Goal: Task Accomplishment & Management: Use online tool/utility

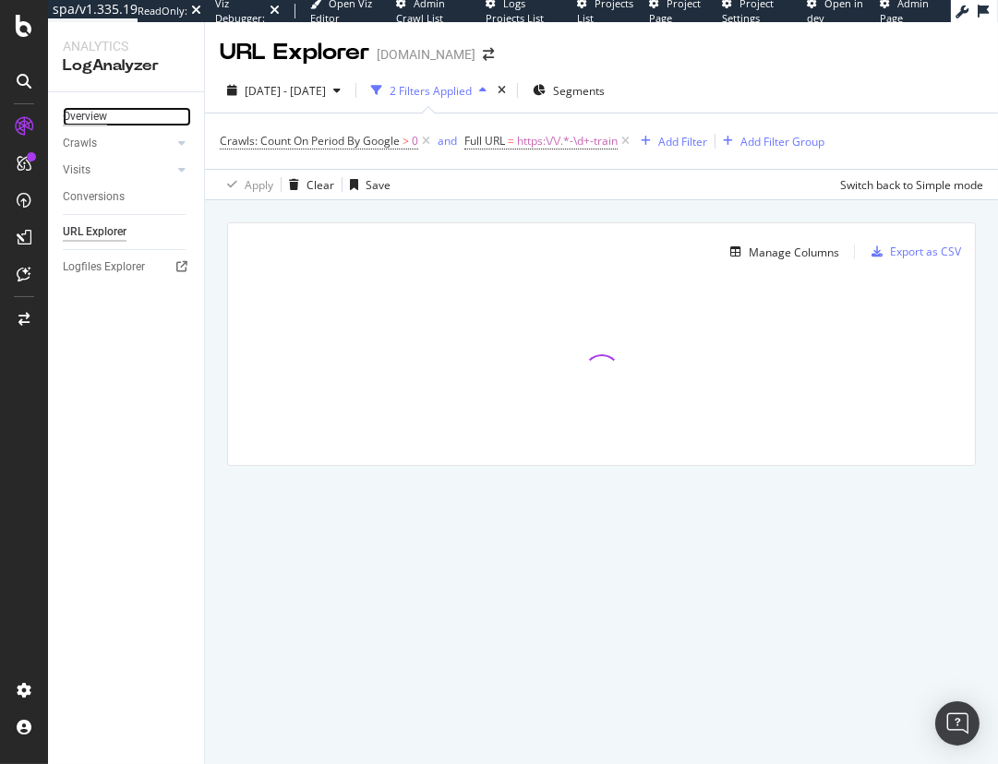
click at [87, 119] on div "Overview" at bounding box center [85, 116] width 44 height 19
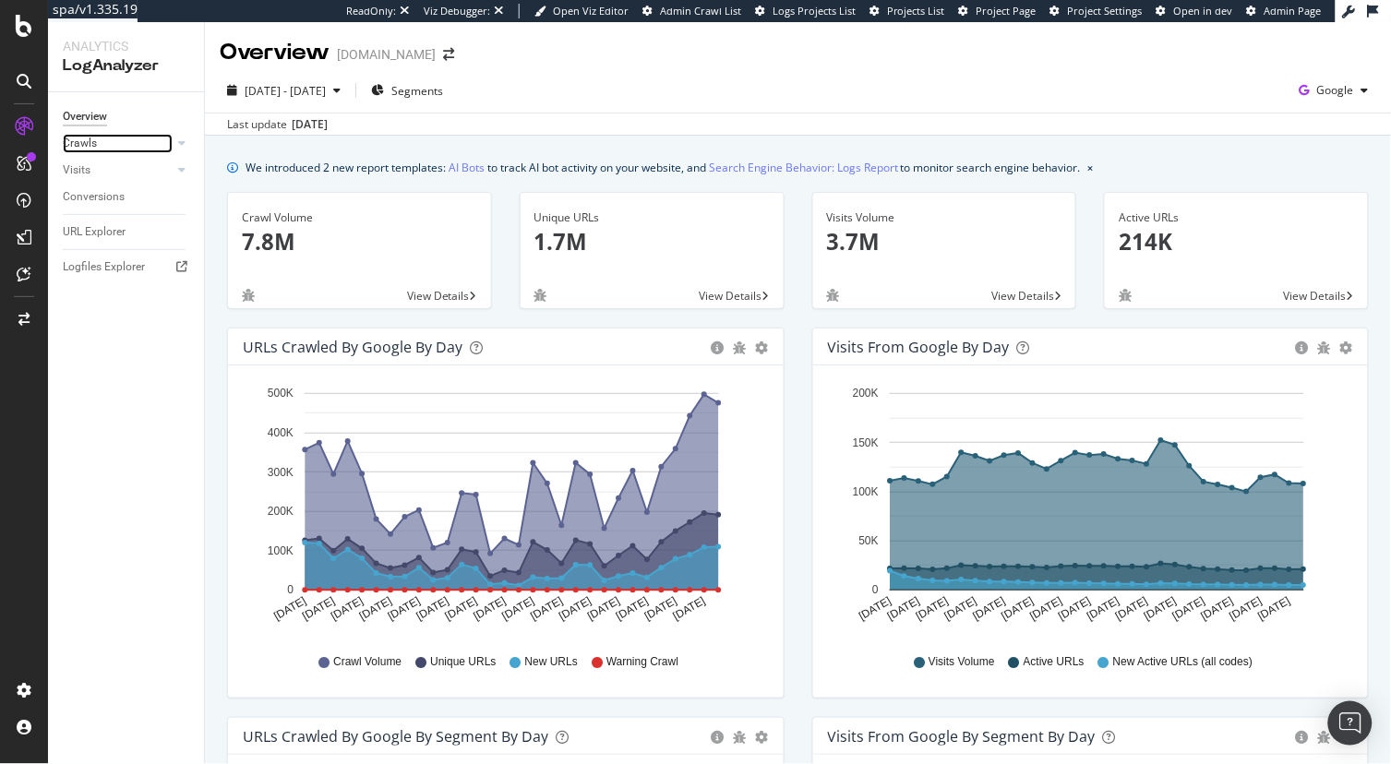
click at [125, 146] on link "Crawls" at bounding box center [118, 143] width 110 height 19
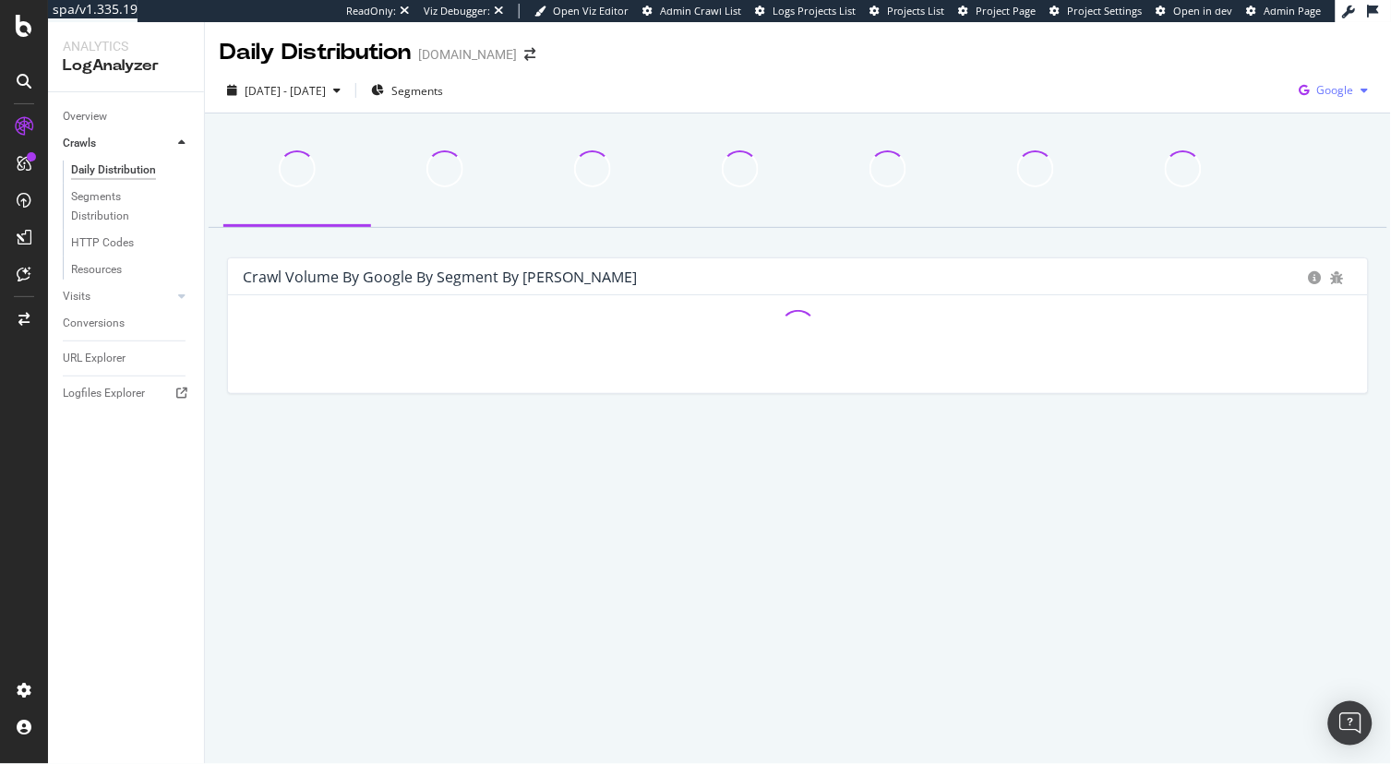
click at [902, 93] on span "Google" at bounding box center [1335, 90] width 37 height 16
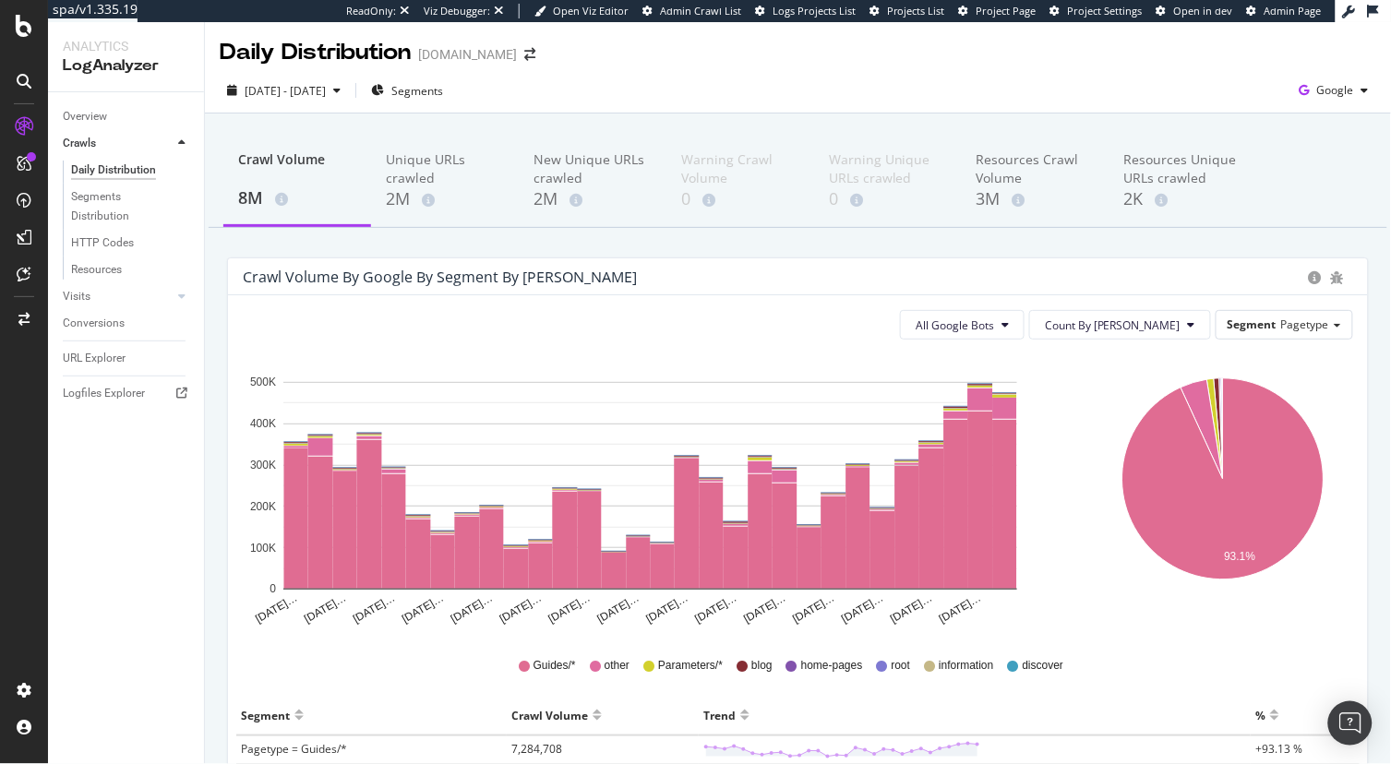
click at [853, 66] on div "Daily Distribution raileurope.com" at bounding box center [798, 45] width 1186 height 46
click at [902, 318] on span "All Google Bots" at bounding box center [955, 326] width 78 height 16
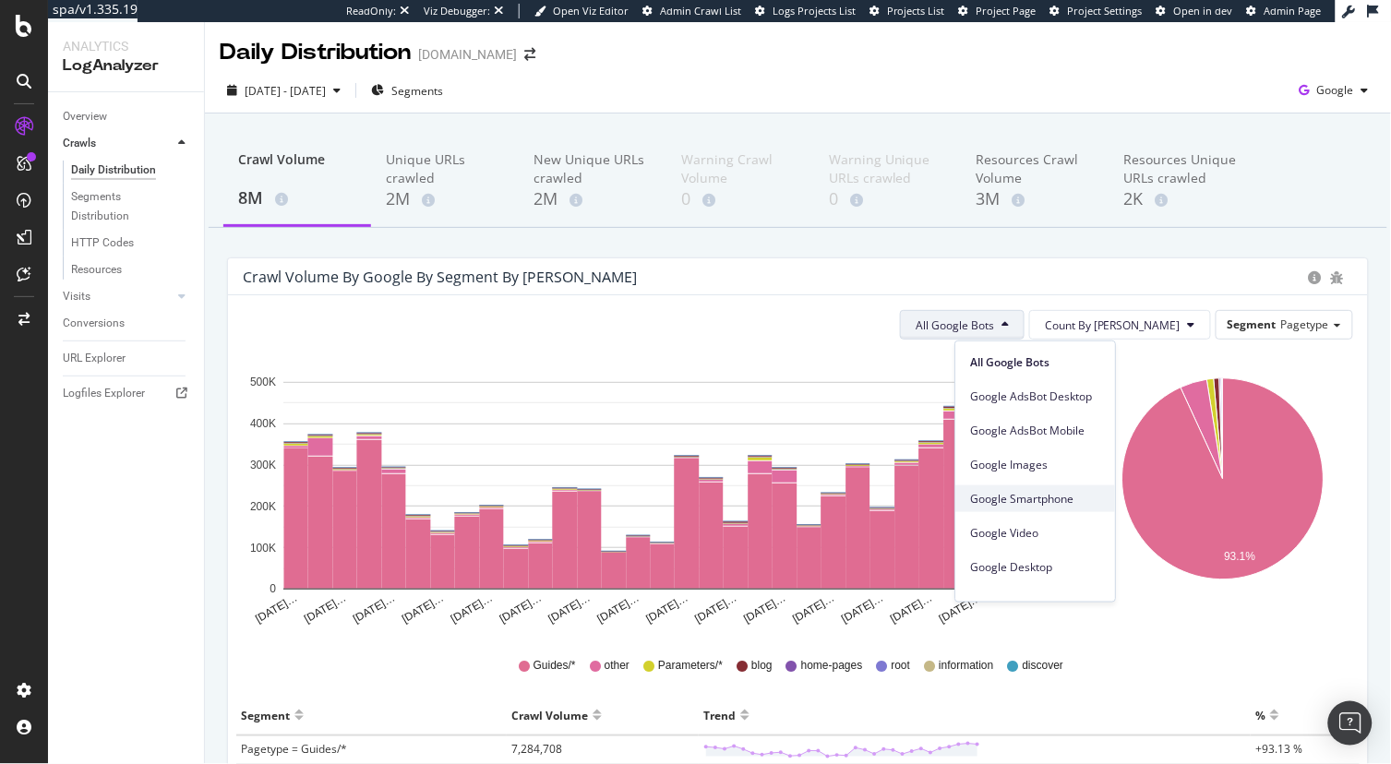
click at [902, 503] on span "Google Smartphone" at bounding box center [1035, 498] width 130 height 17
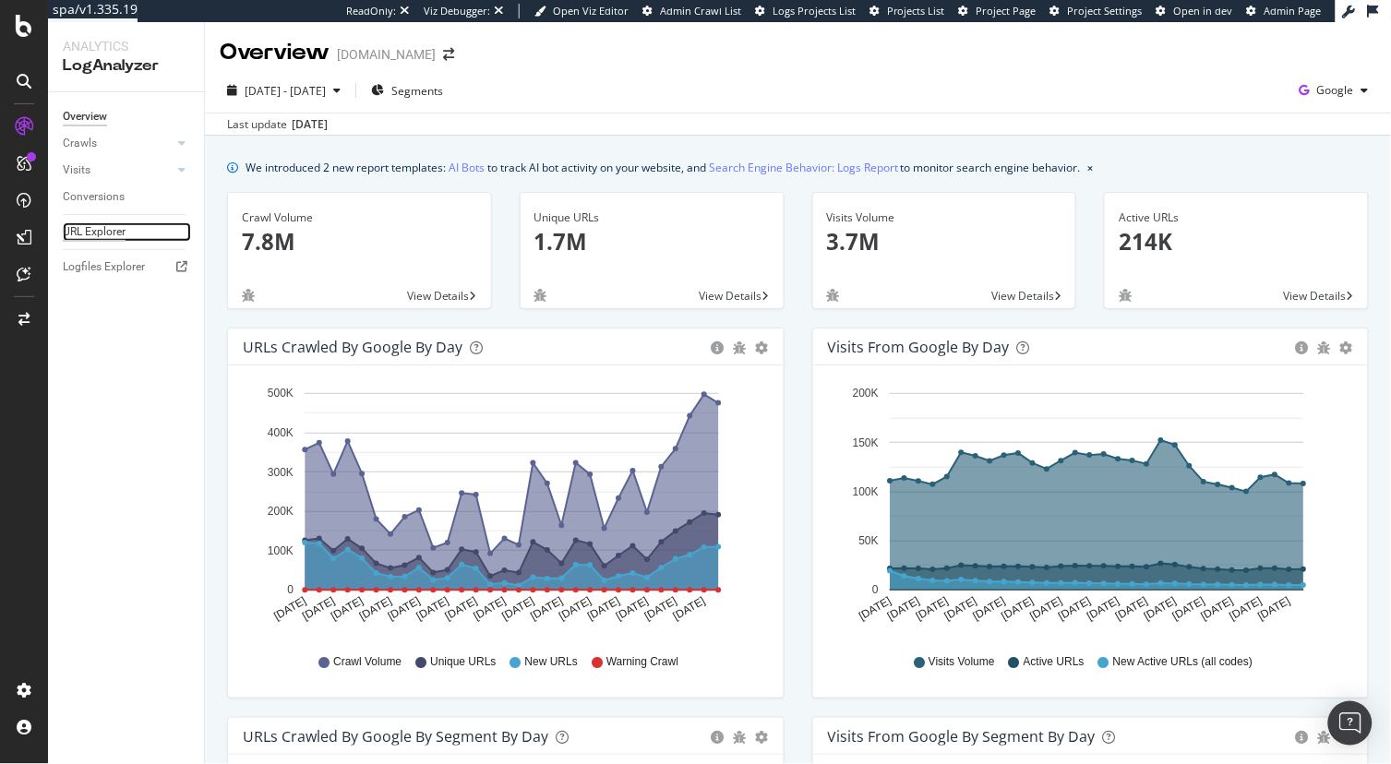
click at [85, 234] on div "URL Explorer" at bounding box center [94, 231] width 63 height 19
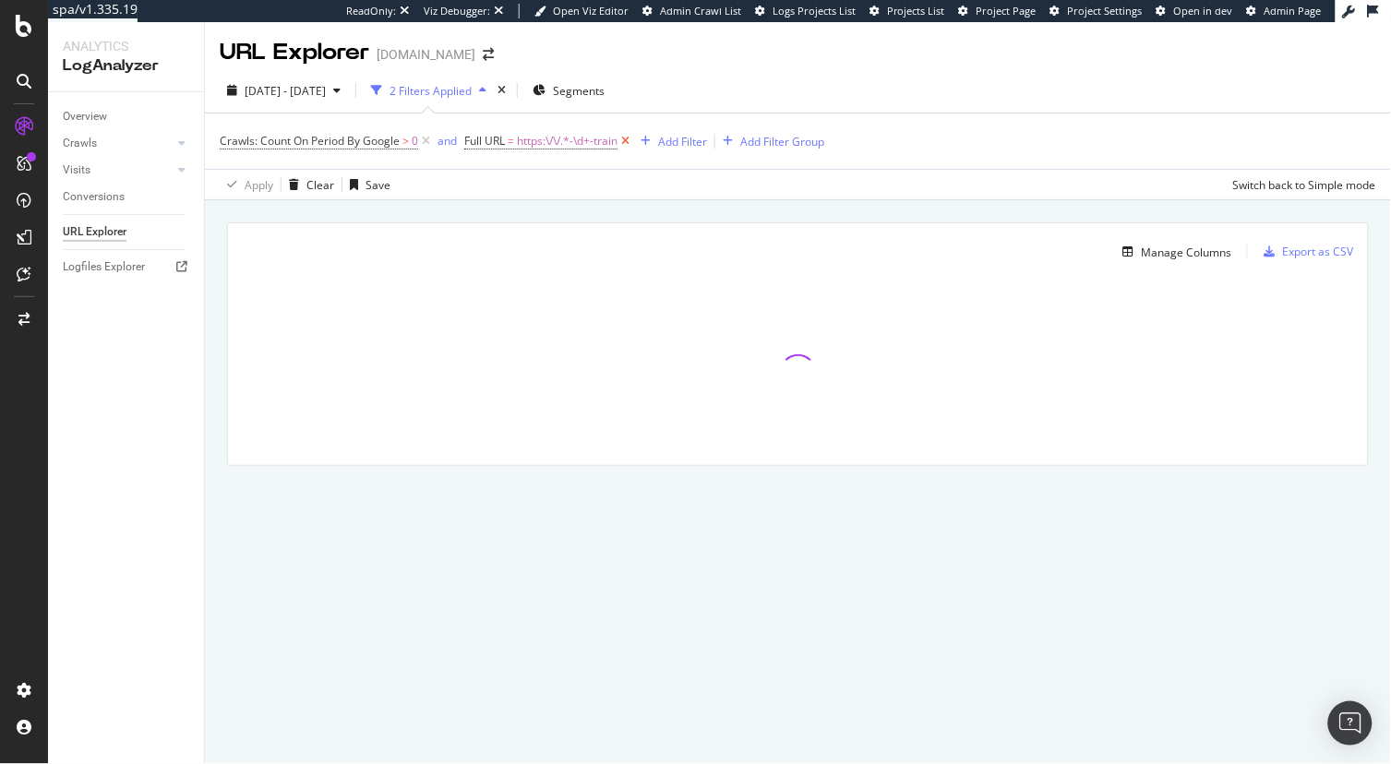
click at [633, 141] on icon at bounding box center [626, 141] width 16 height 18
click at [429, 144] on icon at bounding box center [426, 141] width 16 height 18
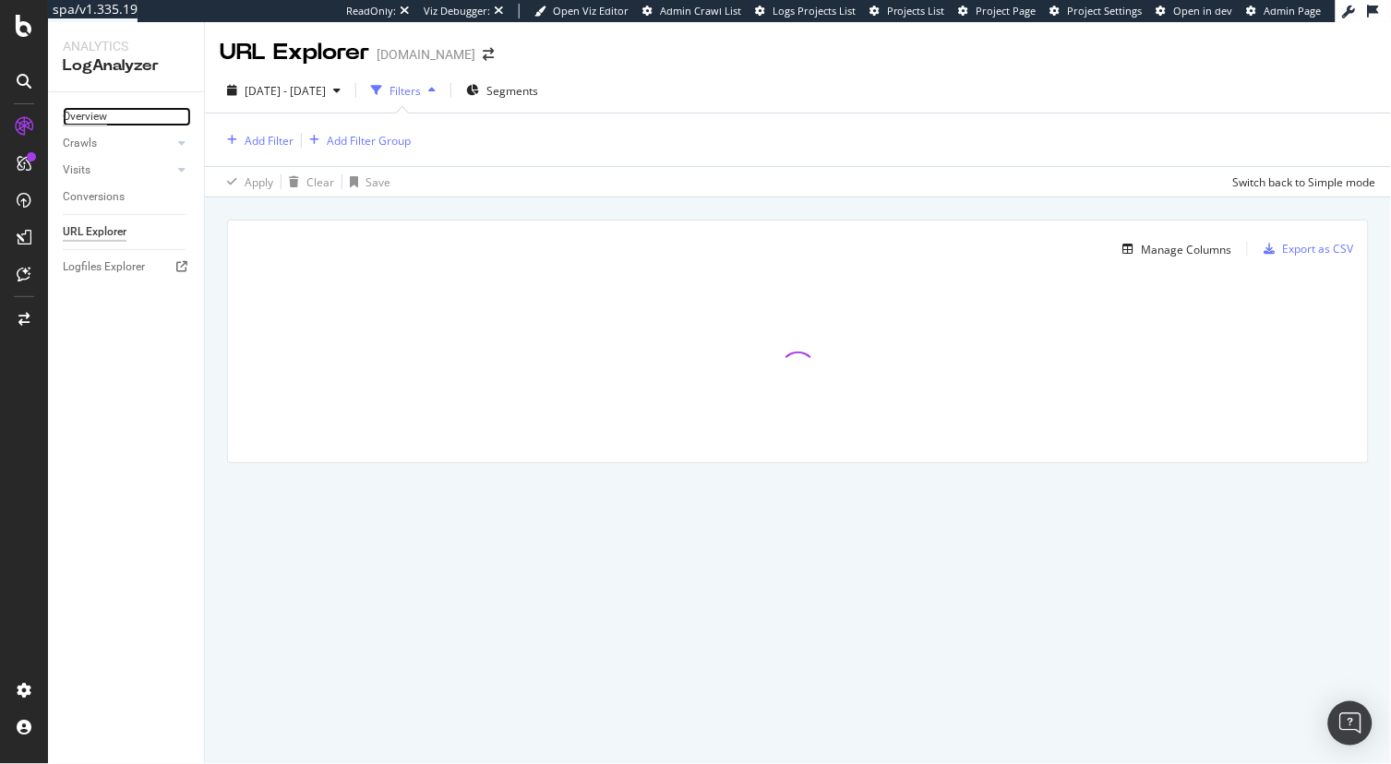
click at [101, 113] on div "Overview" at bounding box center [85, 116] width 44 height 19
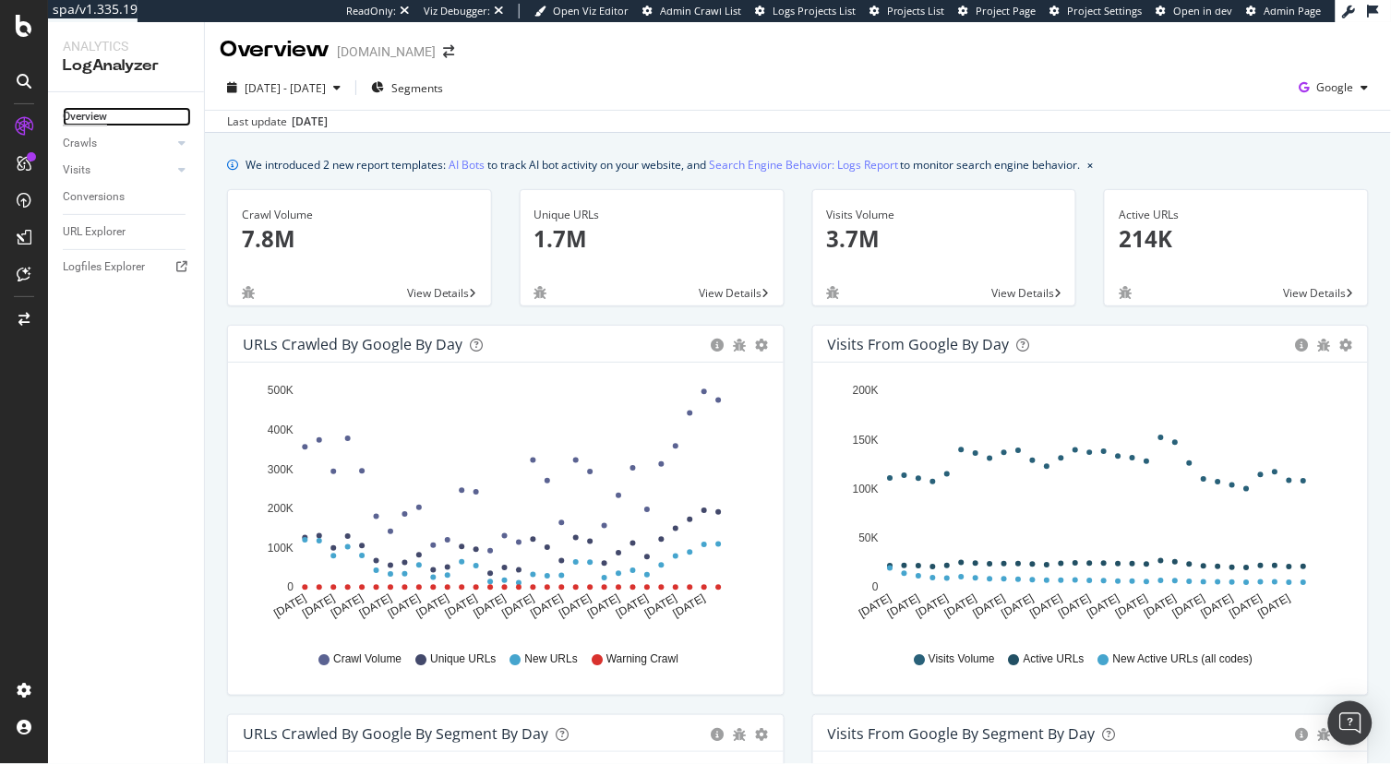
scroll to position [4, 0]
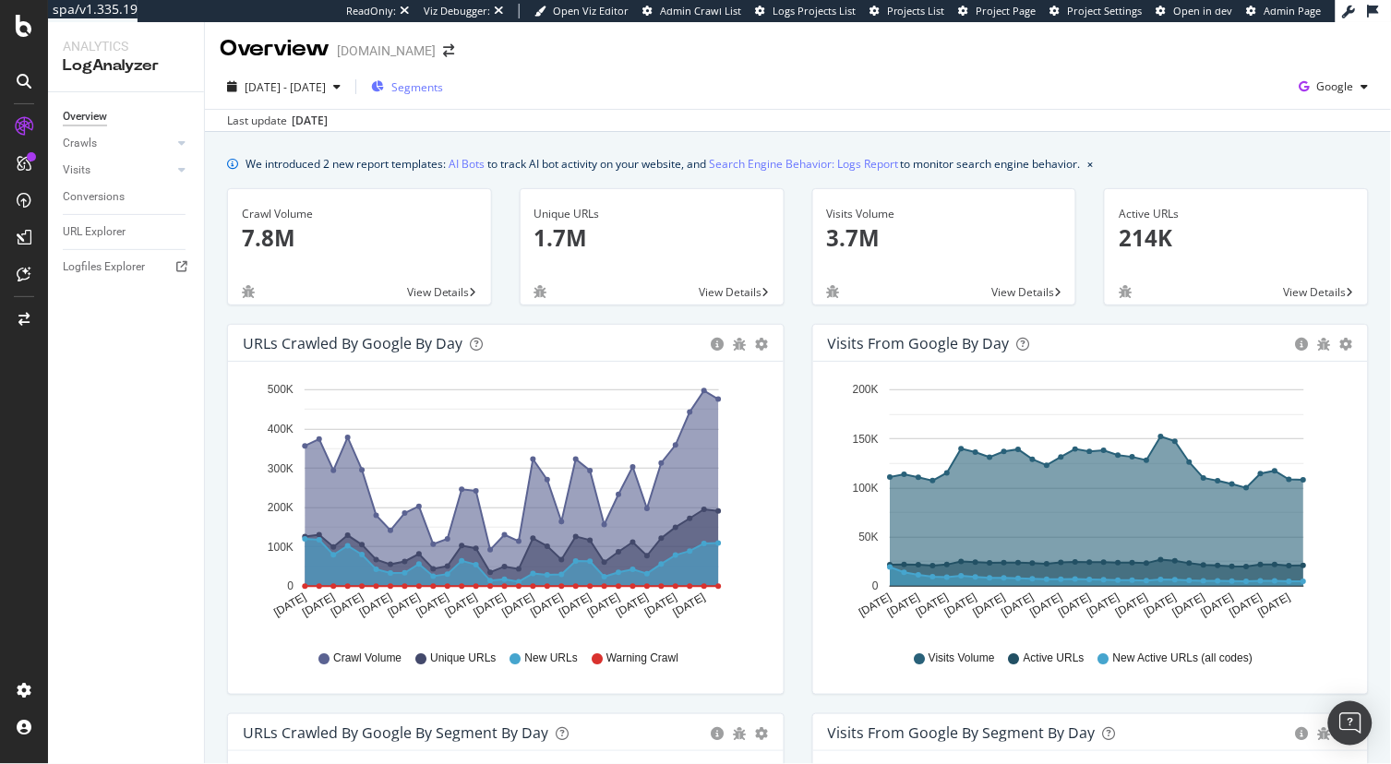
click at [442, 84] on span "Segments" at bounding box center [417, 87] width 52 height 16
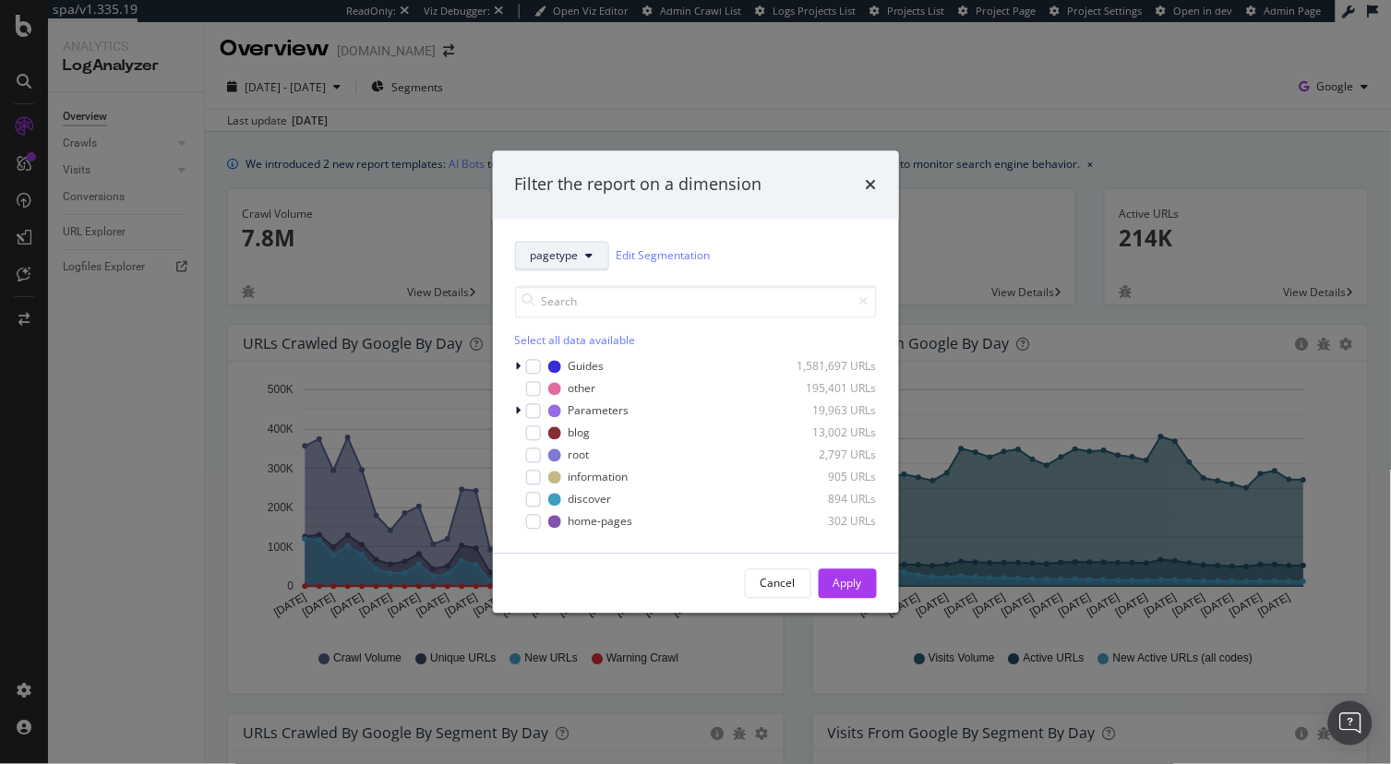
click at [571, 257] on span "pagetype" at bounding box center [555, 256] width 48 height 16
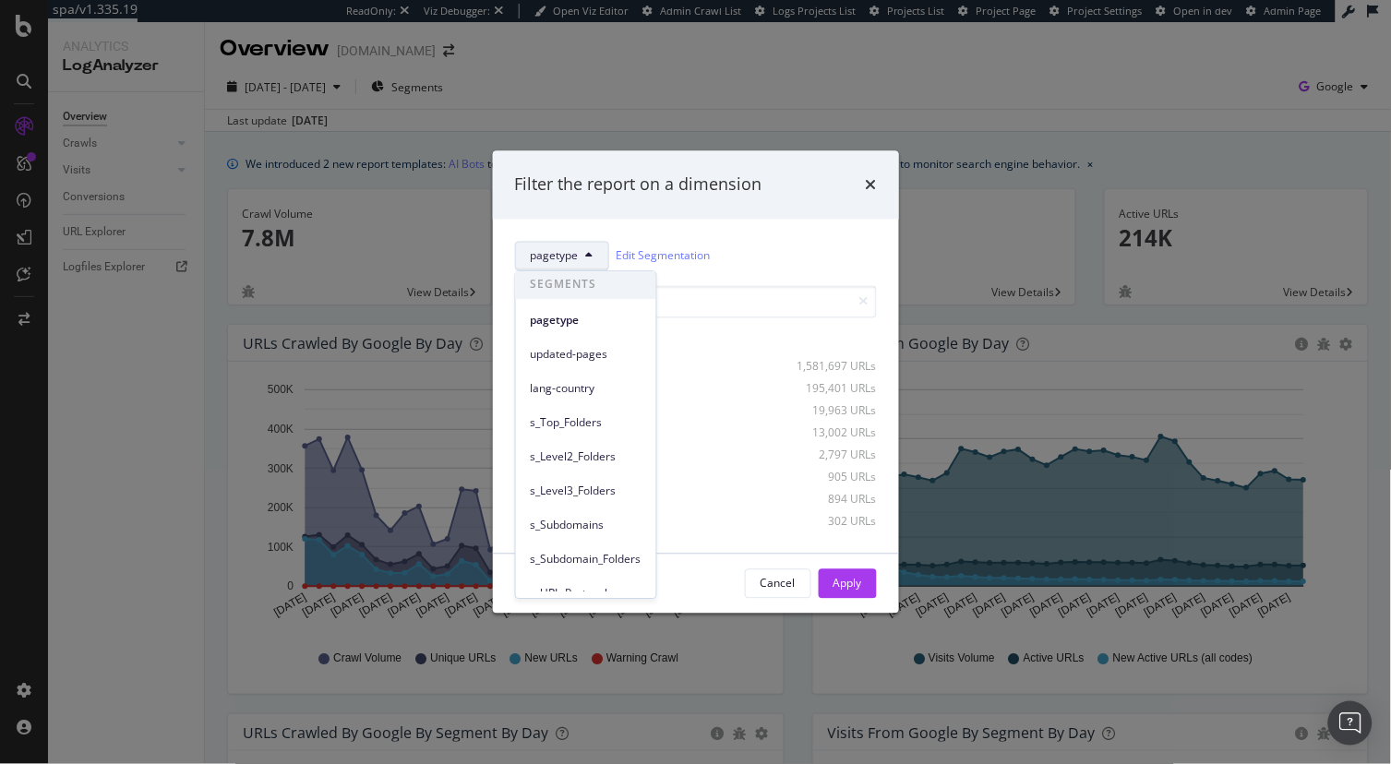
scroll to position [0, 0]
click at [708, 71] on div "Filter the report on a dimension pagetype Edit Segmentation Select all data ava…" at bounding box center [695, 382] width 1391 height 764
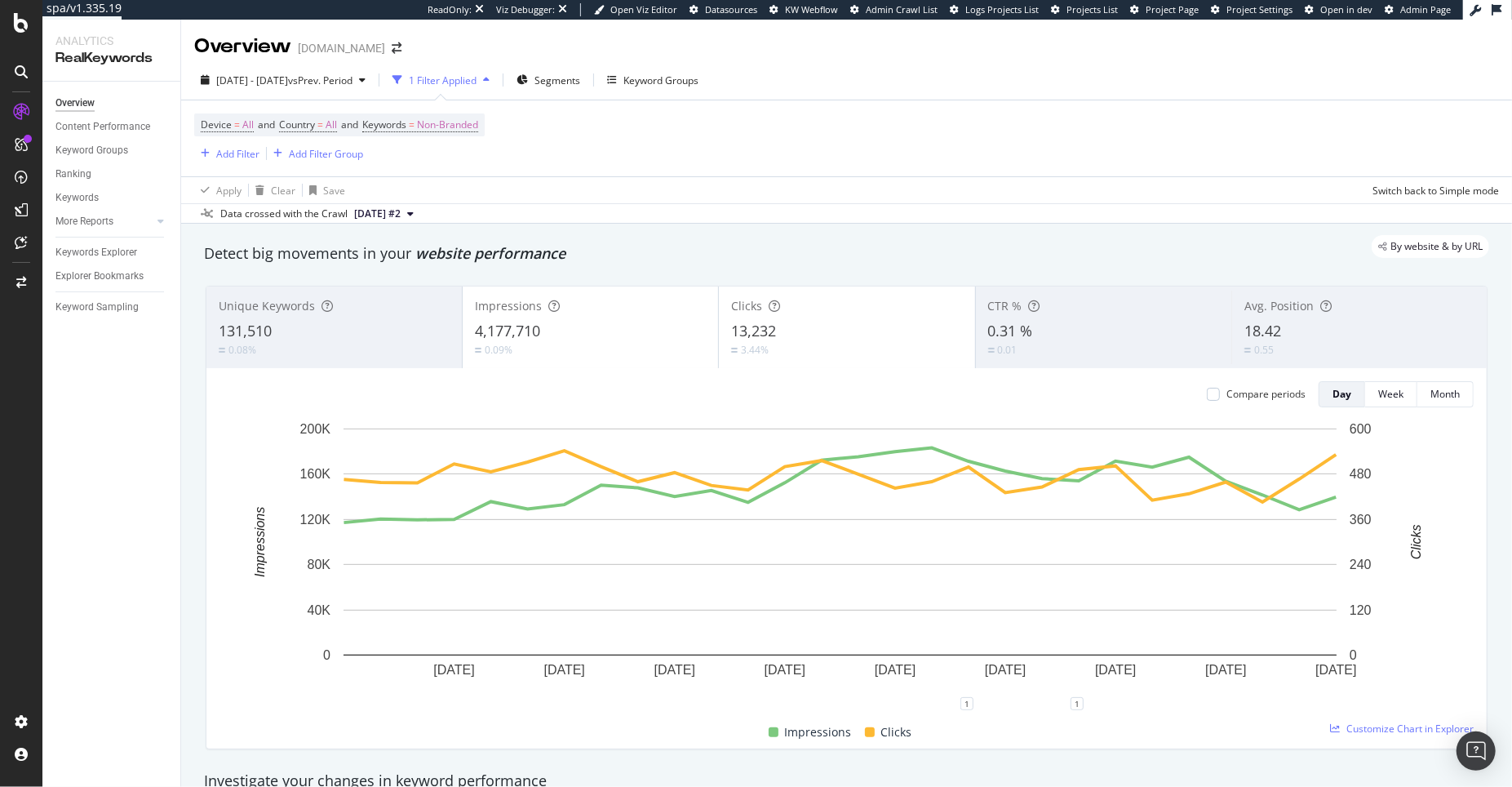
click at [295, 65] on div "2025 Jan. 13th - Feb. 9th vs Prev. Period 1 Filter Applied Segments Keyword Gro…" at bounding box center [846, 141] width 1331 height 164
click at [288, 75] on span "2025 Jan. 13th - Feb. 9th" at bounding box center [252, 80] width 72 height 14
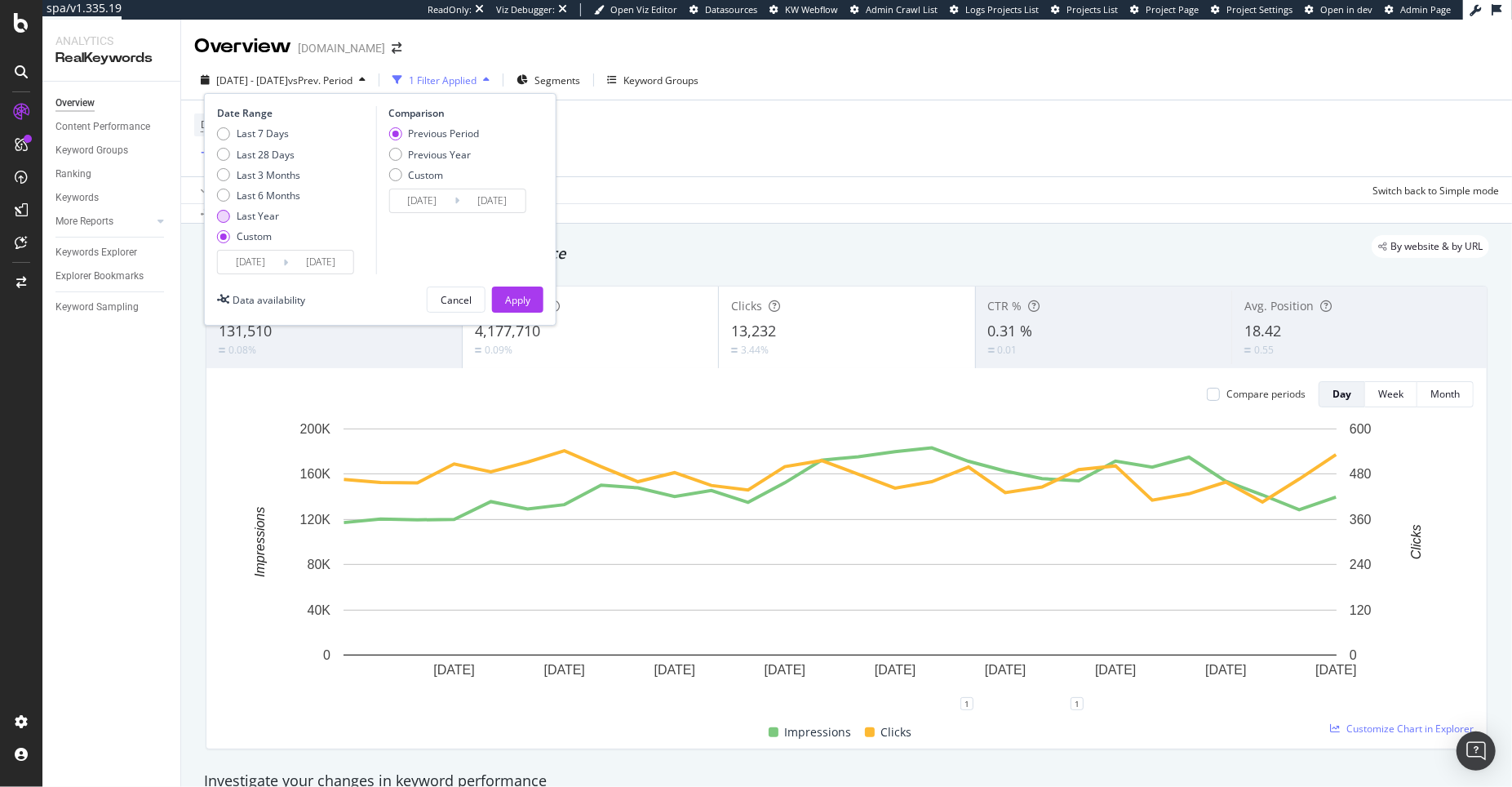
click at [248, 216] on div "Last Year" at bounding box center [258, 216] width 42 height 14
type input "2024/08/11"
type input "2025/08/10"
click at [515, 302] on div "Apply" at bounding box center [517, 300] width 26 height 14
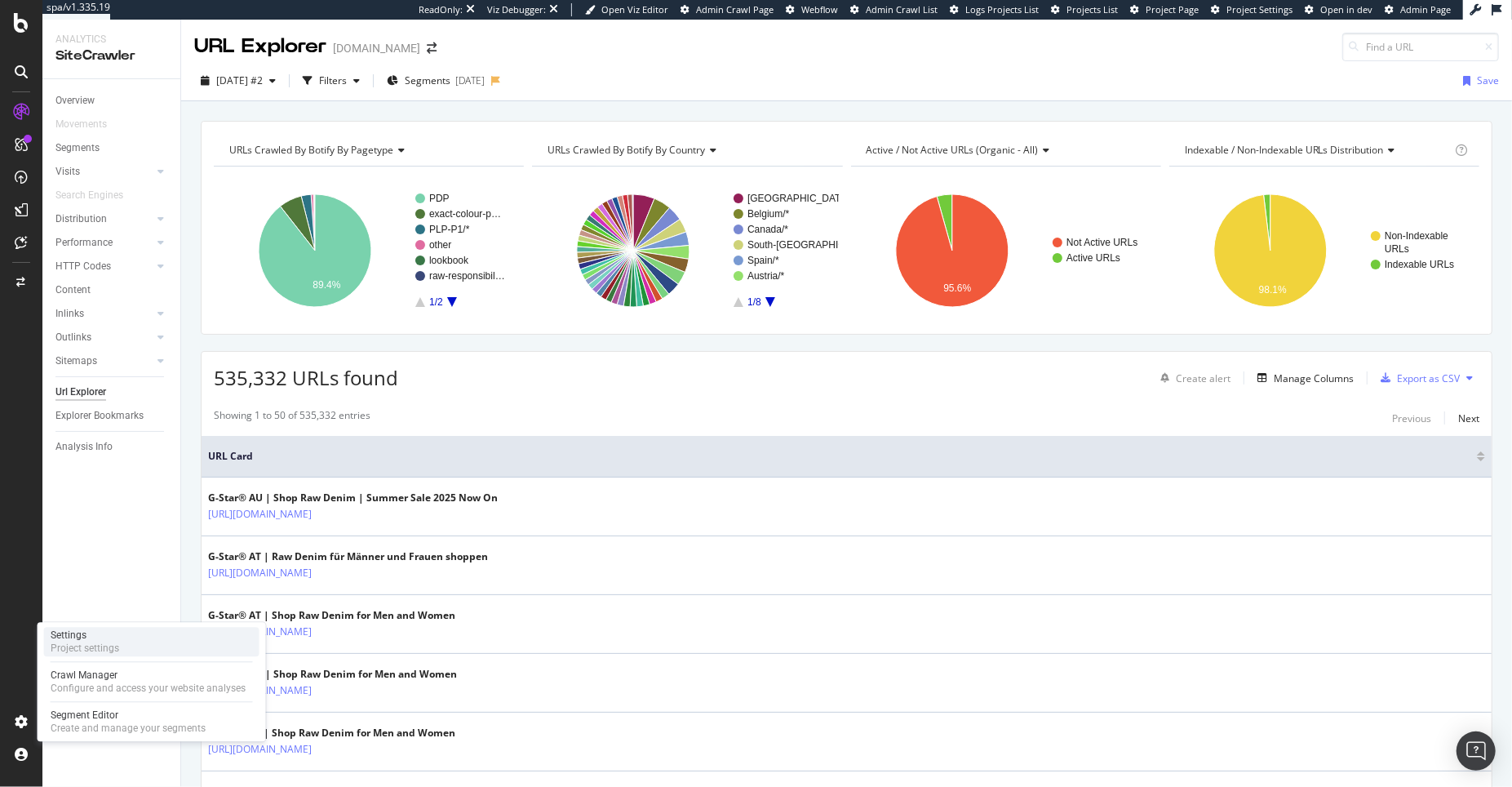
click at [110, 636] on div "Settings" at bounding box center [85, 635] width 69 height 13
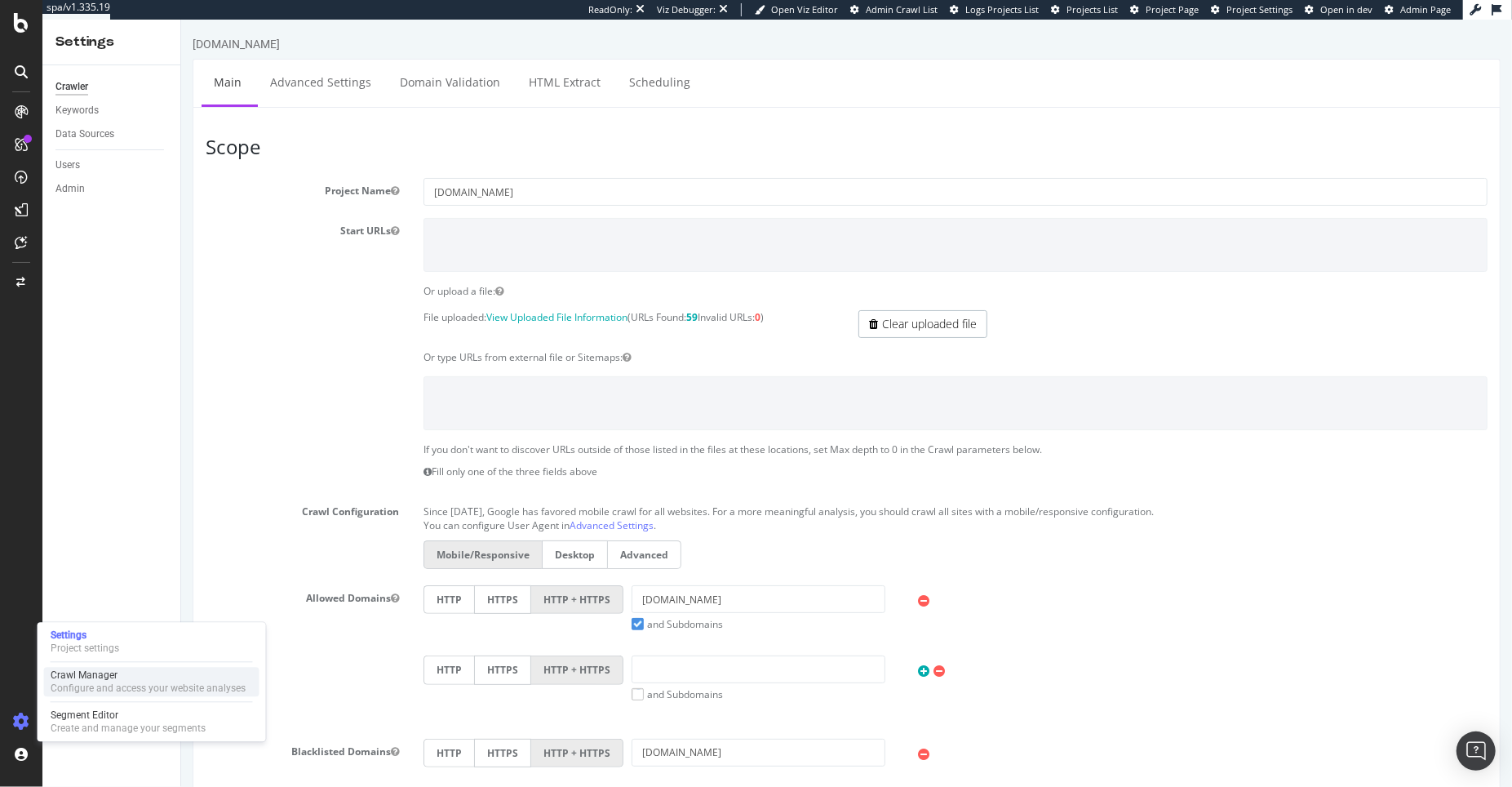
click at [98, 691] on div "Configure and access your website analyses" at bounding box center [148, 688] width 195 height 13
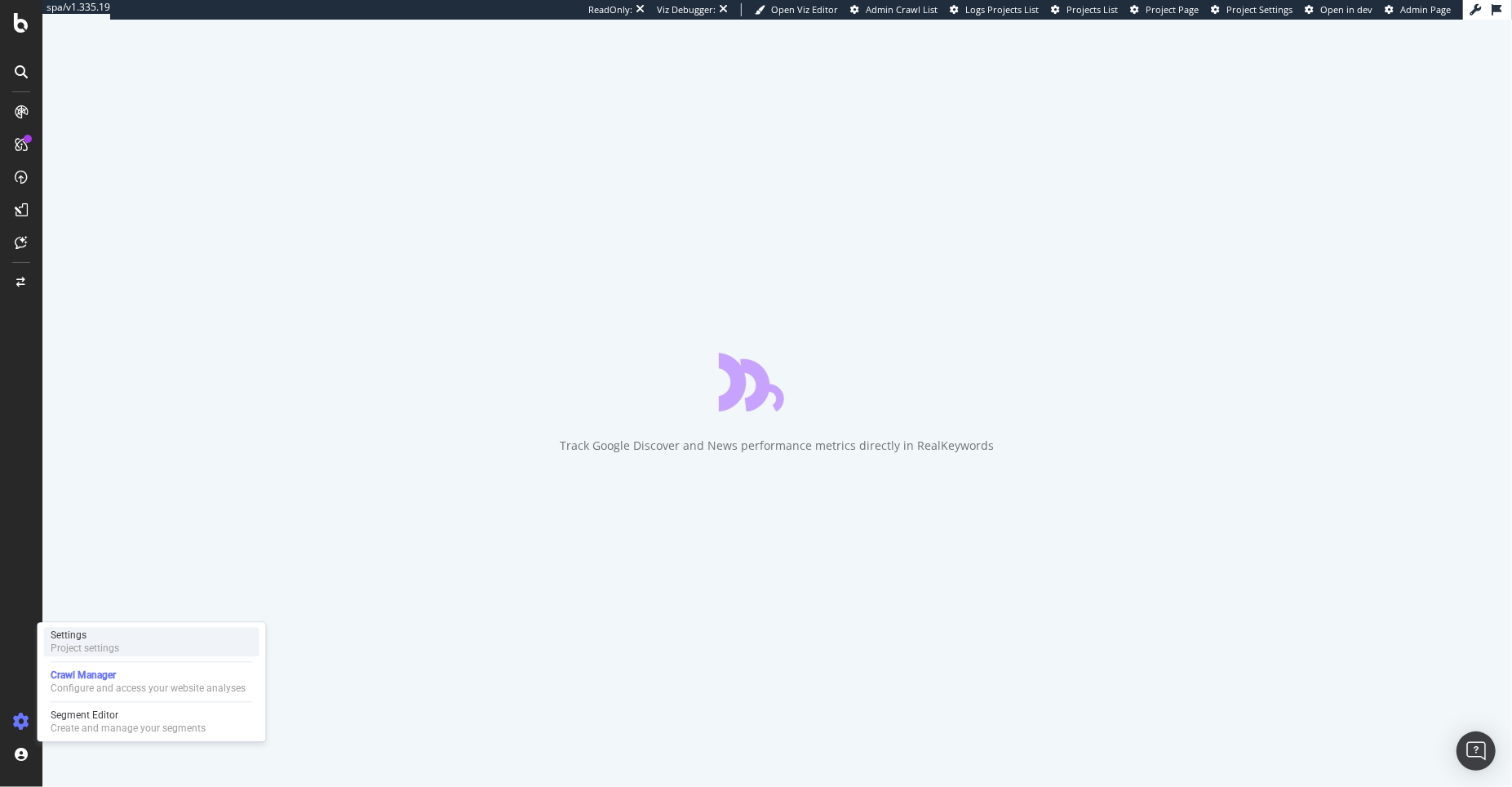
click at [53, 650] on div "Project settings" at bounding box center [85, 648] width 69 height 13
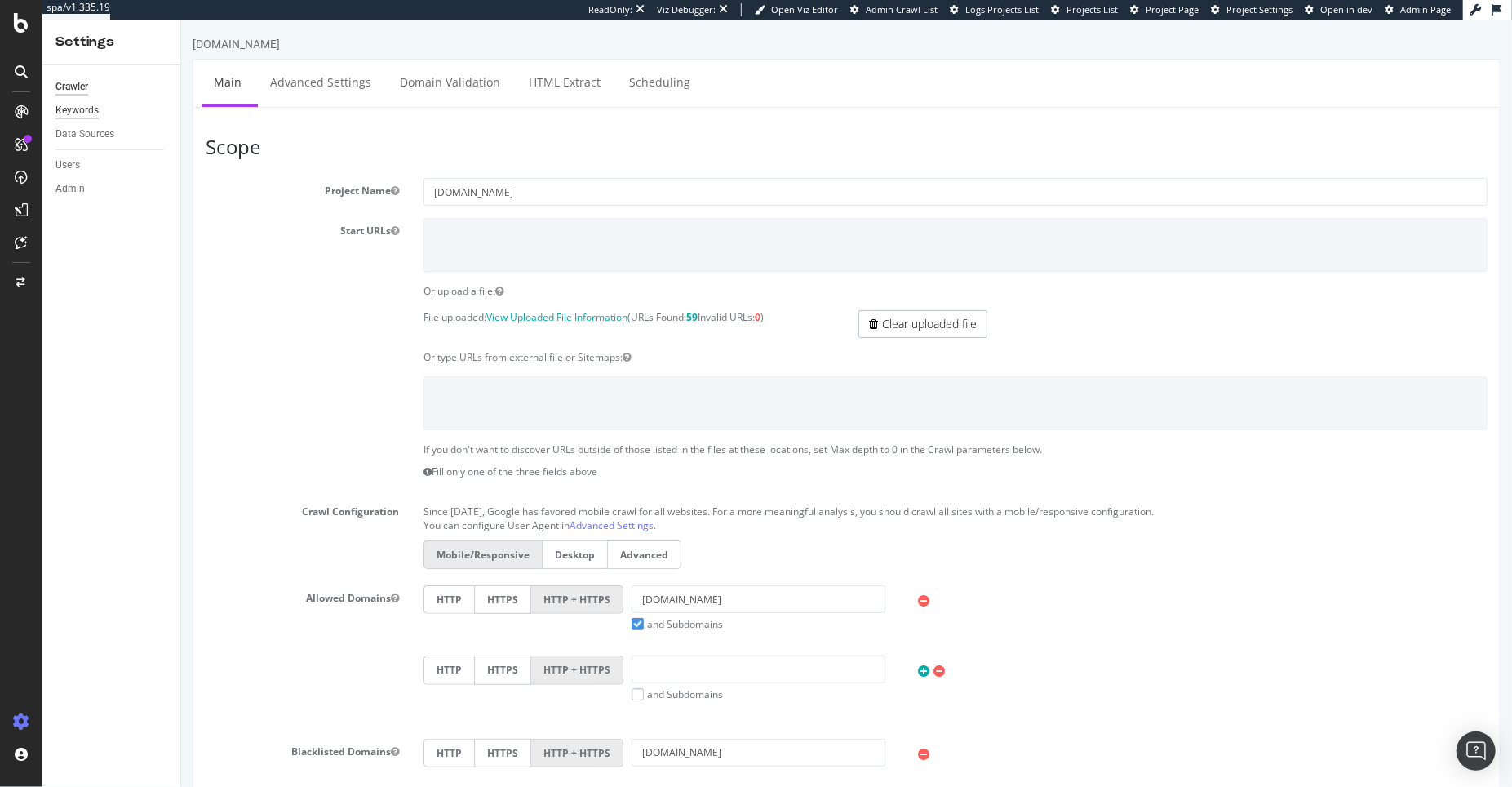
click at [87, 113] on div "Keywords" at bounding box center [77, 110] width 43 height 17
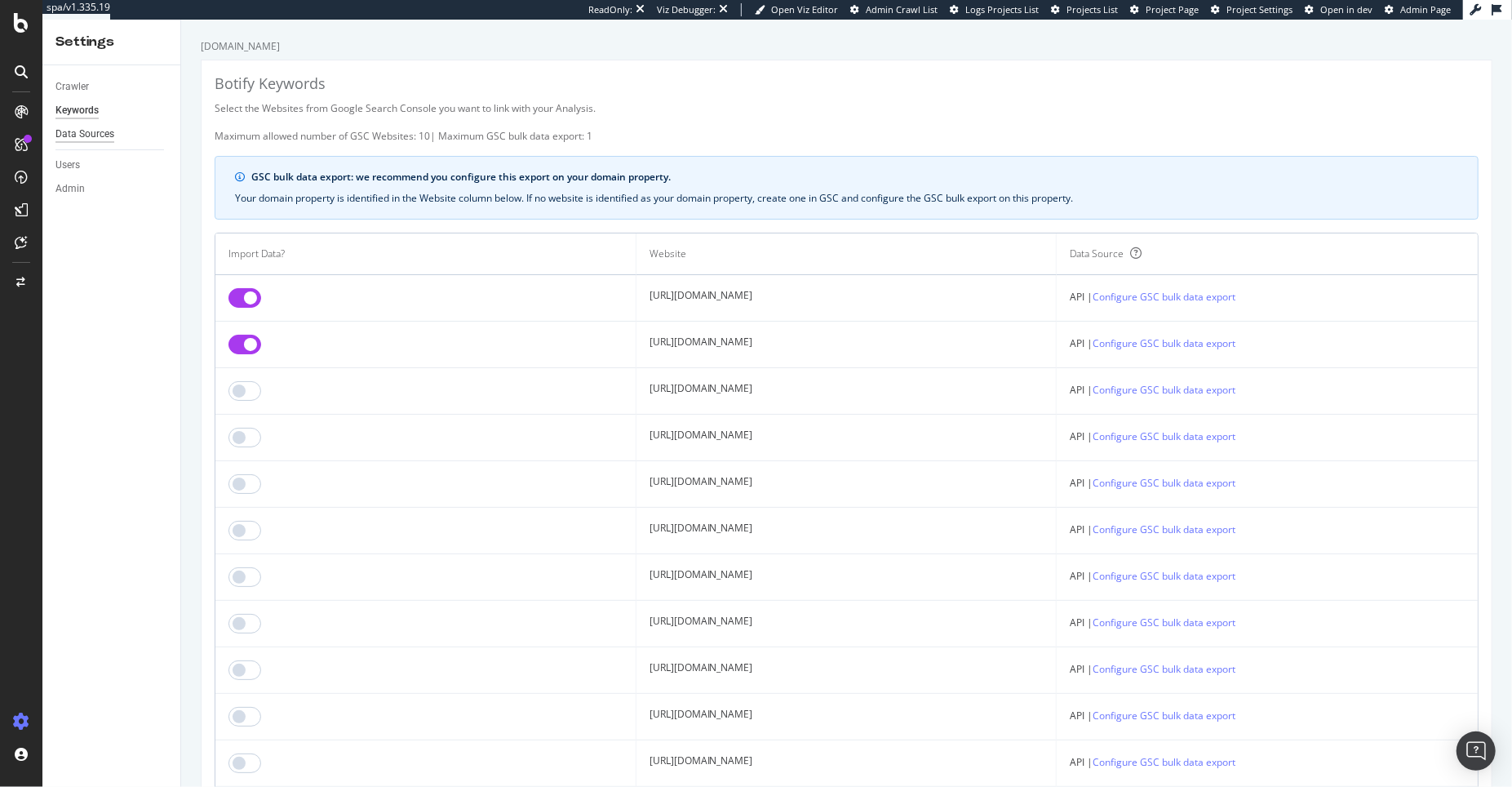
click at [75, 133] on div "Data Sources" at bounding box center [85, 134] width 58 height 17
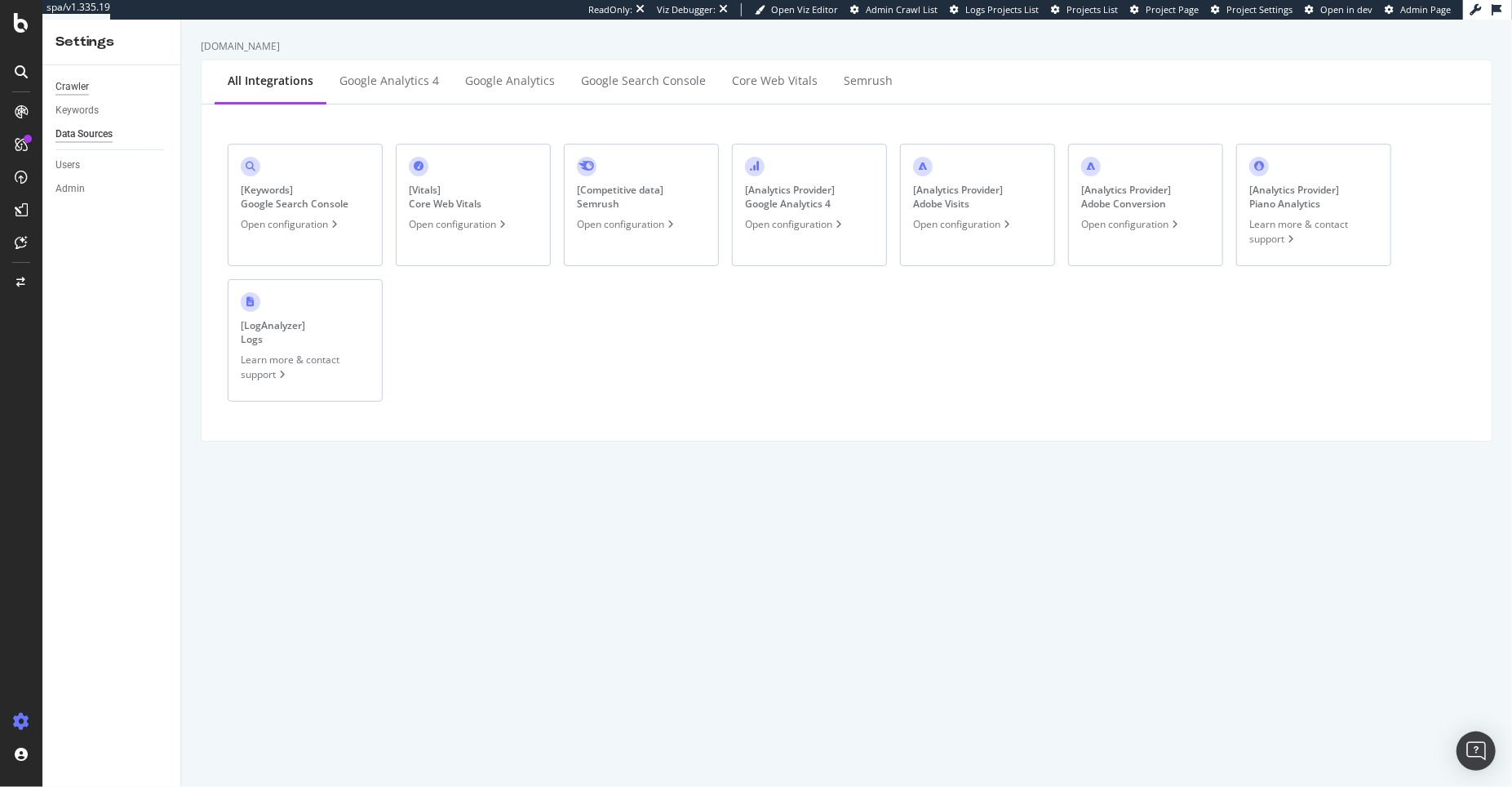
click at [80, 80] on div "Crawler" at bounding box center [73, 87] width 34 height 17
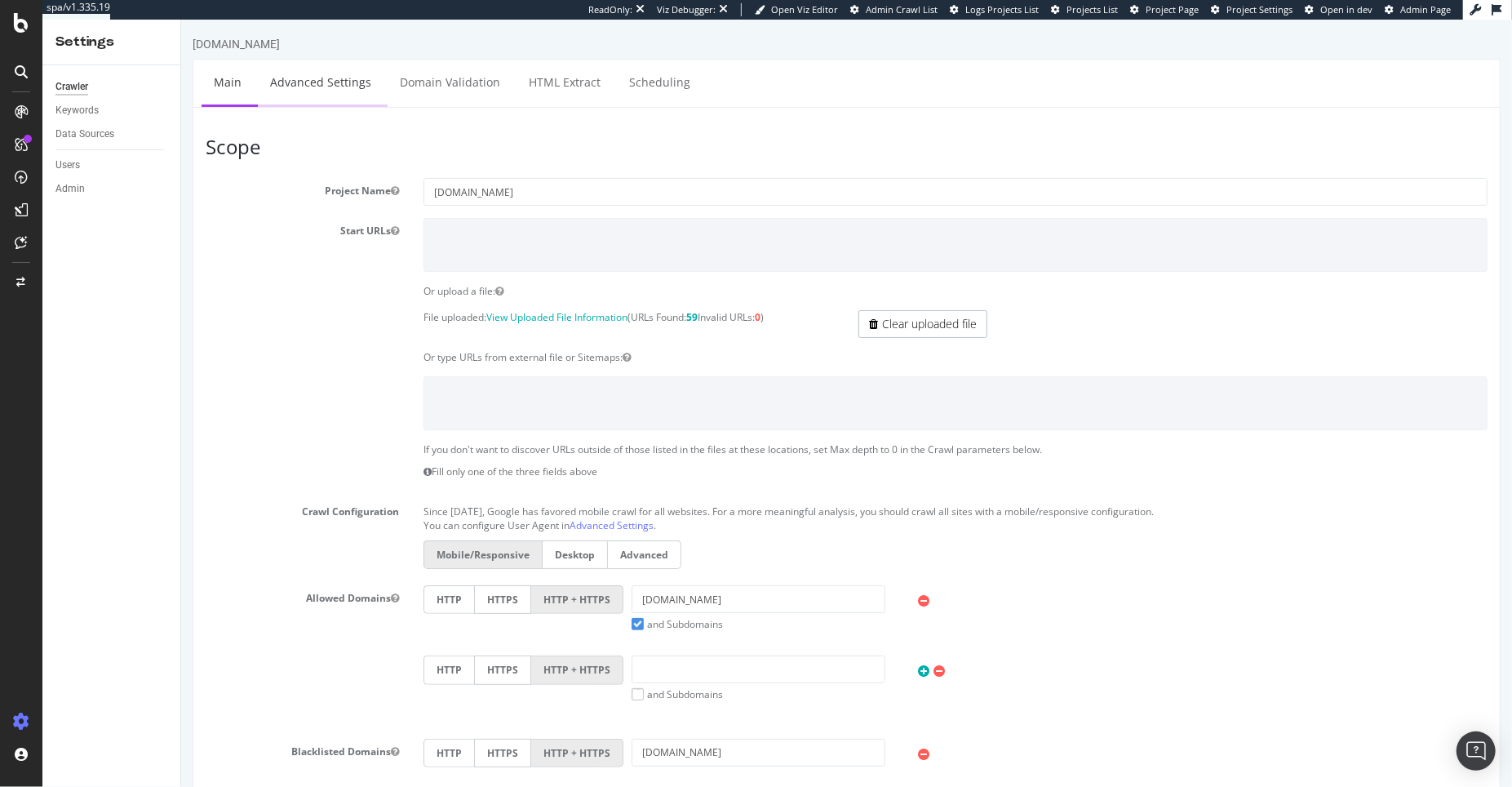
click at [314, 85] on link "Advanced Settings" at bounding box center [320, 81] width 126 height 45
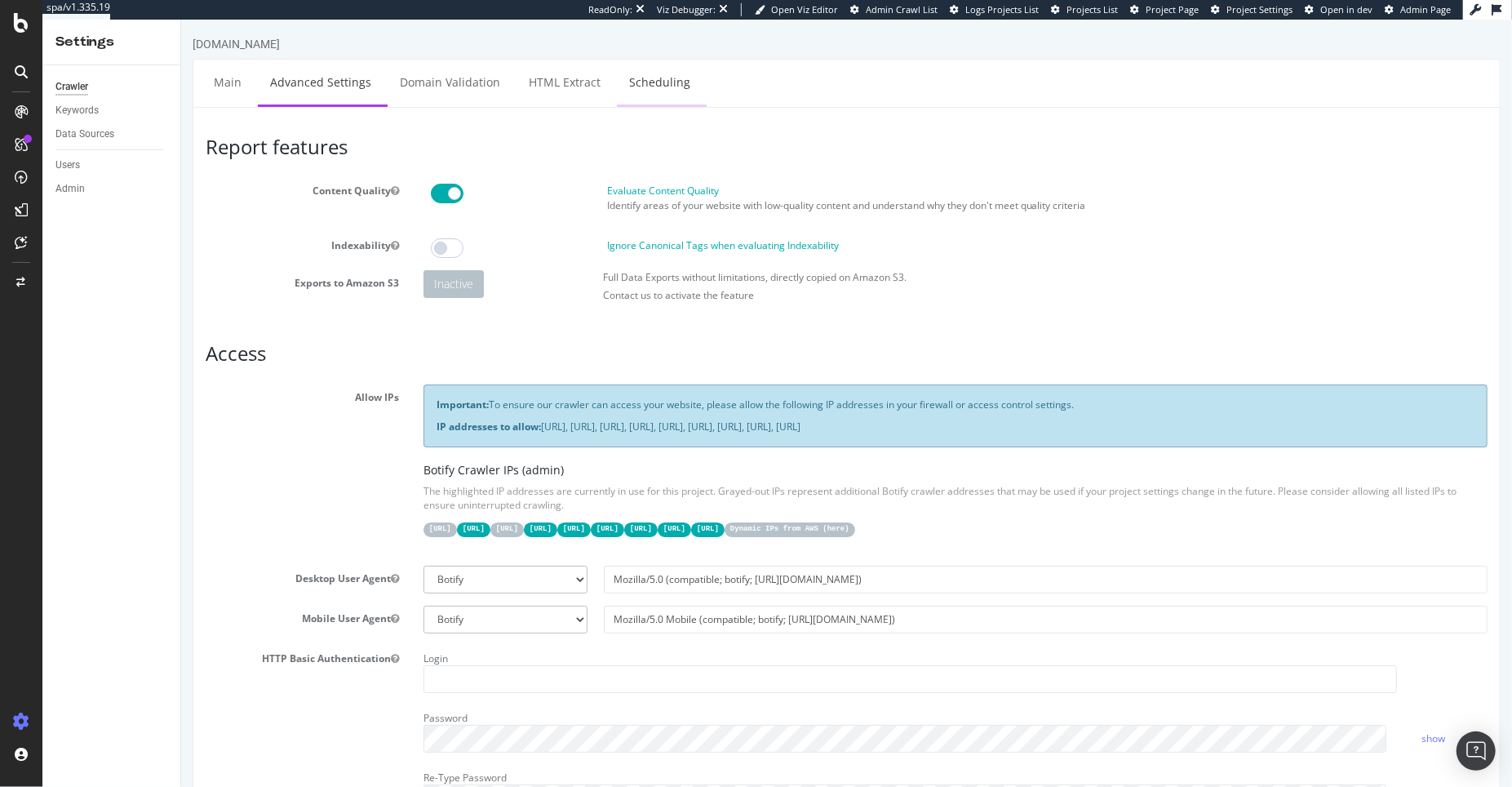
click at [643, 85] on link "Scheduling" at bounding box center [659, 81] width 86 height 45
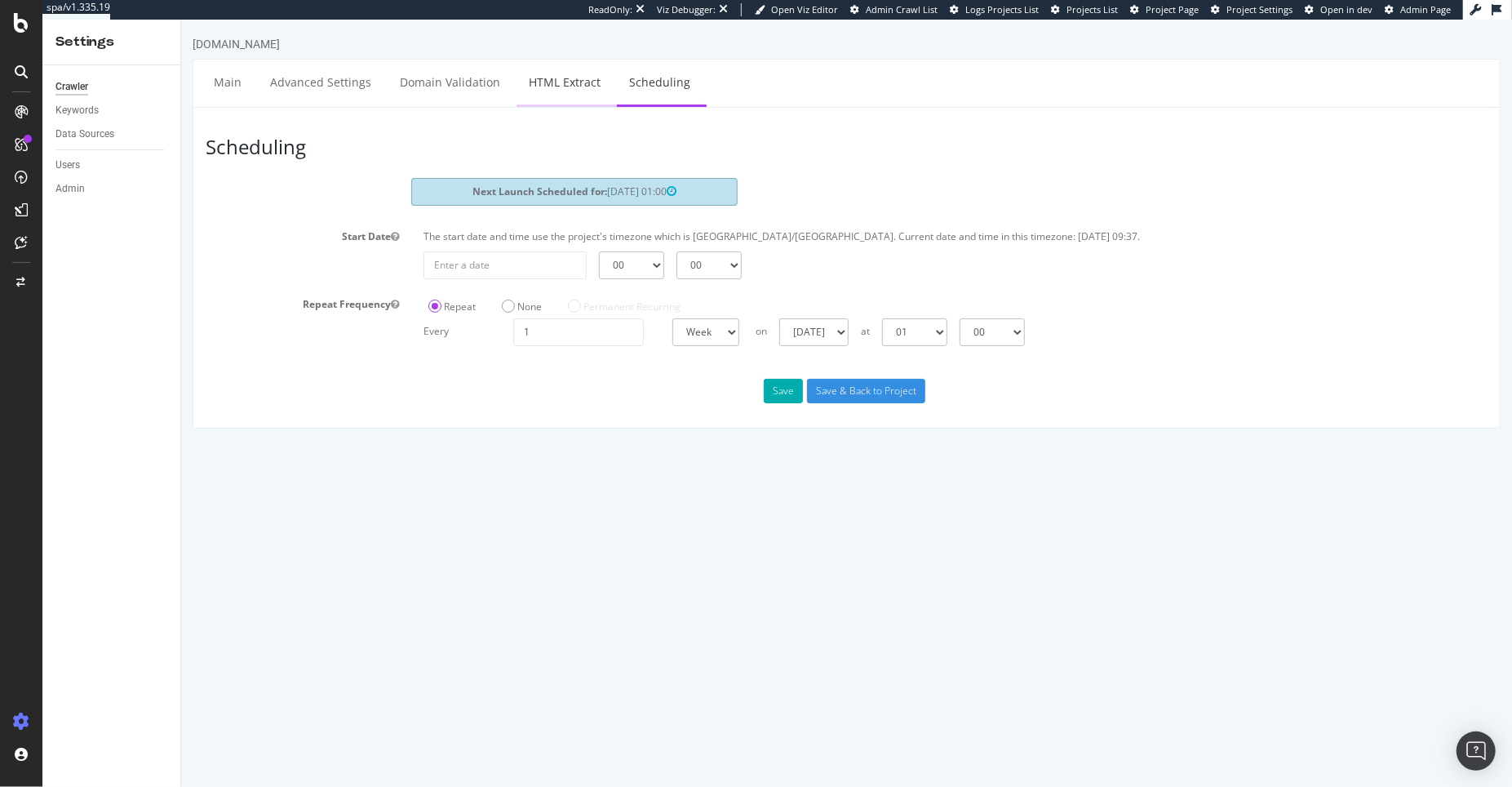
click at [538, 86] on link "HTML Extract" at bounding box center [563, 81] width 96 height 45
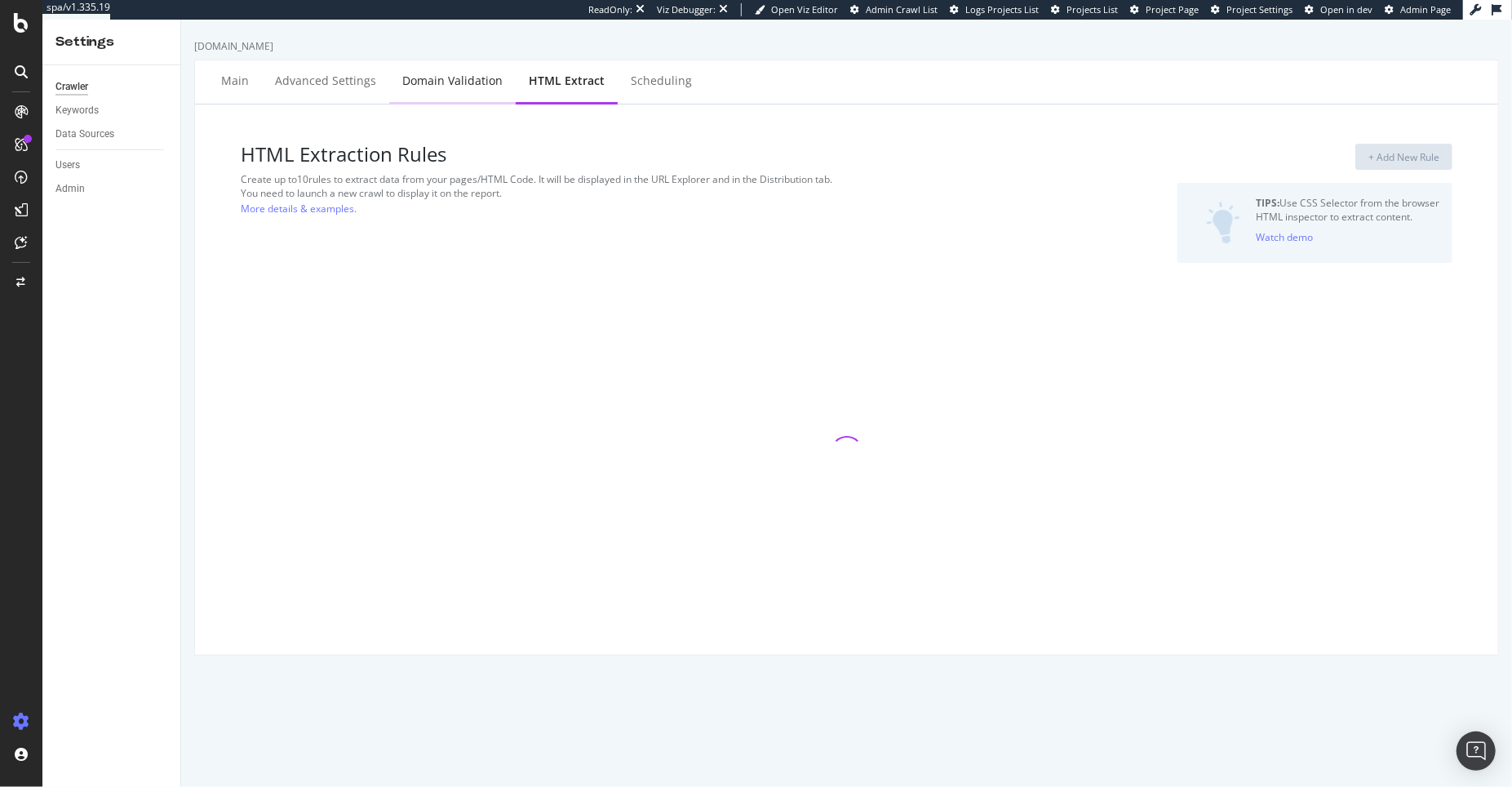
select select "i"
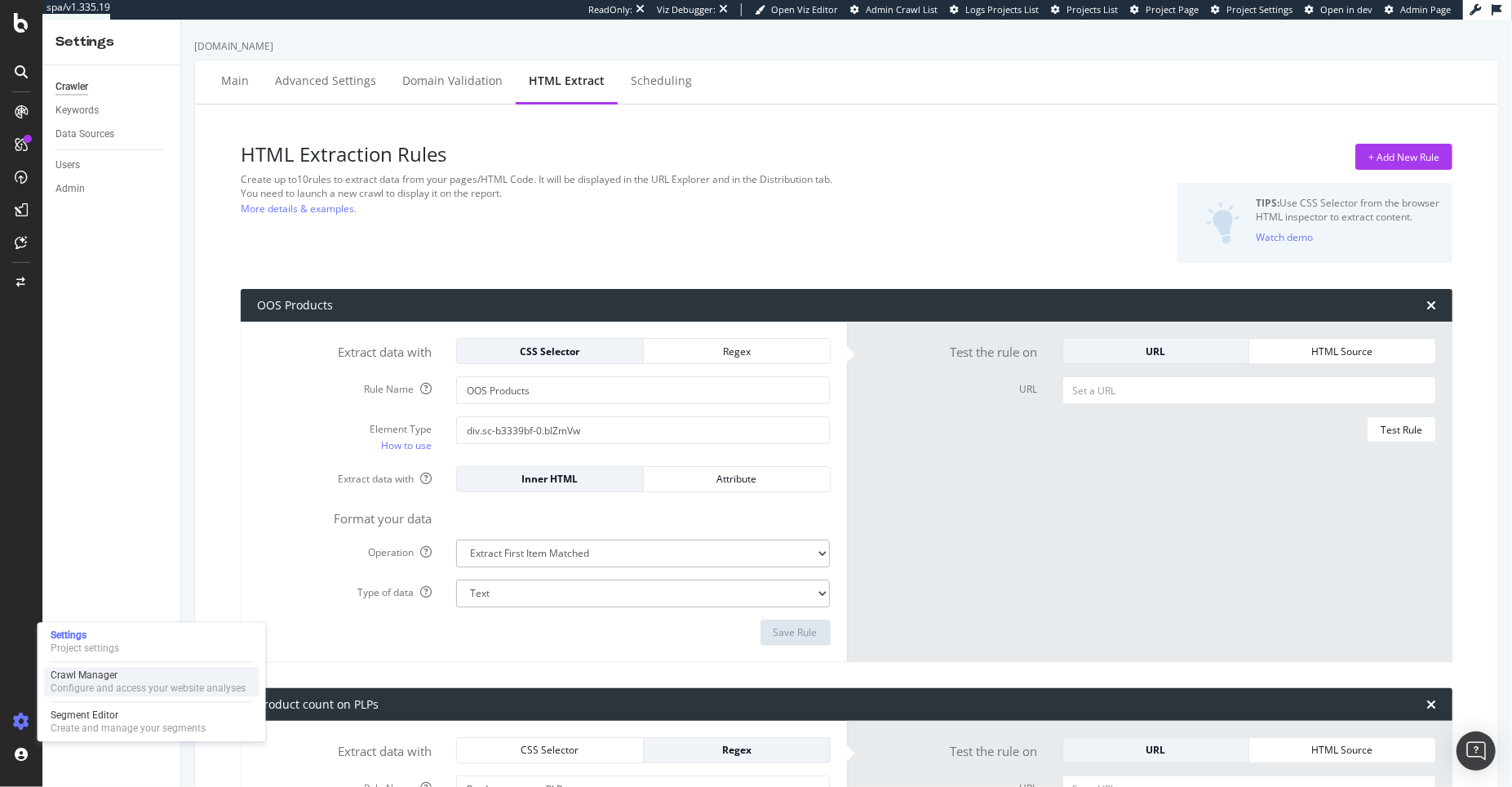
click at [106, 684] on div "Configure and access your website analyses" at bounding box center [148, 688] width 195 height 13
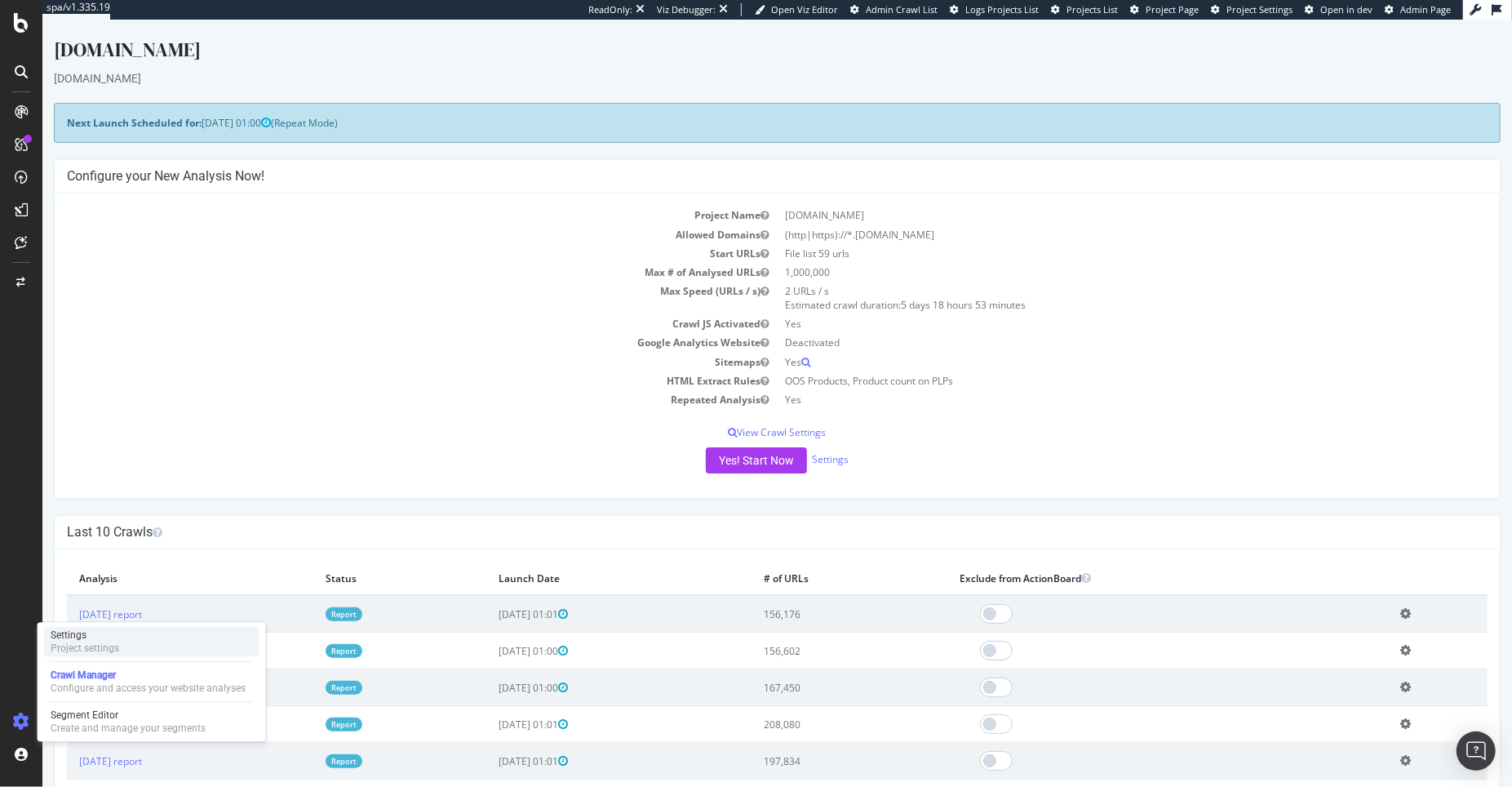
click at [89, 642] on div "Project settings" at bounding box center [85, 648] width 69 height 13
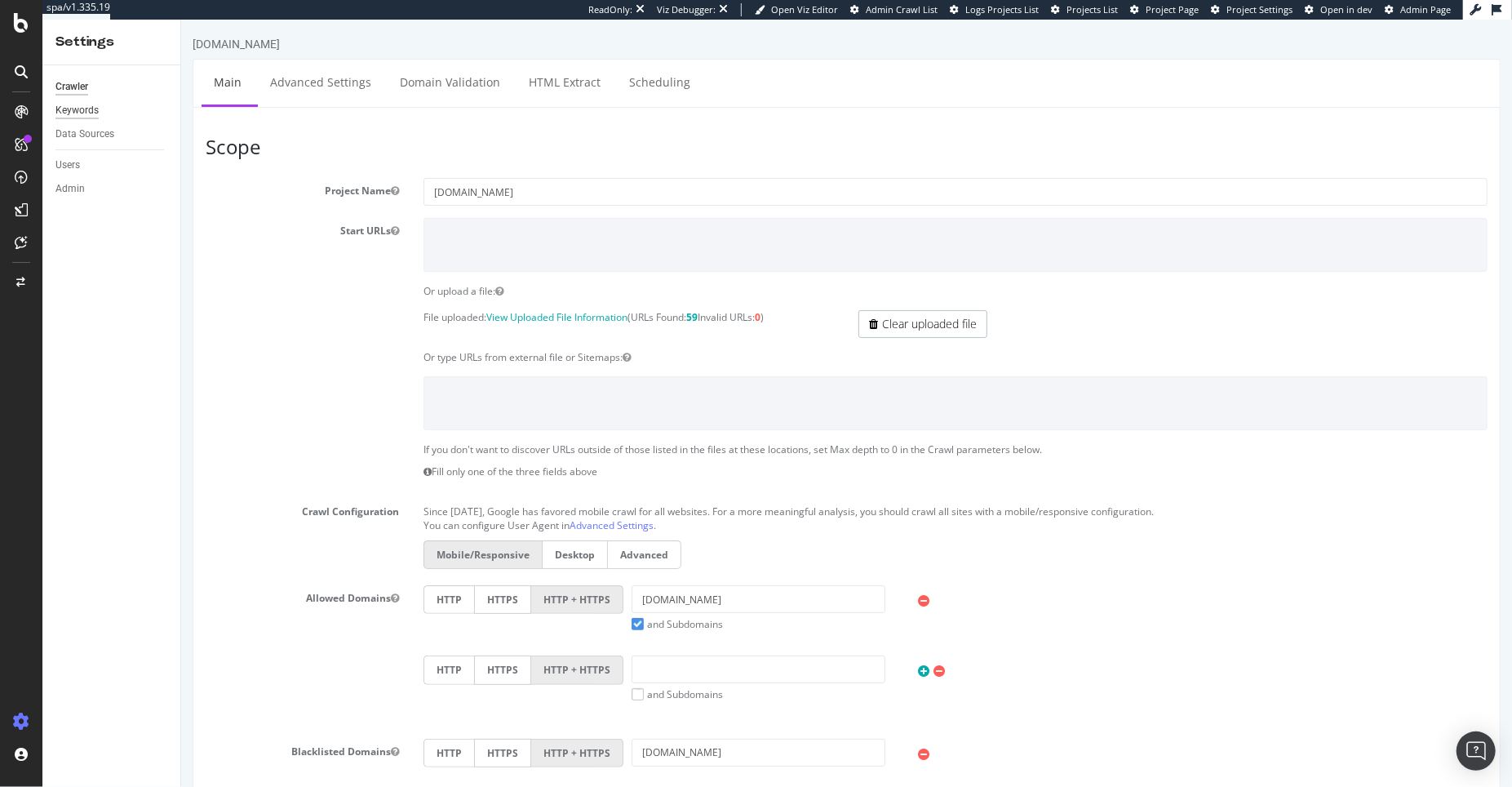
click at [89, 109] on div "Keywords" at bounding box center [77, 110] width 43 height 17
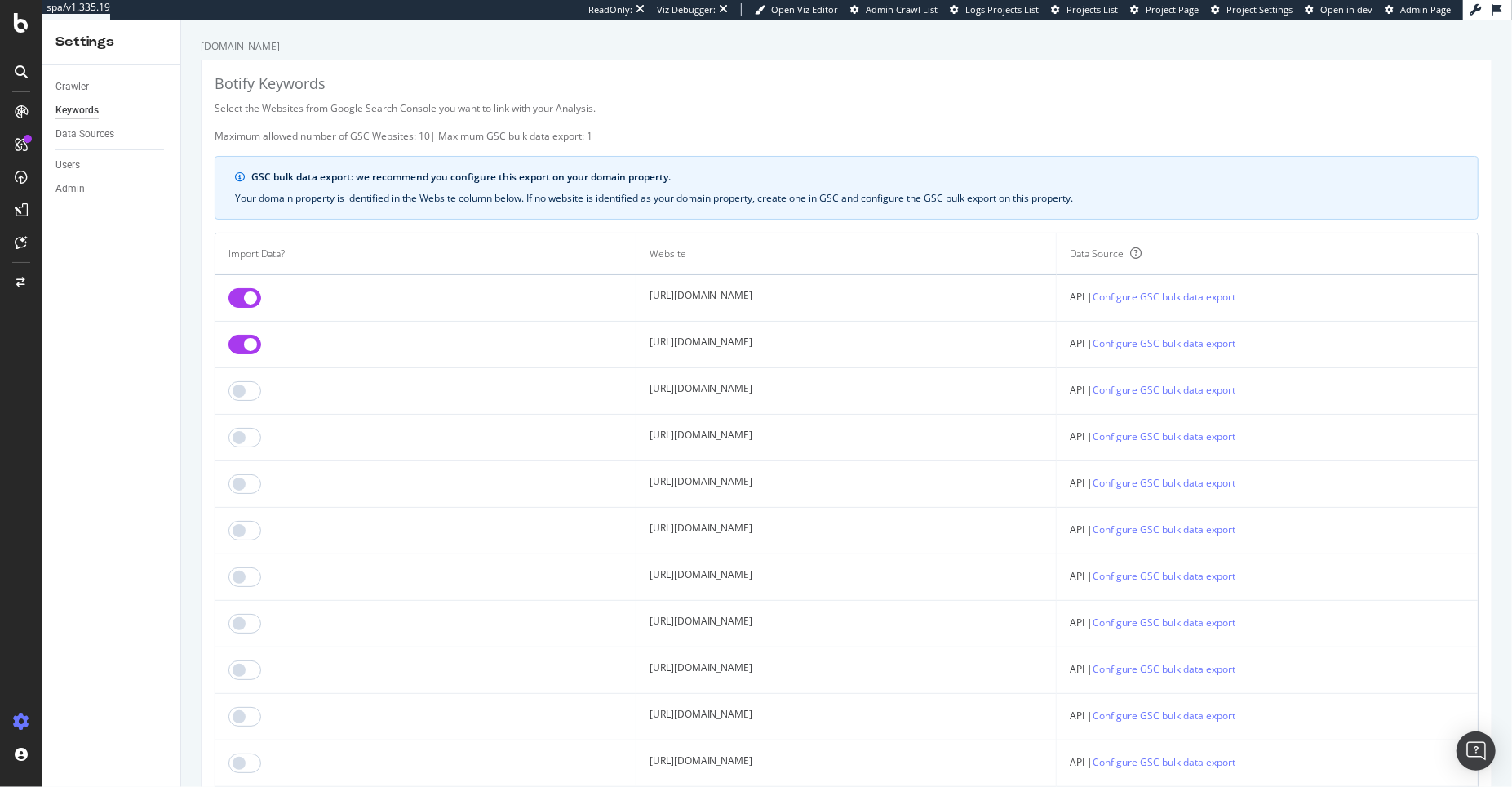
scroll to position [895, 0]
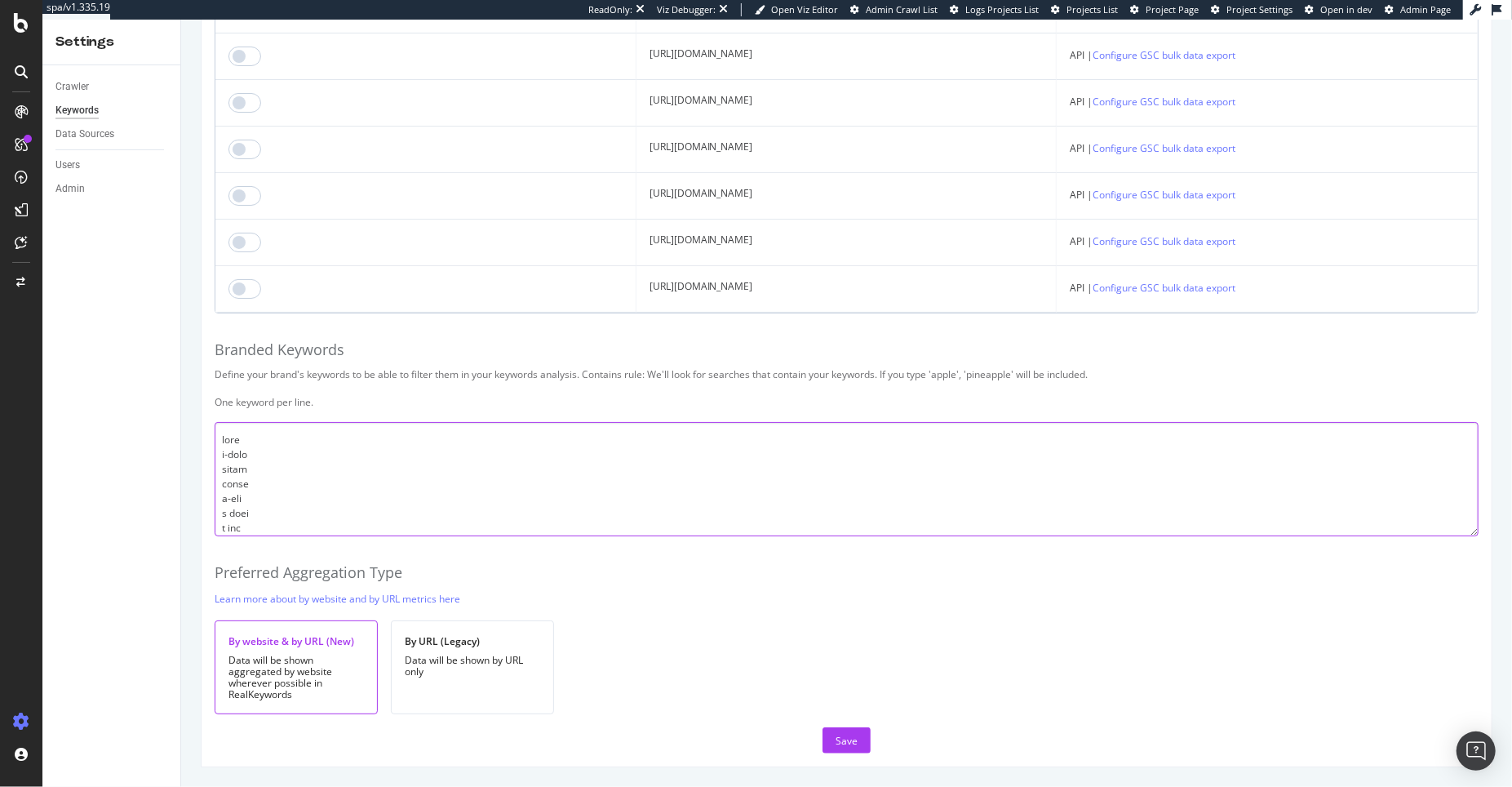
click at [309, 465] on textarea at bounding box center [847, 478] width 1264 height 114
click at [294, 500] on textarea at bounding box center [847, 478] width 1264 height 114
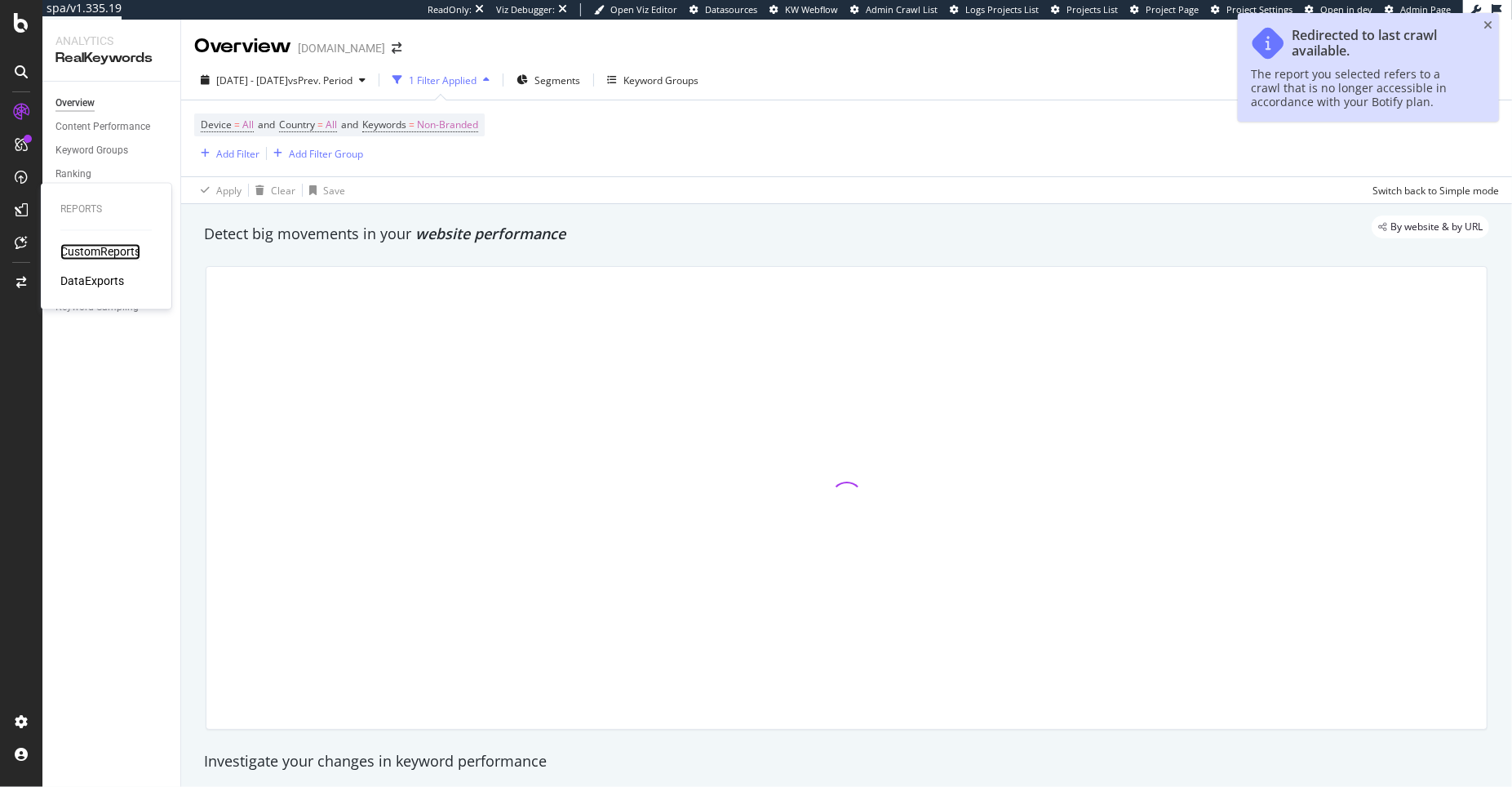
click at [123, 248] on div "CustomReports" at bounding box center [100, 252] width 80 height 16
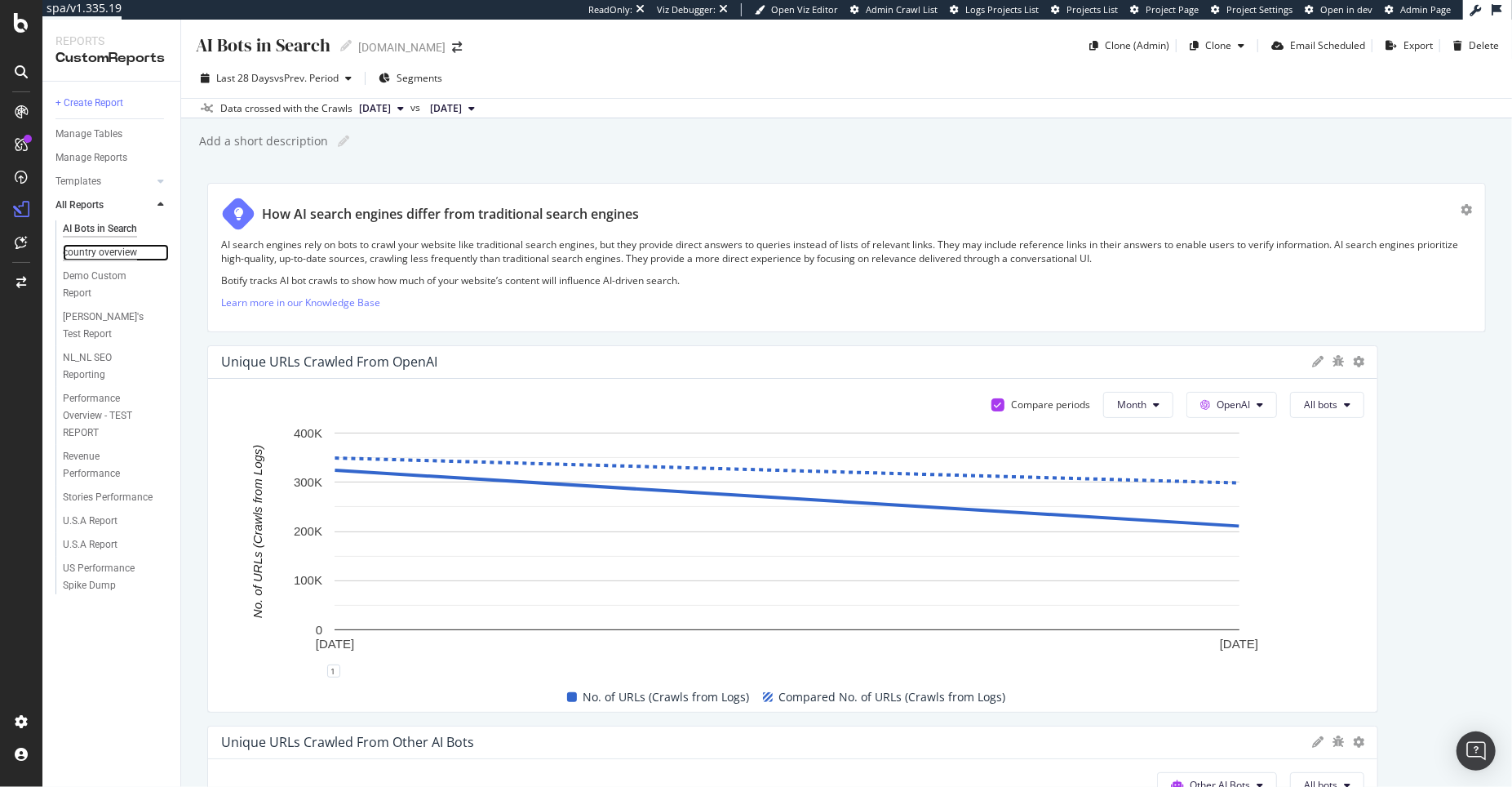
click at [125, 244] on div "country overview" at bounding box center [100, 252] width 74 height 17
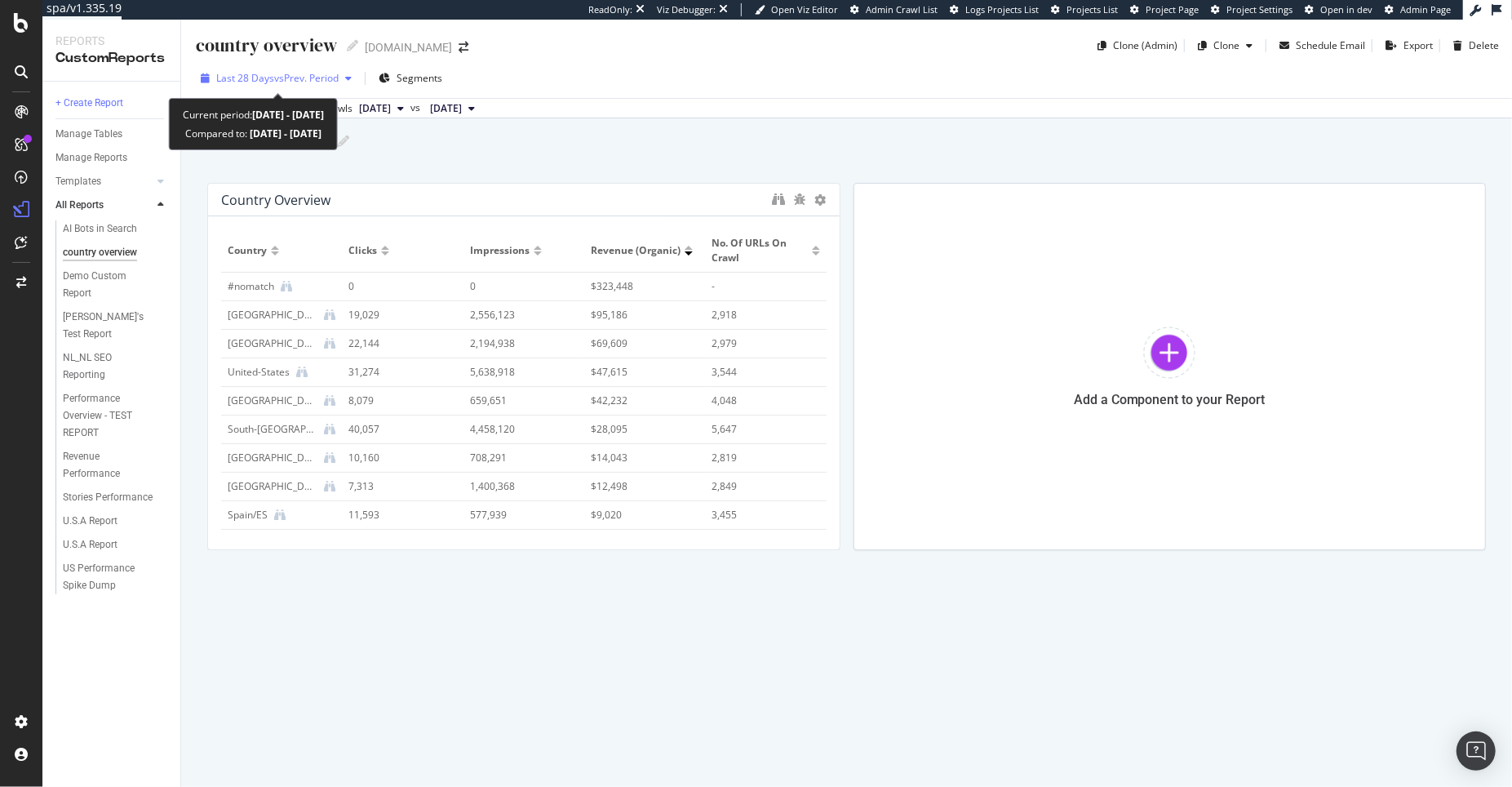
click at [316, 80] on span "vs Prev. Period" at bounding box center [306, 78] width 65 height 14
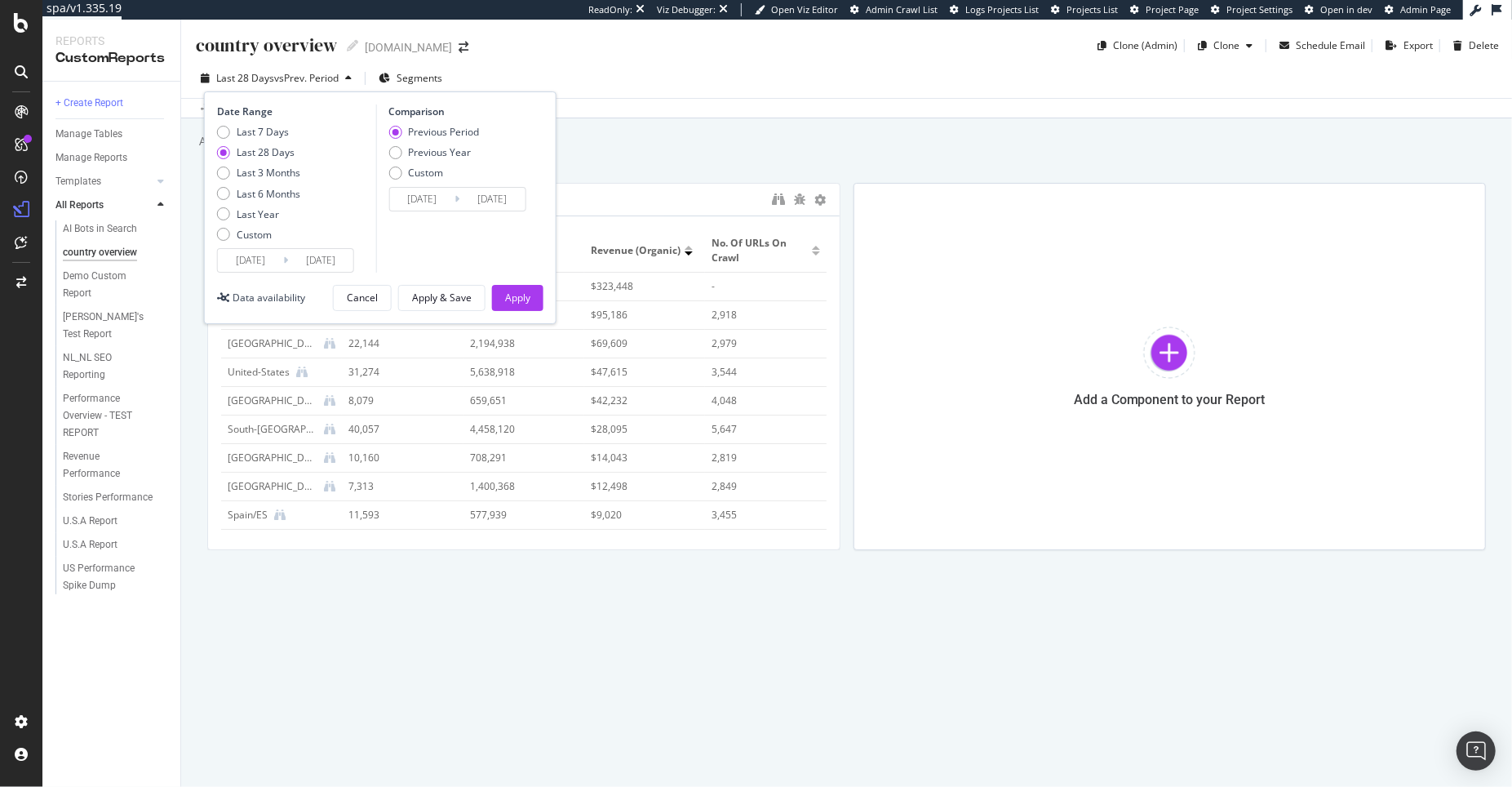
click at [262, 266] on input "2025/07/14" at bounding box center [250, 261] width 65 height 23
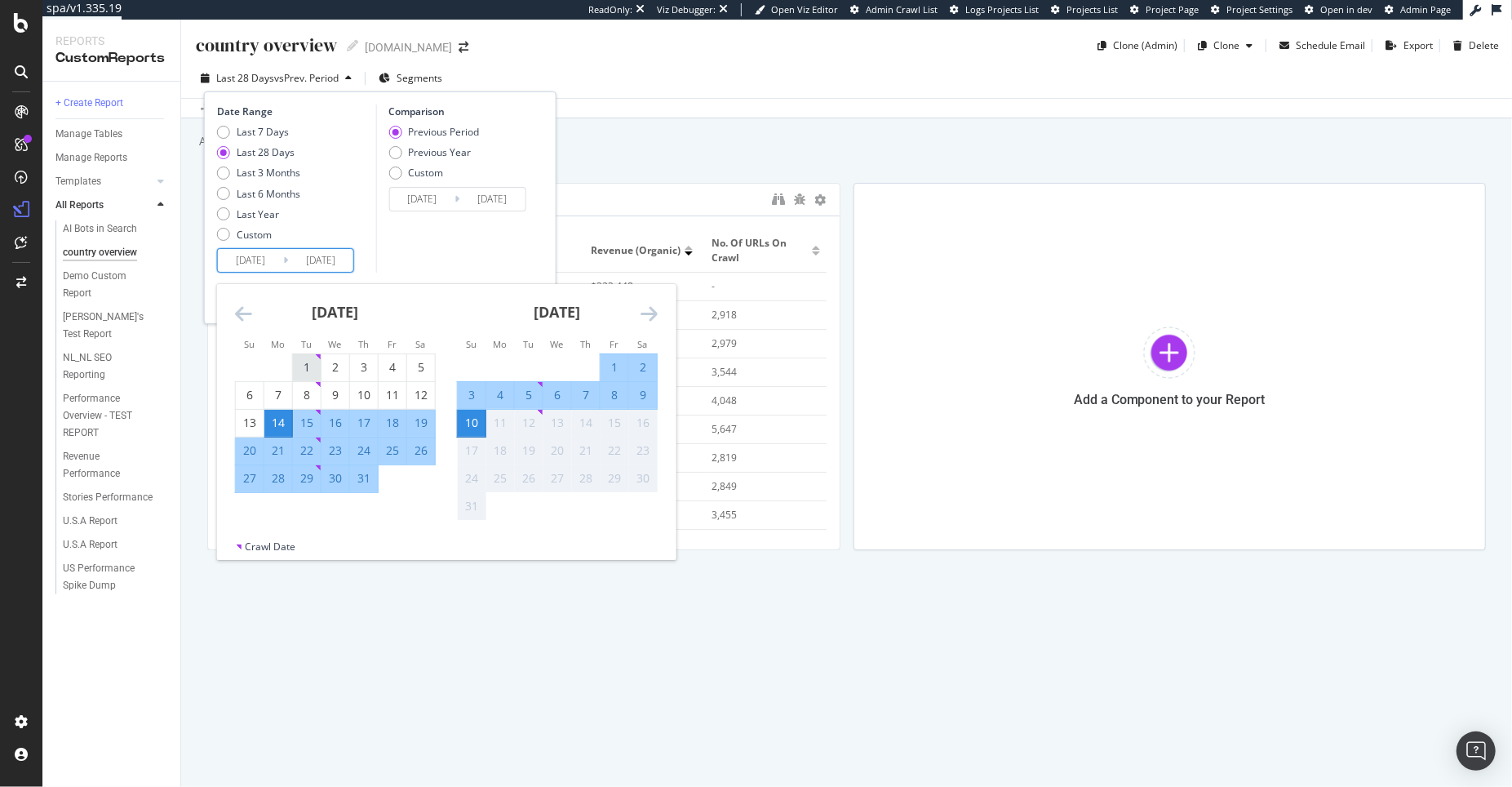
click at [303, 355] on div "1" at bounding box center [306, 368] width 27 height 27
type input "2025/07/01"
type input "2025/05/21"
type input "2025/06/30"
click at [363, 477] on div "31" at bounding box center [363, 478] width 27 height 16
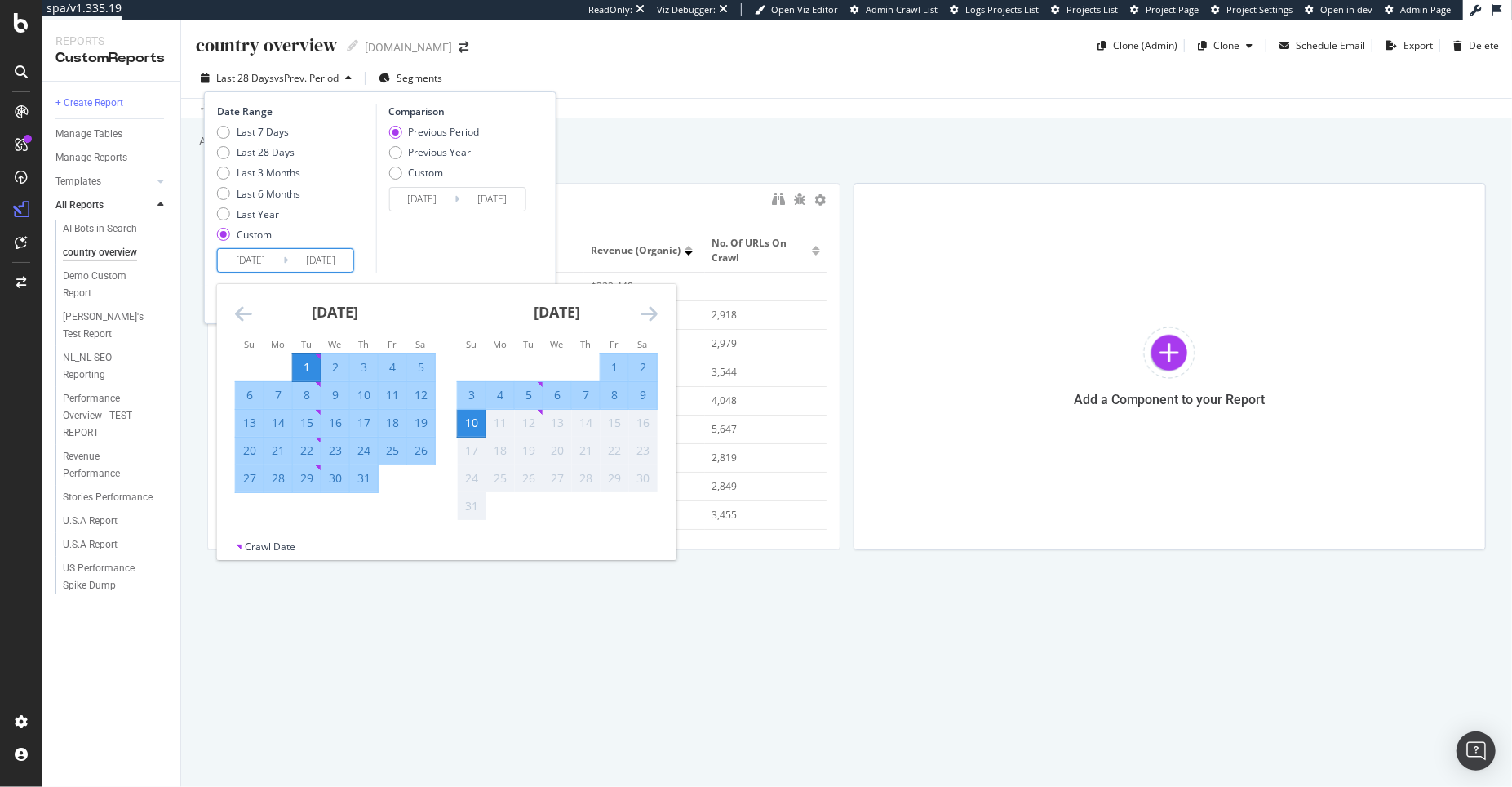
type input "2025/07/31"
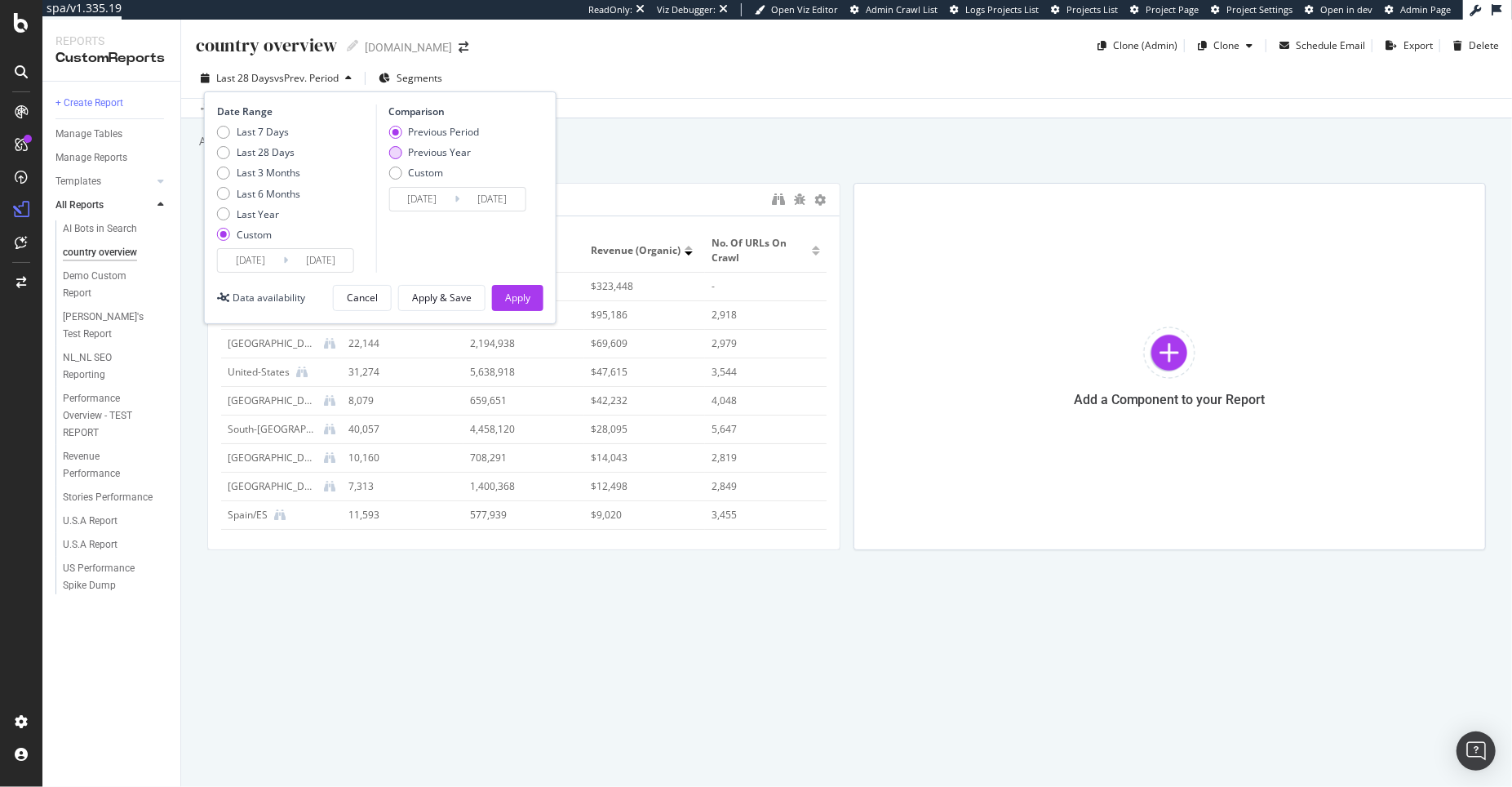
click at [431, 151] on div "Previous Year" at bounding box center [439, 152] width 63 height 14
type input "2024/07/02"
type input "2024/08/01"
click at [505, 296] on div "Apply" at bounding box center [517, 298] width 26 height 14
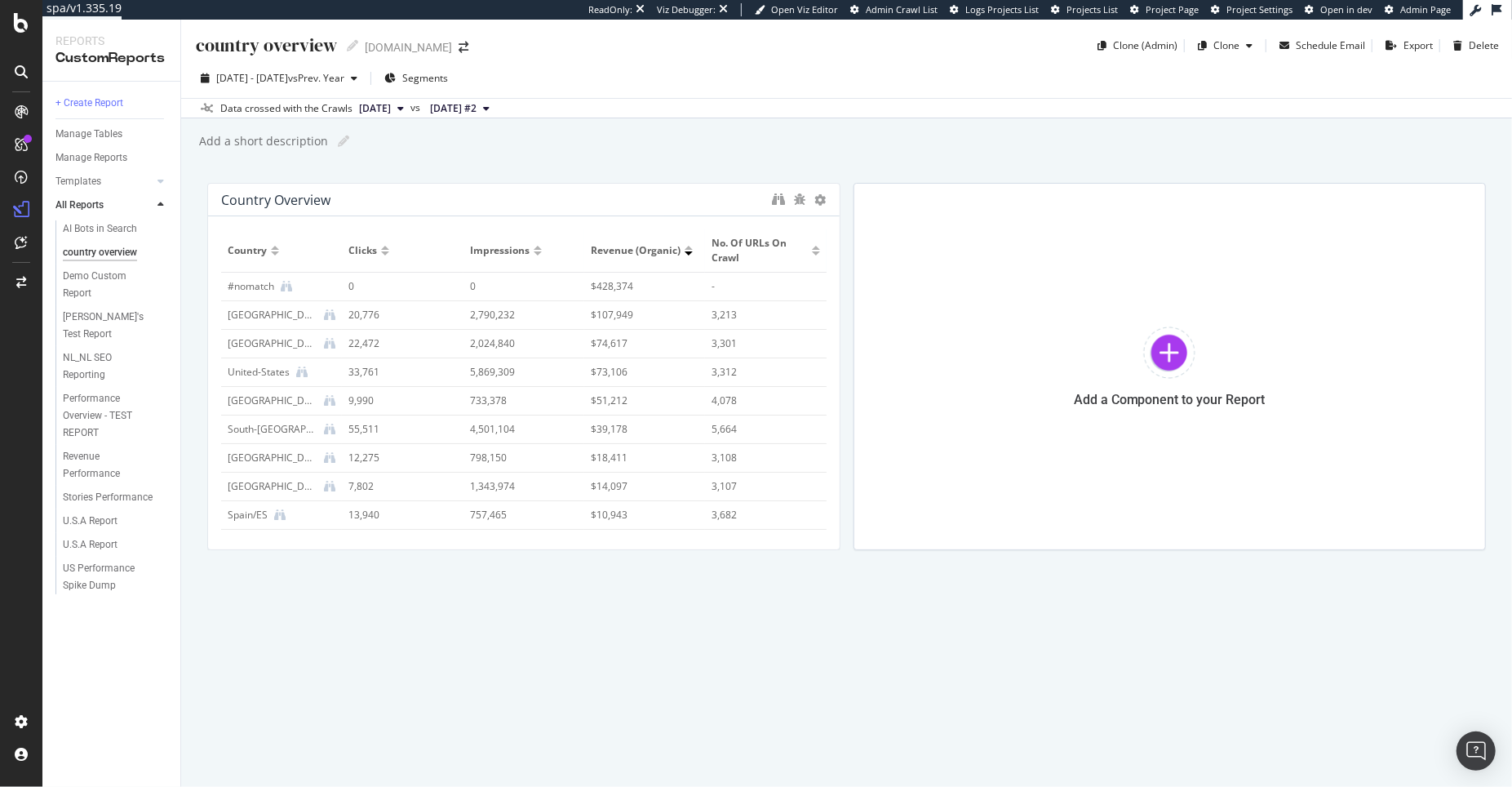
click at [381, 252] on div at bounding box center [385, 253] width 8 height 4
click at [819, 200] on icon at bounding box center [821, 200] width 11 height 11
click at [120, 398] on div "Performance Overview - TEST REPORT" at bounding box center [111, 416] width 96 height 51
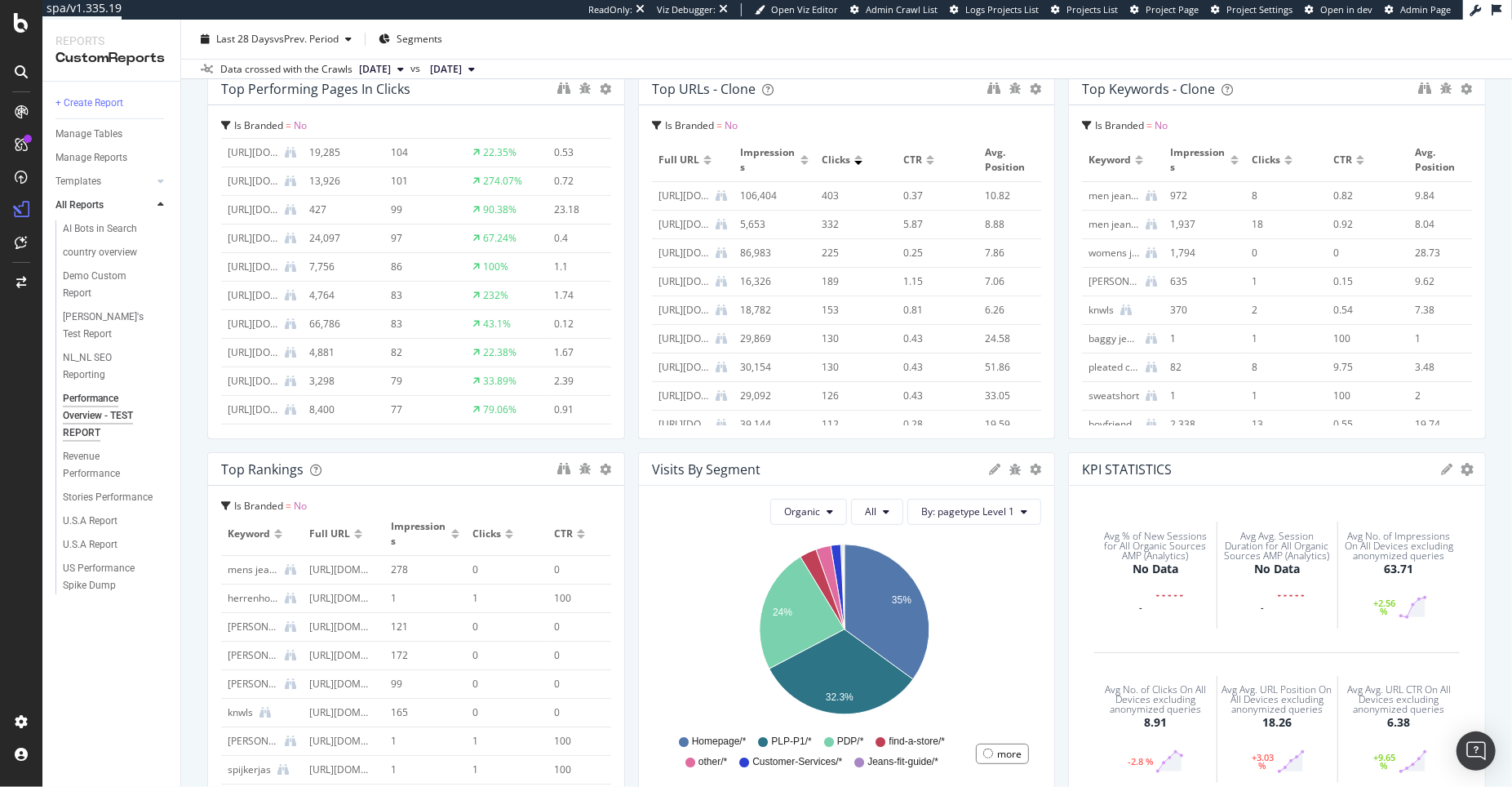
scroll to position [43, 0]
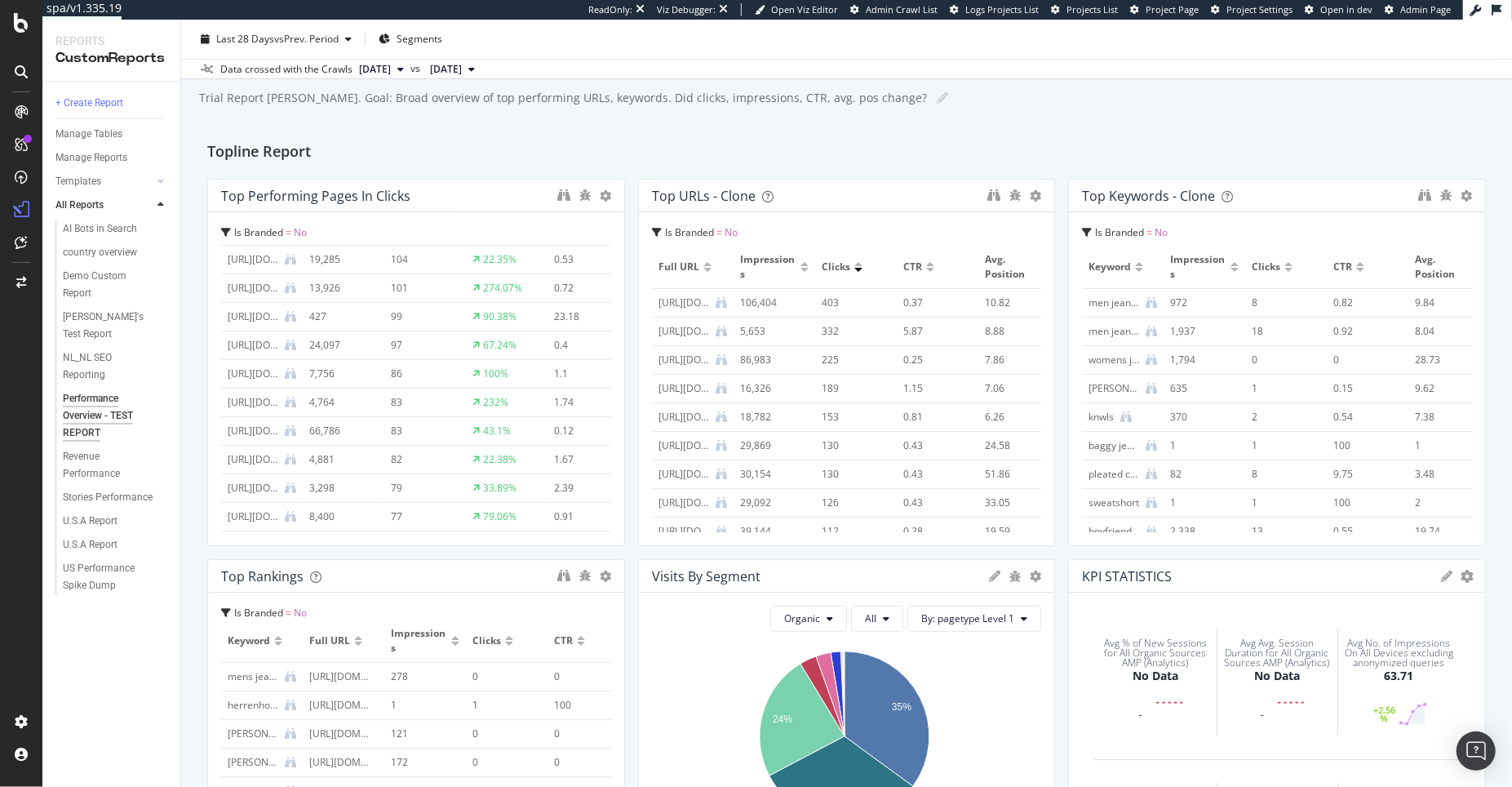
click at [307, 233] on div "Is Branded = No" at bounding box center [416, 233] width 390 height 14
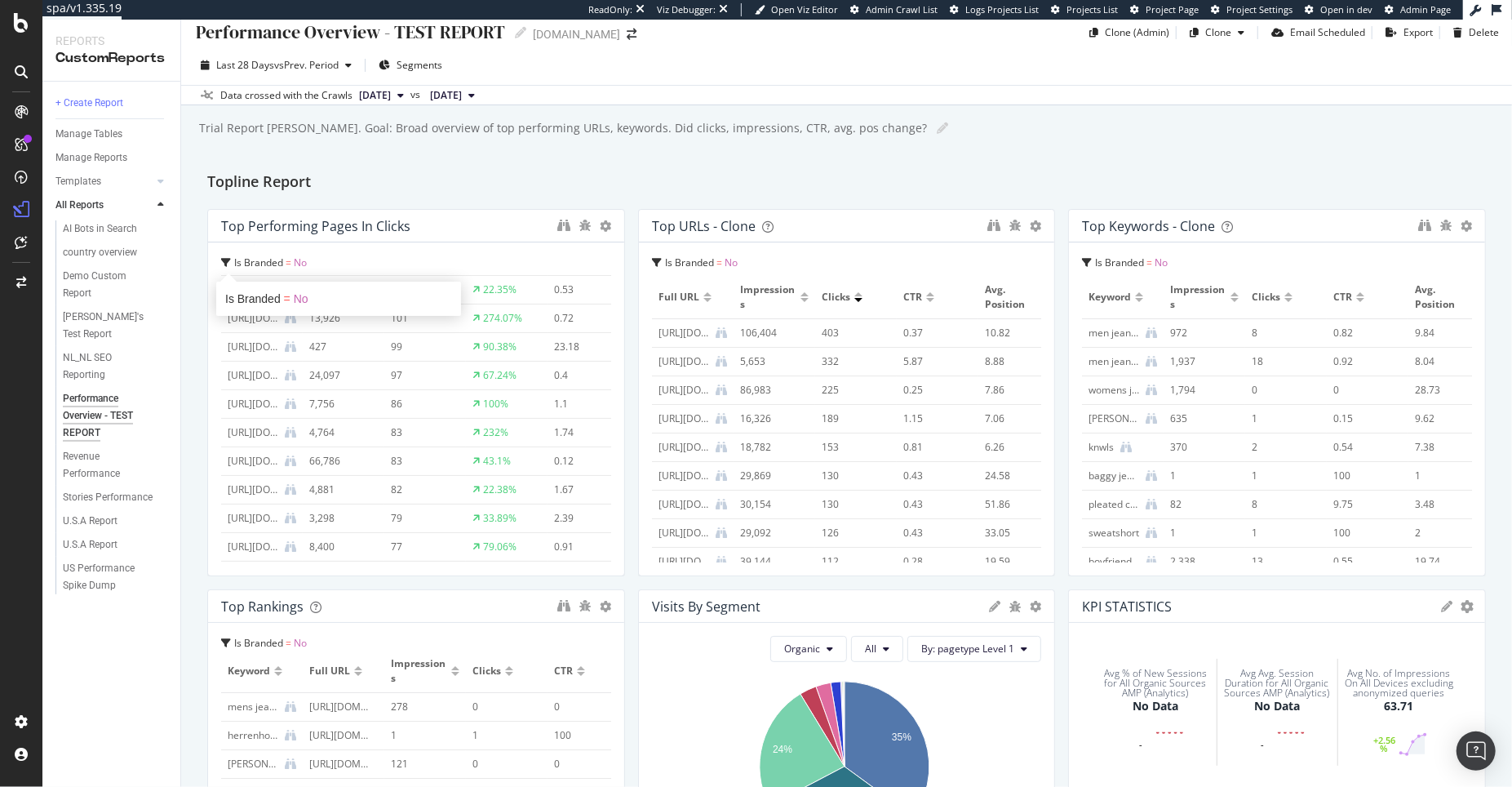
scroll to position [0, 0]
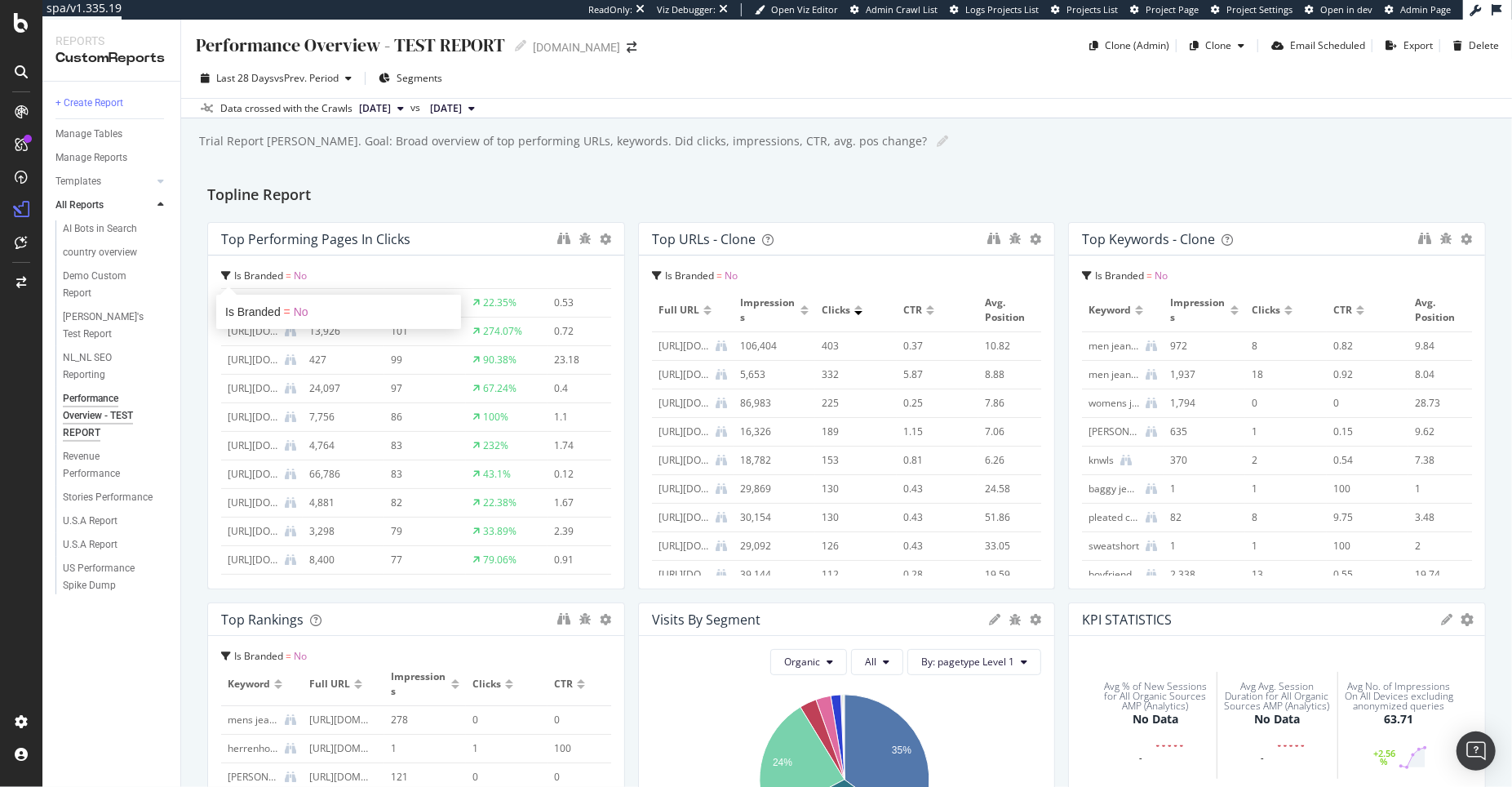
click at [90, 448] on div "Revenue Performance" at bounding box center [108, 465] width 90 height 34
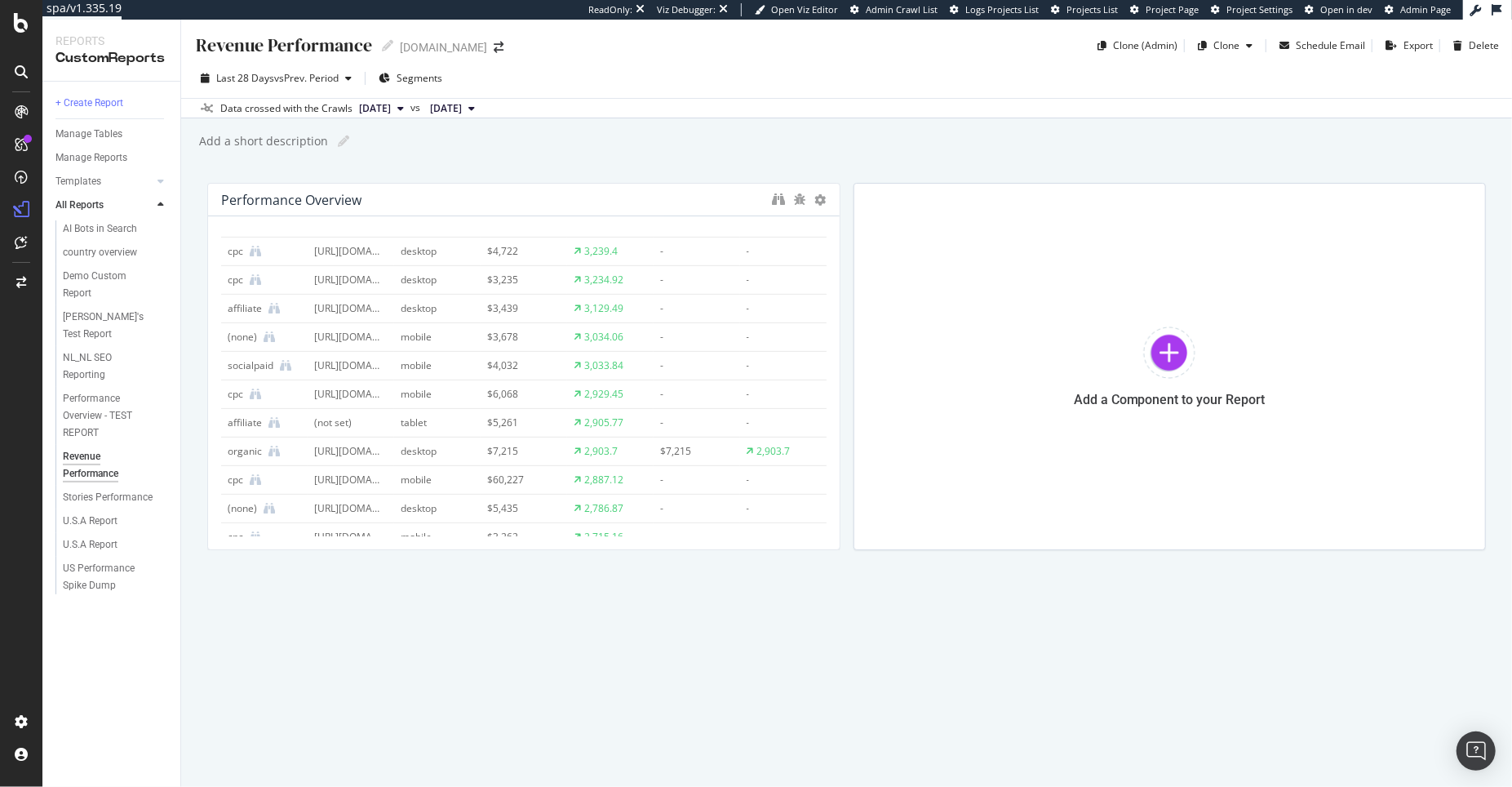
scroll to position [565, 0]
click at [104, 513] on div "U.S.A Report" at bounding box center [90, 521] width 55 height 17
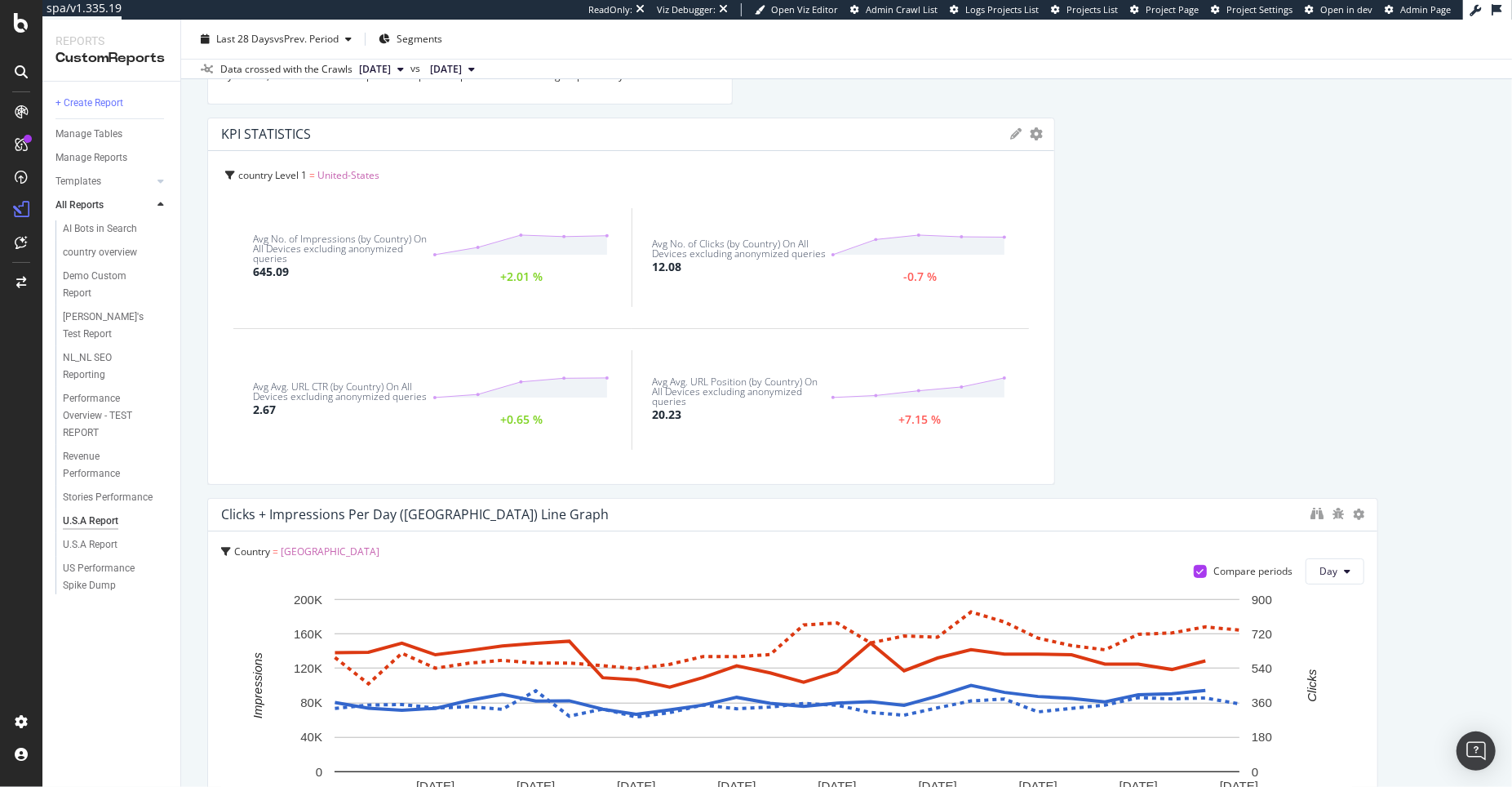
scroll to position [313, 0]
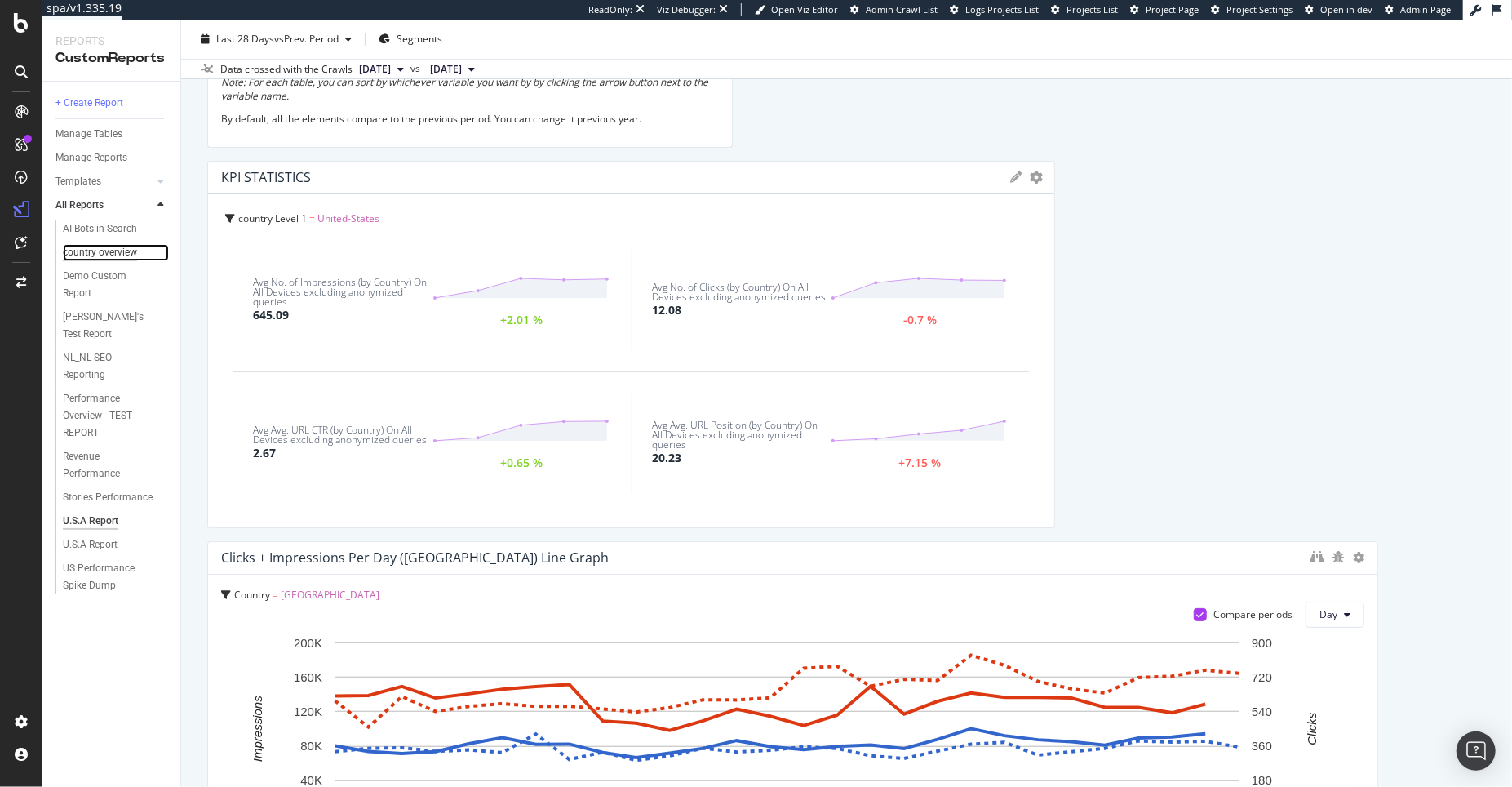
click at [114, 253] on div "country overview" at bounding box center [100, 252] width 74 height 17
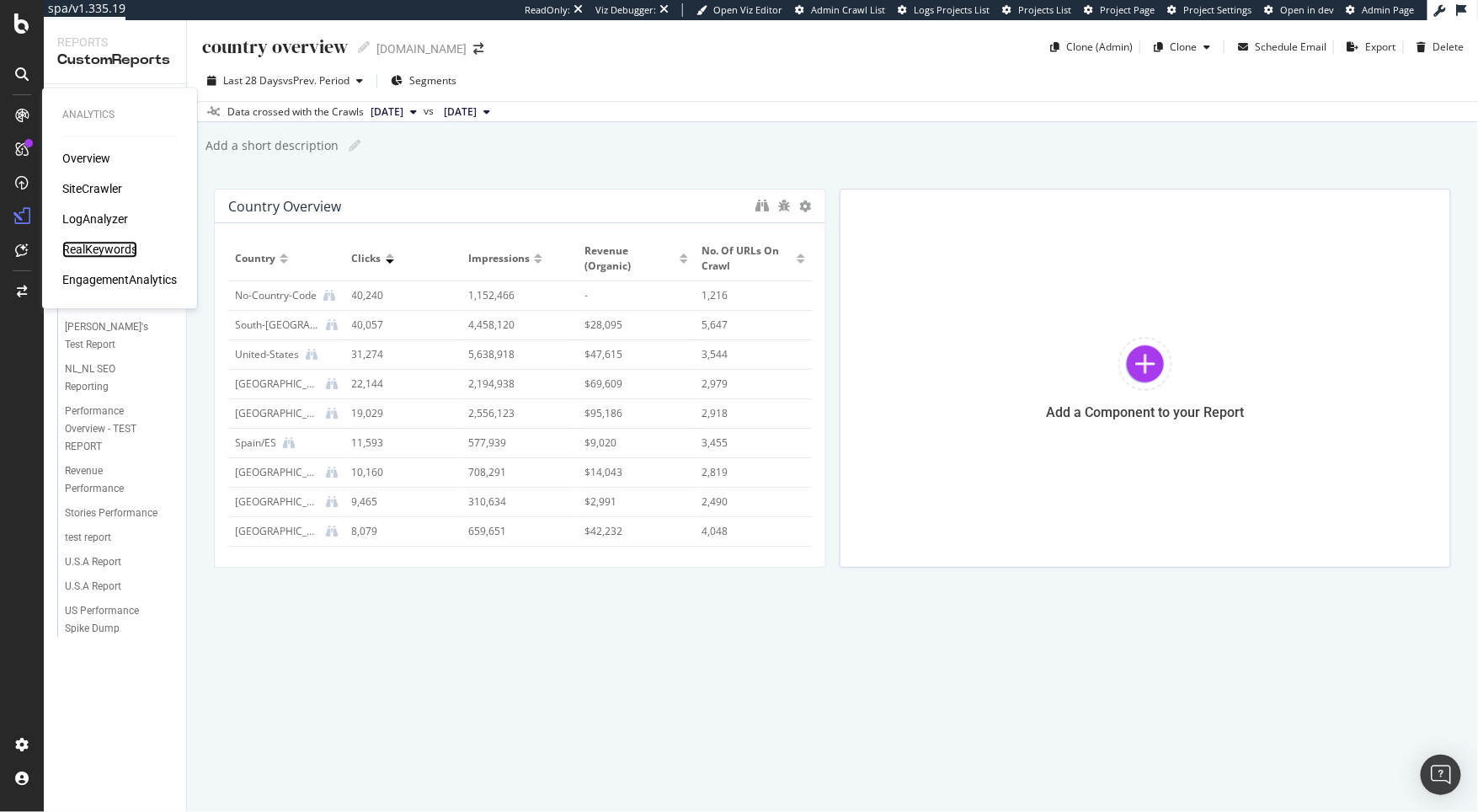
click at [113, 255] on div "RealKeywords" at bounding box center [99, 250] width 75 height 16
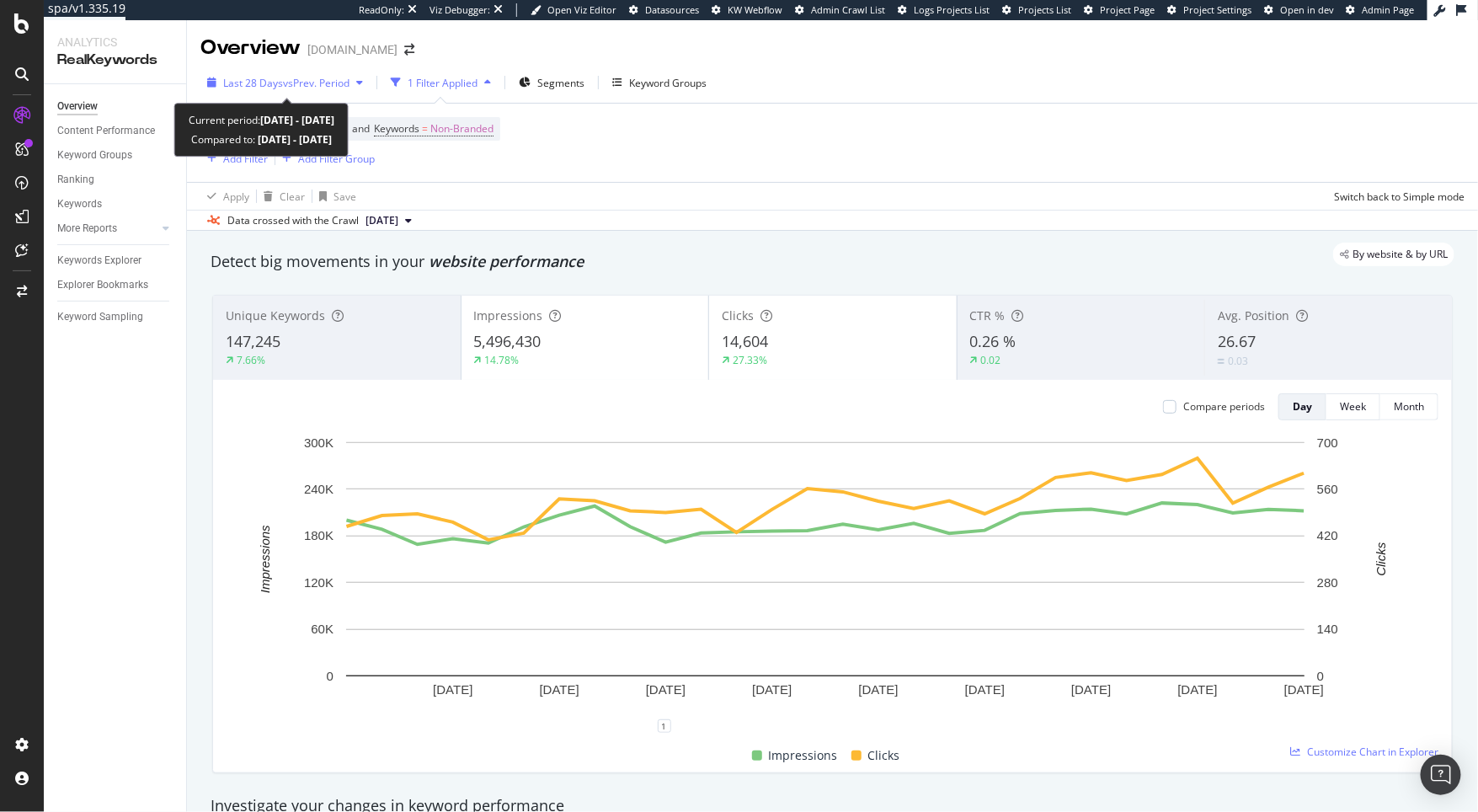
click at [329, 82] on span "vs Prev. Period" at bounding box center [316, 83] width 67 height 15
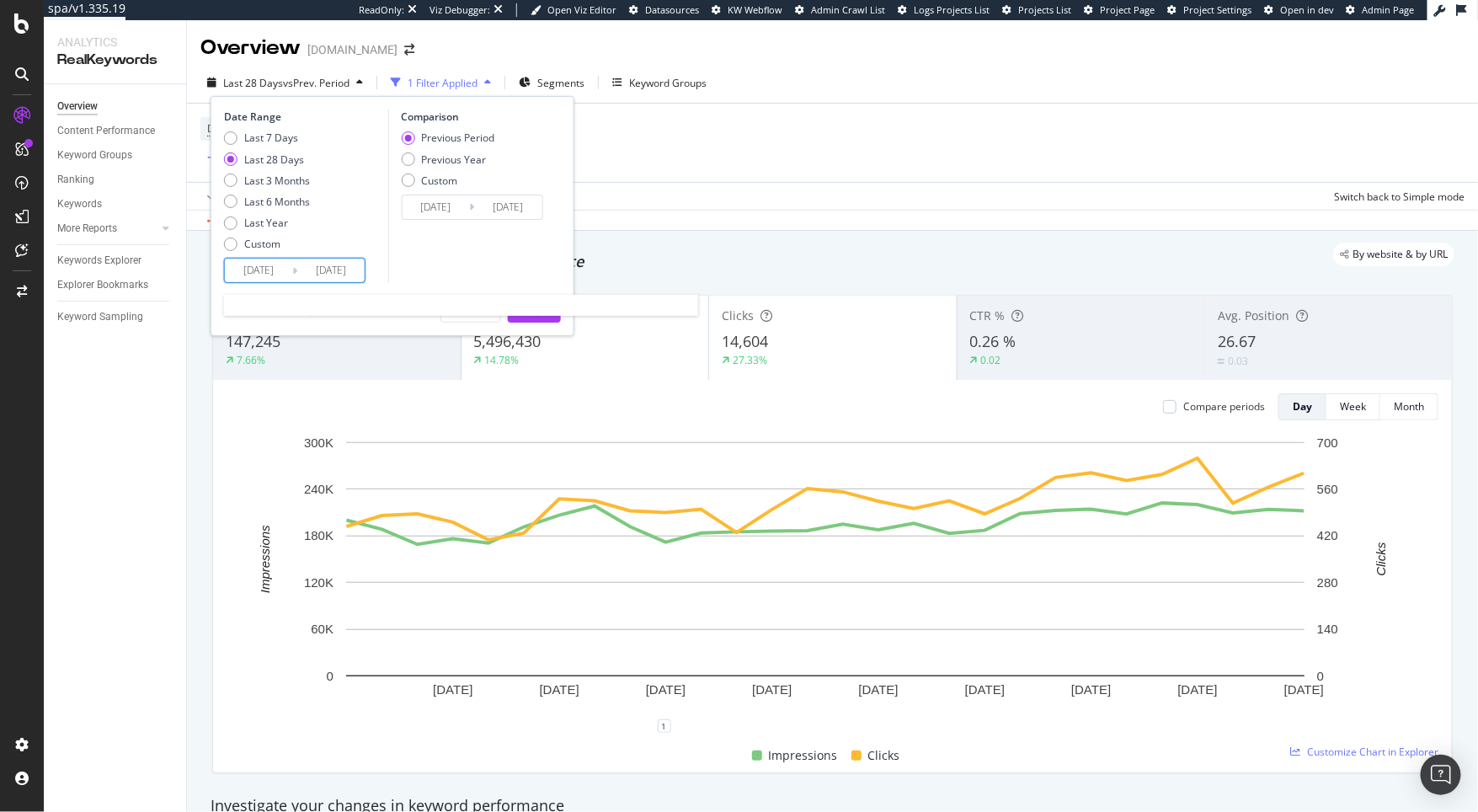
click at [264, 263] on input "[DATE]" at bounding box center [258, 270] width 68 height 24
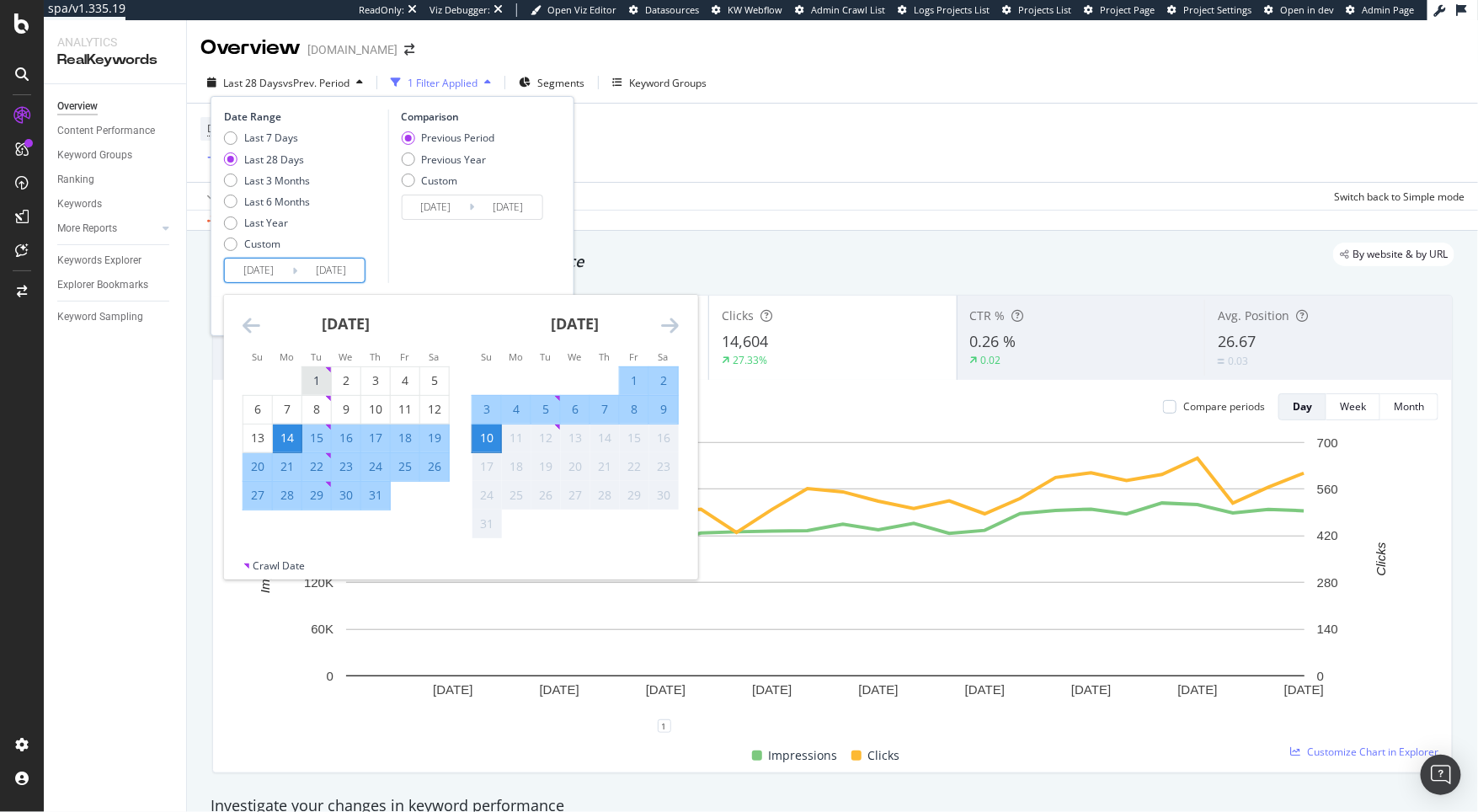
drag, startPoint x: 323, startPoint y: 379, endPoint x: 323, endPoint y: 389, distance: 10.0
click at [322, 379] on div "1" at bounding box center [316, 380] width 28 height 16
type input "2025/07/01"
type input "2025/05/21"
type input "2025/06/30"
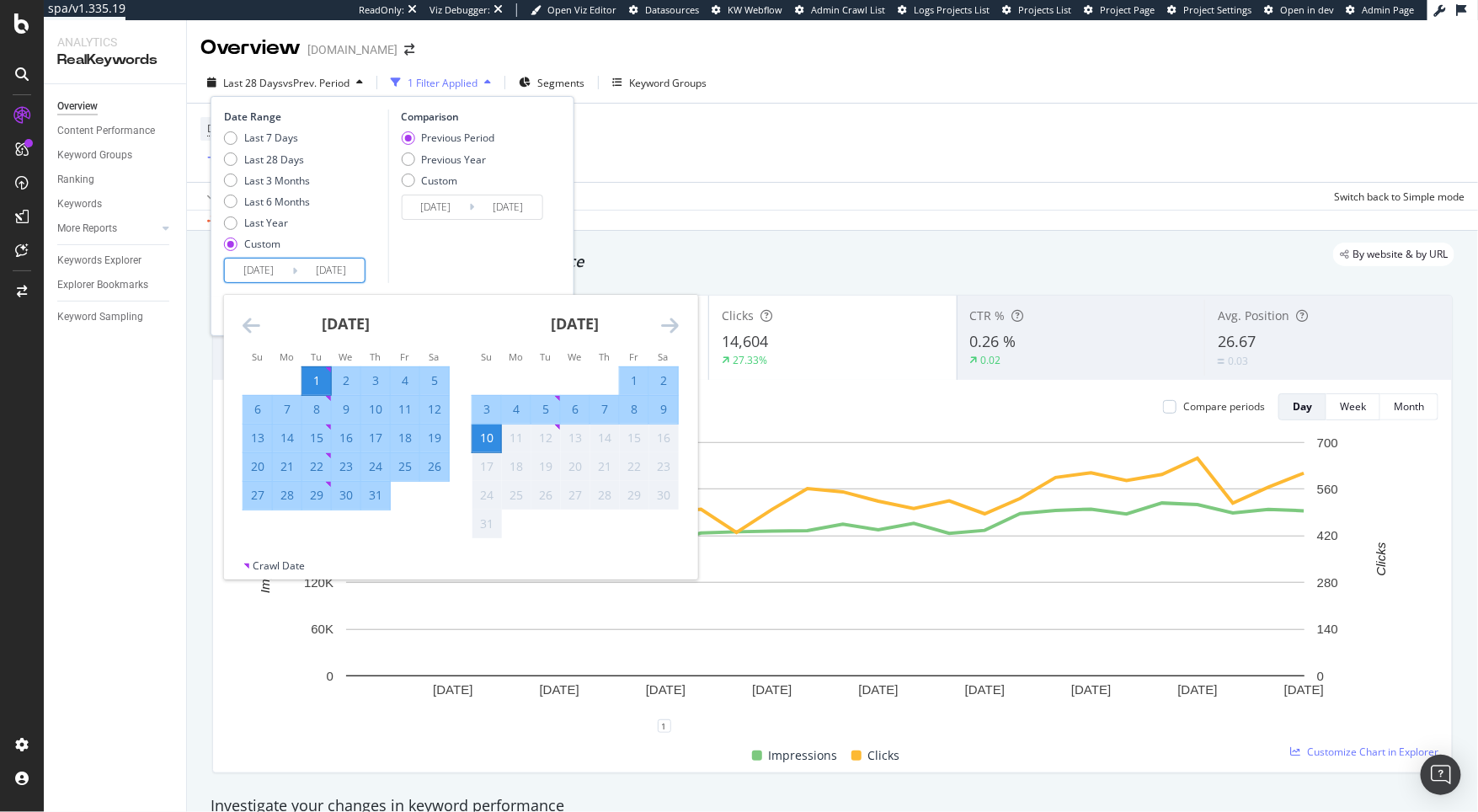
click at [374, 498] on div "31" at bounding box center [375, 495] width 28 height 16
type input "2025/07/31"
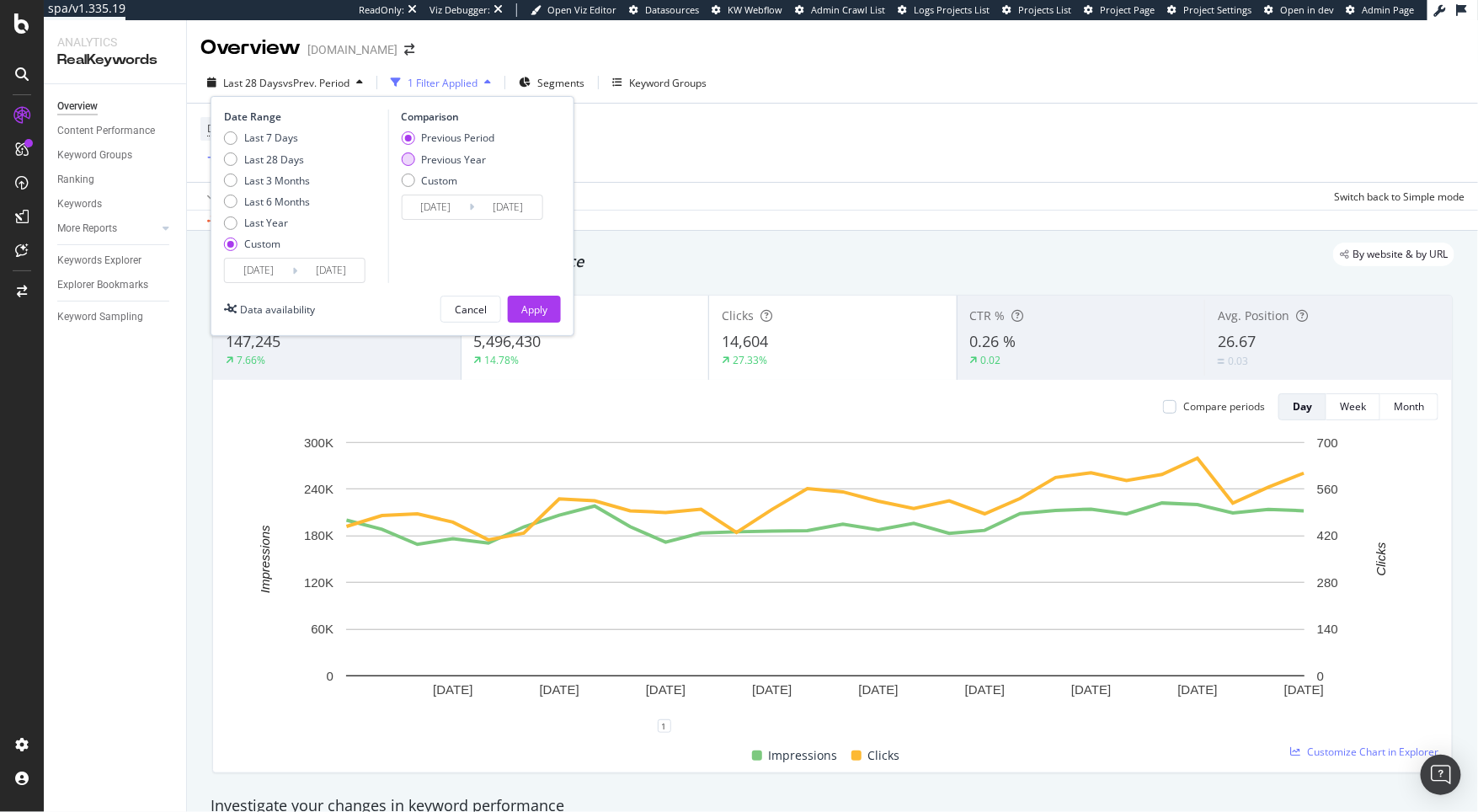
click at [443, 160] on div "Previous Year" at bounding box center [453, 160] width 65 height 15
type input "2024/07/02"
type input "2024/08/01"
click at [541, 307] on div "Apply" at bounding box center [534, 309] width 26 height 15
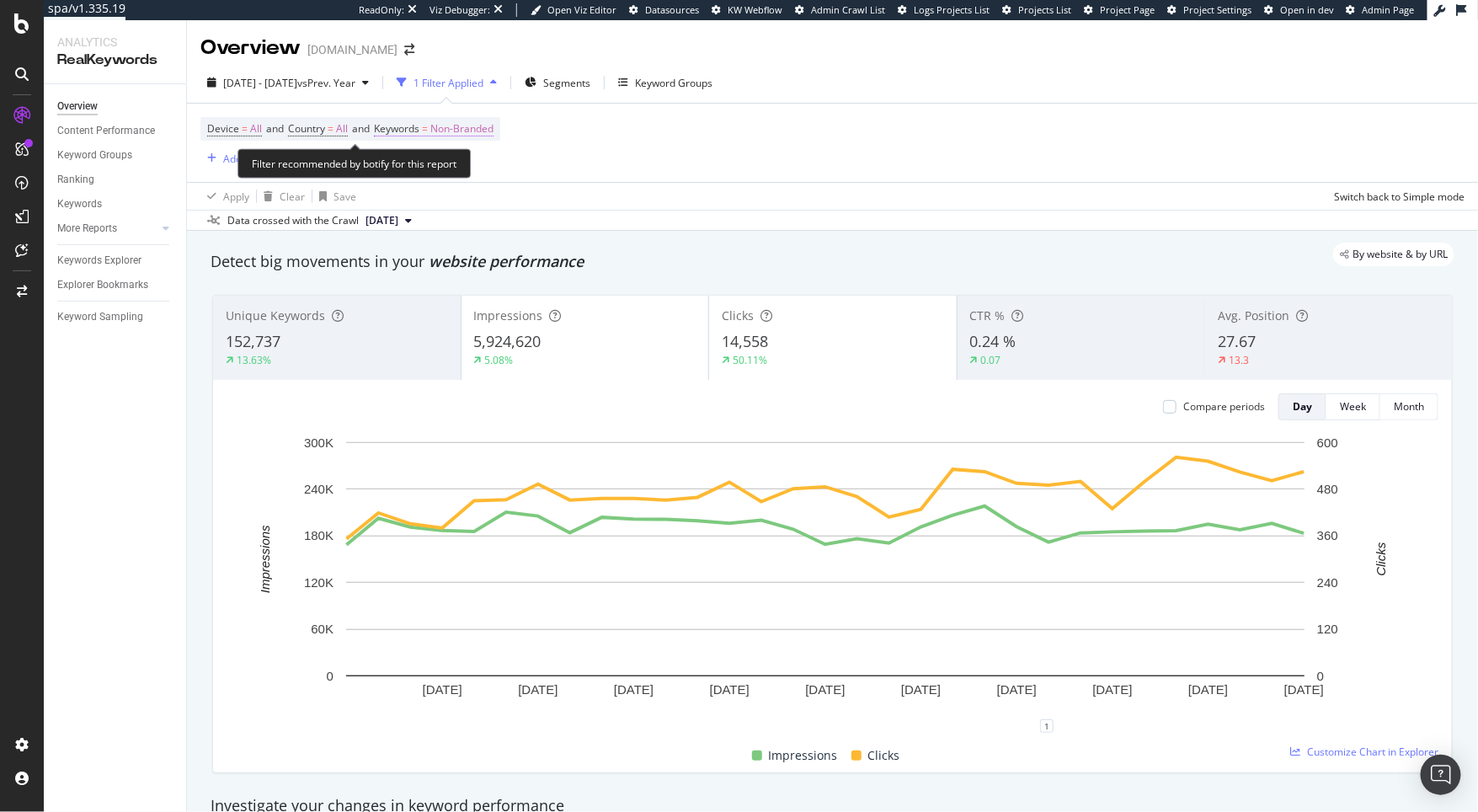
click at [474, 126] on span "Non-Branded" at bounding box center [462, 129] width 63 height 24
click at [425, 175] on div "Non-Branded" at bounding box center [444, 169] width 90 height 26
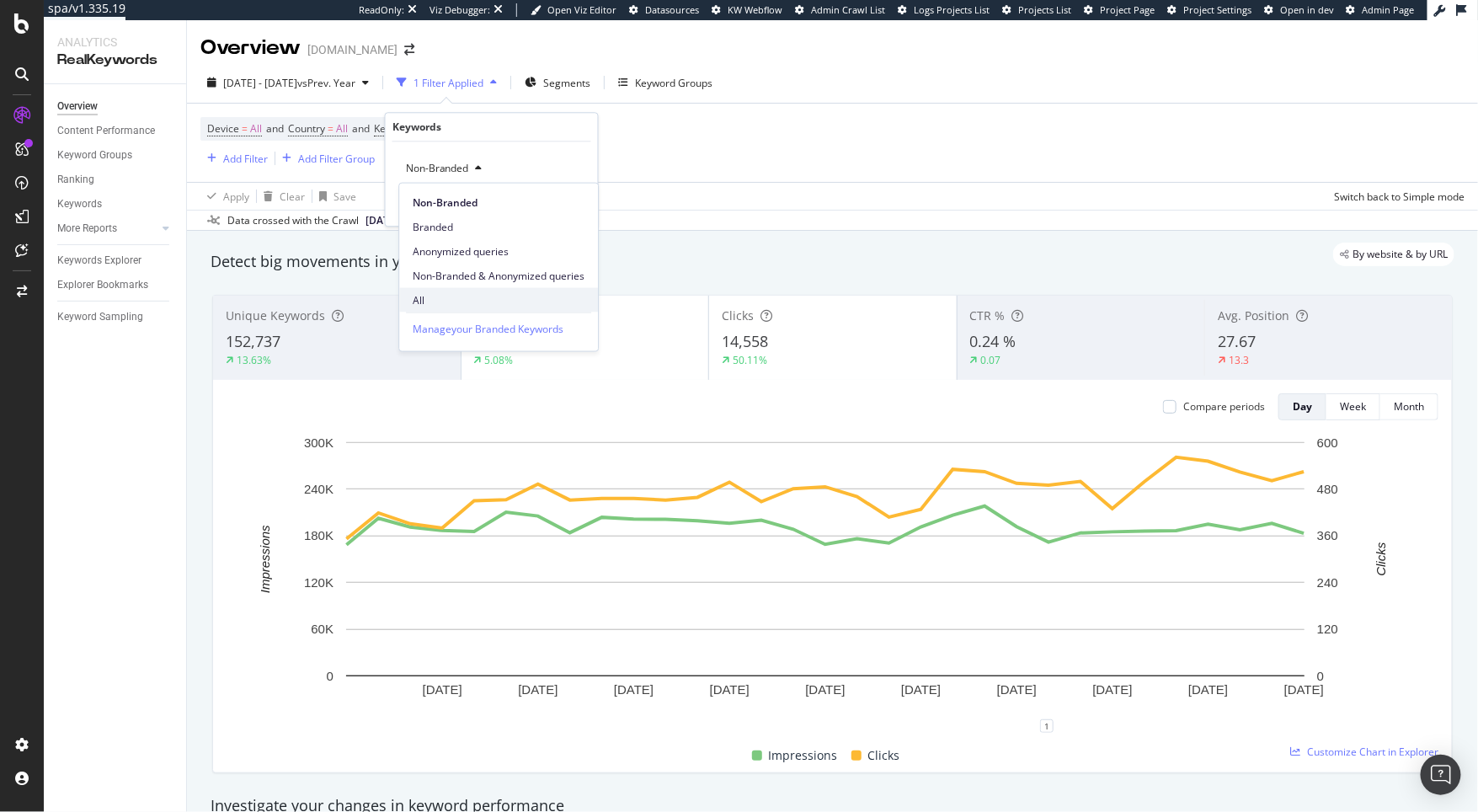
click at [436, 296] on span "All" at bounding box center [498, 299] width 172 height 16
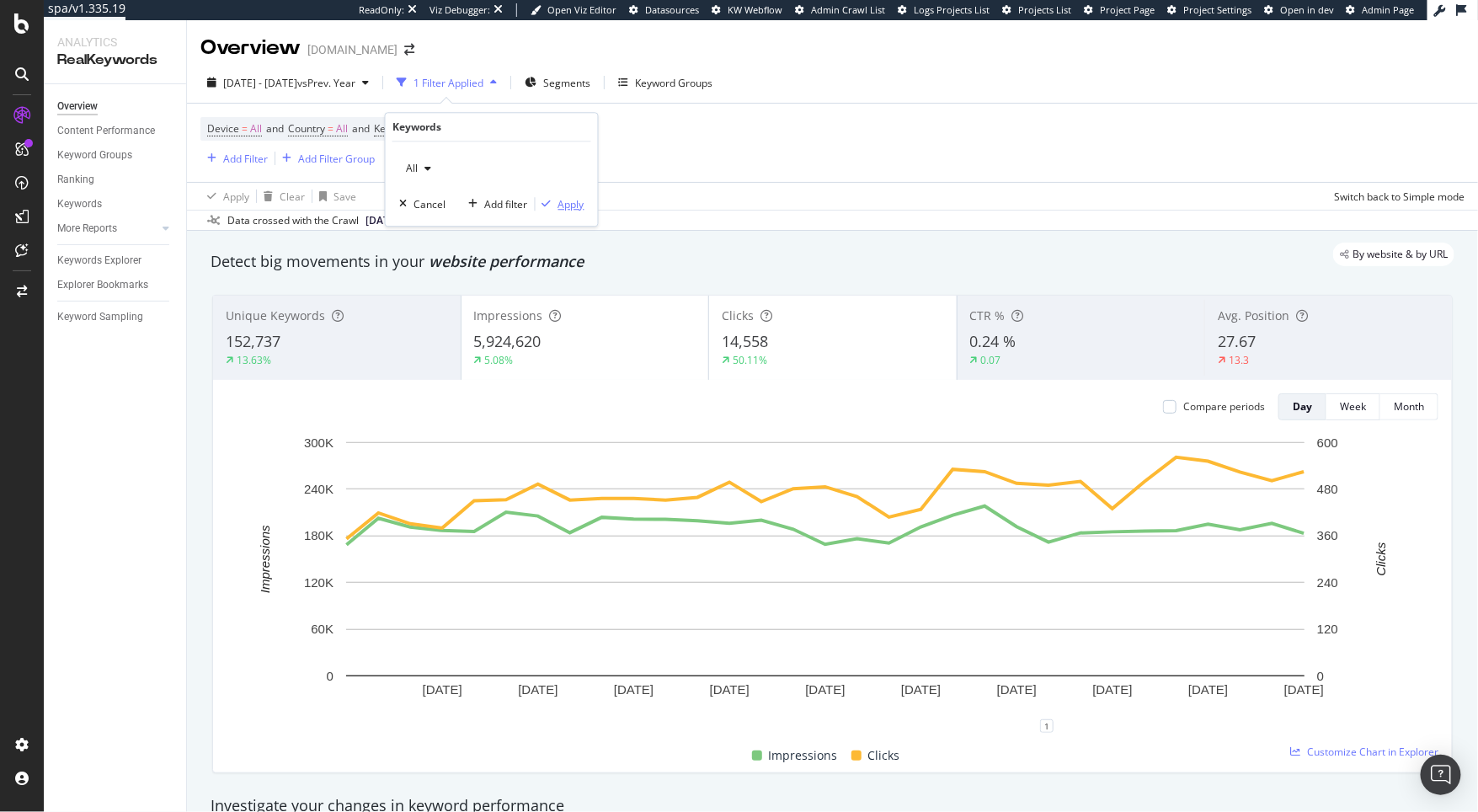
click at [558, 203] on div "Apply" at bounding box center [571, 204] width 26 height 15
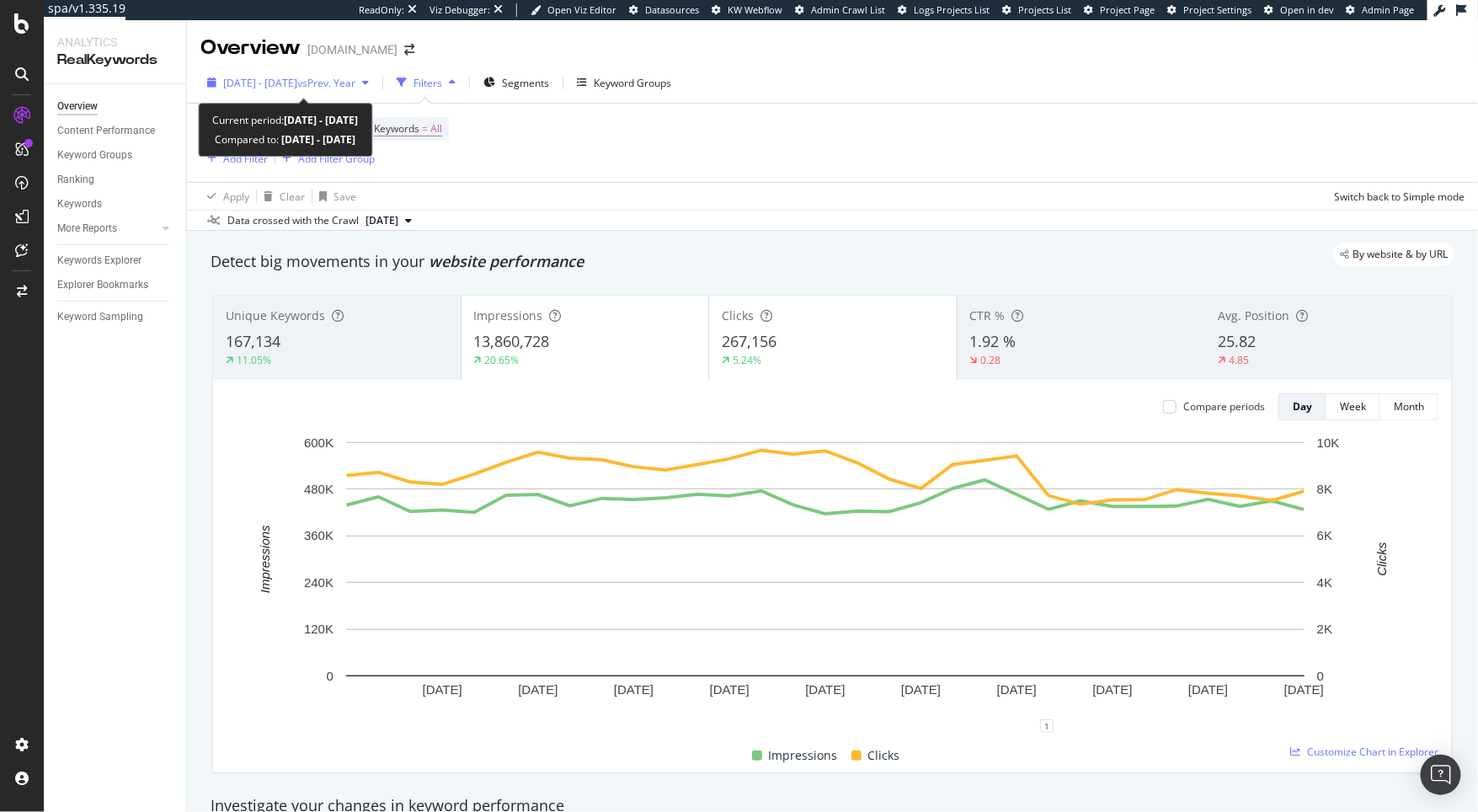
click at [316, 93] on div "2025 Jul. 1st - Jul. 31st vs Prev. Year" at bounding box center [288, 83] width 175 height 26
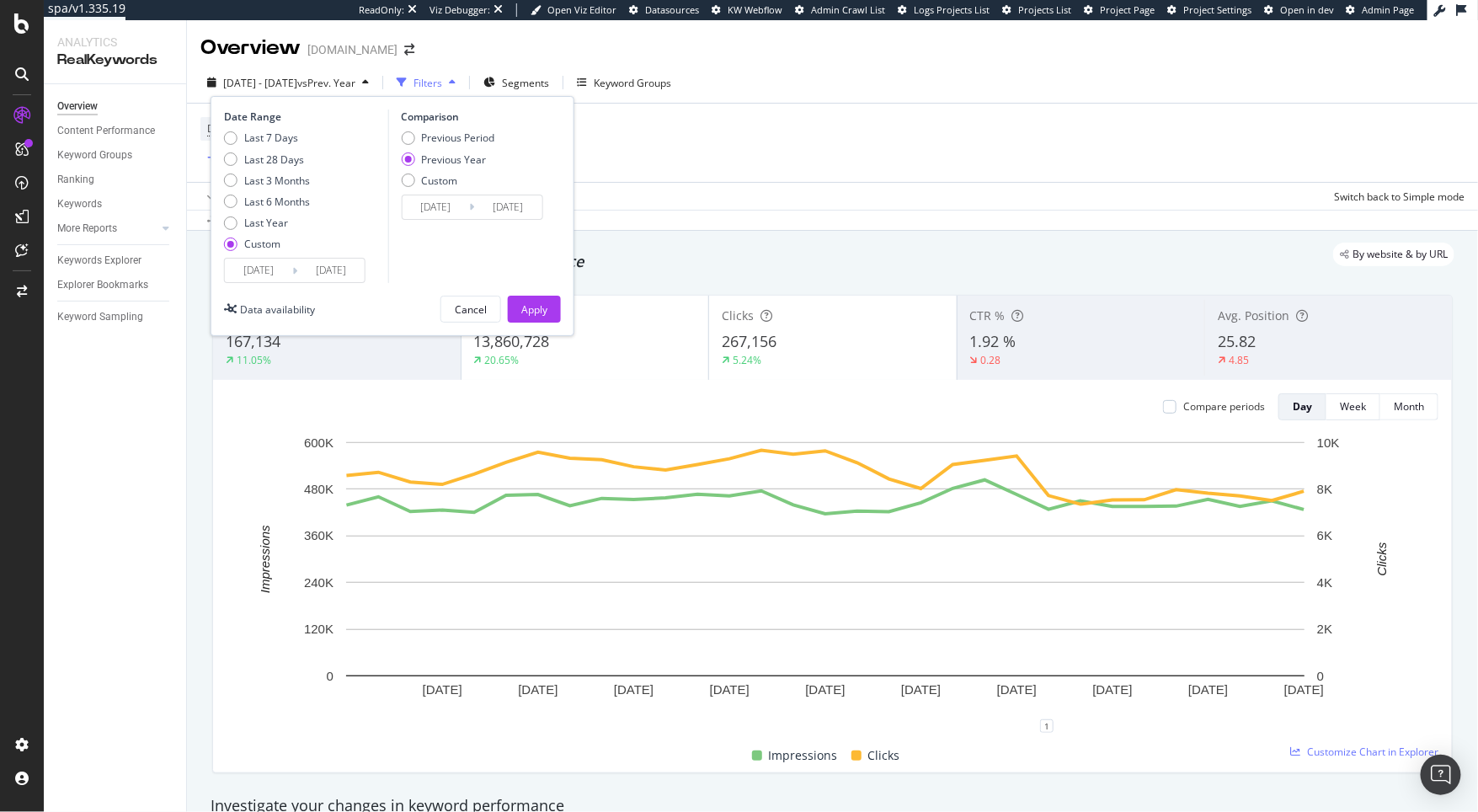
click at [268, 279] on input "2025/07/01" at bounding box center [258, 270] width 68 height 24
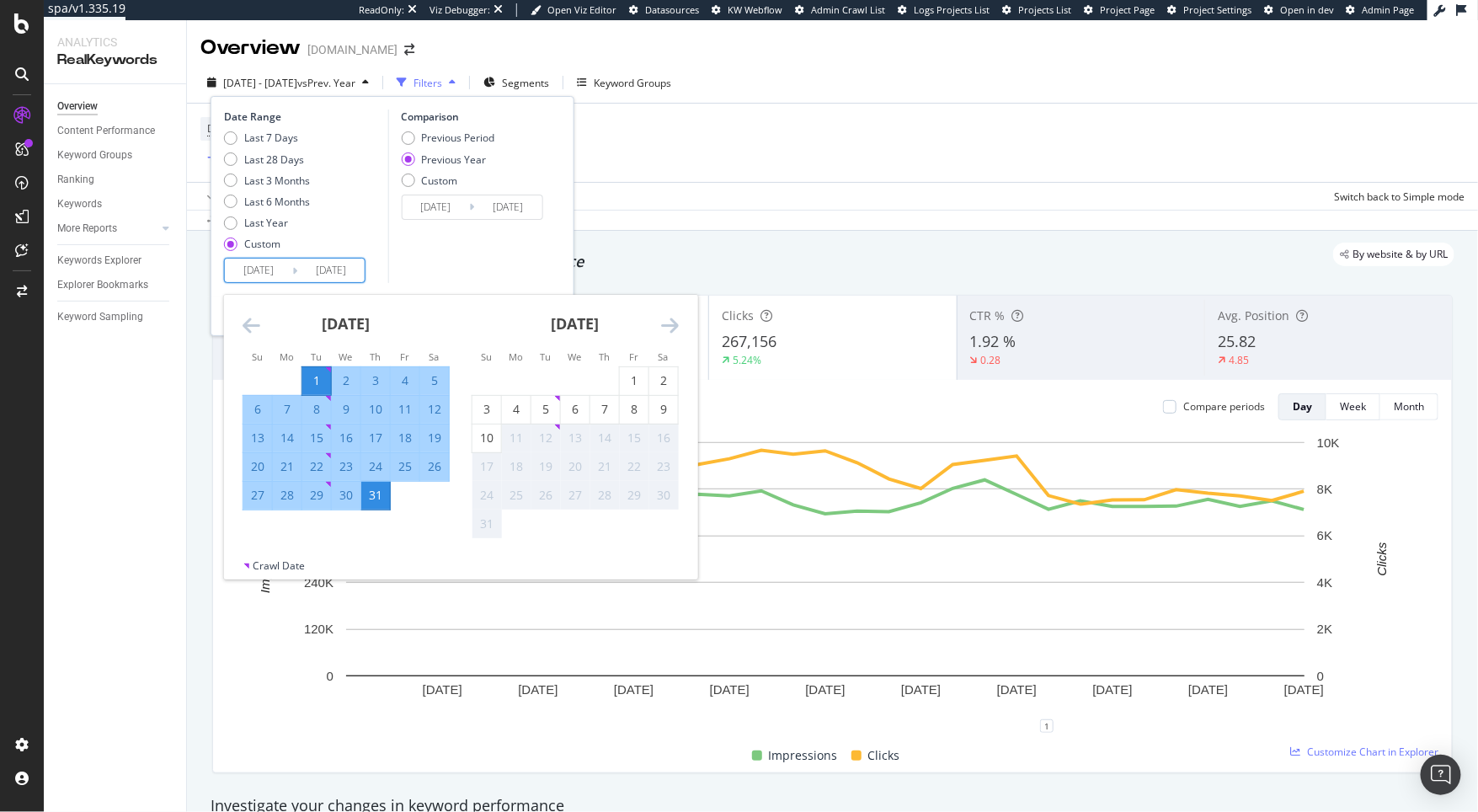
click at [251, 325] on icon "Move backward to switch to the previous month." at bounding box center [251, 325] width 17 height 20
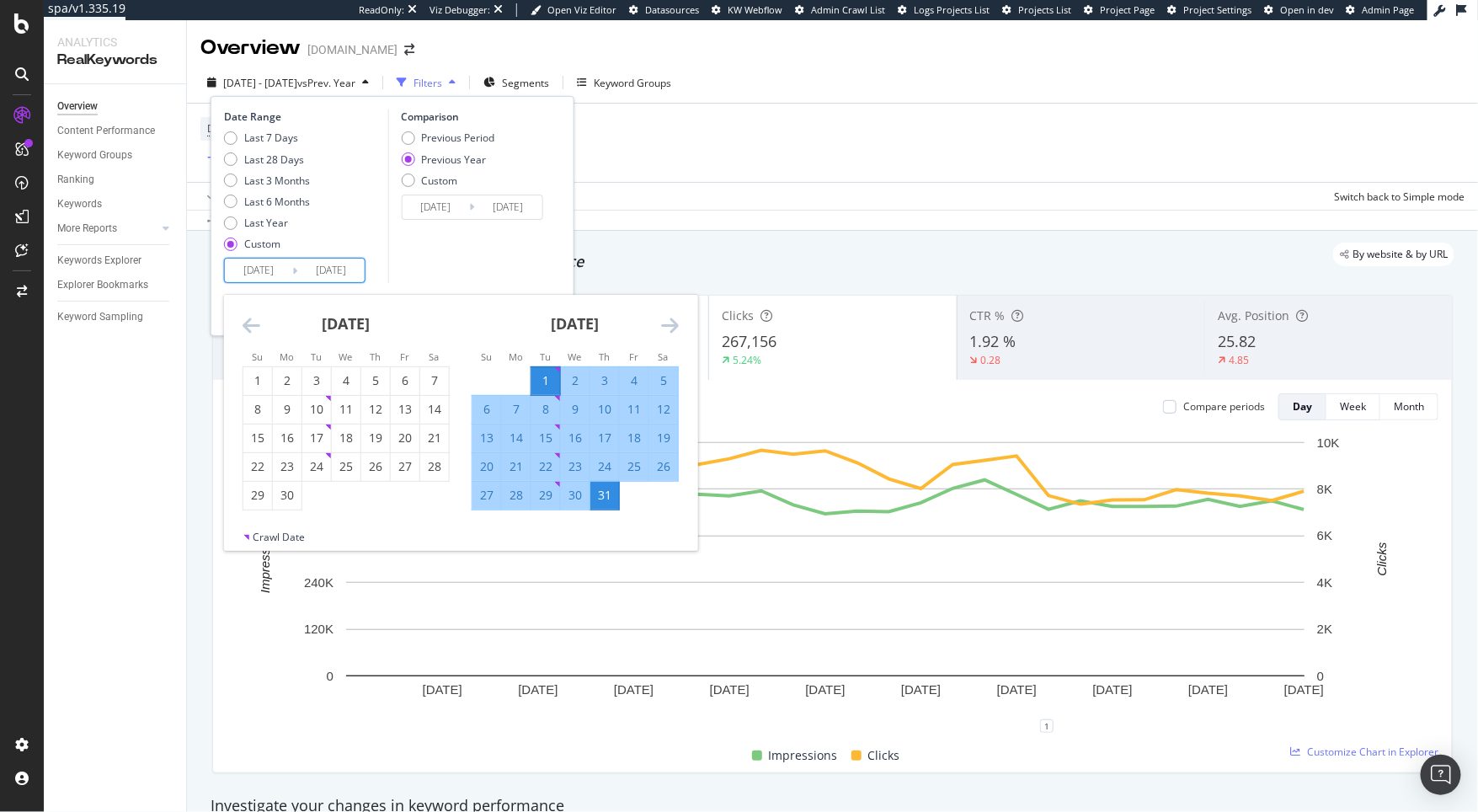
click at [251, 325] on icon "Move backward to switch to the previous month." at bounding box center [251, 325] width 17 height 20
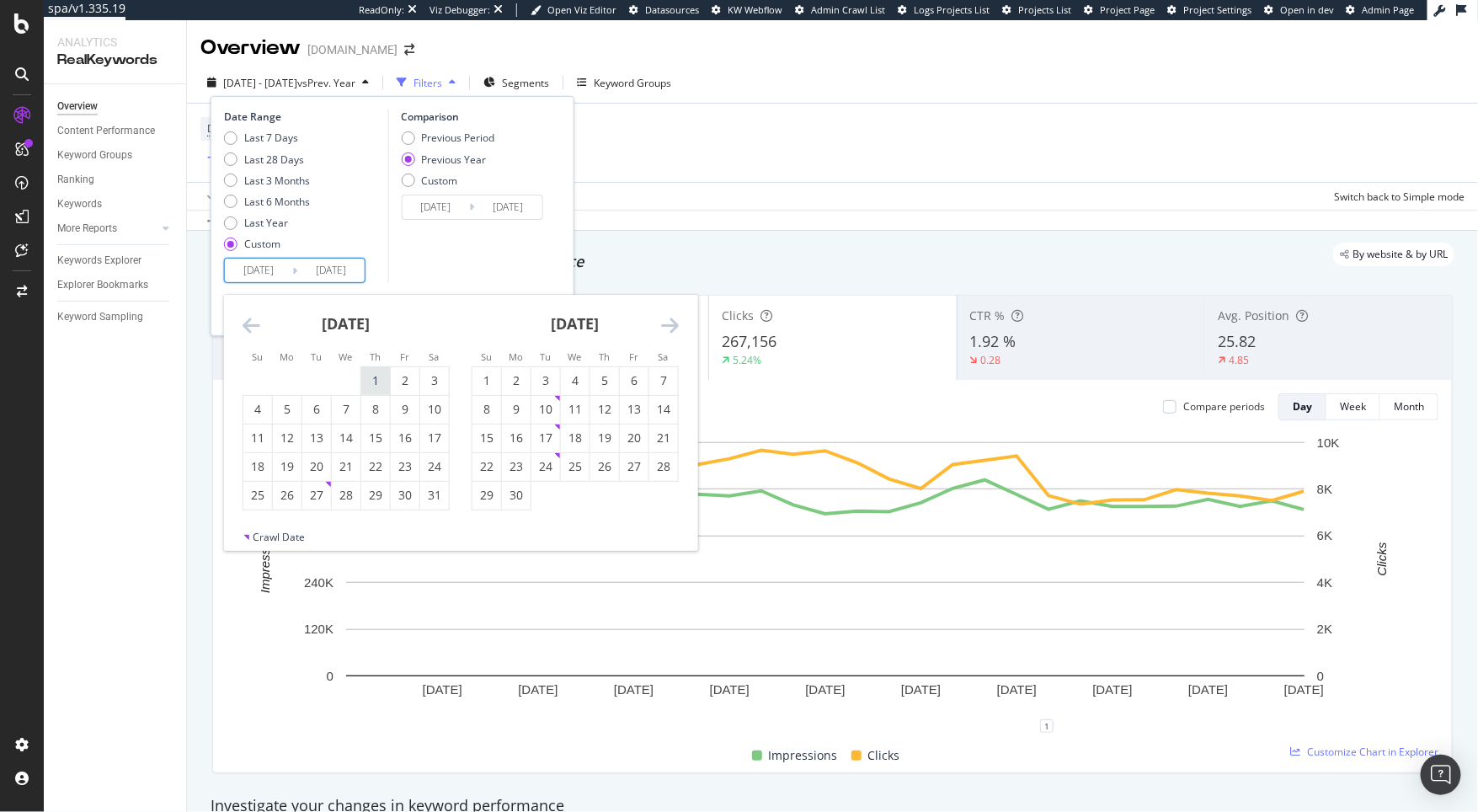
click at [370, 386] on div "1" at bounding box center [375, 380] width 28 height 16
type input "2025/05/01"
type input "2024/05/02"
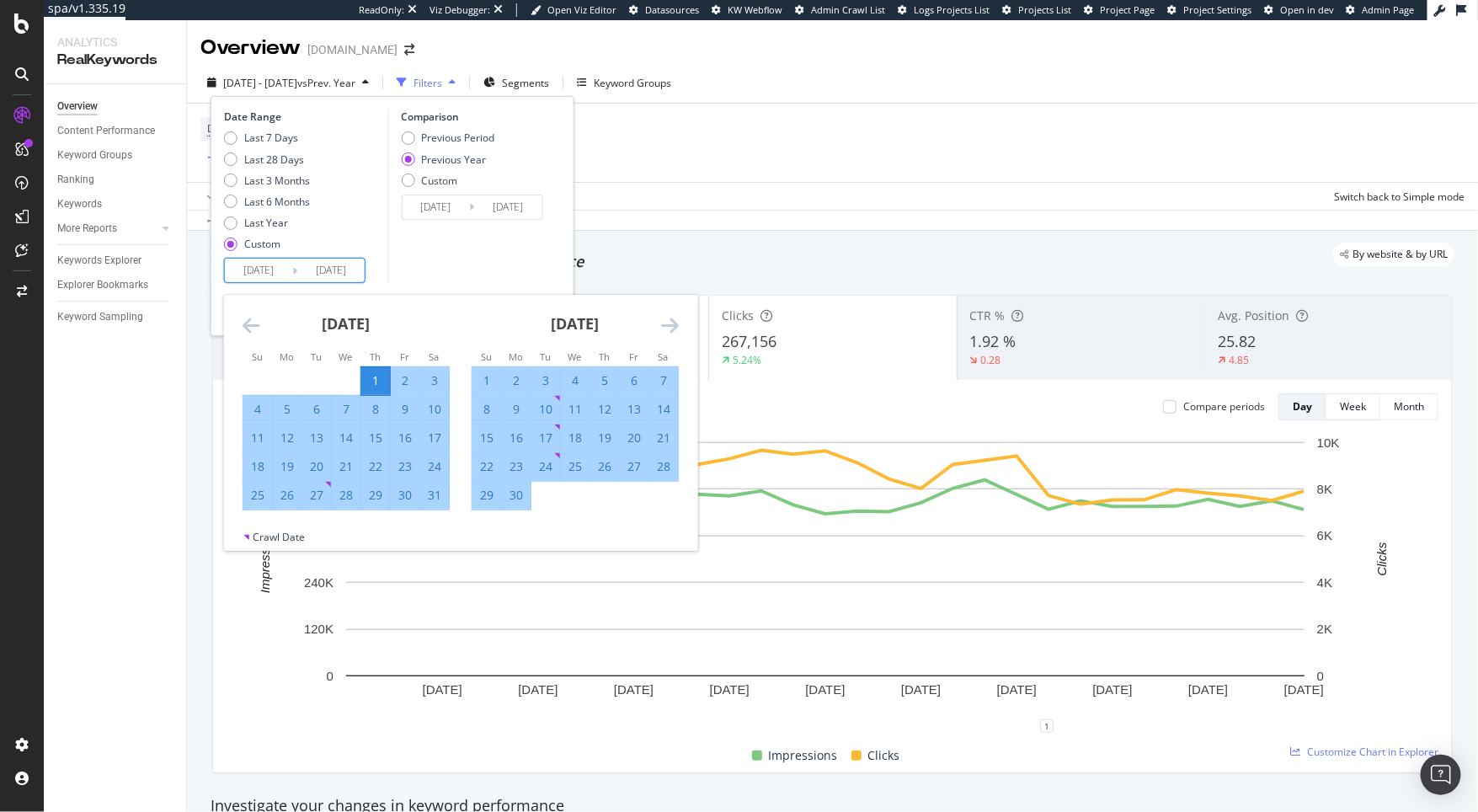
click at [430, 495] on div "31" at bounding box center [434, 495] width 28 height 16
type input "2025/05/31"
type input "2024/06/01"
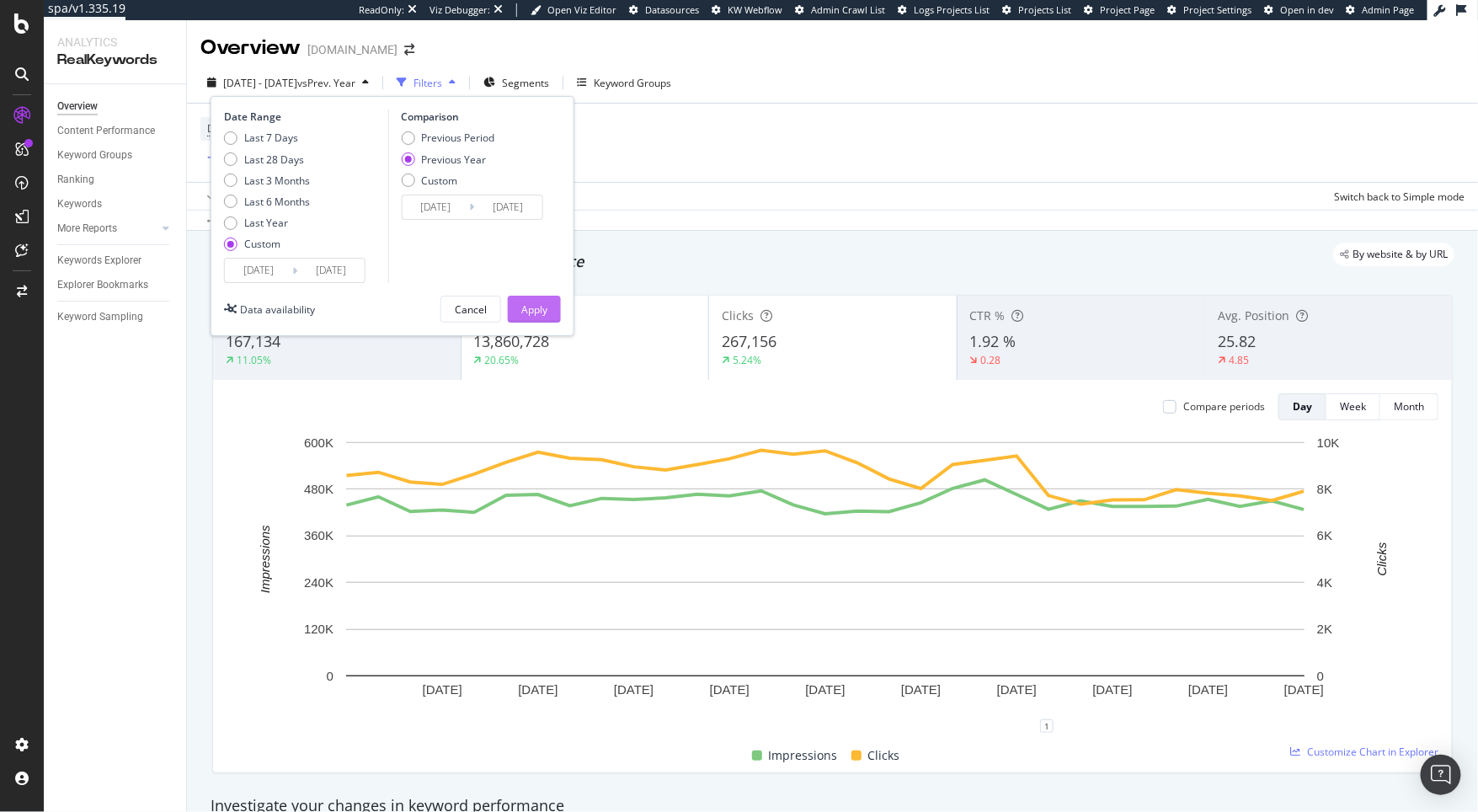
click at [544, 308] on div "Apply" at bounding box center [534, 309] width 26 height 15
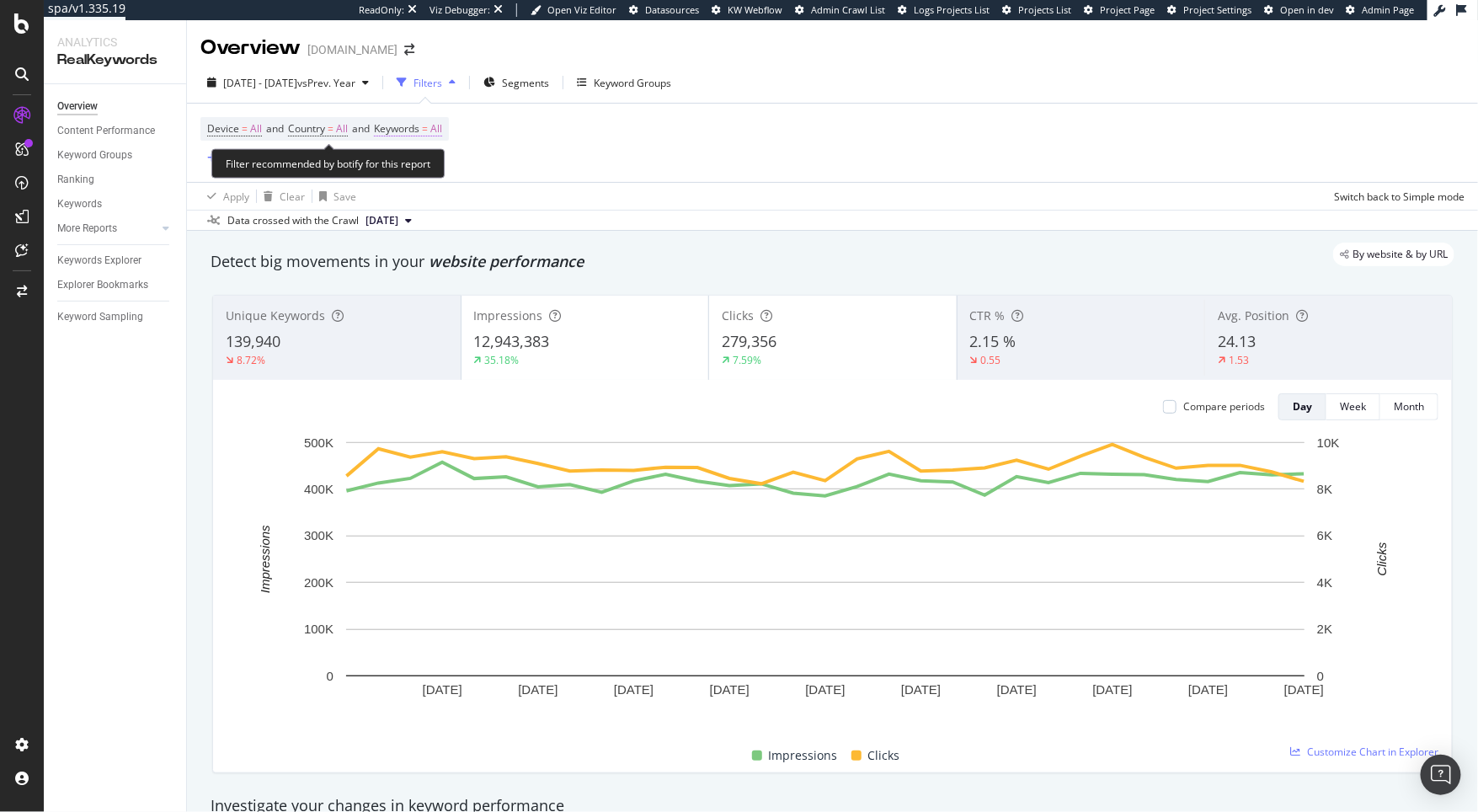
click at [413, 129] on span "Keywords" at bounding box center [397, 129] width 46 height 15
click at [426, 172] on icon "button" at bounding box center [427, 168] width 6 height 10
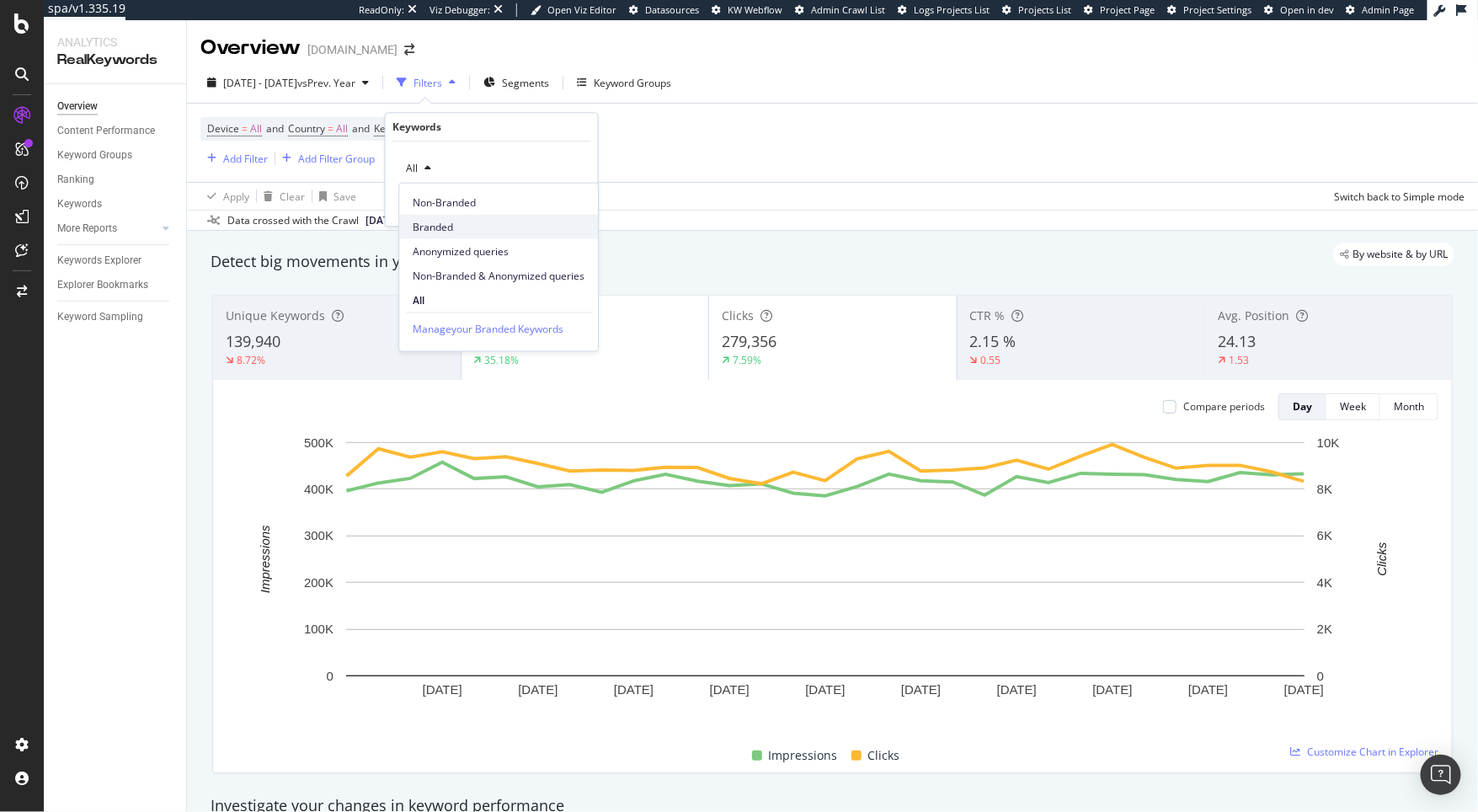
click at [439, 226] on span "Branded" at bounding box center [498, 226] width 172 height 16
click at [545, 207] on icon "button" at bounding box center [546, 203] width 9 height 10
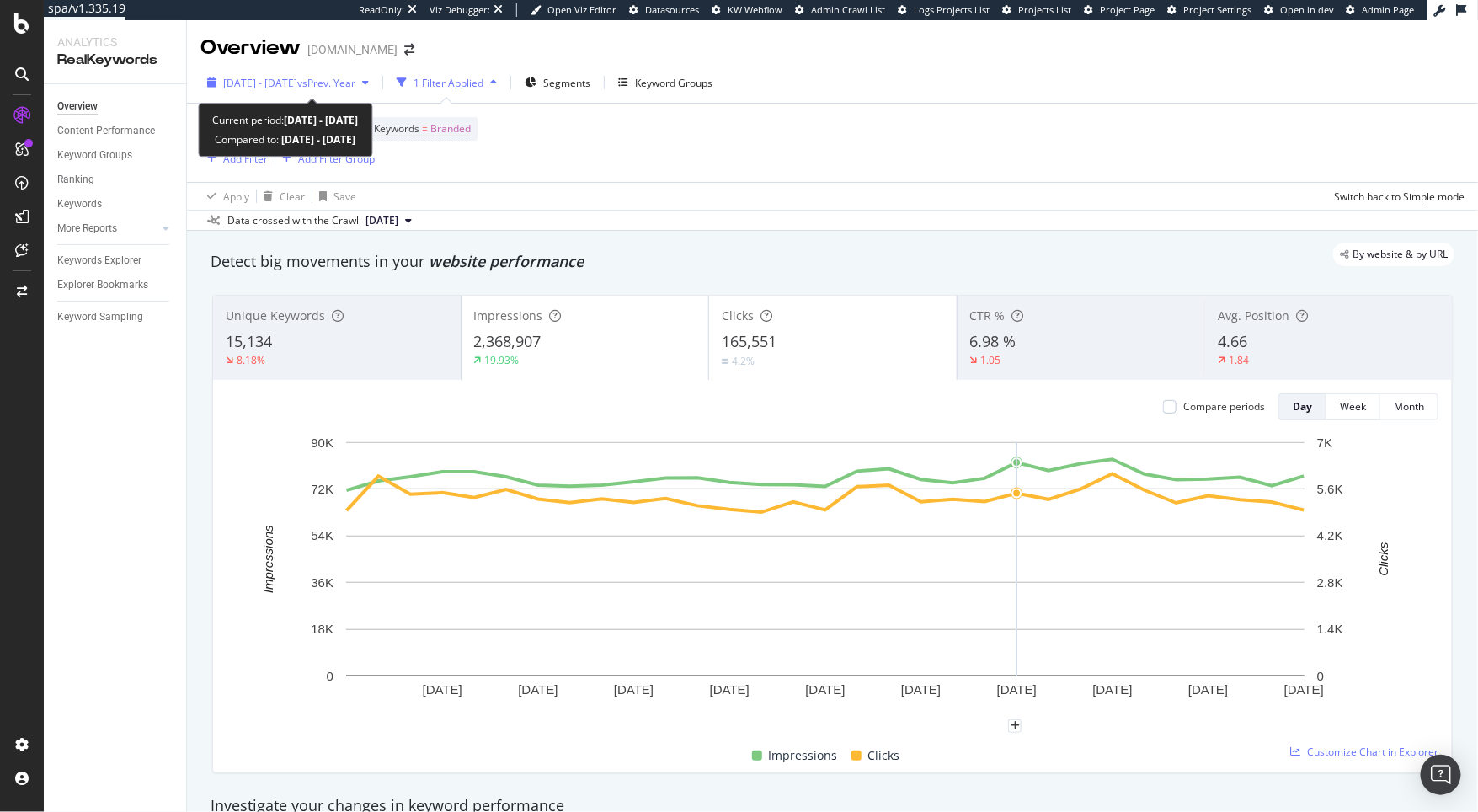
click at [341, 78] on span "vs Prev. Year" at bounding box center [327, 83] width 58 height 15
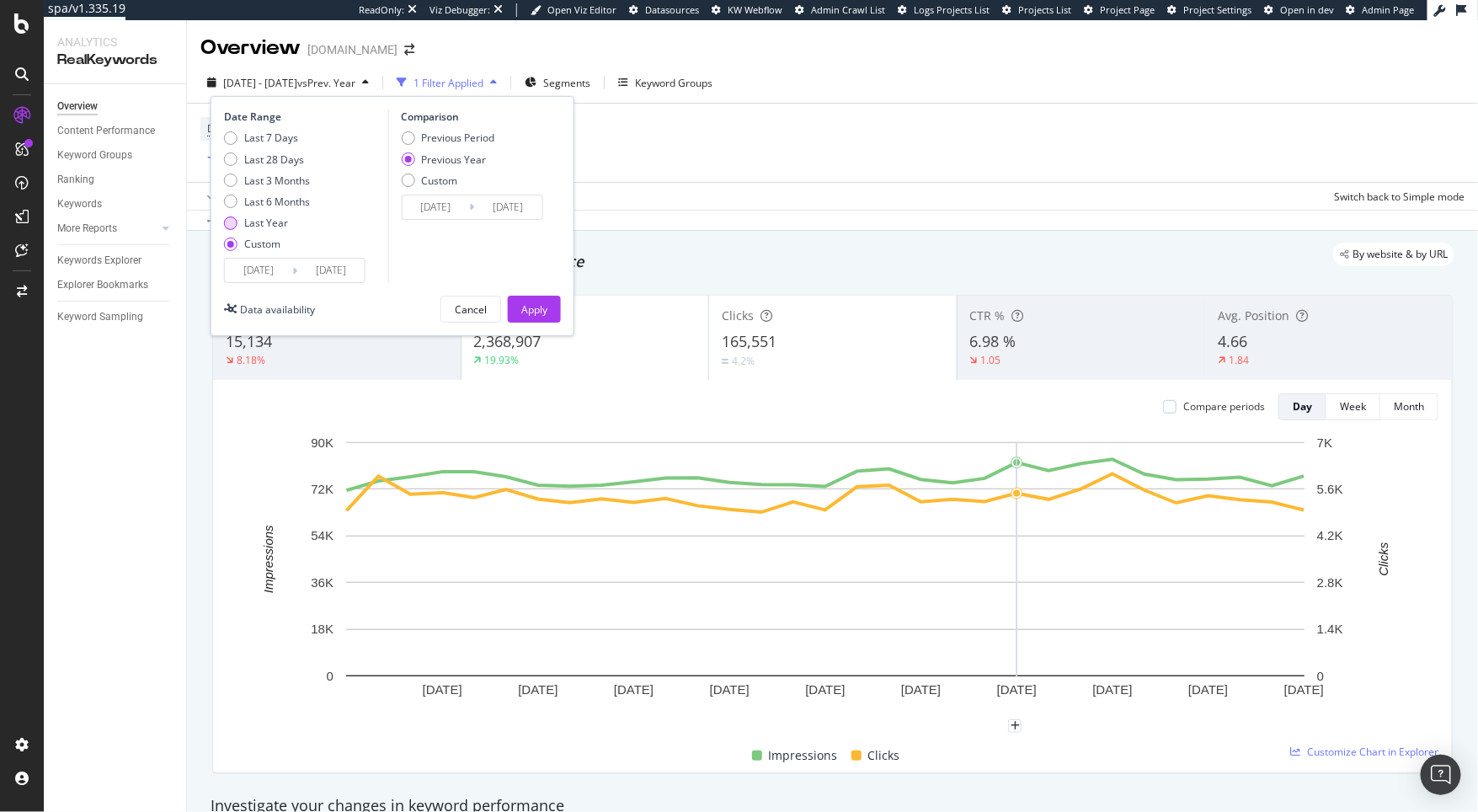
click at [262, 223] on div "Last Year" at bounding box center [266, 223] width 44 height 15
type input "2024/08/11"
type input "2025/08/10"
click at [540, 305] on div "Apply" at bounding box center [534, 309] width 26 height 15
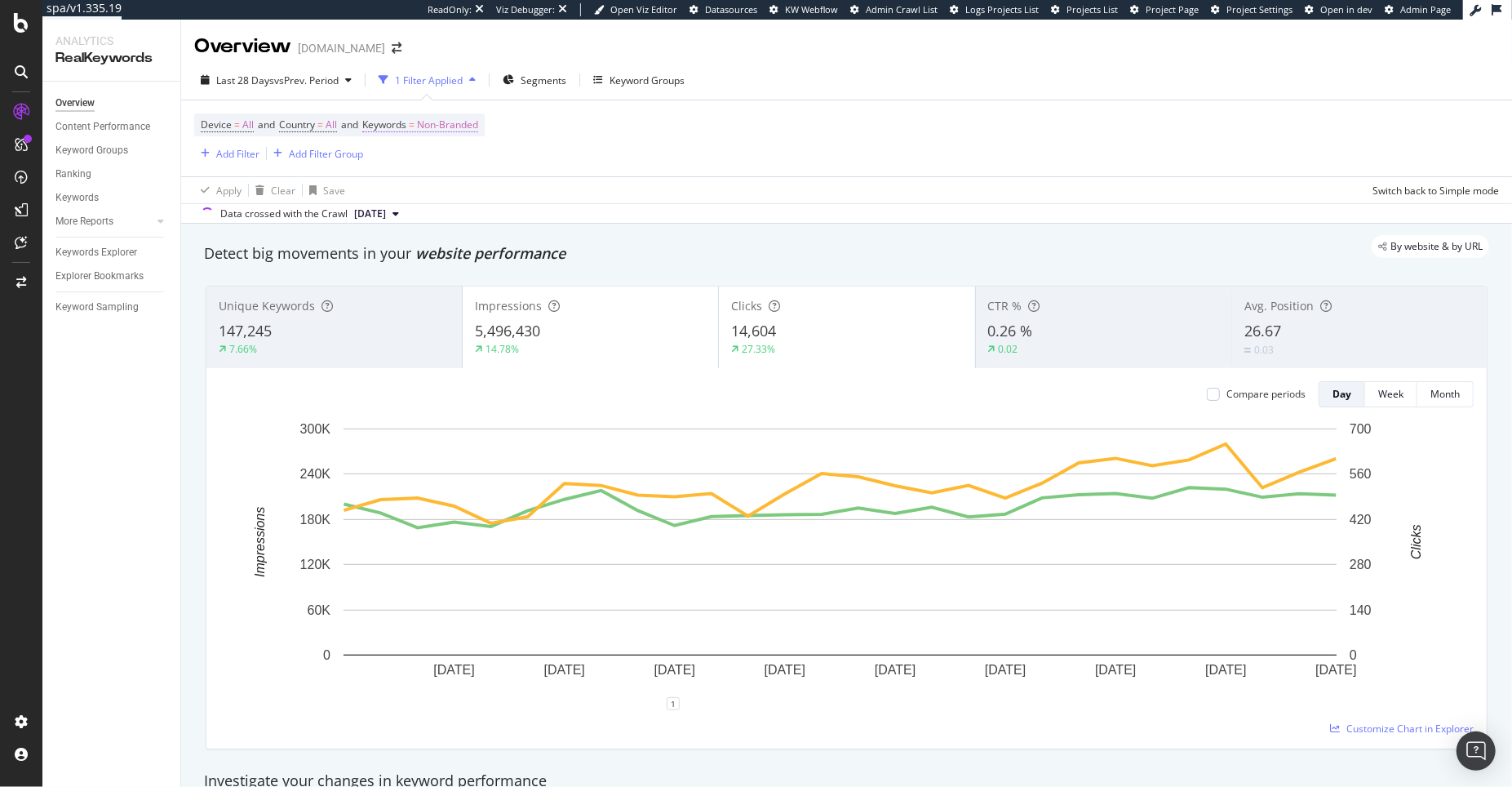
click at [477, 124] on span "Non-Branded" at bounding box center [447, 125] width 61 height 23
click at [432, 164] on span "Non-Branded" at bounding box center [421, 163] width 68 height 14
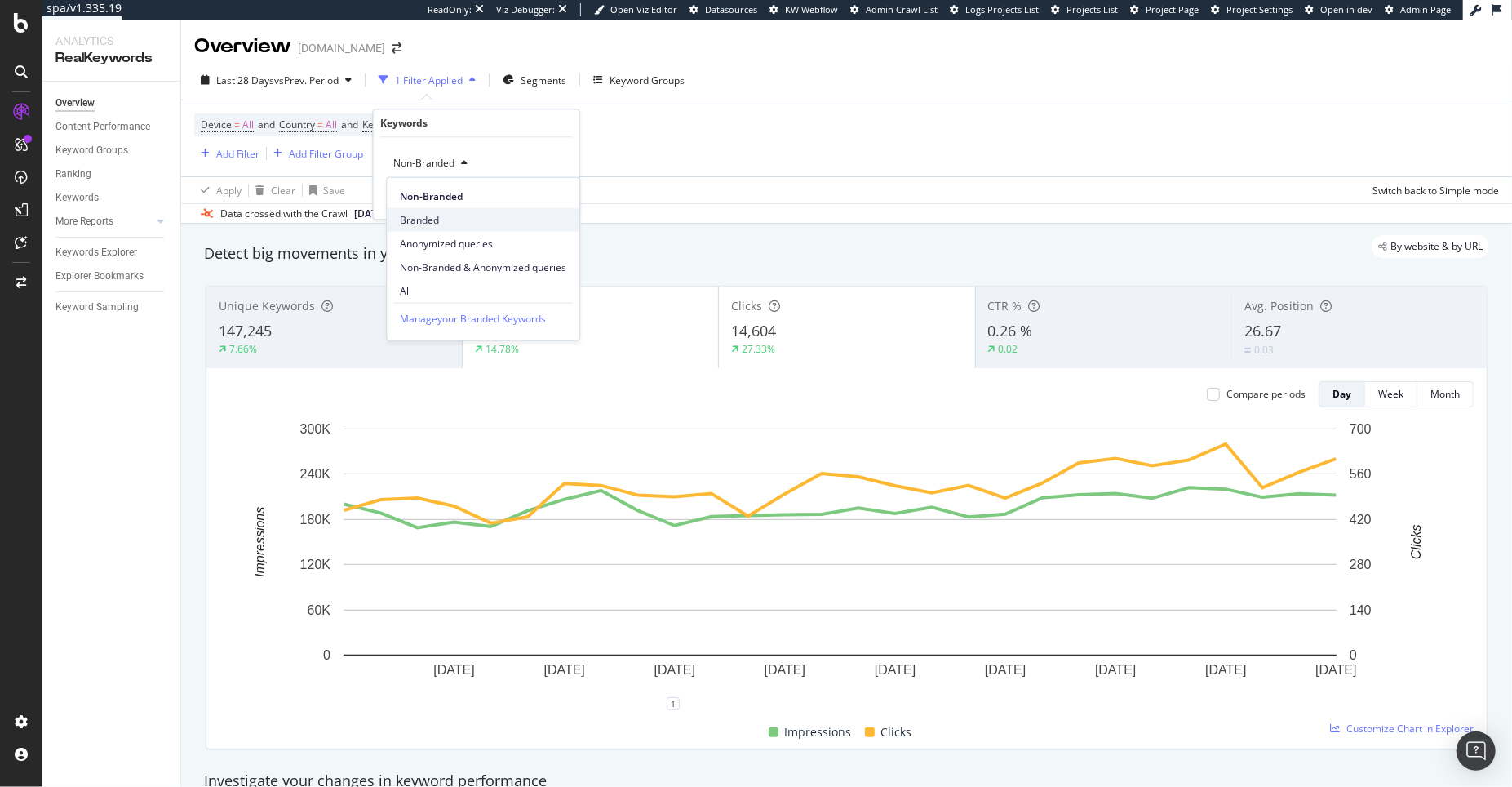
click at [430, 218] on span "Branded" at bounding box center [483, 219] width 166 height 15
click at [541, 193] on div "Apply" at bounding box center [554, 198] width 26 height 14
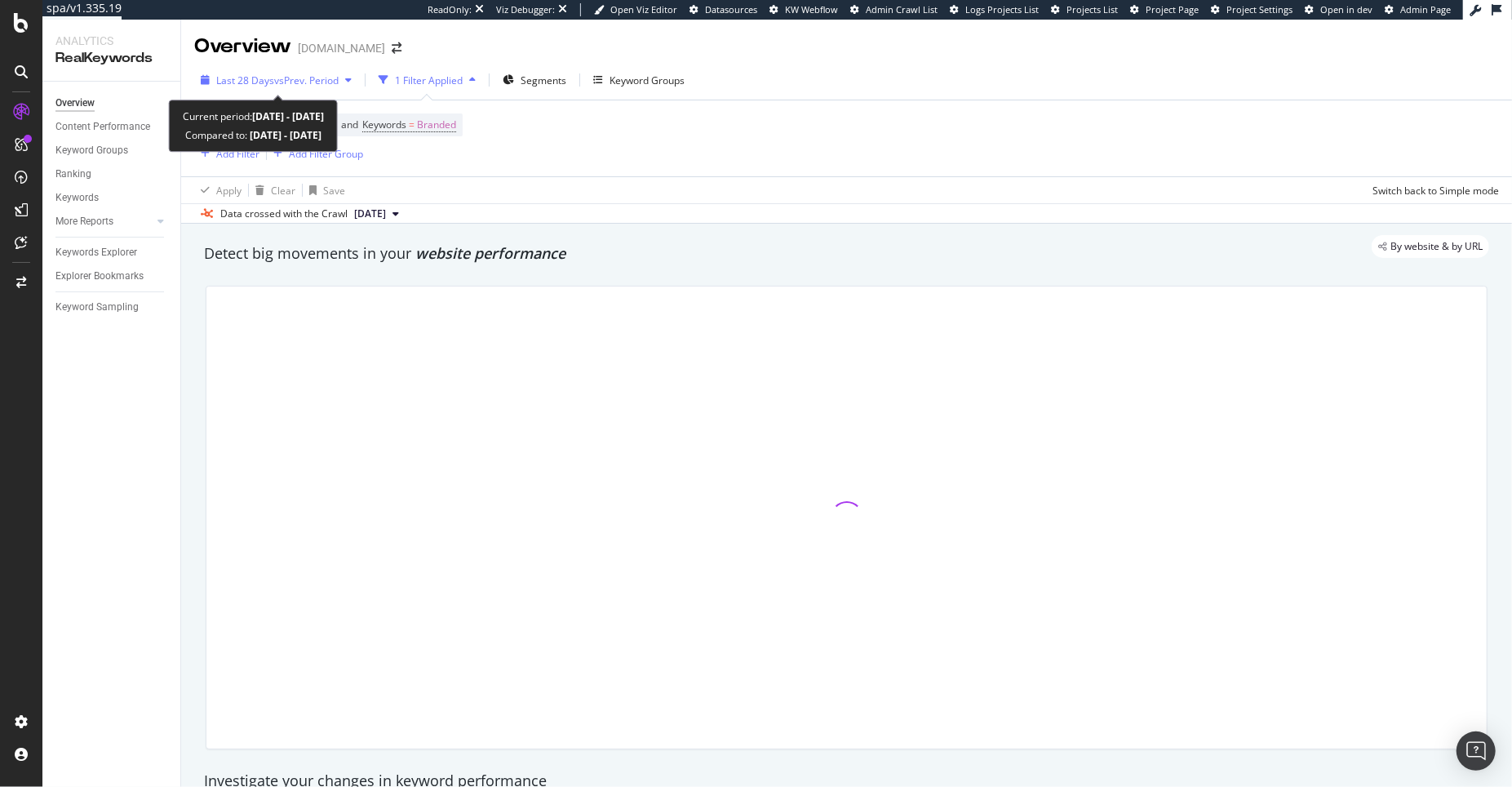
click at [328, 85] on span "vs Prev. Period" at bounding box center [306, 80] width 65 height 14
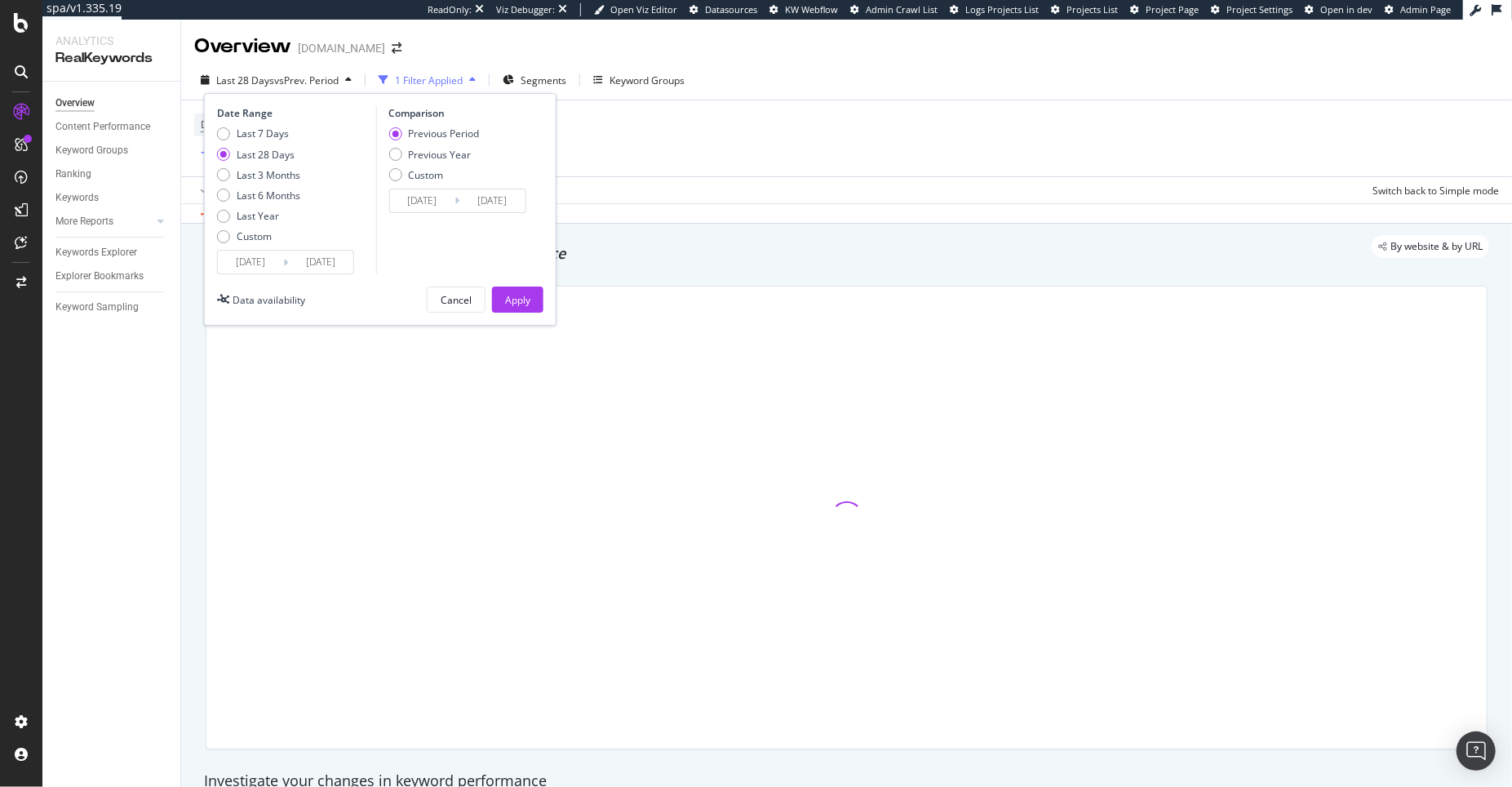
click at [268, 219] on div "Last Year" at bounding box center [258, 216] width 42 height 14
type input "2024/08/11"
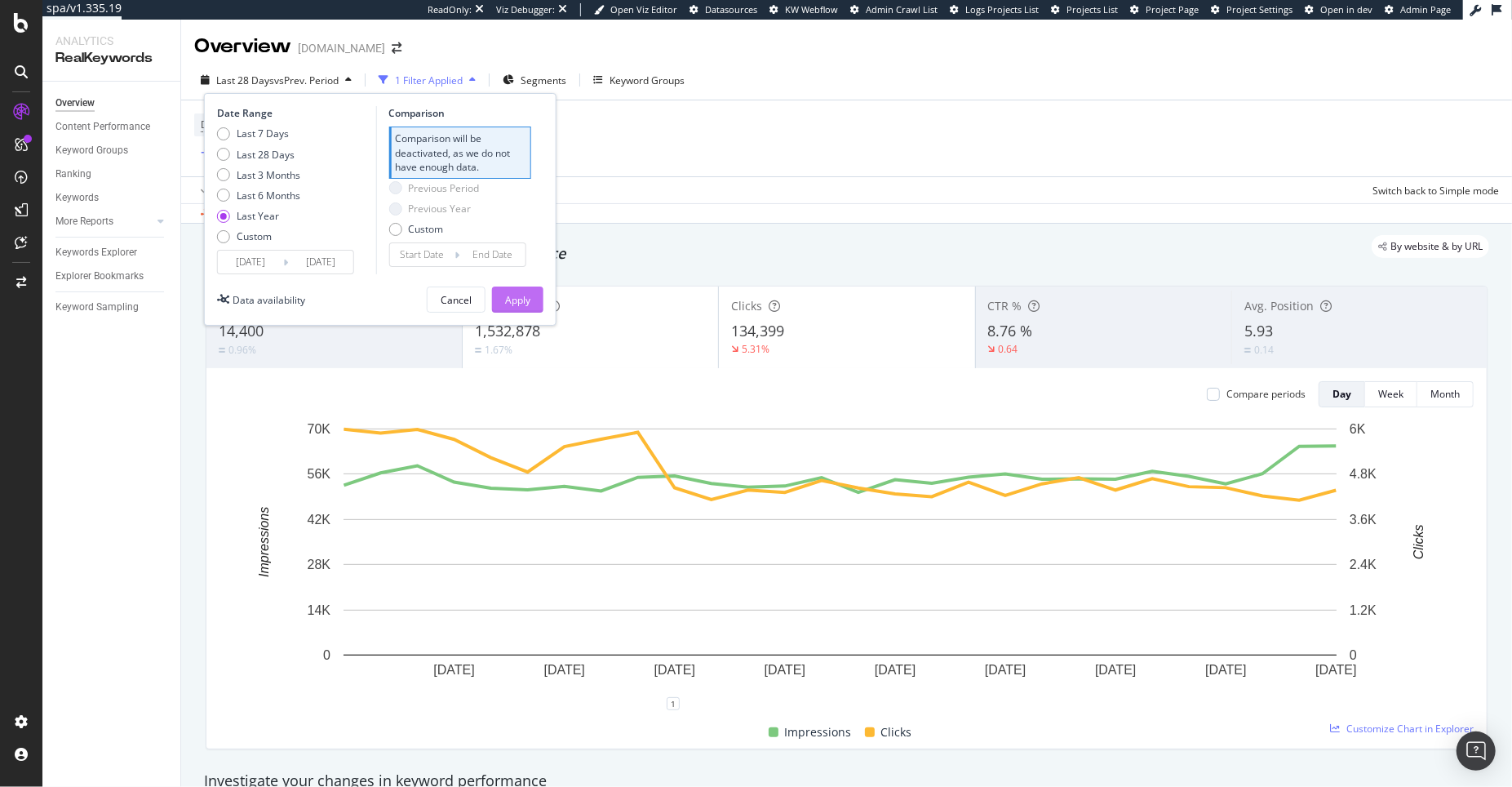
click at [496, 294] on button "Apply" at bounding box center [518, 300] width 51 height 27
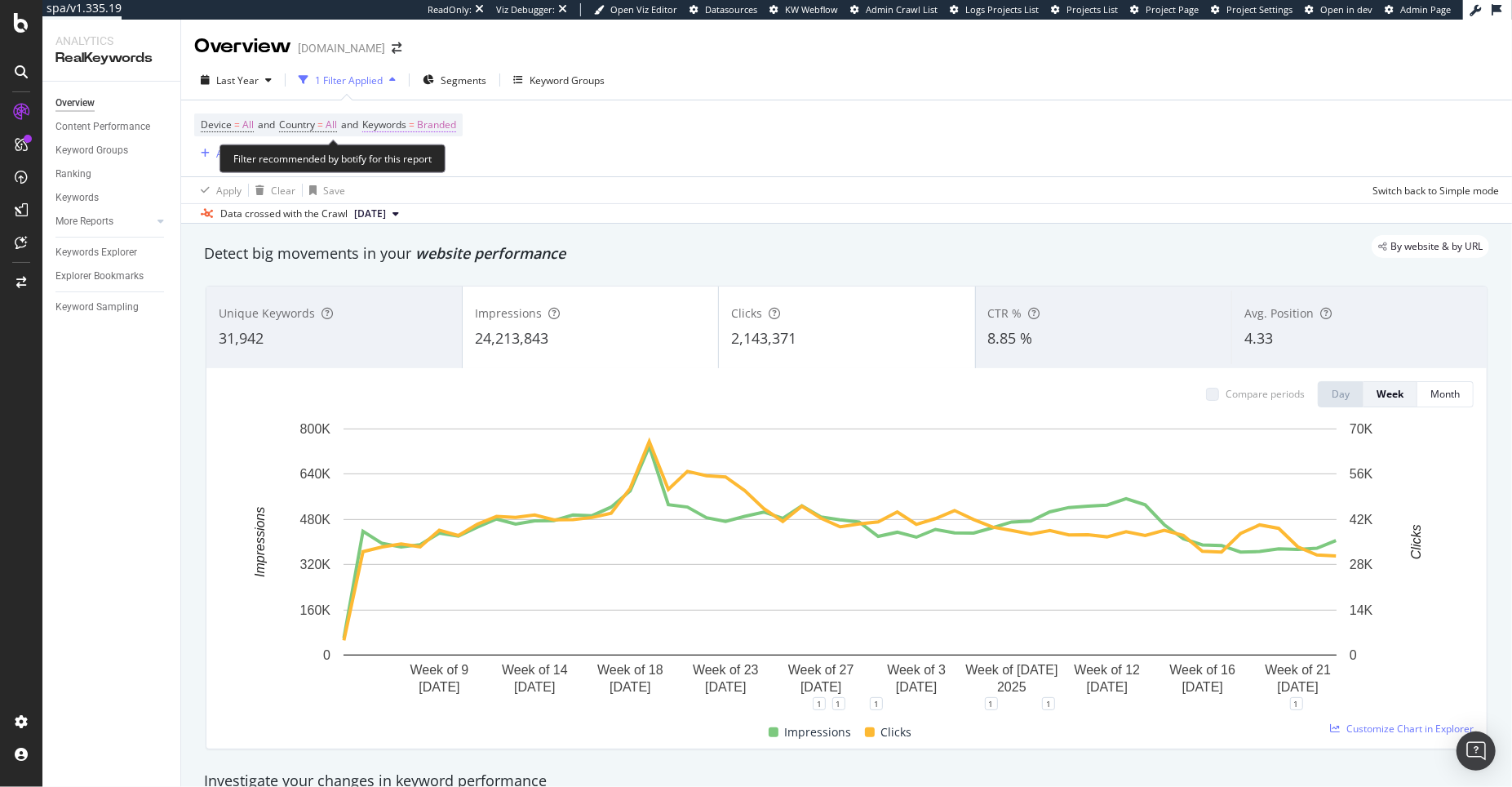
click at [425, 121] on span "Keywords = Branded" at bounding box center [409, 125] width 94 height 15
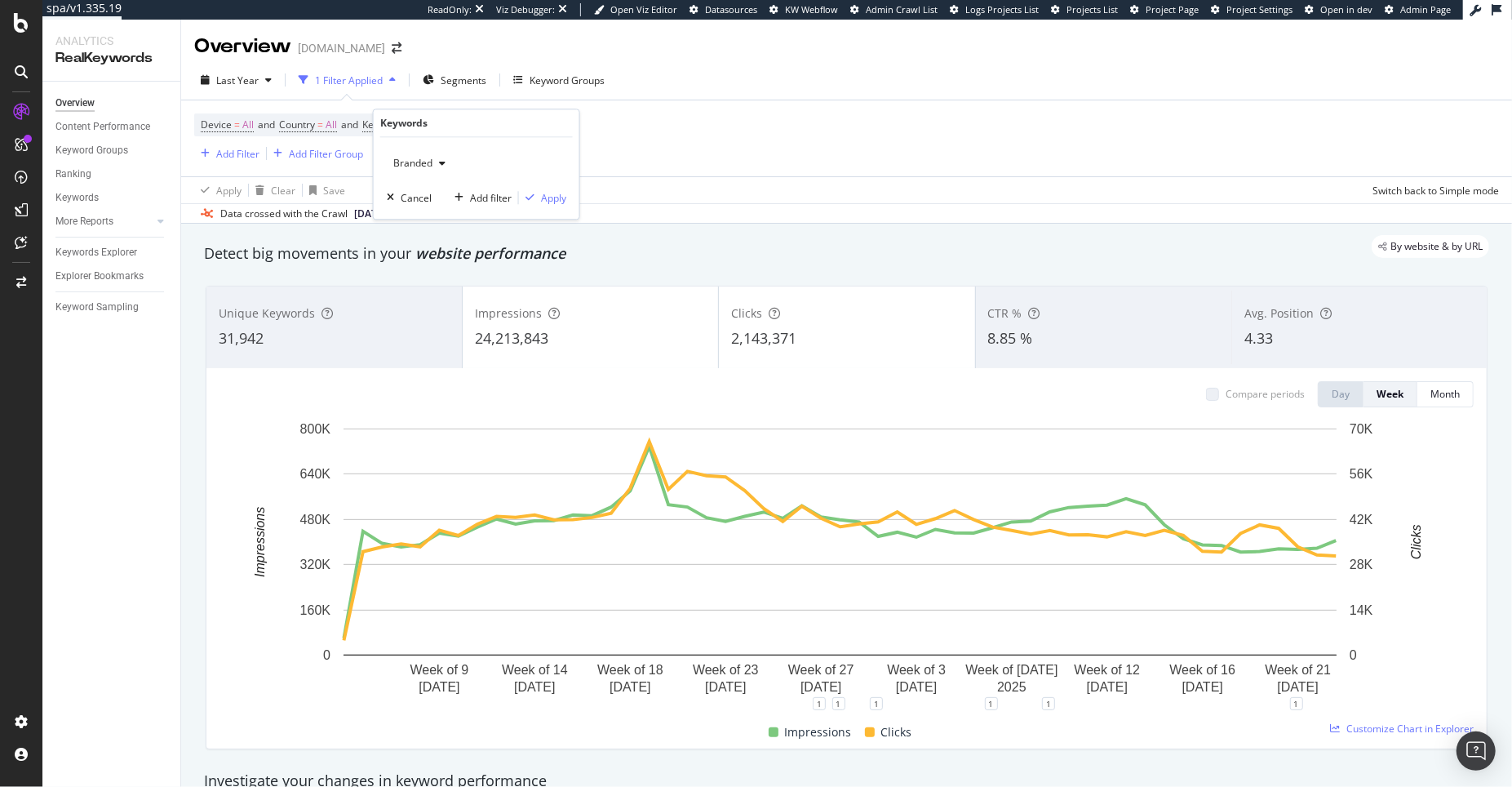
click at [422, 167] on span "Branded" at bounding box center [410, 163] width 46 height 14
click at [437, 196] on span "Non-Branded" at bounding box center [483, 195] width 166 height 15
click at [546, 202] on div "Apply" at bounding box center [554, 198] width 26 height 14
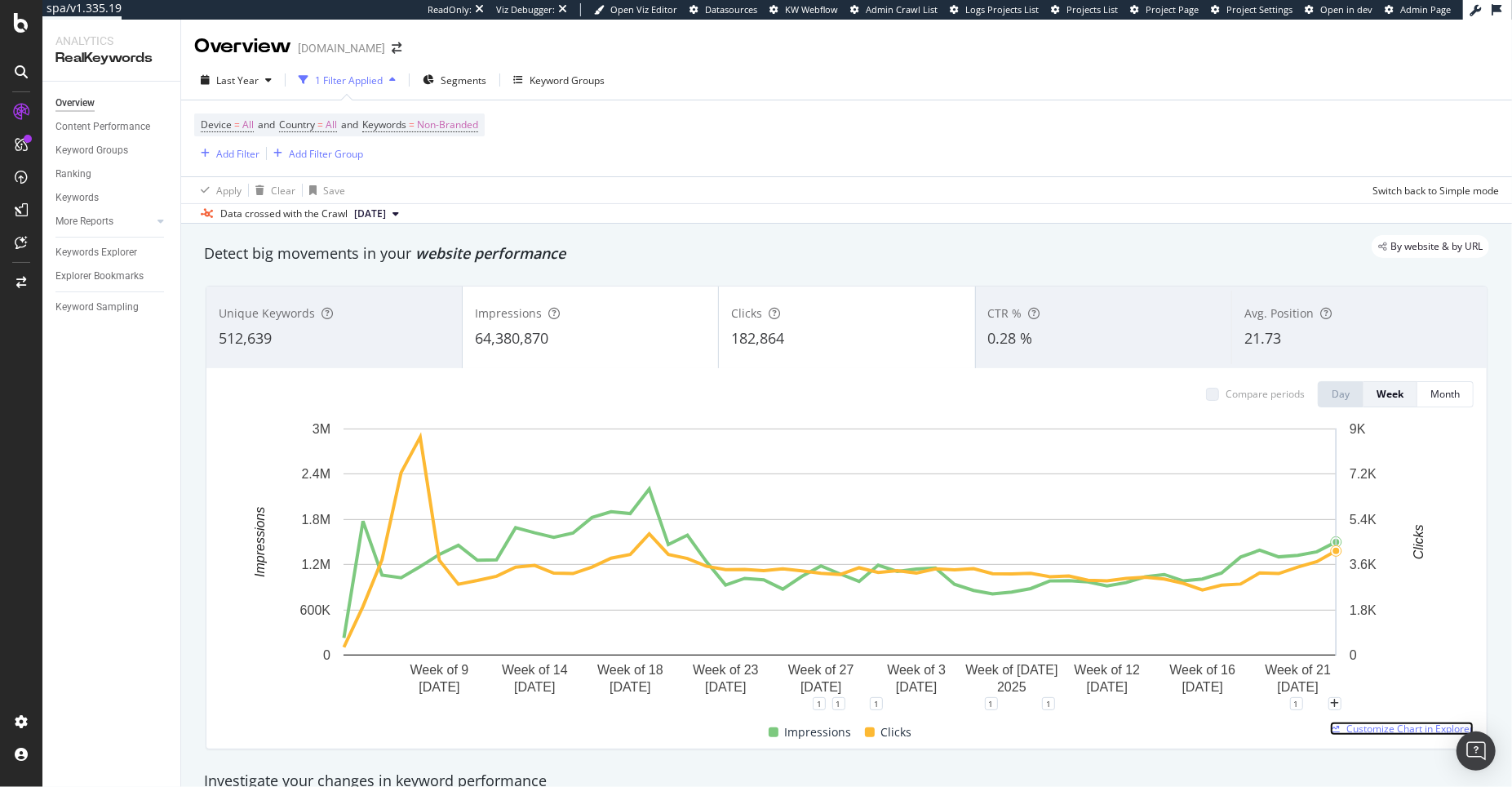
click at [1358, 728] on span "Customize Chart in Explorer" at bounding box center [1410, 729] width 127 height 14
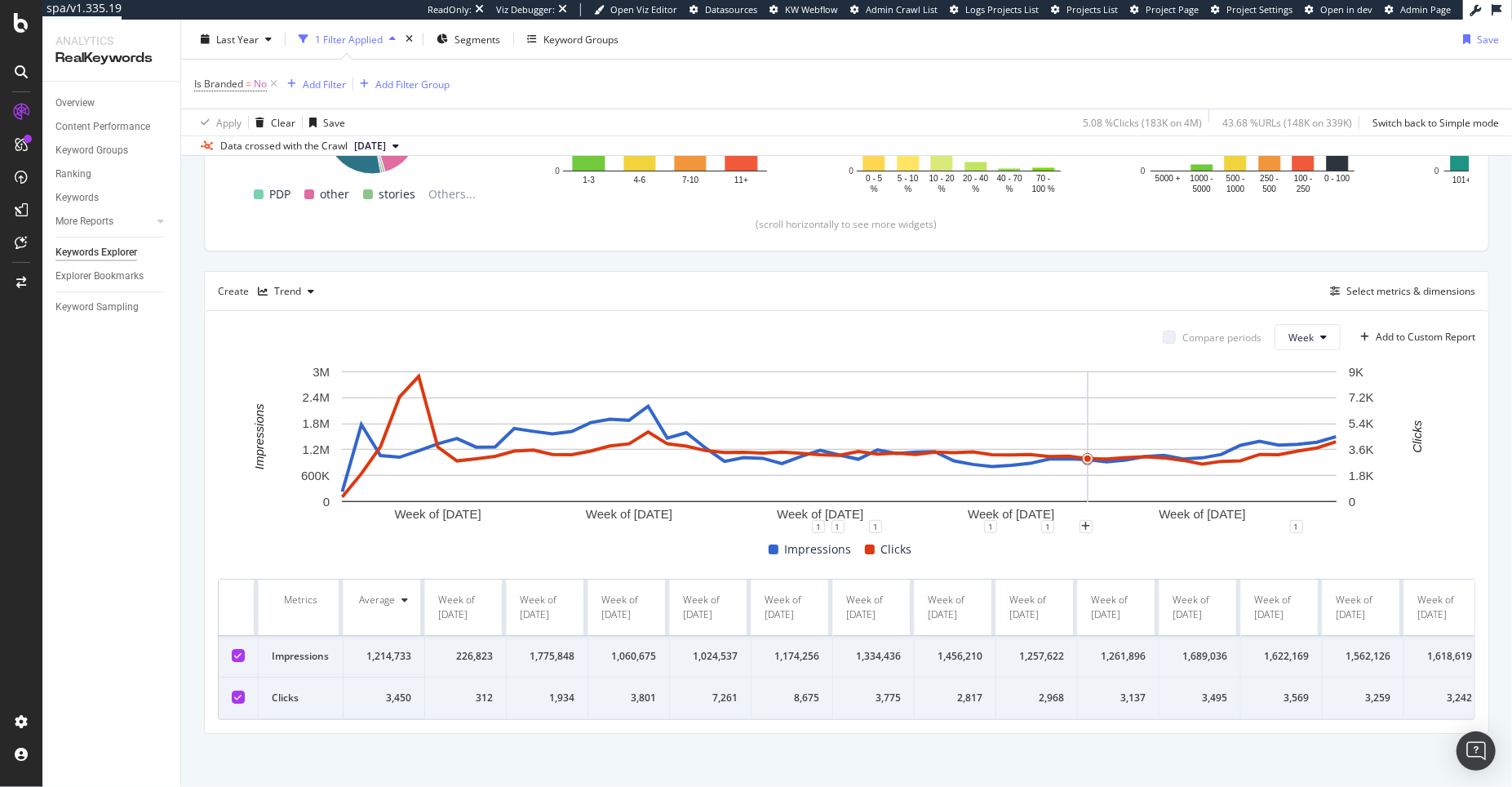
scroll to position [353, 0]
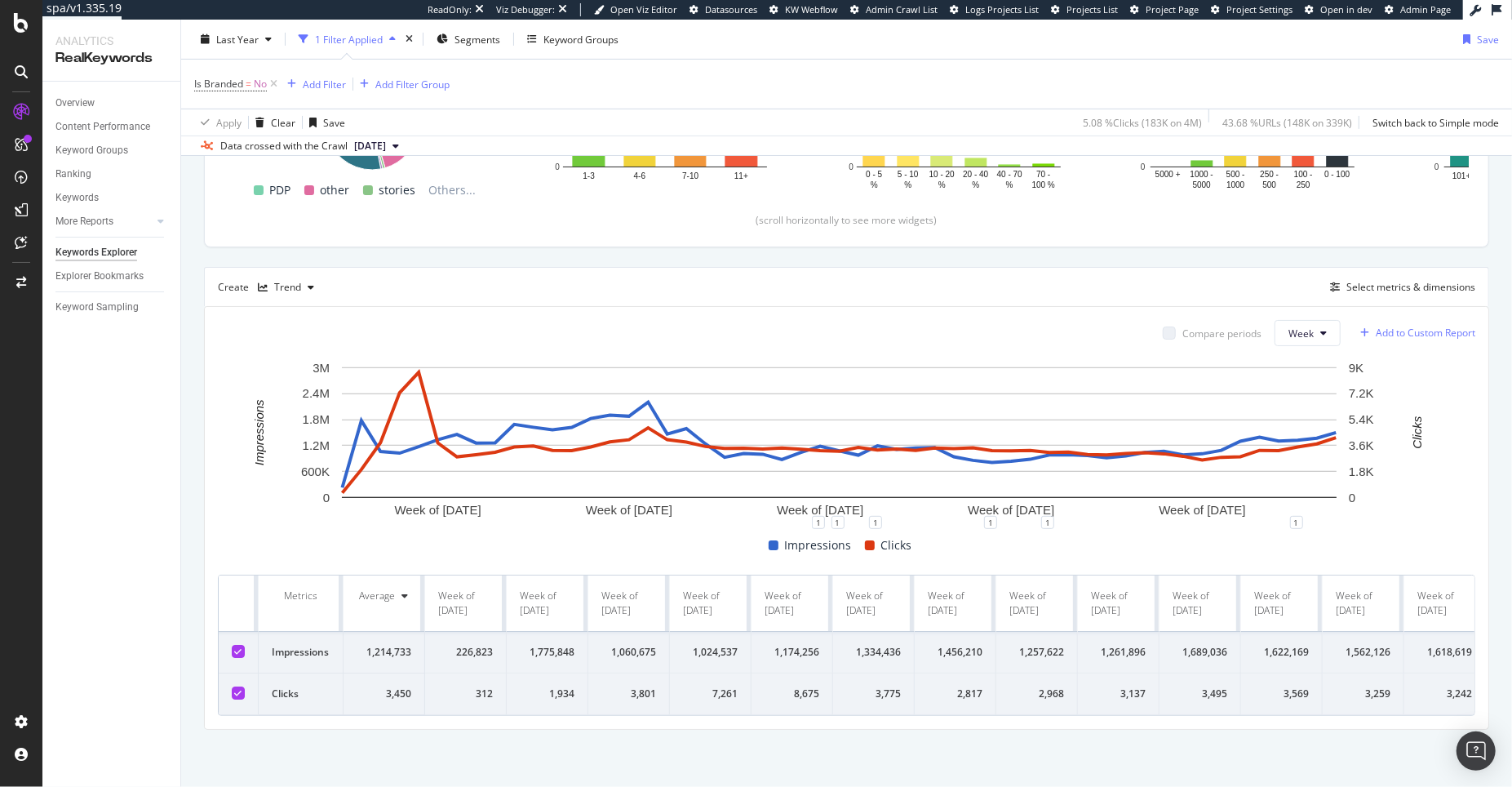
click at [1376, 328] on div "Add to Custom Report" at bounding box center [1425, 332] width 100 height 10
click at [1309, 325] on button "Week" at bounding box center [1308, 333] width 66 height 27
click at [1298, 404] on span "Month" at bounding box center [1288, 411] width 29 height 15
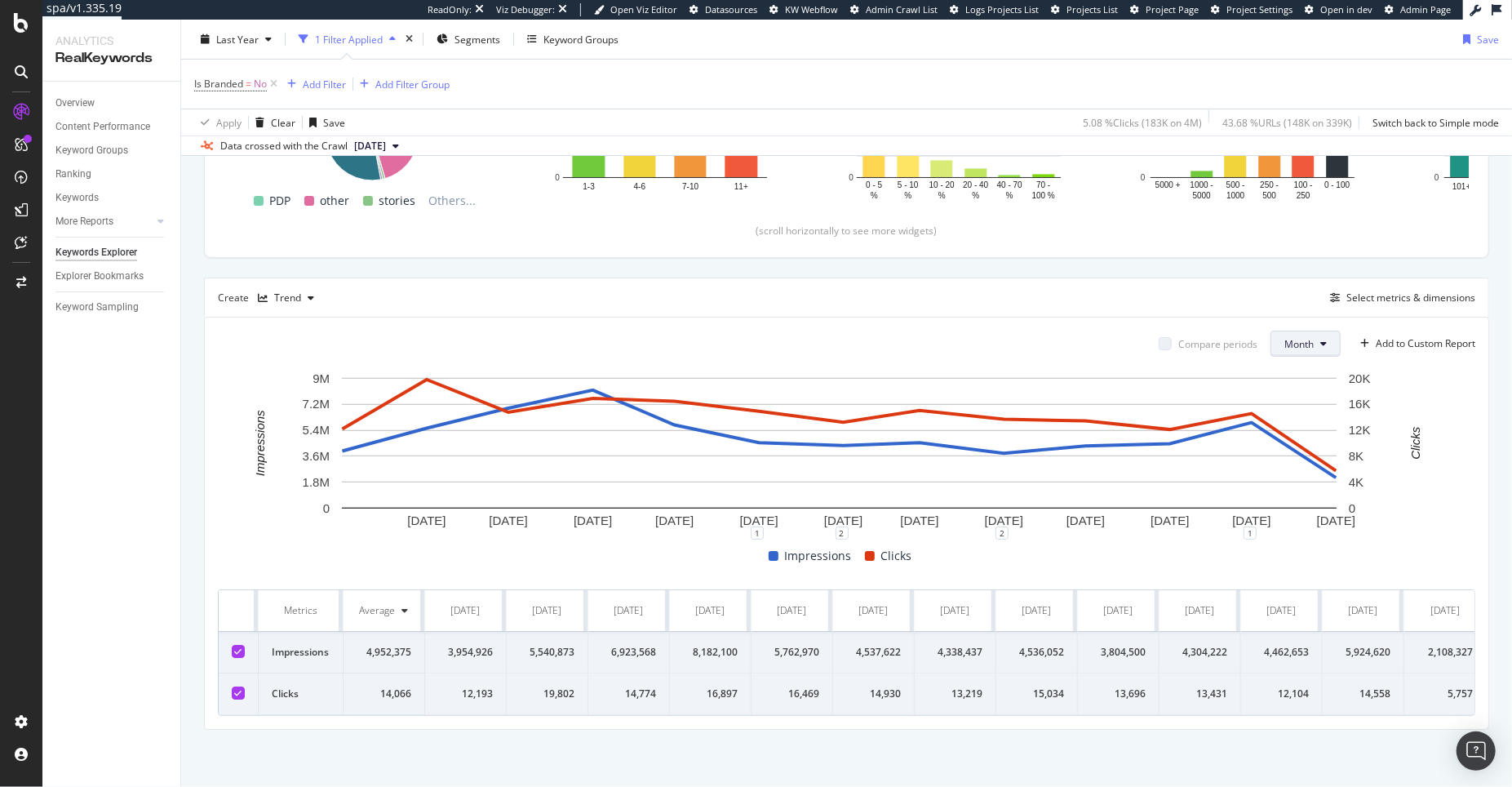
scroll to position [338, 0]
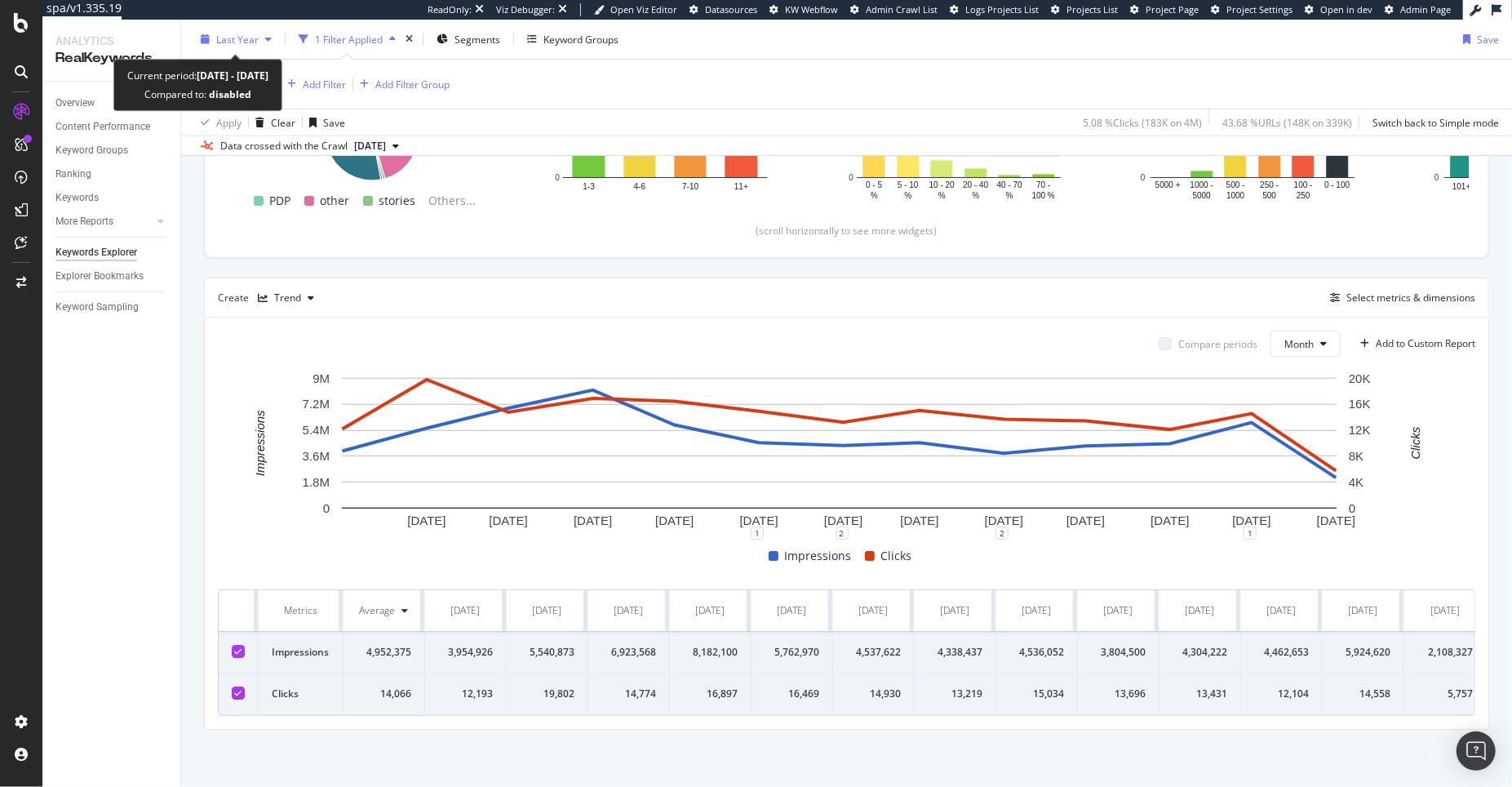
click at [253, 37] on span "Last Year" at bounding box center [238, 39] width 42 height 14
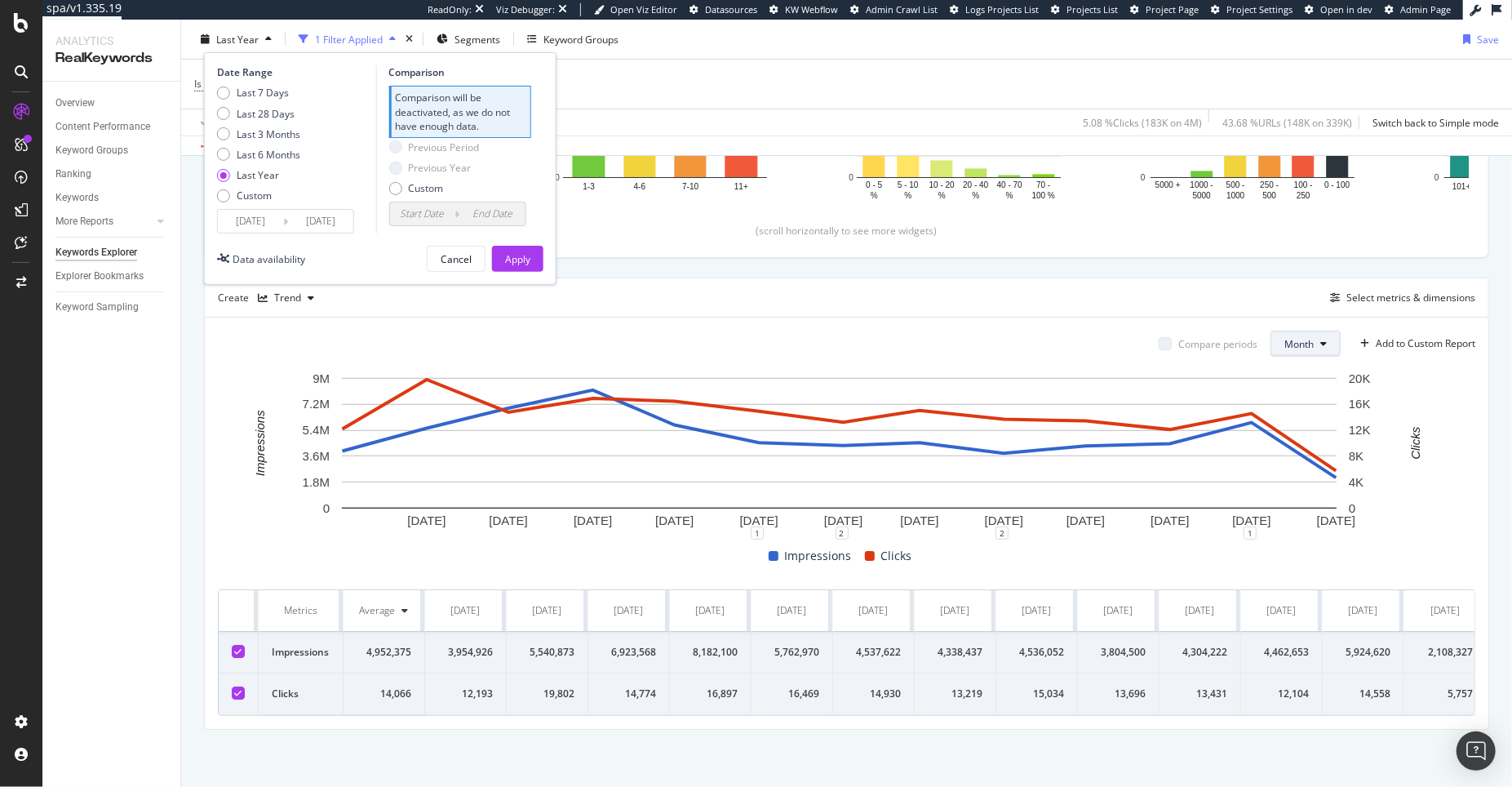
click at [1294, 338] on span "Month" at bounding box center [1299, 344] width 29 height 14
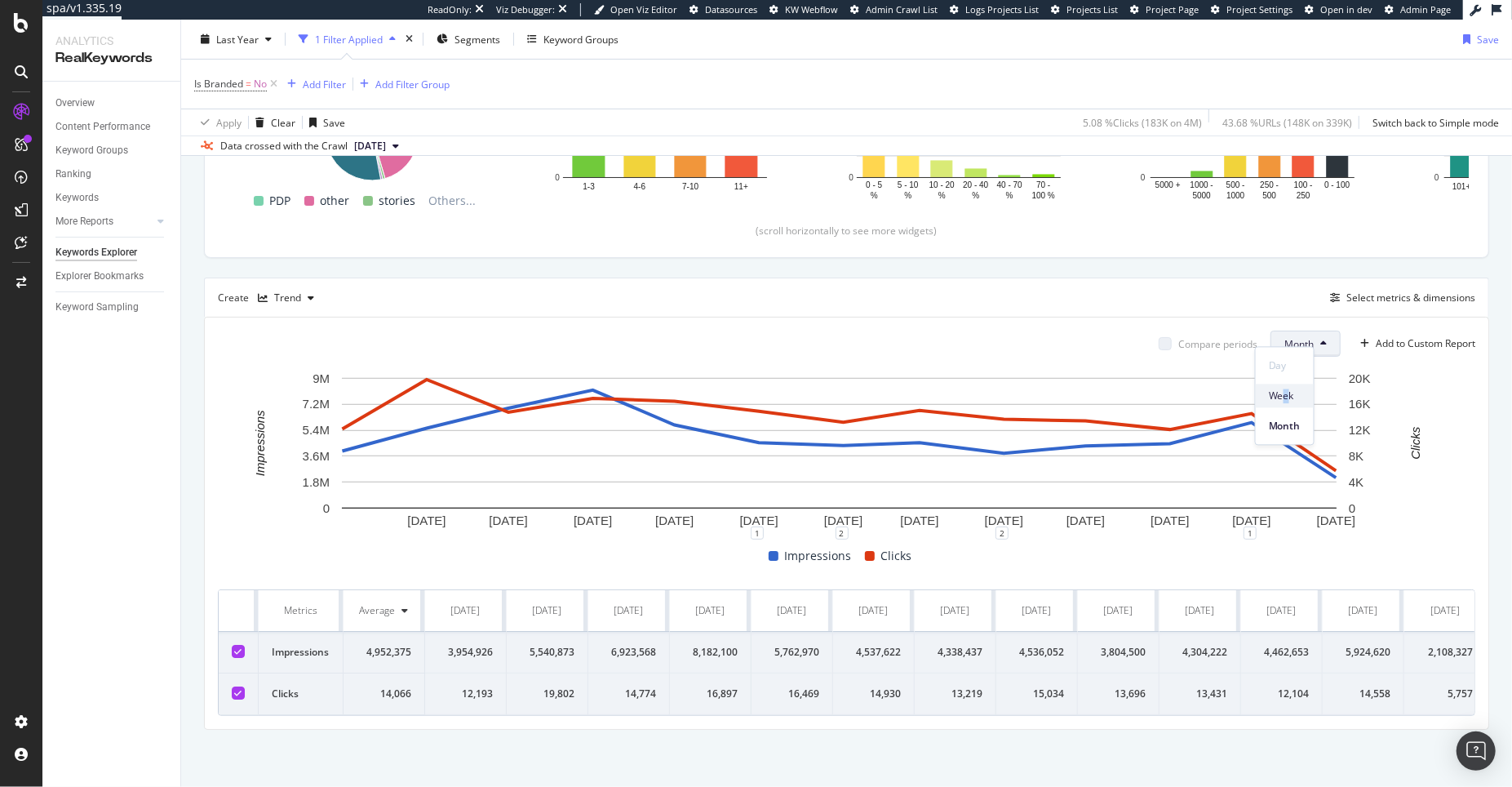
click at [1285, 394] on span "Week" at bounding box center [1285, 395] width 32 height 15
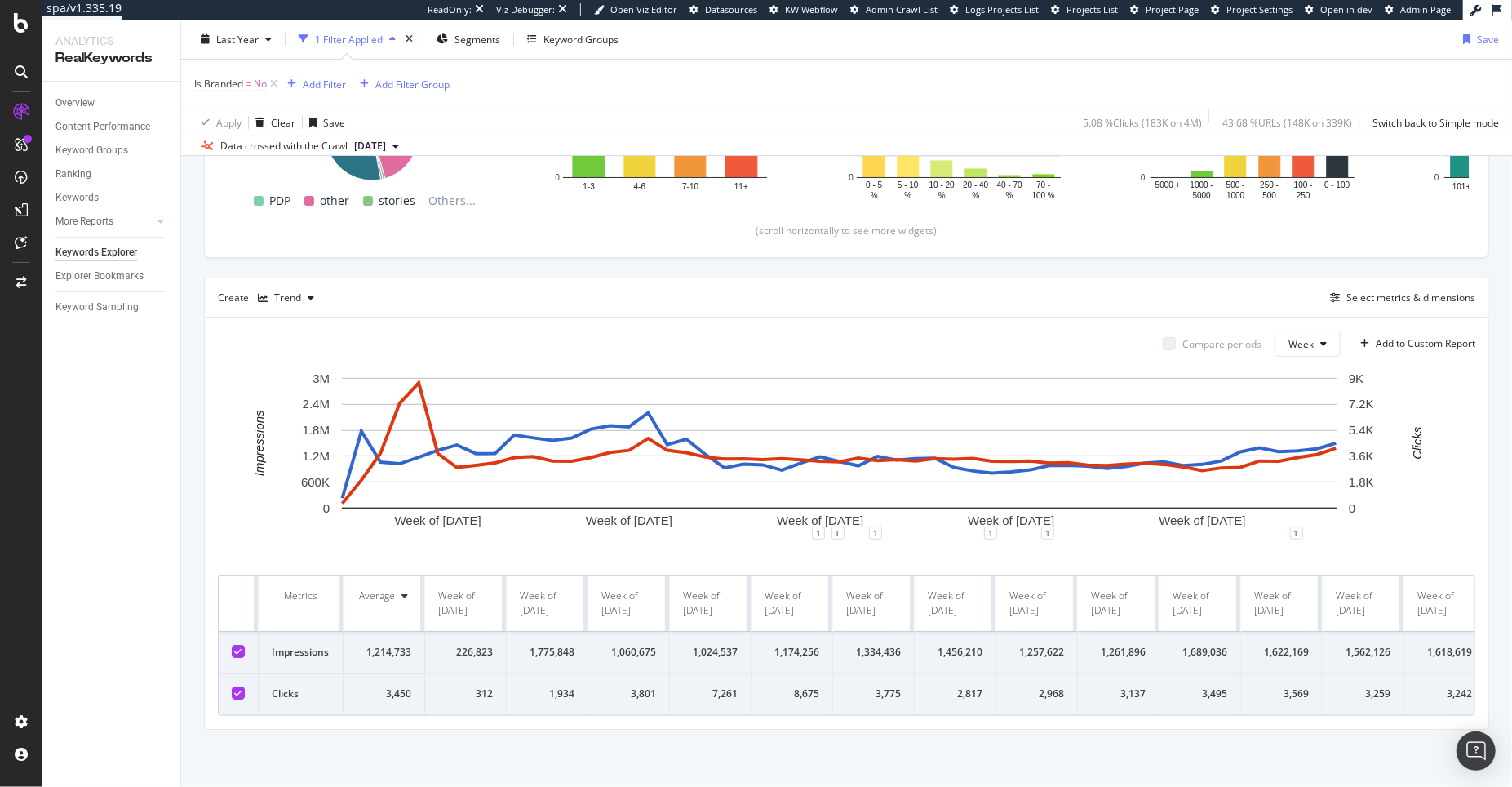
scroll to position [338, 0]
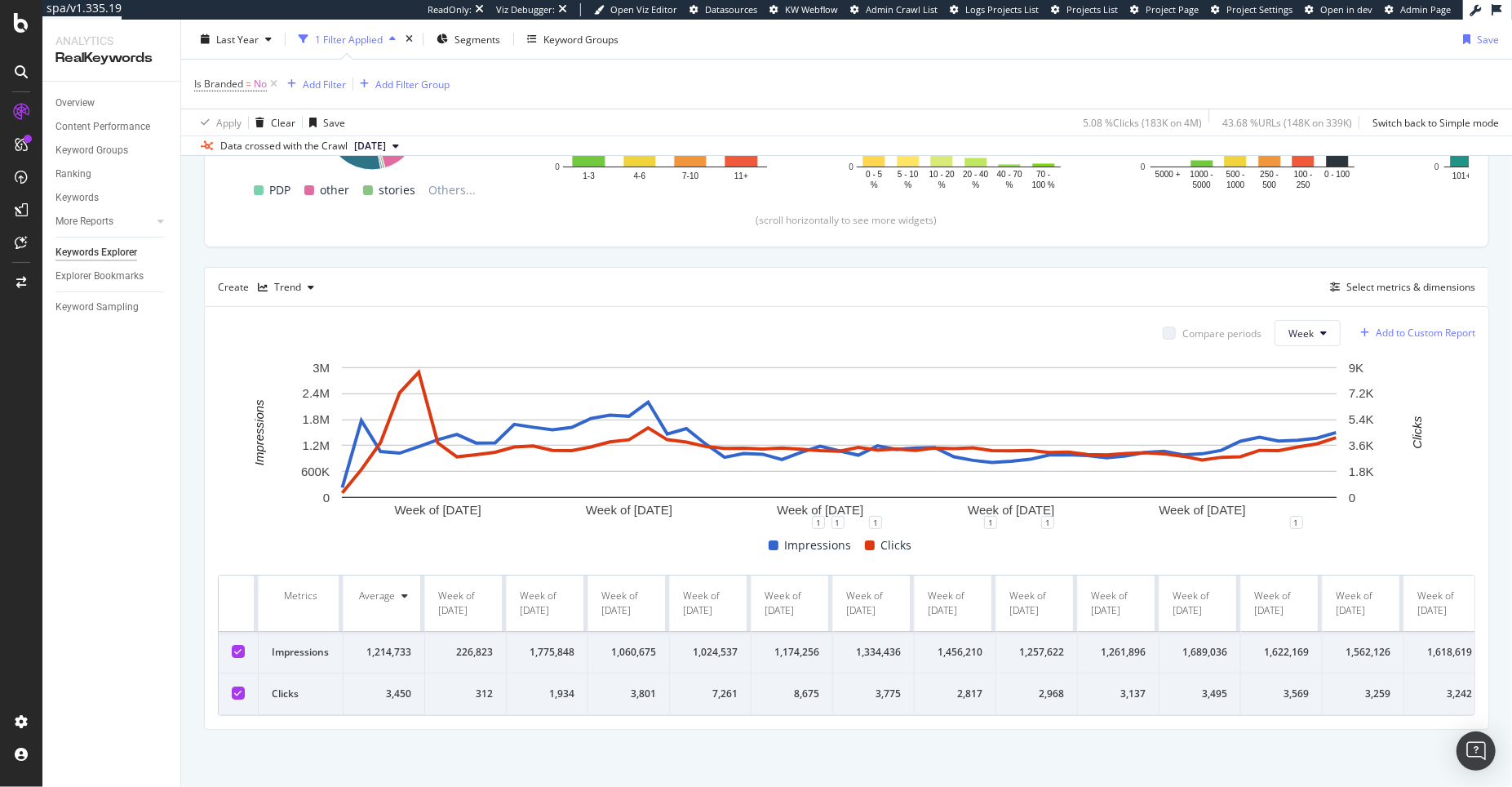
click at [1405, 330] on div "Add to Custom Report" at bounding box center [1425, 332] width 100 height 10
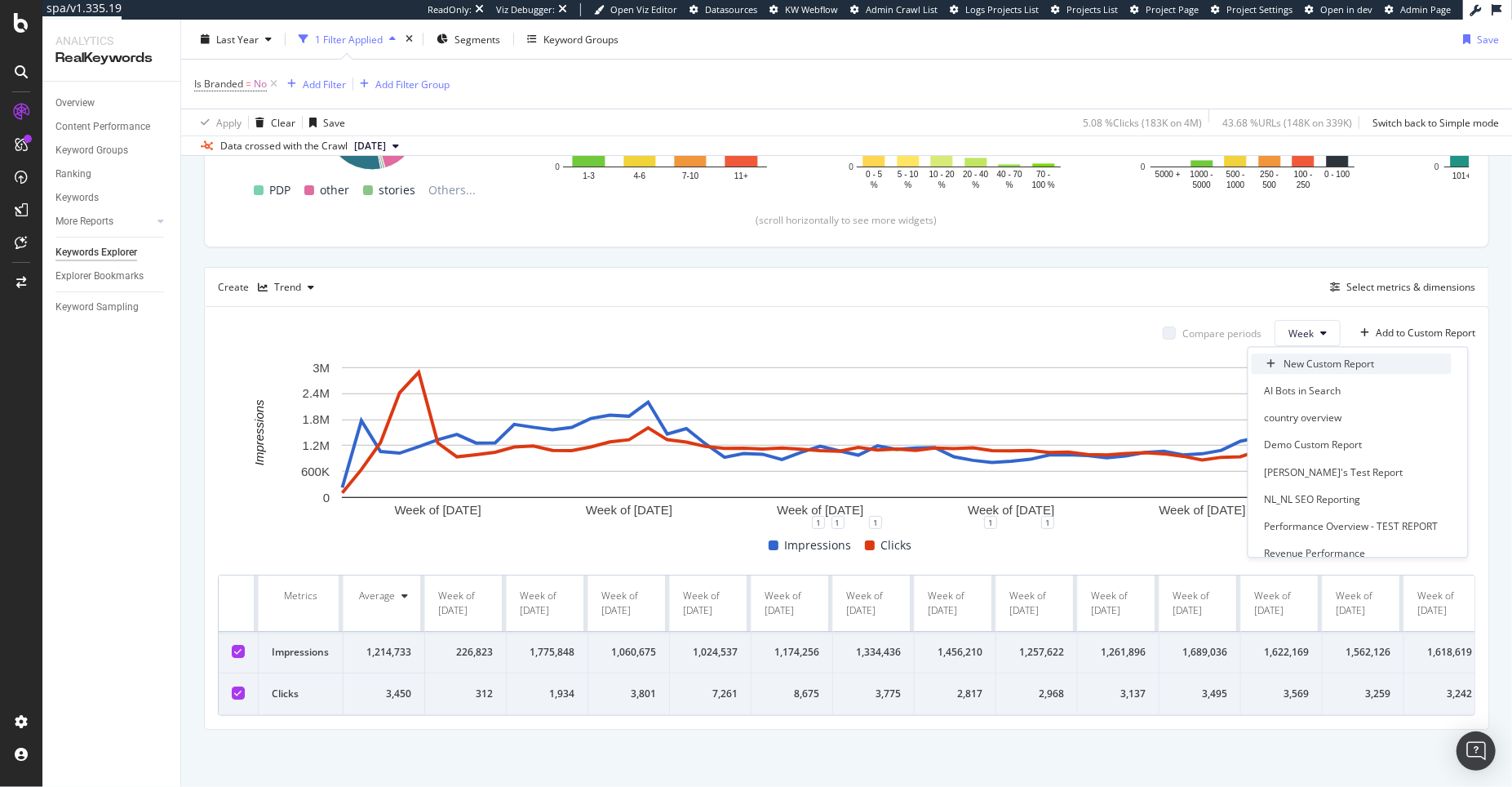
click at [1322, 366] on div "New Custom Report" at bounding box center [1330, 363] width 90 height 14
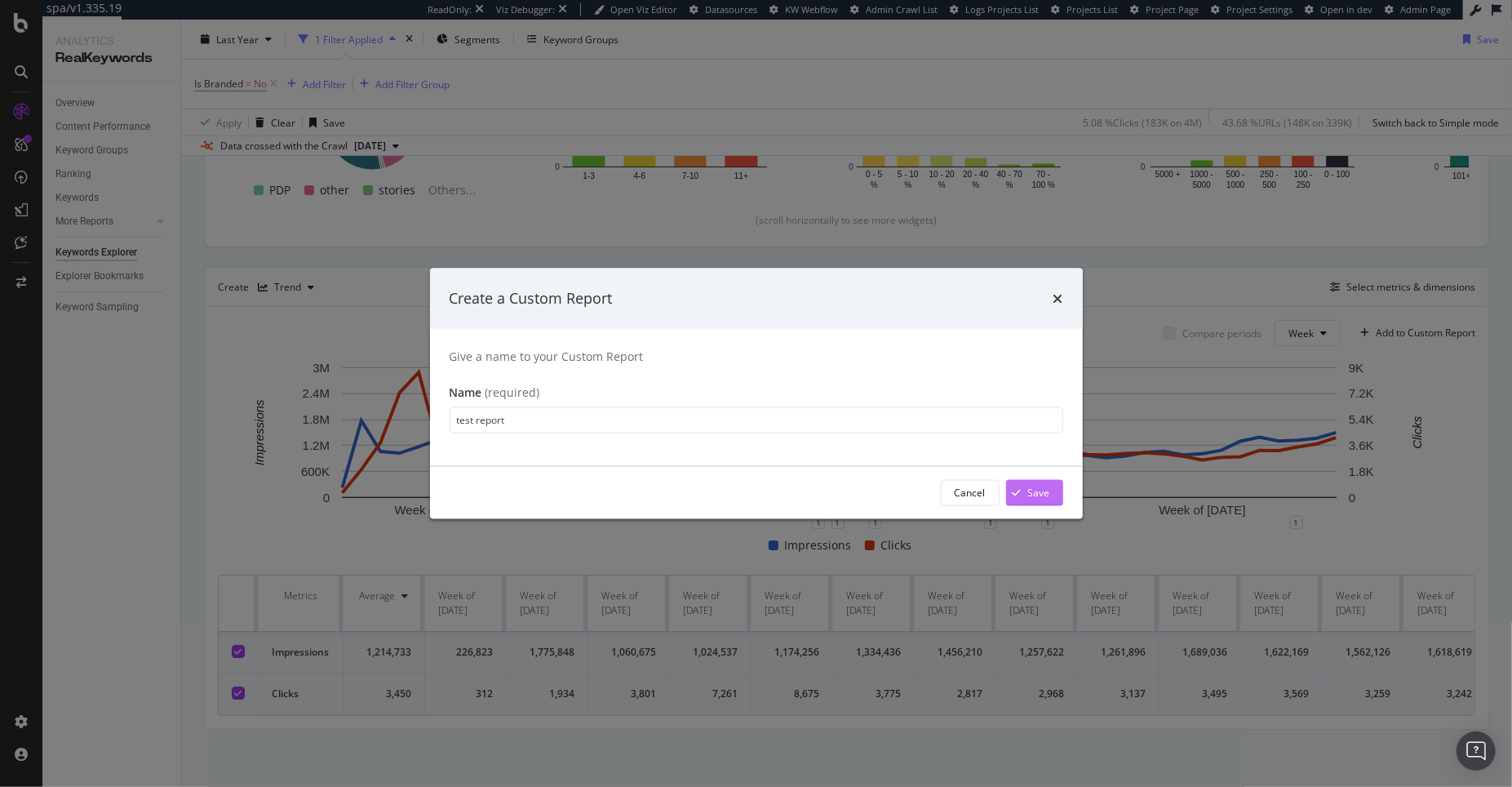
type input "test report"
click at [1028, 500] on div "Save" at bounding box center [1028, 493] width 44 height 25
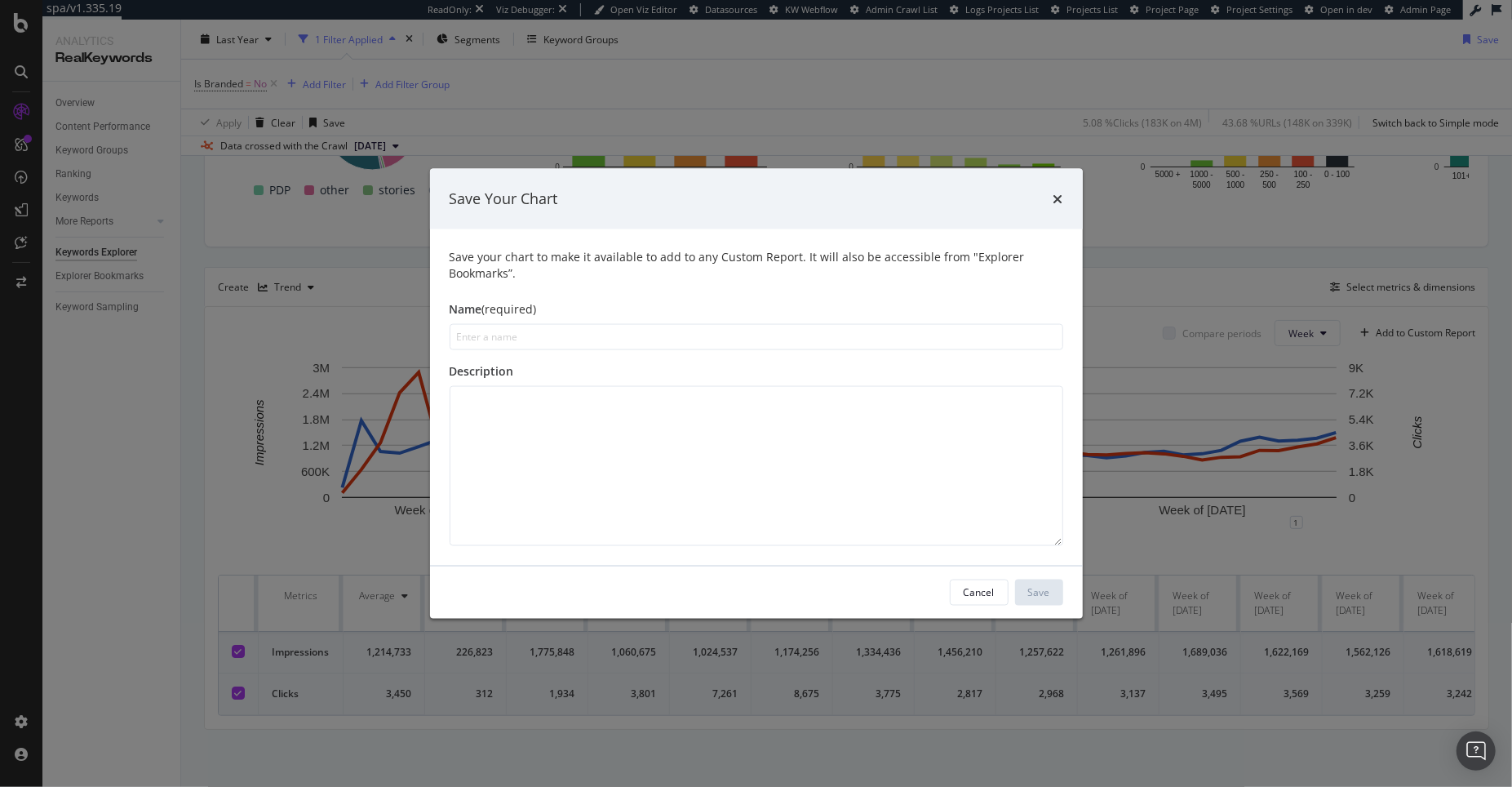
click at [611, 345] on input "modal" at bounding box center [757, 337] width 614 height 27
type input "Non-branded Clicks & Impressions"
click at [1036, 594] on div "Save" at bounding box center [1039, 592] width 22 height 14
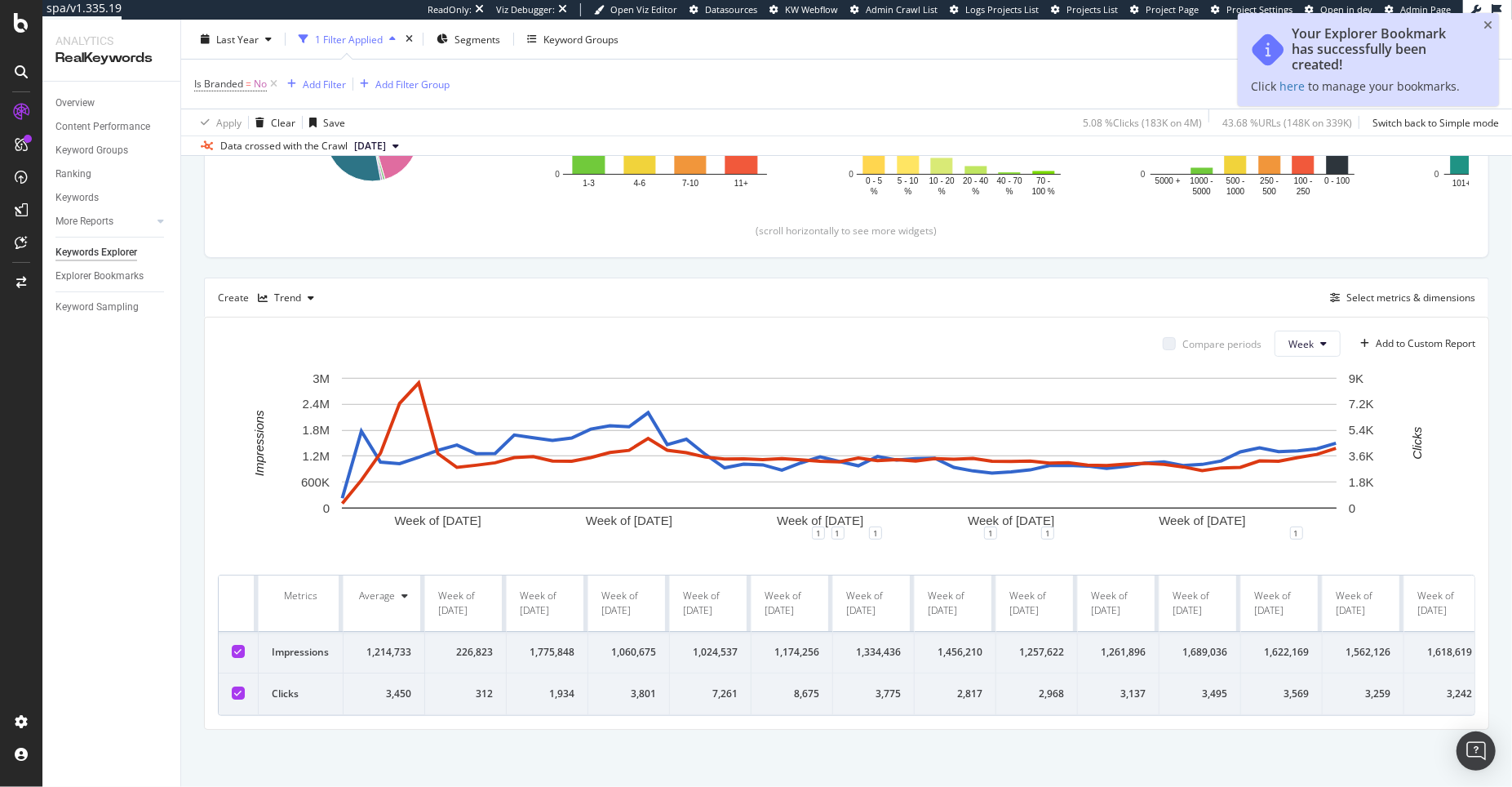
scroll to position [394, 0]
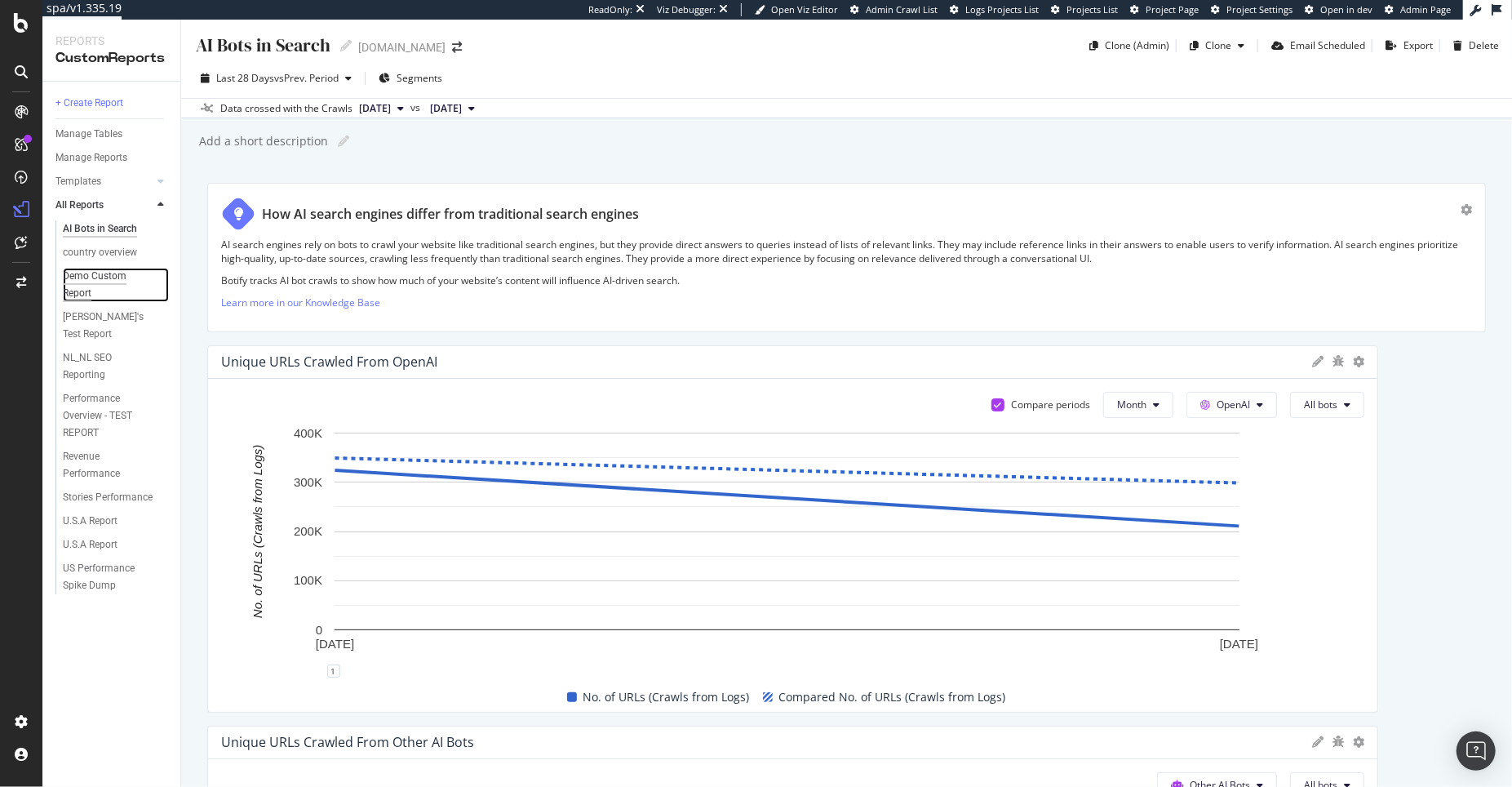
click at [111, 281] on div "Demo Custom Report" at bounding box center [108, 285] width 90 height 34
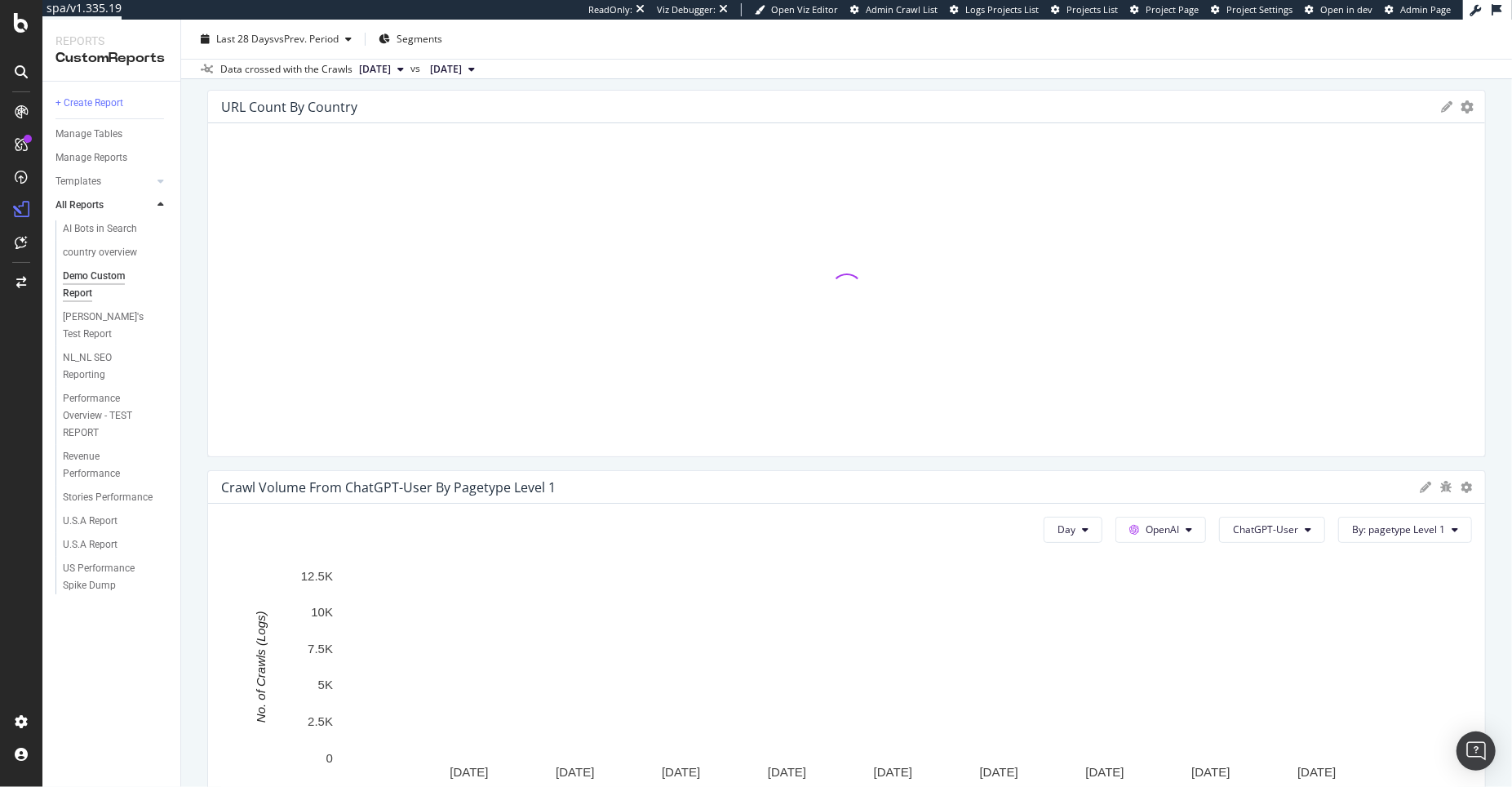
scroll to position [111, 0]
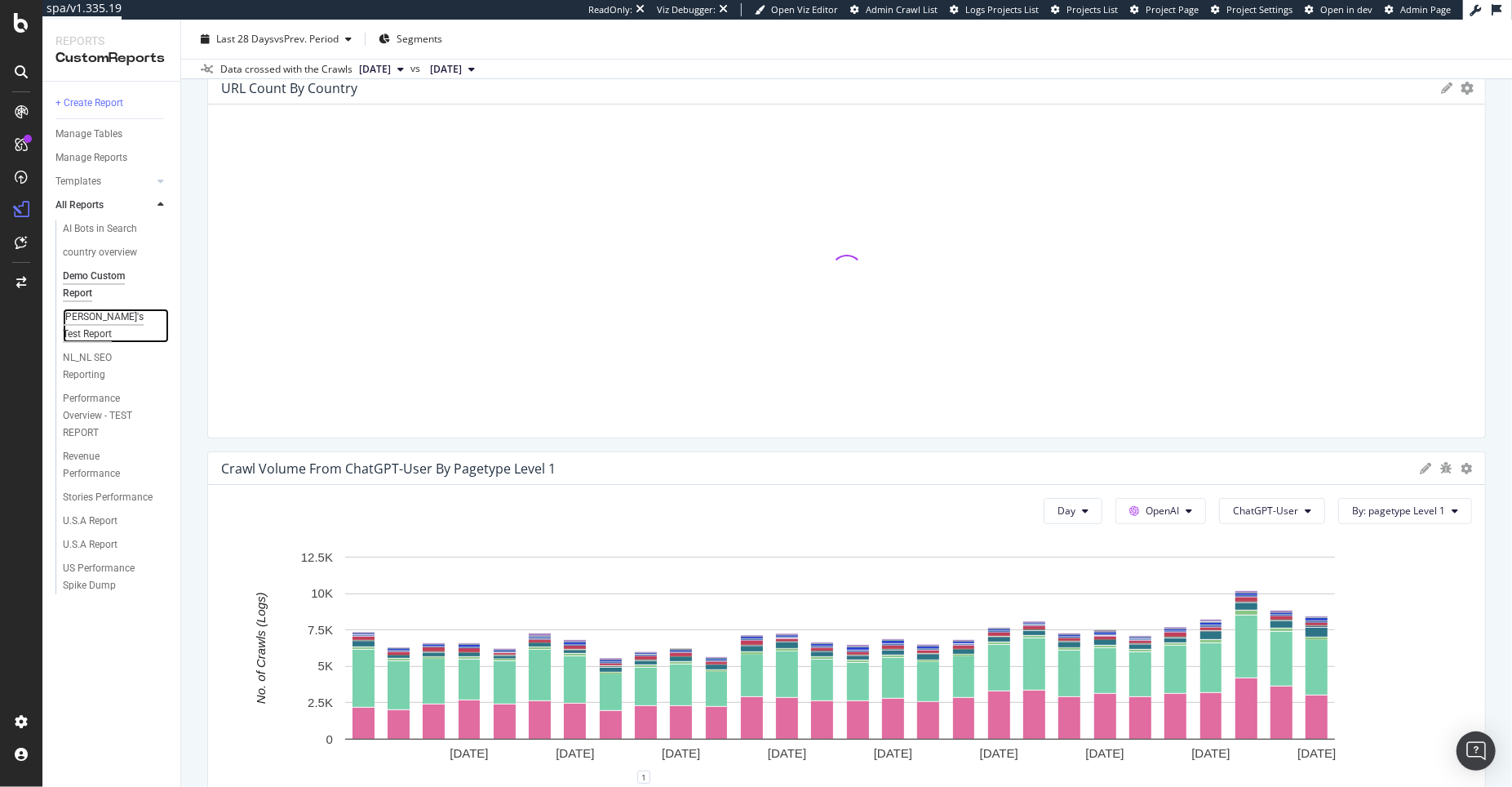
click at [117, 313] on div "[PERSON_NAME]'s Test Report" at bounding box center [110, 325] width 95 height 34
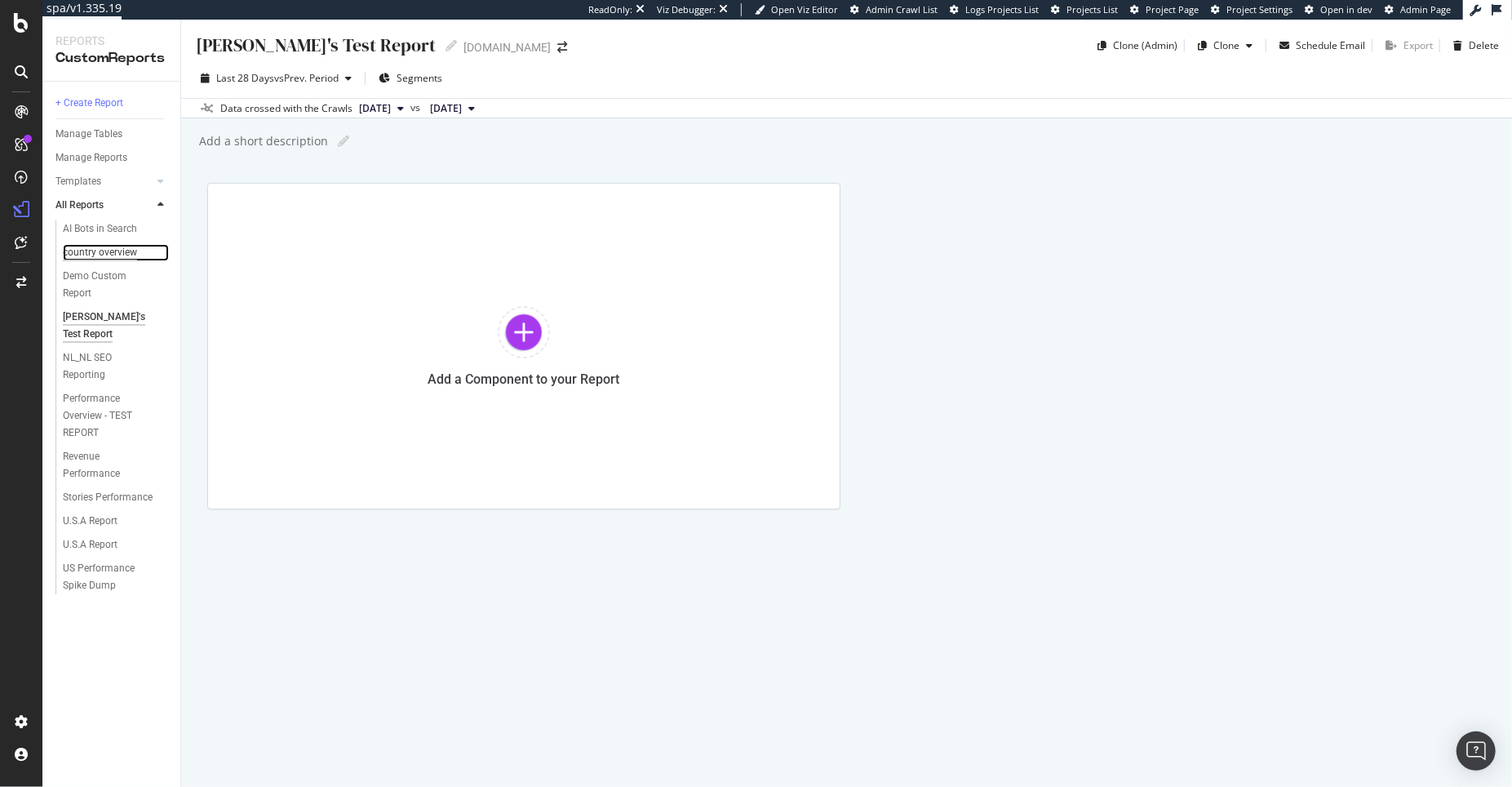
click at [118, 255] on div "country overview" at bounding box center [100, 252] width 74 height 17
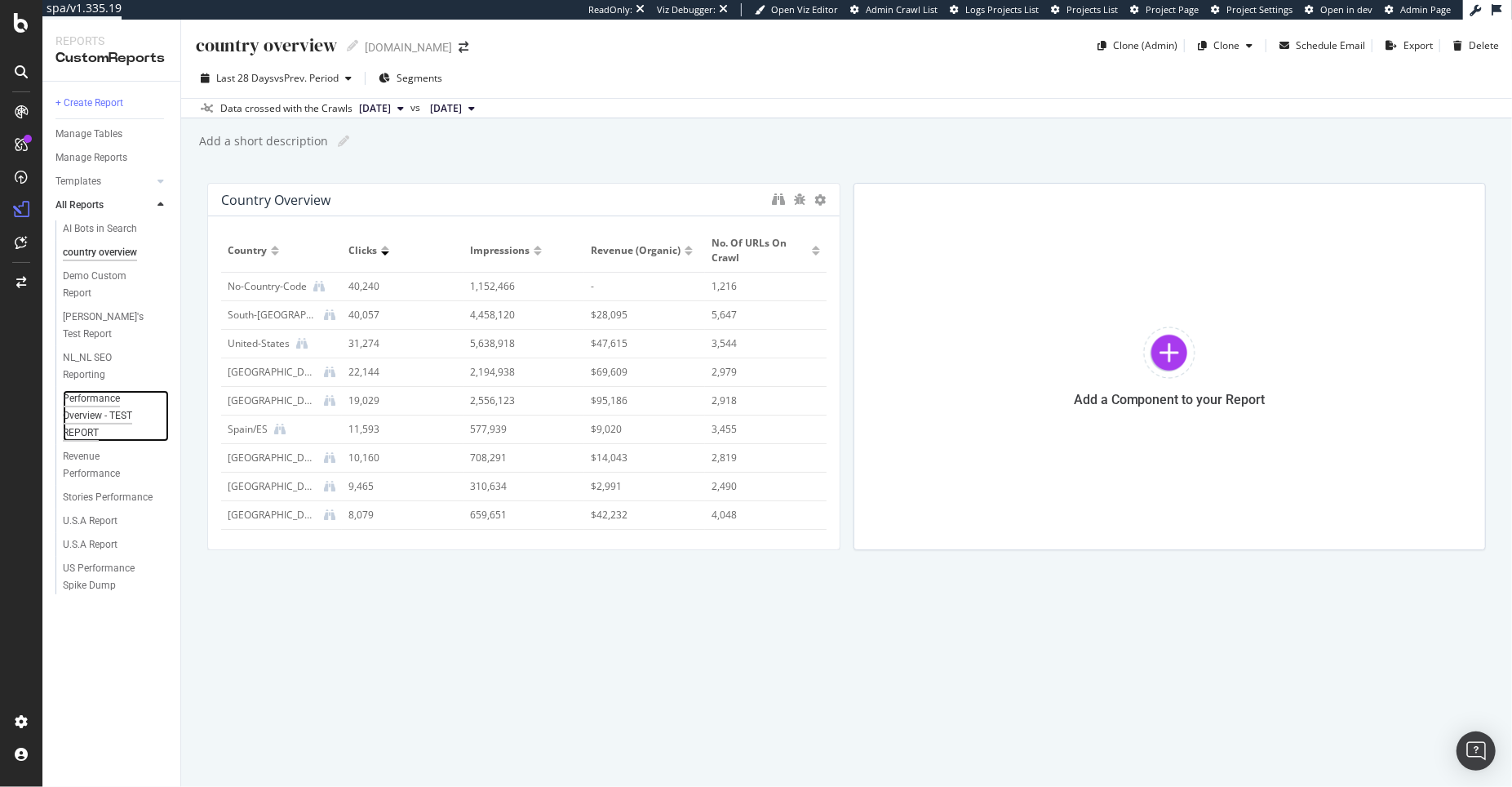
click at [97, 395] on div "Performance Overview - TEST REPORT" at bounding box center [111, 416] width 96 height 51
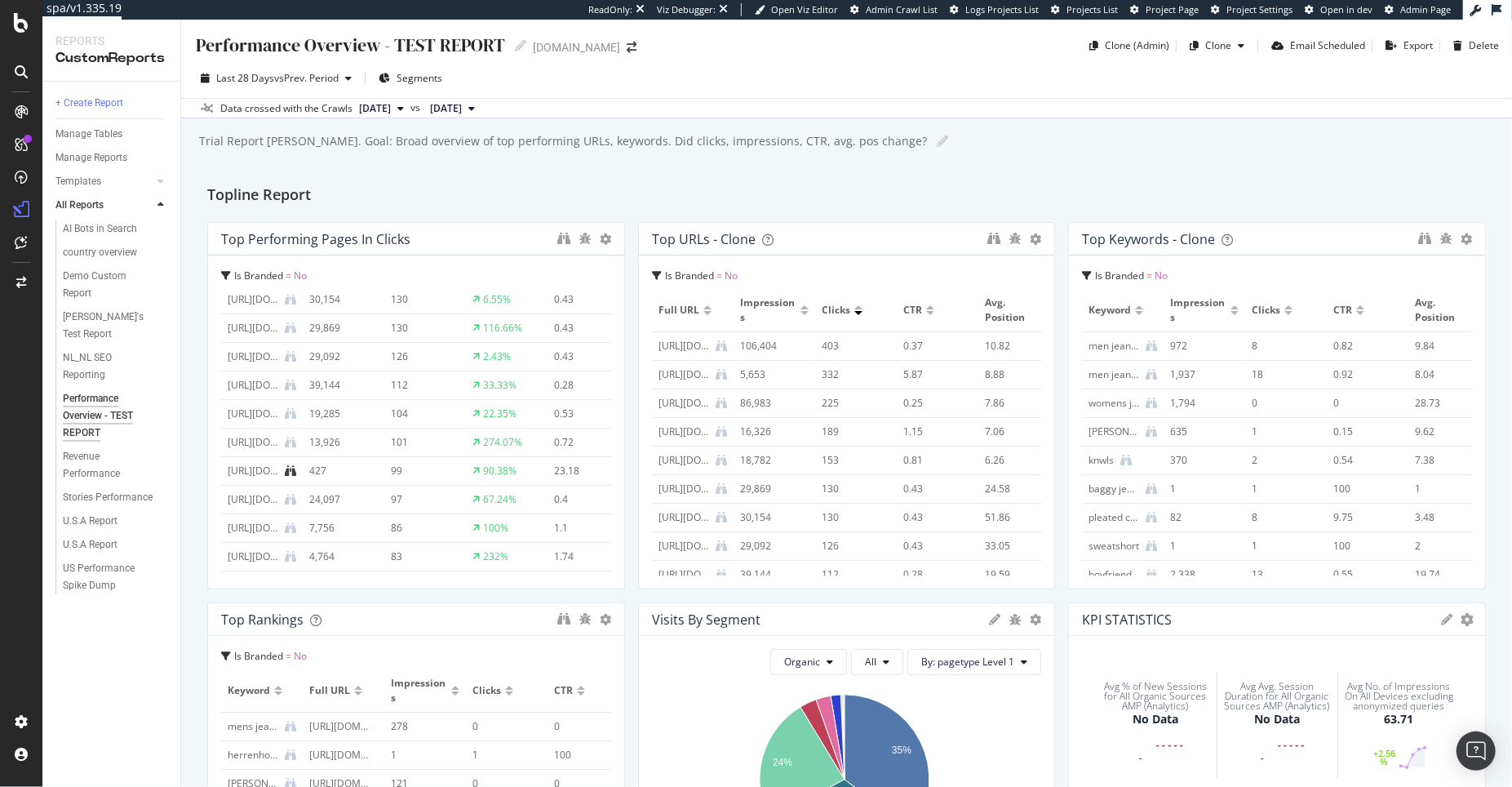
scroll to position [281, 0]
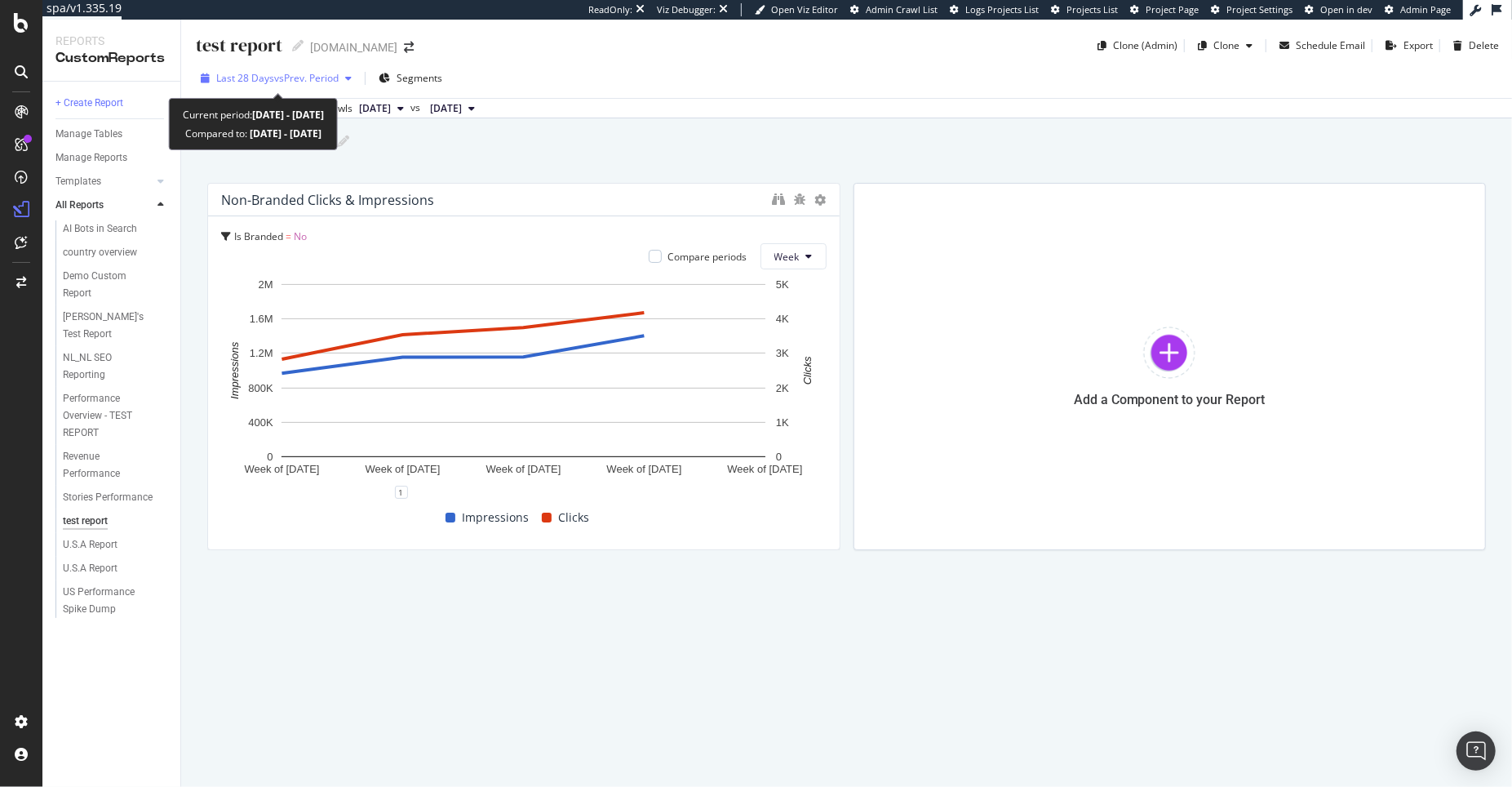
click at [292, 84] on span "vs Prev. Period" at bounding box center [306, 78] width 65 height 14
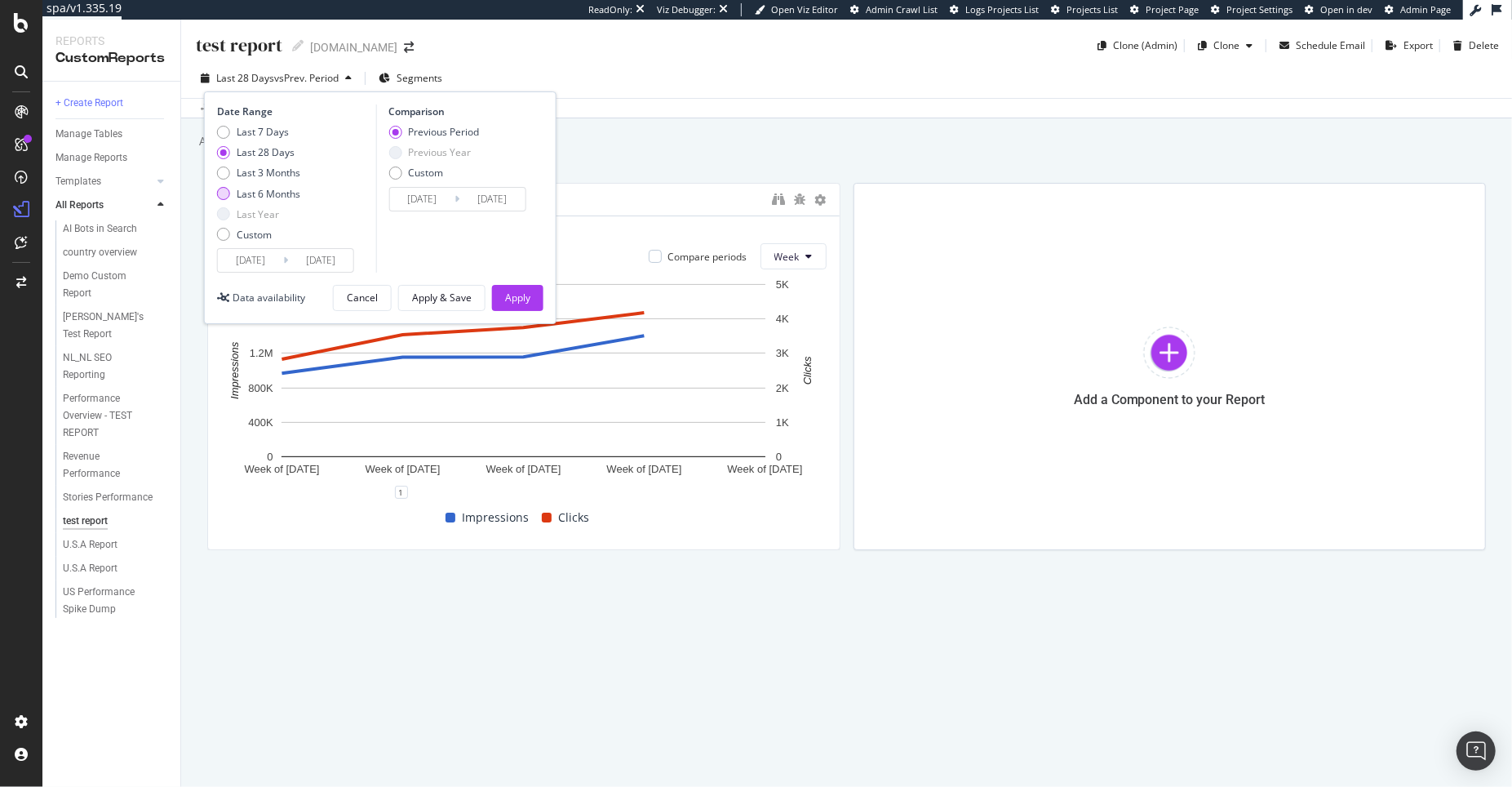
click at [268, 195] on div "Last 6 Months" at bounding box center [269, 194] width 64 height 14
type input "2025/02/12"
click at [496, 296] on button "Apply" at bounding box center [518, 298] width 51 height 27
click at [508, 298] on div "Apply" at bounding box center [517, 298] width 26 height 14
click at [515, 293] on div "Apply" at bounding box center [517, 298] width 26 height 14
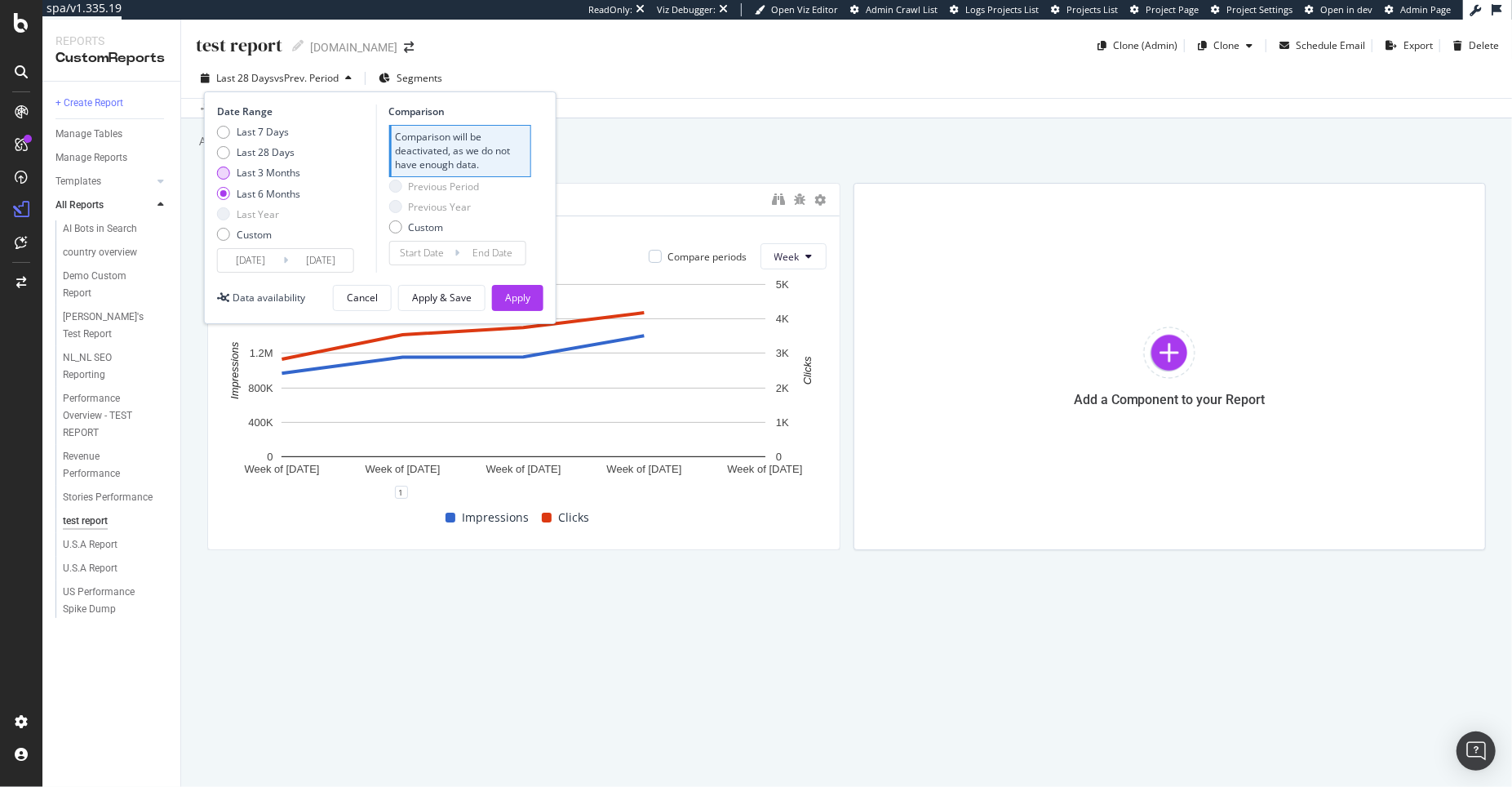
click at [263, 177] on div "Last 3 Months" at bounding box center [269, 172] width 64 height 14
type input "2025/05/12"
type input "2025/02/09"
type input "2025/05/11"
click at [520, 296] on div "Apply" at bounding box center [517, 298] width 26 height 14
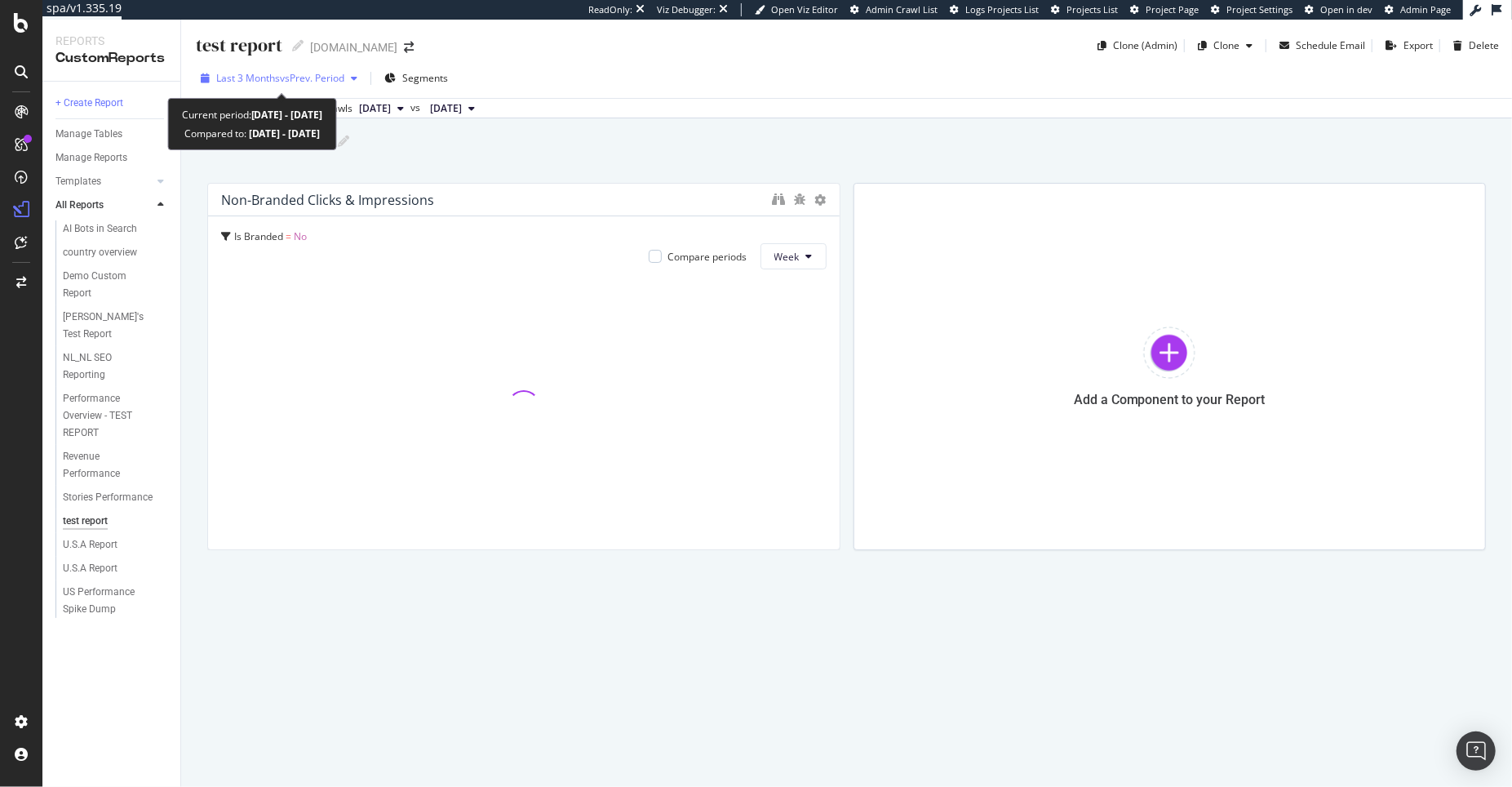
click at [317, 79] on span "vs Prev. Period" at bounding box center [312, 78] width 65 height 14
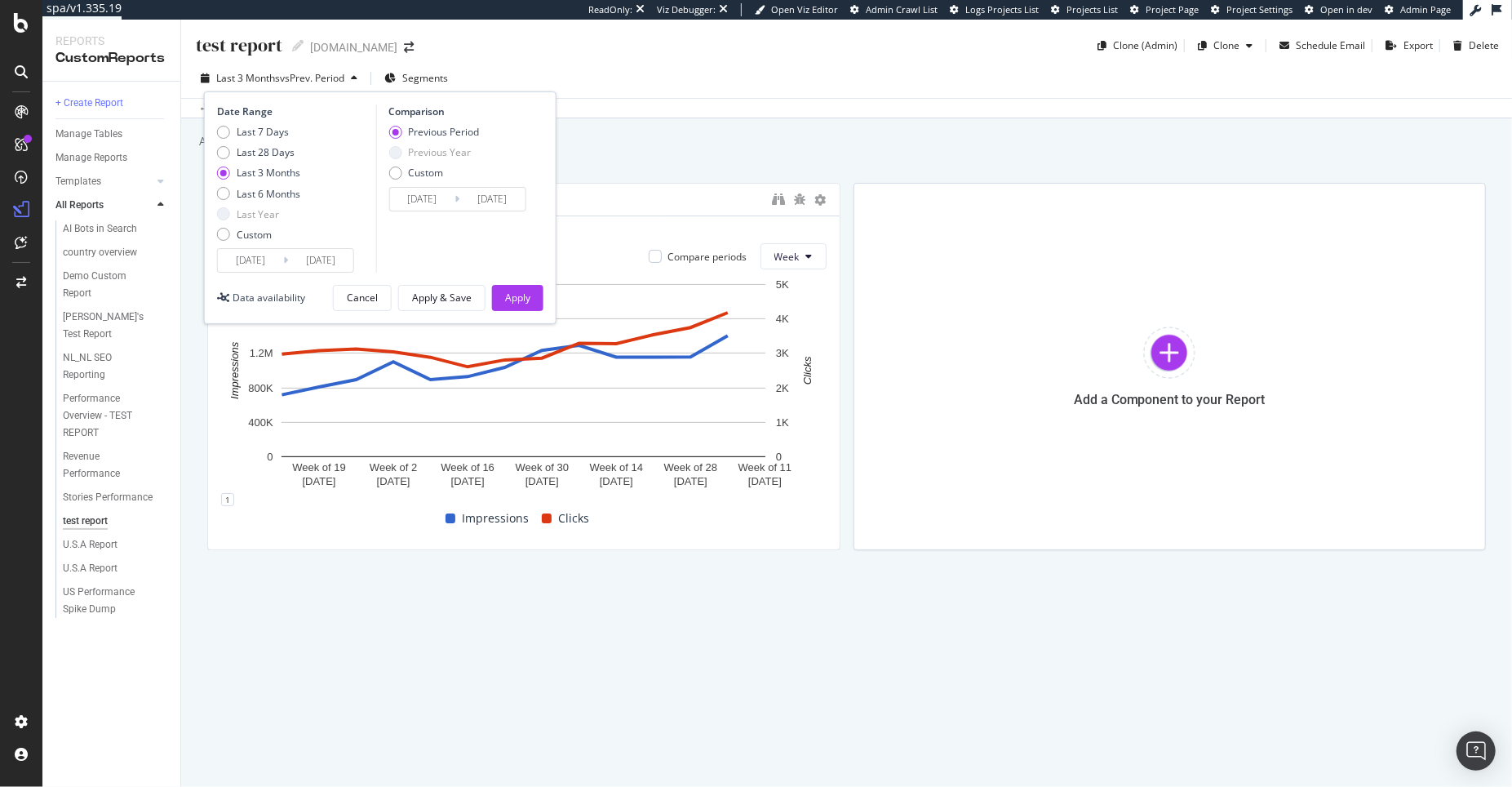
click at [673, 568] on div "test report test report www.g-star.com Clone (Admin) Clone Schedule Email Expor…" at bounding box center [846, 403] width 1331 height 768
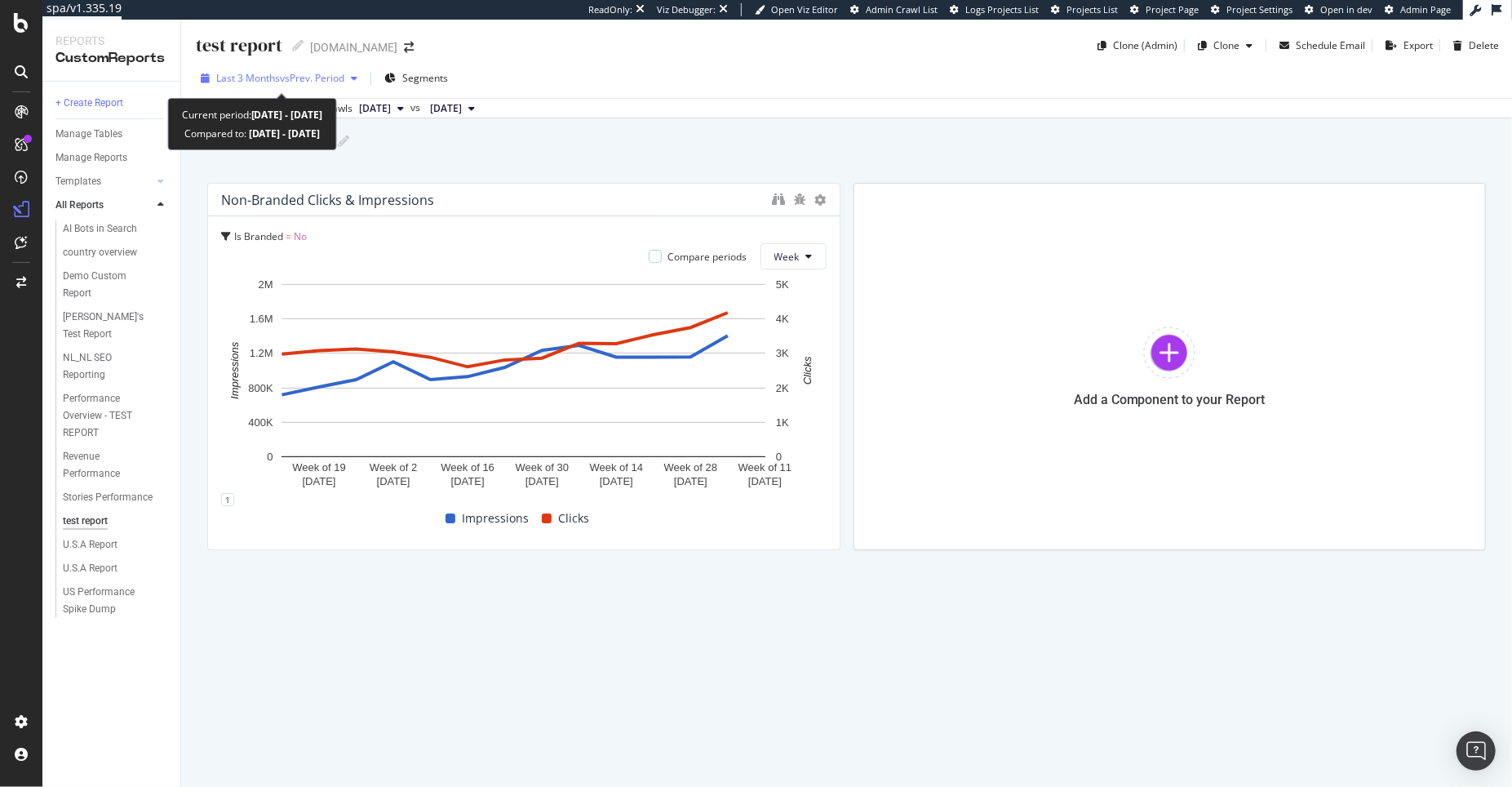
click at [332, 82] on span "vs Prev. Period" at bounding box center [312, 78] width 65 height 14
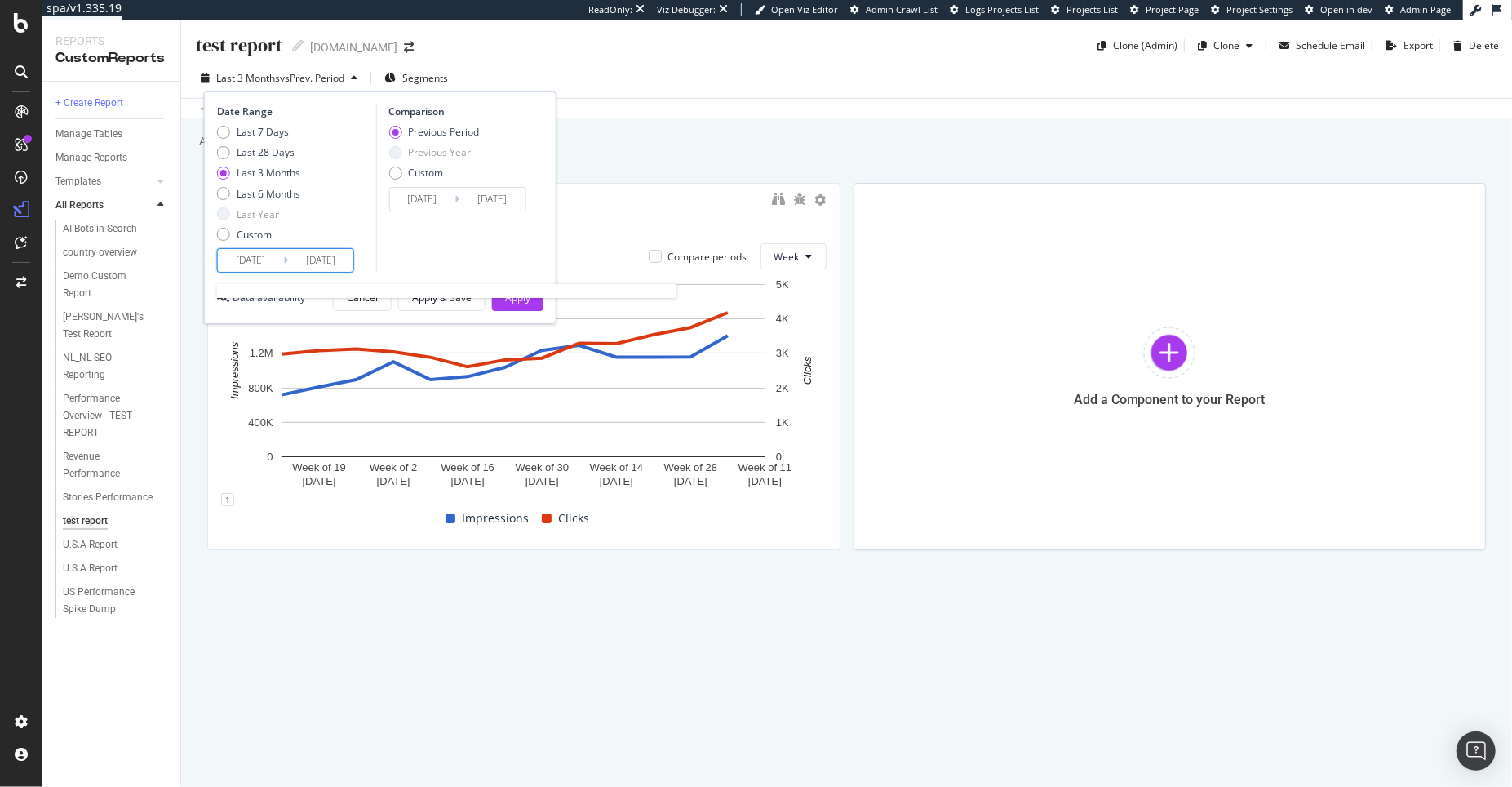
click at [264, 264] on input "2025/05/12" at bounding box center [250, 261] width 65 height 23
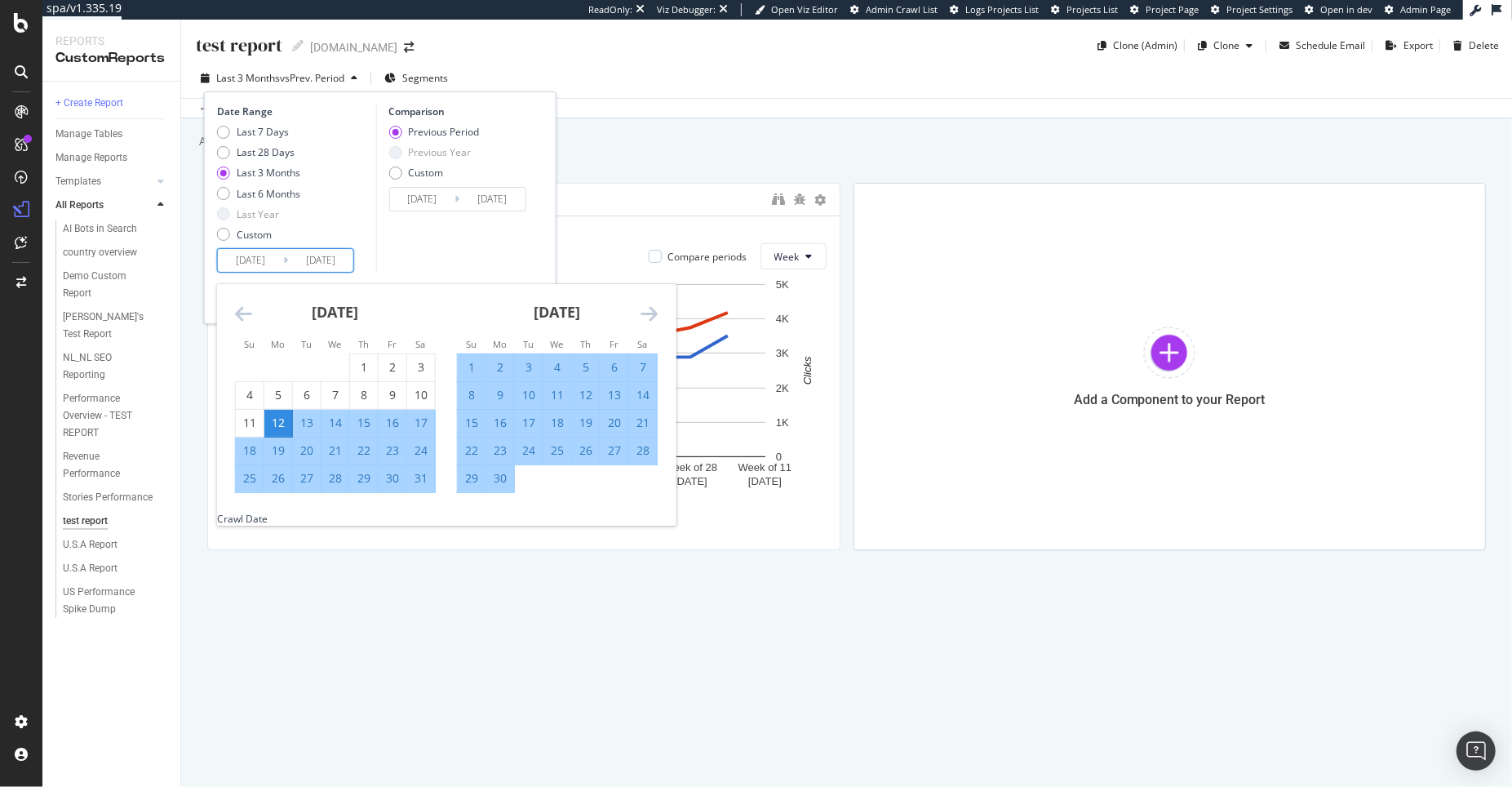
click at [241, 312] on icon "Move backward to switch to the previous month." at bounding box center [243, 313] width 17 height 19
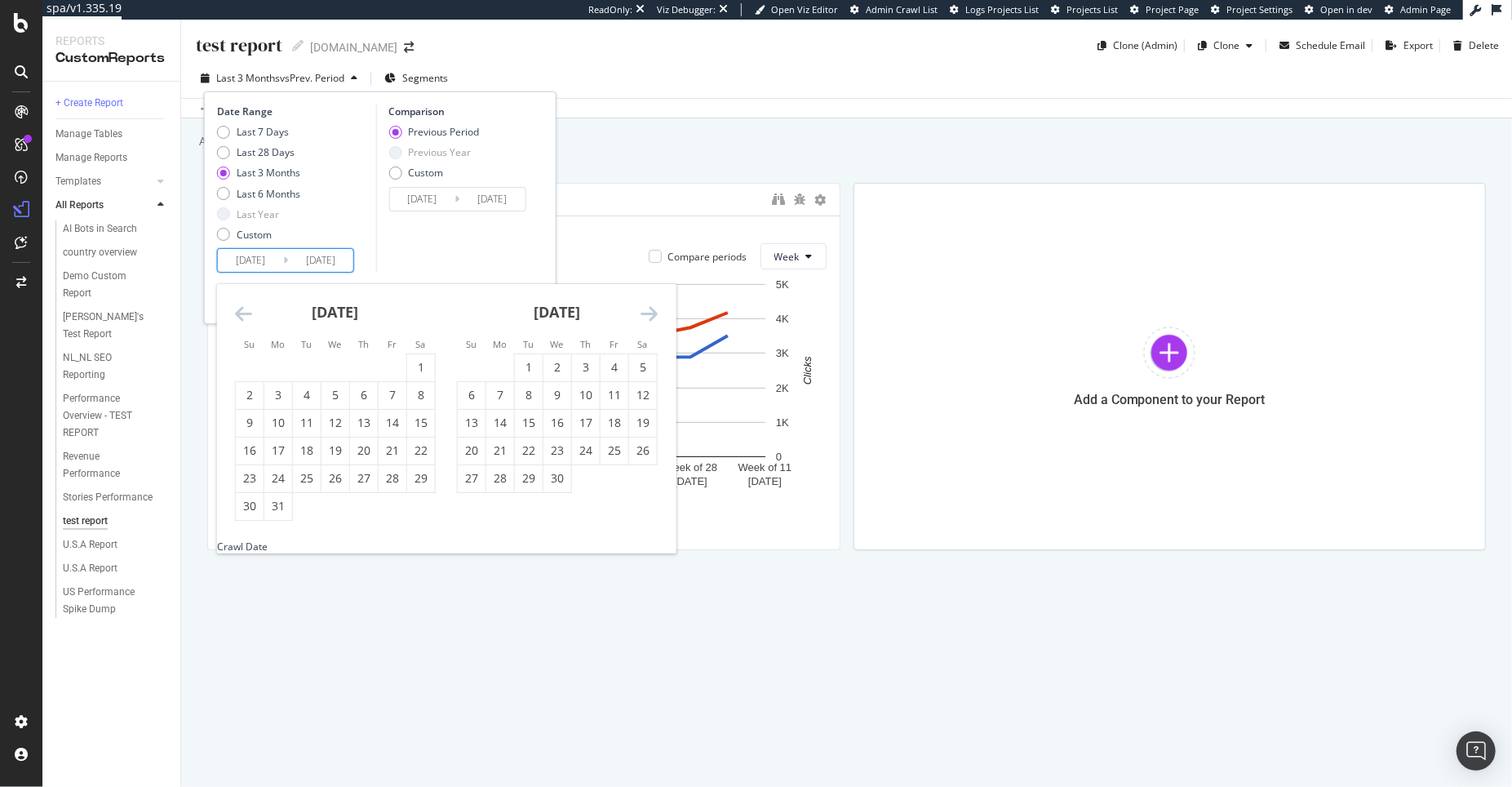
click at [241, 312] on icon "Move backward to switch to the previous month." at bounding box center [243, 313] width 17 height 19
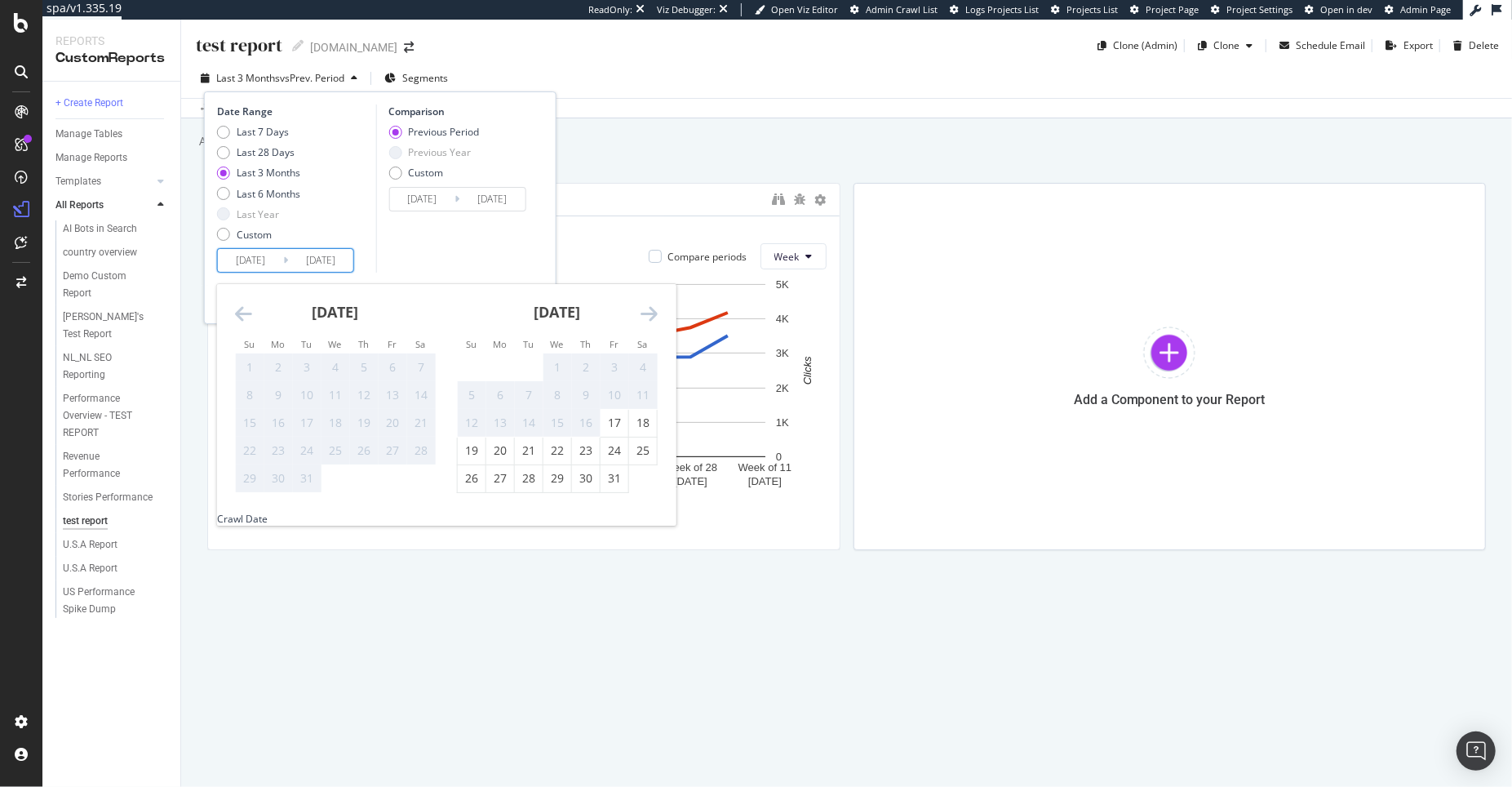
click at [241, 312] on icon "Move backward to switch to the previous month." at bounding box center [243, 313] width 17 height 19
click at [648, 310] on icon "Move forward to switch to the next month." at bounding box center [649, 313] width 17 height 19
click at [400, 423] on div "17" at bounding box center [392, 423] width 27 height 16
type input "2025/01/17"
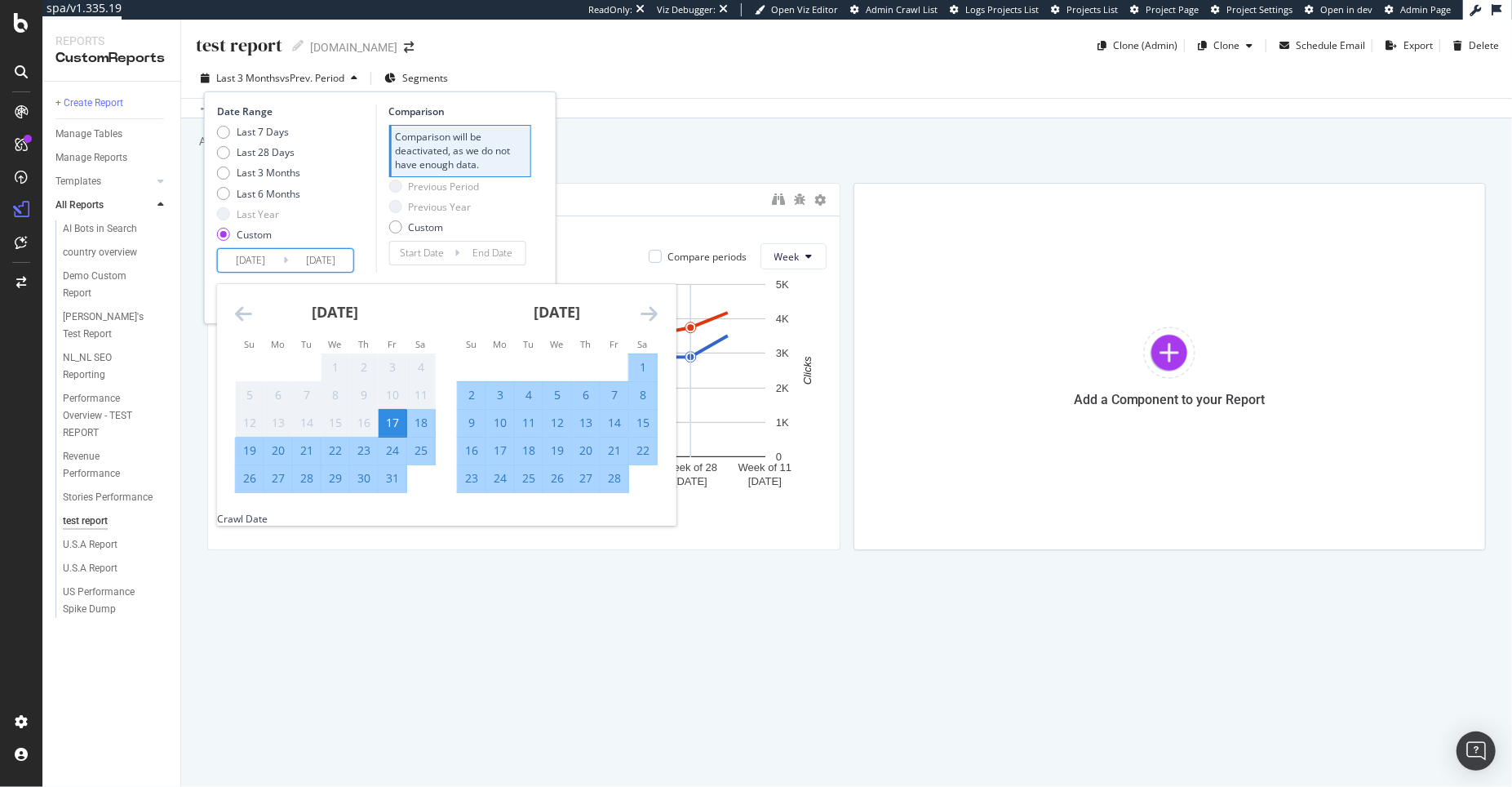
click at [645, 312] on icon "Move forward to switch to the next month." at bounding box center [649, 313] width 17 height 19
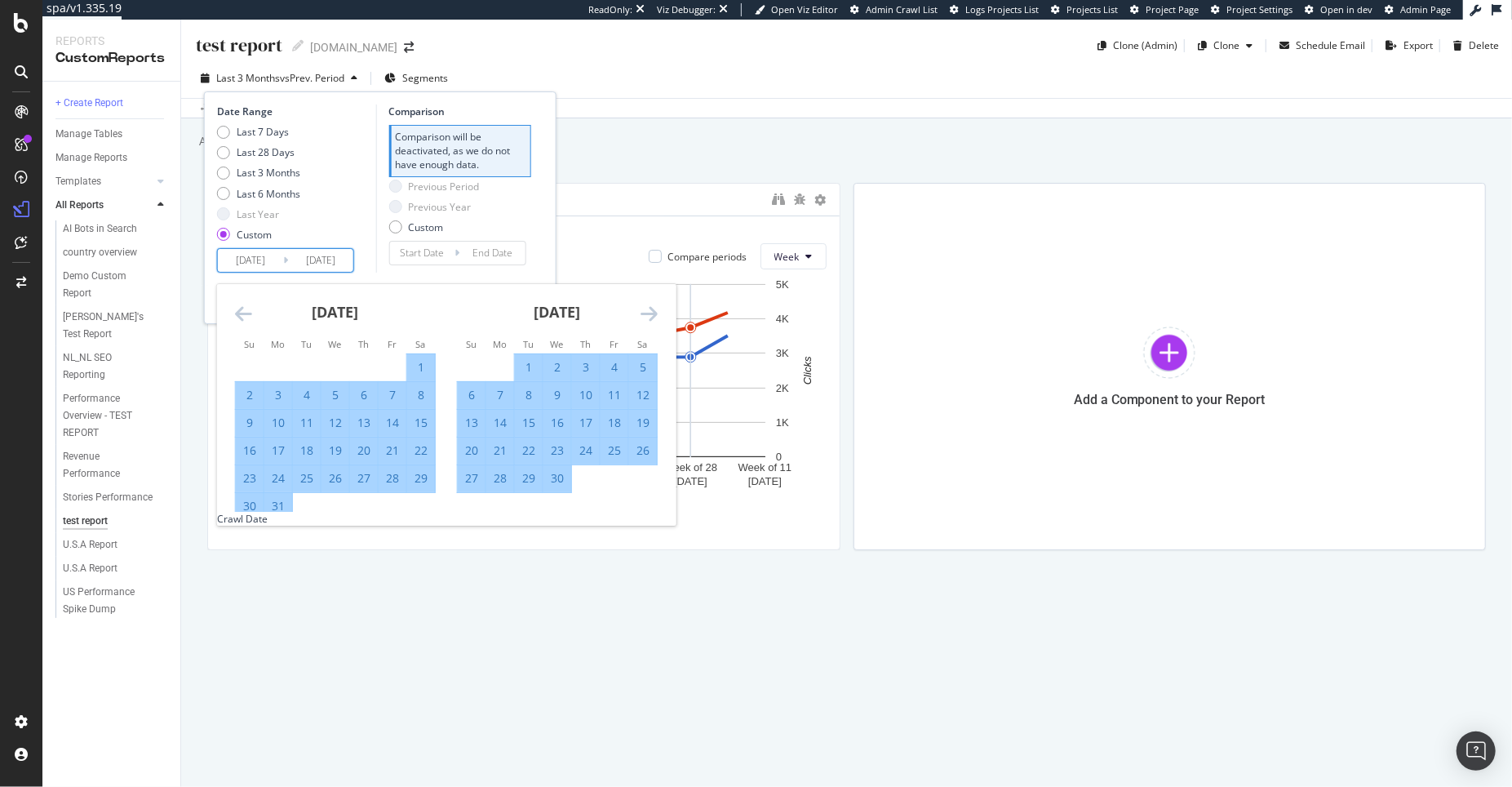
click at [645, 312] on icon "Move forward to switch to the next month." at bounding box center [649, 313] width 17 height 19
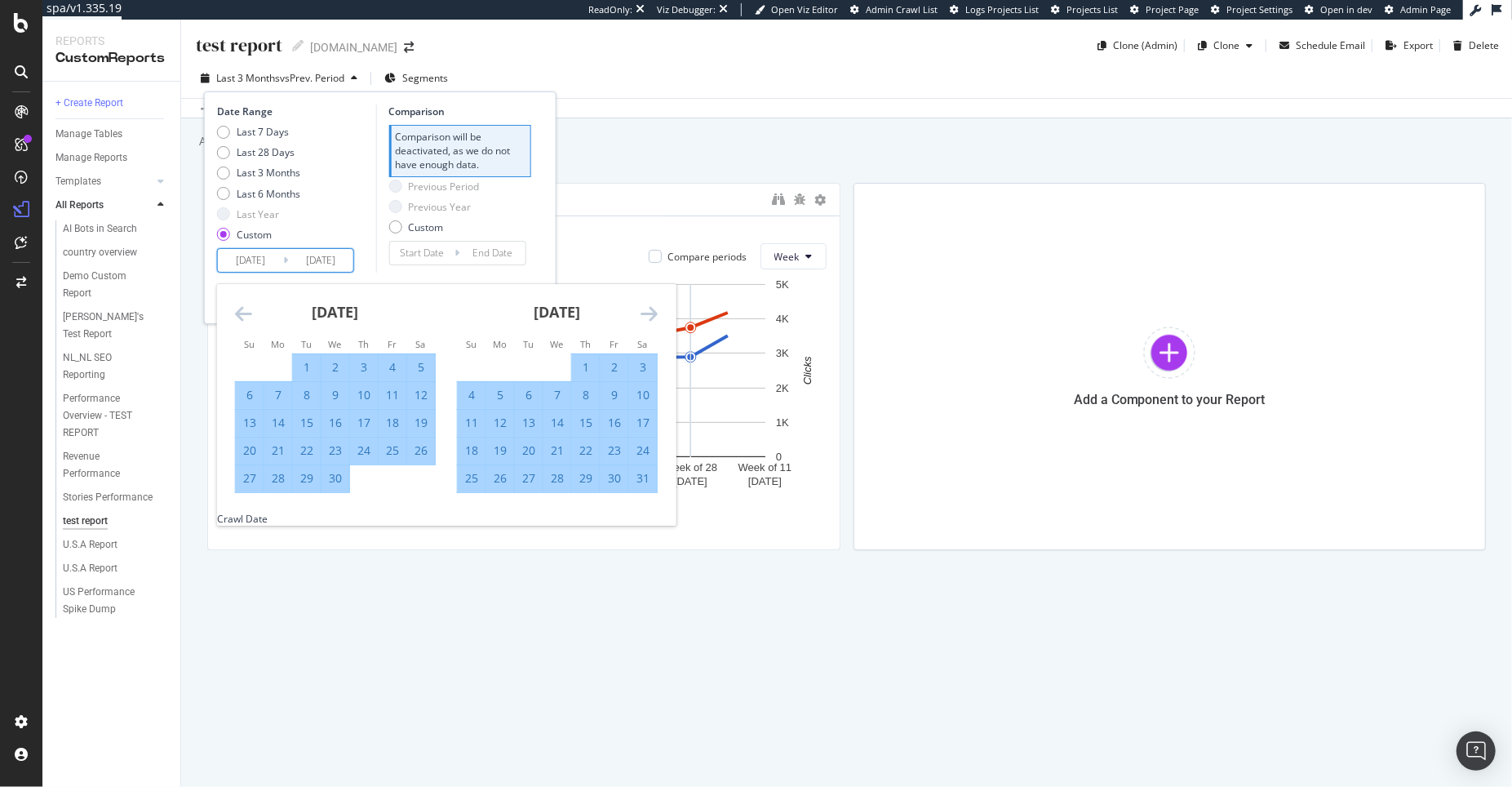
click at [645, 312] on icon "Move forward to switch to the next month." at bounding box center [649, 313] width 17 height 19
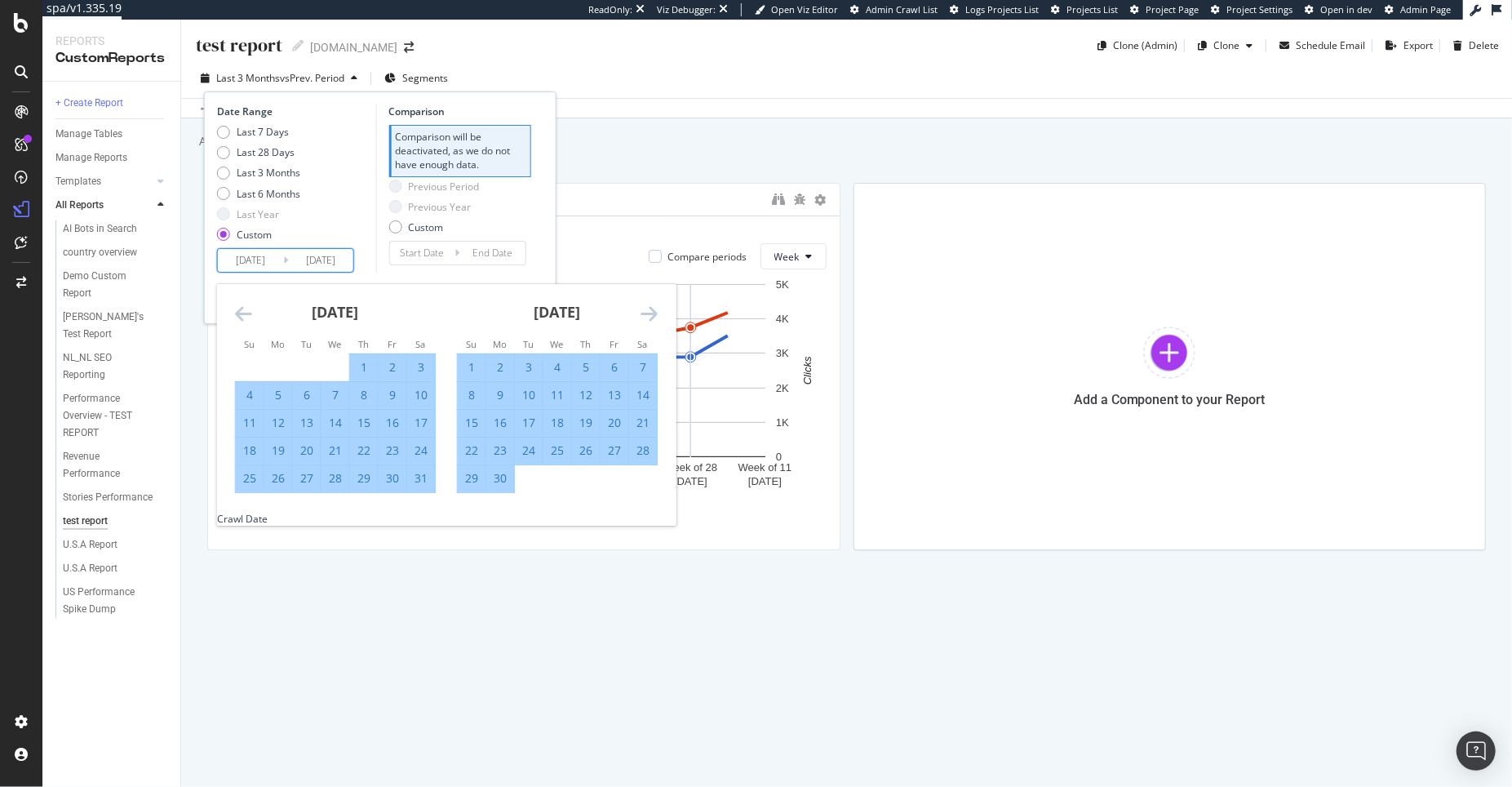
click at [645, 312] on icon "Move forward to switch to the next month." at bounding box center [649, 313] width 17 height 19
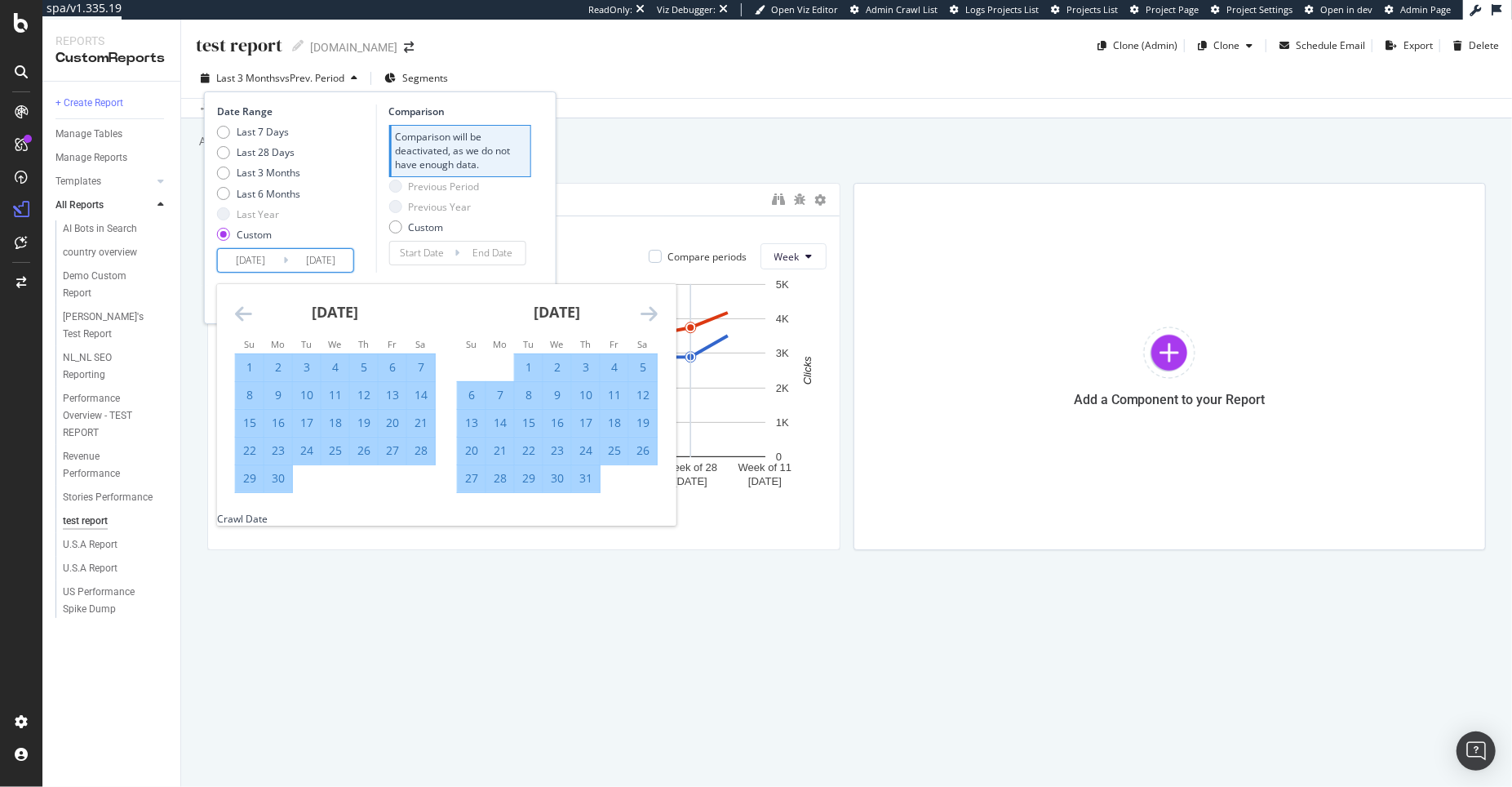
click at [645, 312] on icon "Move forward to switch to the next month." at bounding box center [649, 313] width 17 height 19
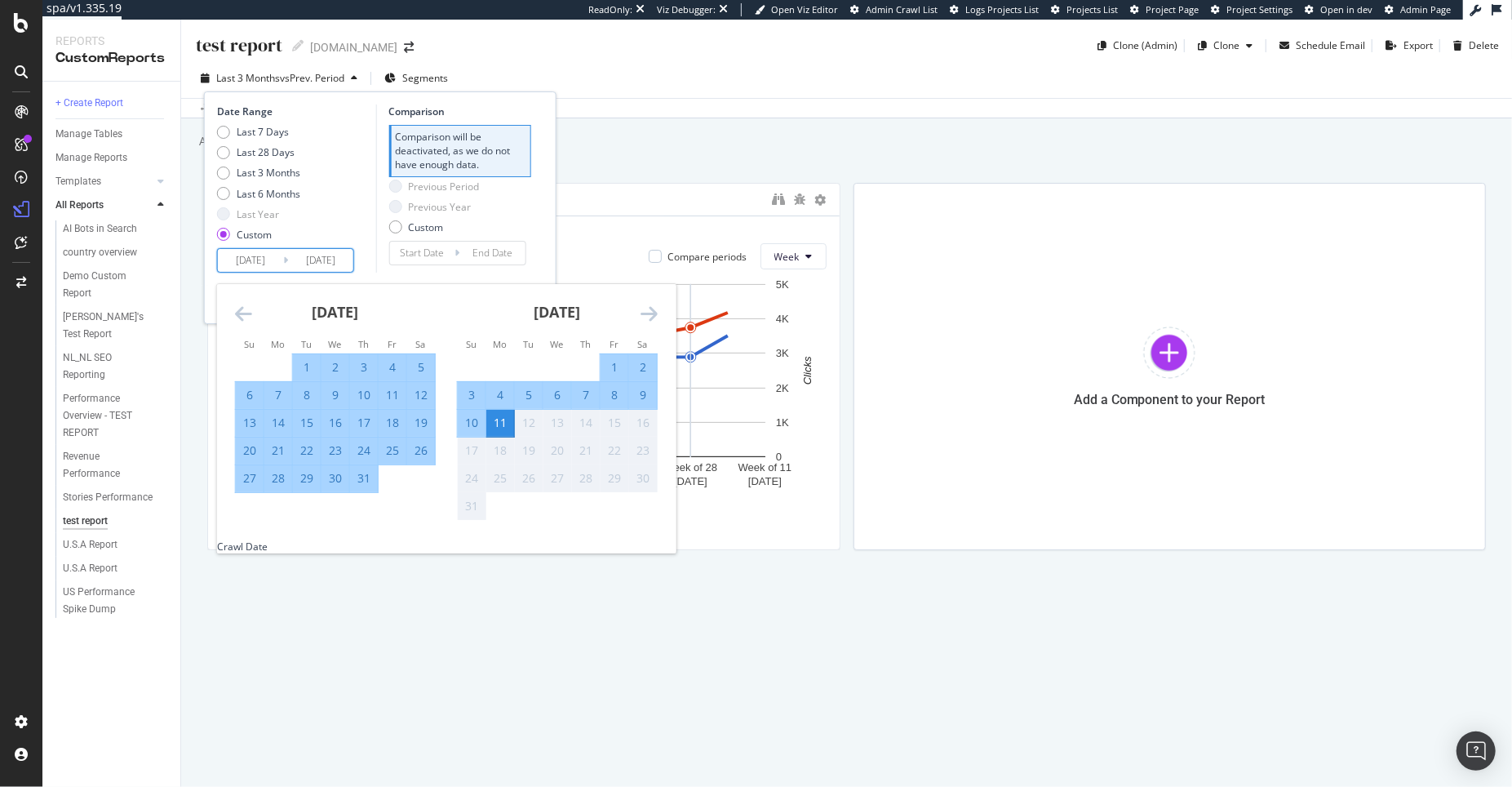
click at [505, 423] on div "11" at bounding box center [500, 423] width 27 height 16
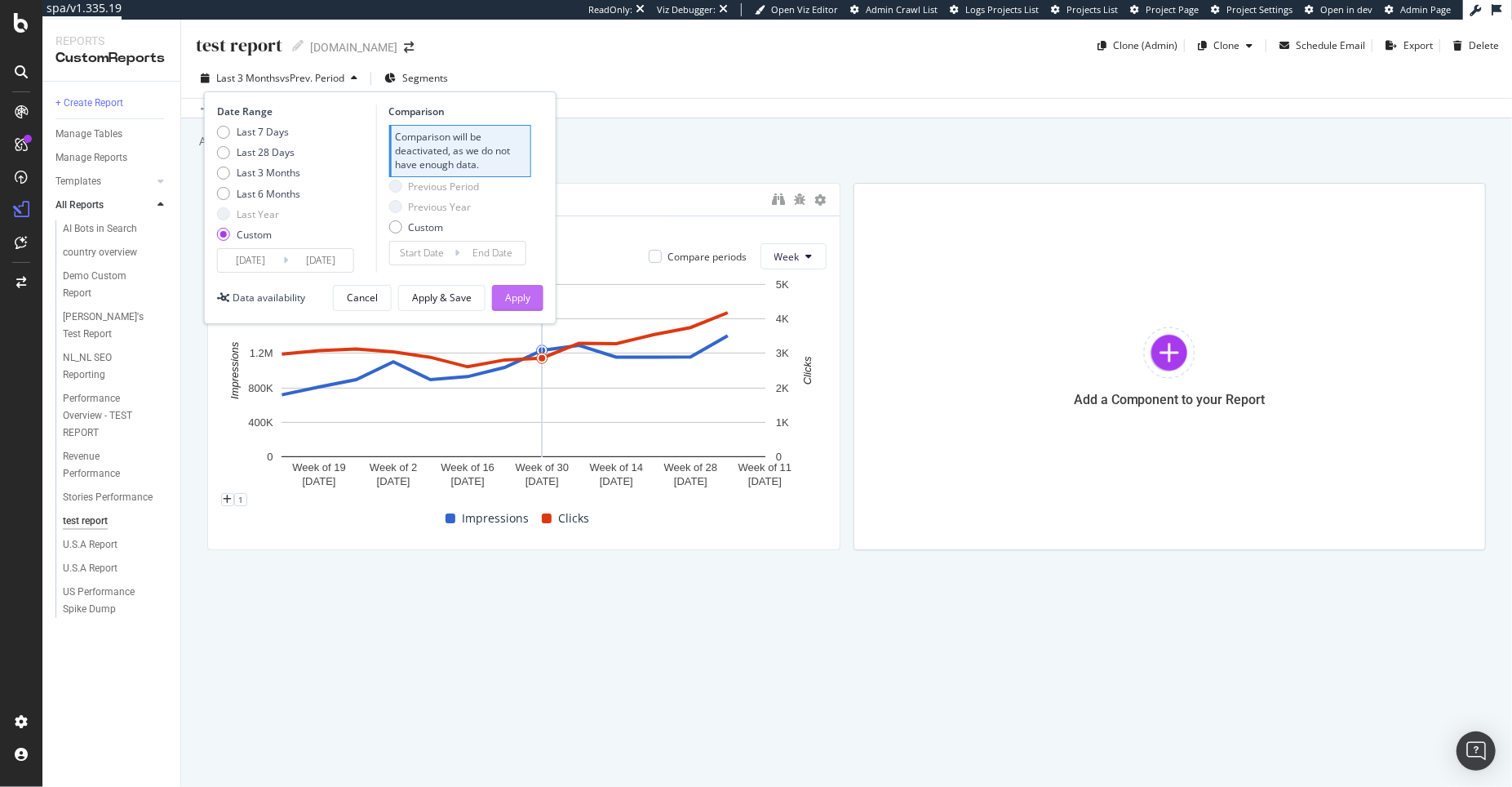
click at [530, 302] on div "Apply" at bounding box center [517, 298] width 26 height 14
click at [528, 295] on div "Apply" at bounding box center [517, 298] width 26 height 14
click at [270, 172] on div "Last 3 Months" at bounding box center [269, 172] width 64 height 14
type input "2025/05/12"
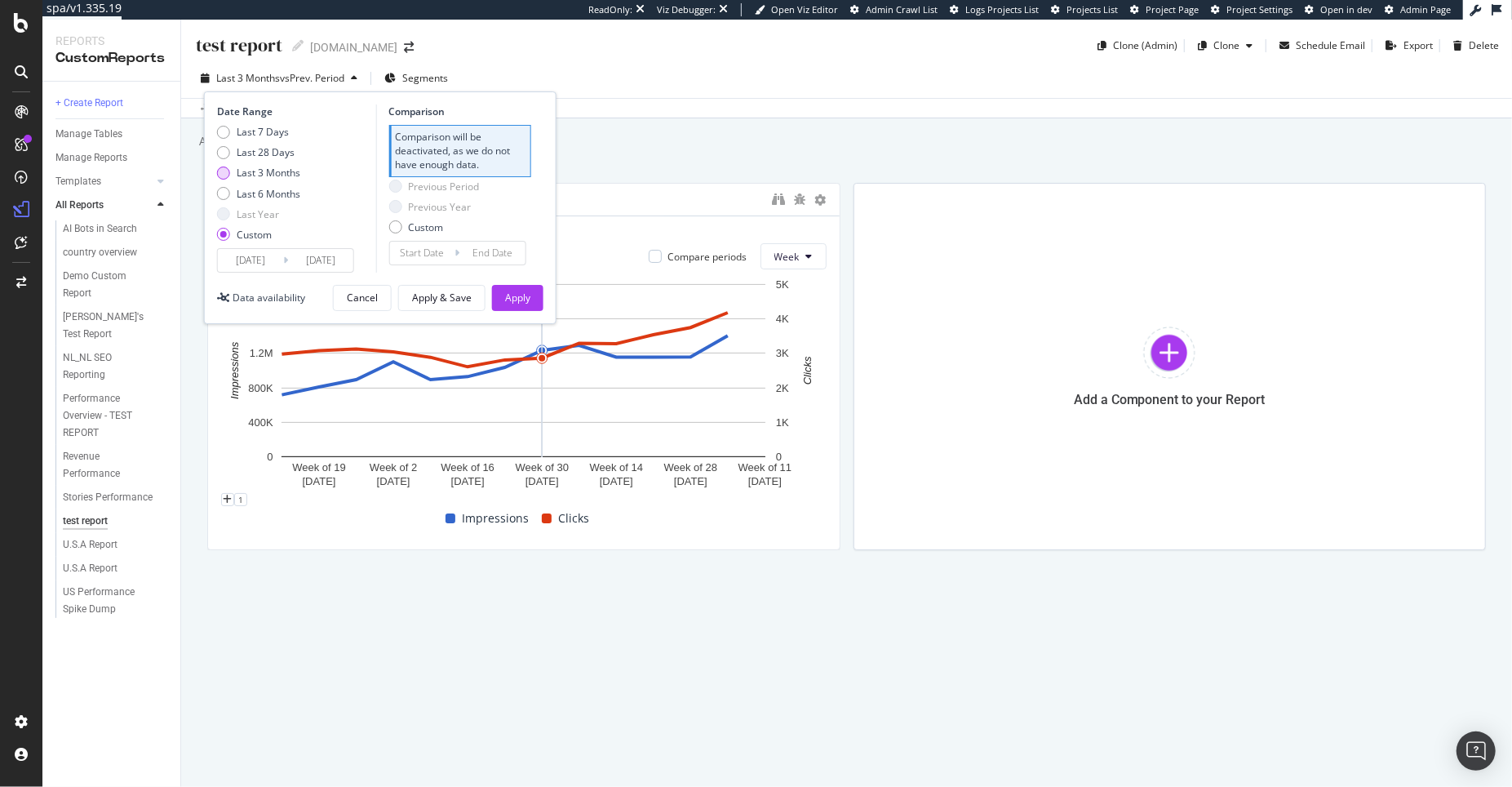
type input "2025/02/09"
type input "2025/05/11"
click at [531, 299] on button "Apply" at bounding box center [518, 298] width 51 height 27
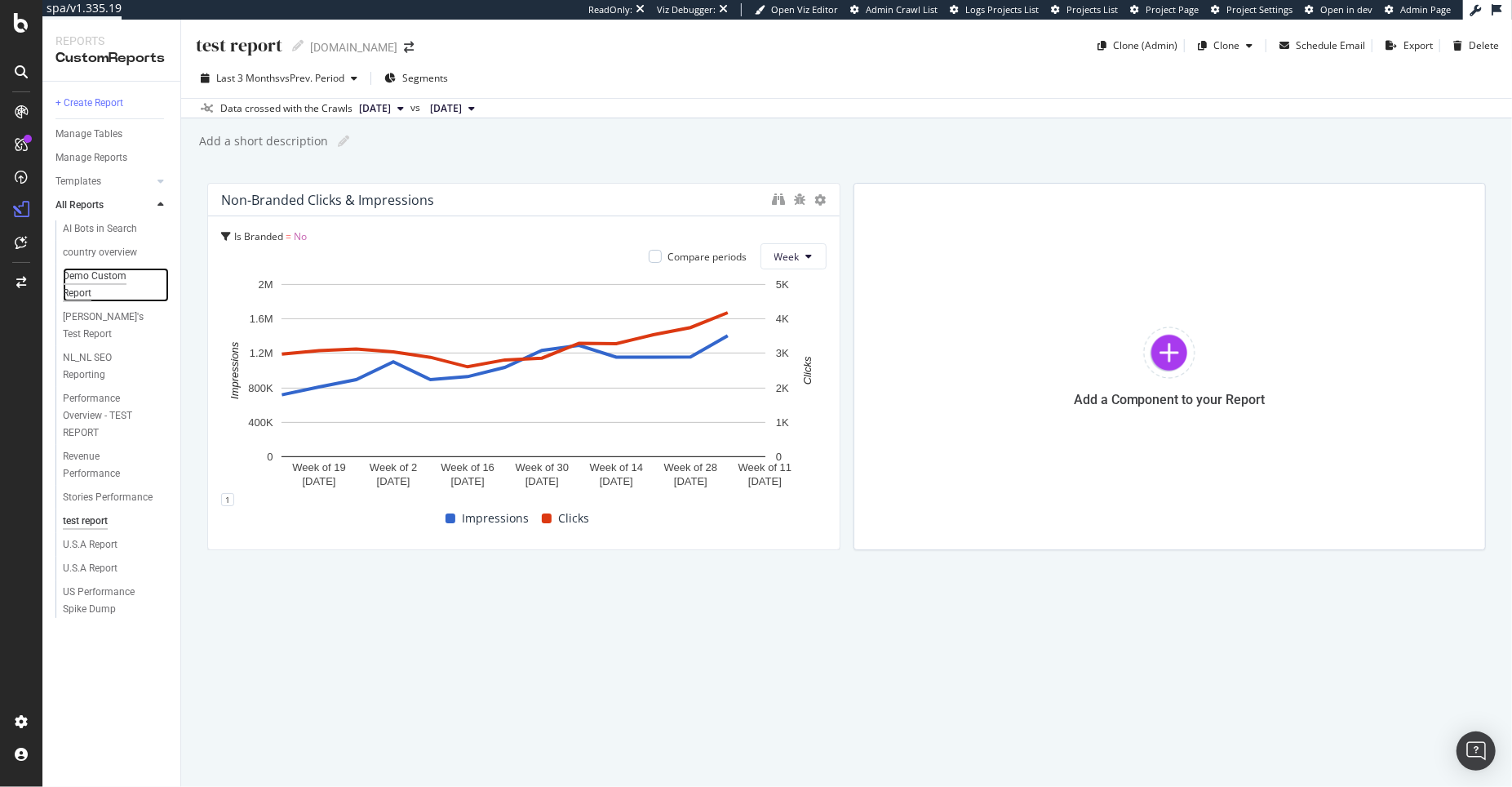
click at [92, 268] on div "Demo Custom Report" at bounding box center [108, 285] width 90 height 34
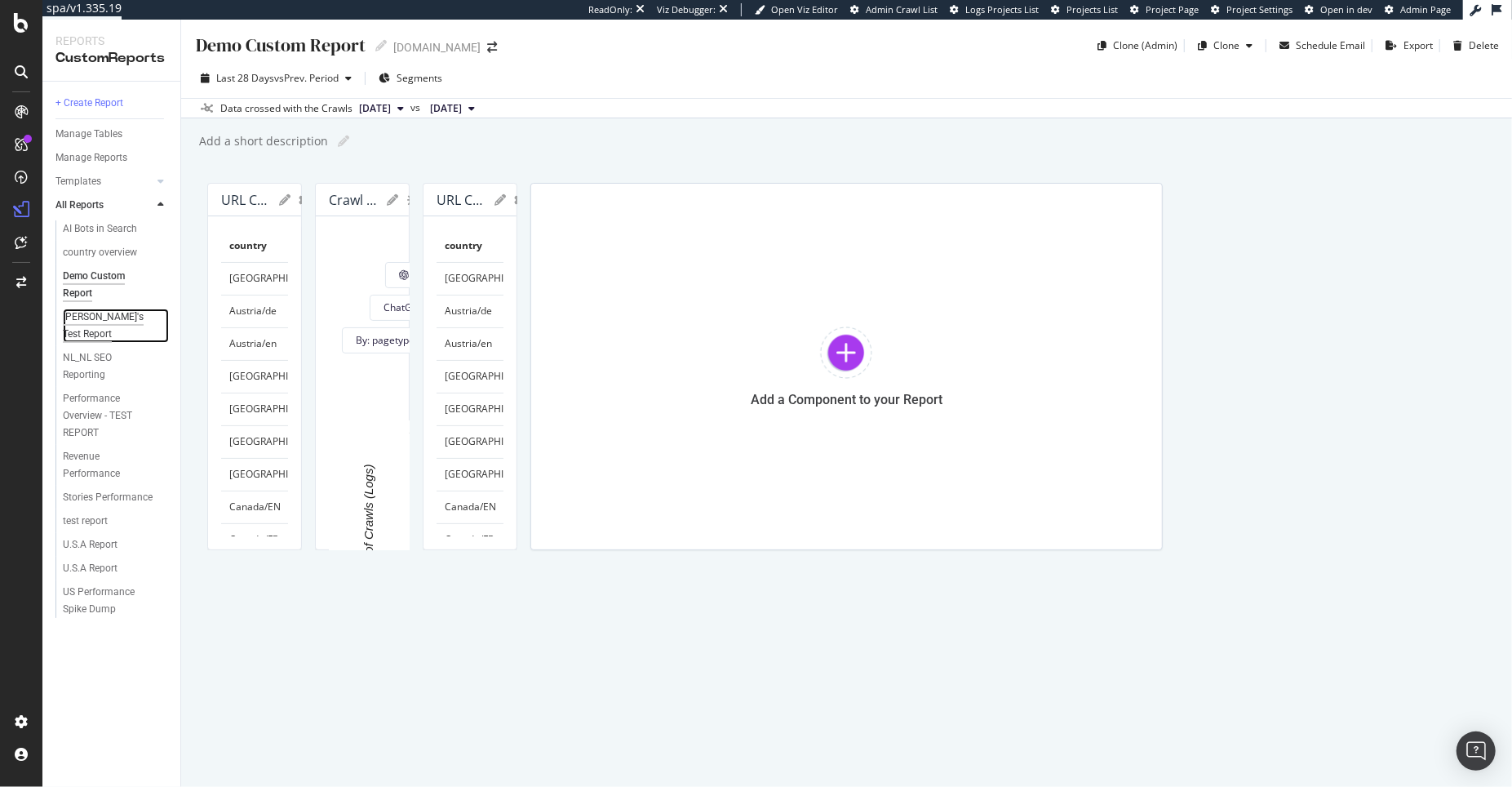
click at [100, 317] on div "Nadine's Test Report" at bounding box center [110, 325] width 95 height 34
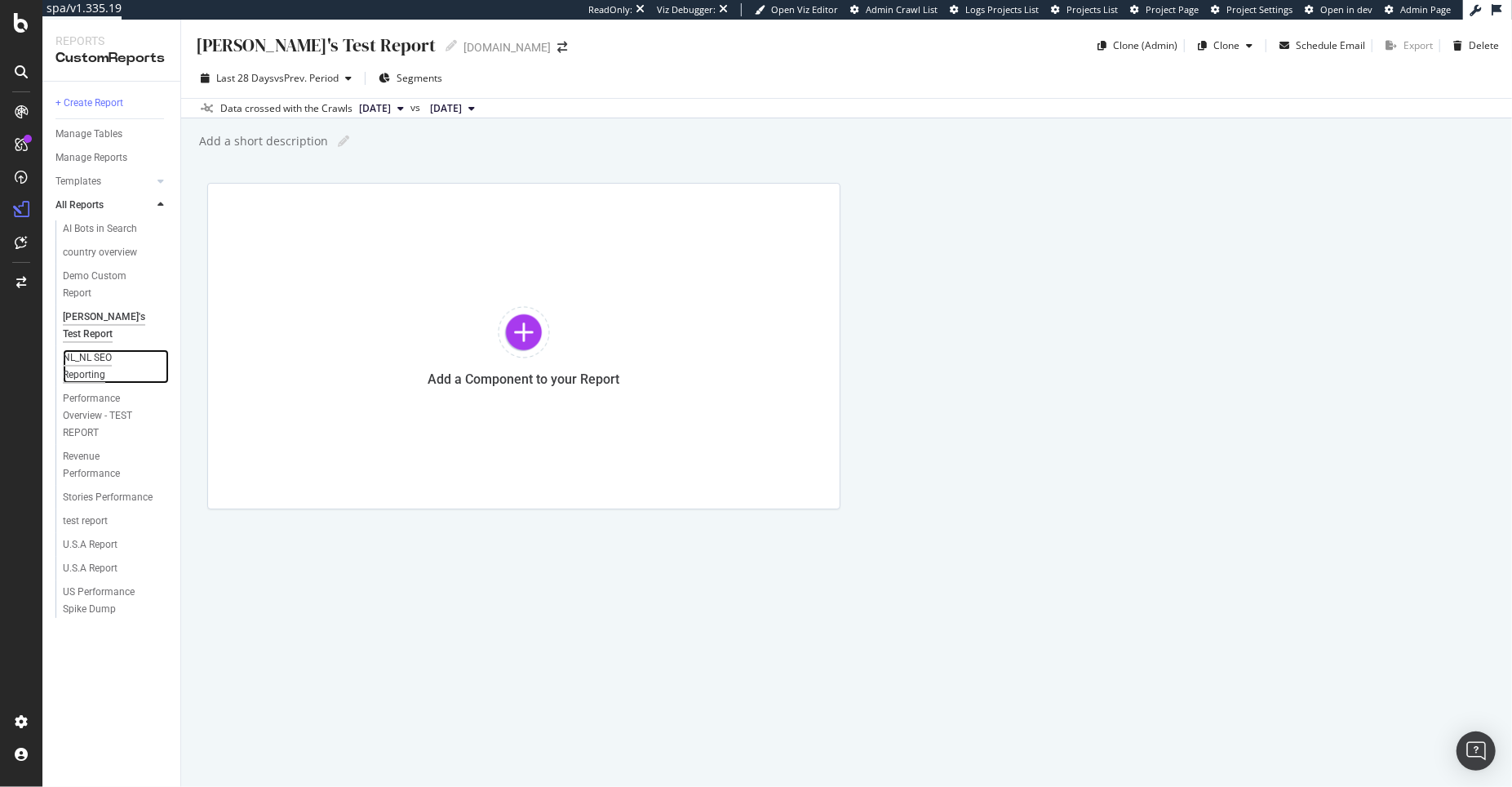
click at [94, 365] on div "NL_NL SEO Reporting" at bounding box center [108, 366] width 90 height 34
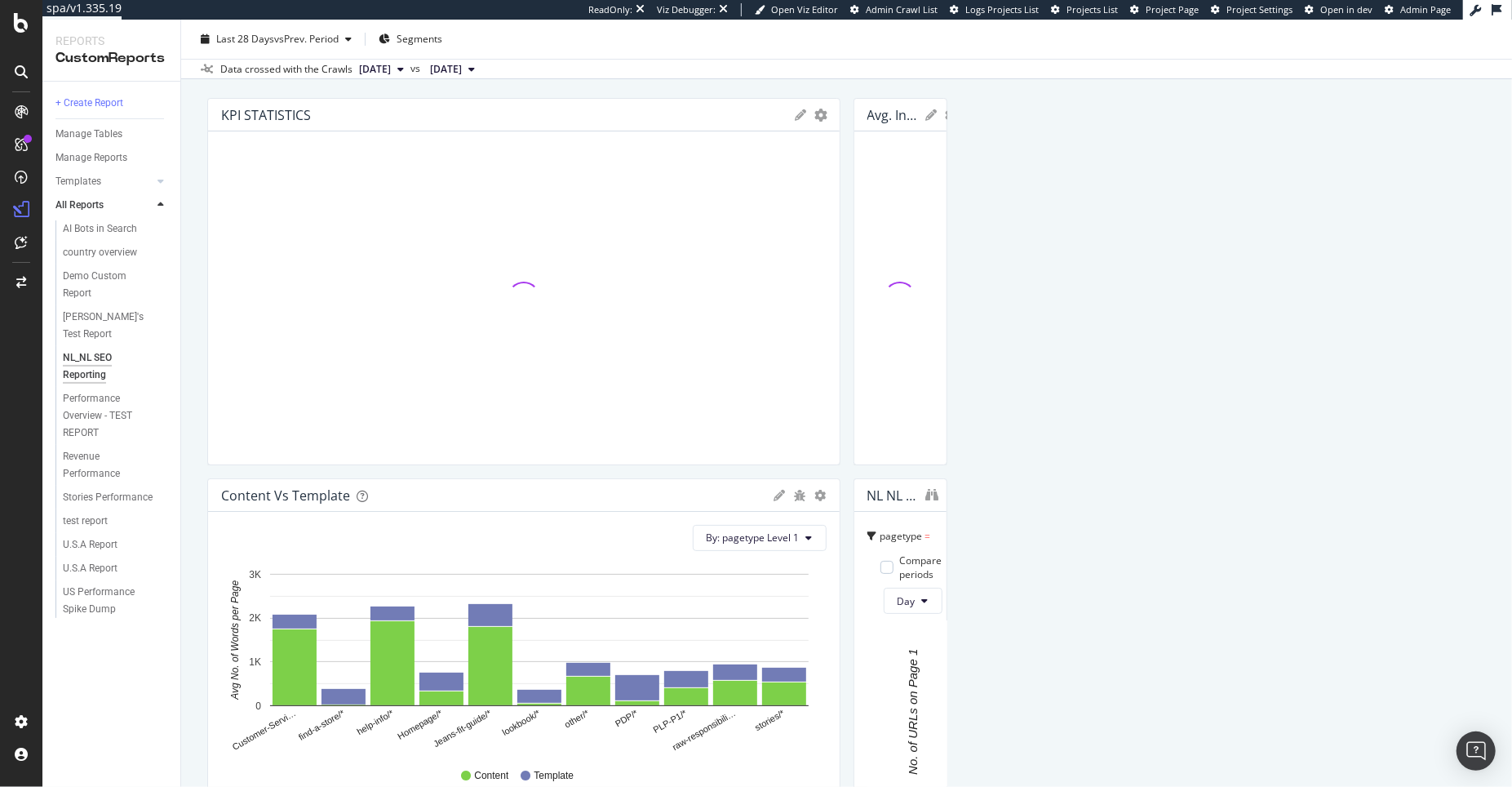
scroll to position [324, 0]
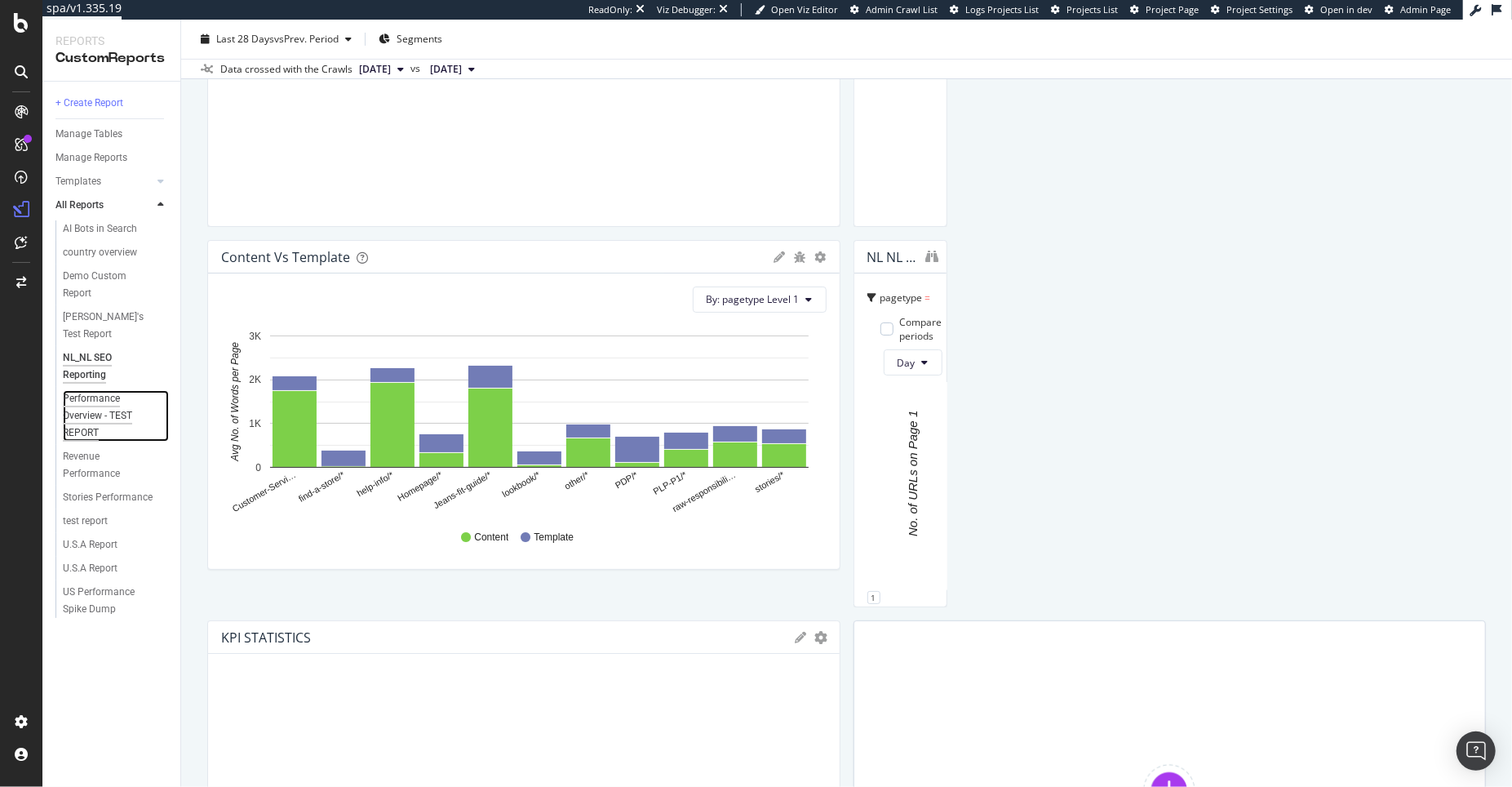
click at [111, 390] on div "Performance Overview - TEST REPORT" at bounding box center [111, 416] width 96 height 51
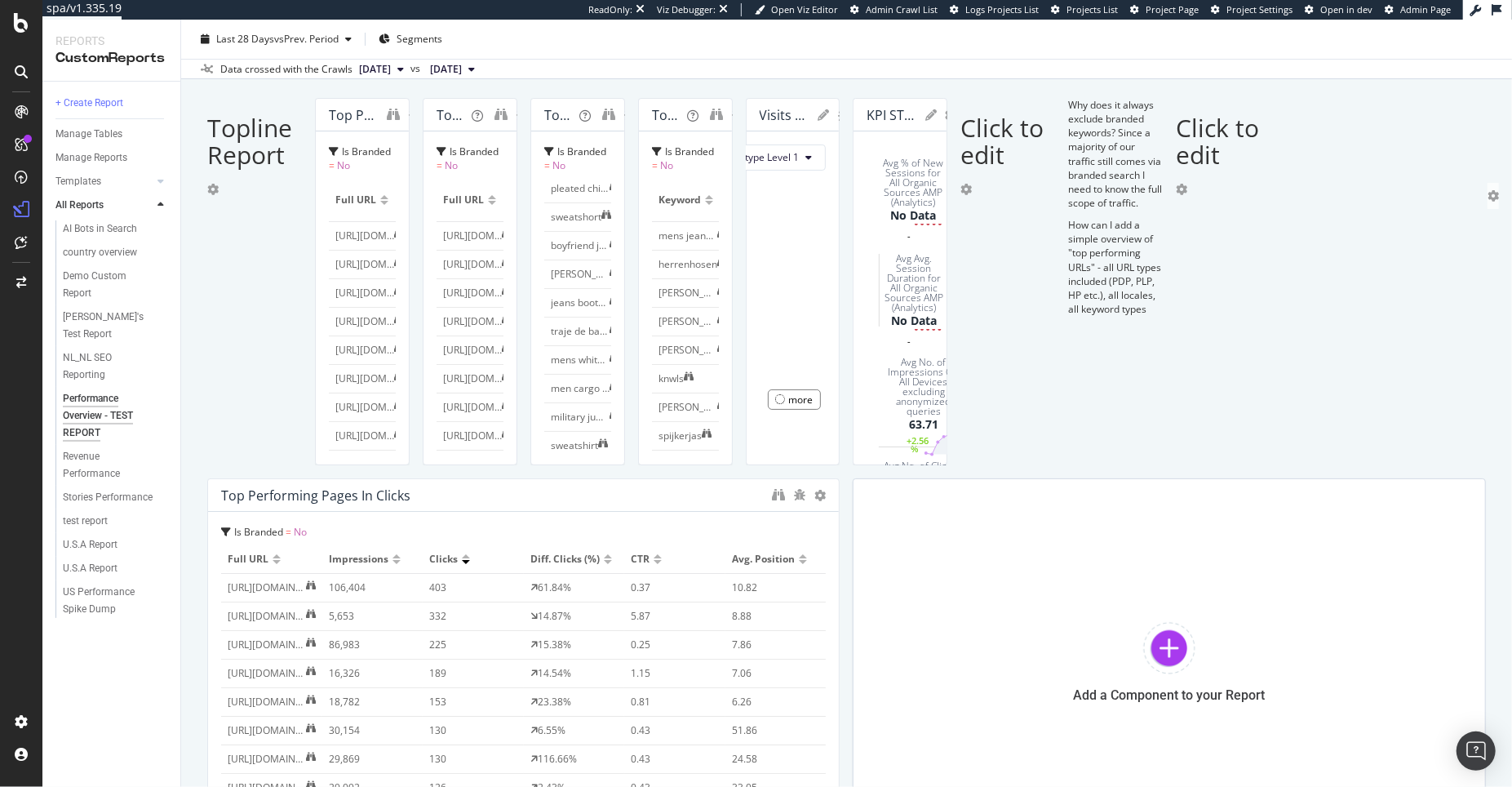
scroll to position [192, 0]
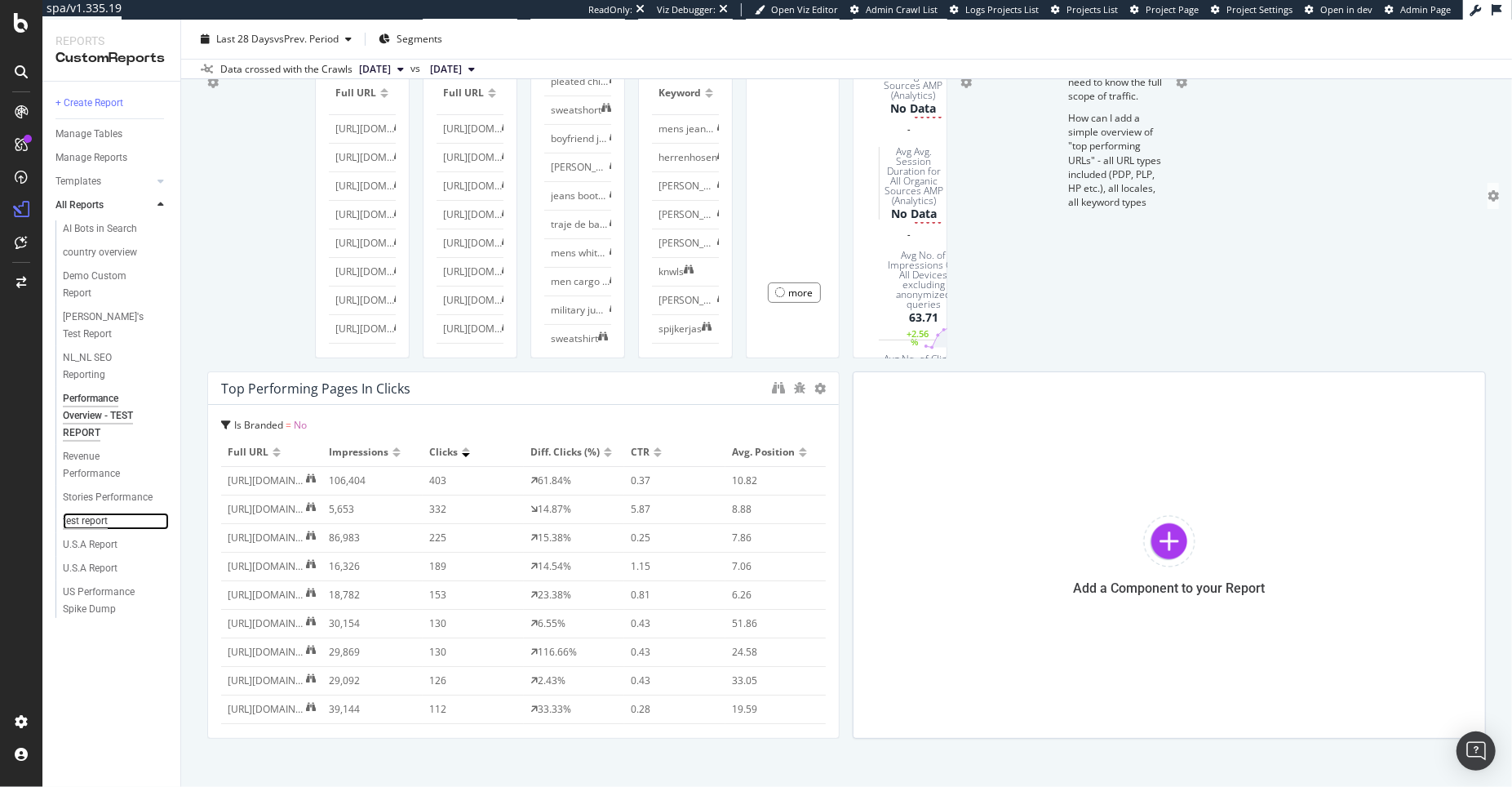
click at [91, 513] on div "test report" at bounding box center [85, 521] width 45 height 17
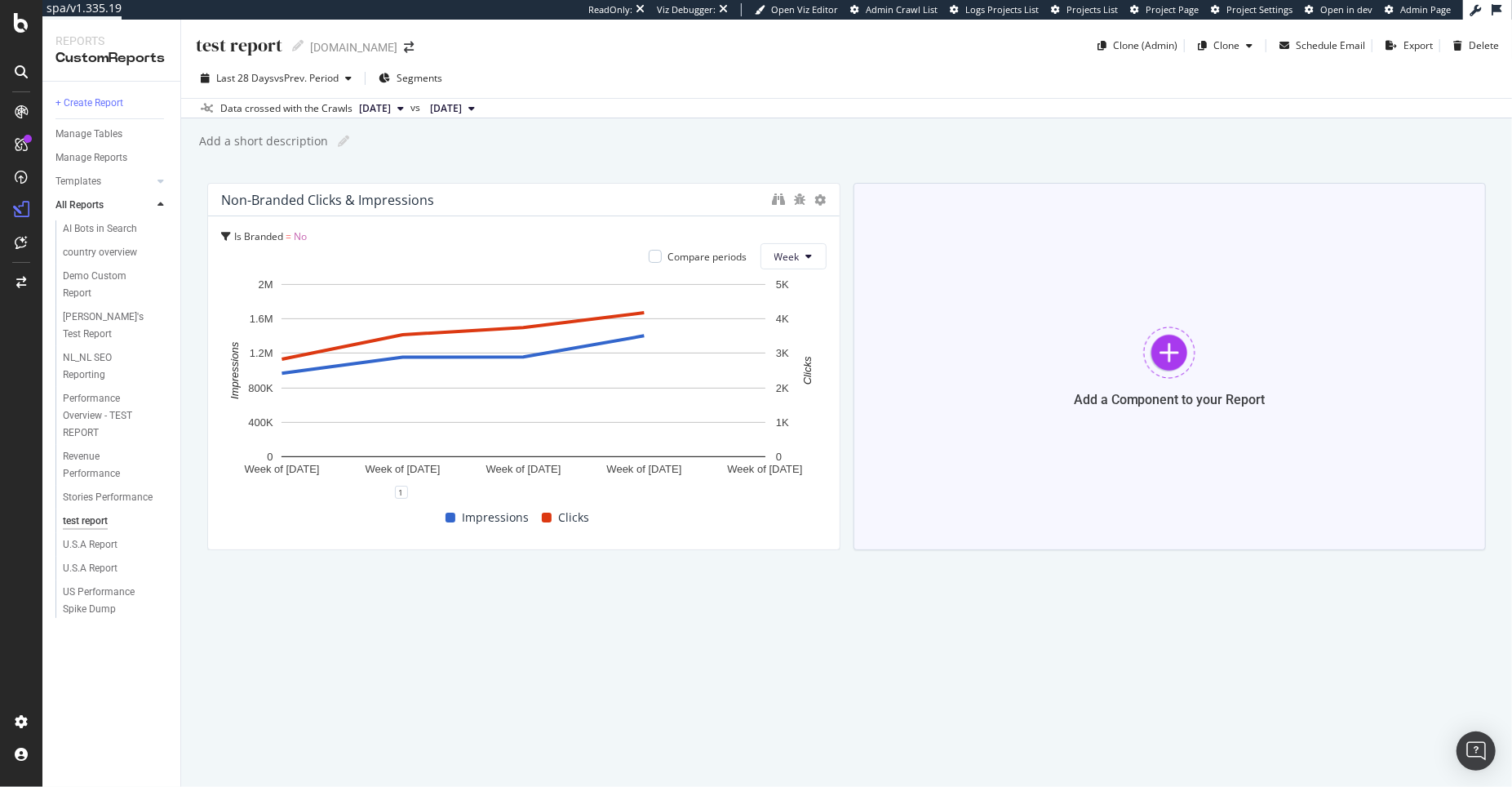
click at [1157, 360] on div at bounding box center [1169, 352] width 52 height 52
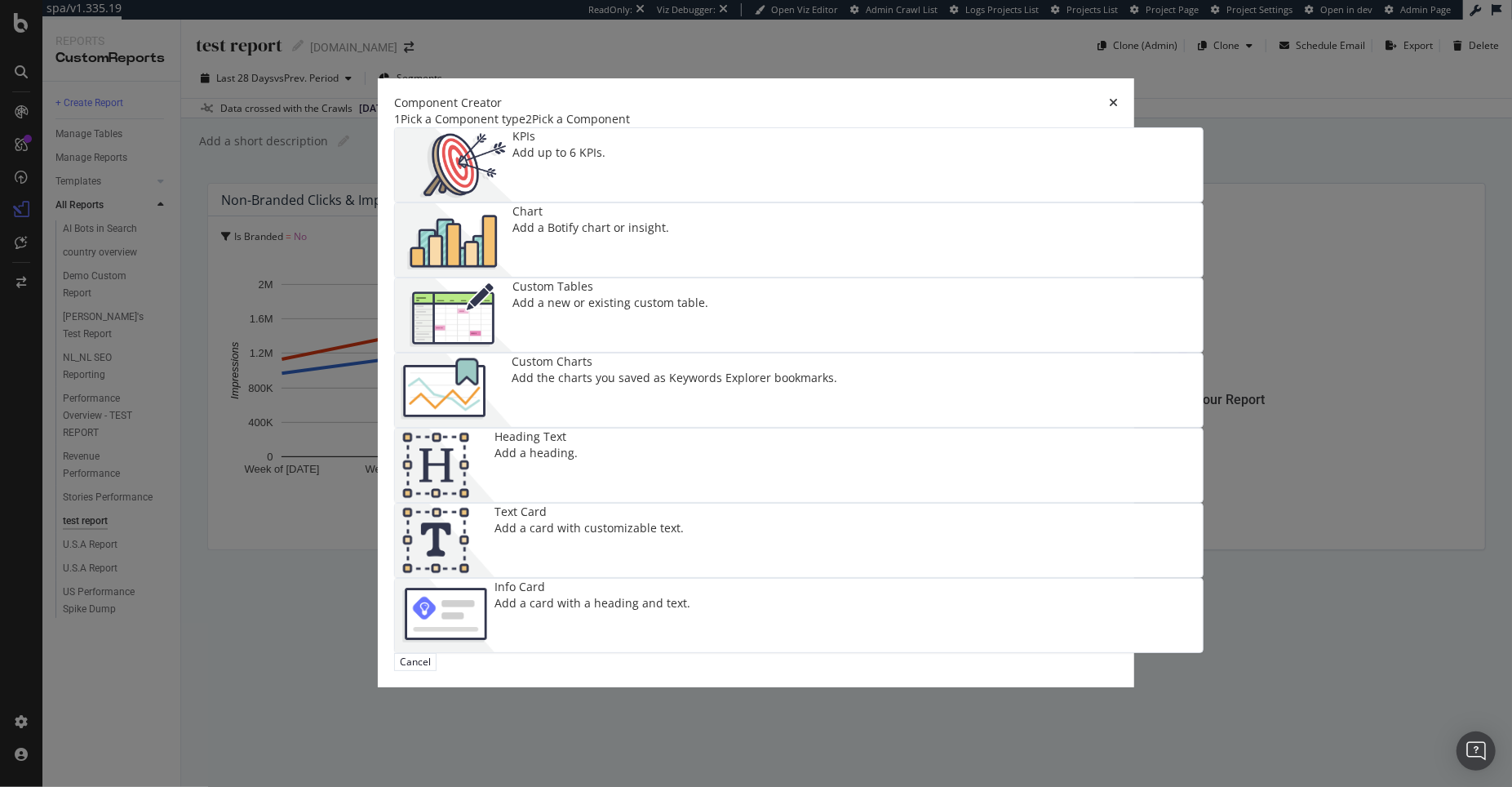
click at [669, 277] on div "Chart Add a Botify chart or insight." at bounding box center [591, 240] width 157 height 73
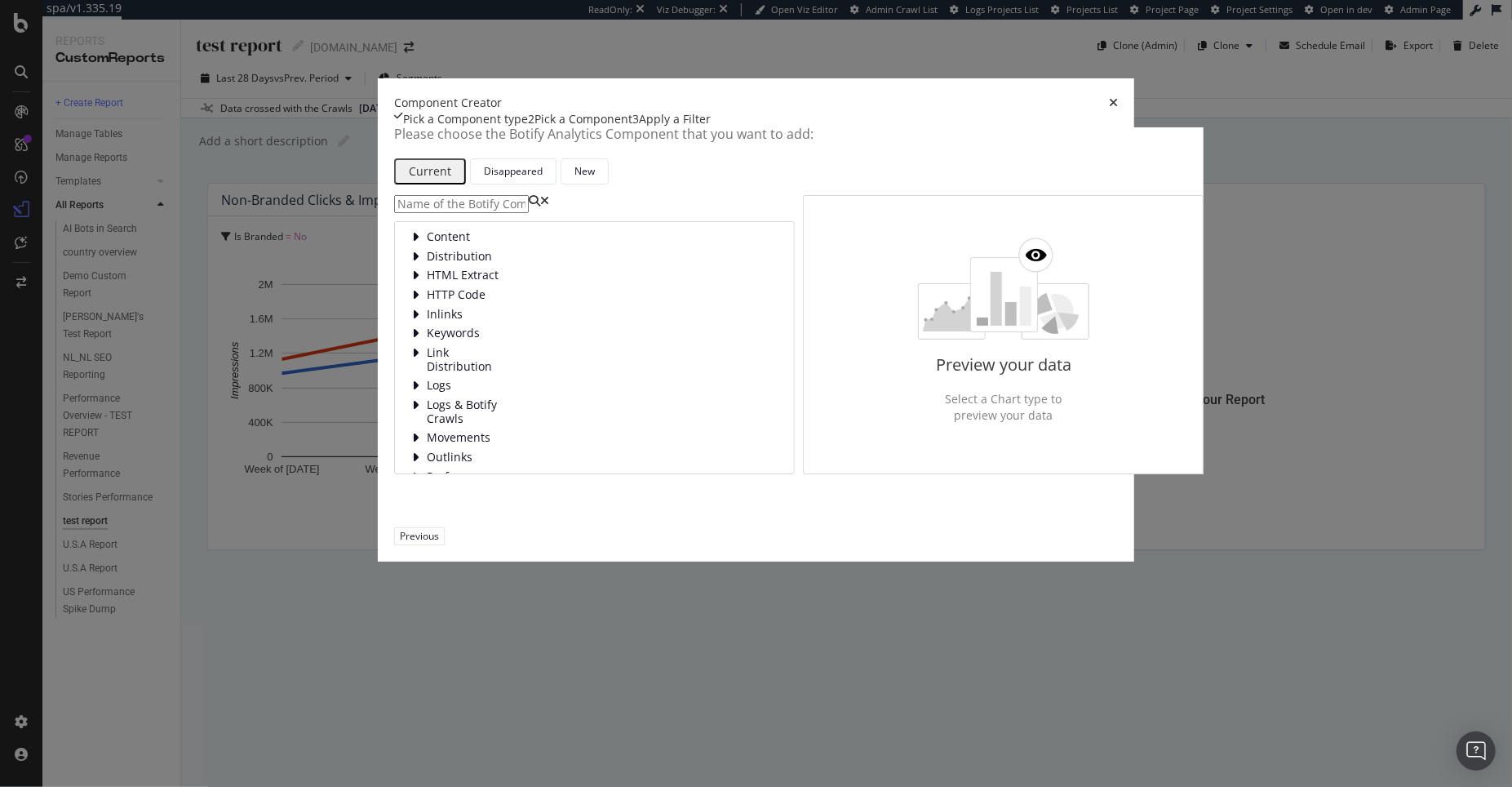
click at [448, 213] on input "modal" at bounding box center [462, 204] width 134 height 18
type input "click"
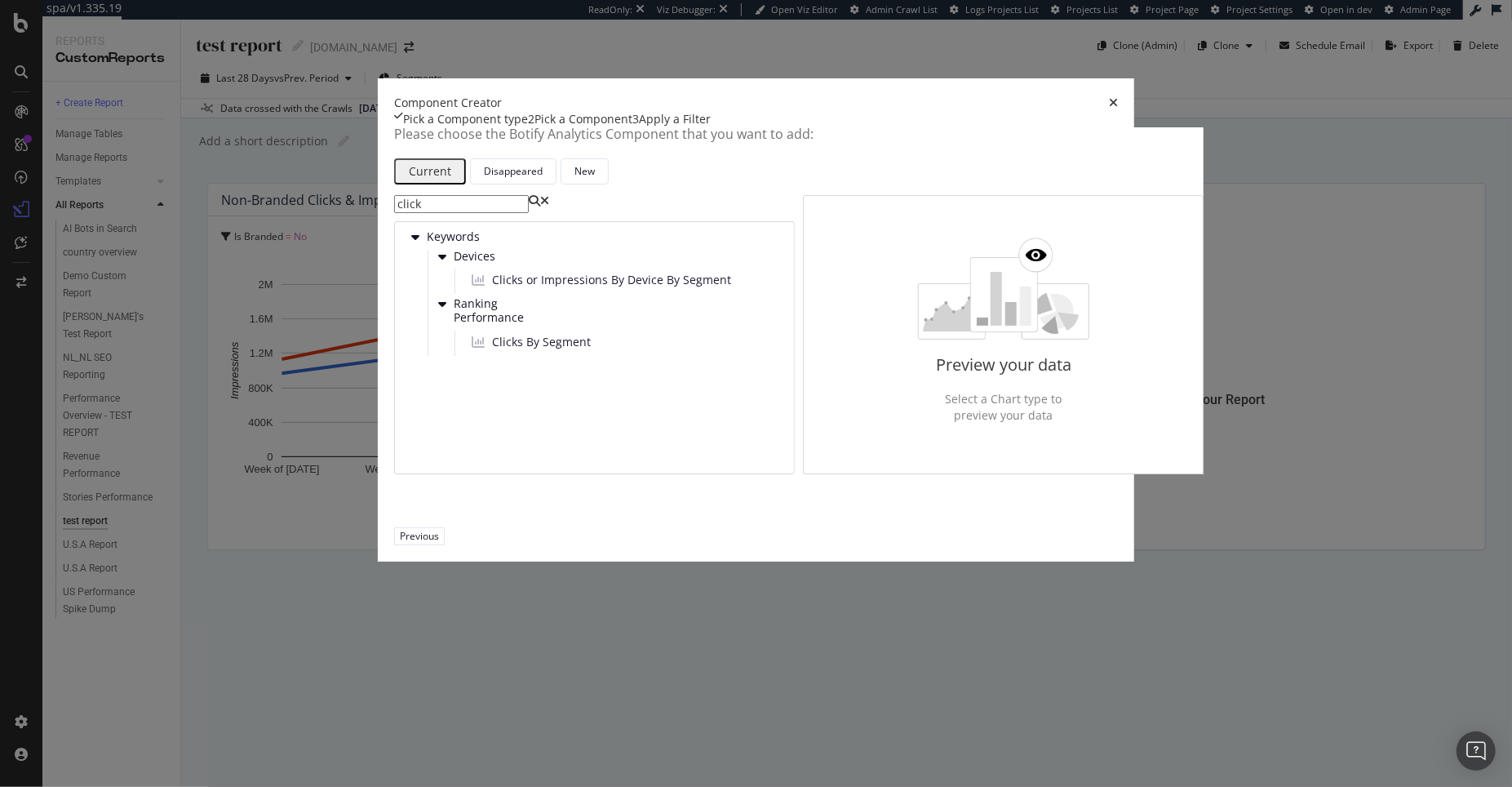
click at [529, 213] on input "click" at bounding box center [462, 204] width 134 height 18
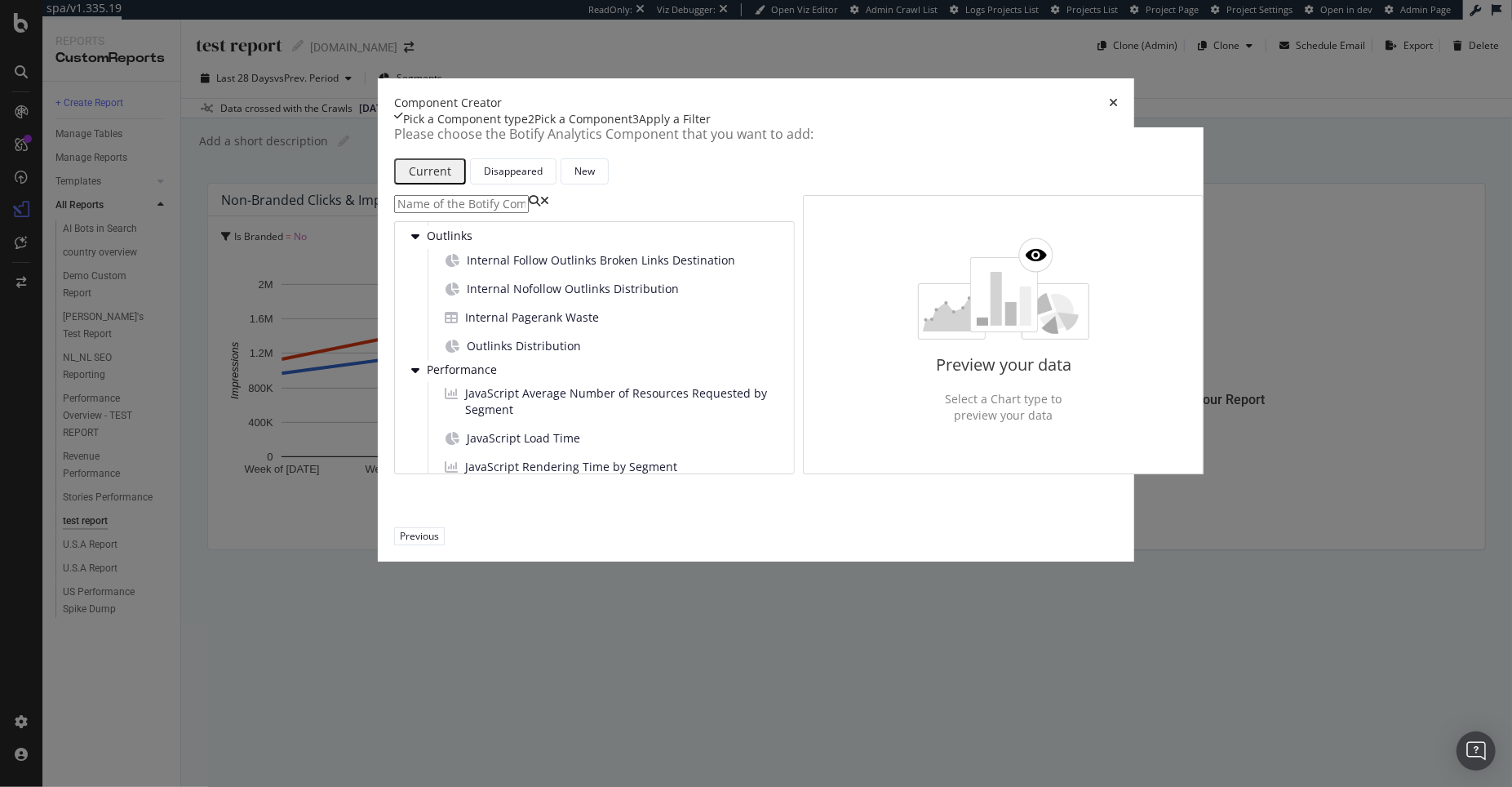
scroll to position [3391, 0]
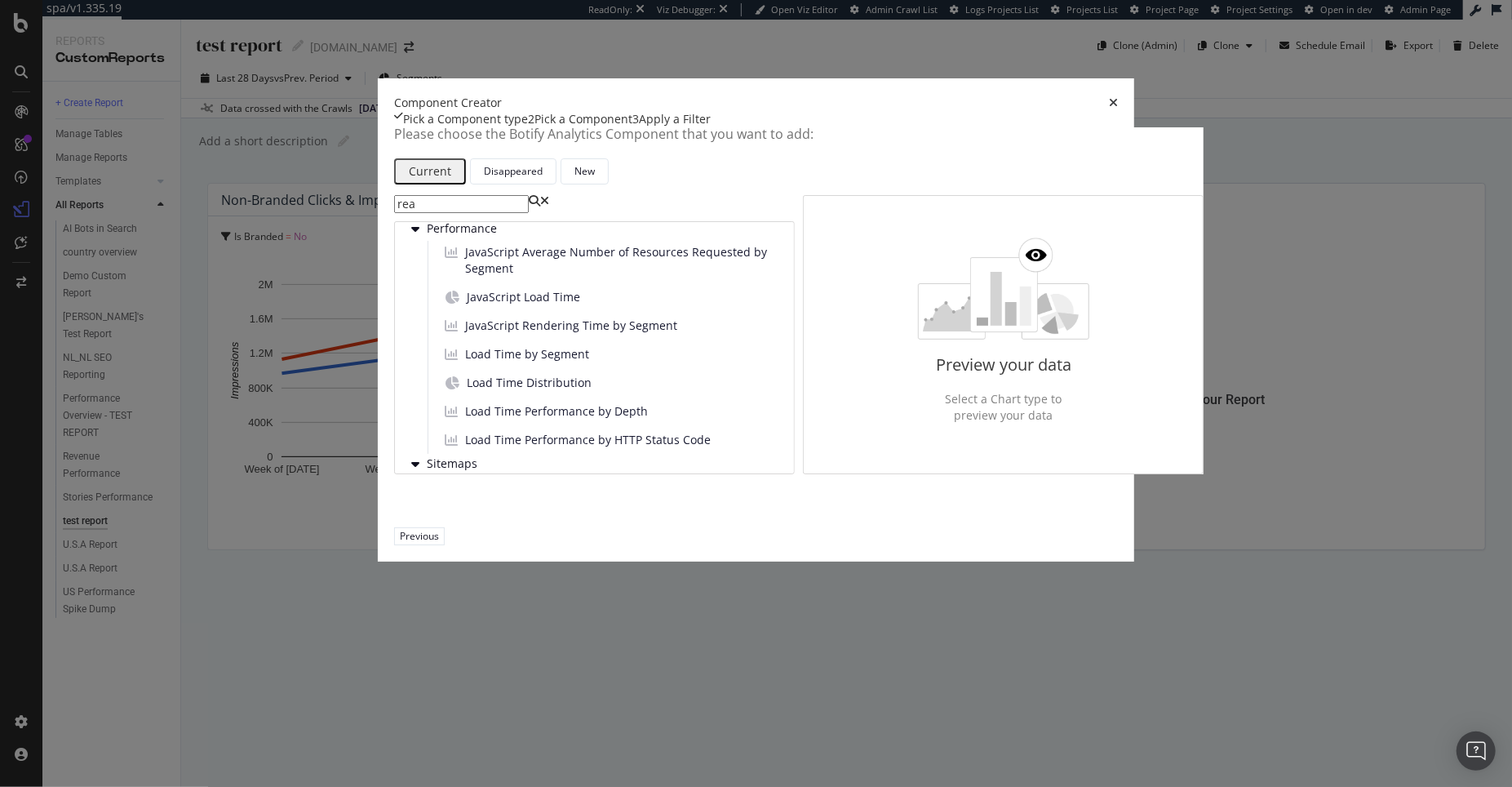
type input "real"
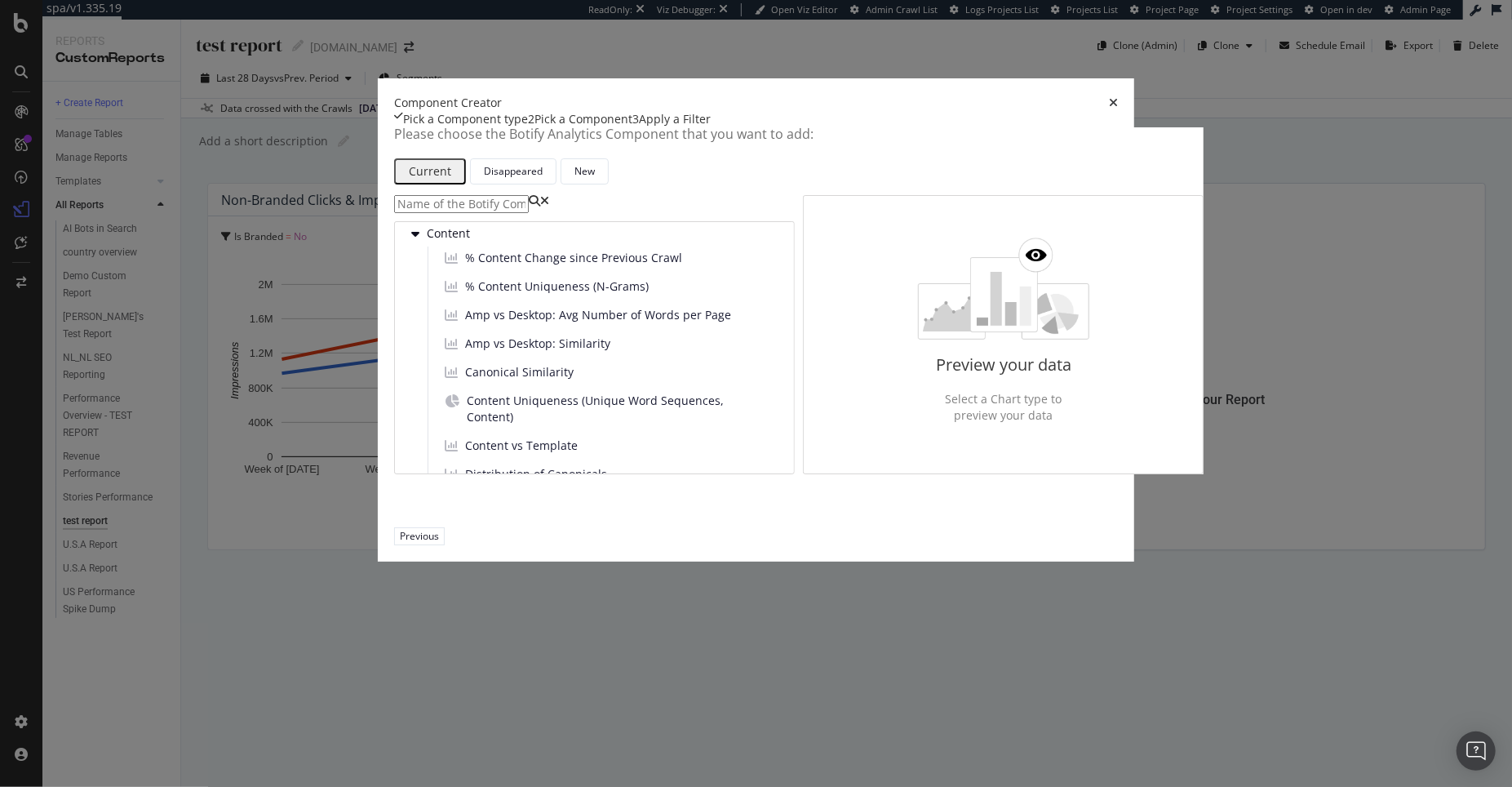
scroll to position [0, 0]
click at [446, 127] on div "Pick a Component type" at bounding box center [465, 119] width 125 height 16
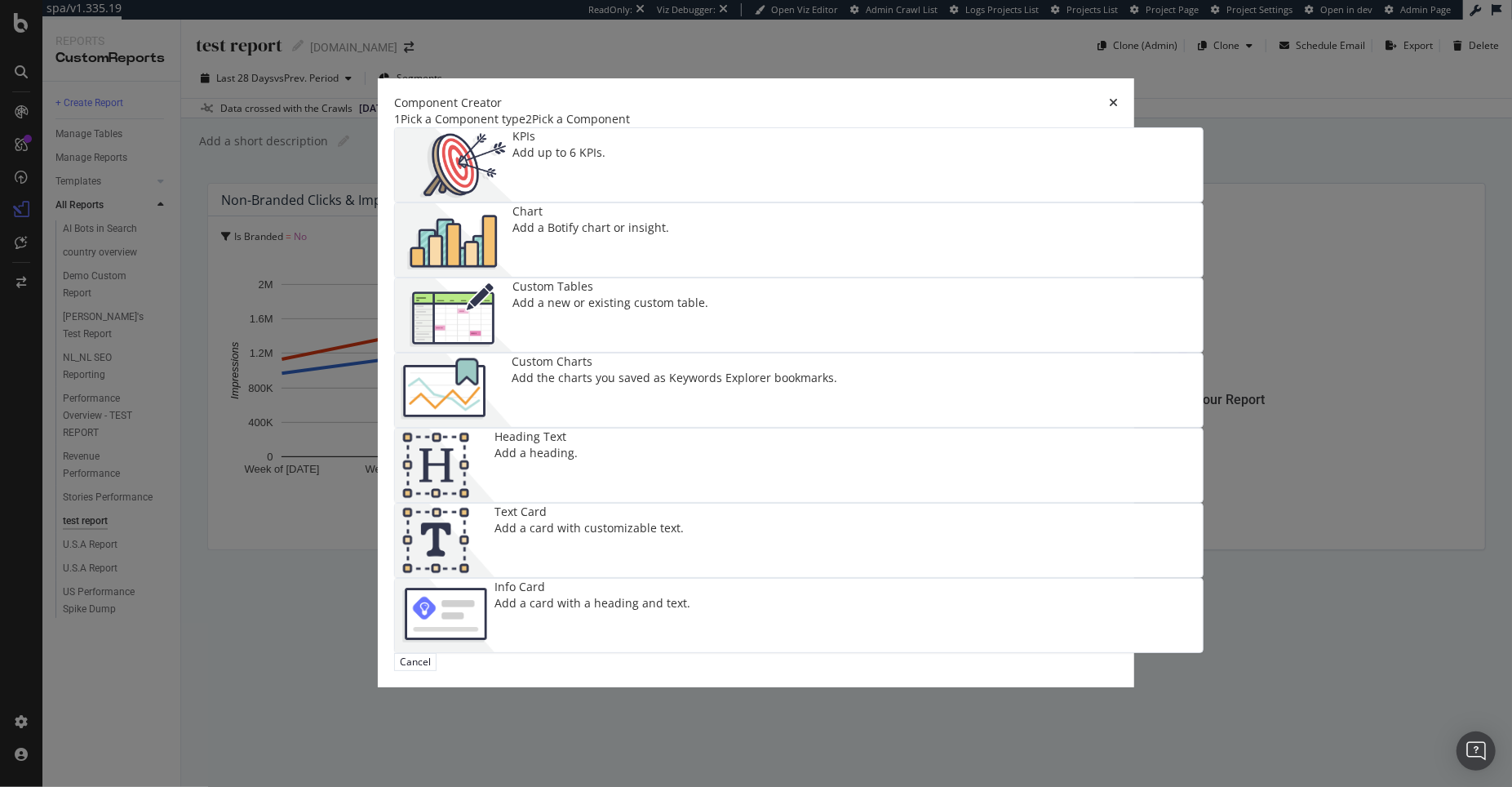
click at [608, 202] on div "KPIs Add up to 6 KPIs." at bounding box center [799, 164] width 808 height 73
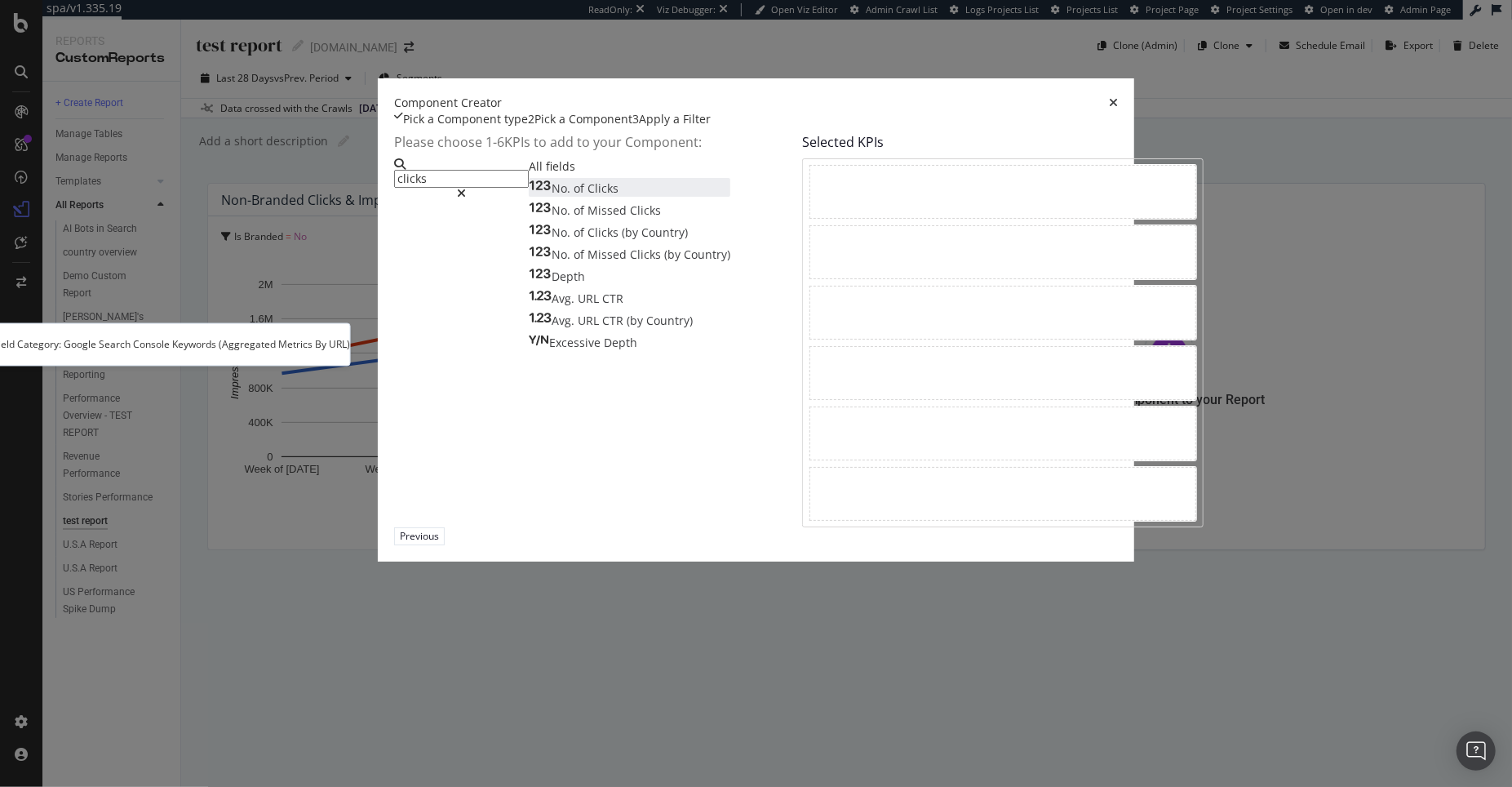
type input "clicks"
click at [552, 196] on span "No." at bounding box center [562, 188] width 22 height 16
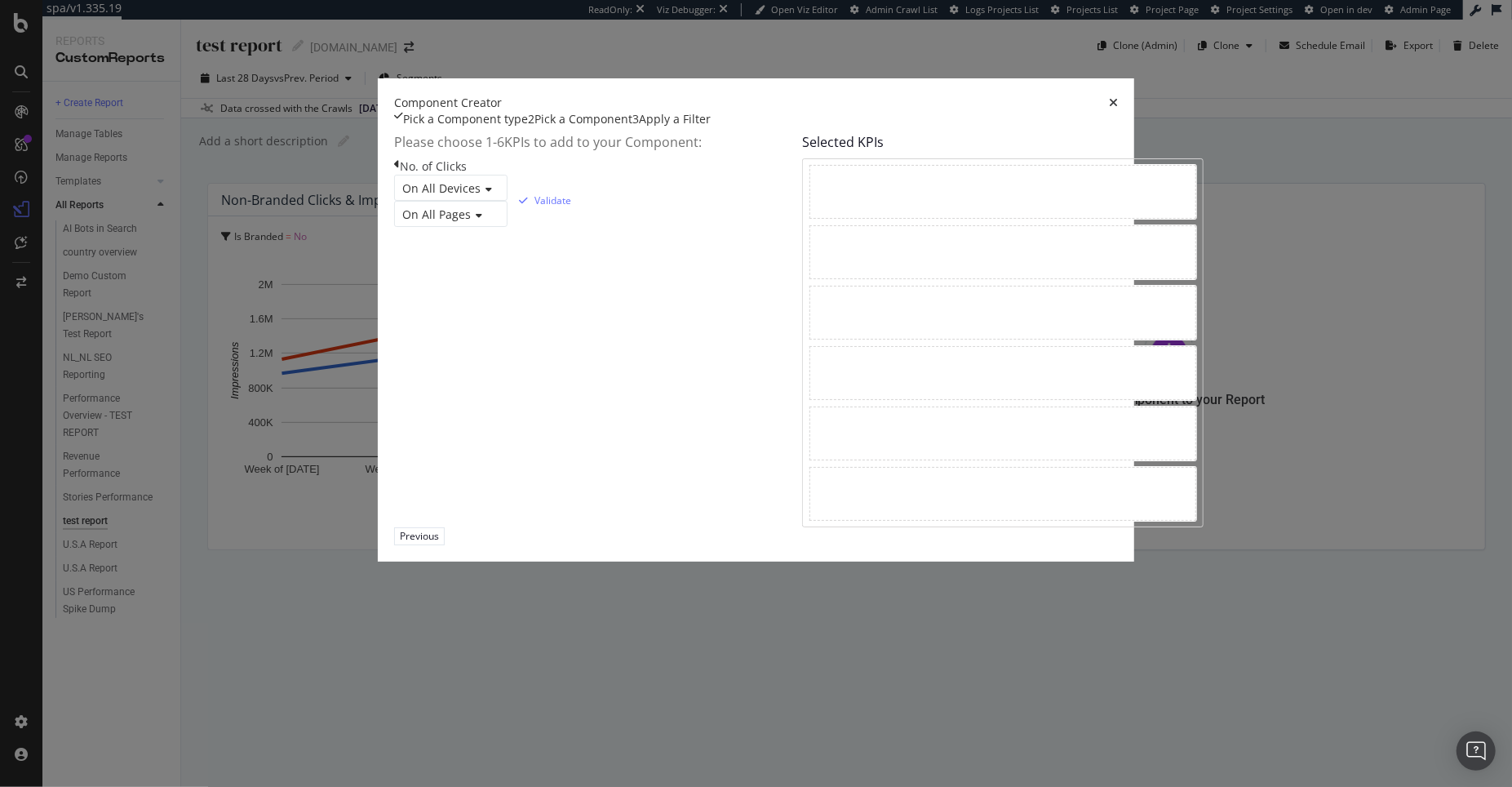
click at [423, 196] on span "On All Devices" at bounding box center [441, 188] width 79 height 16
click at [445, 220] on div "On All Devices" at bounding box center [451, 210] width 111 height 19
click at [416, 222] on span "On All Pages" at bounding box center [437, 215] width 69 height 16
click at [423, 244] on span "On All Pages" at bounding box center [433, 236] width 69 height 16
click at [571, 207] on div "Validate" at bounding box center [554, 201] width 37 height 14
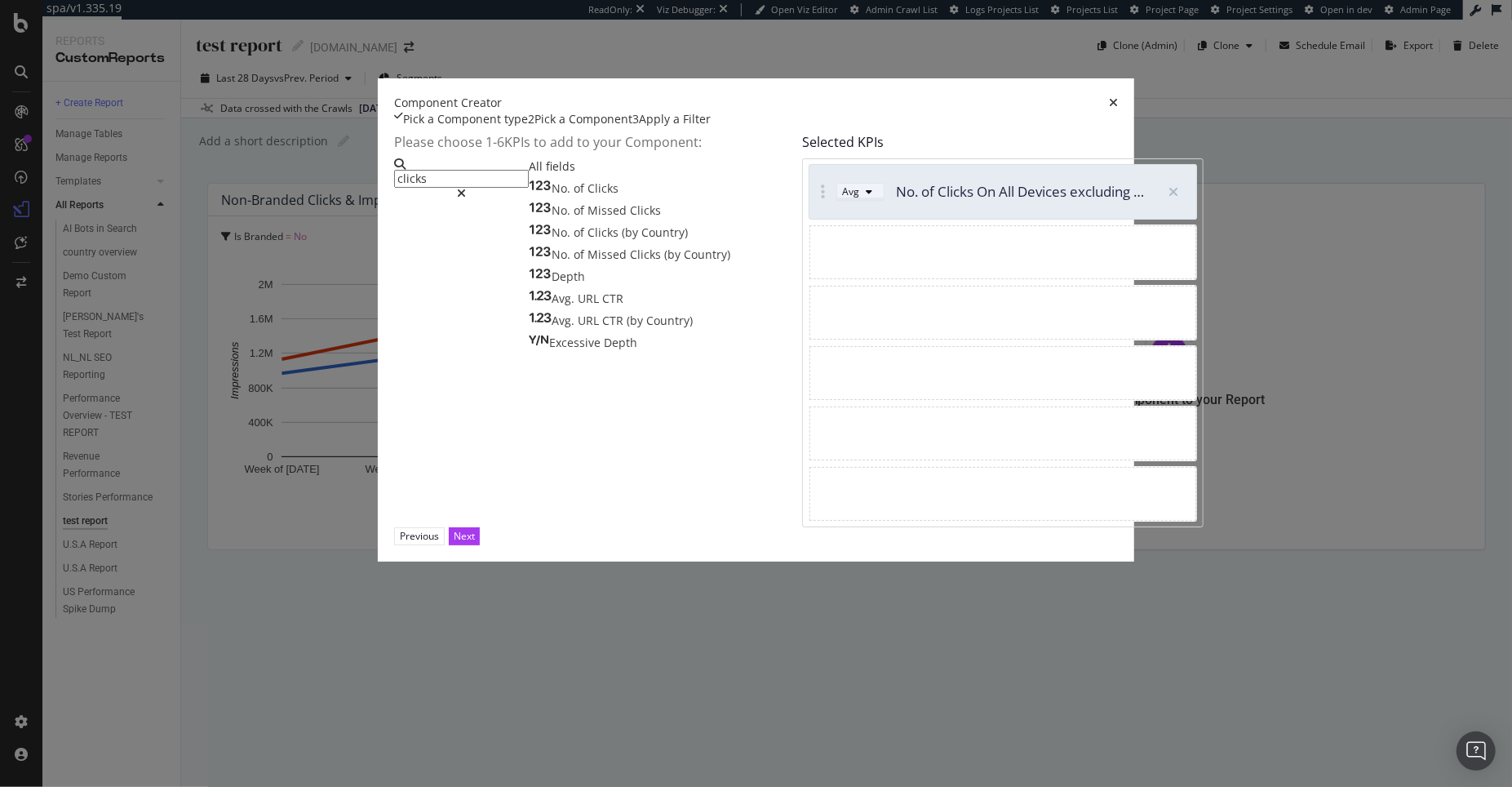
click at [843, 198] on div "Avg" at bounding box center [851, 192] width 17 height 14
click at [815, 325] on div "Sum" at bounding box center [805, 318] width 20 height 14
click at [454, 187] on input "clicks" at bounding box center [462, 179] width 134 height 18
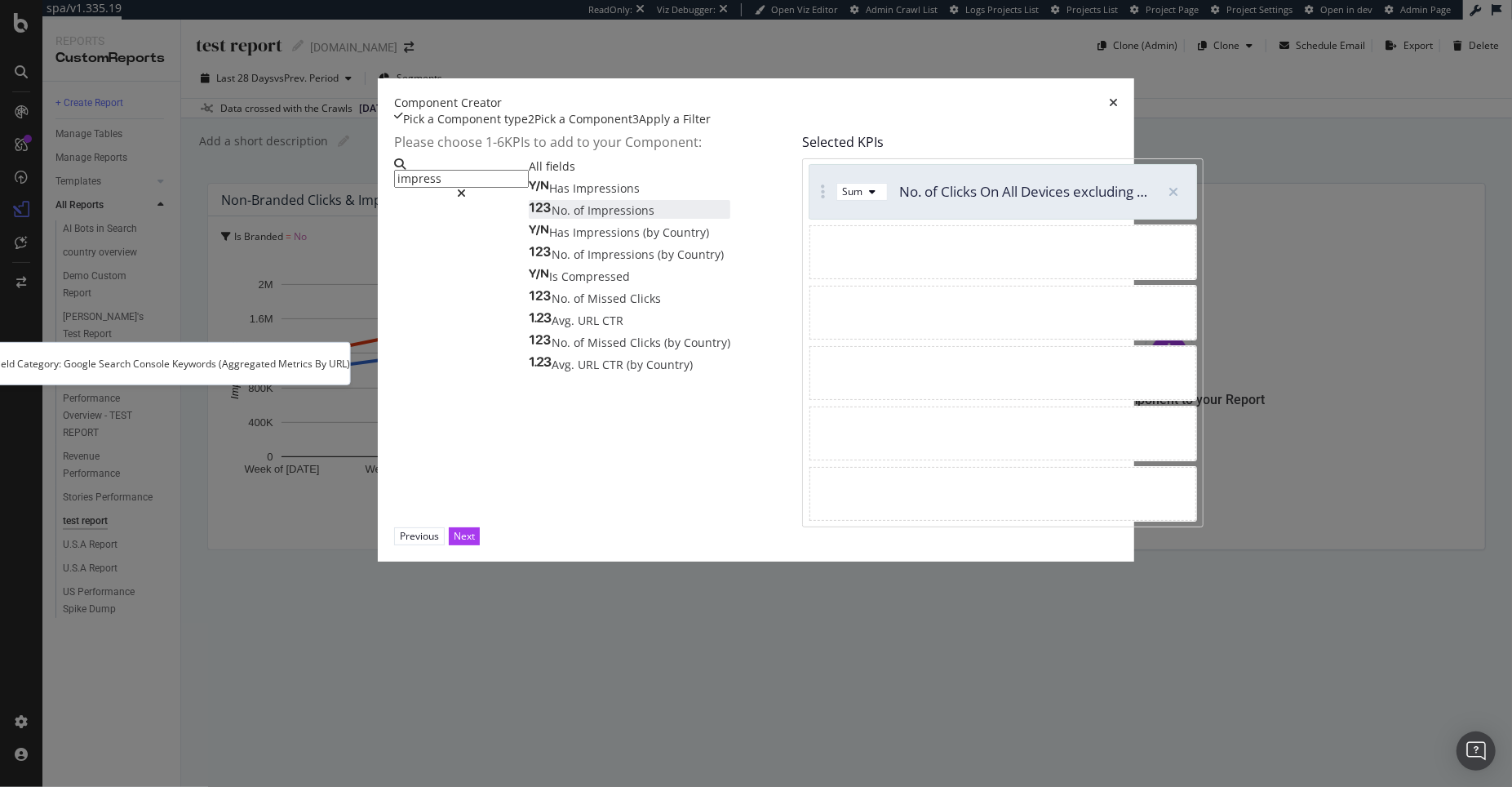
type input "impress"
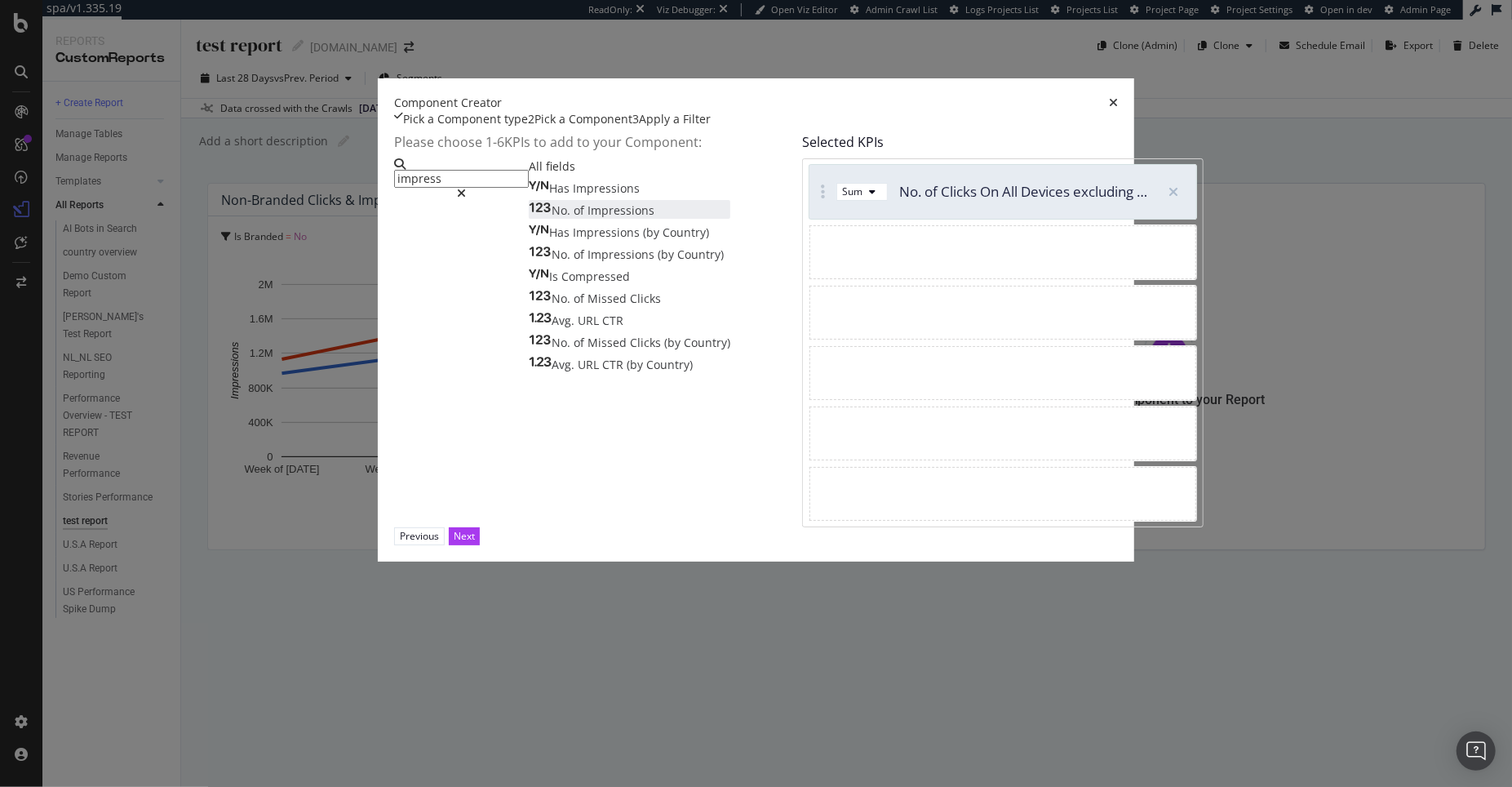
click at [588, 218] on span "Impressions" at bounding box center [622, 210] width 67 height 16
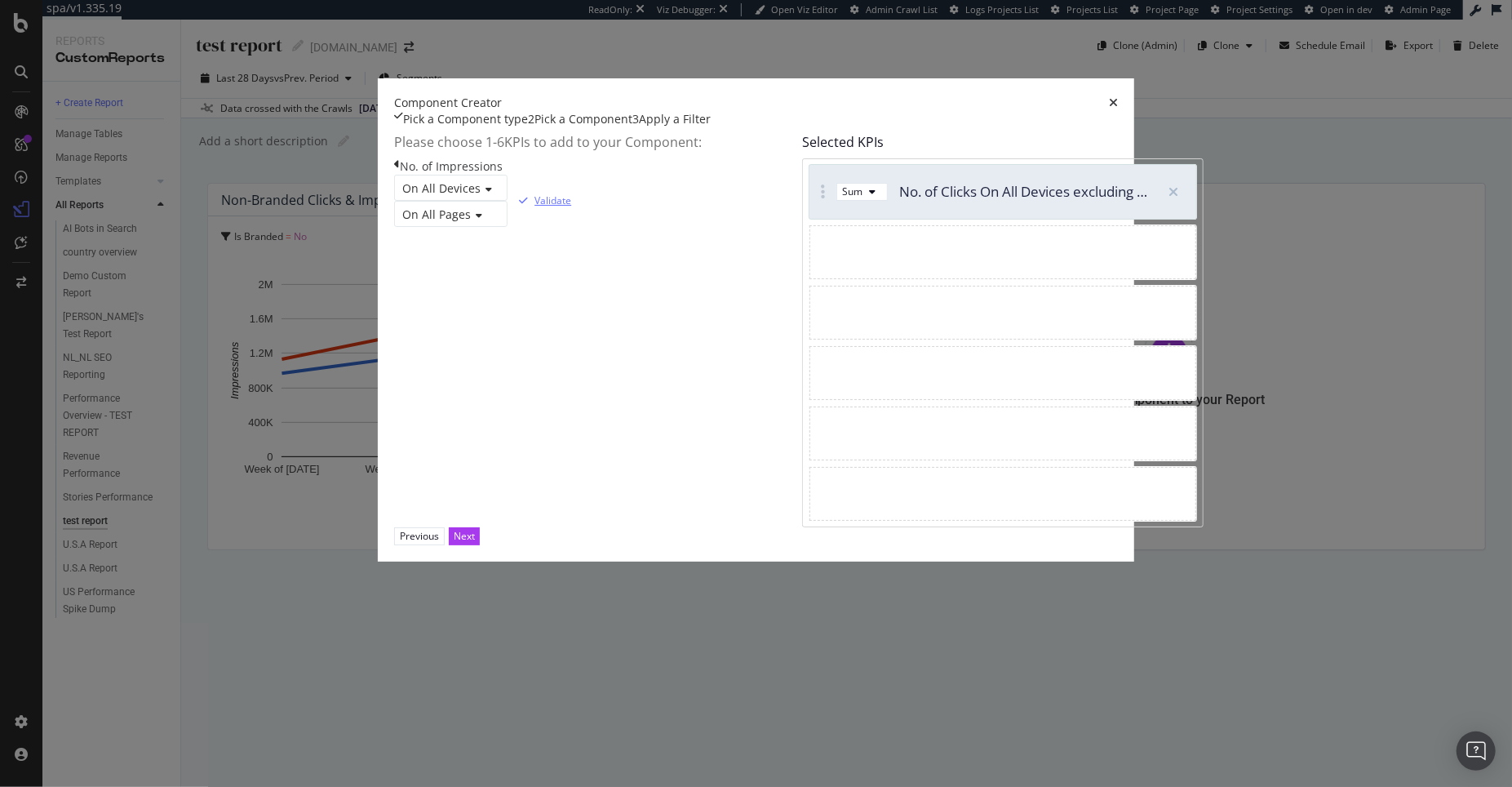
click at [535, 206] on div "modal" at bounding box center [523, 201] width 22 height 10
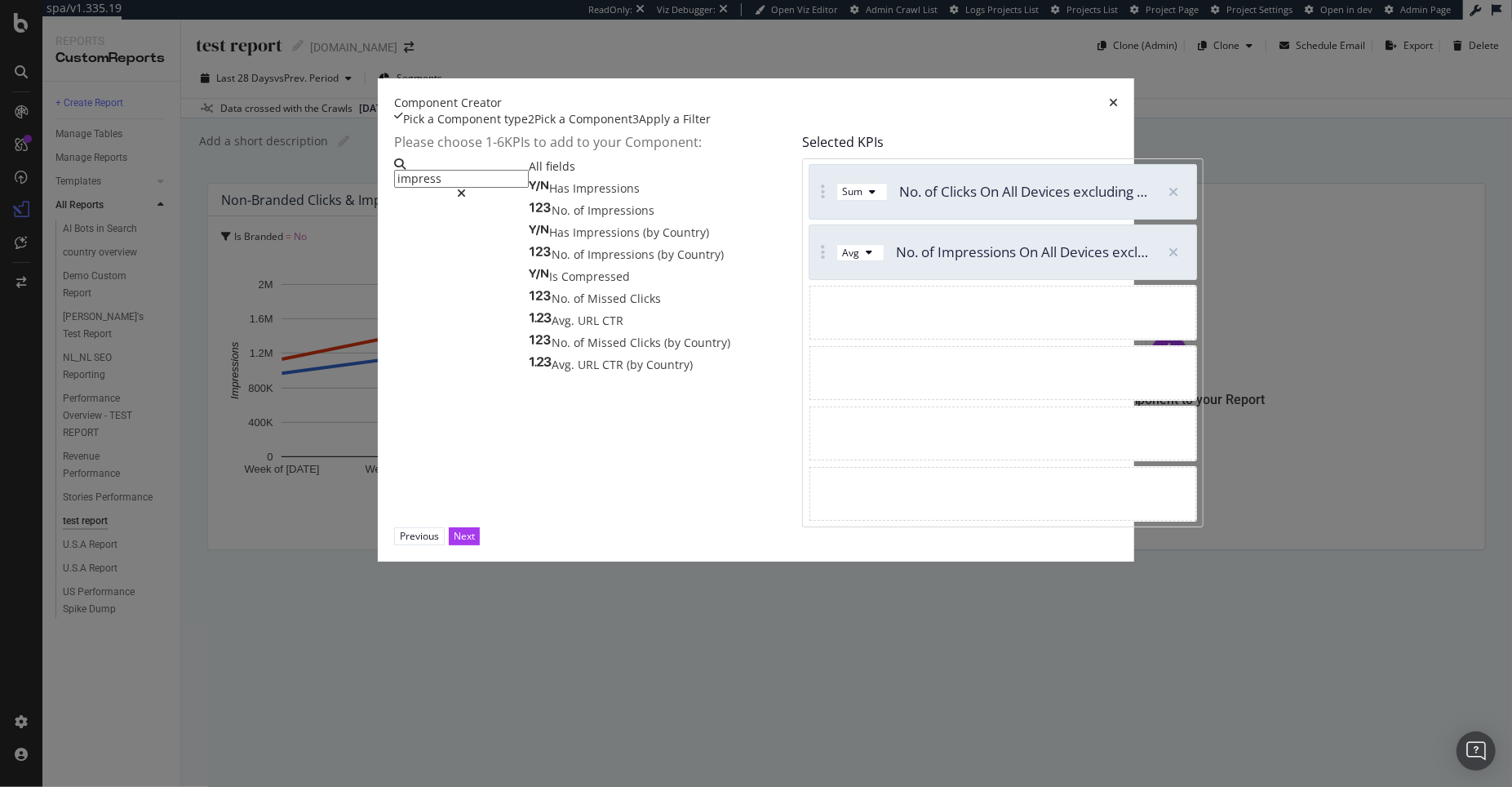
click at [866, 257] on icon "modal" at bounding box center [868, 252] width 6 height 10
click at [815, 386] on div "Sum" at bounding box center [805, 379] width 20 height 14
click at [475, 543] on div "Next" at bounding box center [464, 536] width 21 height 14
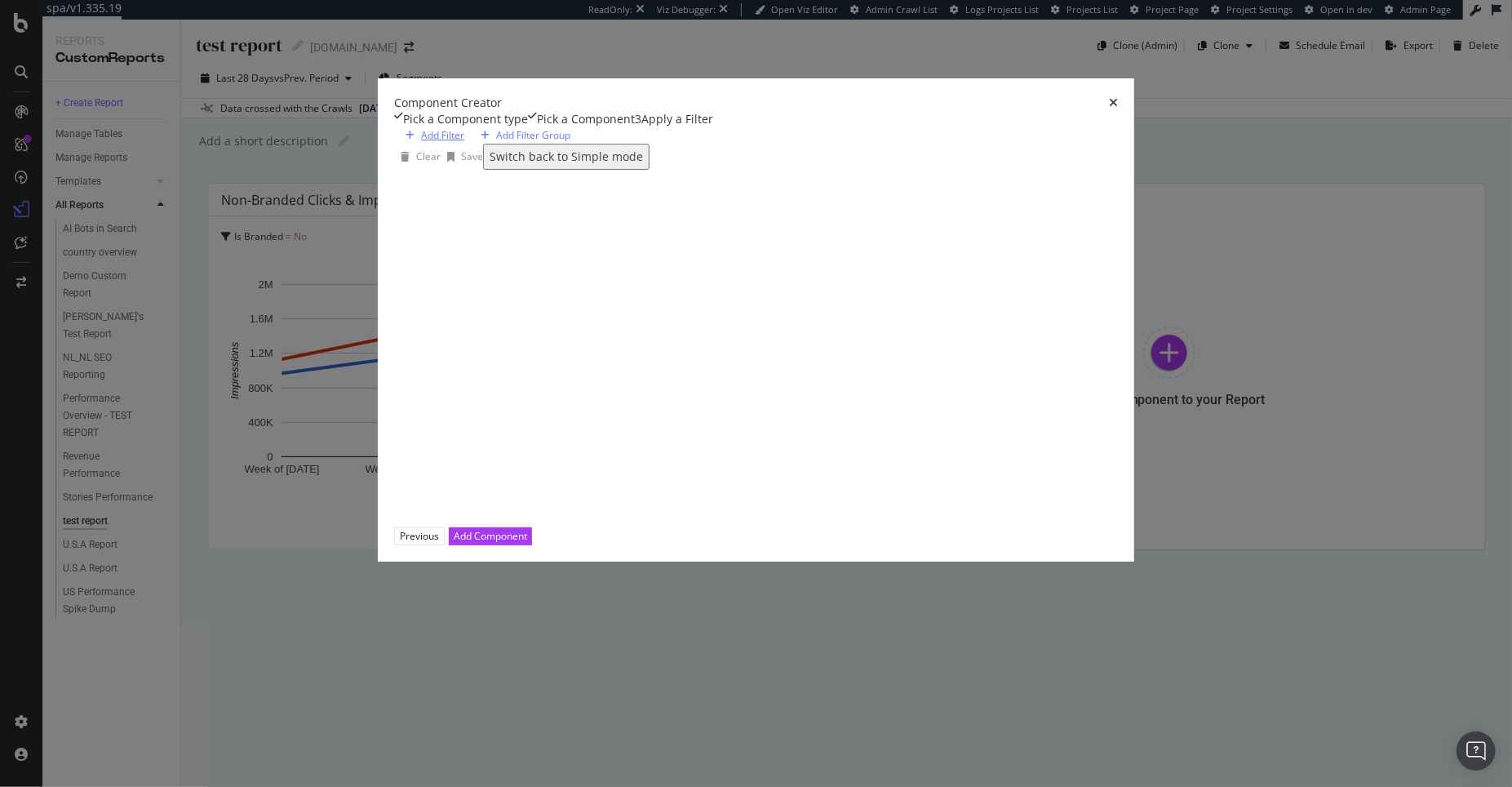
click at [421, 142] on div "Add Filter" at bounding box center [442, 135] width 43 height 14
click at [527, 543] on div "Add Component" at bounding box center [490, 536] width 73 height 14
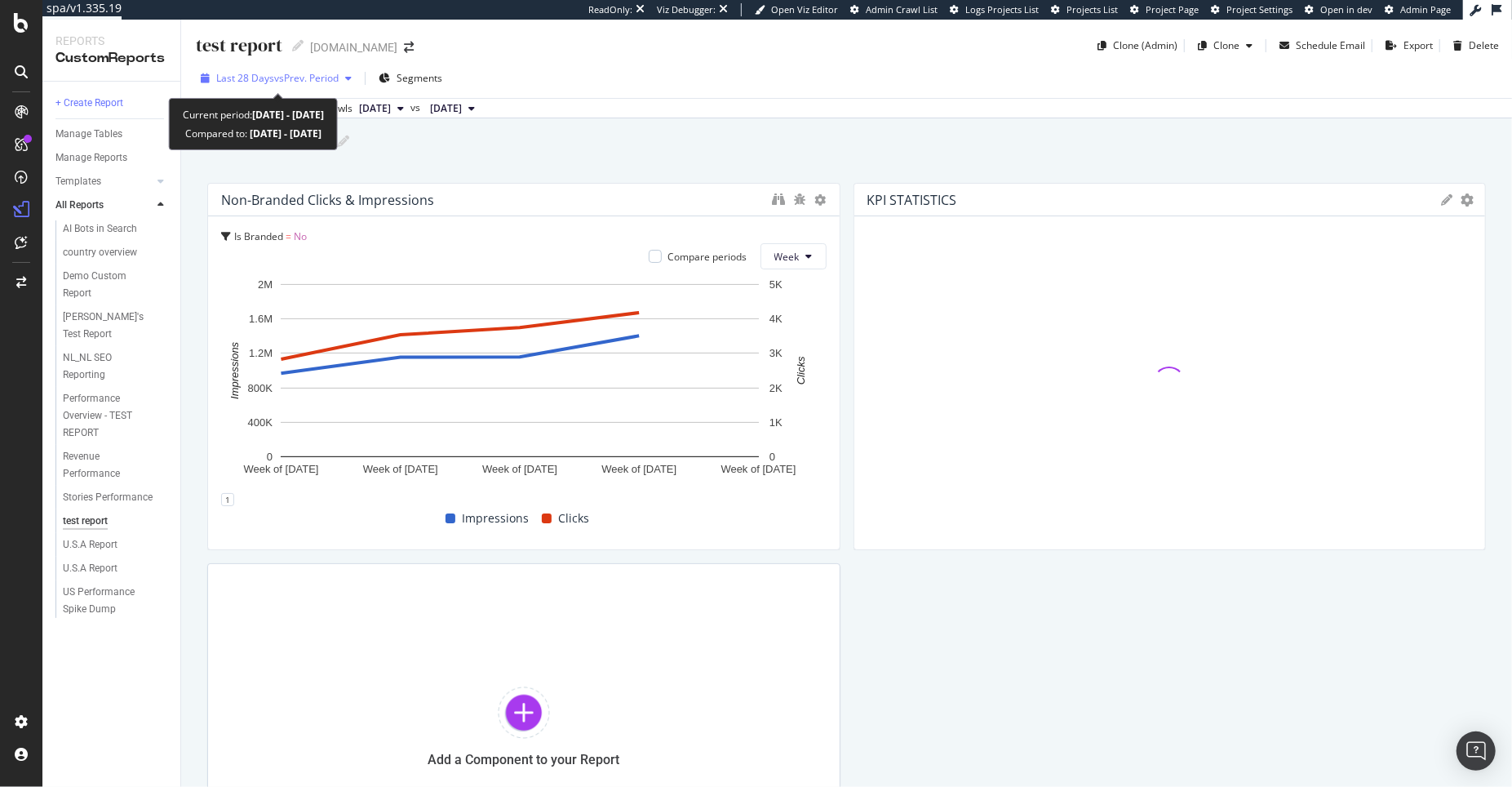
click at [319, 80] on span "vs Prev. Period" at bounding box center [306, 78] width 65 height 14
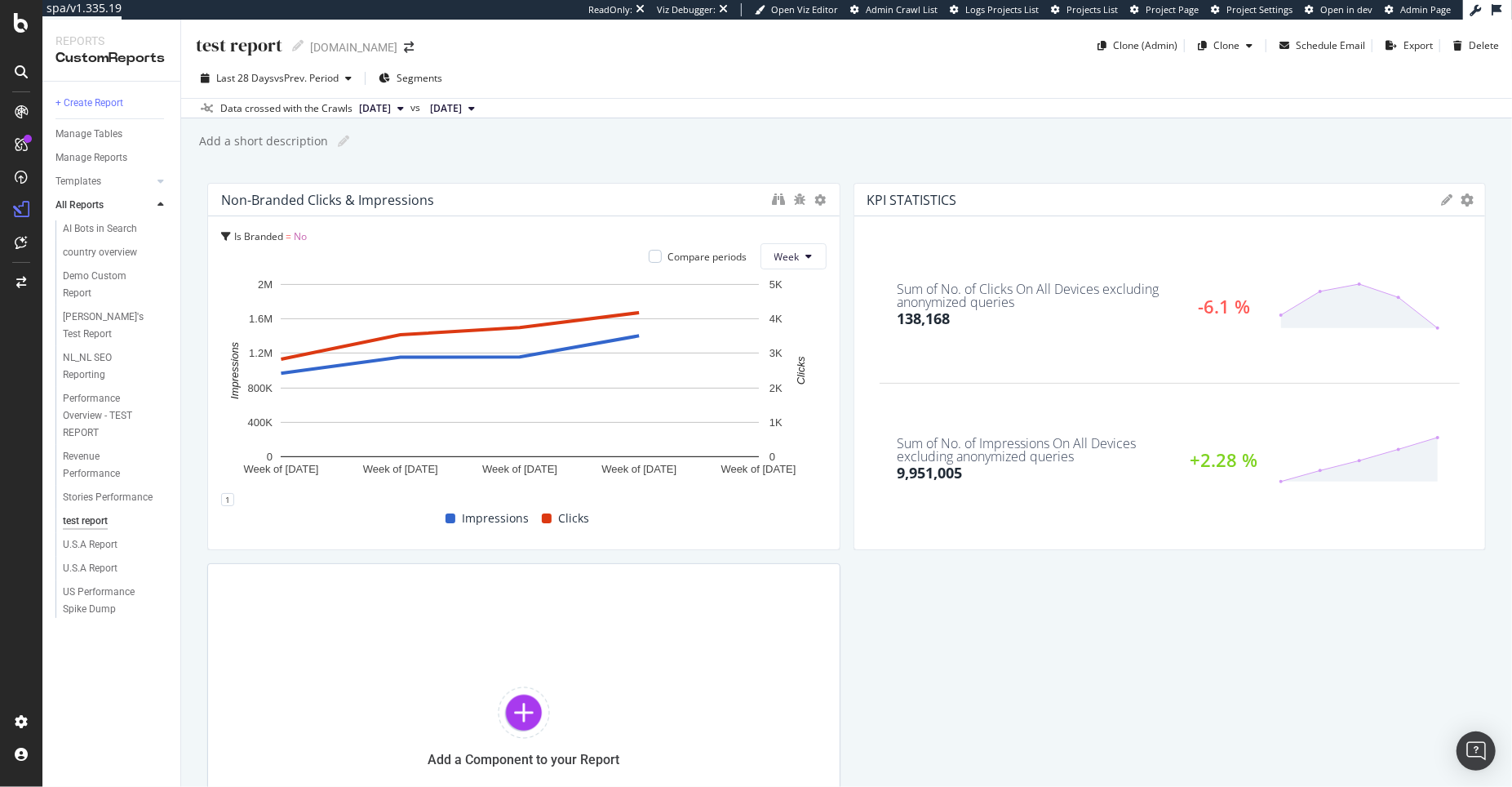
click at [1140, 583] on div "Non-branded Clicks & Impressions Is Branded = No Compare periods Week Week of 1…" at bounding box center [846, 536] width 1279 height 707
click at [292, 231] on span "Is Branded = No" at bounding box center [271, 236] width 73 height 14
click at [284, 270] on span "=" at bounding box center [286, 272] width 6 height 13
click at [424, 204] on div "Non-branded Clicks & Impressions" at bounding box center [327, 200] width 213 height 16
click at [815, 196] on icon at bounding box center [821, 200] width 11 height 11
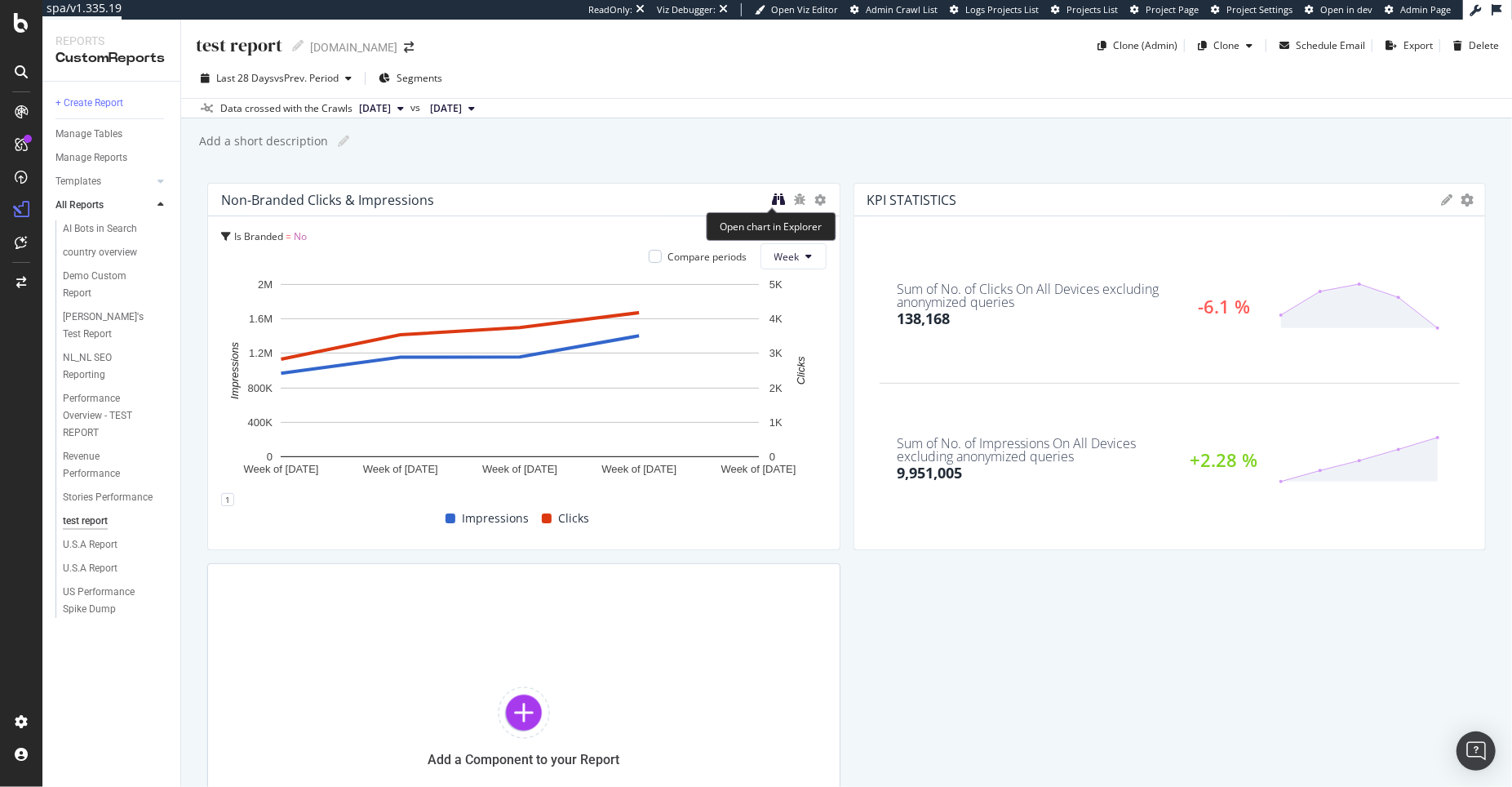
click at [773, 196] on icon "binoculars" at bounding box center [779, 199] width 13 height 13
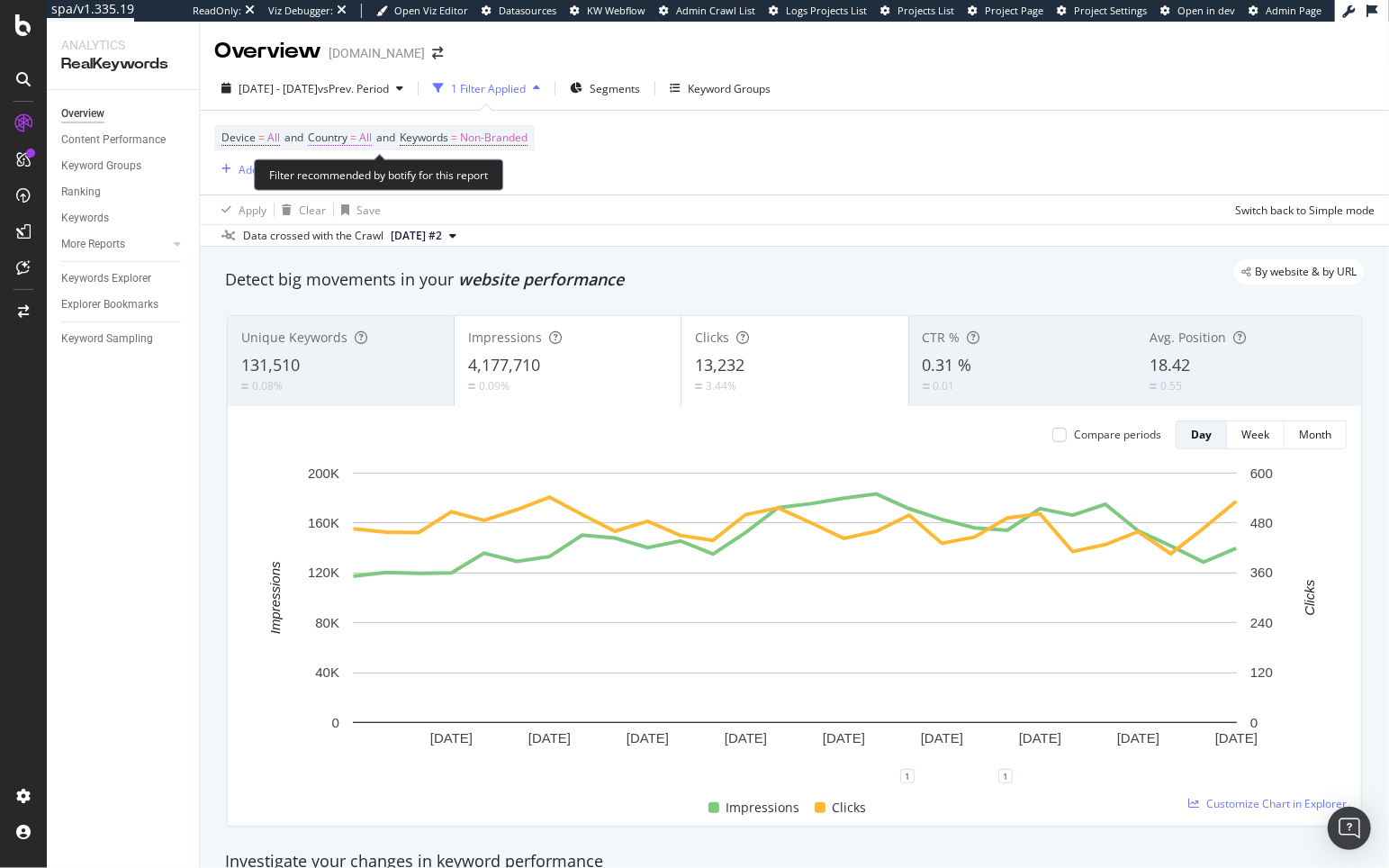
click at [334, 144] on span "Country" at bounding box center [328, 138] width 40 height 16
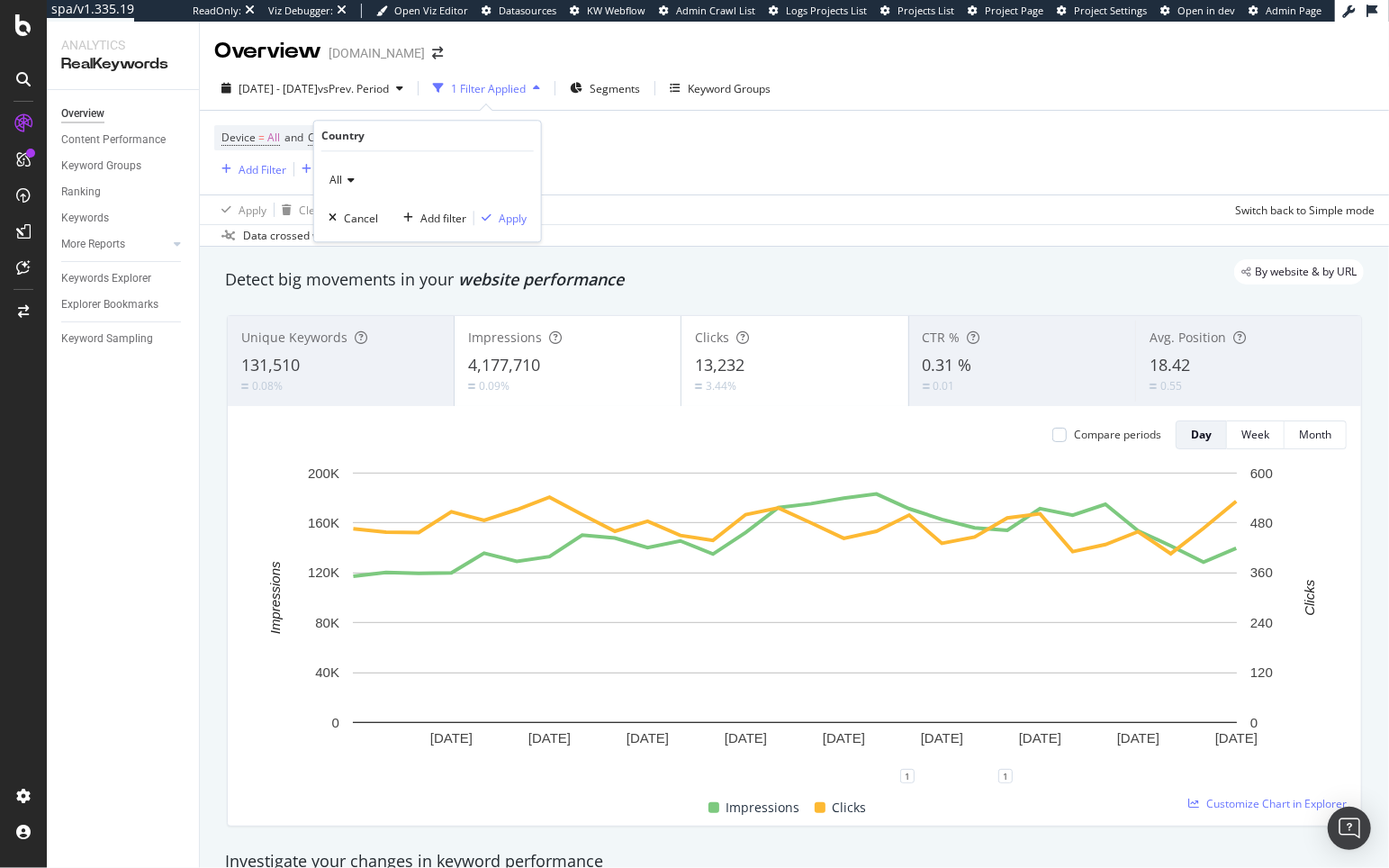
click at [350, 175] on icon at bounding box center [348, 179] width 13 height 11
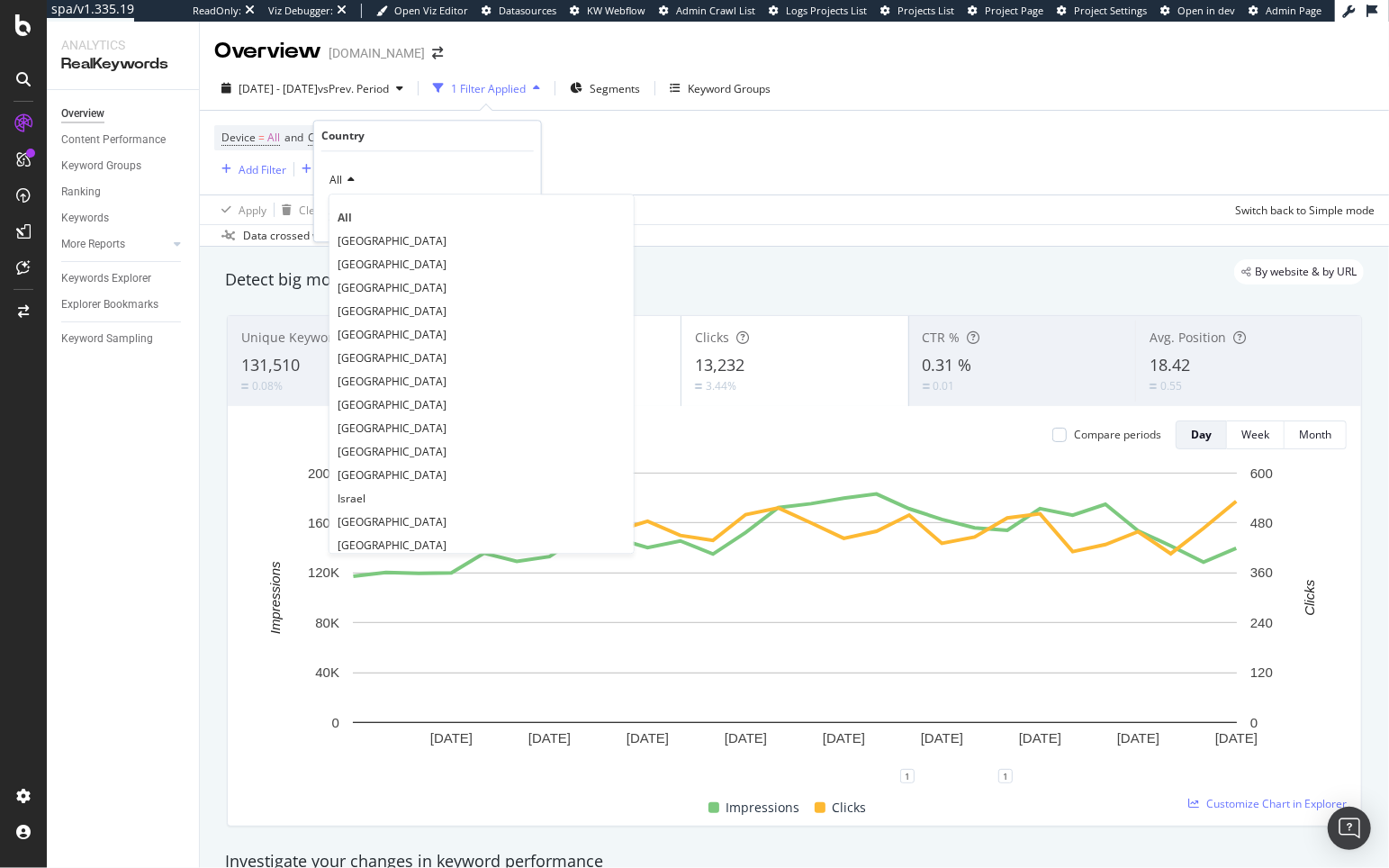
click at [436, 175] on div "All" at bounding box center [427, 180] width 198 height 29
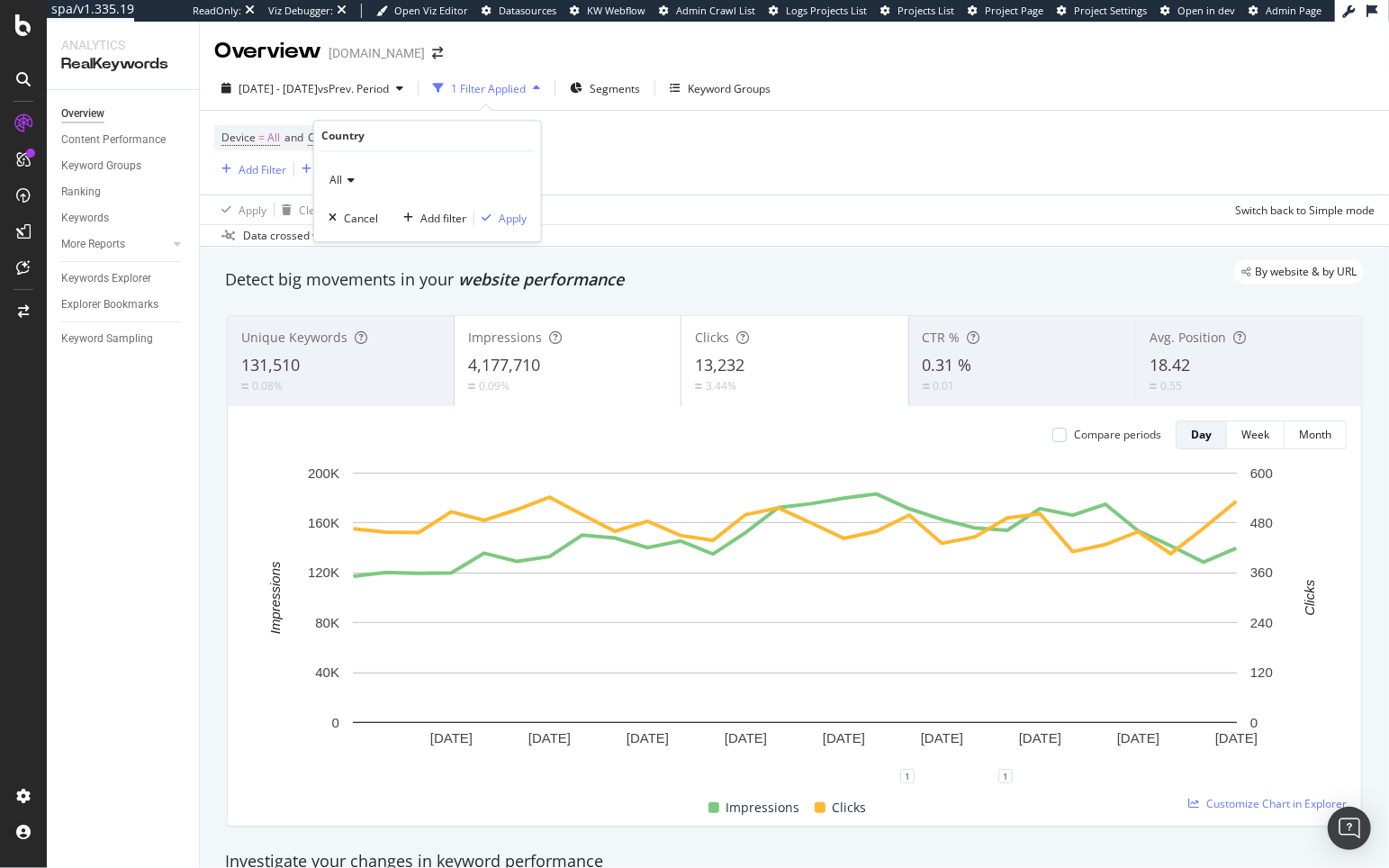
click at [342, 186] on div "All" at bounding box center [427, 180] width 198 height 29
type input "bra"
click at [369, 214] on div "[GEOGRAPHIC_DATA]" at bounding box center [430, 217] width 193 height 23
click at [509, 216] on div "Apply" at bounding box center [512, 218] width 28 height 16
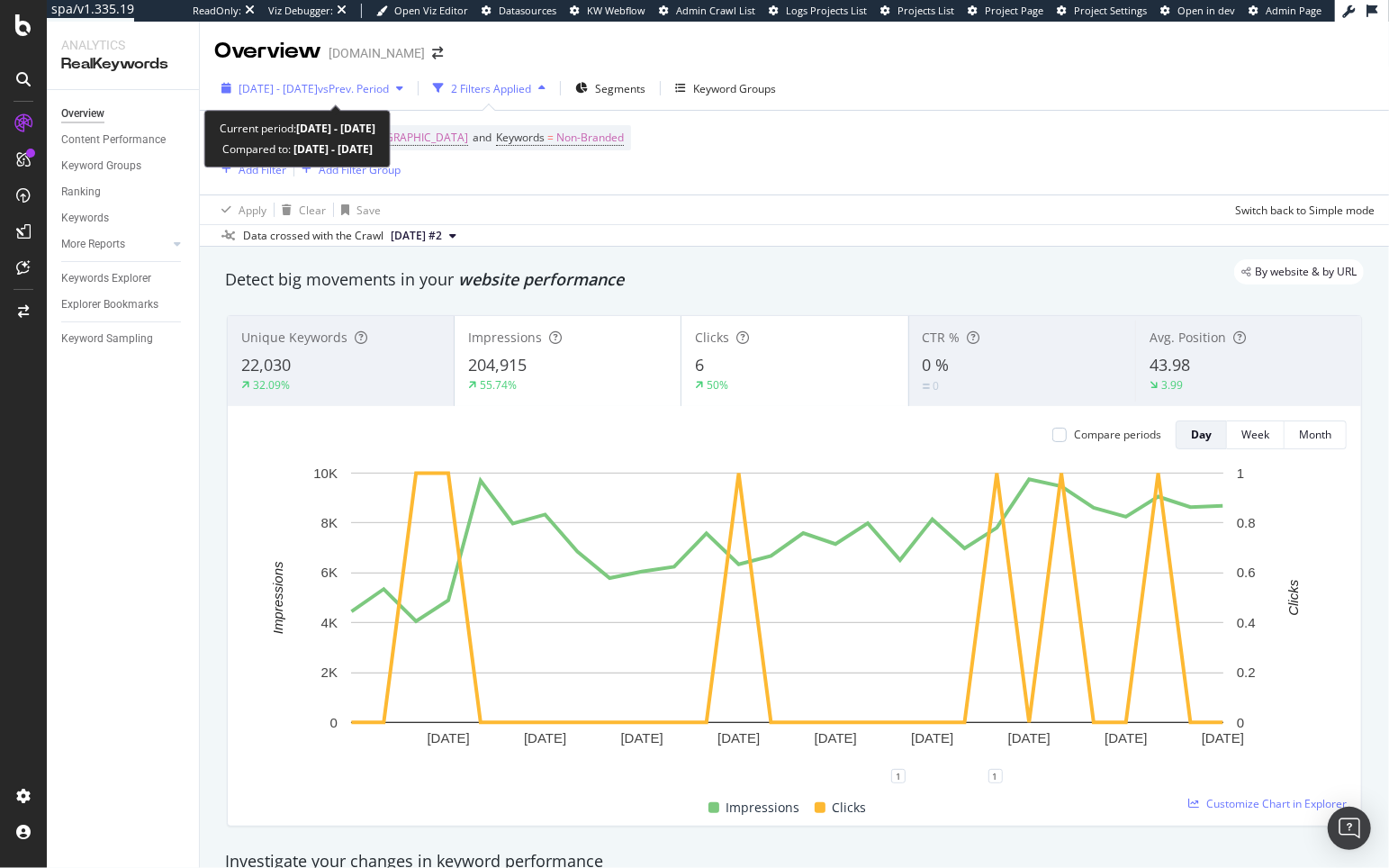
click at [389, 93] on span "vs Prev. Period" at bounding box center [353, 89] width 71 height 16
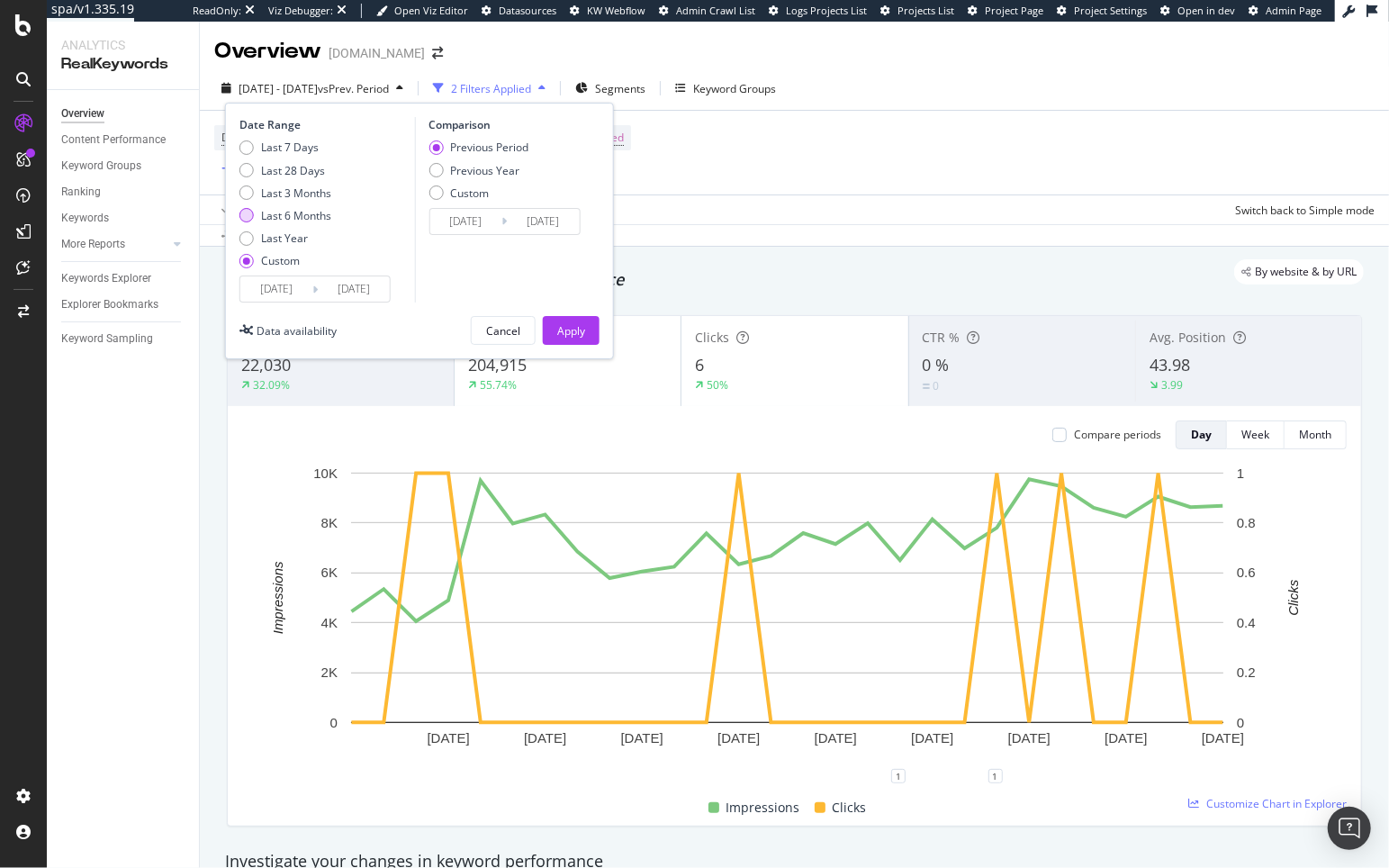
click at [304, 217] on div "Last 6 Months" at bounding box center [297, 216] width 70 height 16
type input "[DATE]"
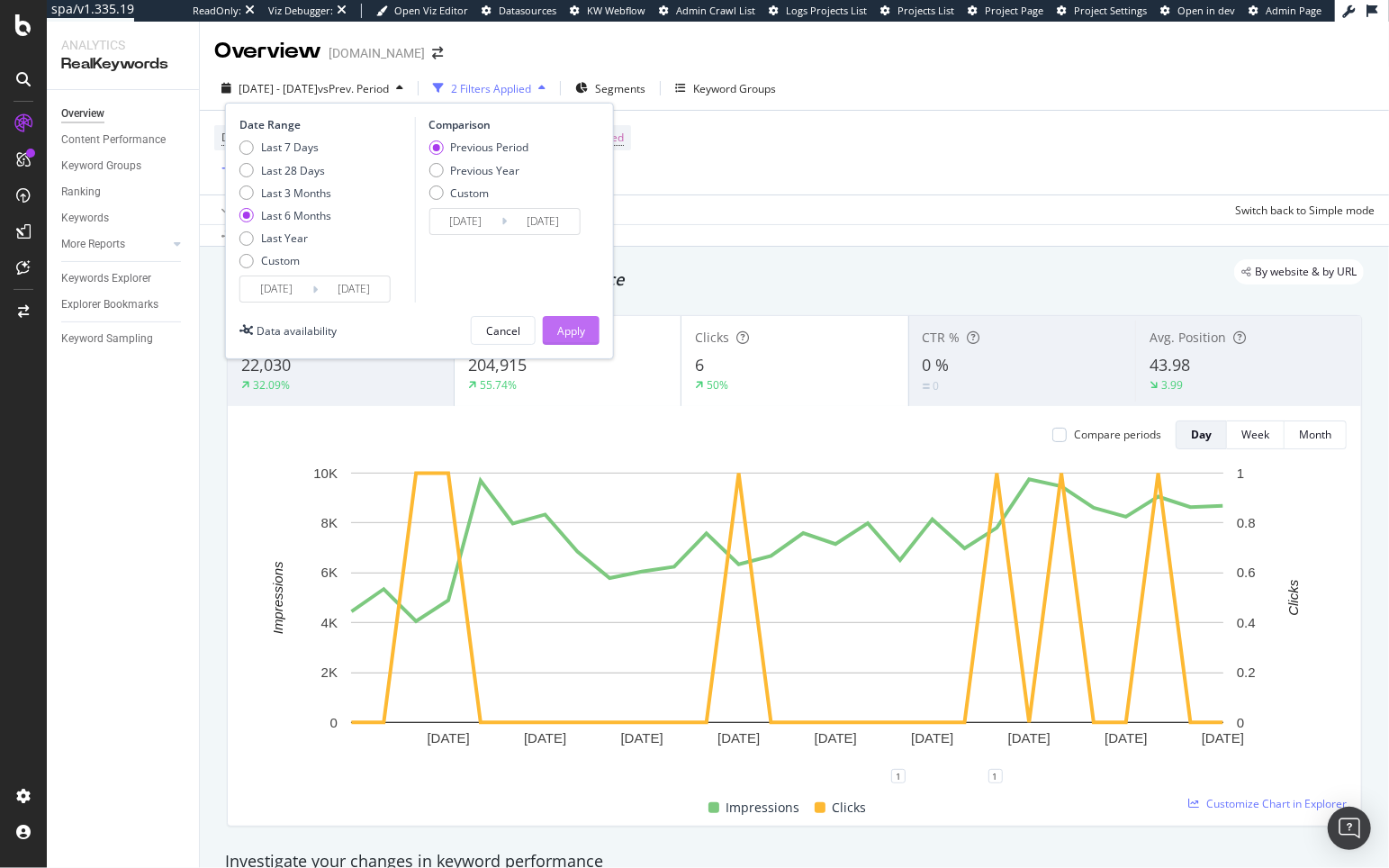
click at [568, 330] on div "Apply" at bounding box center [571, 331] width 28 height 16
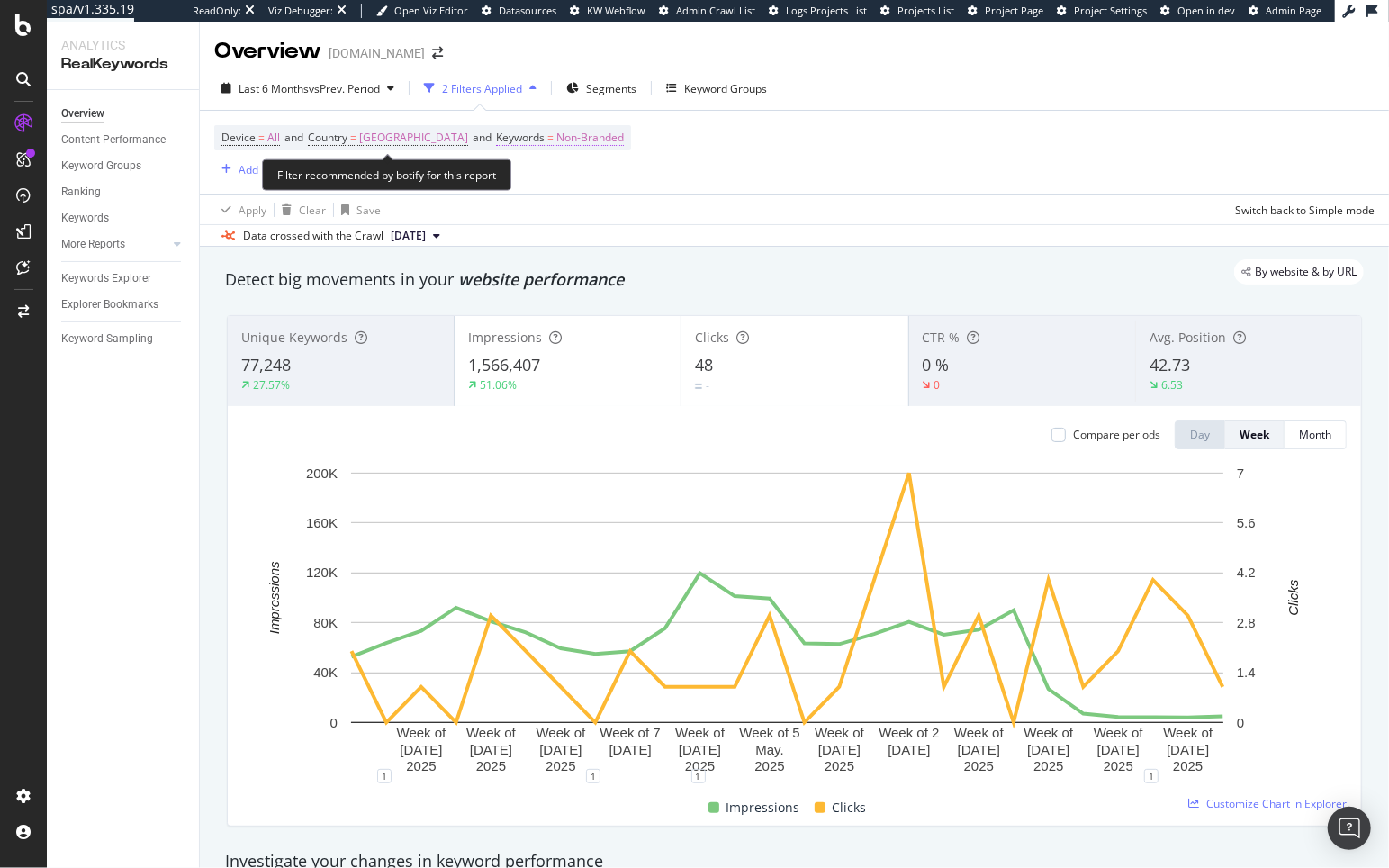
click at [556, 130] on span "Non-Branded" at bounding box center [589, 138] width 67 height 25
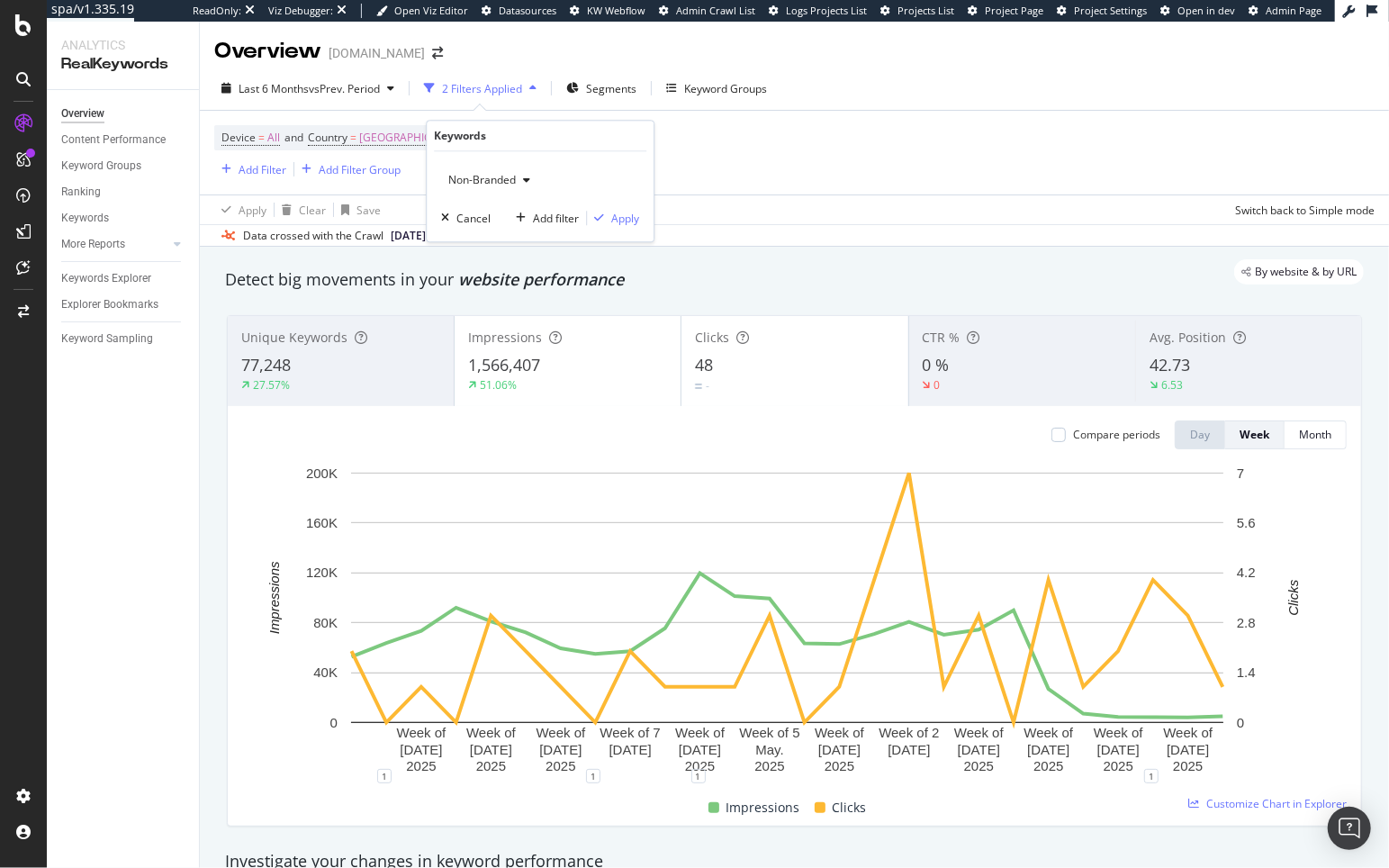
click at [468, 180] on span "Non-Branded" at bounding box center [478, 179] width 75 height 16
click at [484, 319] on span "All" at bounding box center [548, 320] width 183 height 17
click at [623, 218] on div "Apply" at bounding box center [625, 218] width 28 height 16
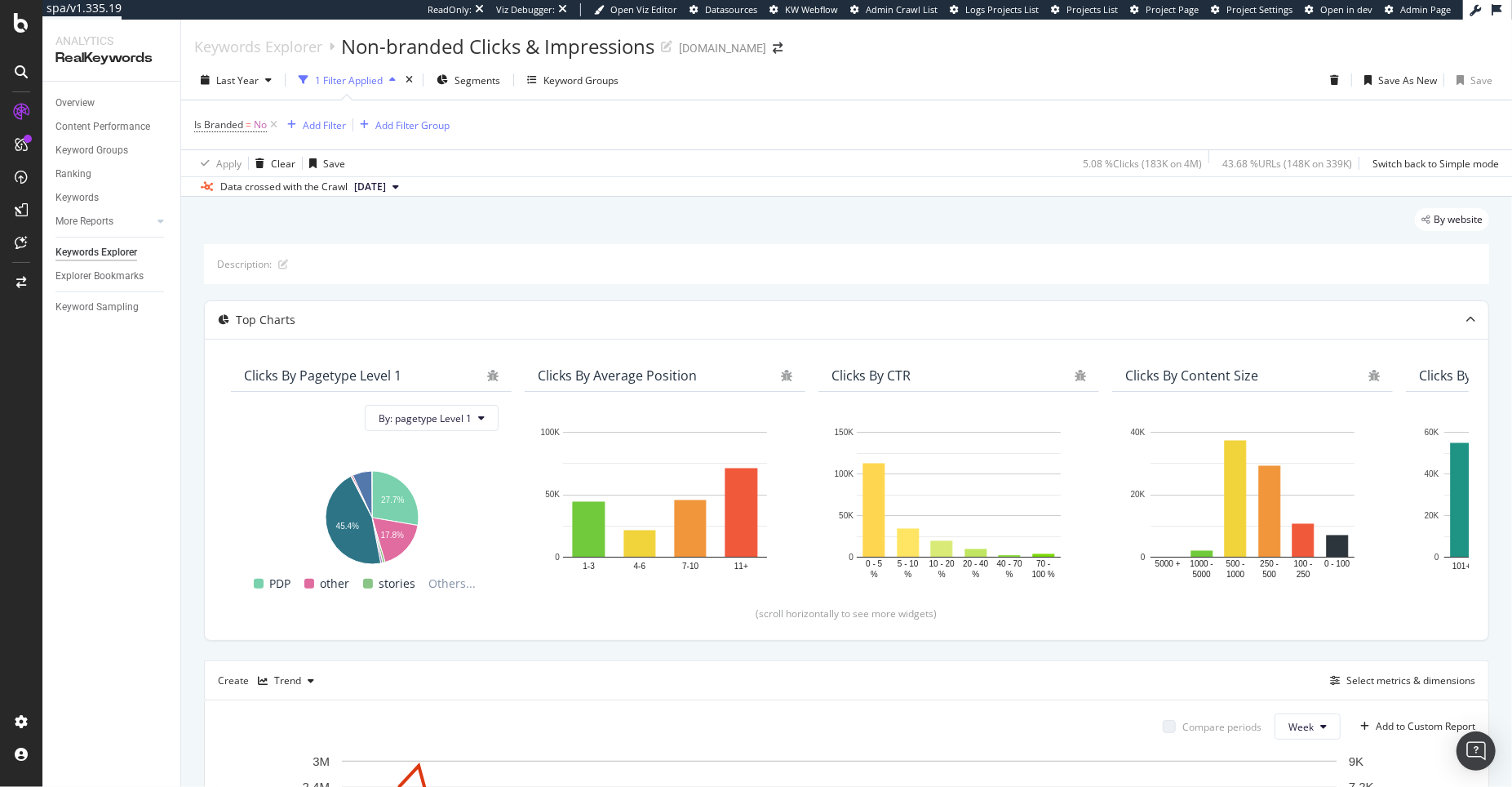
scroll to position [394, 0]
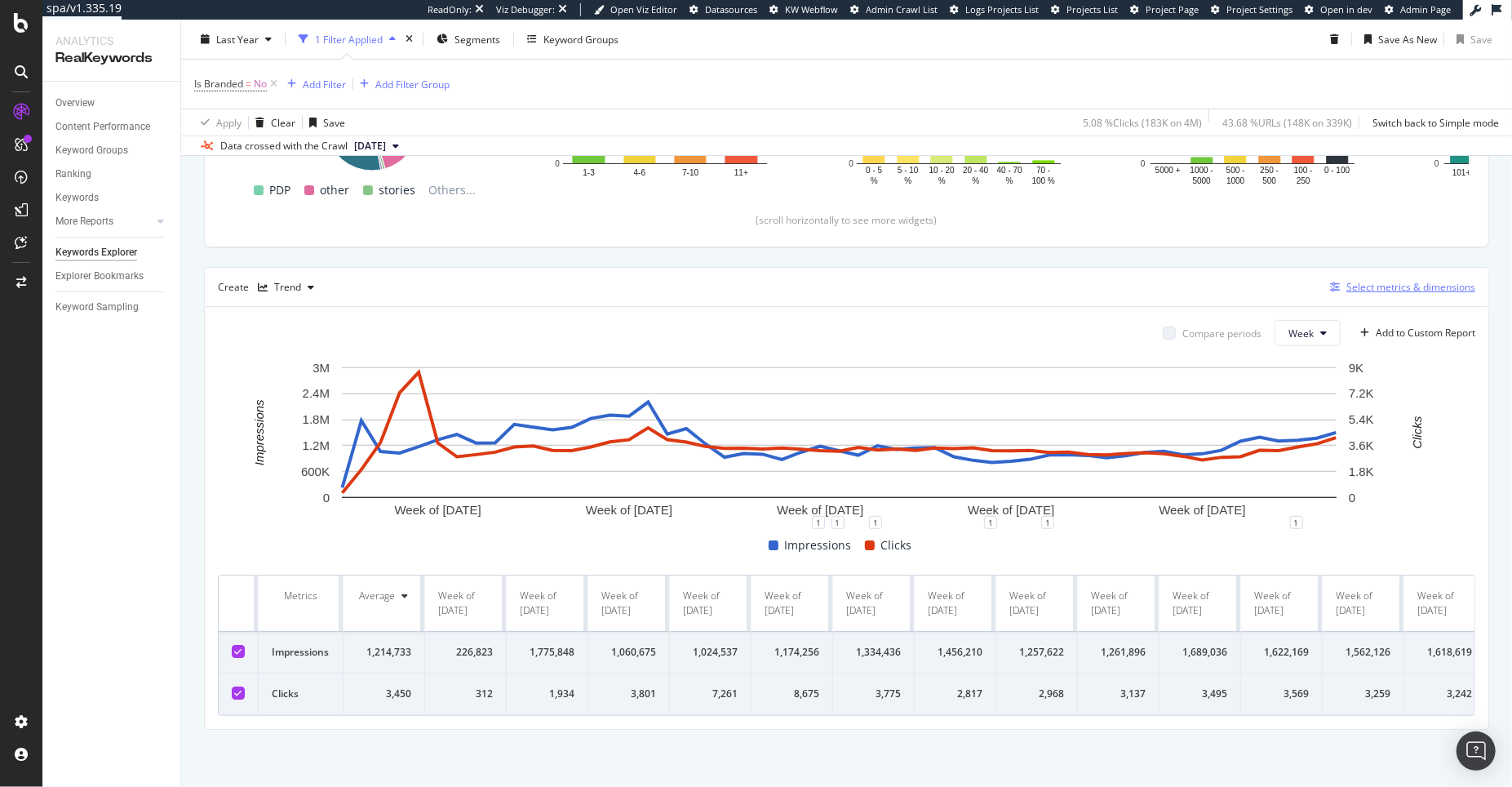
click at [1433, 280] on div "Select metrics & dimensions" at bounding box center [1411, 287] width 129 height 14
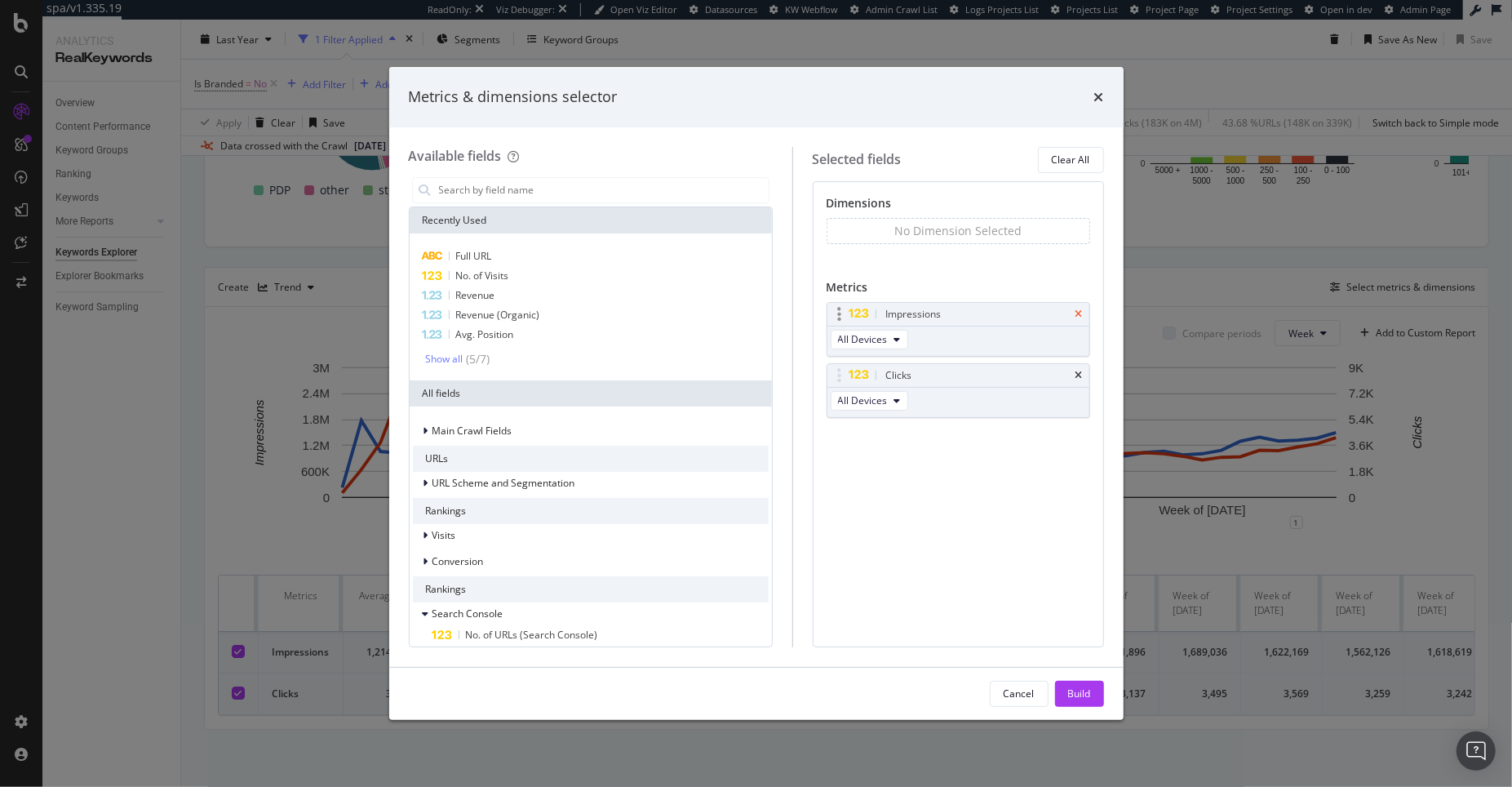
click at [1076, 310] on icon "times" at bounding box center [1080, 314] width 7 height 10
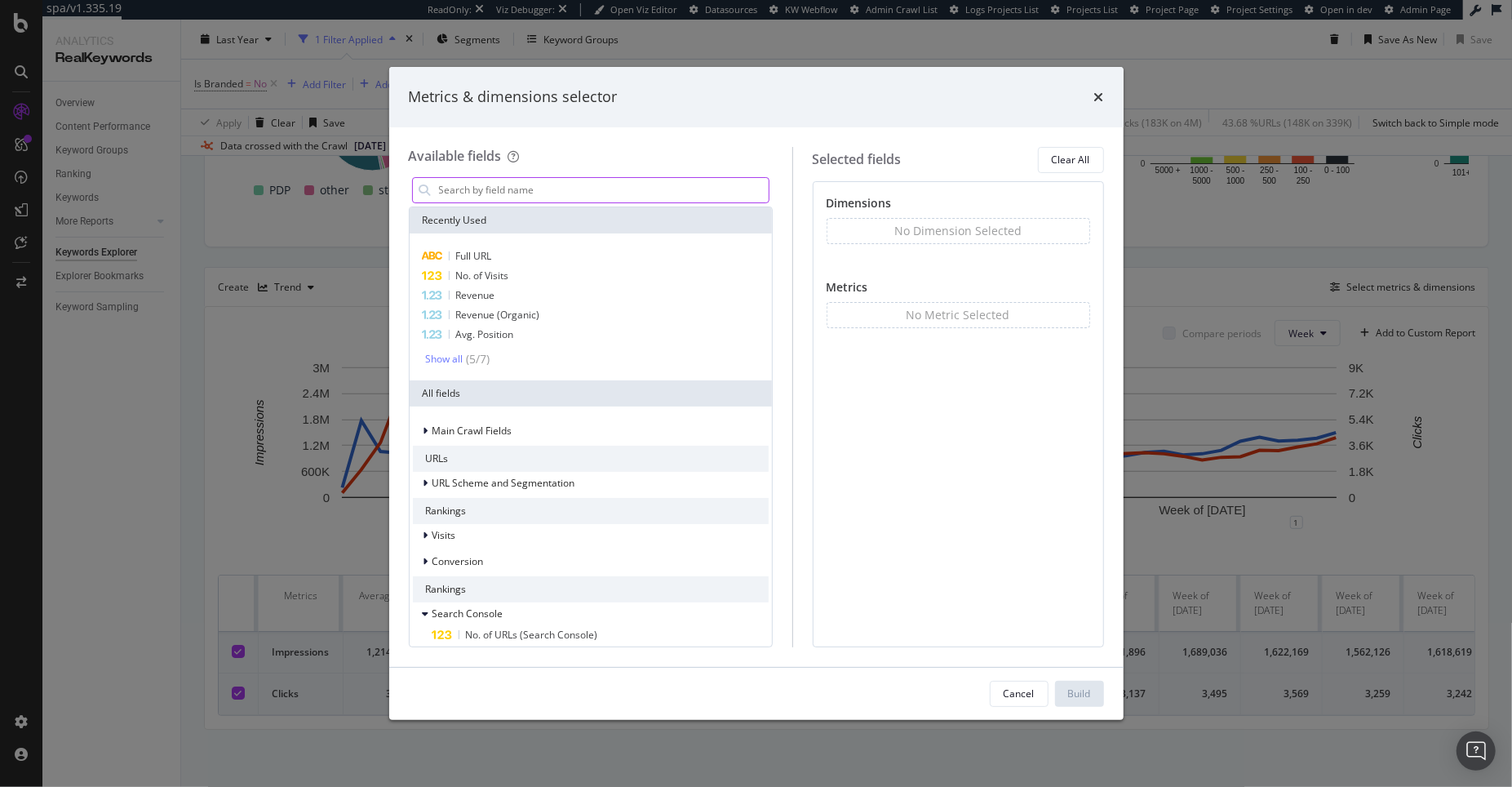
click at [587, 190] on input "modal" at bounding box center [603, 190] width 332 height 25
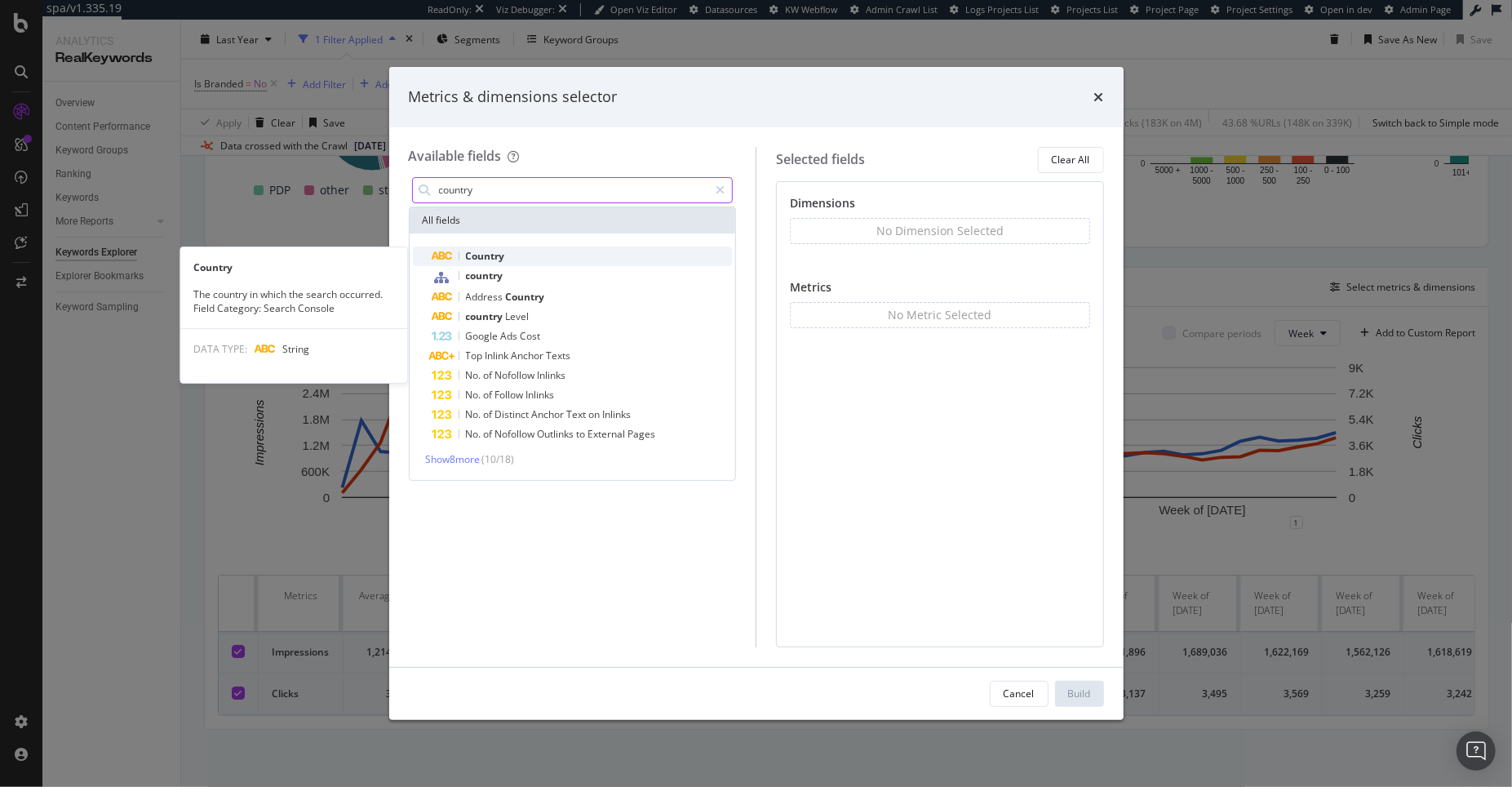
type input "country"
click at [570, 249] on div "Country" at bounding box center [583, 256] width 301 height 19
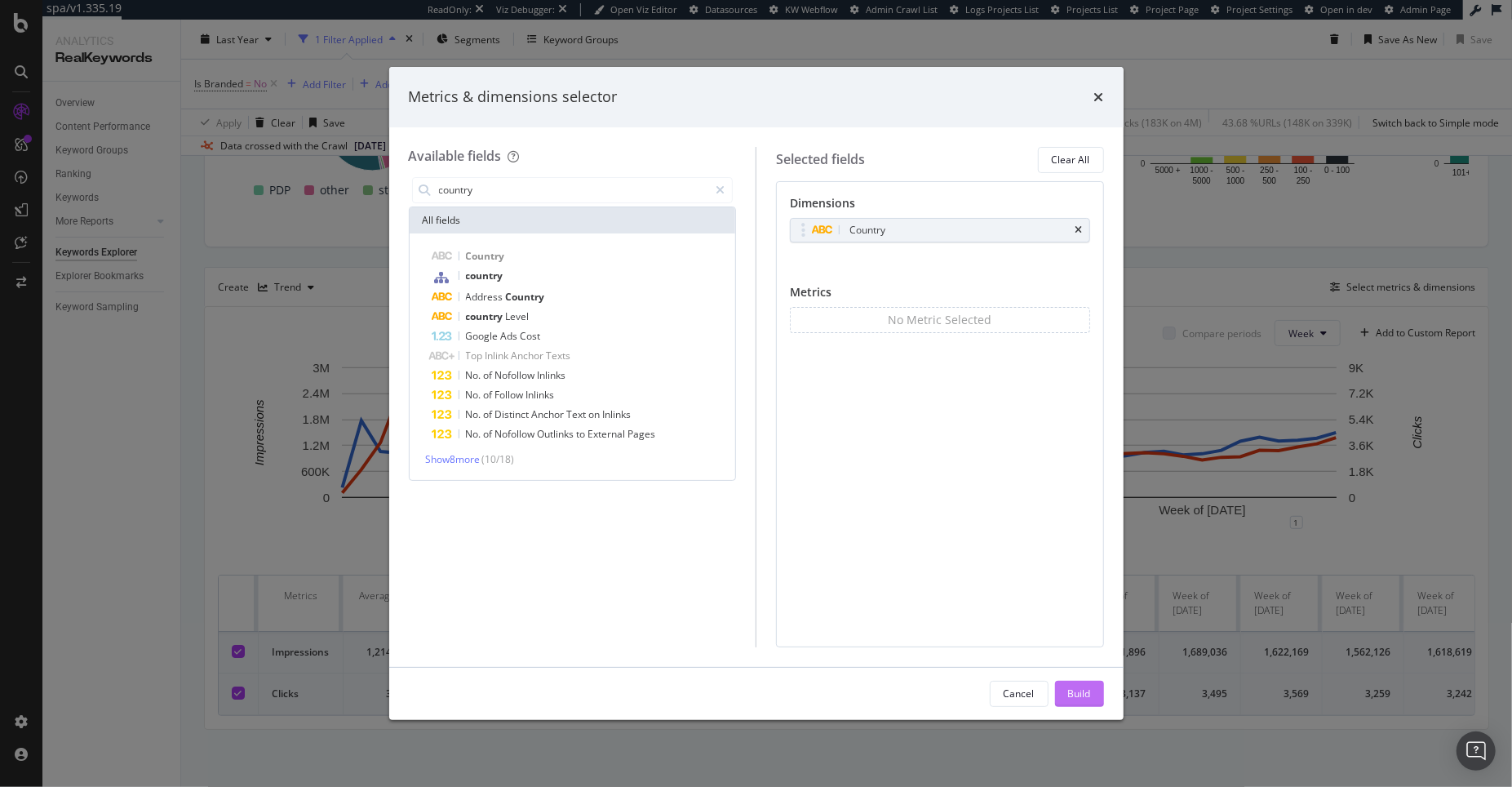
click at [1078, 687] on div "Build" at bounding box center [1080, 693] width 23 height 14
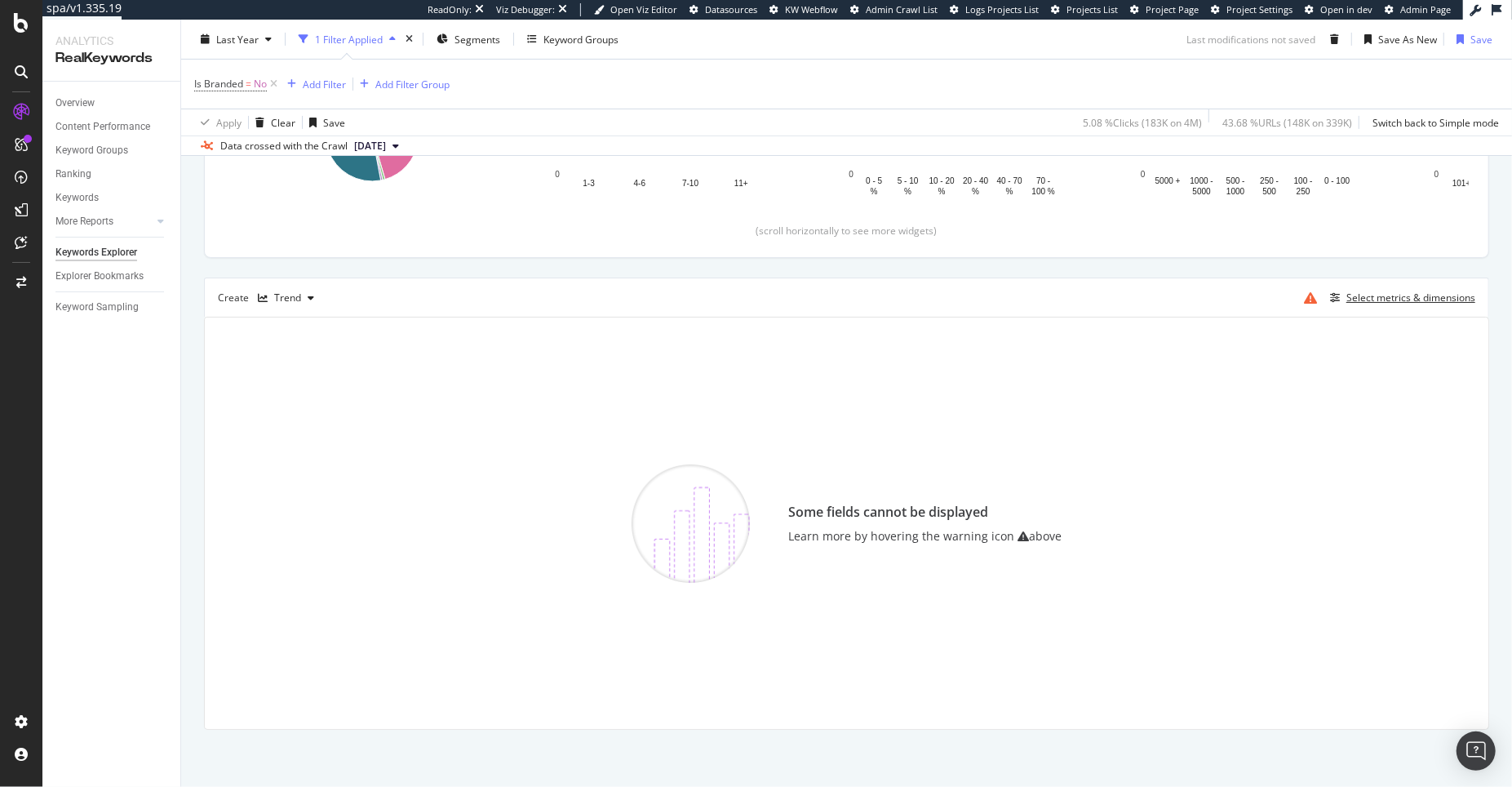
scroll to position [385, 0]
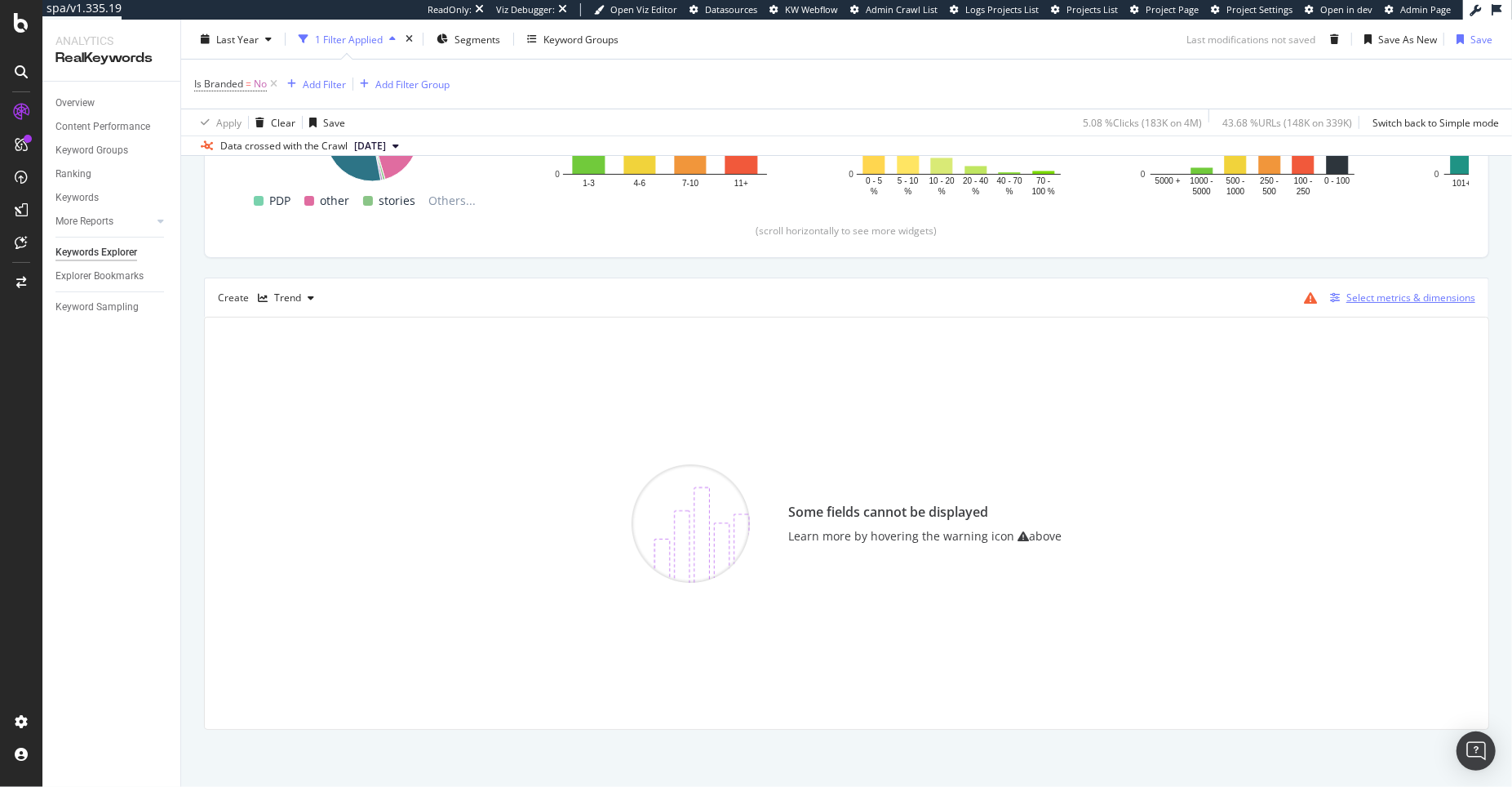
click at [1384, 301] on div "Select metrics & dimensions" at bounding box center [1411, 298] width 129 height 14
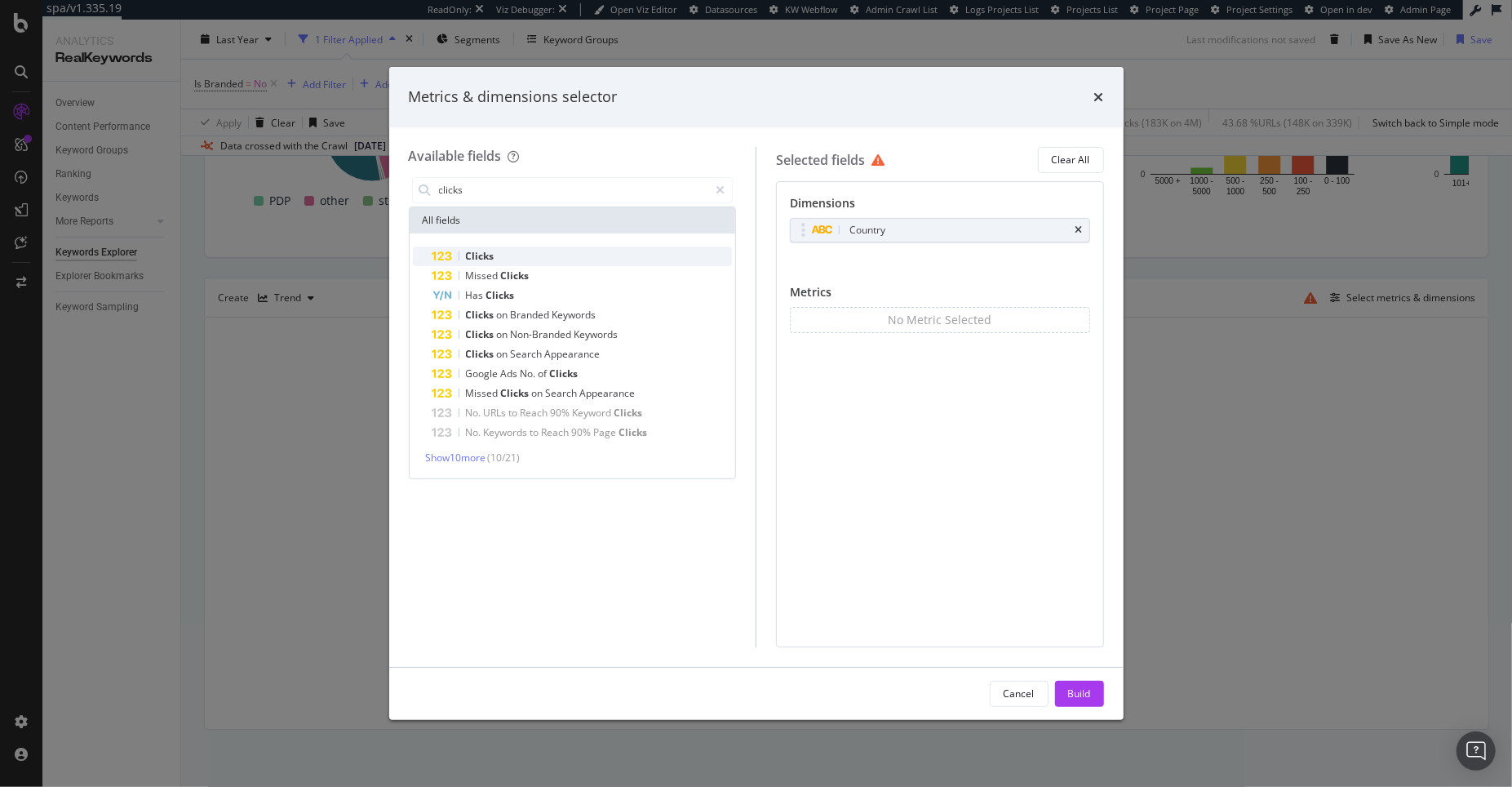
click at [485, 249] on span "Clicks" at bounding box center [480, 256] width 28 height 14
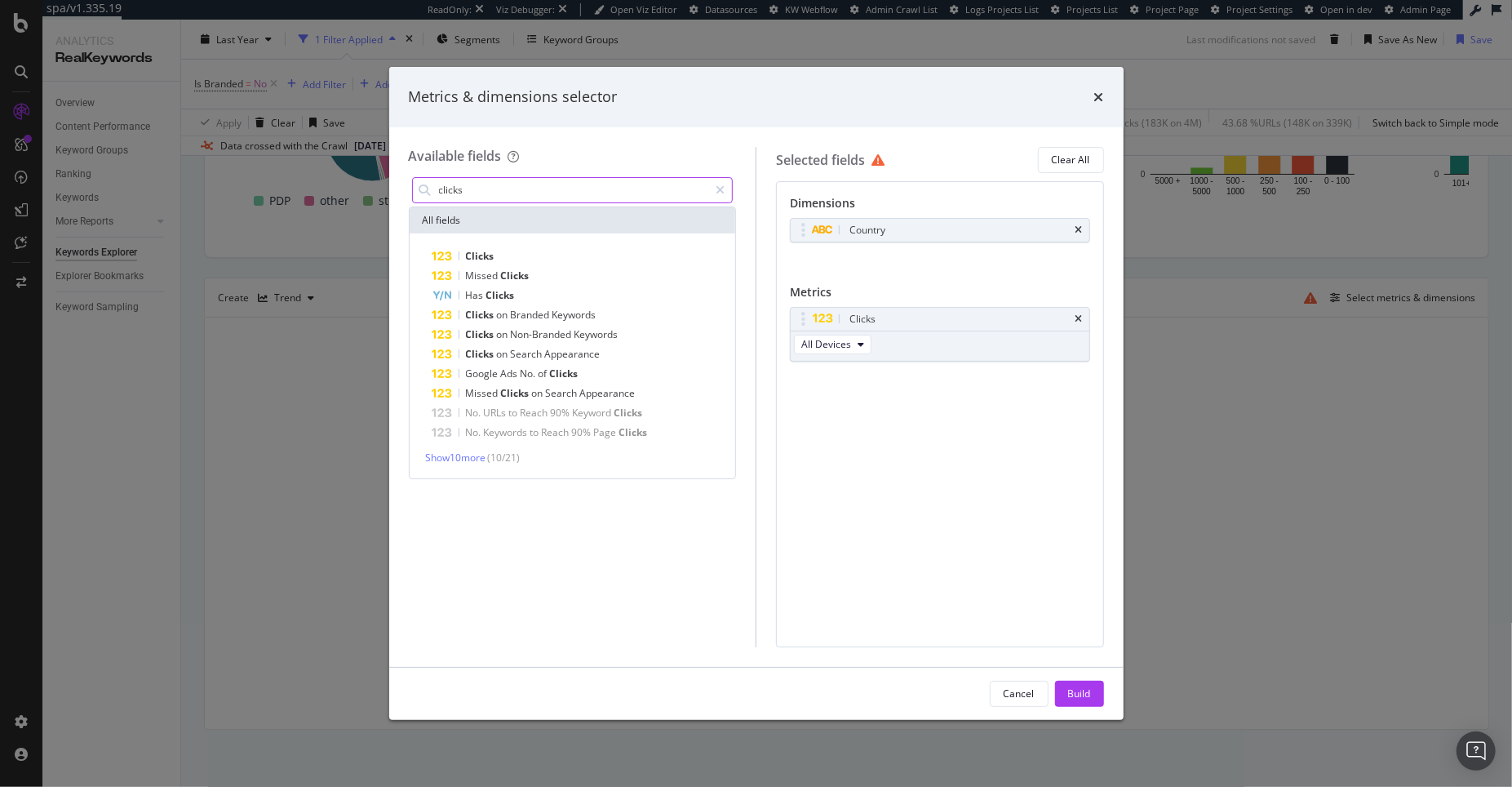
click at [491, 186] on input "clicks" at bounding box center [573, 190] width 271 height 25
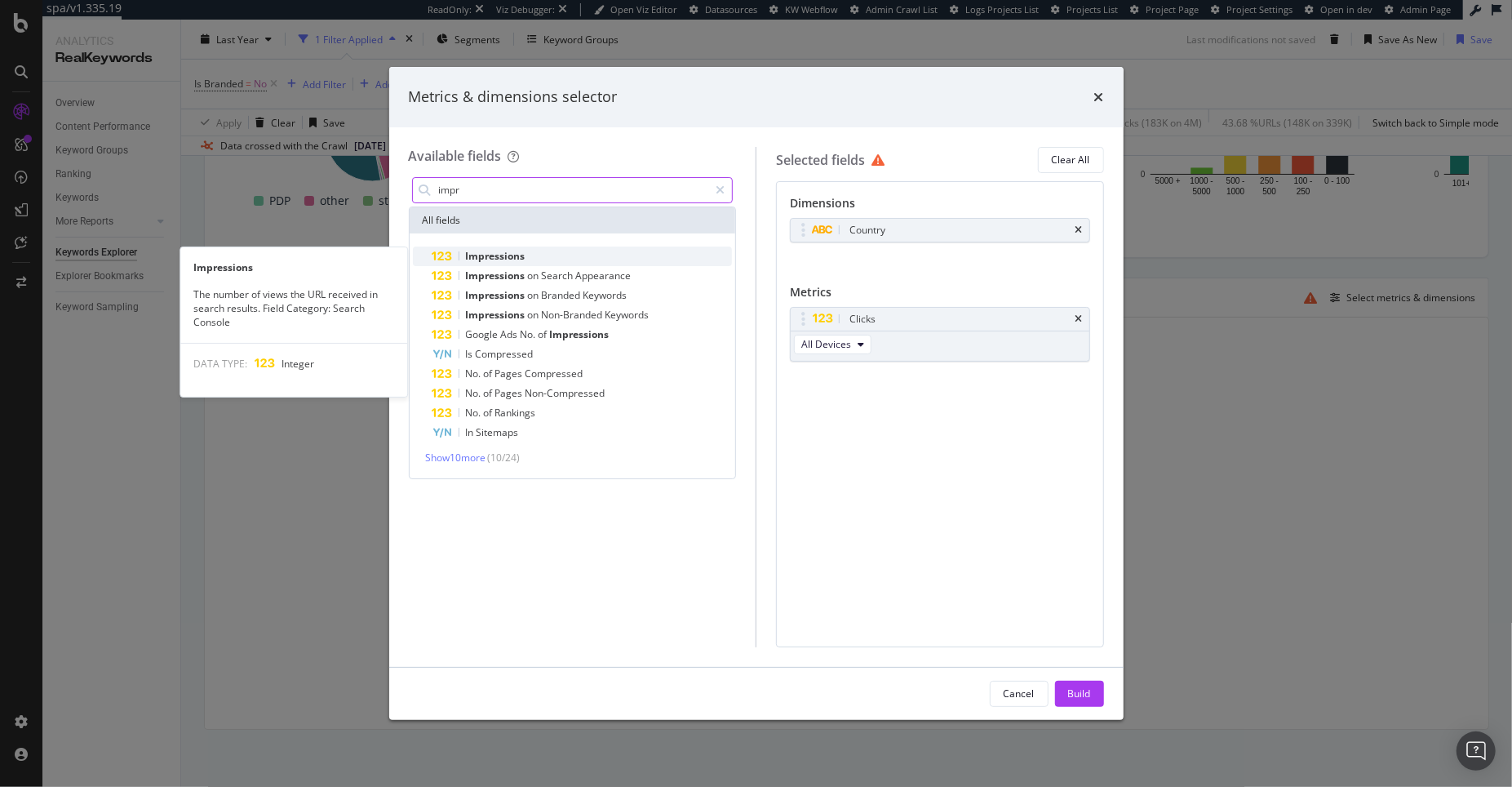
type input "impr"
click at [612, 248] on div "Impressions" at bounding box center [583, 256] width 301 height 19
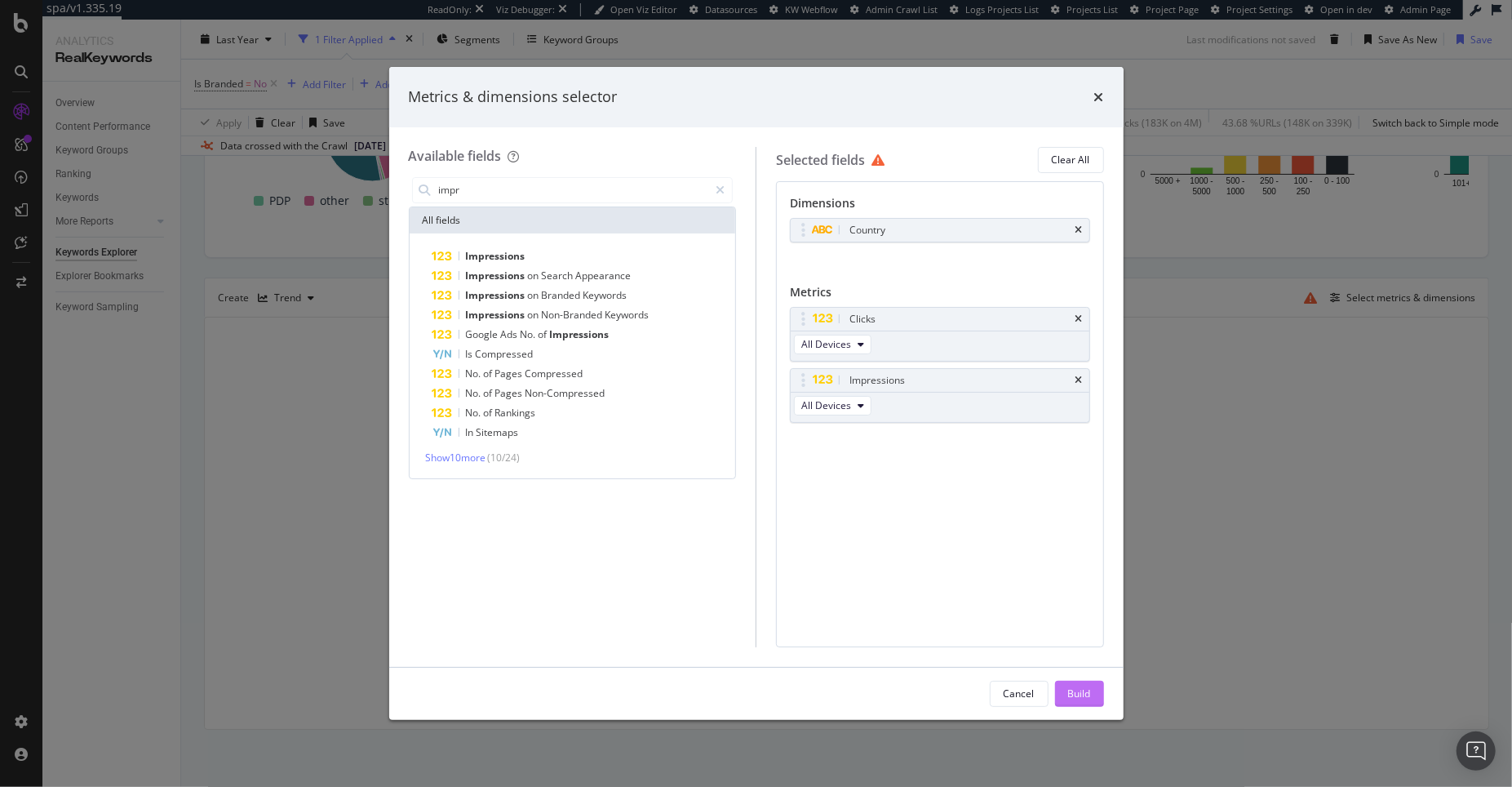
click at [1084, 684] on div "Build" at bounding box center [1080, 694] width 23 height 25
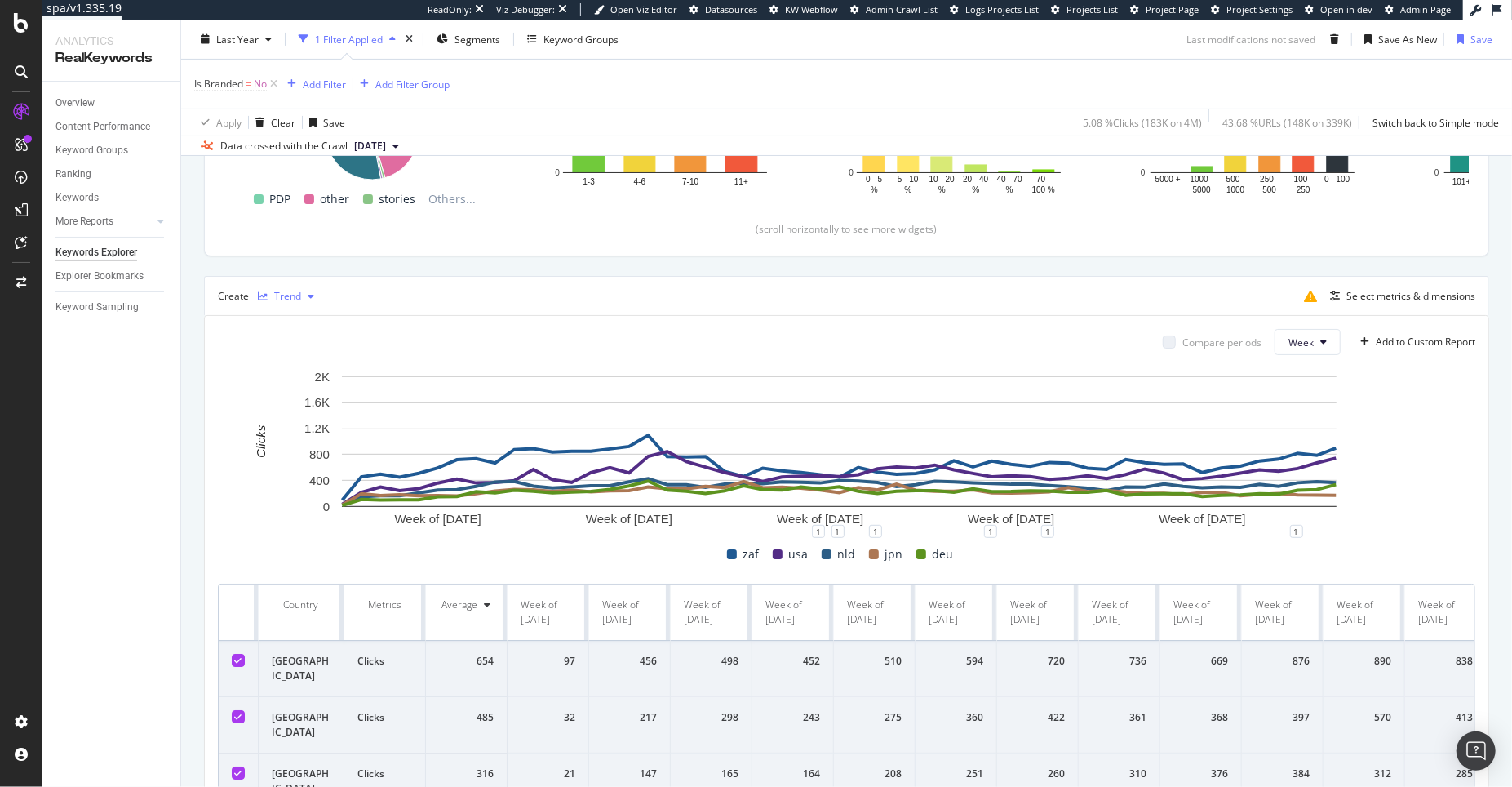
click at [304, 302] on div "Trend" at bounding box center [286, 296] width 69 height 25
click at [296, 319] on div "Table" at bounding box center [303, 325] width 26 height 14
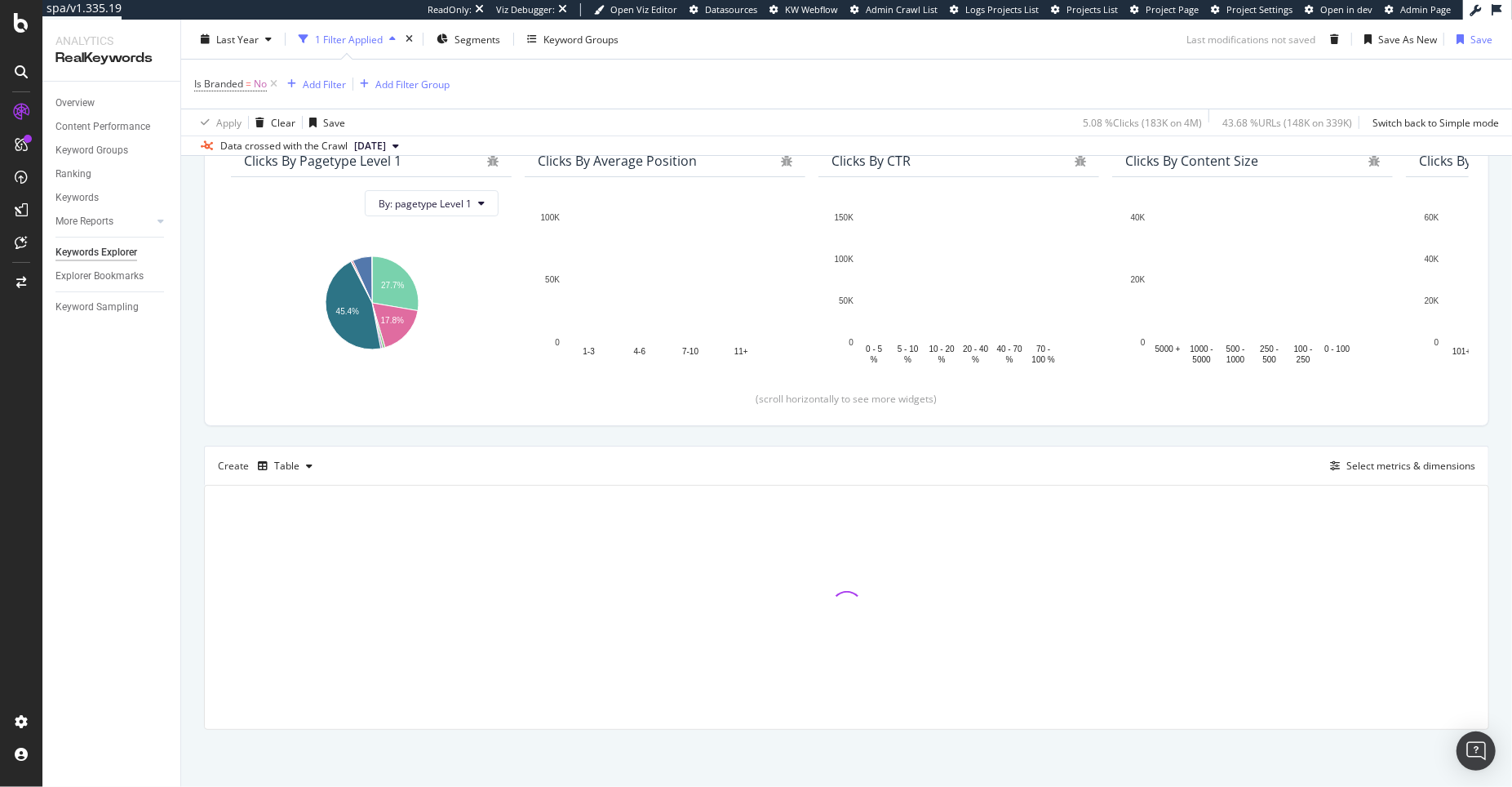
scroll to position [217, 0]
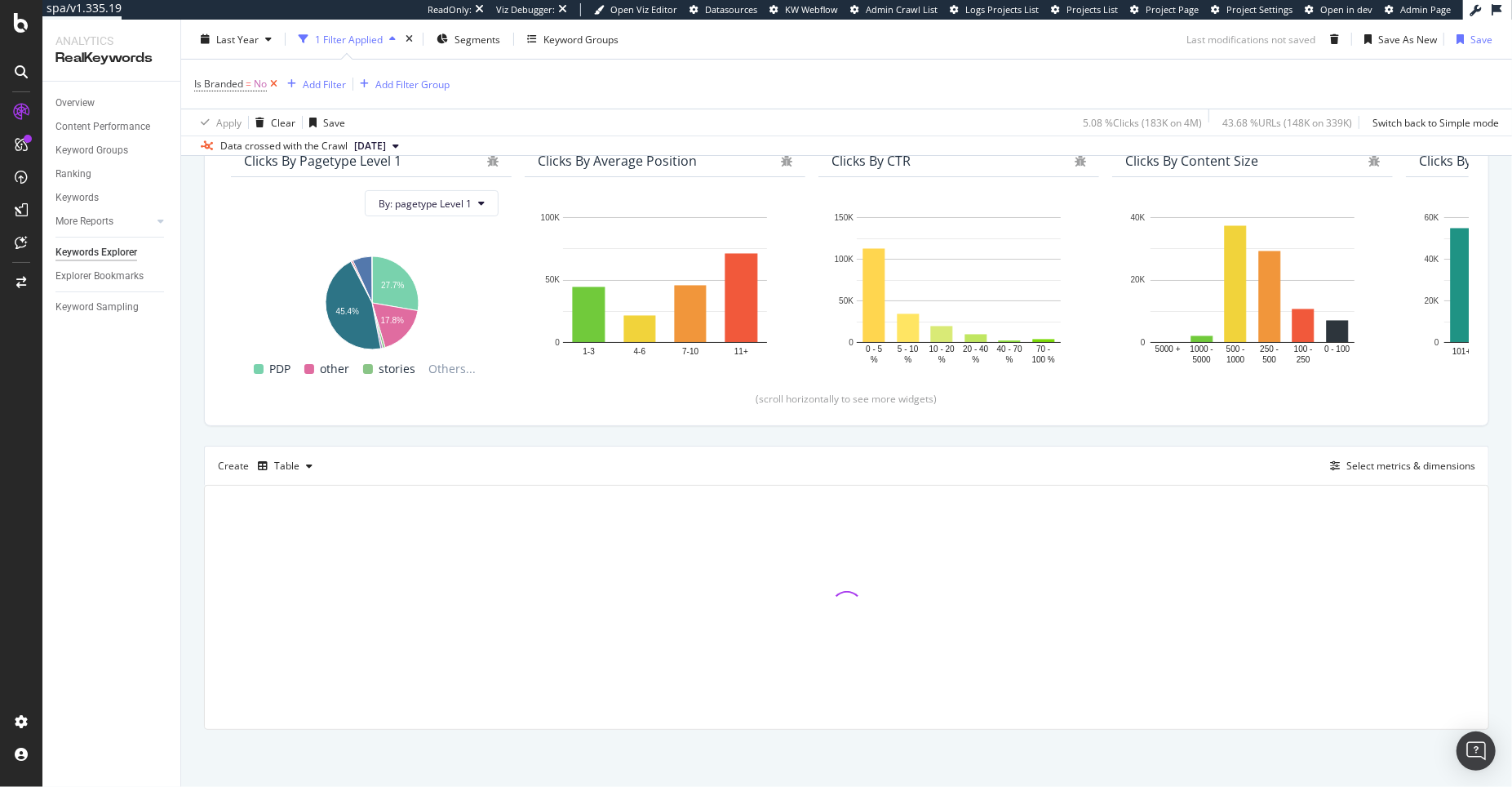
click at [274, 87] on icon at bounding box center [274, 84] width 14 height 16
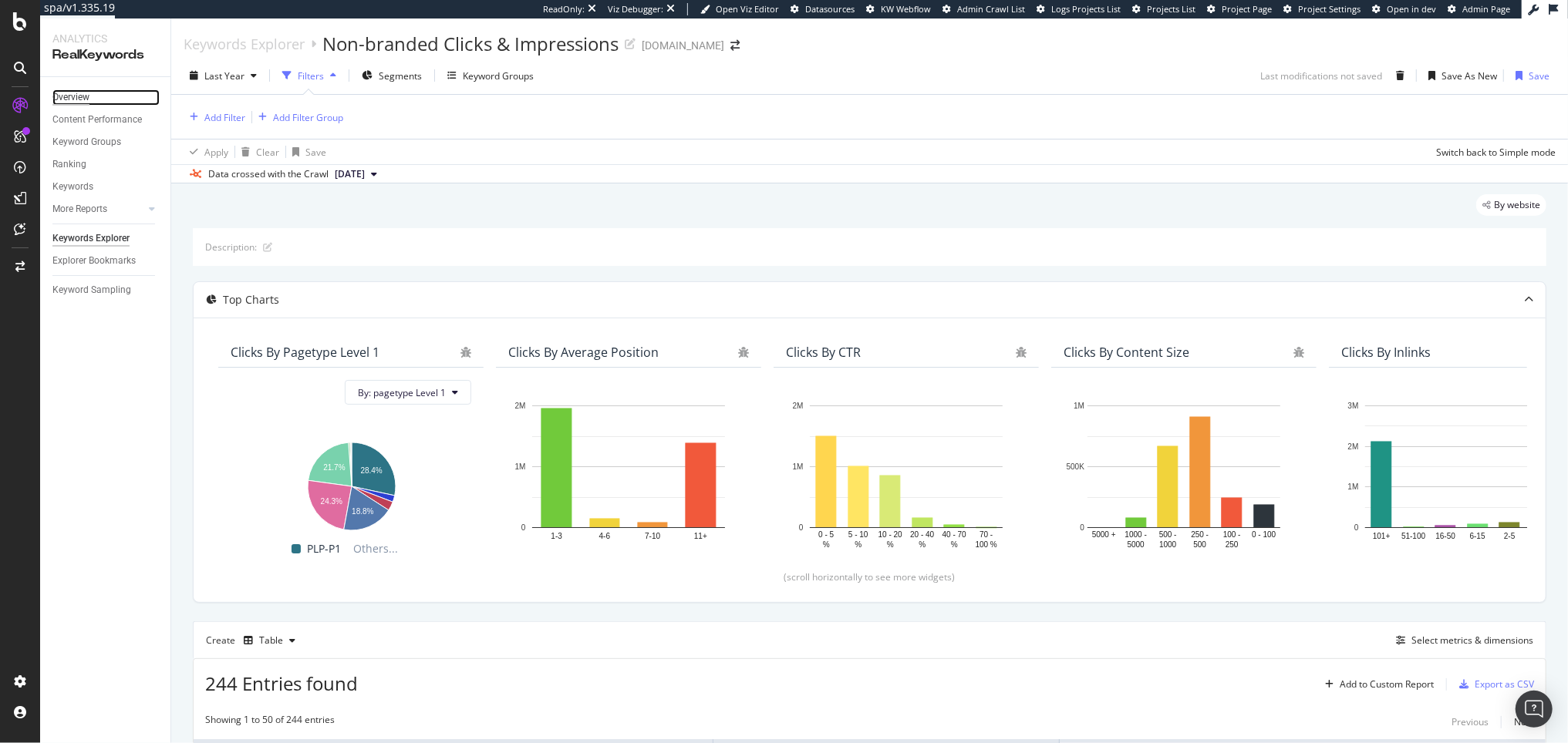
click at [77, 89] on div "Overview" at bounding box center [71, 97] width 37 height 16
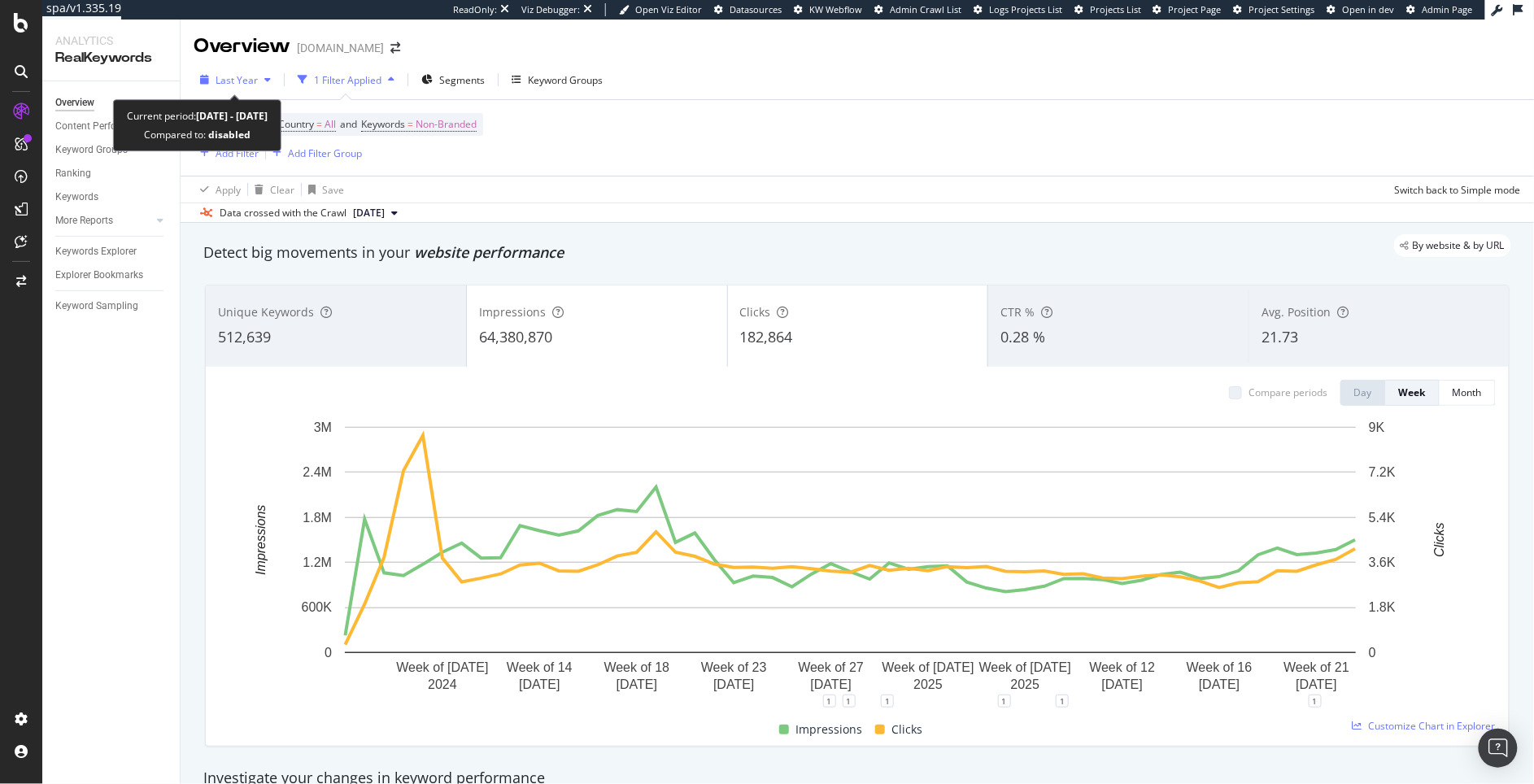
click at [250, 82] on span "Last Year" at bounding box center [237, 80] width 42 height 14
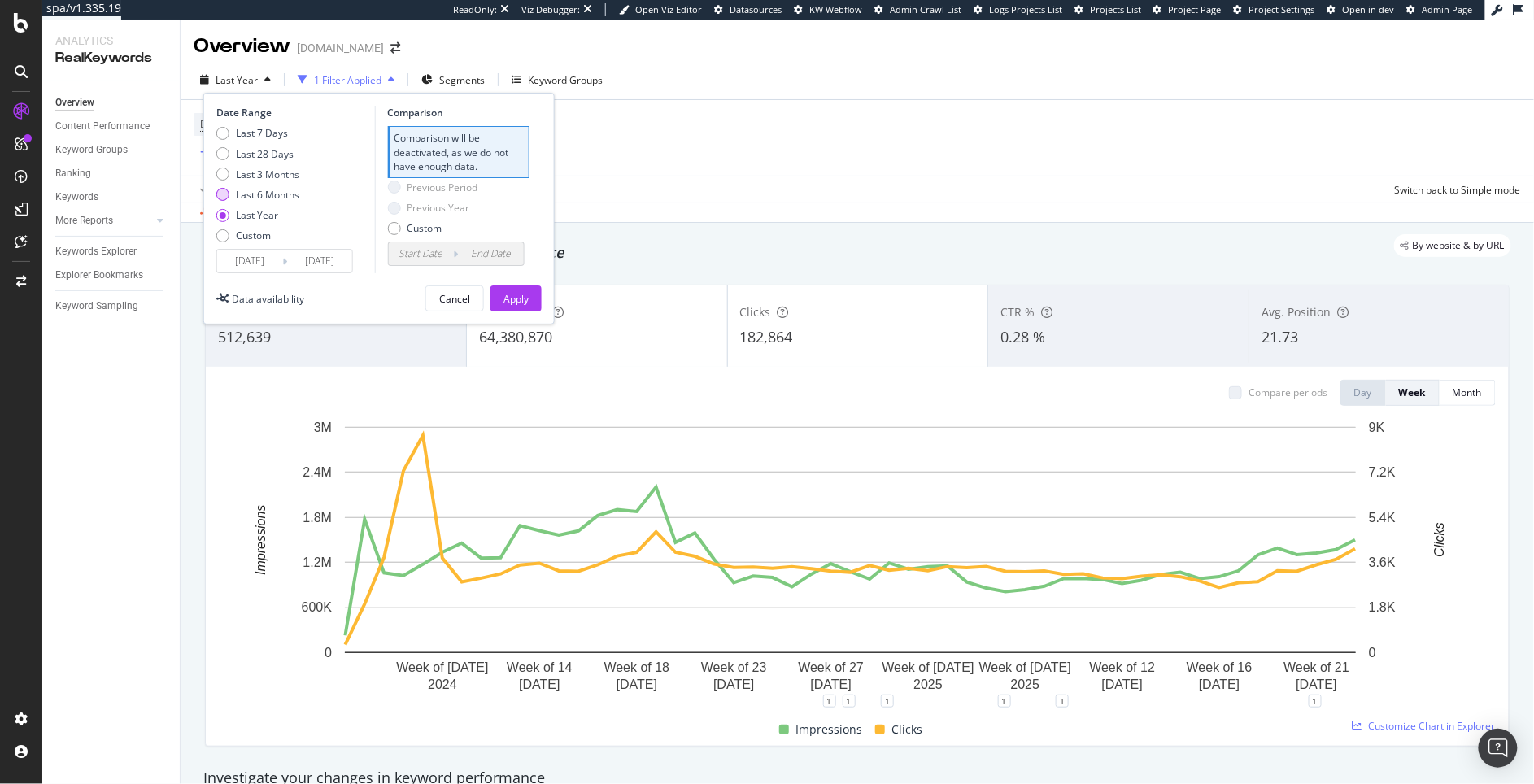
click at [280, 196] on div "Last 6 Months" at bounding box center [268, 195] width 63 height 14
type input "[DATE]"
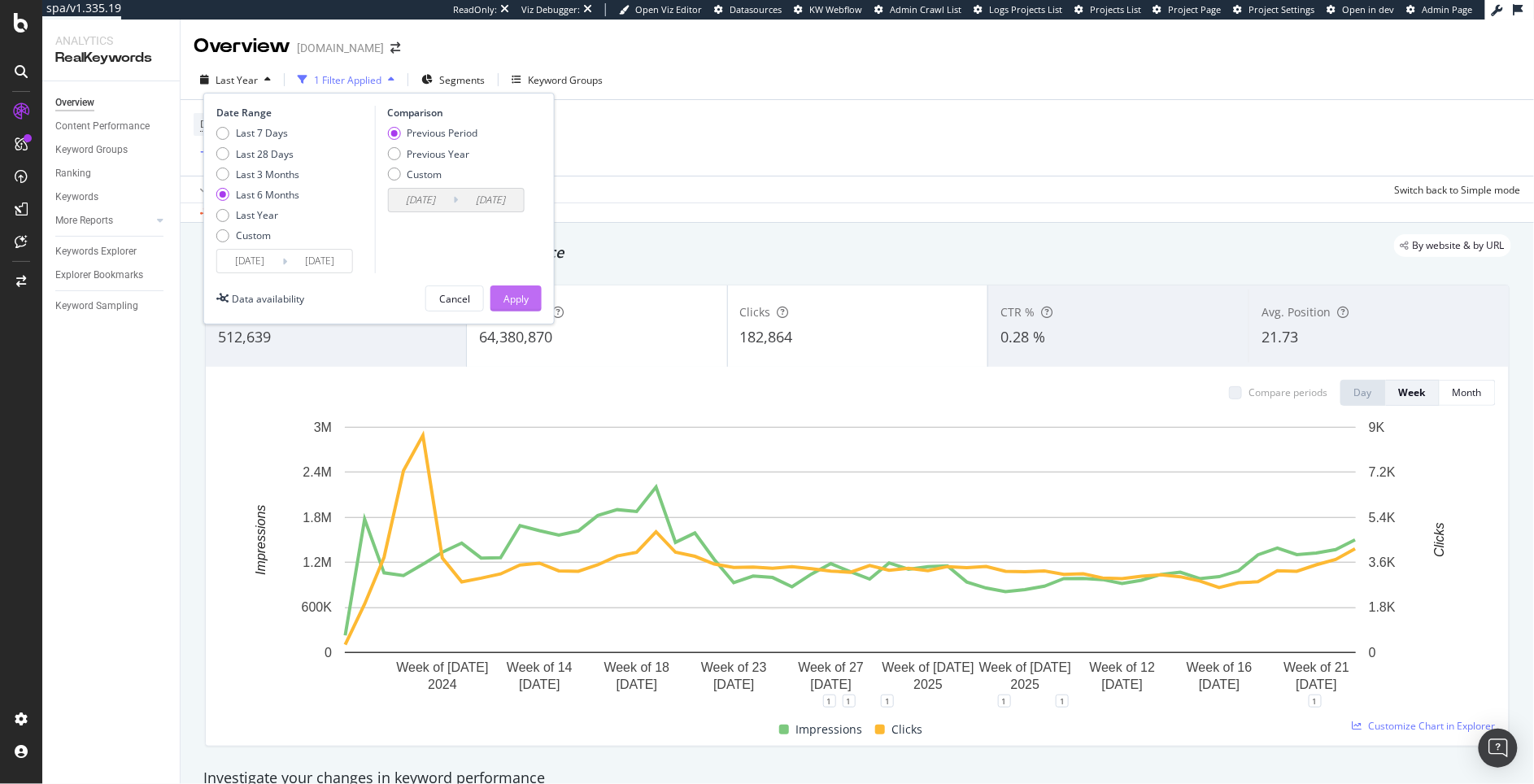
click at [507, 301] on div "Apply" at bounding box center [515, 299] width 26 height 14
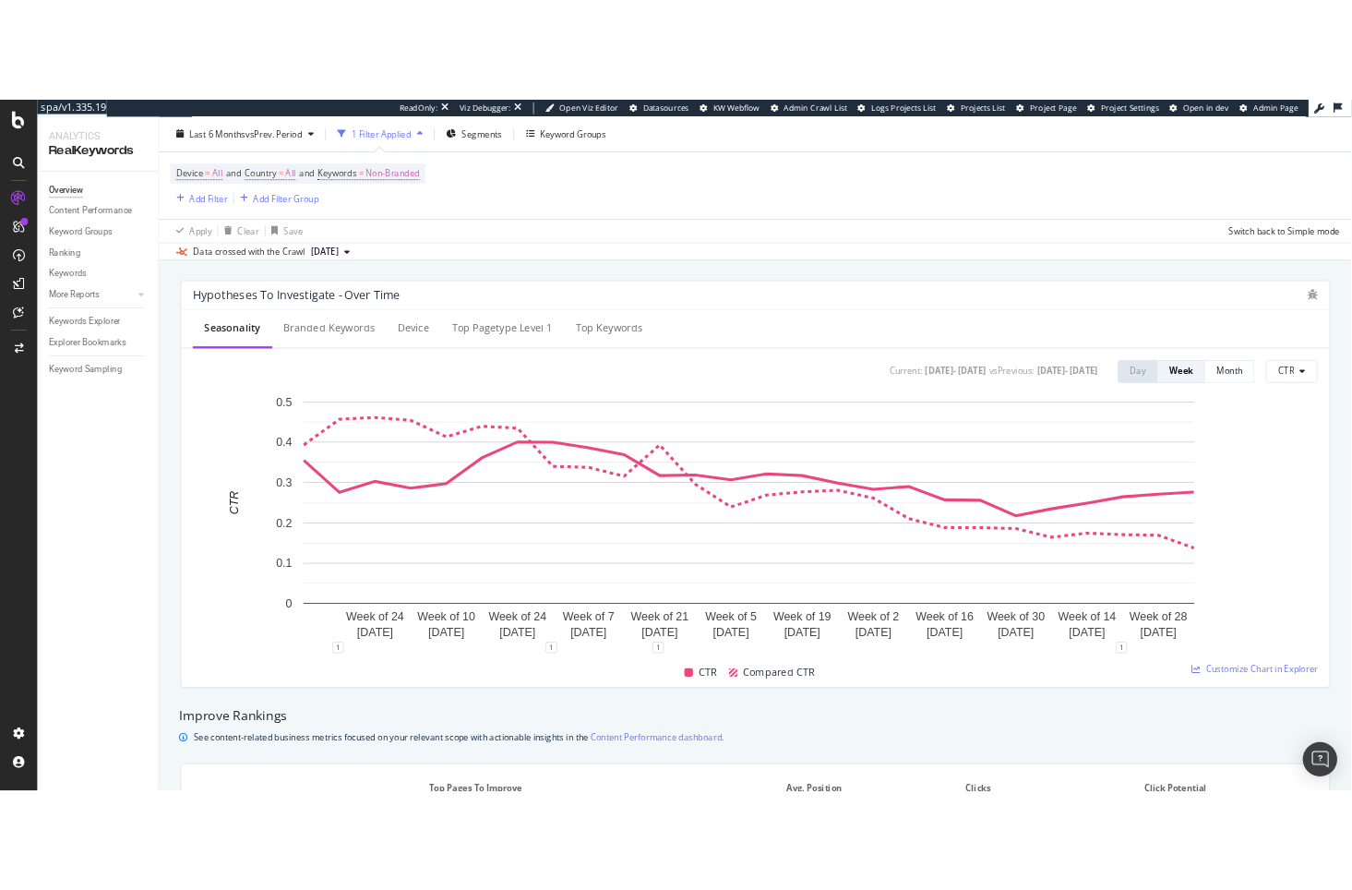
scroll to position [686, 0]
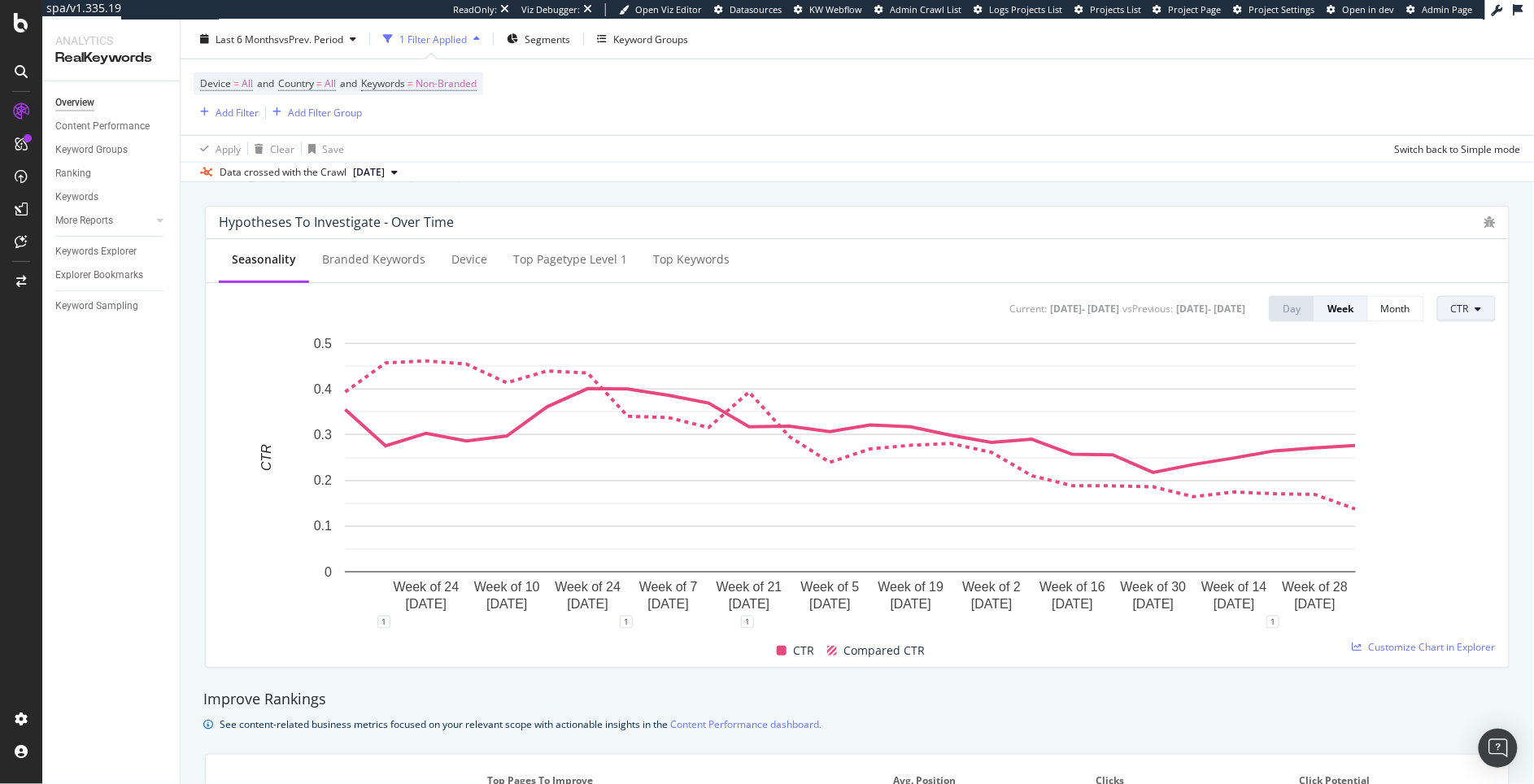
click at [1451, 314] on span "CTR" at bounding box center [1460, 308] width 18 height 14
click at [1440, 339] on span "Clicks" at bounding box center [1477, 341] width 77 height 15
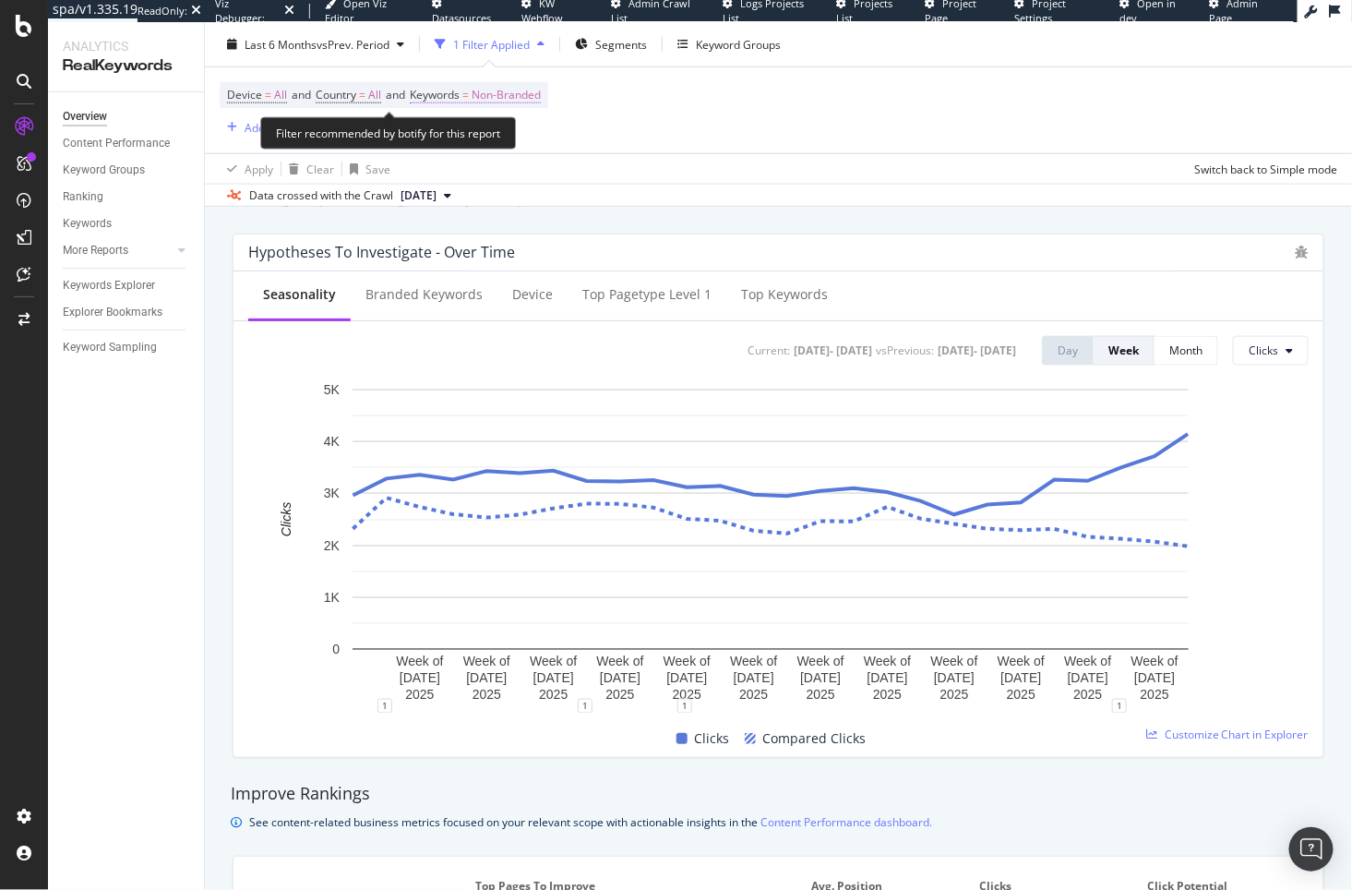
click at [499, 93] on span "Non-Branded" at bounding box center [506, 95] width 69 height 26
click at [456, 136] on span "Non-Branded" at bounding box center [476, 138] width 77 height 16
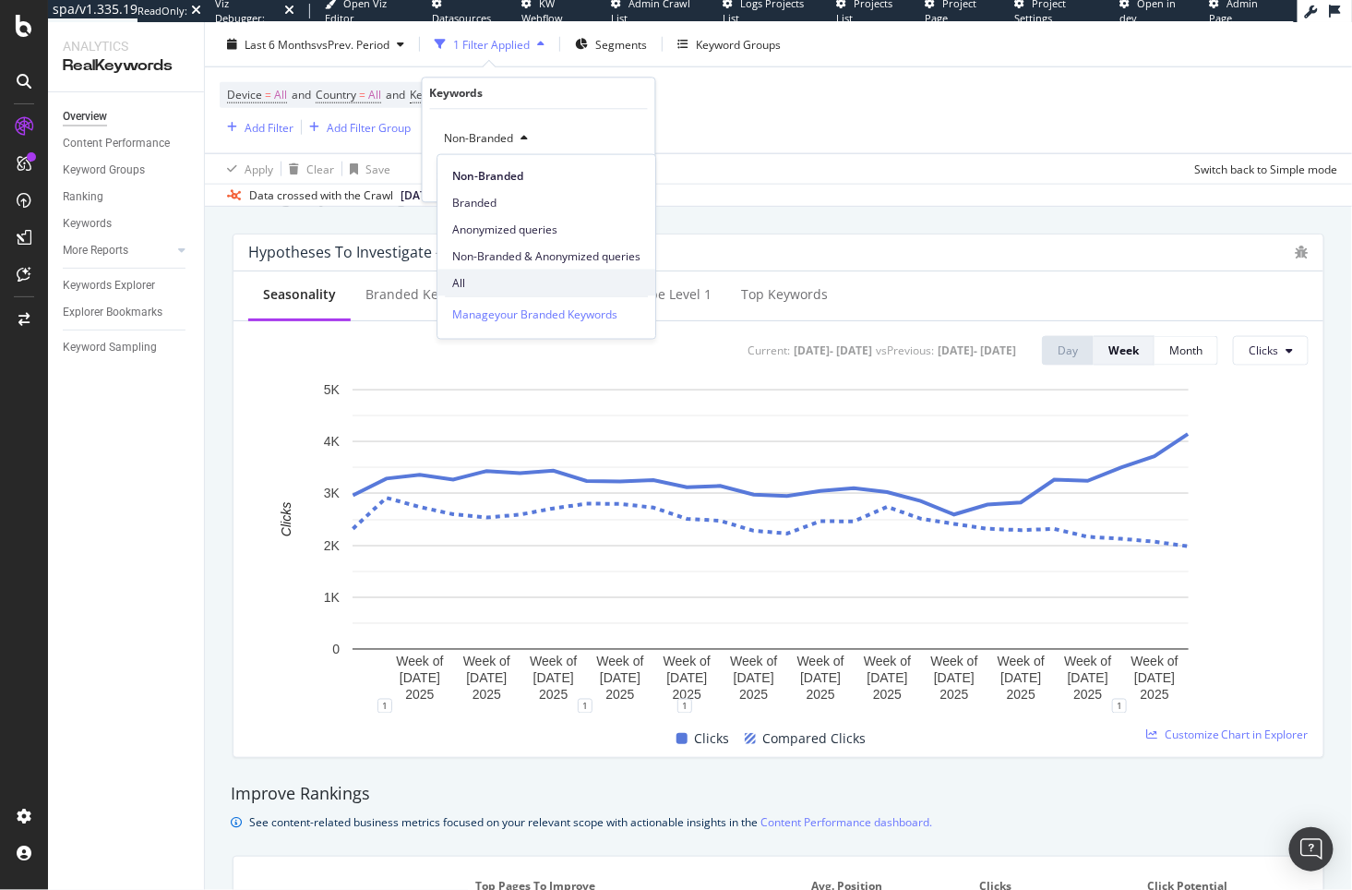
click at [501, 280] on span "All" at bounding box center [546, 282] width 188 height 17
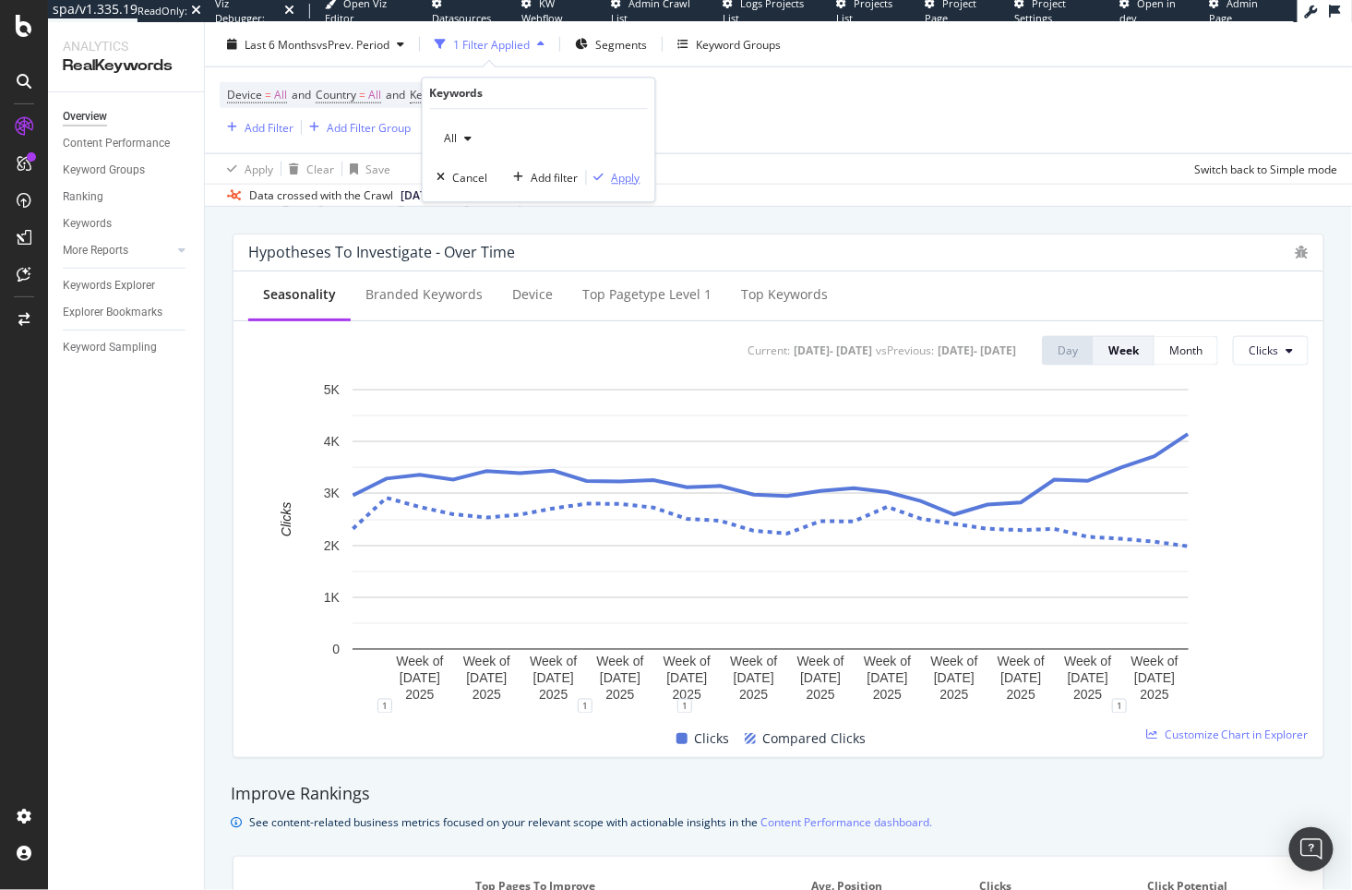
click at [616, 174] on div "Apply" at bounding box center [626, 178] width 29 height 16
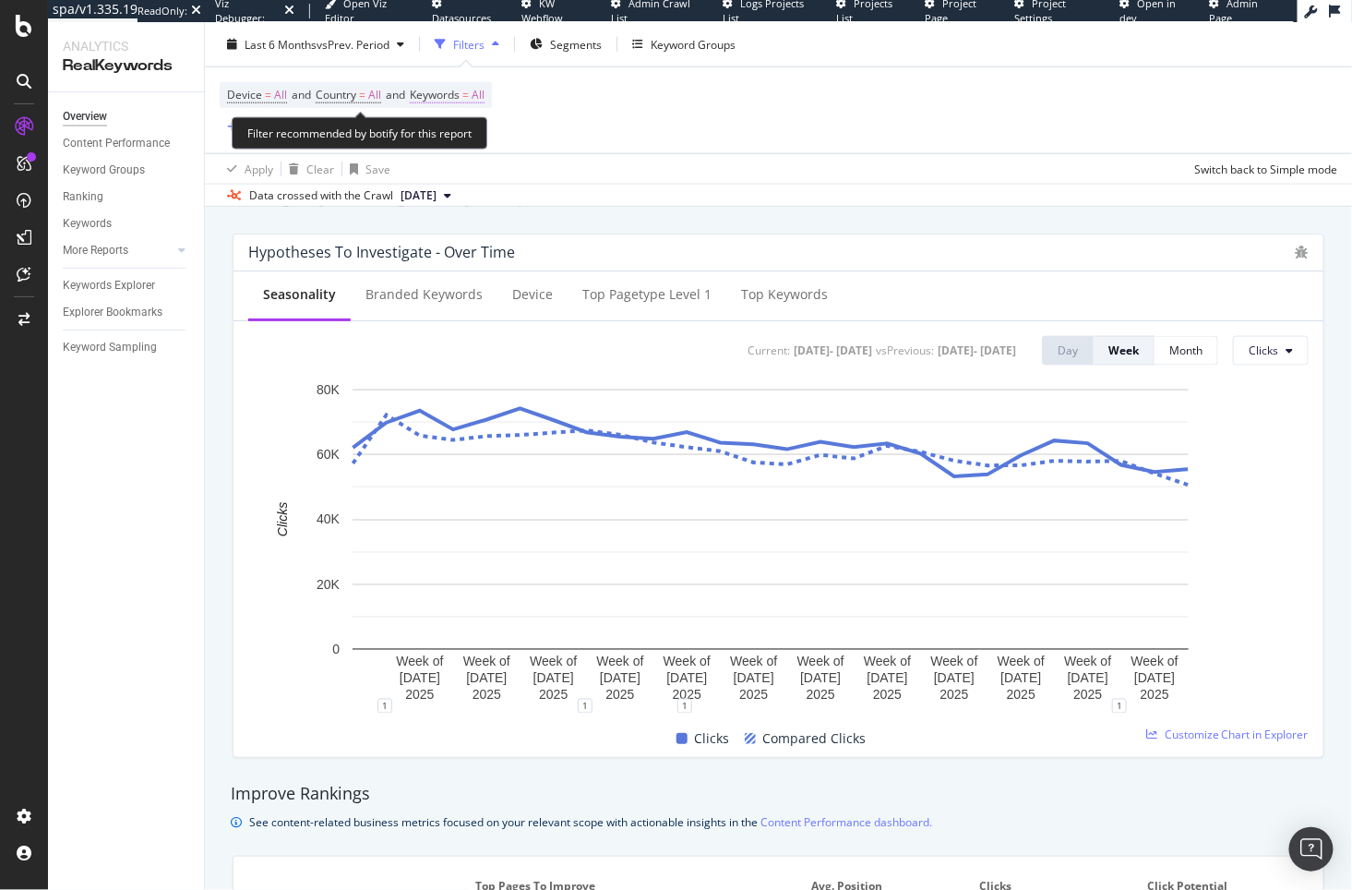
click at [469, 96] on span "=" at bounding box center [465, 95] width 6 height 16
click at [458, 139] on div "button" at bounding box center [469, 138] width 22 height 11
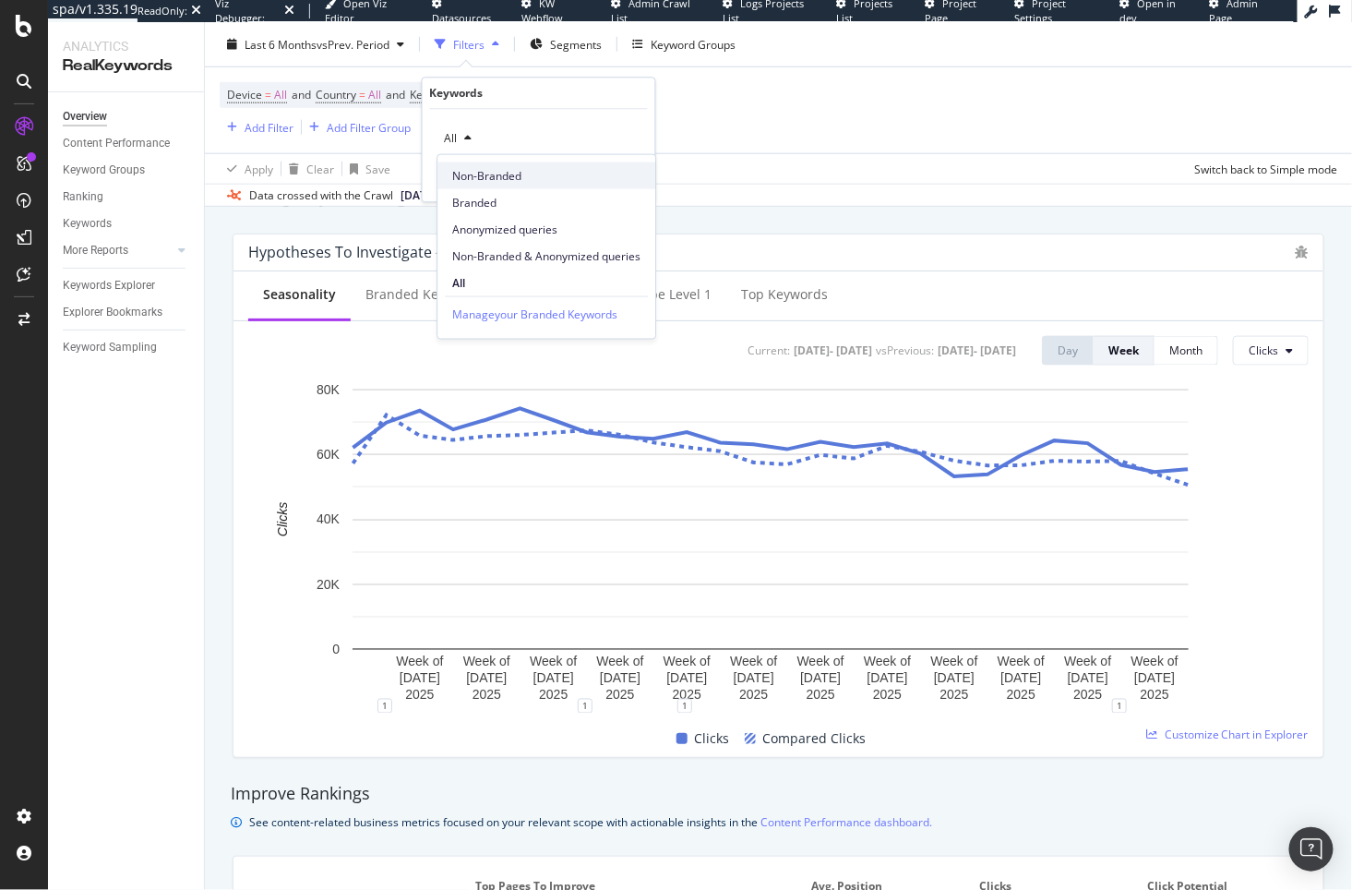
click at [495, 175] on span "Non-Branded" at bounding box center [546, 175] width 188 height 17
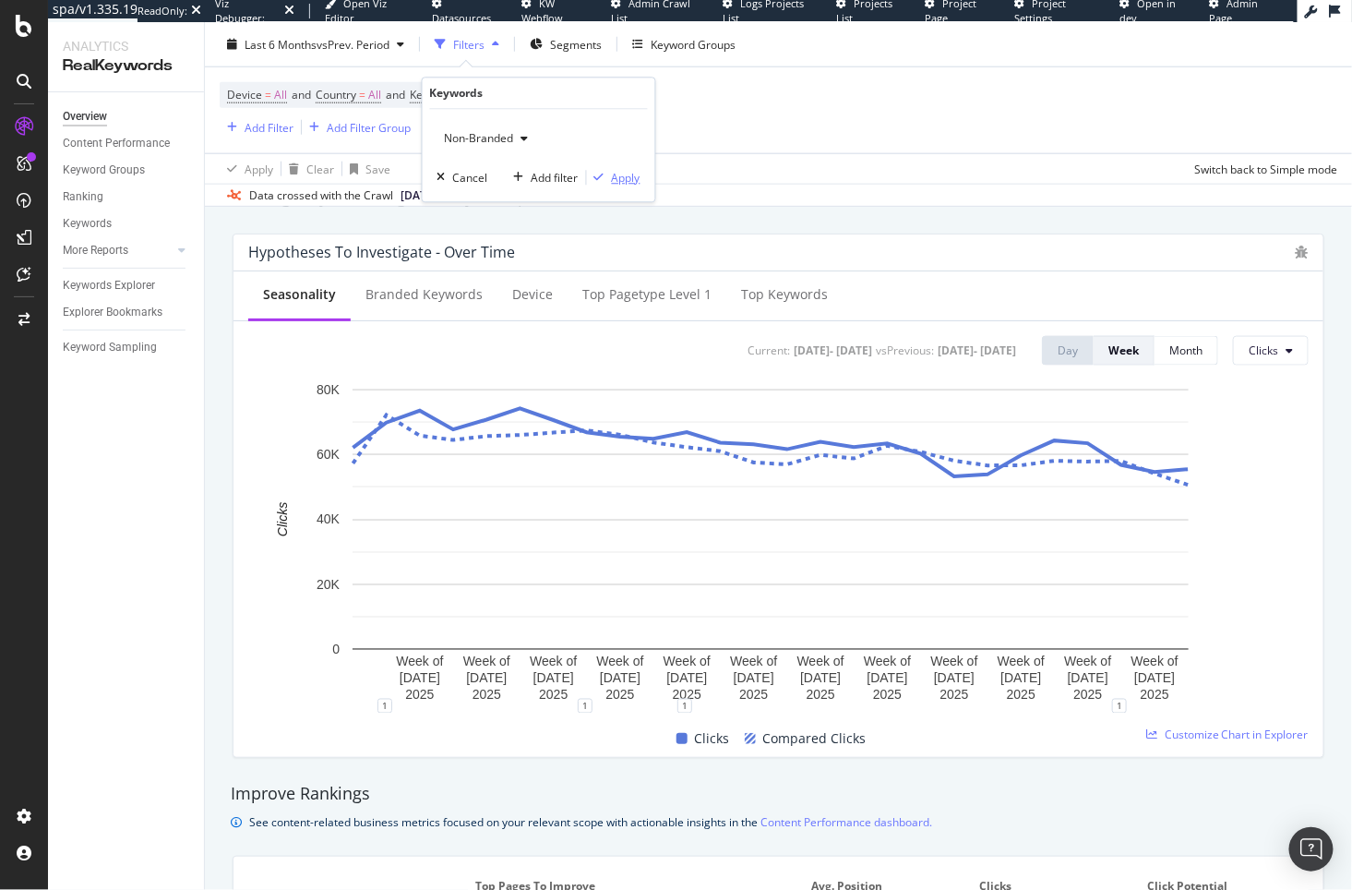
click at [617, 172] on div "Apply" at bounding box center [626, 178] width 29 height 16
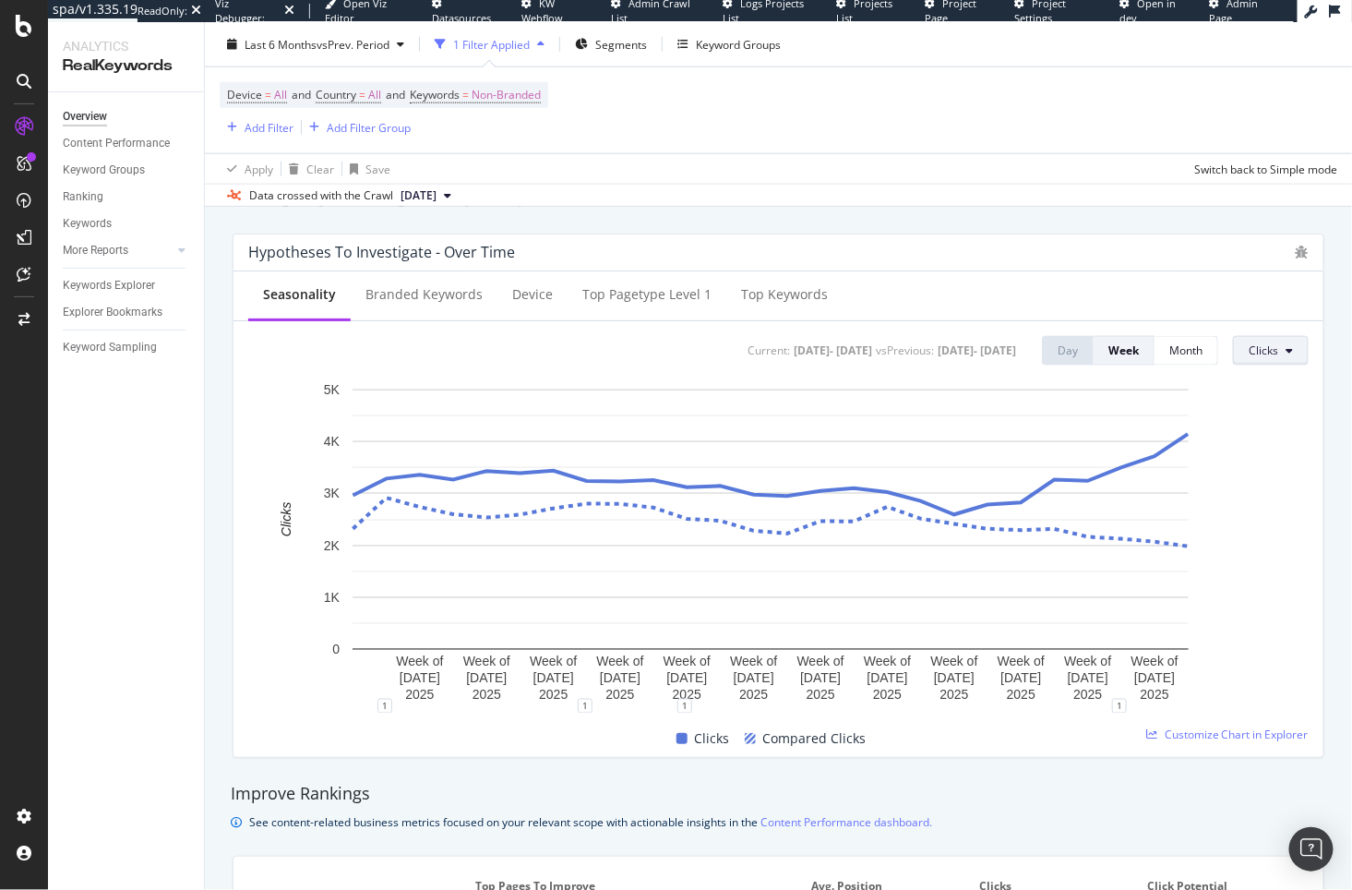
click at [1286, 354] on icon at bounding box center [1289, 350] width 7 height 11
click at [1272, 425] on span "Impressions" at bounding box center [1278, 422] width 87 height 17
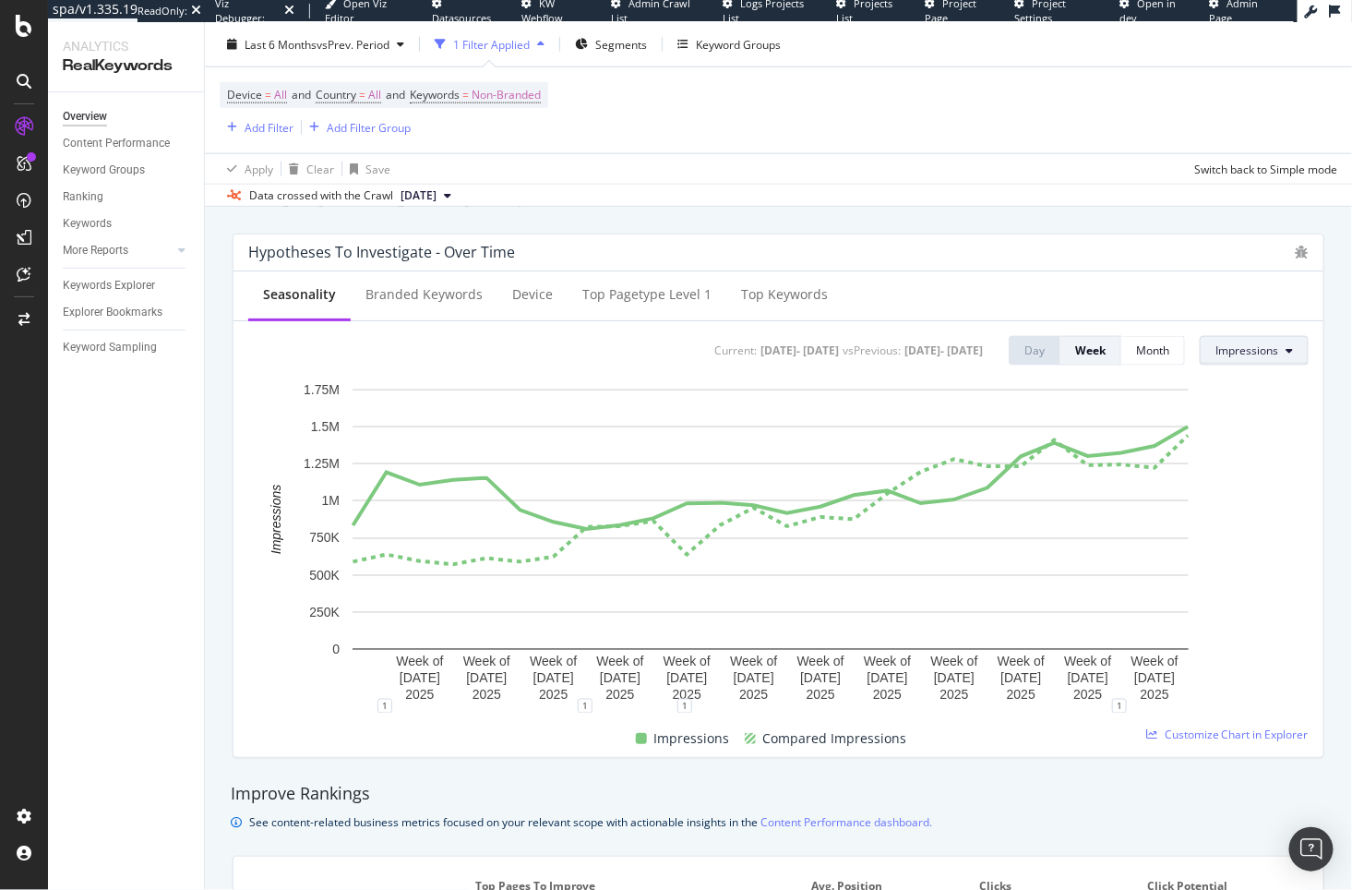
click at [1245, 350] on span "Impressions" at bounding box center [1247, 350] width 63 height 16
click at [1225, 486] on span "CTR" at bounding box center [1244, 490] width 87 height 17
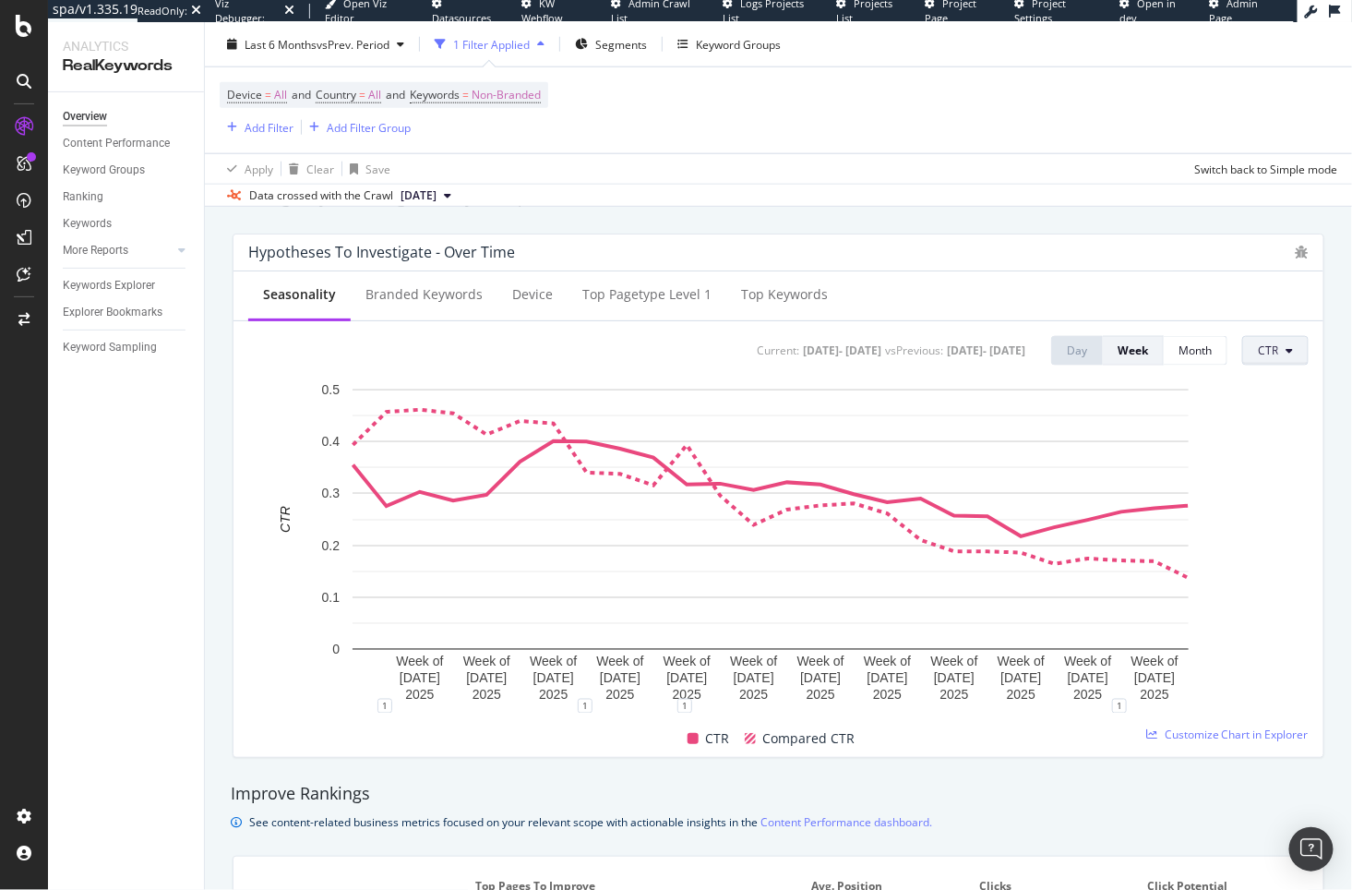
click at [1258, 347] on span "CTR" at bounding box center [1268, 350] width 20 height 16
click at [1245, 453] on span "Average Position" at bounding box center [1287, 456] width 87 height 17
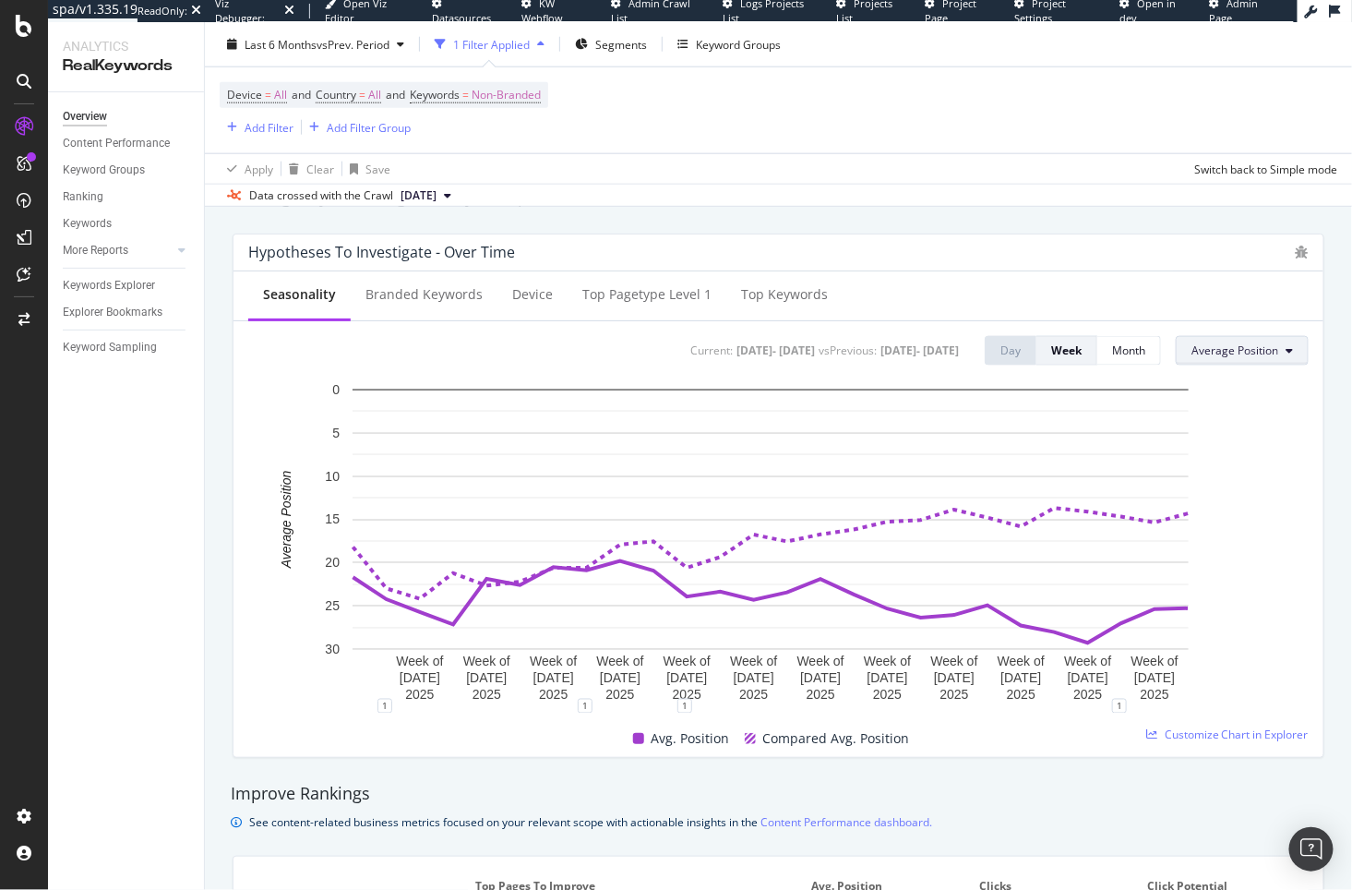
click at [1230, 352] on span "Average Position" at bounding box center [1235, 350] width 87 height 16
click at [1210, 391] on span "Clicks" at bounding box center [1222, 387] width 89 height 17
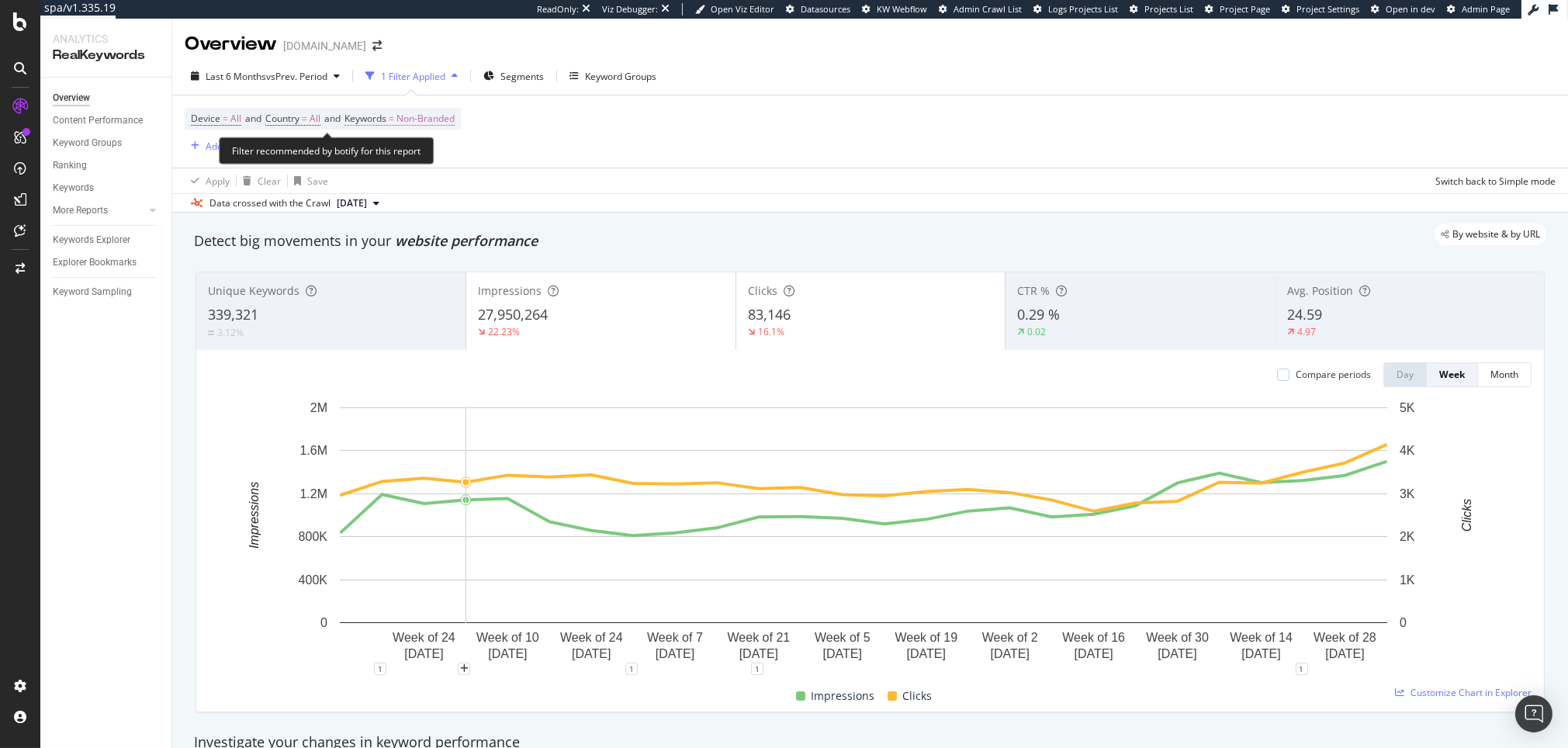
click at [419, 119] on span "Non-Branded" at bounding box center [425, 119] width 58 height 22
click at [416, 156] on span "Non-Branded" at bounding box center [400, 155] width 65 height 13
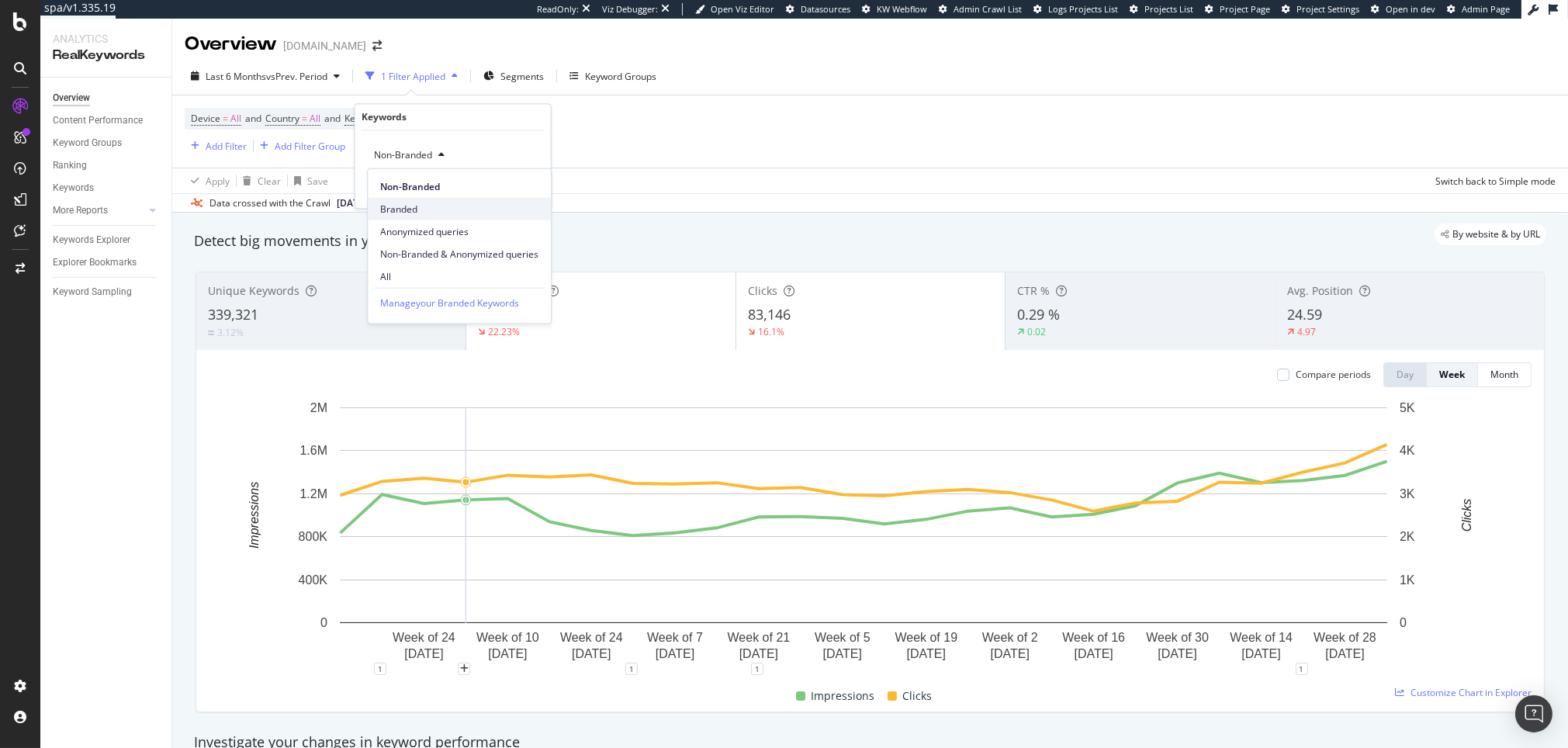
click at [417, 212] on span "Branded" at bounding box center [459, 208] width 158 height 14
click at [520, 188] on div "Apply" at bounding box center [526, 188] width 24 height 13
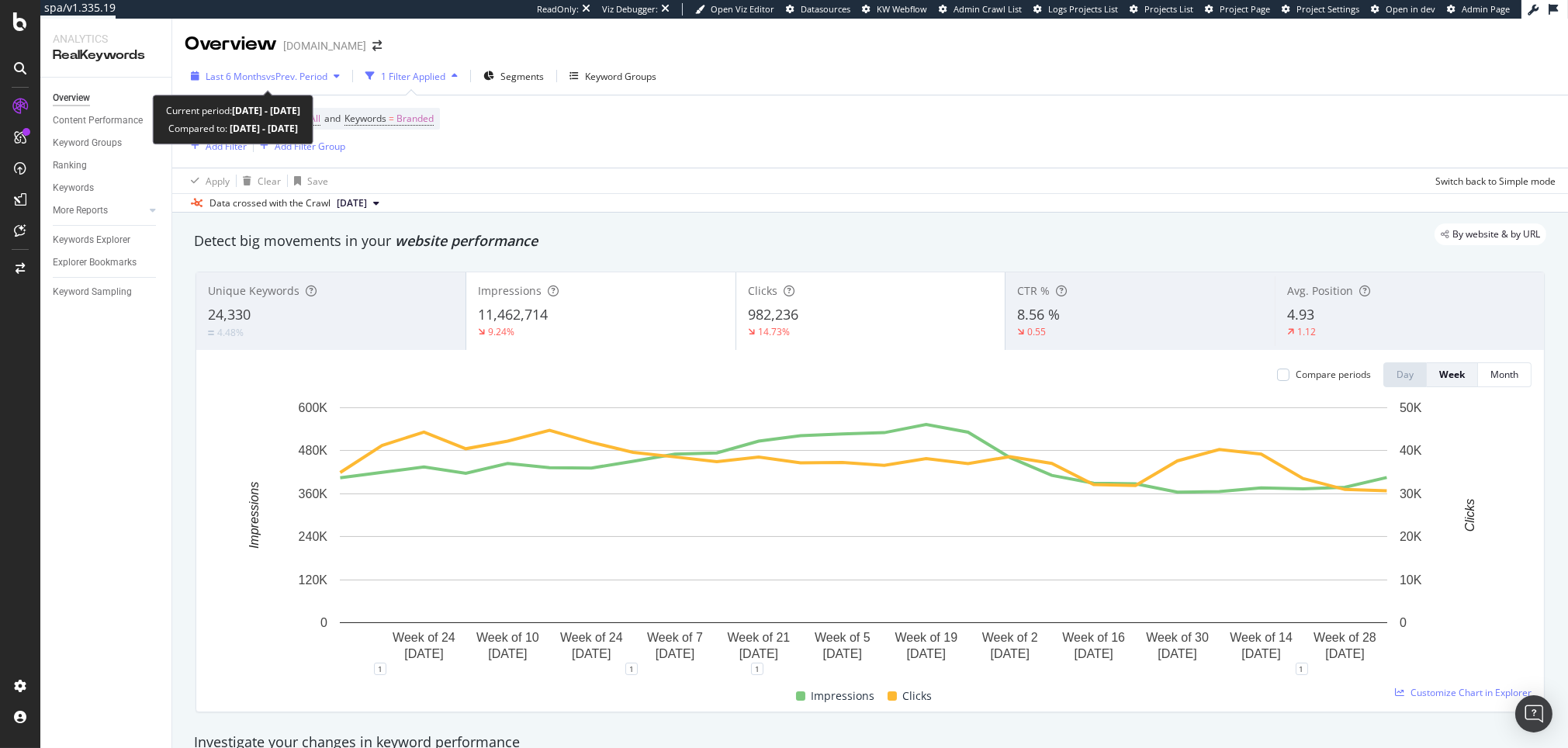
click at [242, 73] on span "Last 6 Months" at bounding box center [236, 76] width 61 height 13
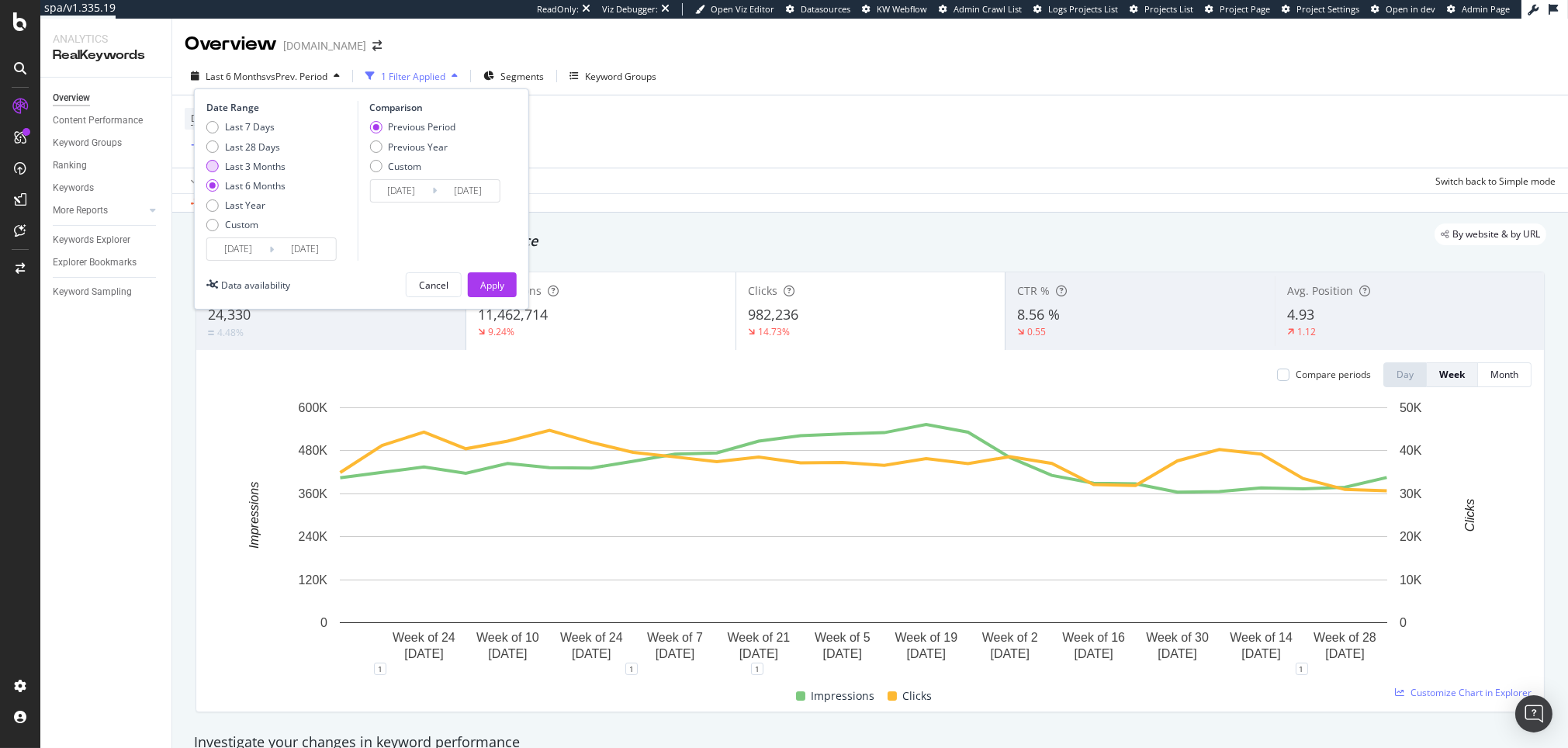
click at [266, 163] on div "Last 3 Months" at bounding box center [256, 166] width 61 height 13
type input "[DATE]"
click at [500, 278] on div "Apply" at bounding box center [492, 285] width 24 height 13
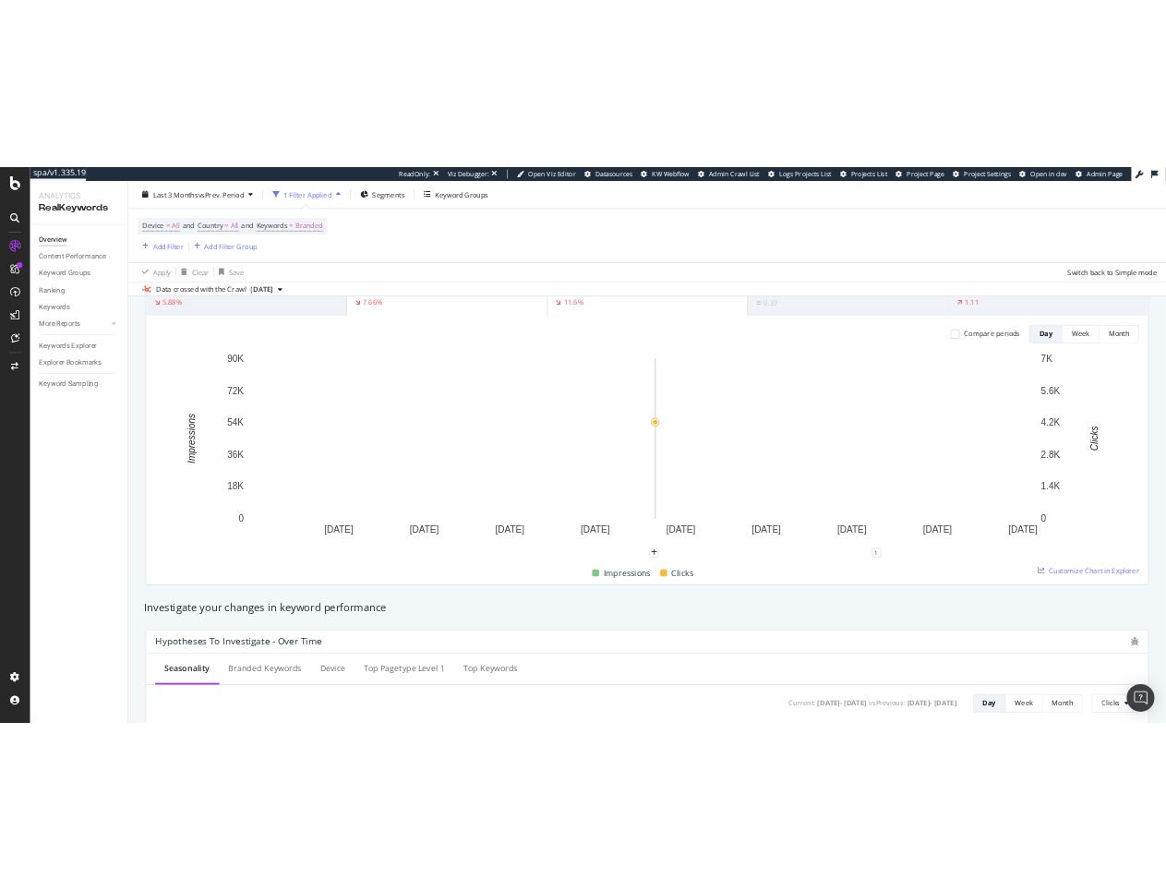
scroll to position [684, 0]
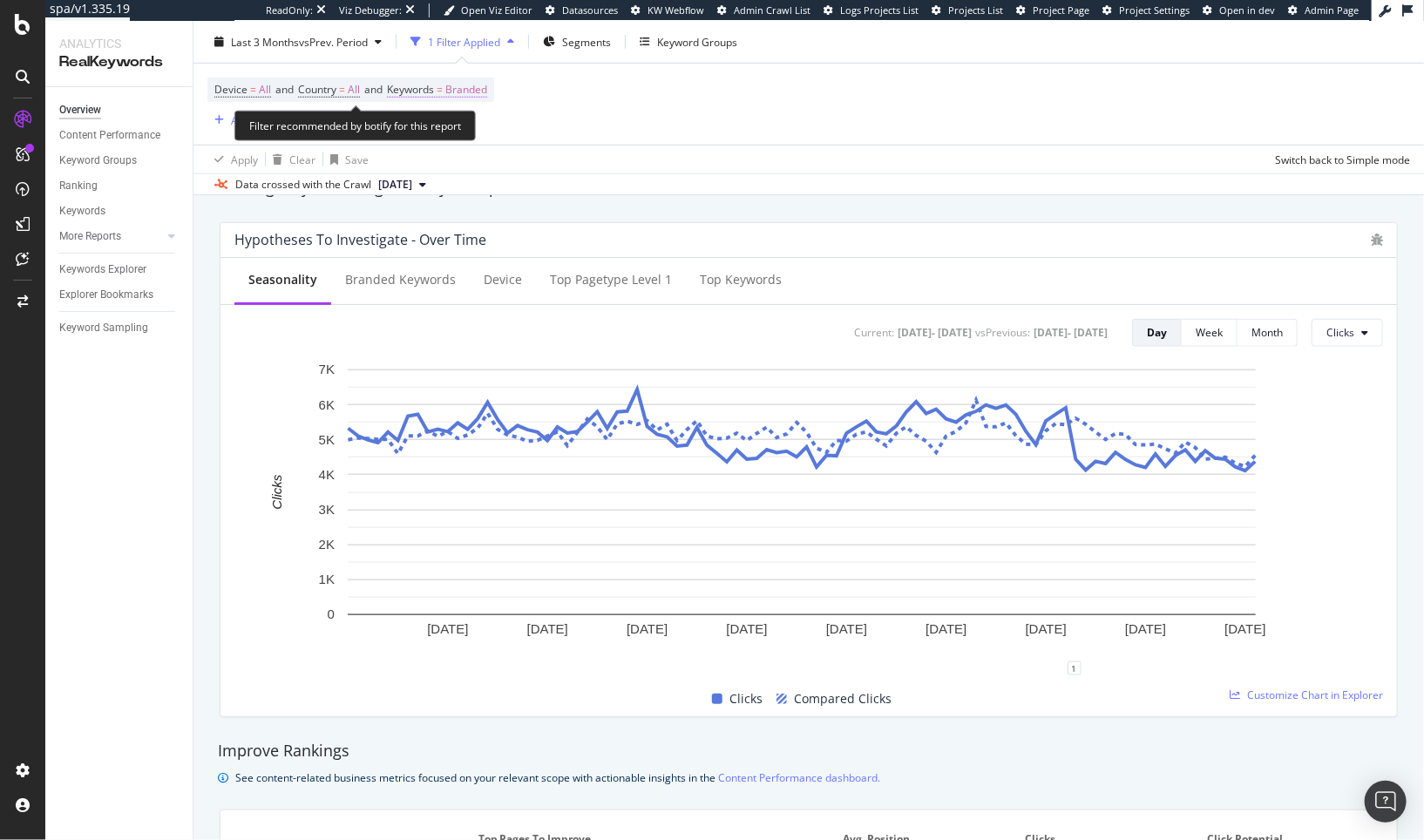
click at [460, 83] on span "Branded" at bounding box center [466, 90] width 42 height 25
click at [462, 133] on div "button" at bounding box center [472, 130] width 21 height 10
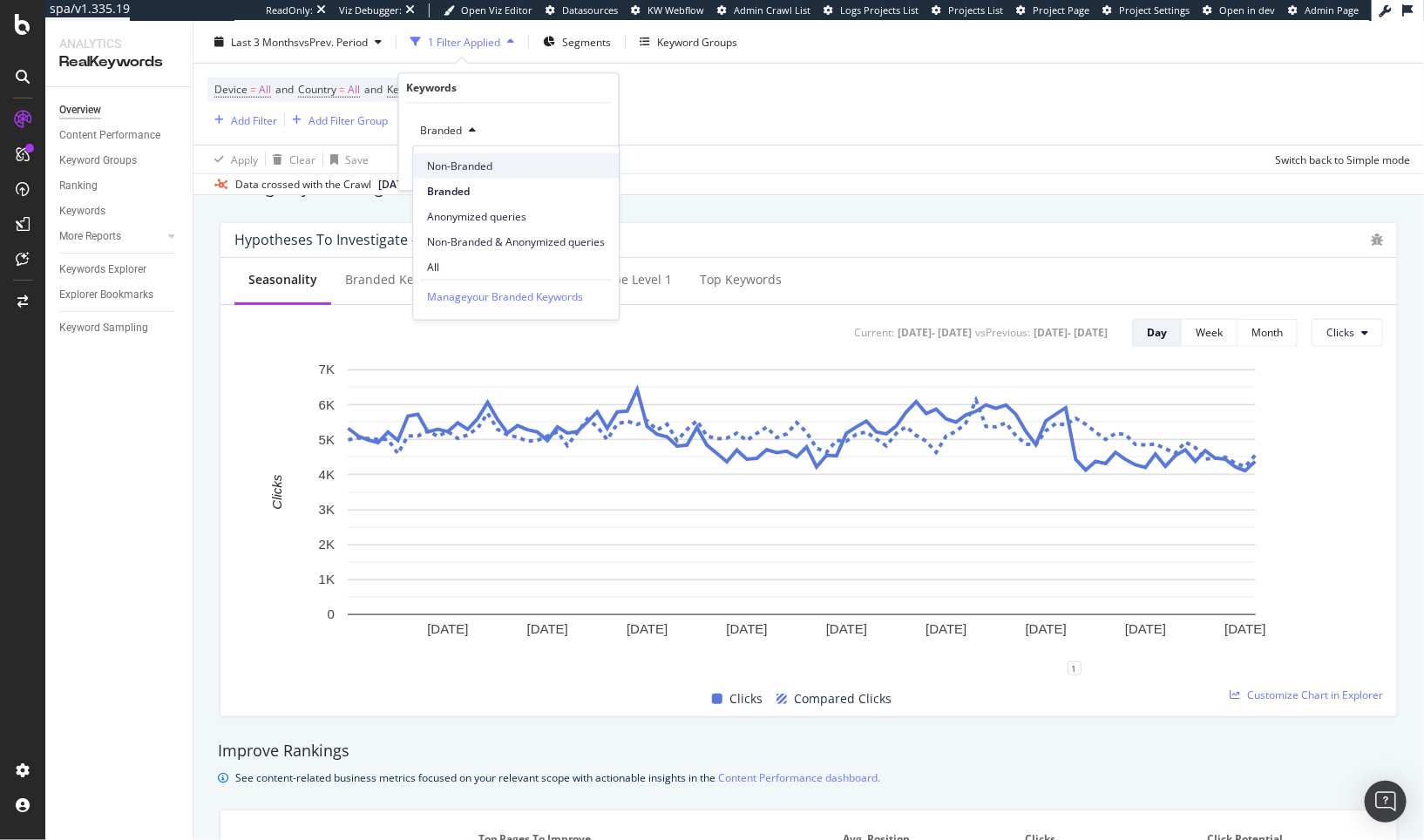
click at [465, 162] on span "Non-Branded" at bounding box center [516, 165] width 178 height 16
click at [578, 164] on div "Apply" at bounding box center [591, 168] width 27 height 15
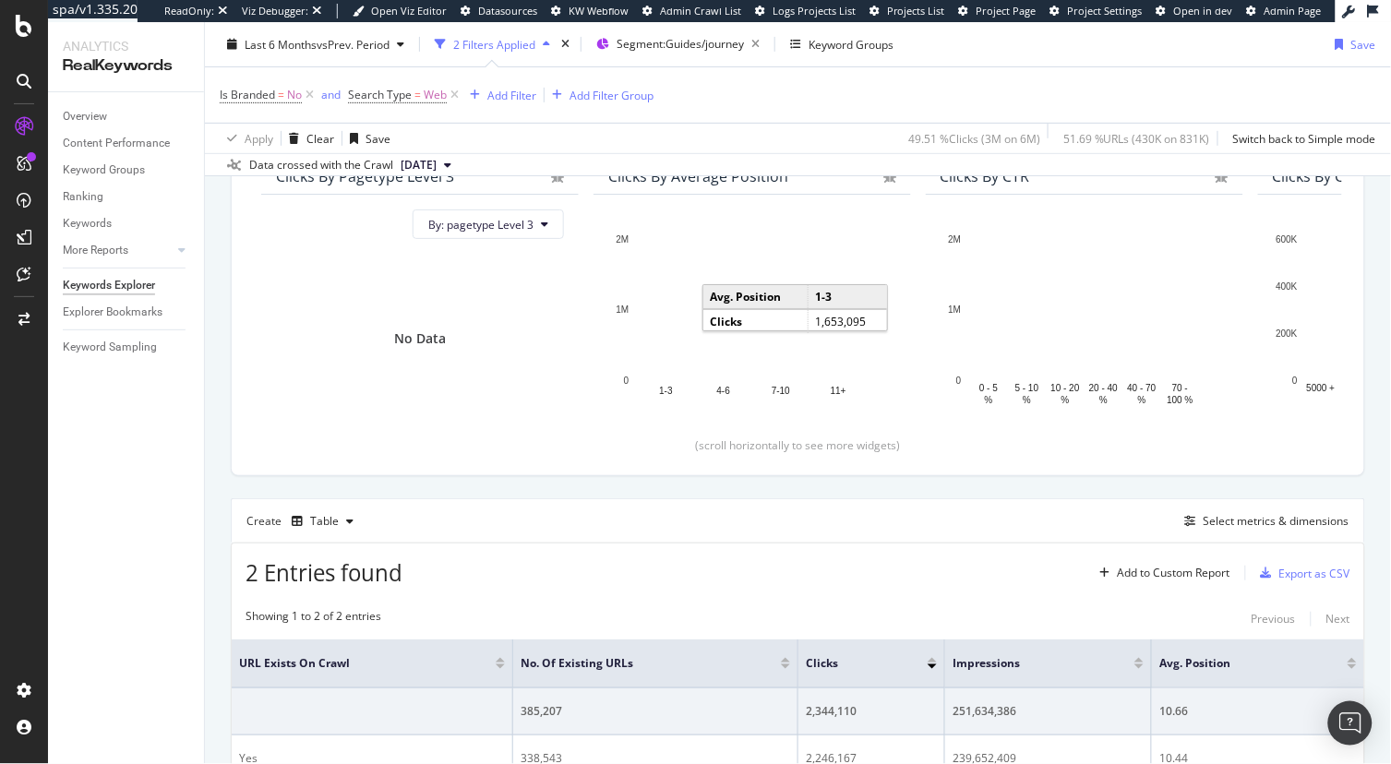
scroll to position [356, 0]
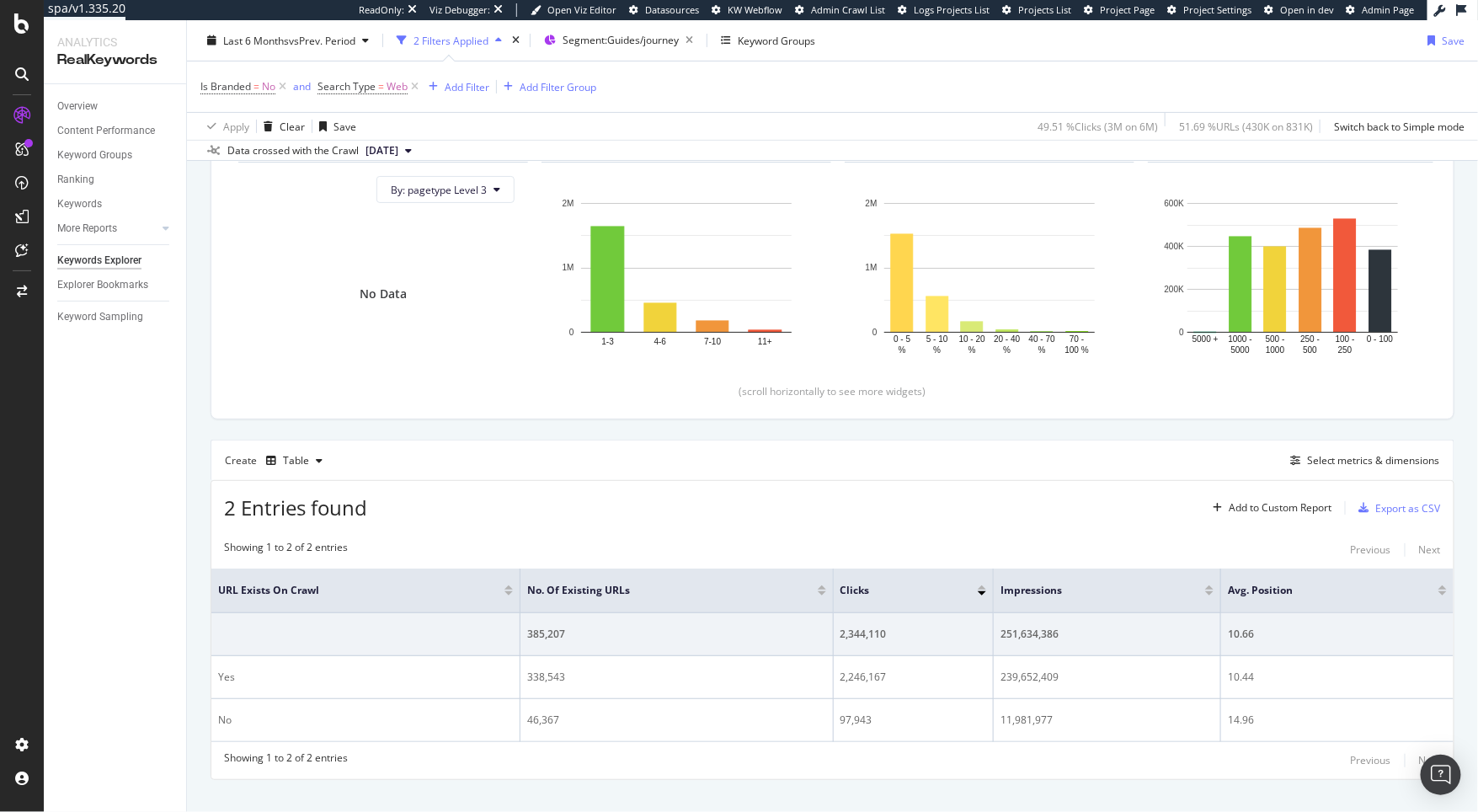
scroll to position [212, 0]
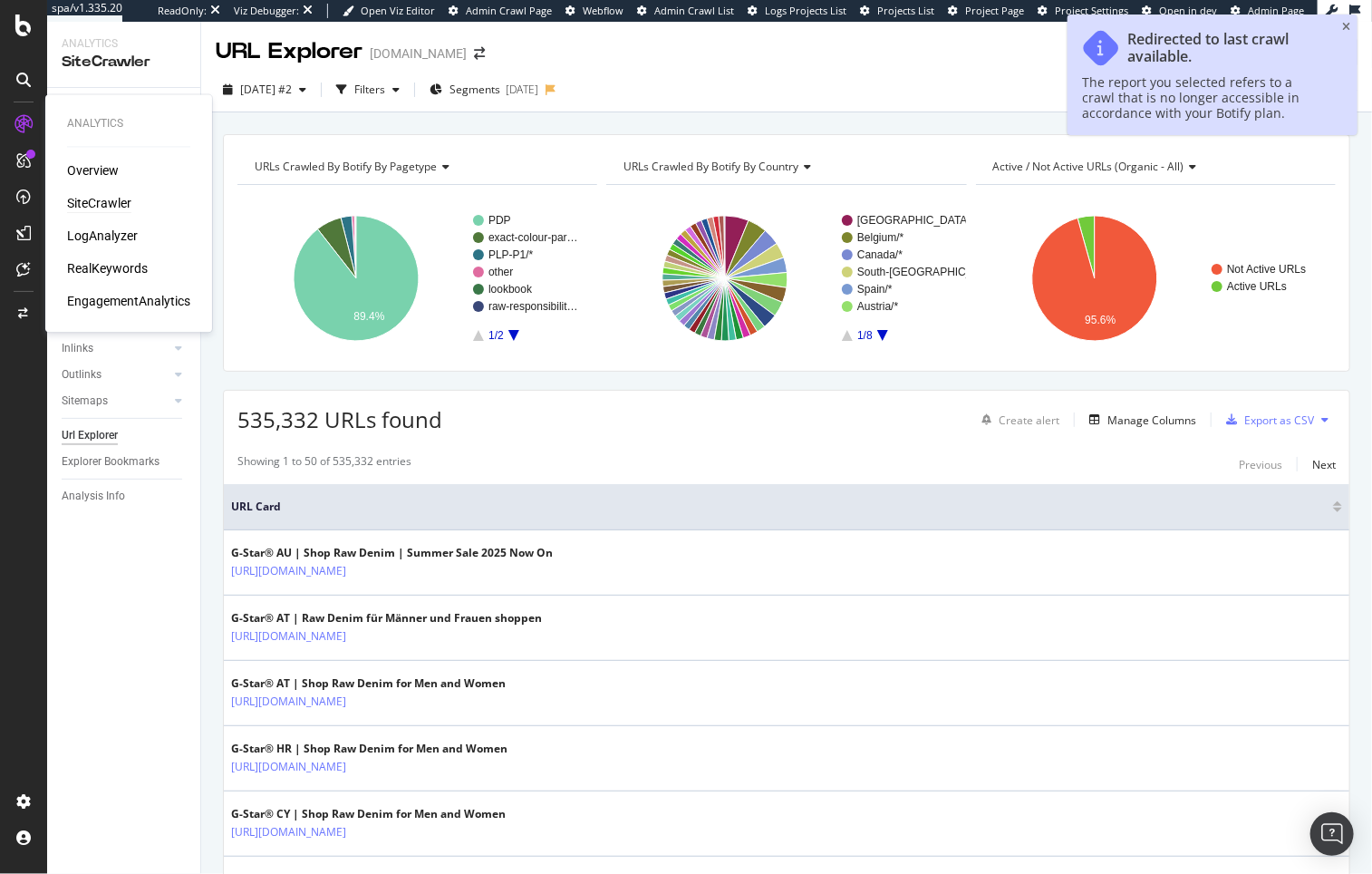
click at [100, 204] on div "SiteCrawler" at bounding box center [99, 203] width 65 height 18
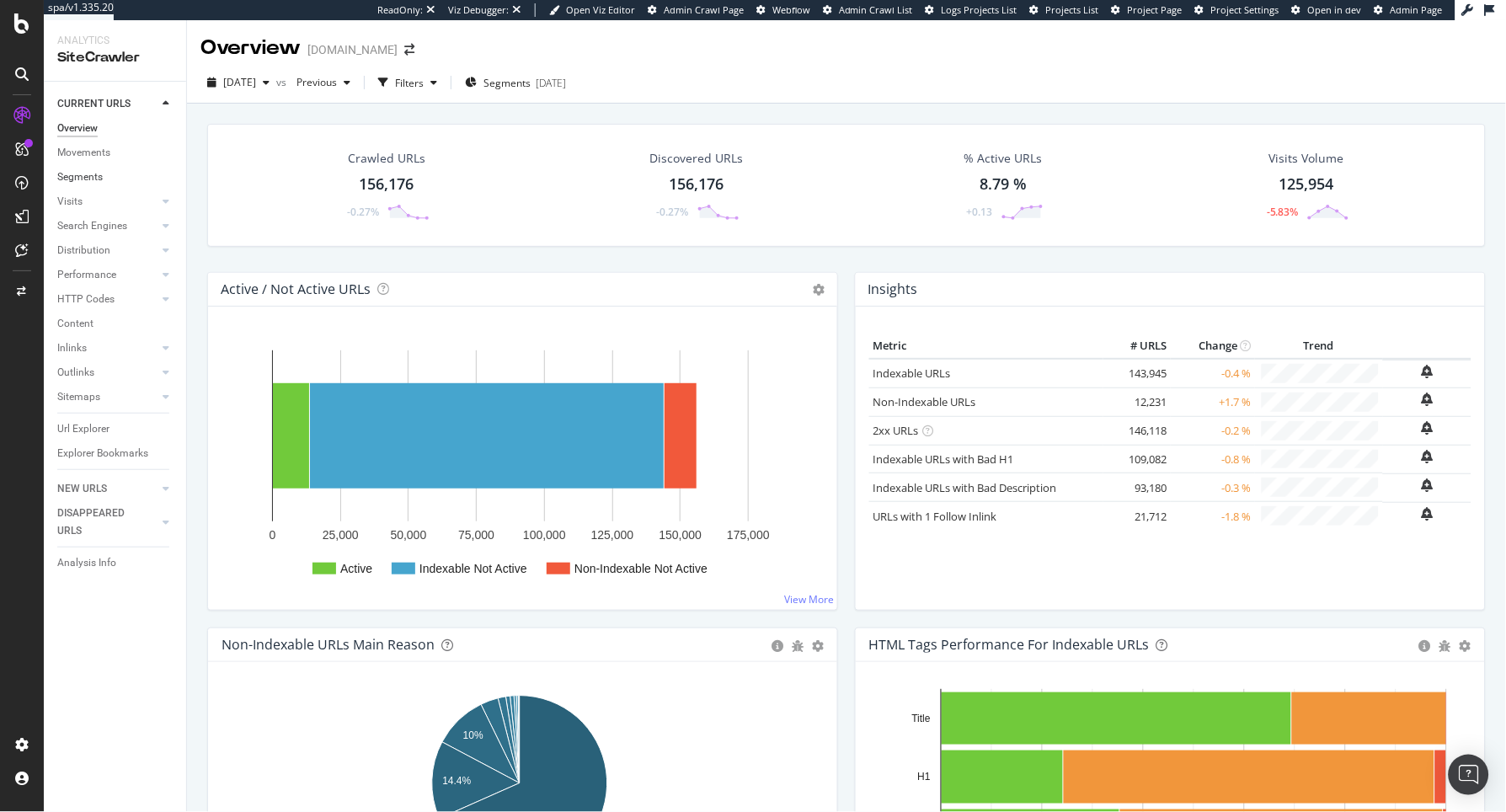
click at [104, 171] on link "Segments" at bounding box center [116, 177] width 117 height 17
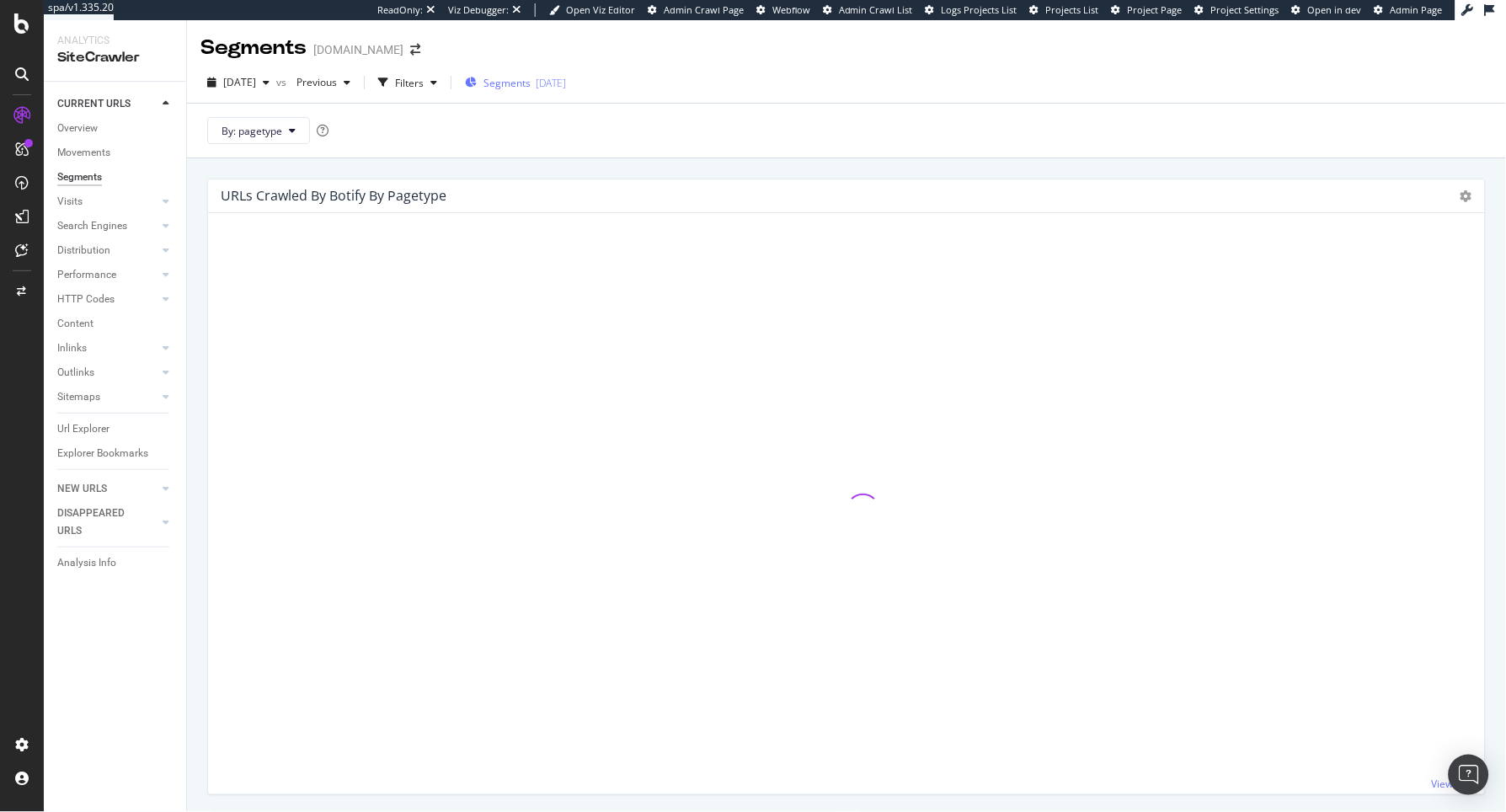
click at [531, 86] on span "Segments" at bounding box center [507, 83] width 47 height 15
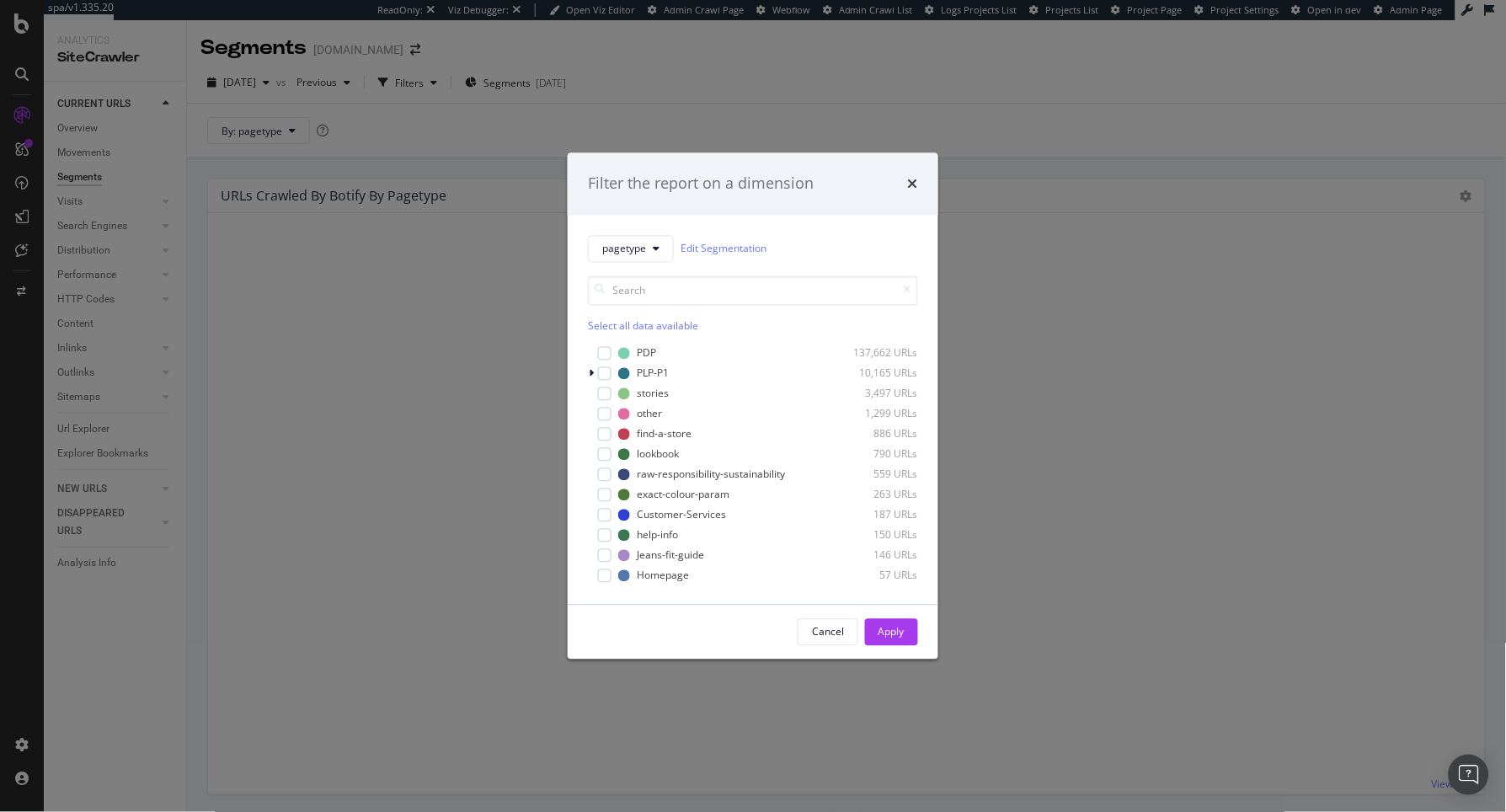
click at [481, 171] on div "Filter the report on a dimension pagetype Edit Segmentation Select all data ava…" at bounding box center [753, 406] width 1506 height 812
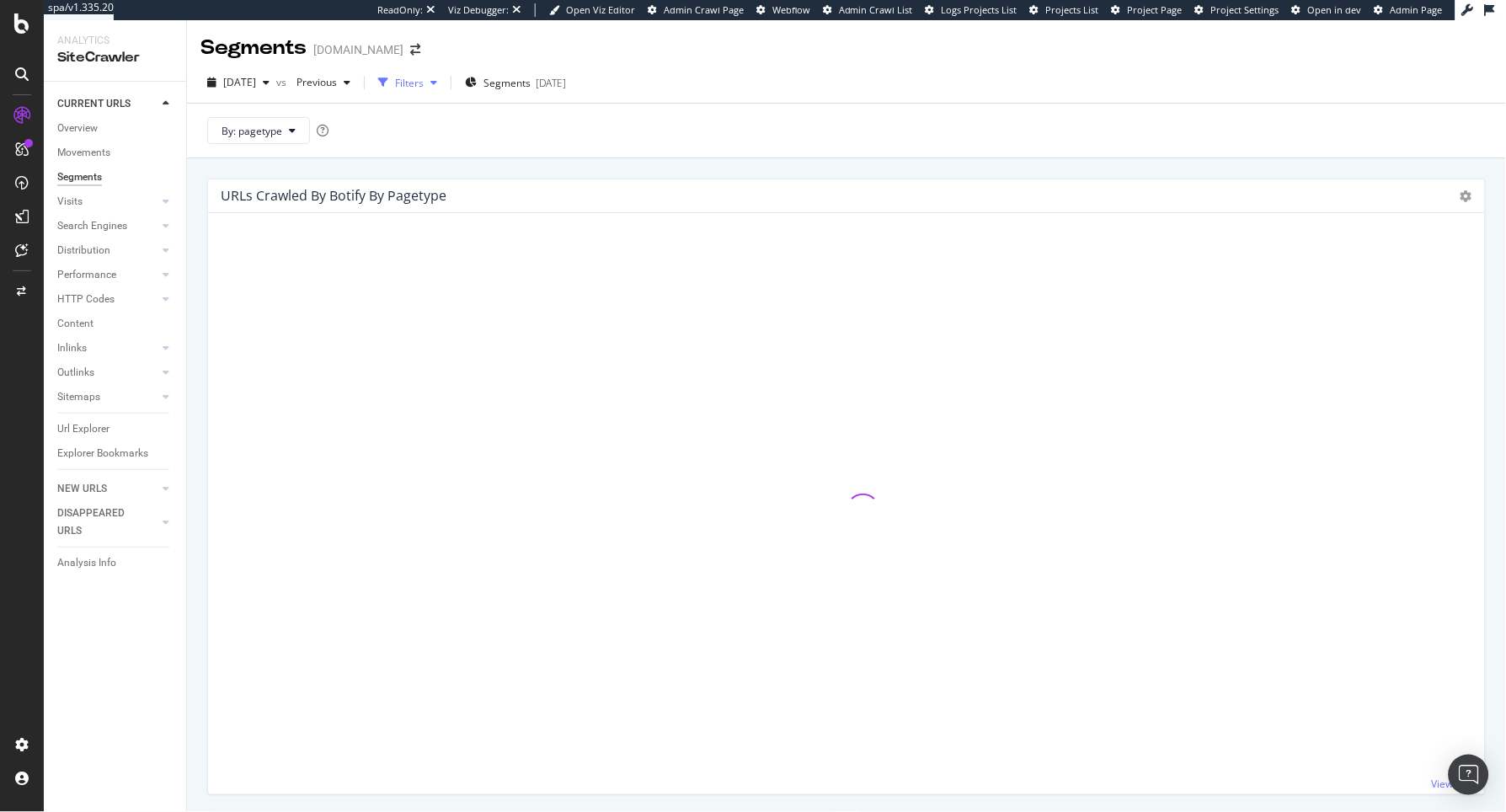
click at [444, 82] on div "button" at bounding box center [434, 82] width 20 height 10
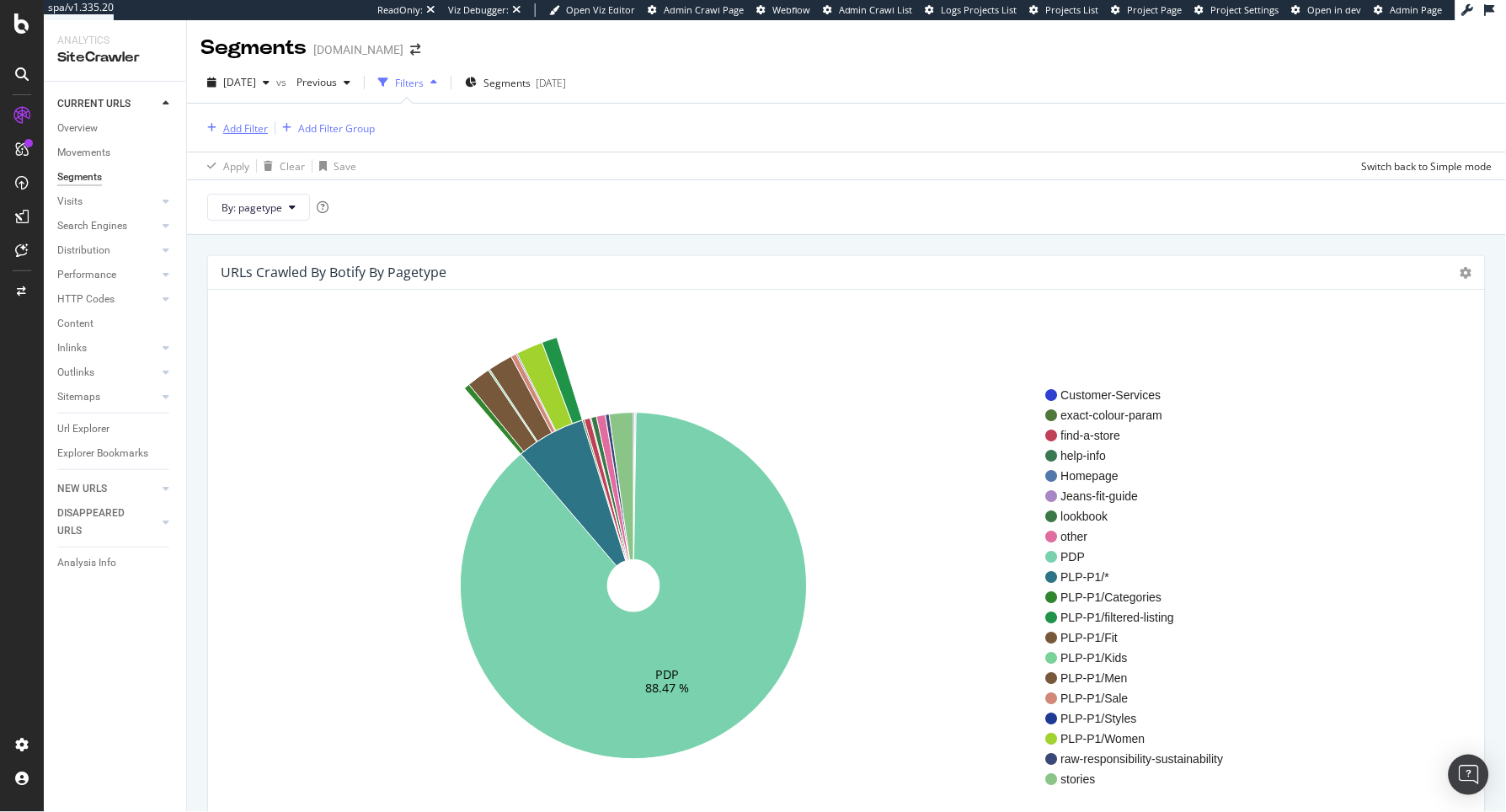
click at [254, 130] on div "Add Filter" at bounding box center [246, 129] width 45 height 15
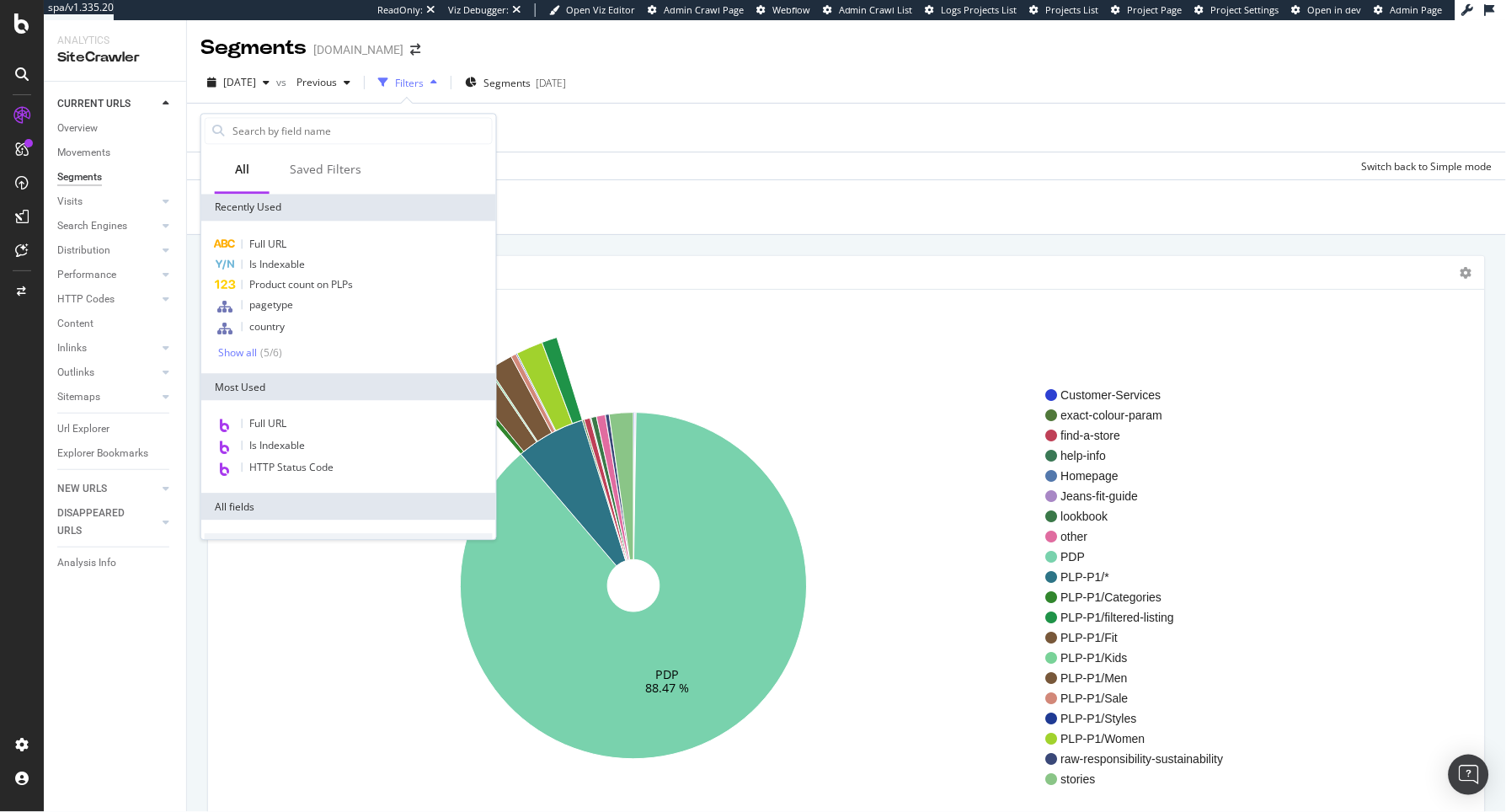
click at [661, 140] on div "Add Filter Add Filter Group" at bounding box center [847, 128] width 1292 height 48
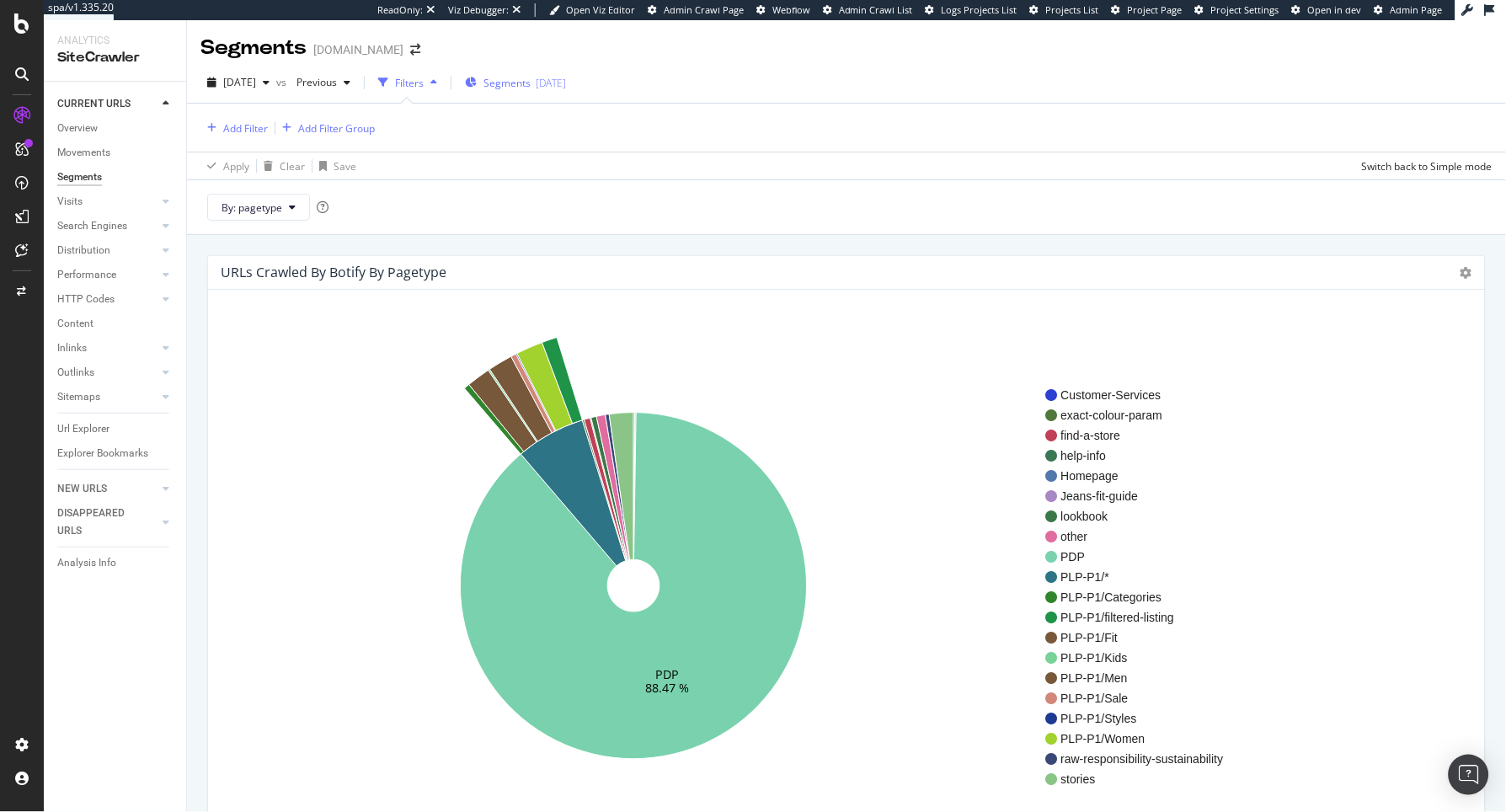
click at [531, 78] on span "Segments" at bounding box center [507, 83] width 47 height 15
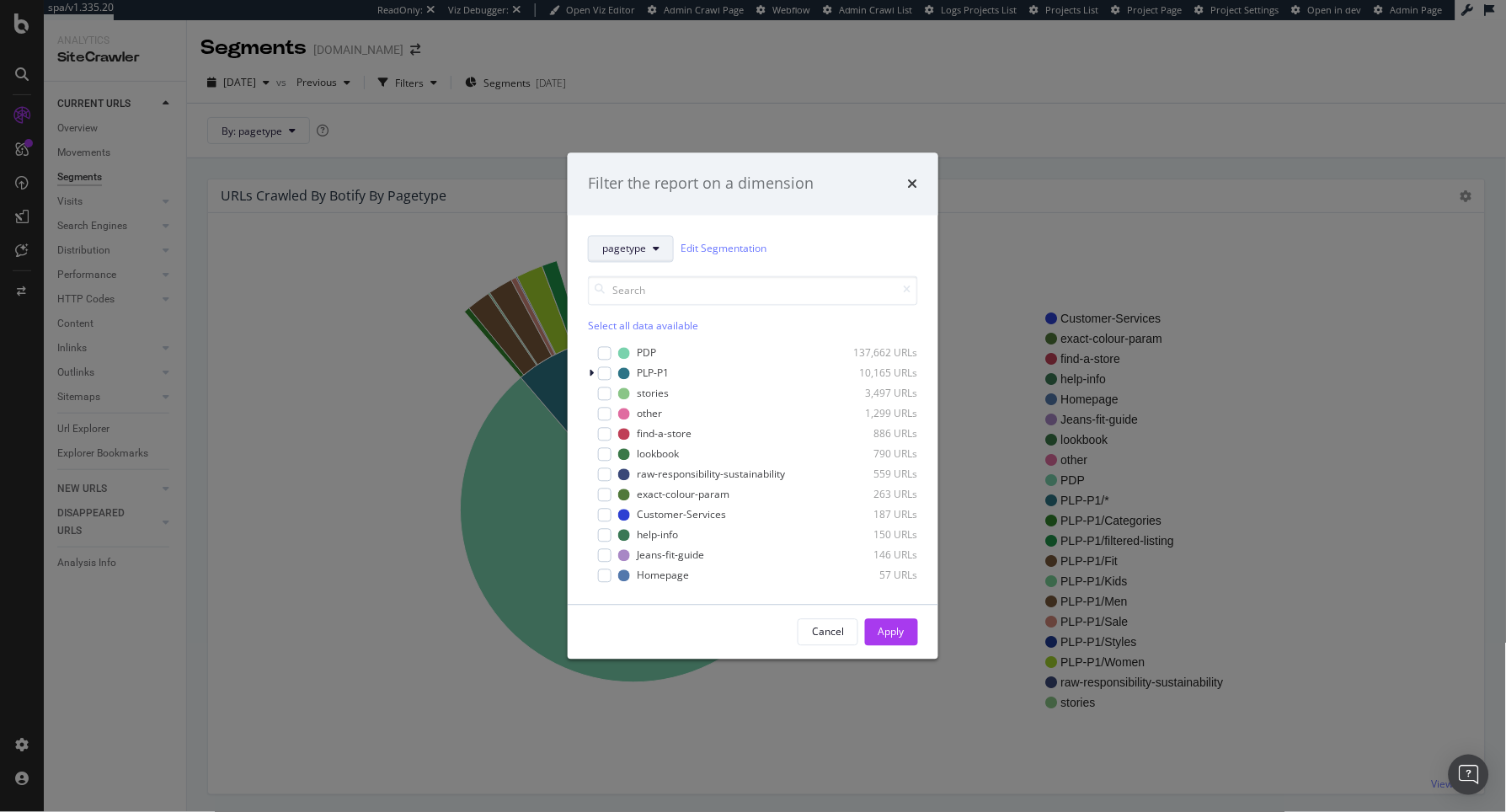
click at [644, 245] on span "pagetype" at bounding box center [624, 249] width 44 height 15
click at [650, 340] on span "country" at bounding box center [657, 340] width 109 height 16
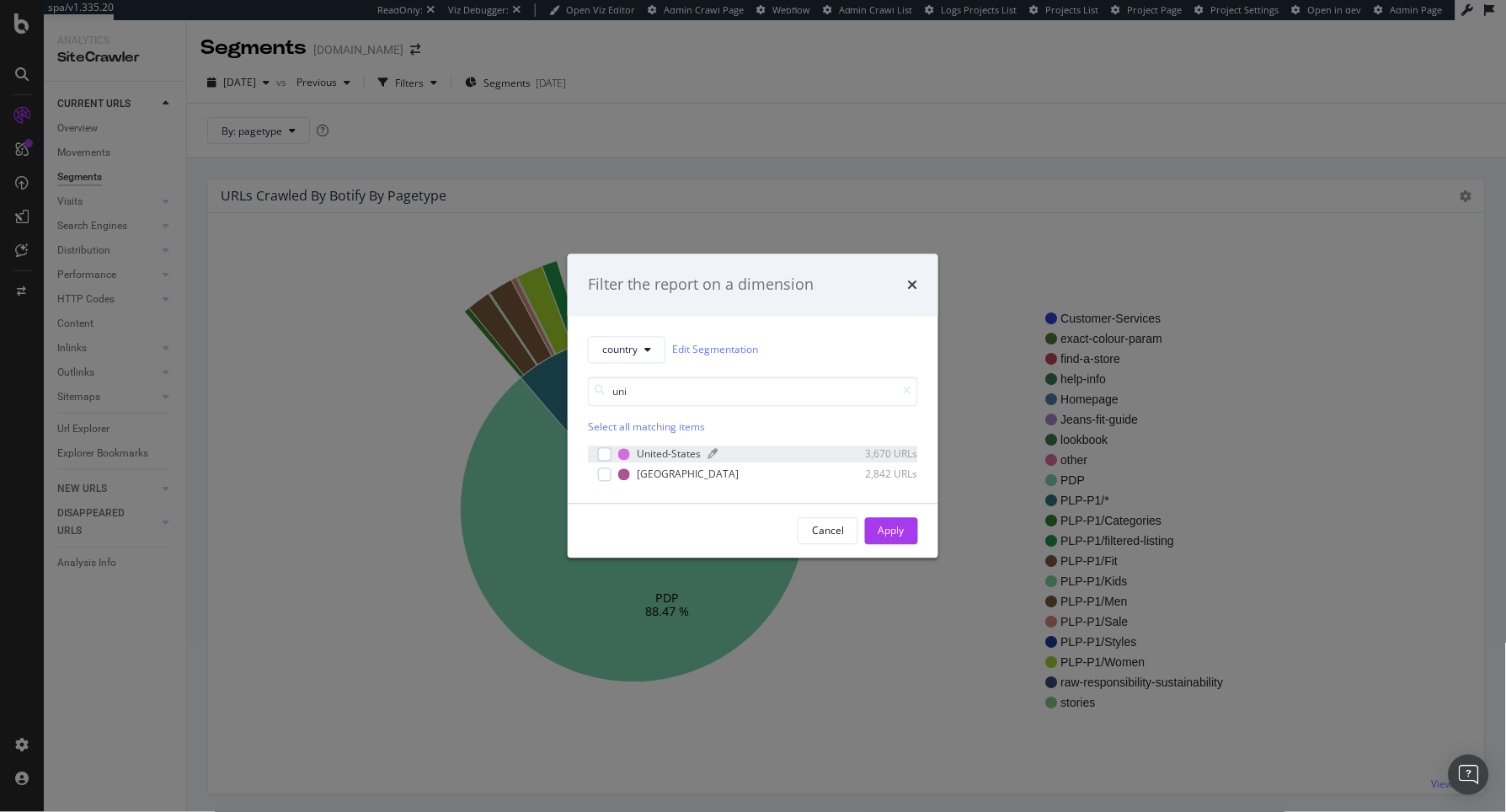
type input "uni"
click at [736, 453] on div "modal" at bounding box center [768, 453] width 121 height 10
click at [901, 531] on div "Apply" at bounding box center [892, 531] width 26 height 15
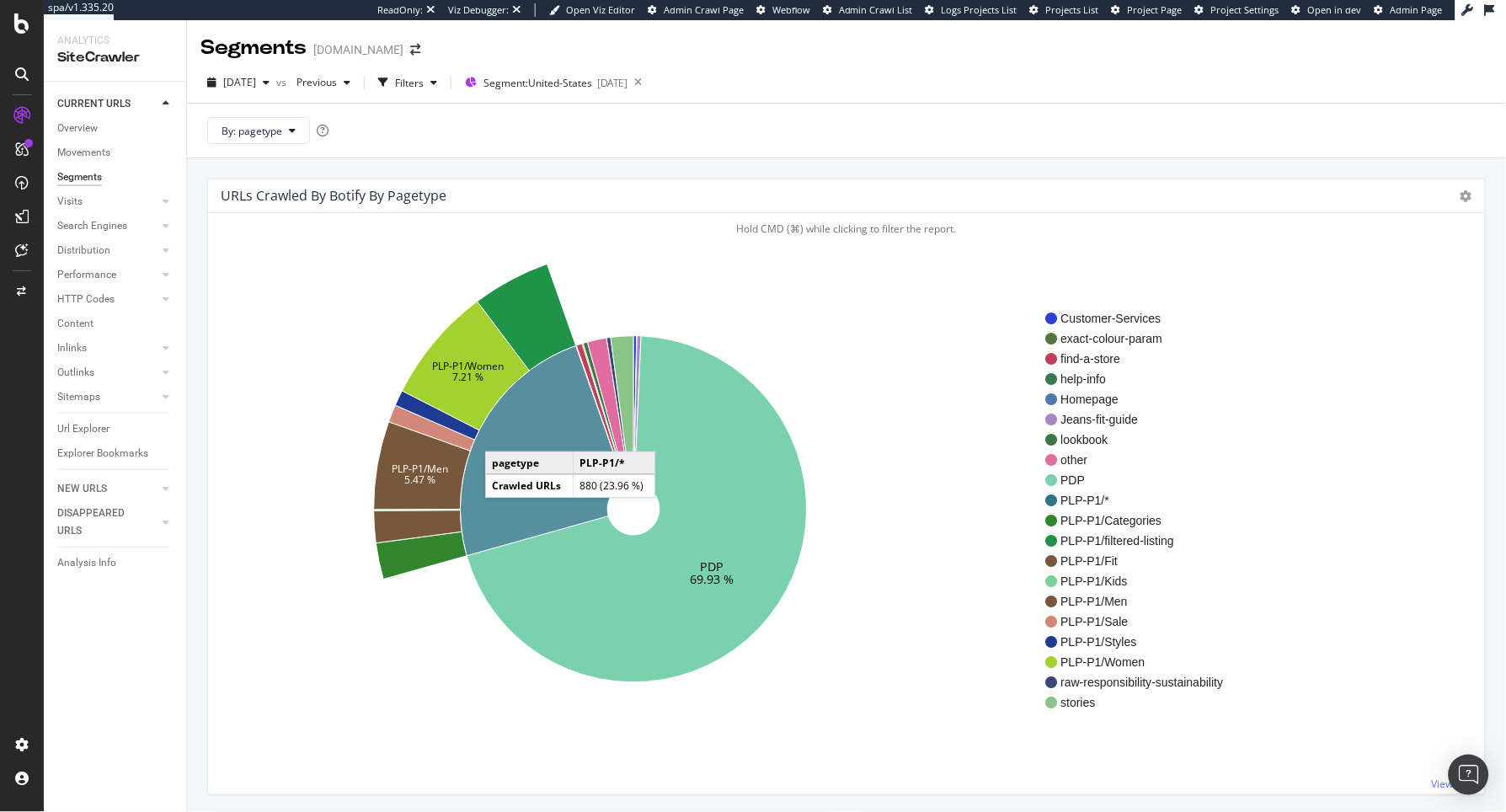
click at [502, 435] on icon at bounding box center [543, 450] width 164 height 211
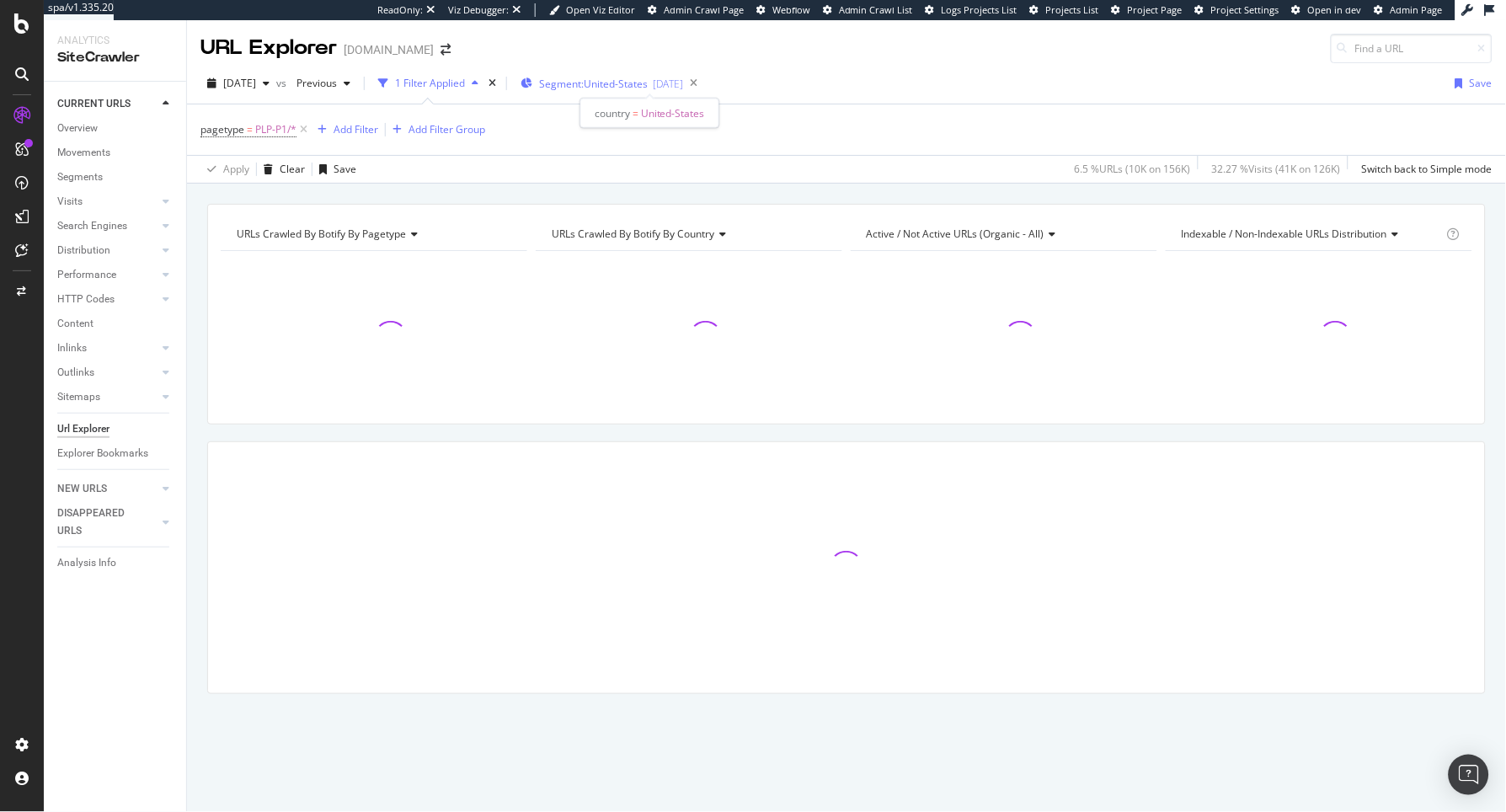
click at [648, 86] on span "Segment: United-States" at bounding box center [593, 84] width 109 height 15
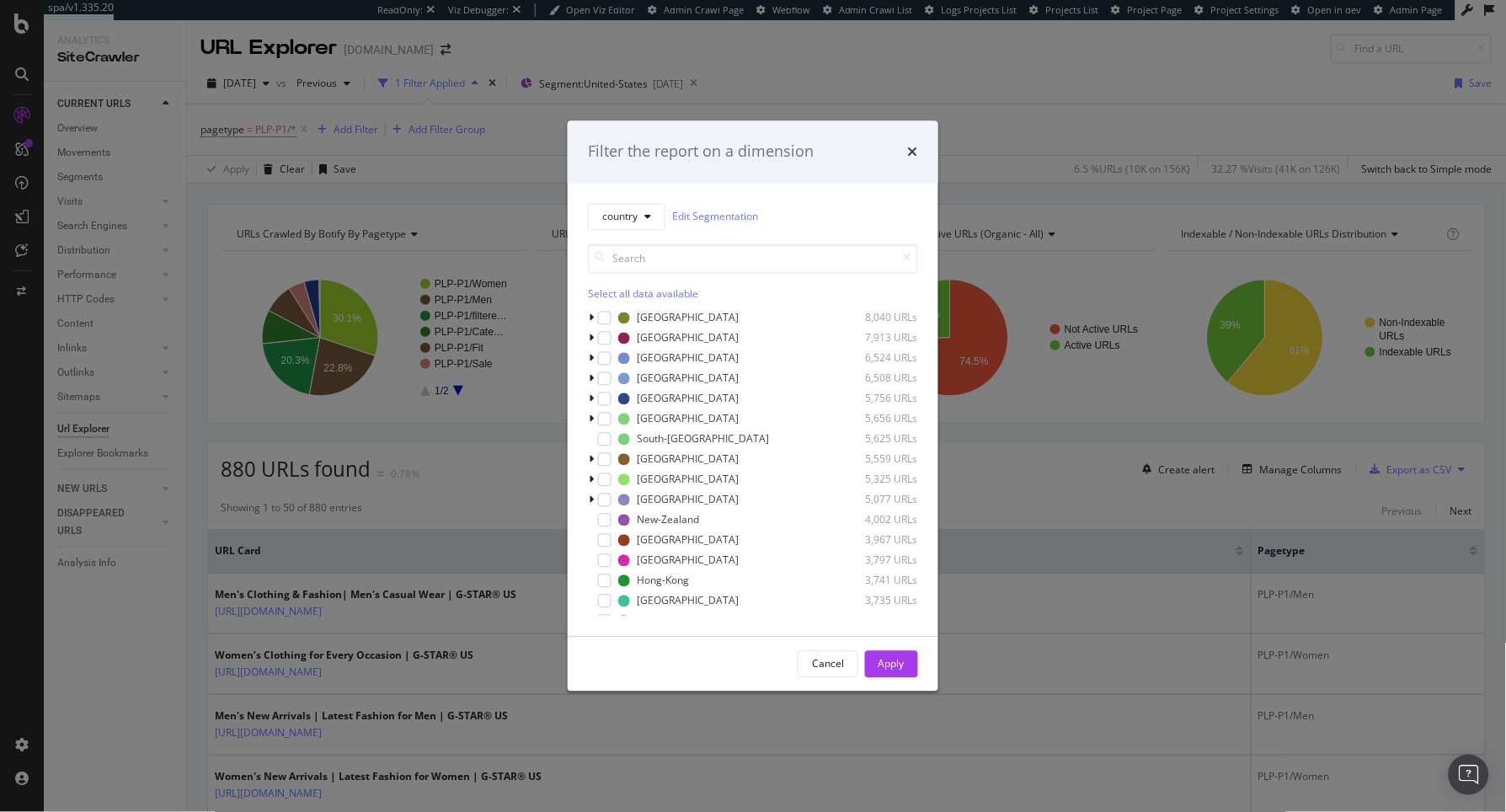
click at [467, 308] on div "Filter the report on a dimension country Edit Segmentation Select all data avai…" at bounding box center [753, 406] width 1506 height 812
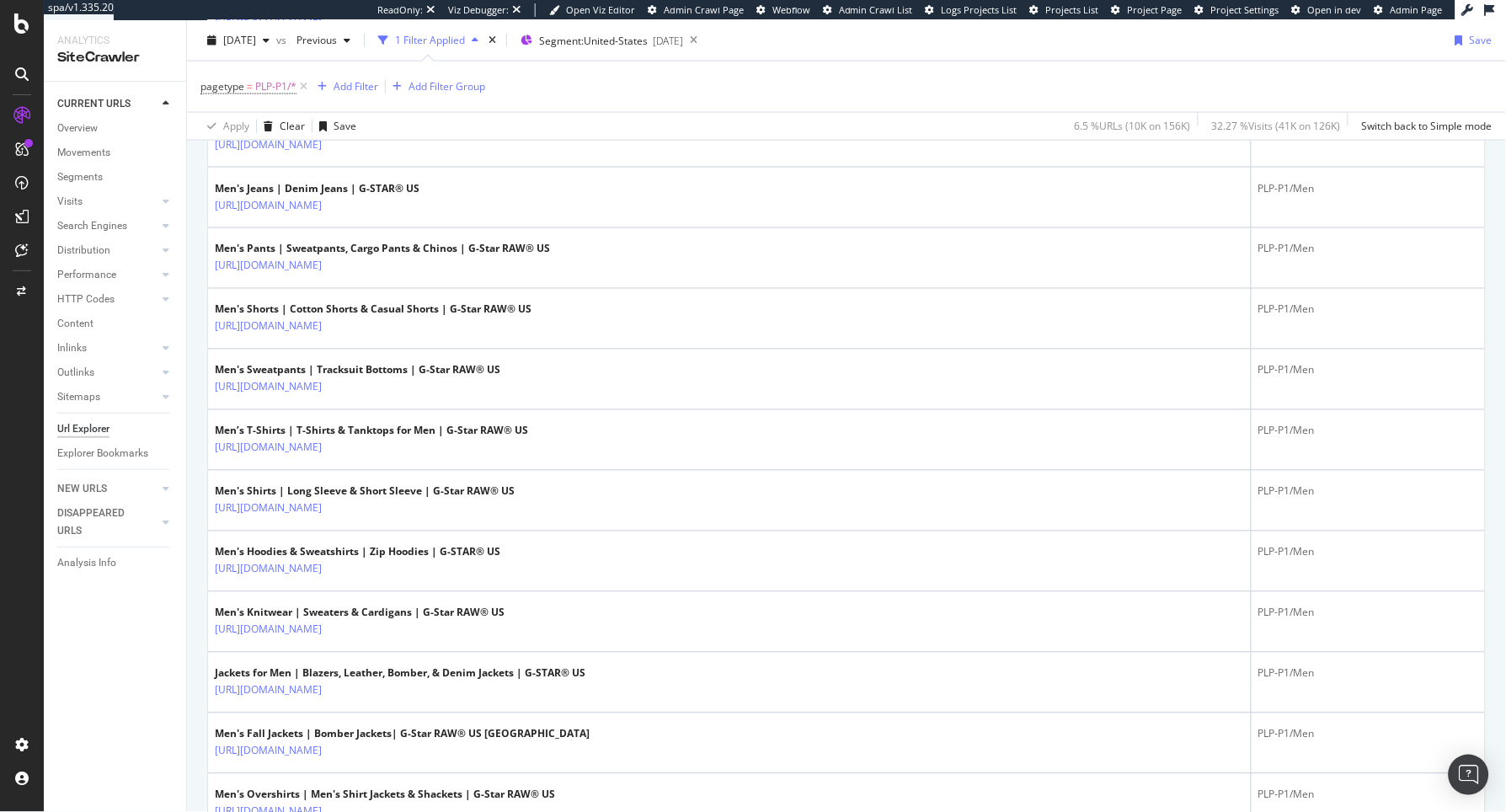
scroll to position [1561, 0]
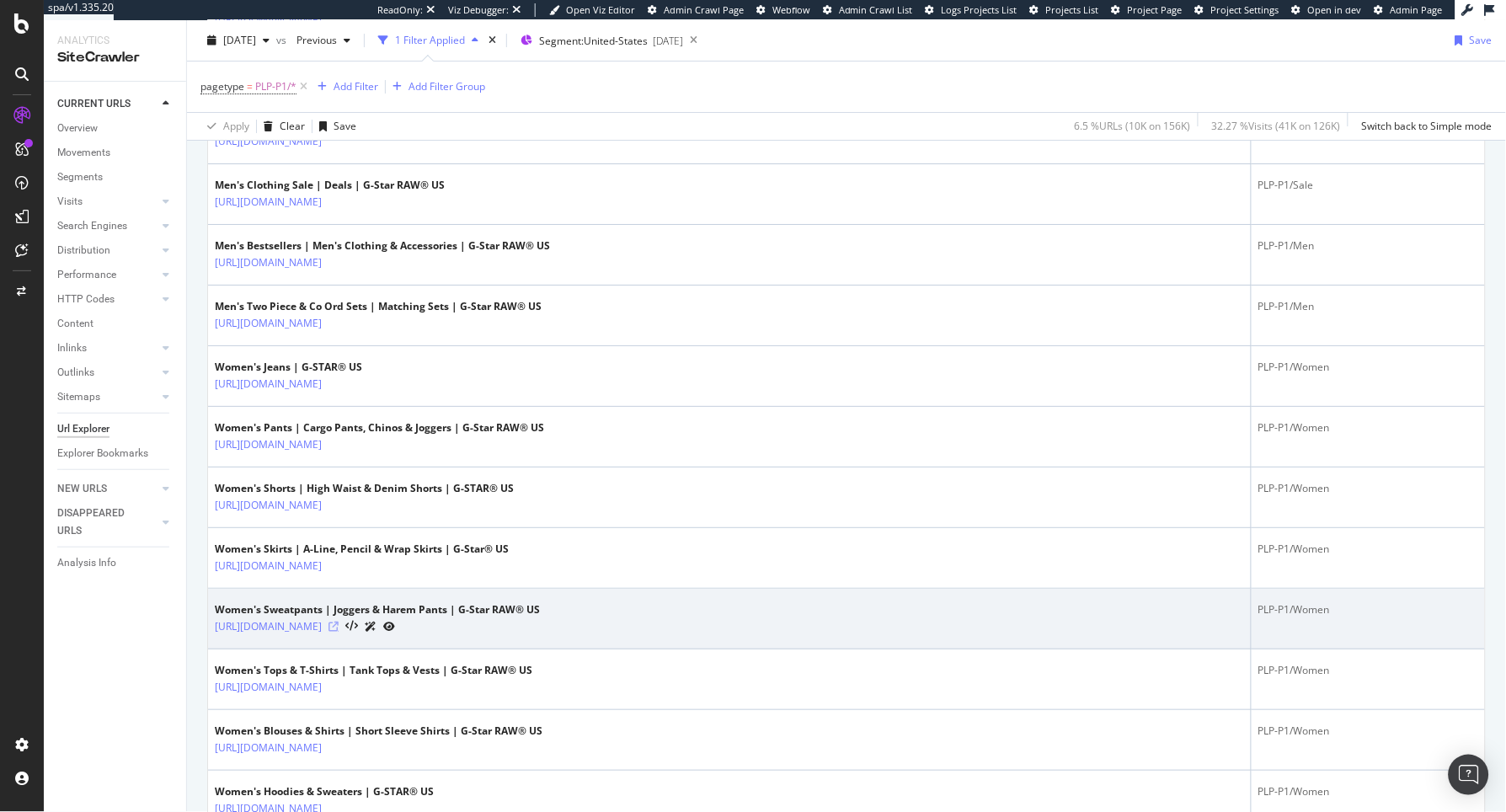
click at [339, 629] on icon at bounding box center [333, 626] width 10 height 10
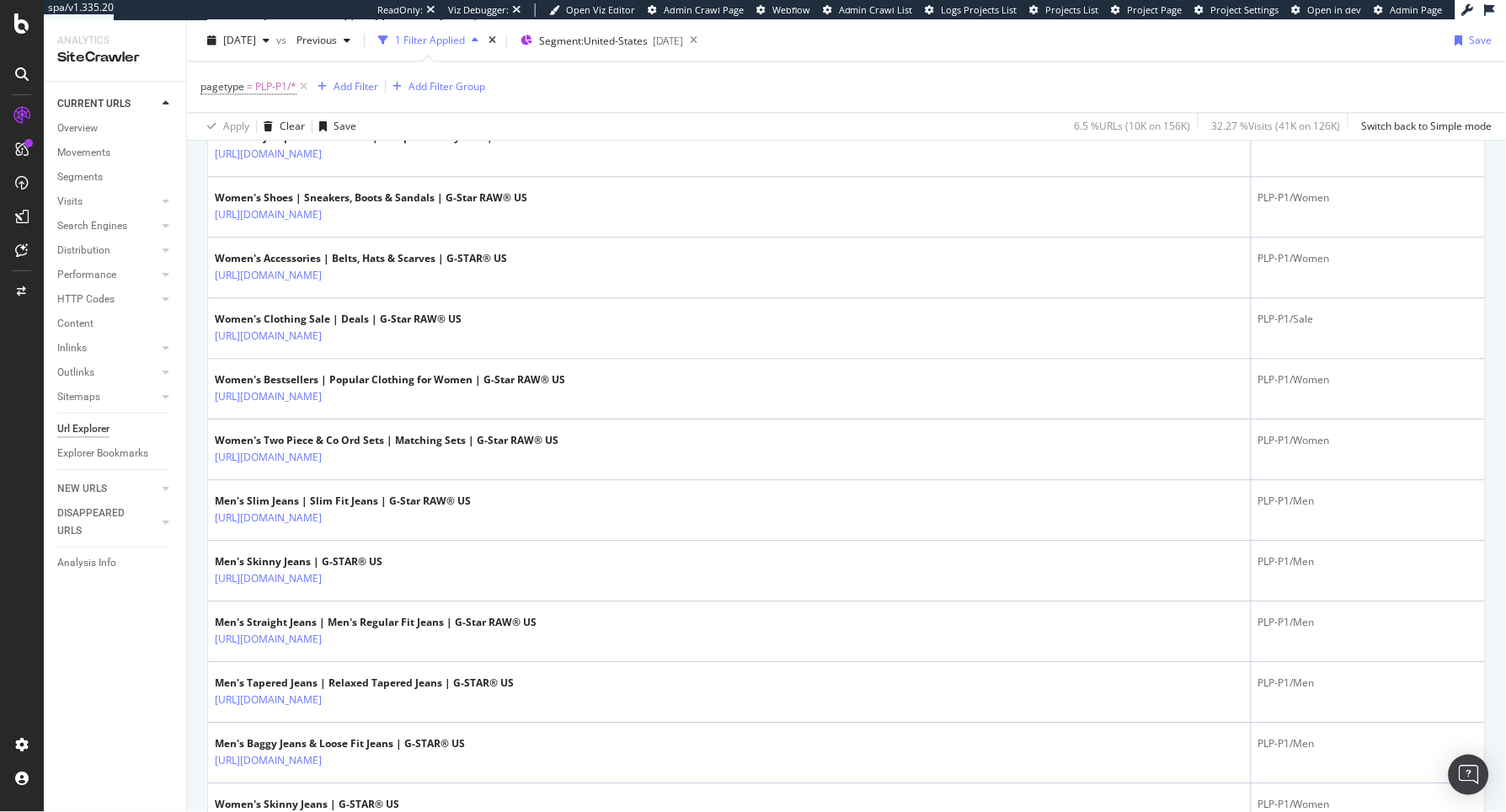
scroll to position [2895, 0]
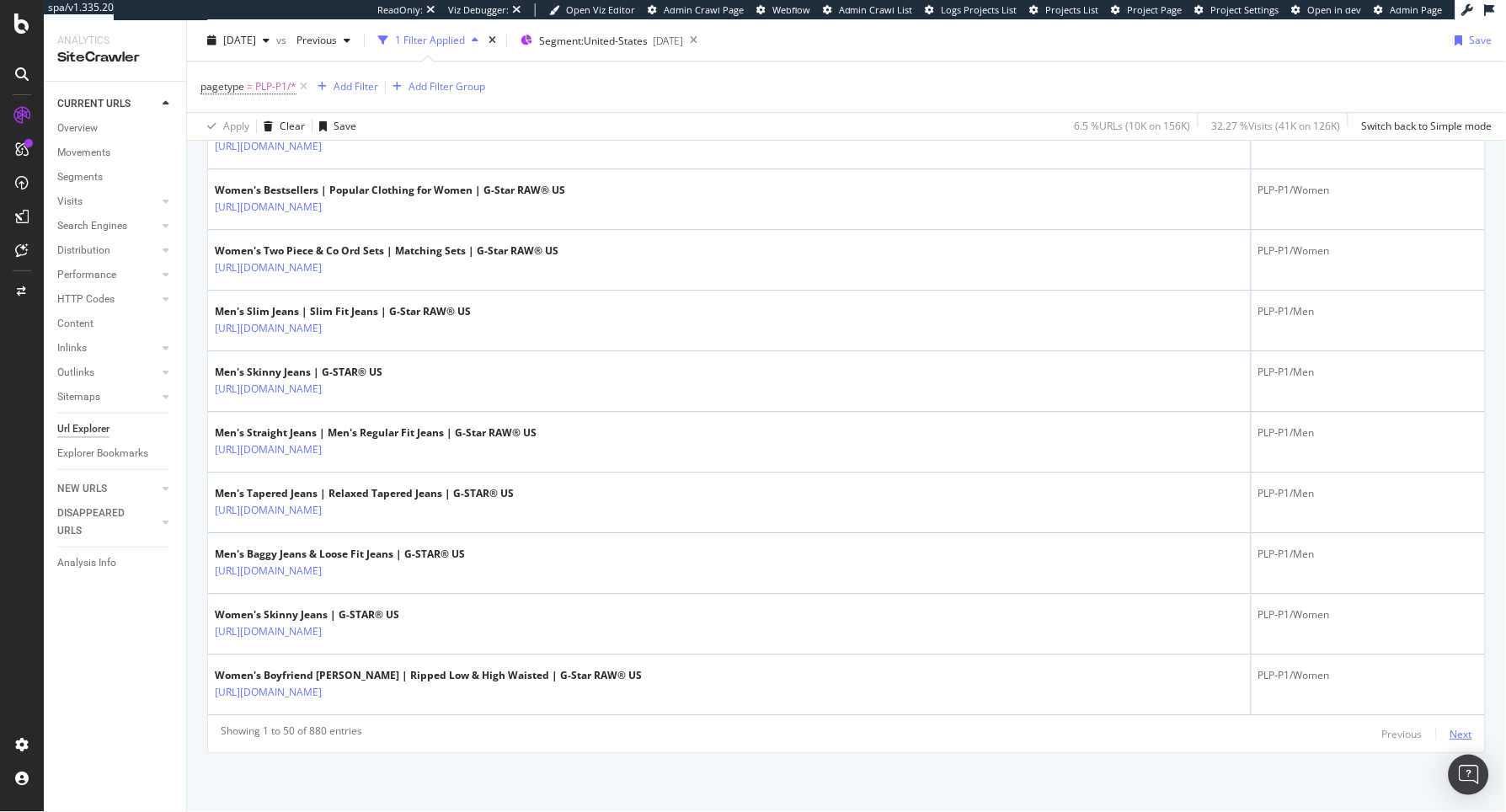
click at [1275, 734] on div "Next" at bounding box center [1461, 734] width 22 height 15
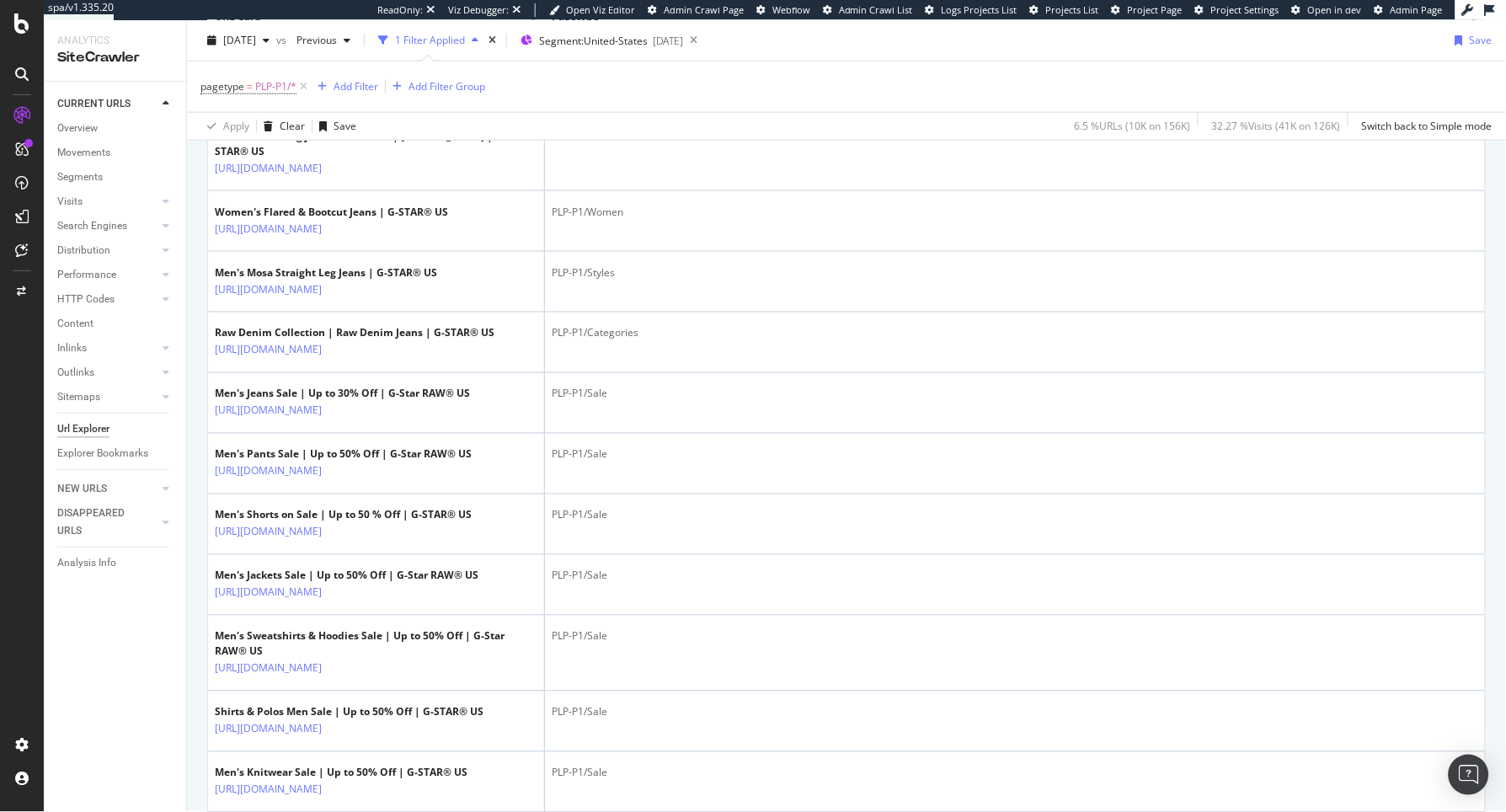
scroll to position [0, 0]
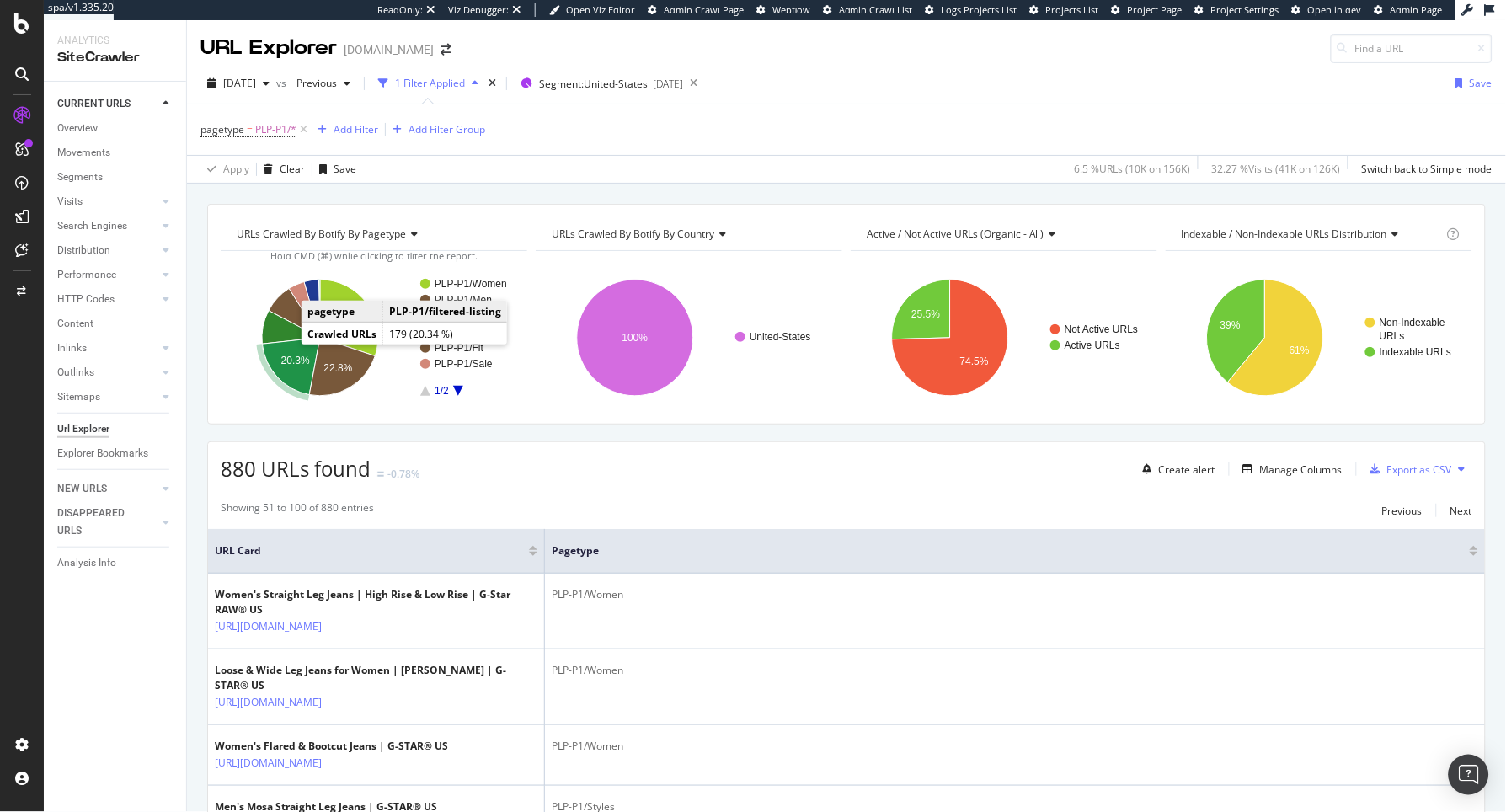
click at [293, 360] on text "20.3%" at bounding box center [295, 360] width 28 height 12
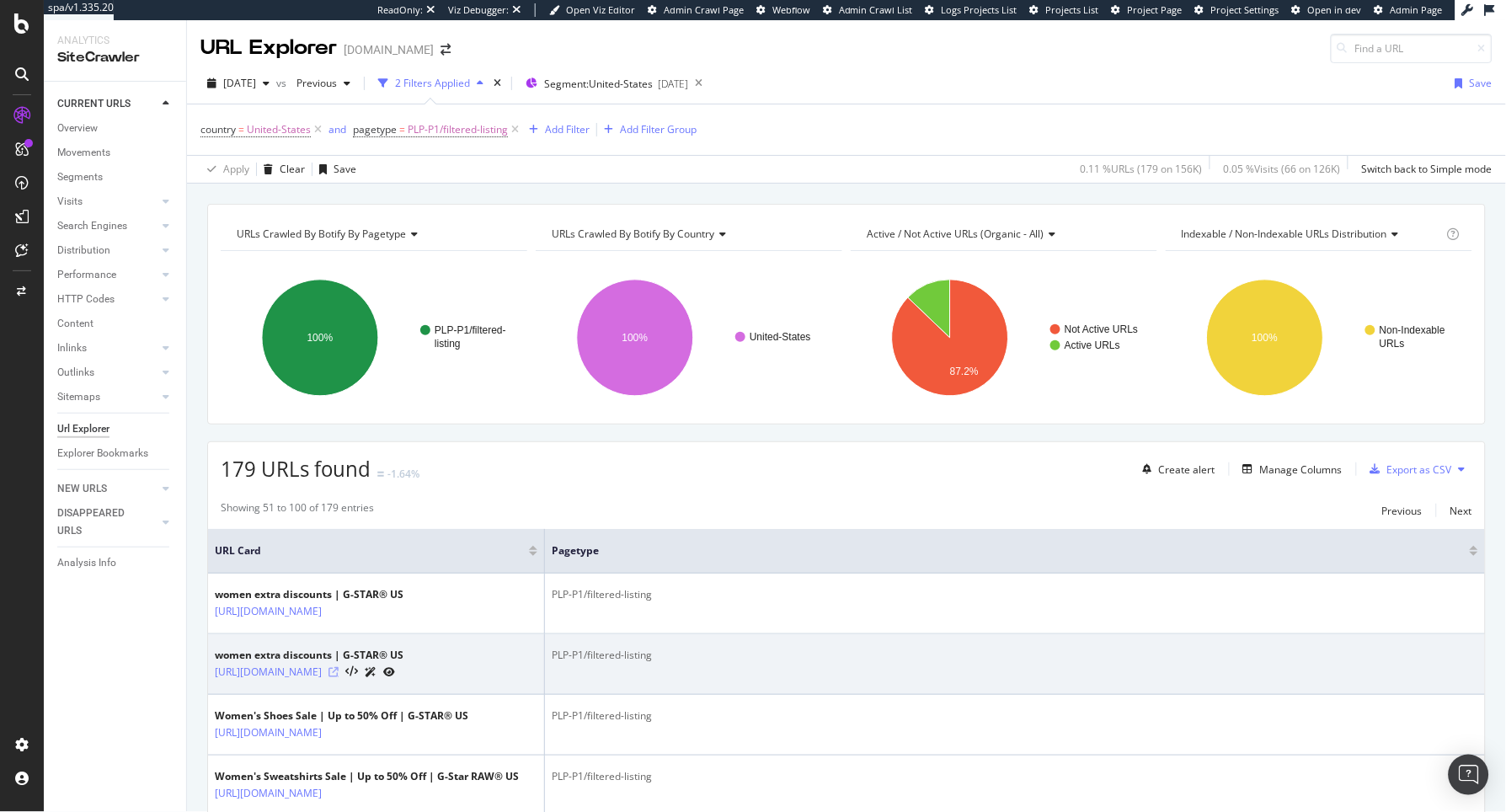
click at [339, 677] on icon at bounding box center [333, 671] width 10 height 10
click at [322, 681] on link "https://www.g-star.com/en_us/shop/women_extra_discounts?materialgroup=Jackets+%…" at bounding box center [267, 671] width 107 height 16
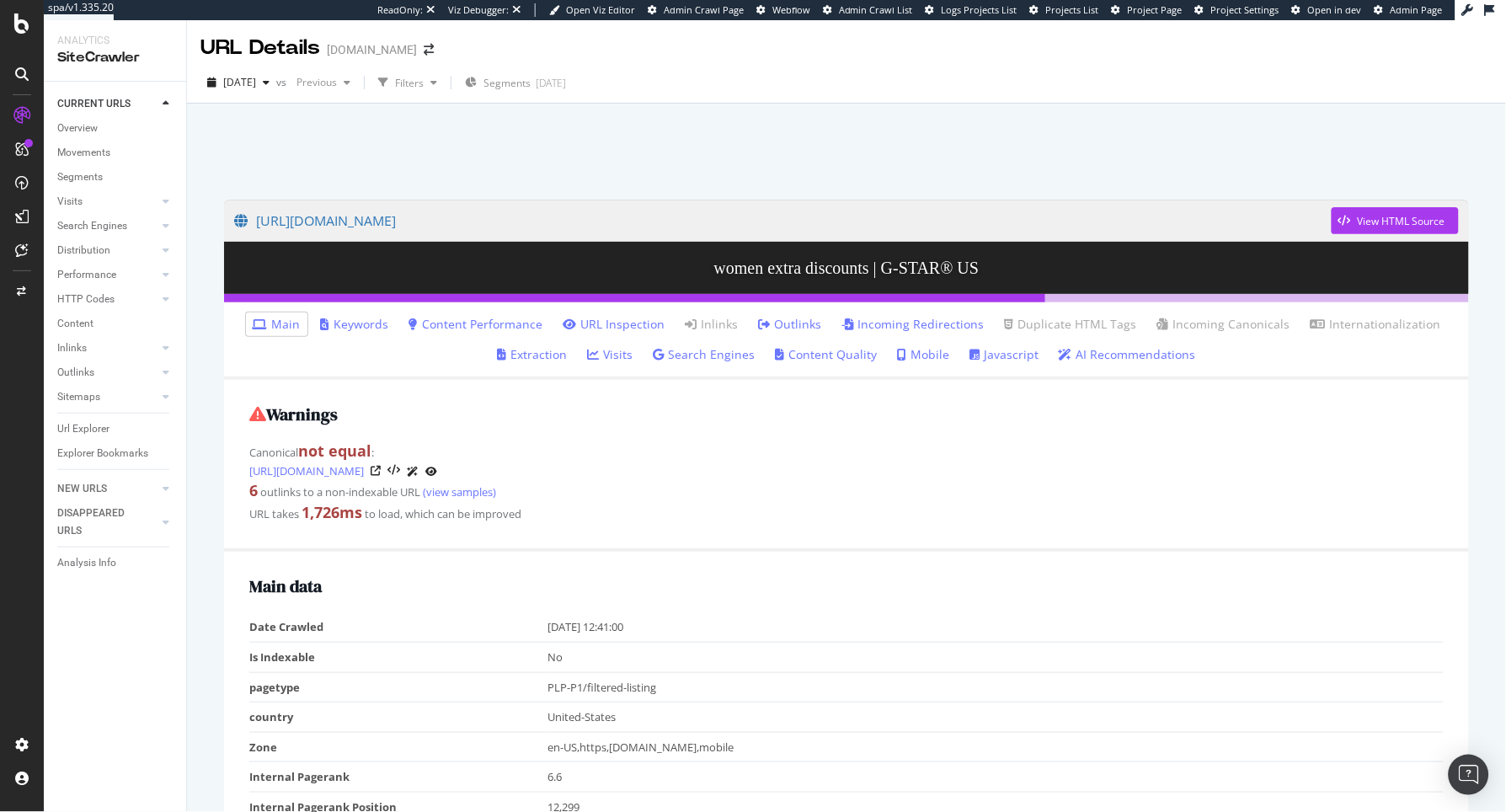
click at [913, 317] on link "Incoming Redirections" at bounding box center [914, 324] width 142 height 16
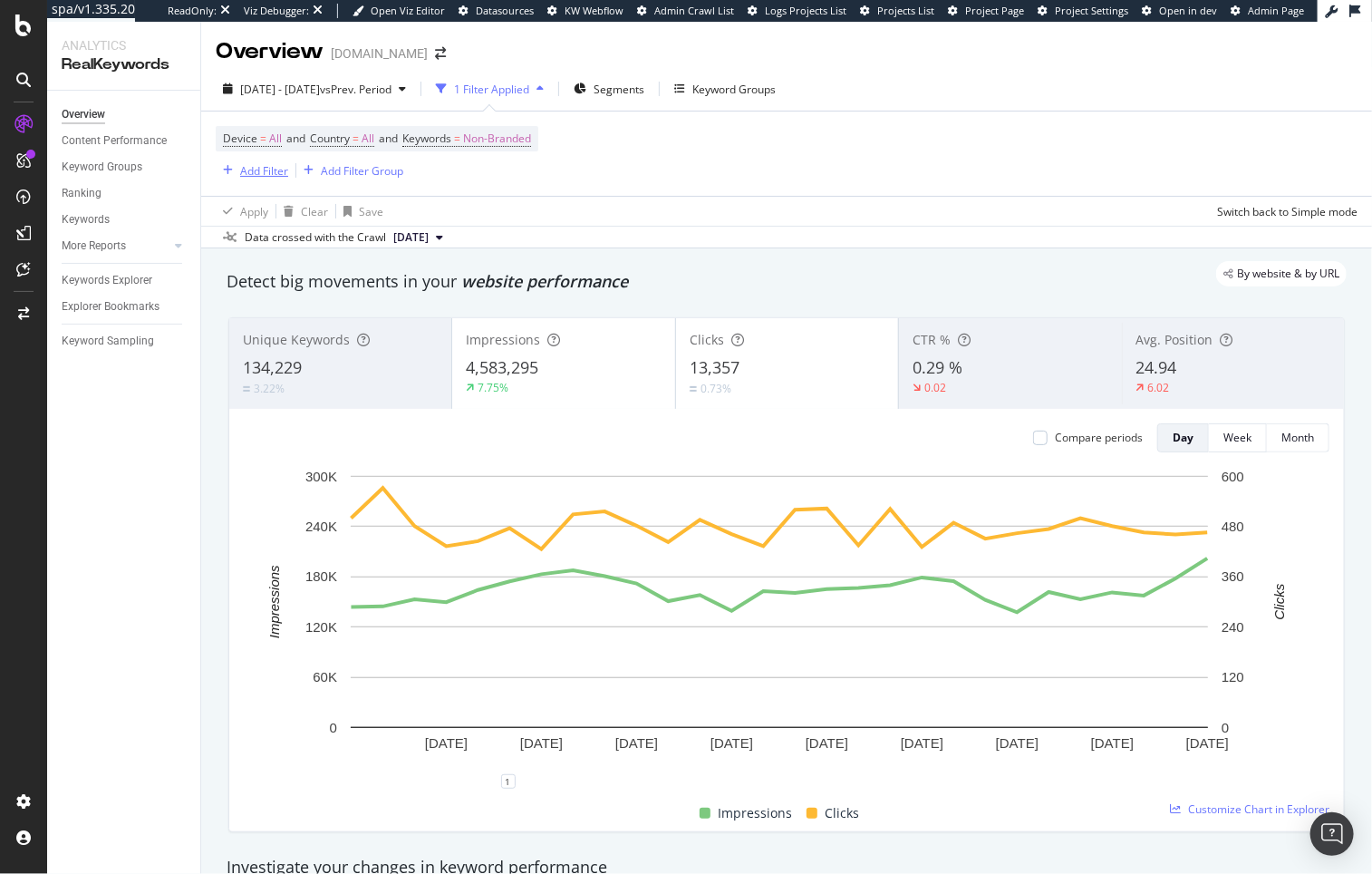
click at [269, 163] on div "Add Filter" at bounding box center [264, 171] width 48 height 16
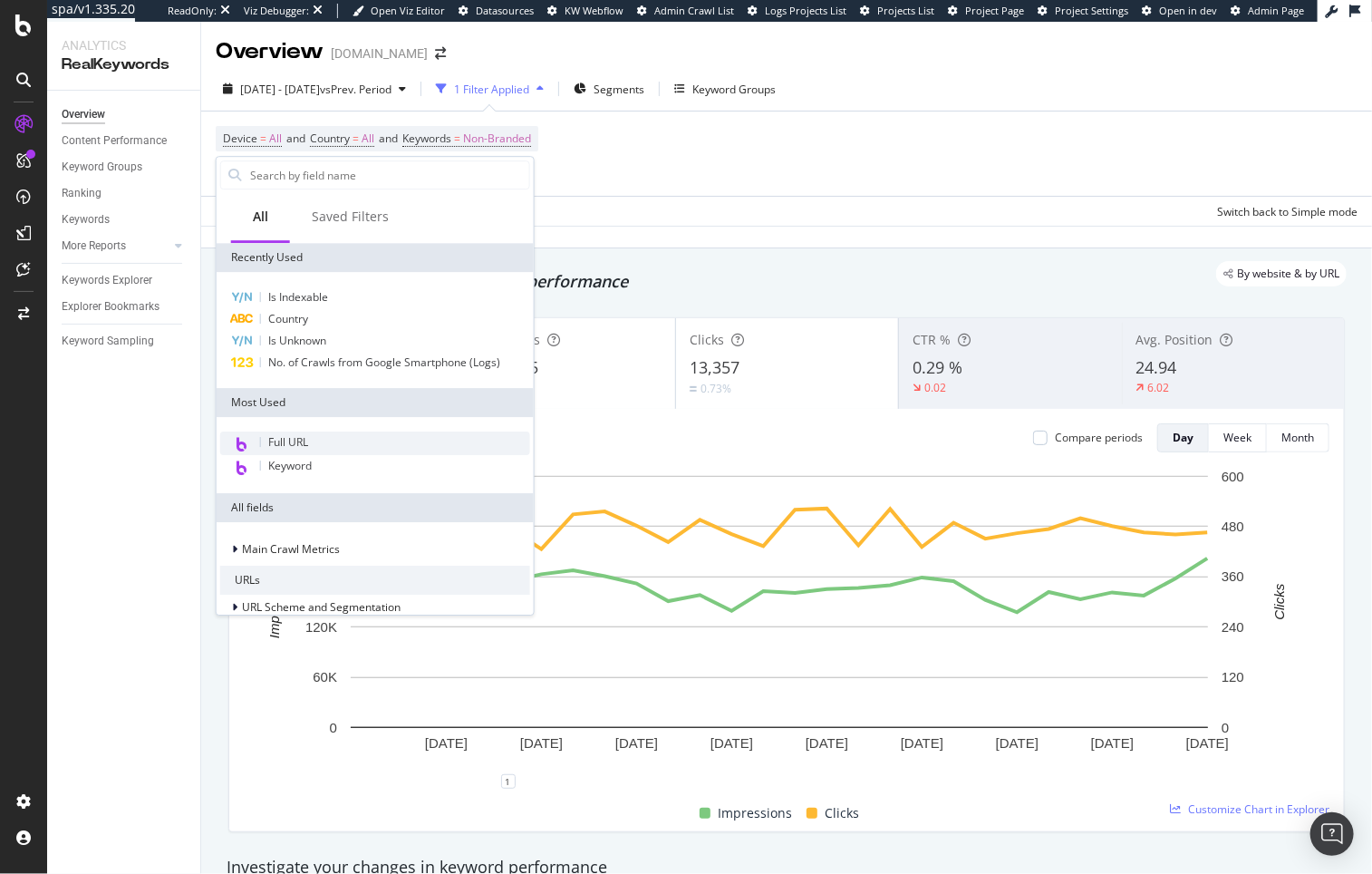
click at [308, 443] on span "Full URL" at bounding box center [288, 442] width 40 height 16
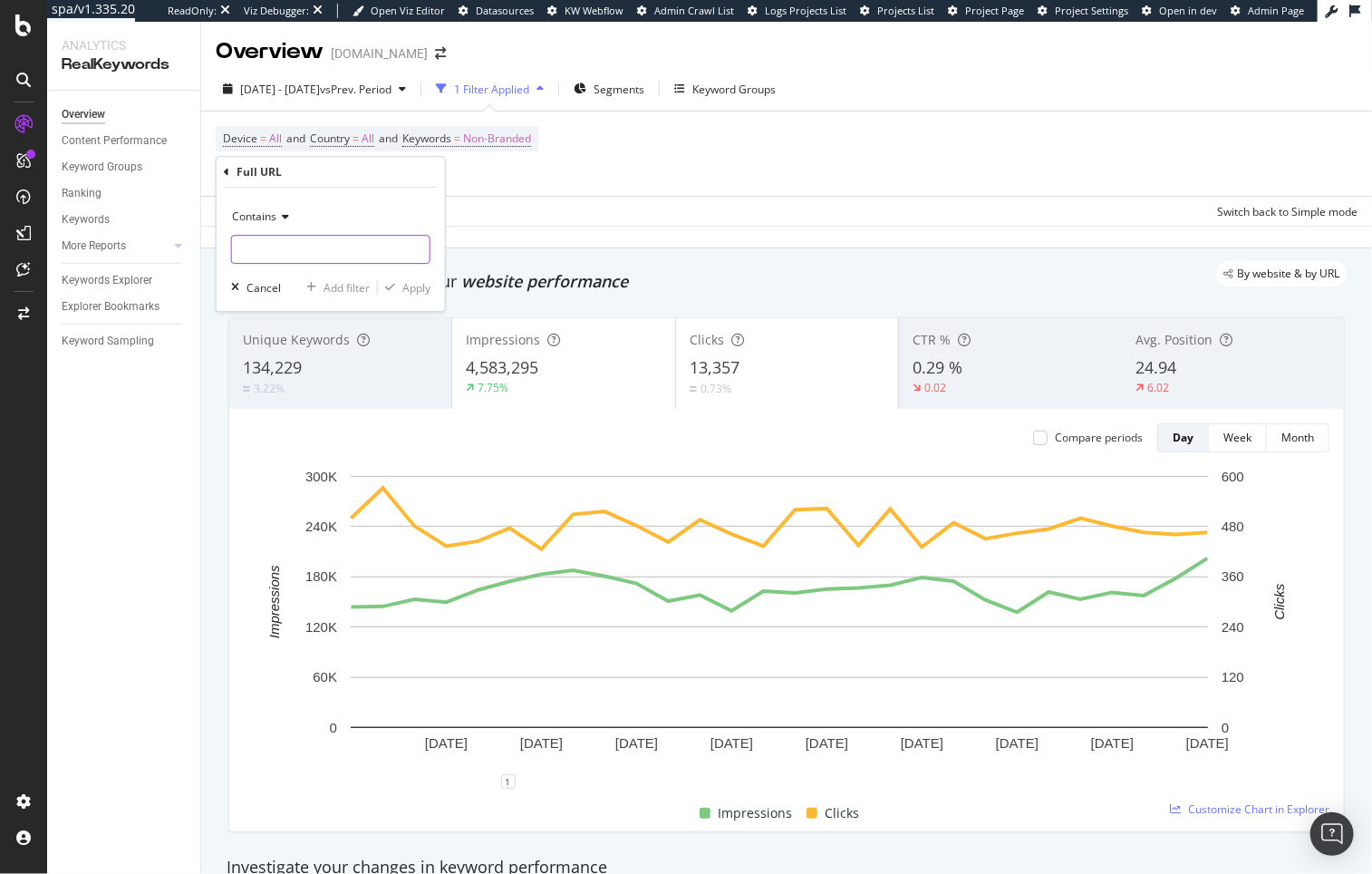
click at [301, 250] on input "text" at bounding box center [330, 249] width 197 height 29
paste input "[URL][DOMAIN_NAME]"
type input "[URL][DOMAIN_NAME]"
click at [271, 218] on span "Contains" at bounding box center [253, 216] width 44 height 16
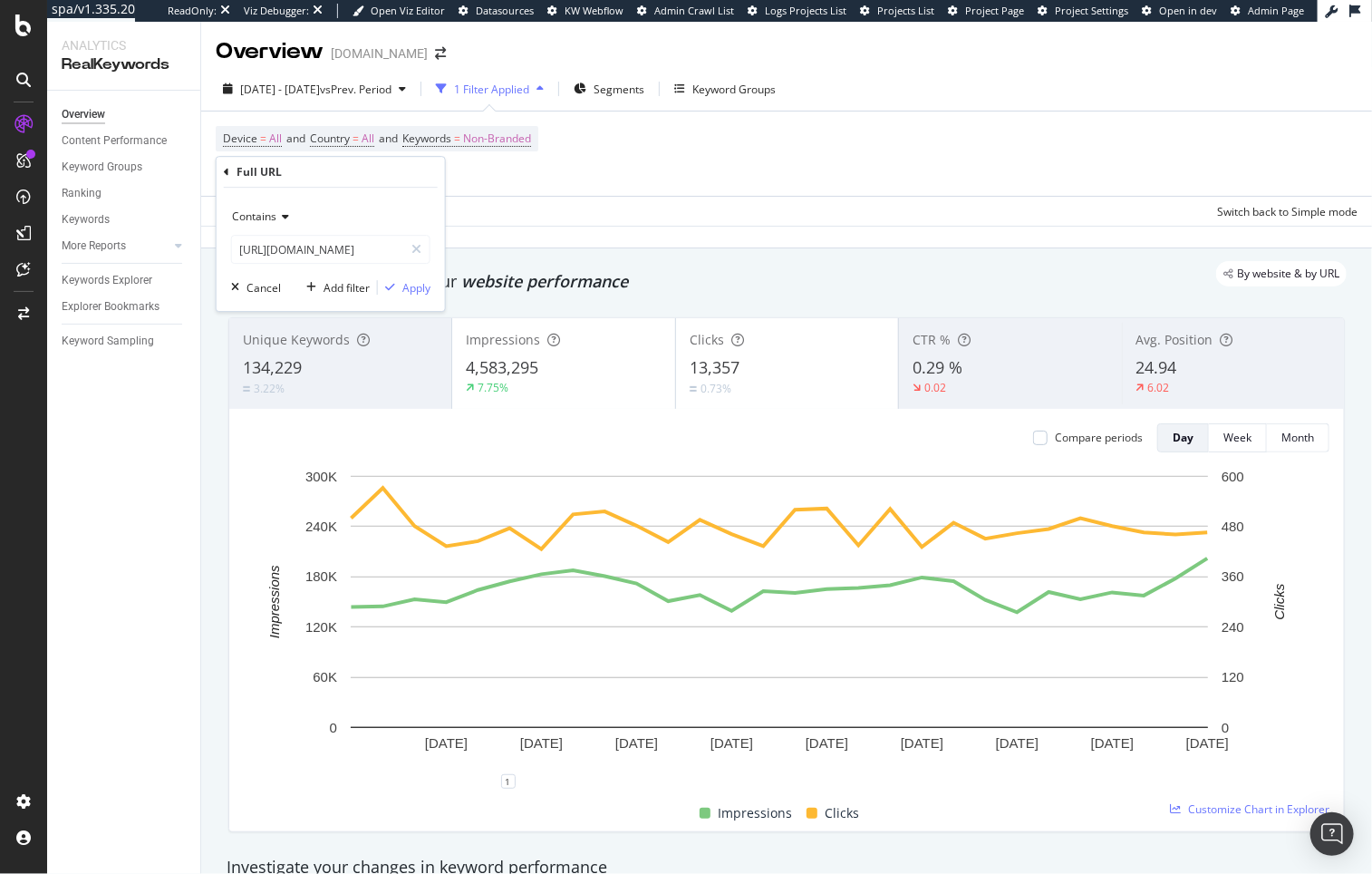
scroll to position [0, 0]
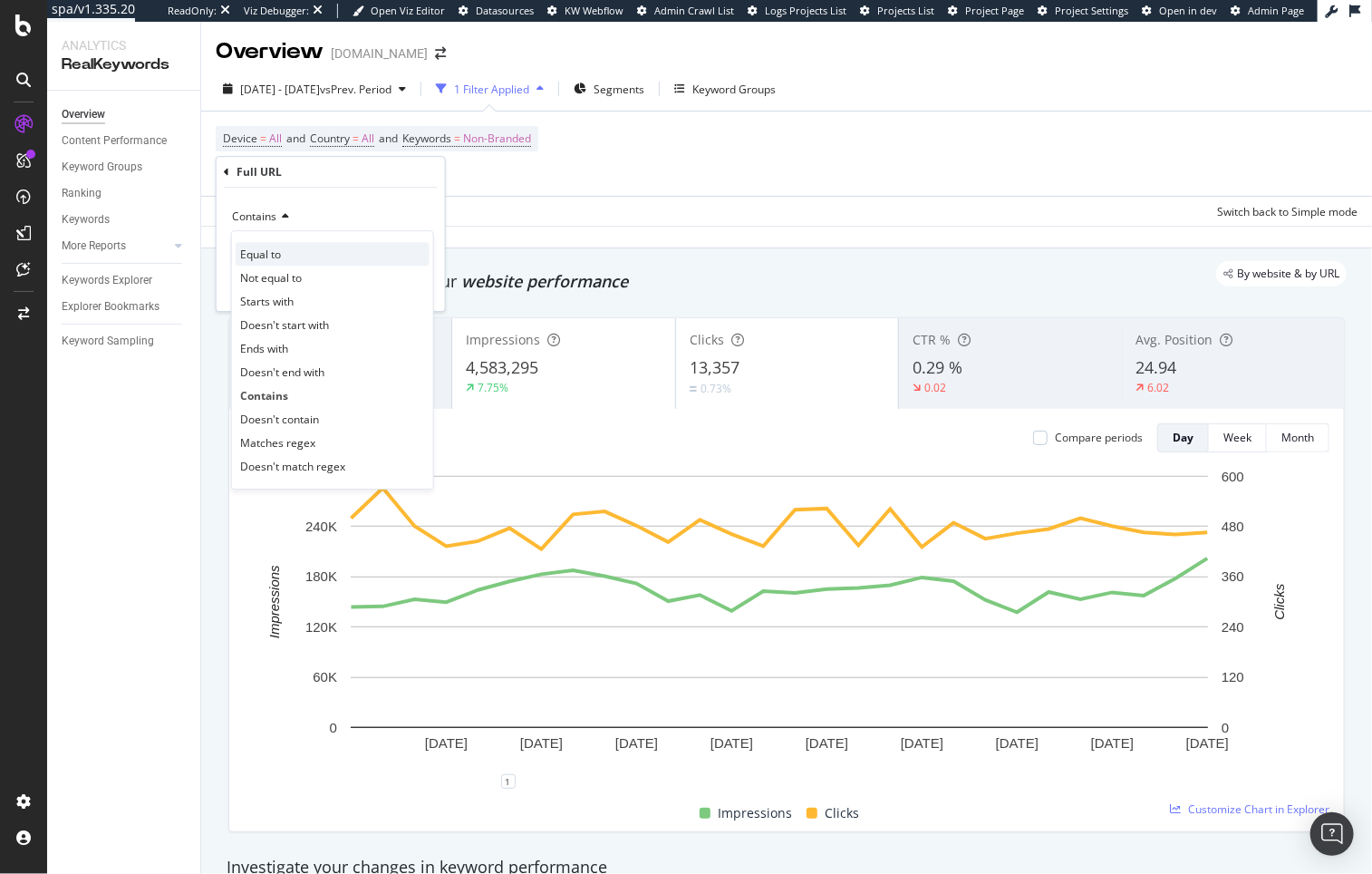
click at [301, 257] on div "Equal to" at bounding box center [333, 253] width 194 height 24
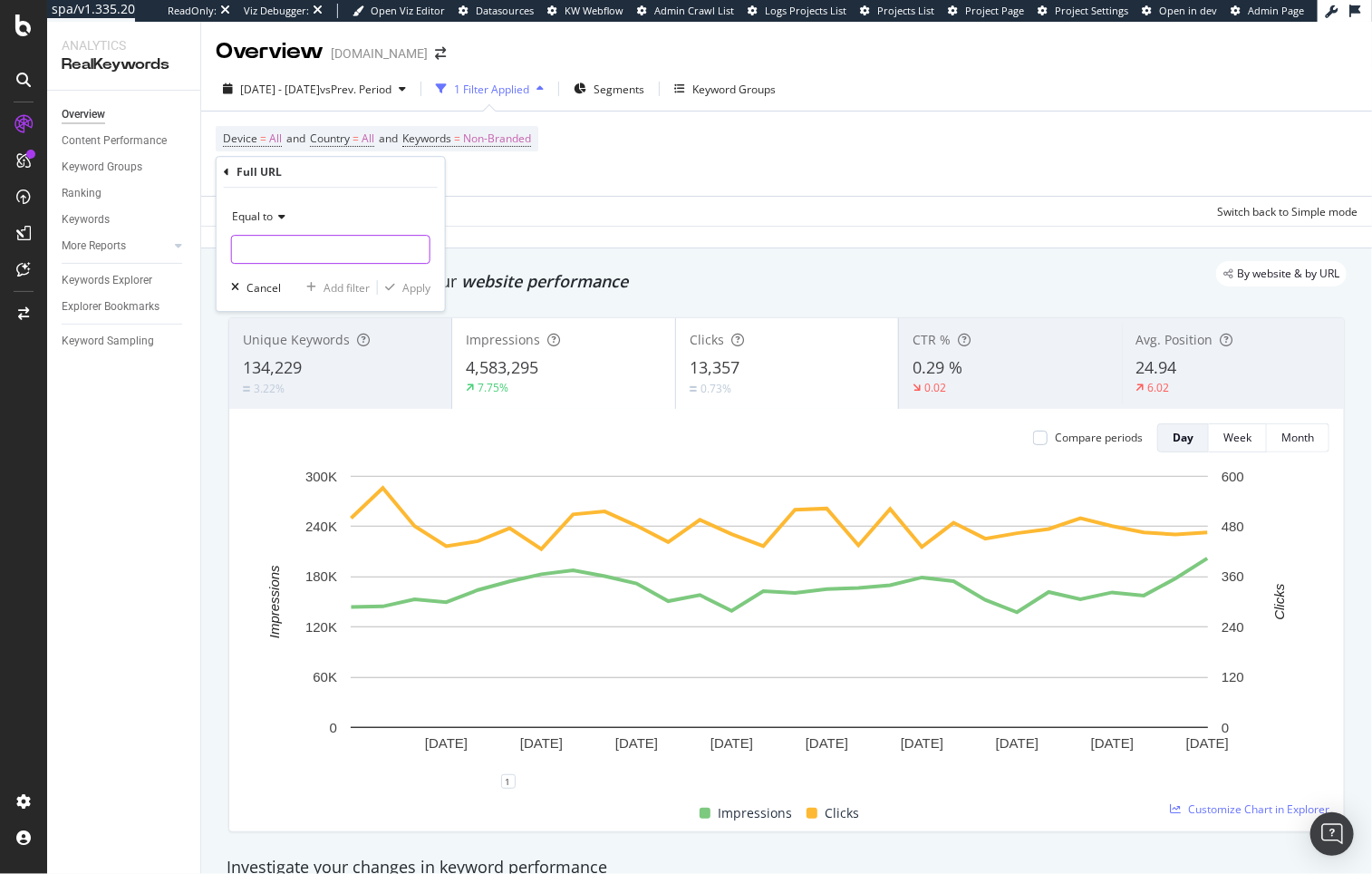
click at [315, 262] on input "text" at bounding box center [330, 249] width 197 height 29
paste input "[URL][DOMAIN_NAME]"
type input "[URL][DOMAIN_NAME]"
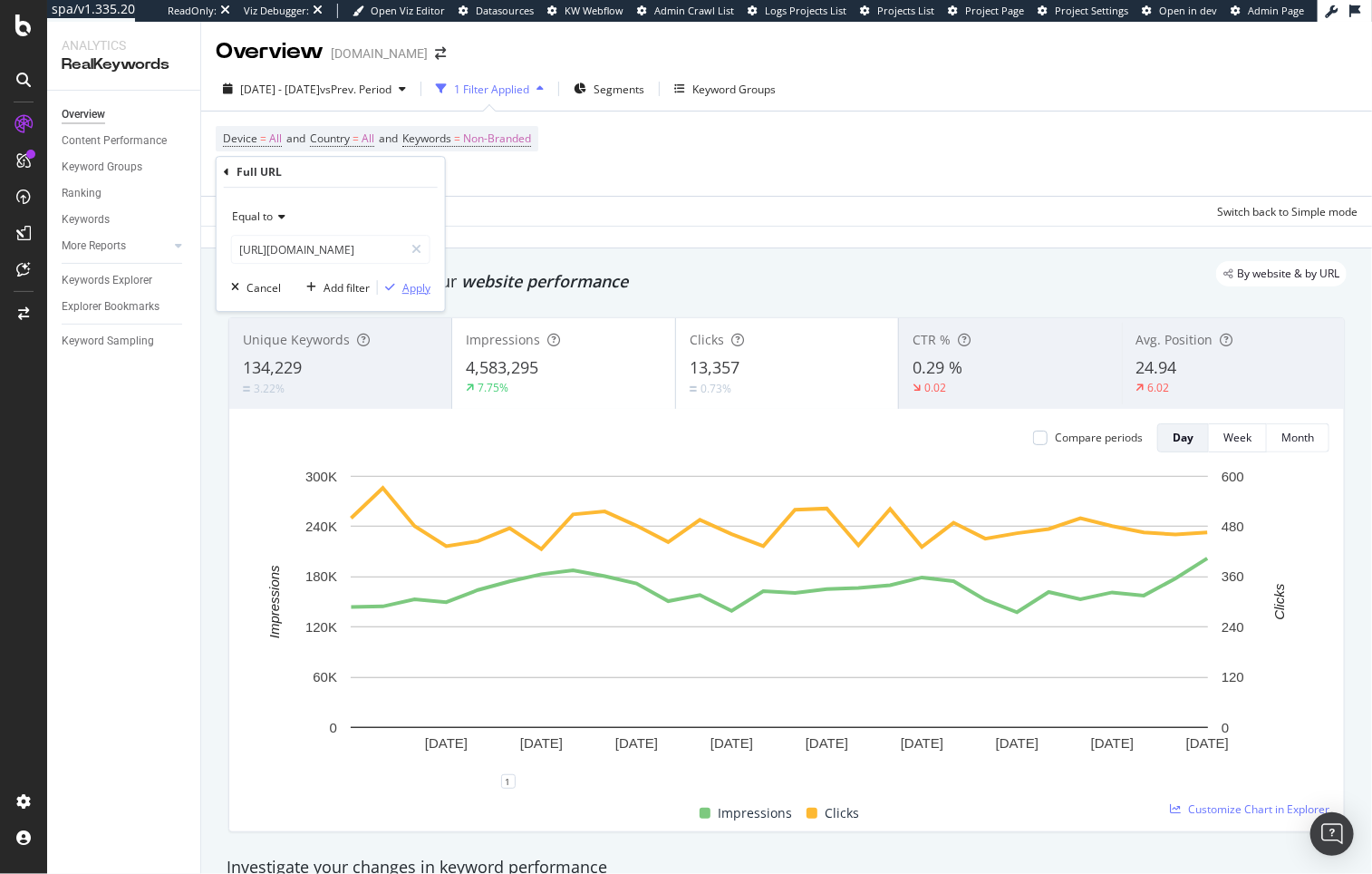
click at [429, 289] on div "Apply" at bounding box center [416, 288] width 28 height 16
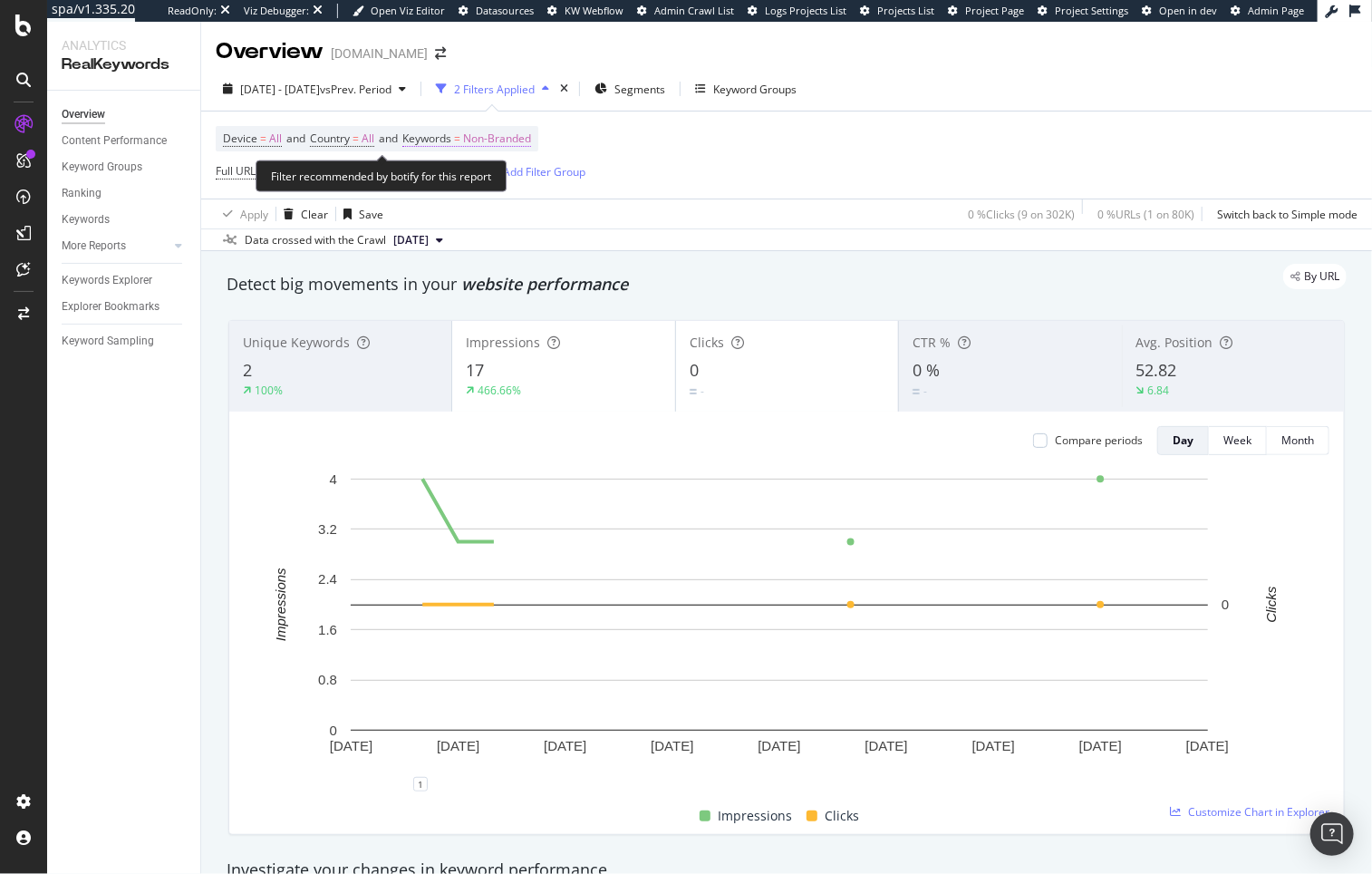
click at [479, 136] on span "Non-Branded" at bounding box center [497, 138] width 68 height 26
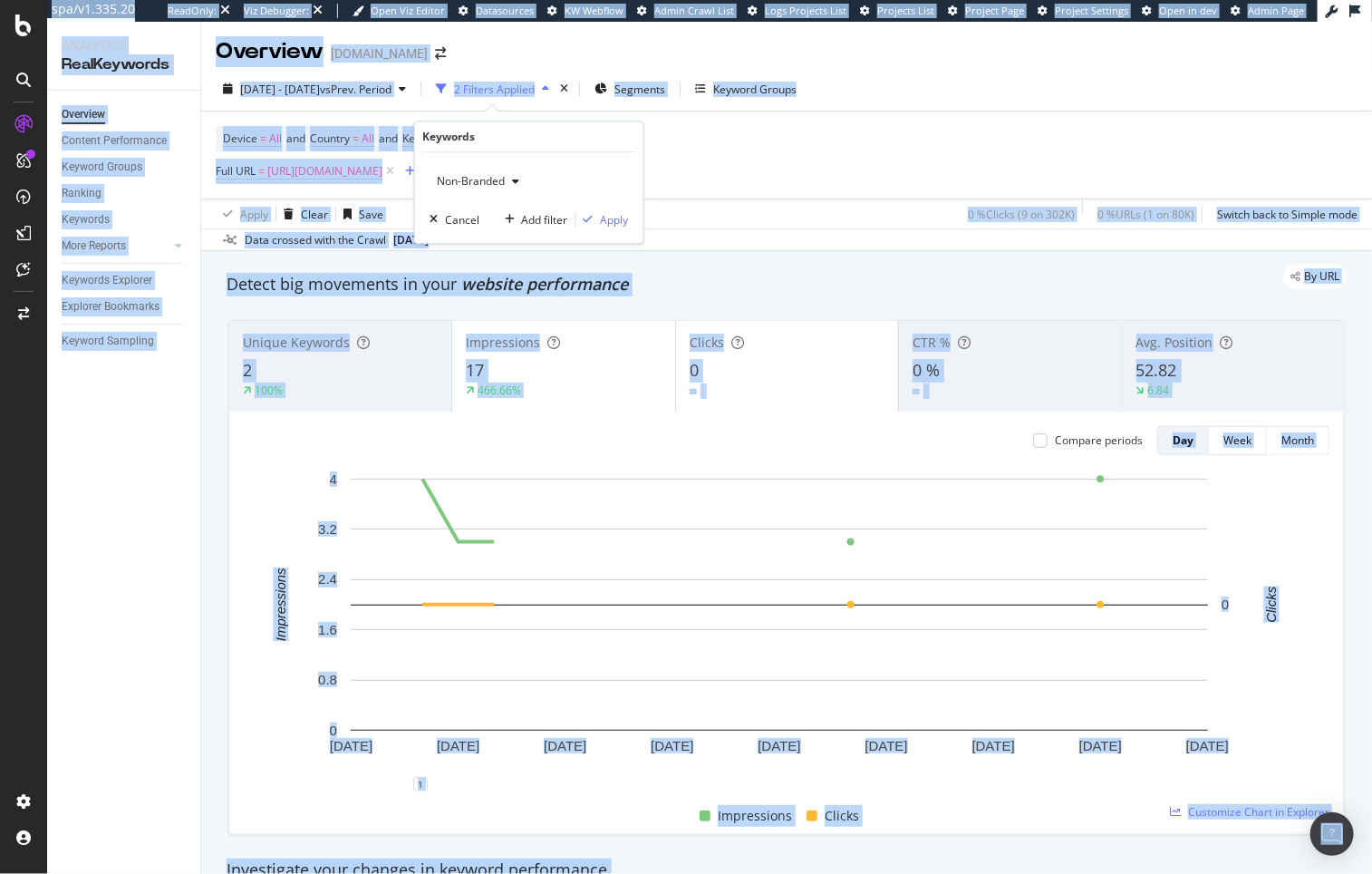
click at [469, 180] on span "Non-Branded" at bounding box center [467, 181] width 76 height 16
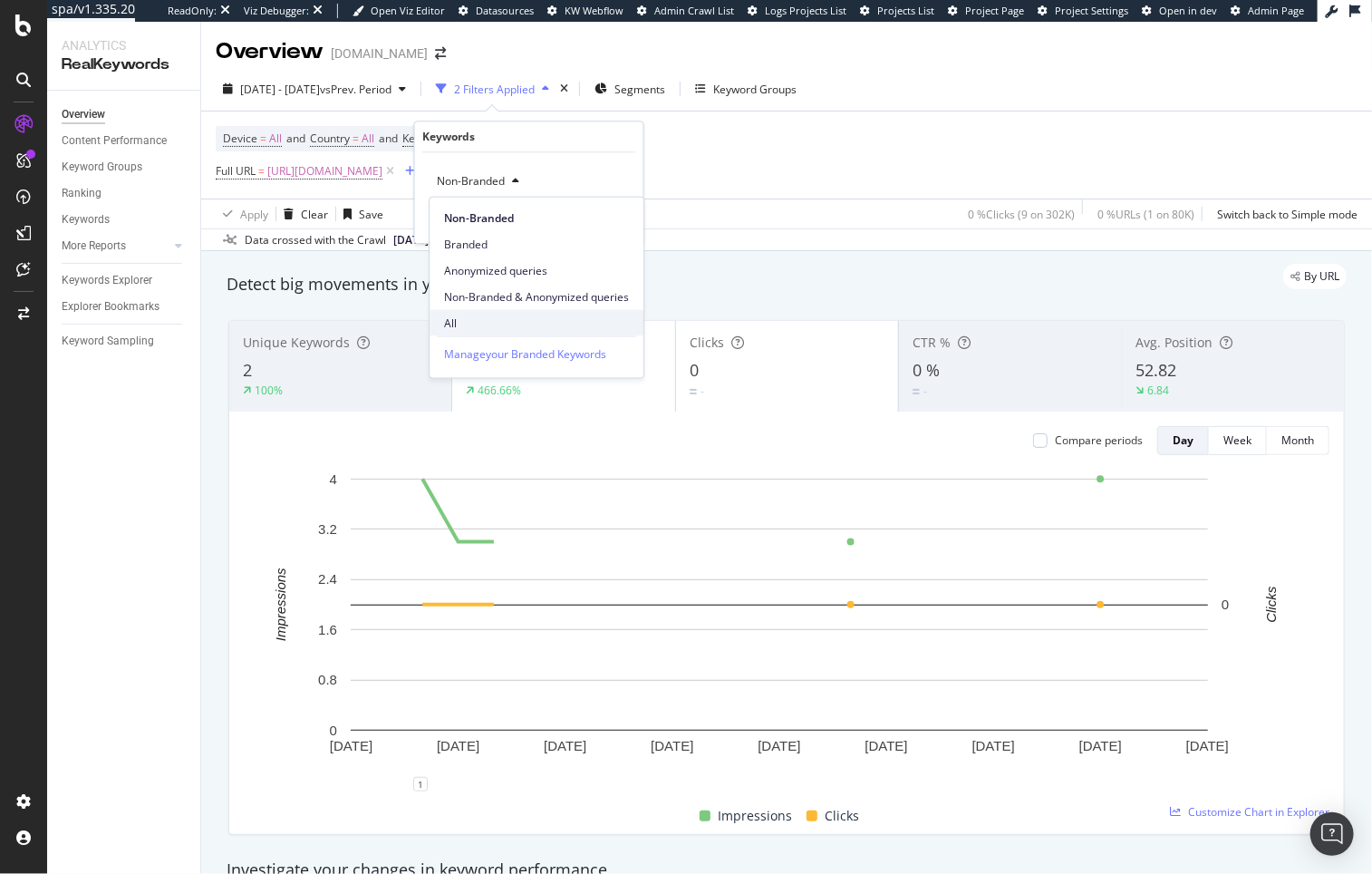
click at [481, 322] on span "All" at bounding box center [536, 322] width 185 height 17
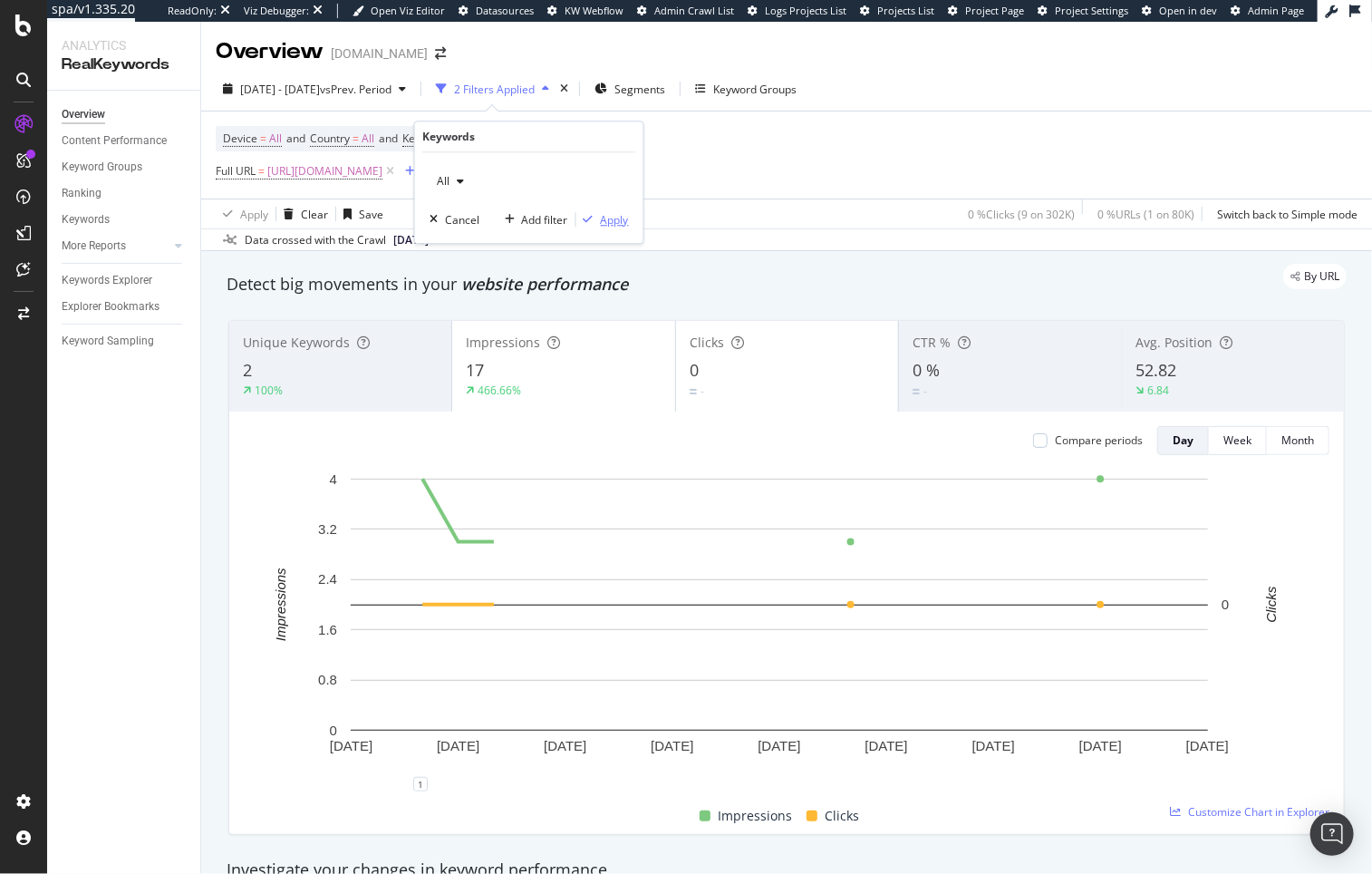
click at [619, 223] on div "Apply" at bounding box center [615, 220] width 28 height 16
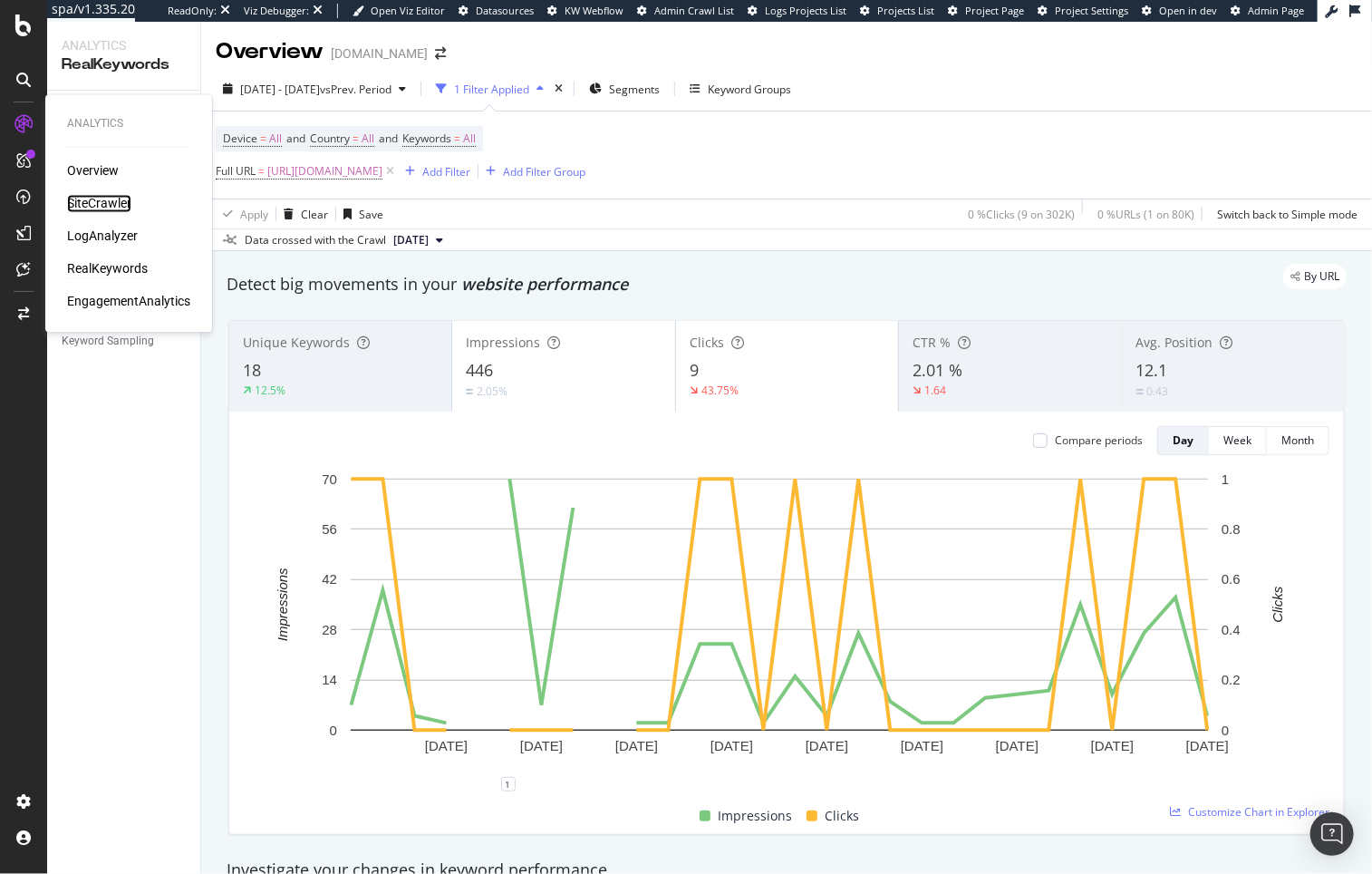
click at [87, 198] on div "SiteCrawler" at bounding box center [99, 203] width 65 height 18
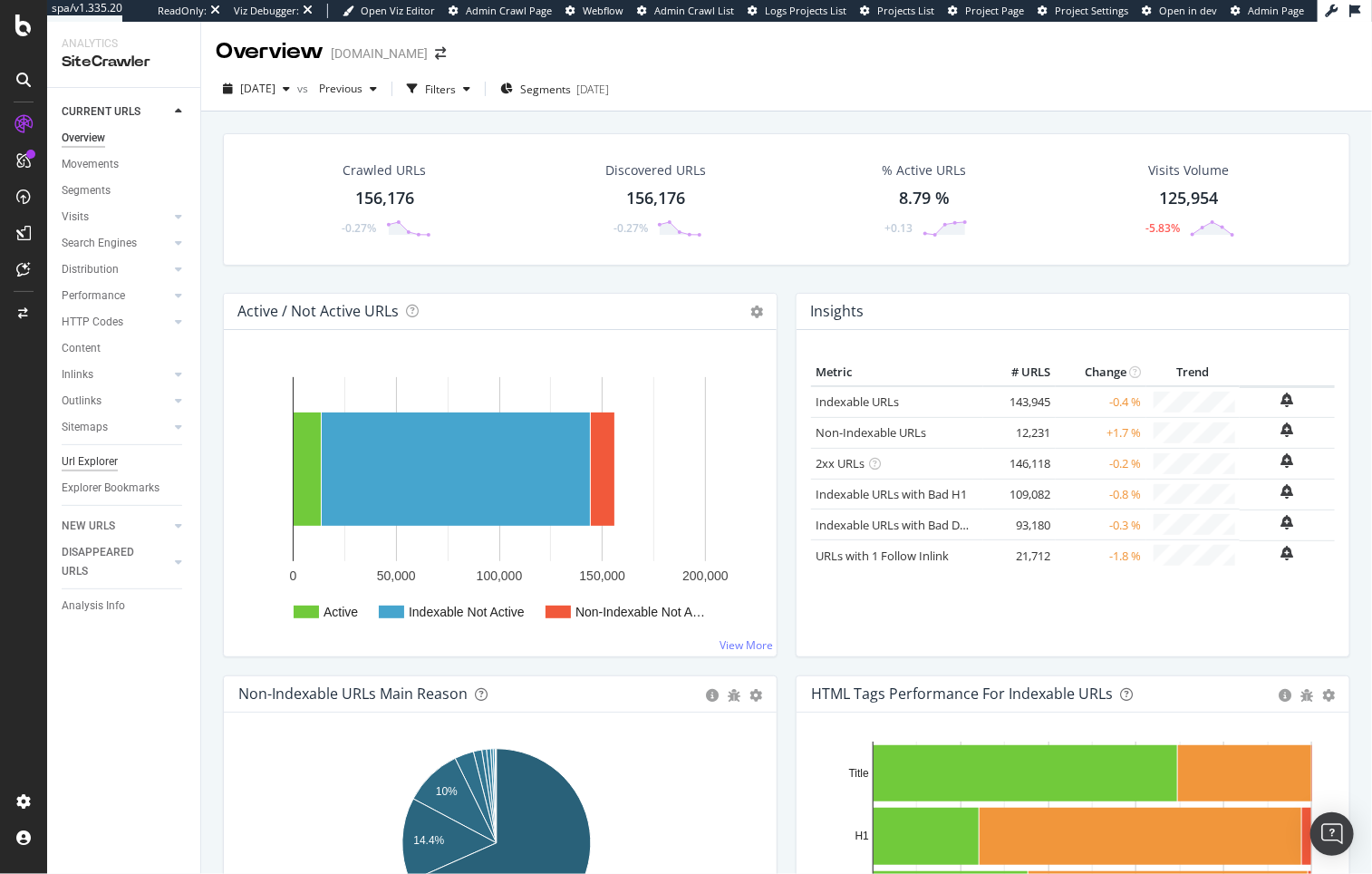
click at [97, 456] on div "Url Explorer" at bounding box center [89, 462] width 56 height 19
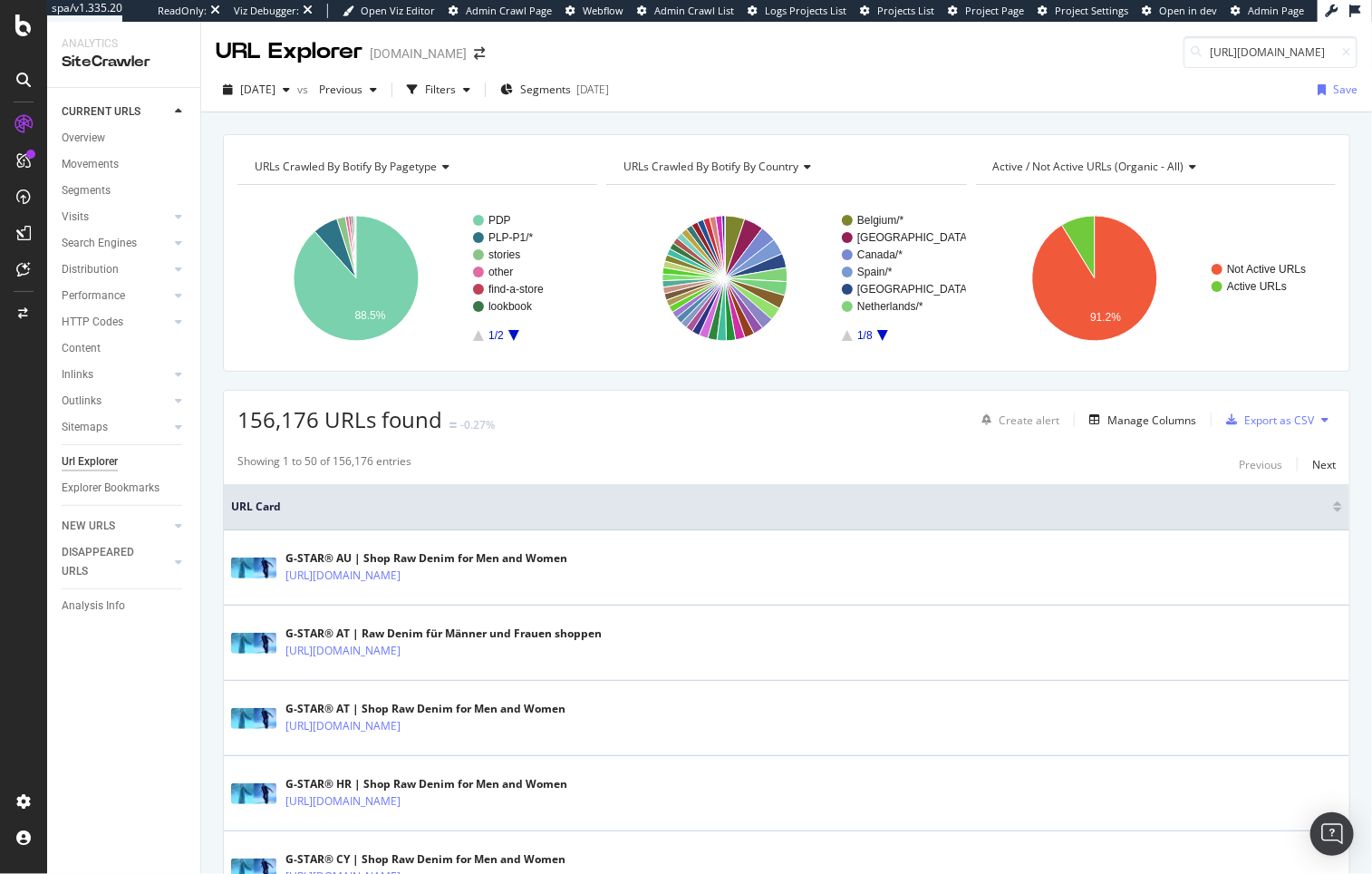
scroll to position [0, 107]
type input "[URL][DOMAIN_NAME]"
click at [116, 266] on div "RealKeywords" at bounding box center [107, 269] width 81 height 18
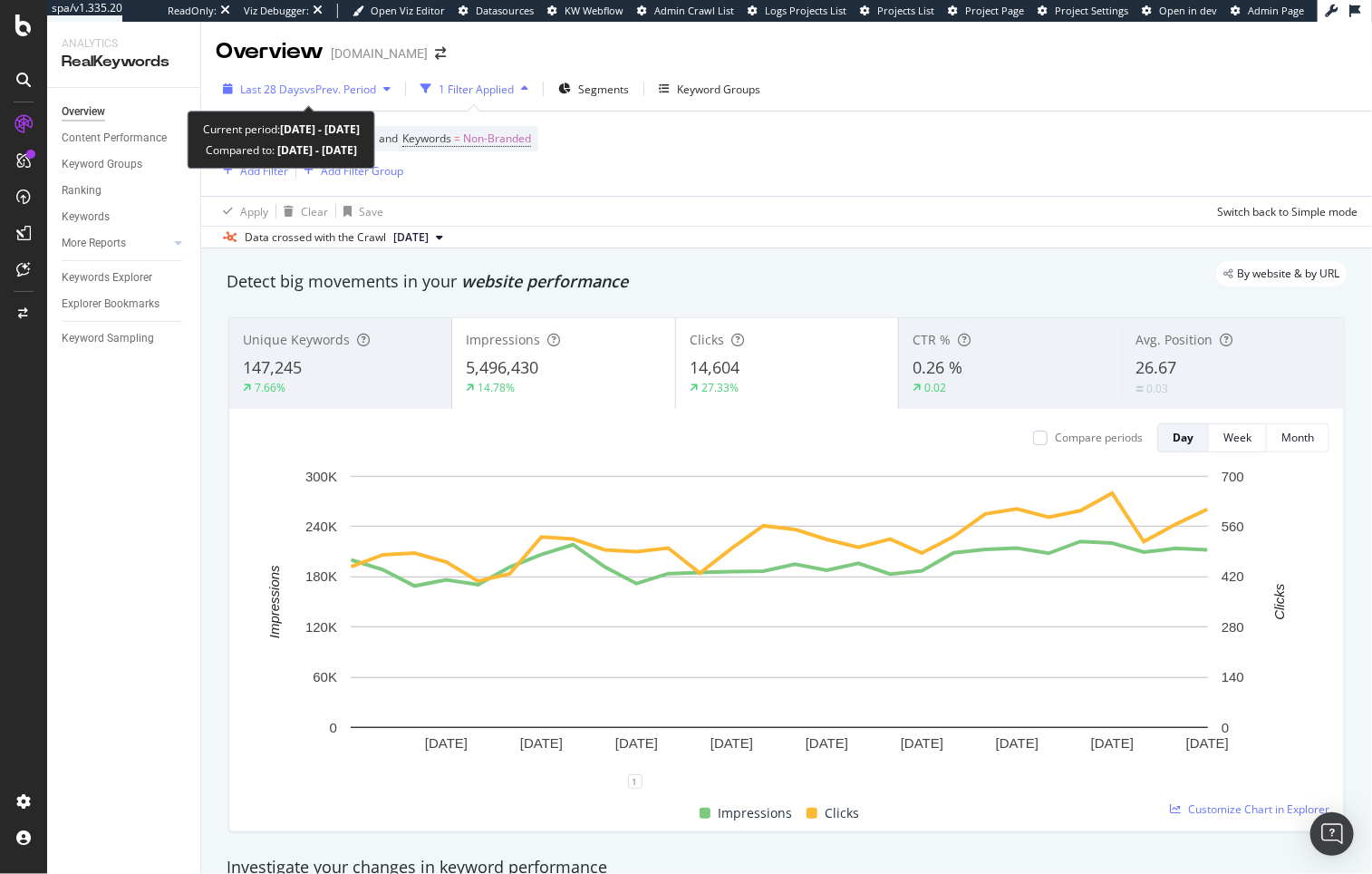
click at [331, 95] on span "vs Prev. Period" at bounding box center [340, 89] width 72 height 16
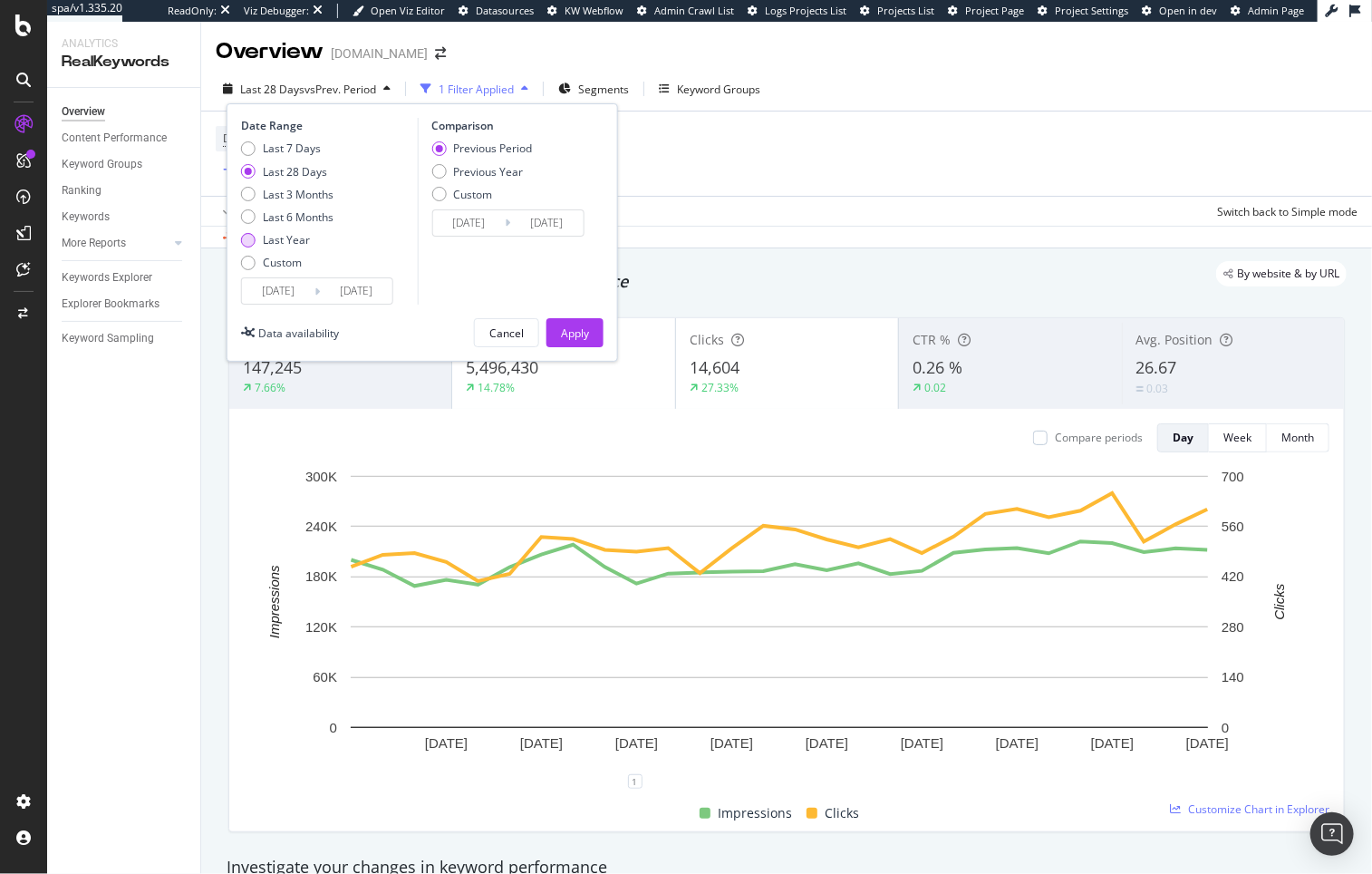
click at [307, 242] on div "Last Year" at bounding box center [287, 240] width 47 height 16
type input "[DATE]"
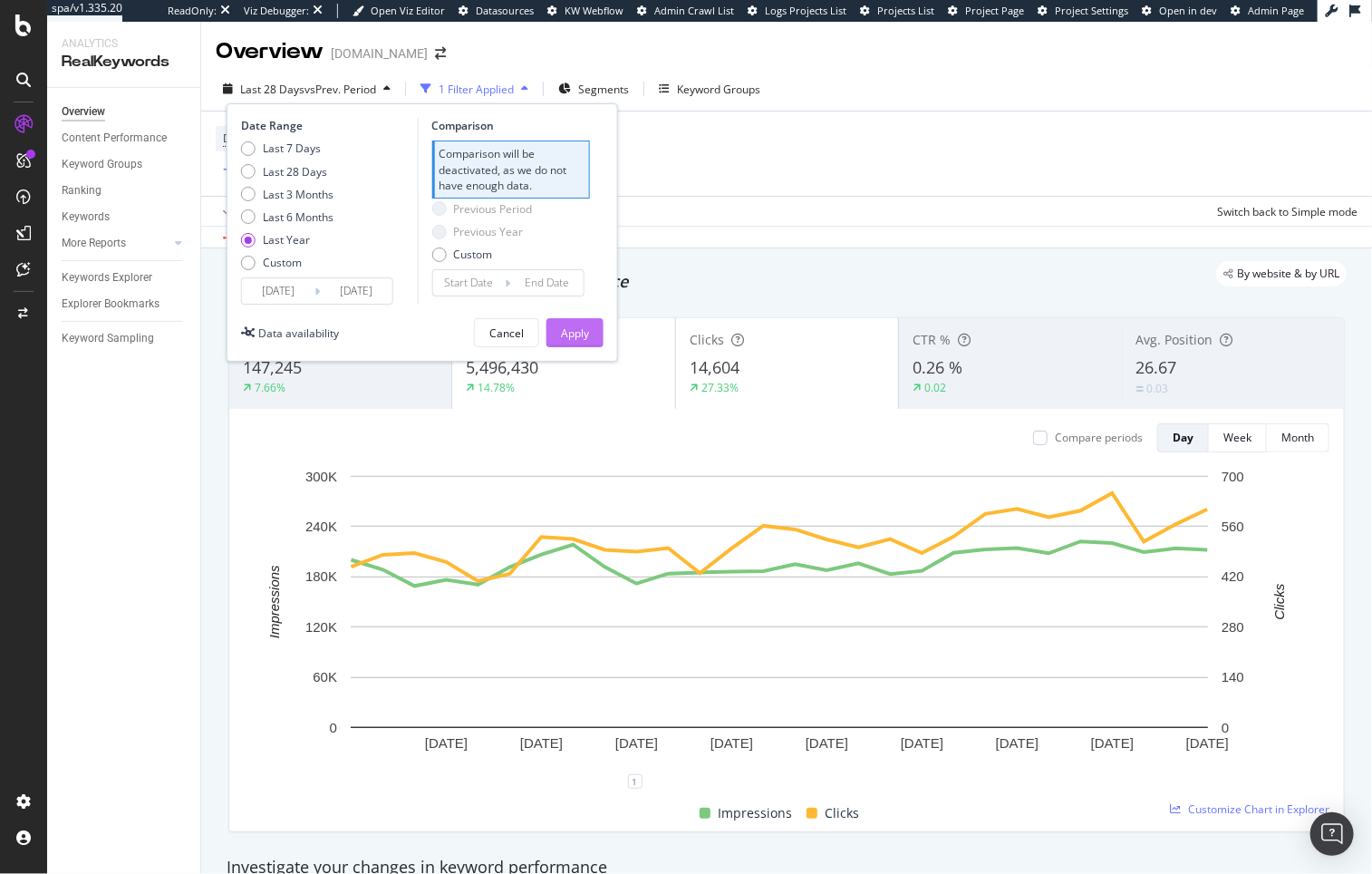
click at [587, 327] on div "Apply" at bounding box center [575, 333] width 28 height 16
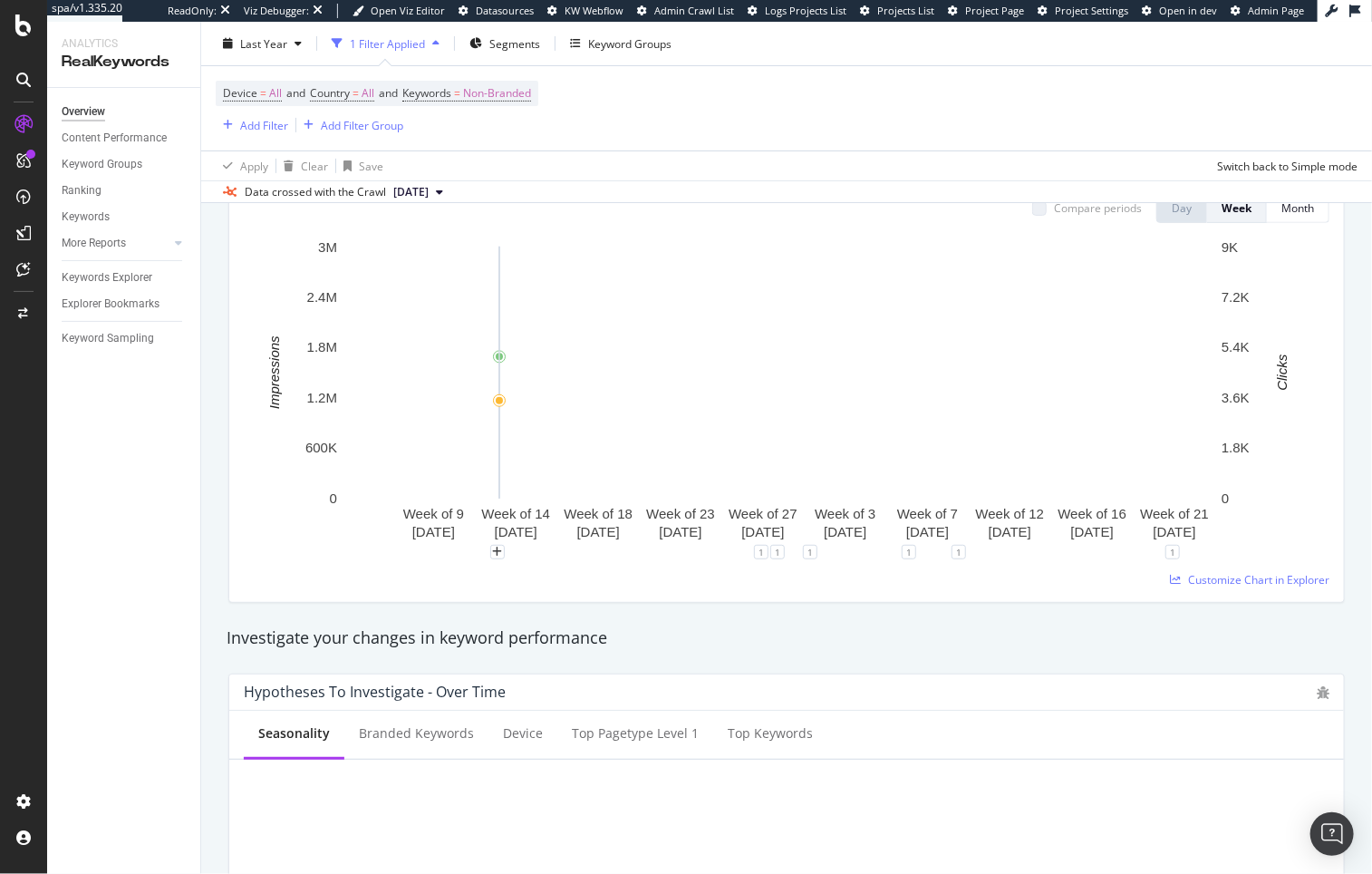
scroll to position [203, 0]
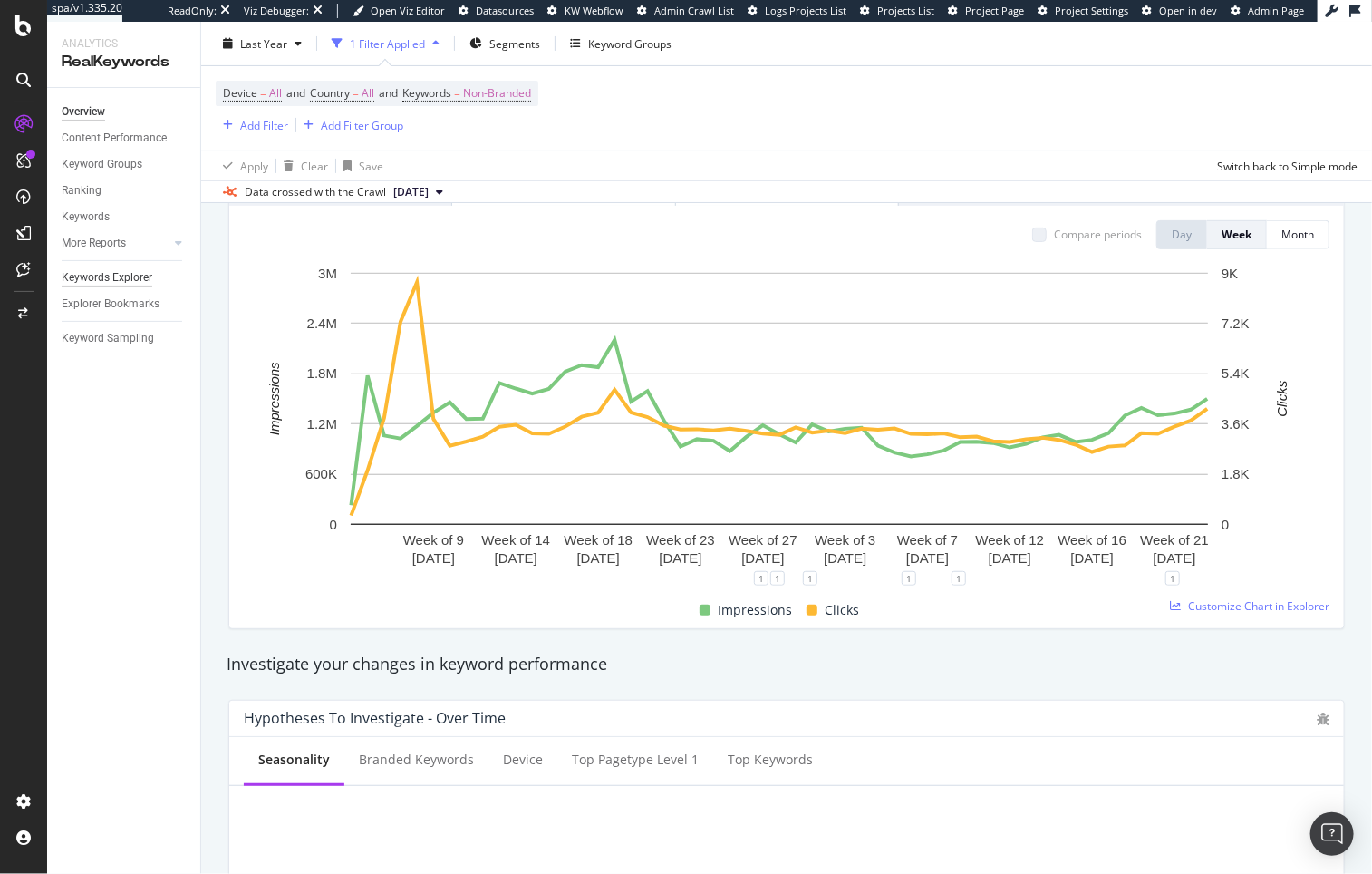
click at [132, 278] on div "Keywords Explorer" at bounding box center [107, 277] width 90 height 19
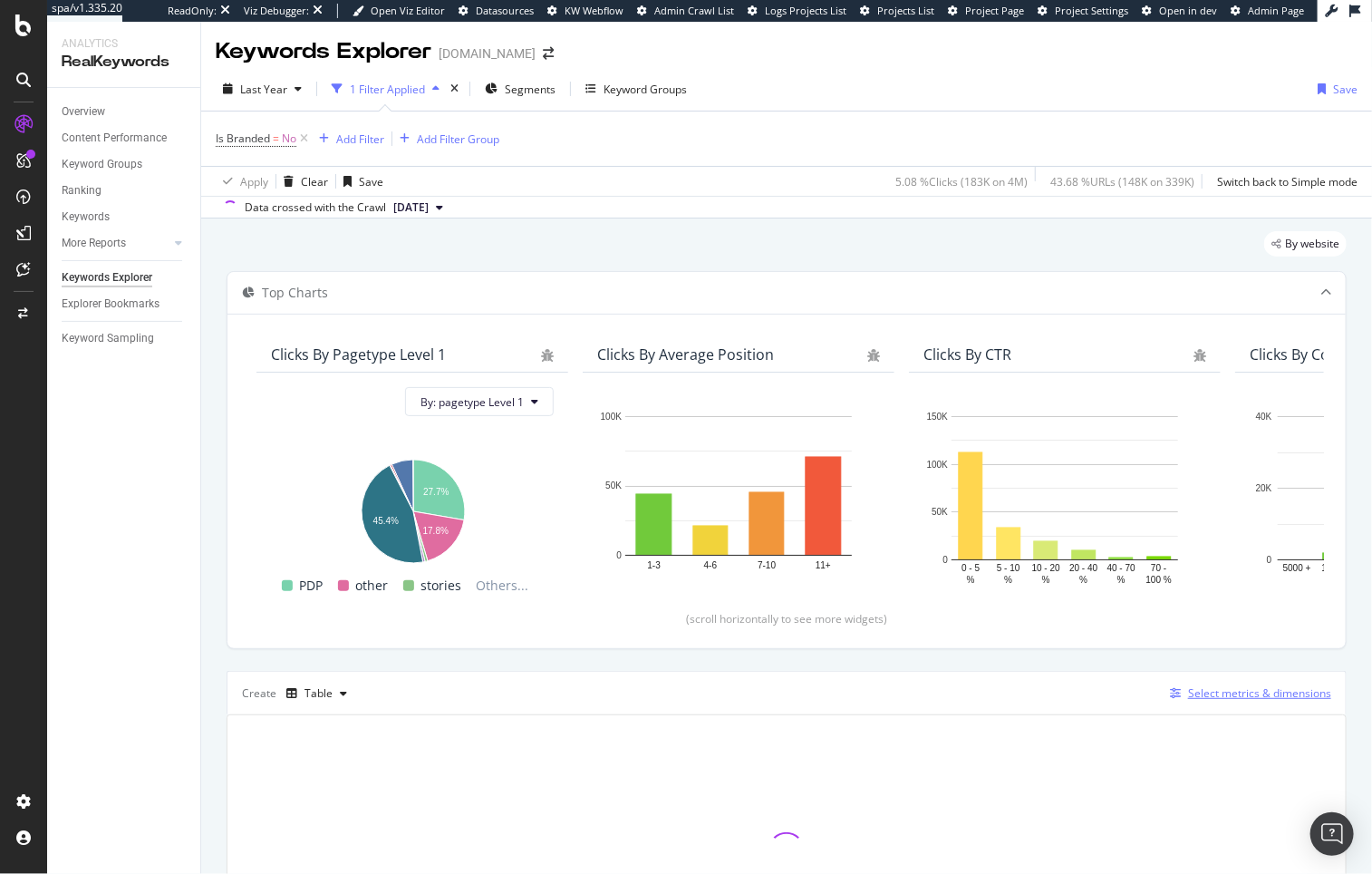
click at [1255, 692] on div "Select metrics & dimensions" at bounding box center [1260, 693] width 143 height 16
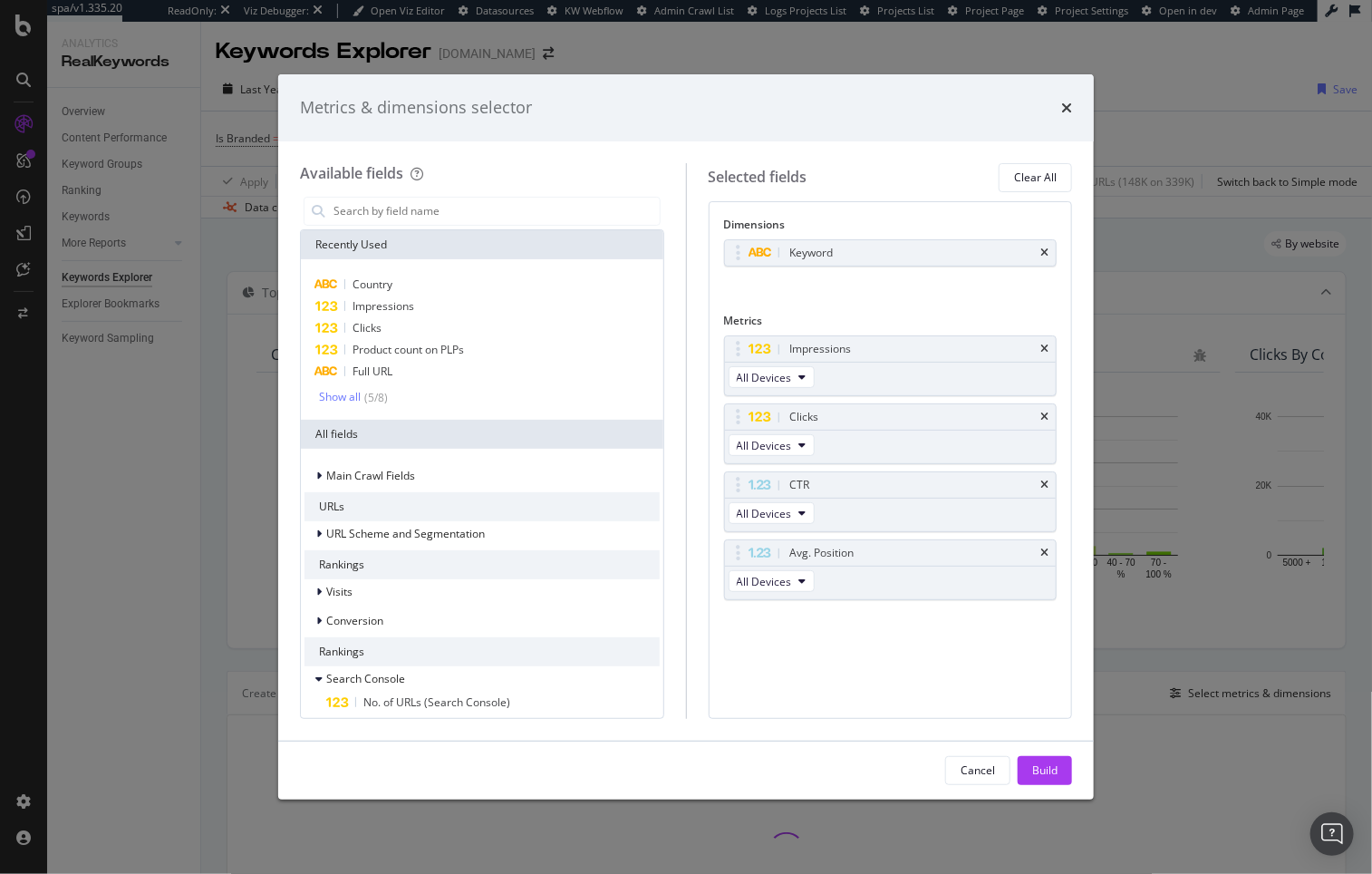
click at [1046, 251] on icon "times" at bounding box center [1045, 252] width 8 height 11
click at [532, 223] on input "modal" at bounding box center [496, 211] width 328 height 27
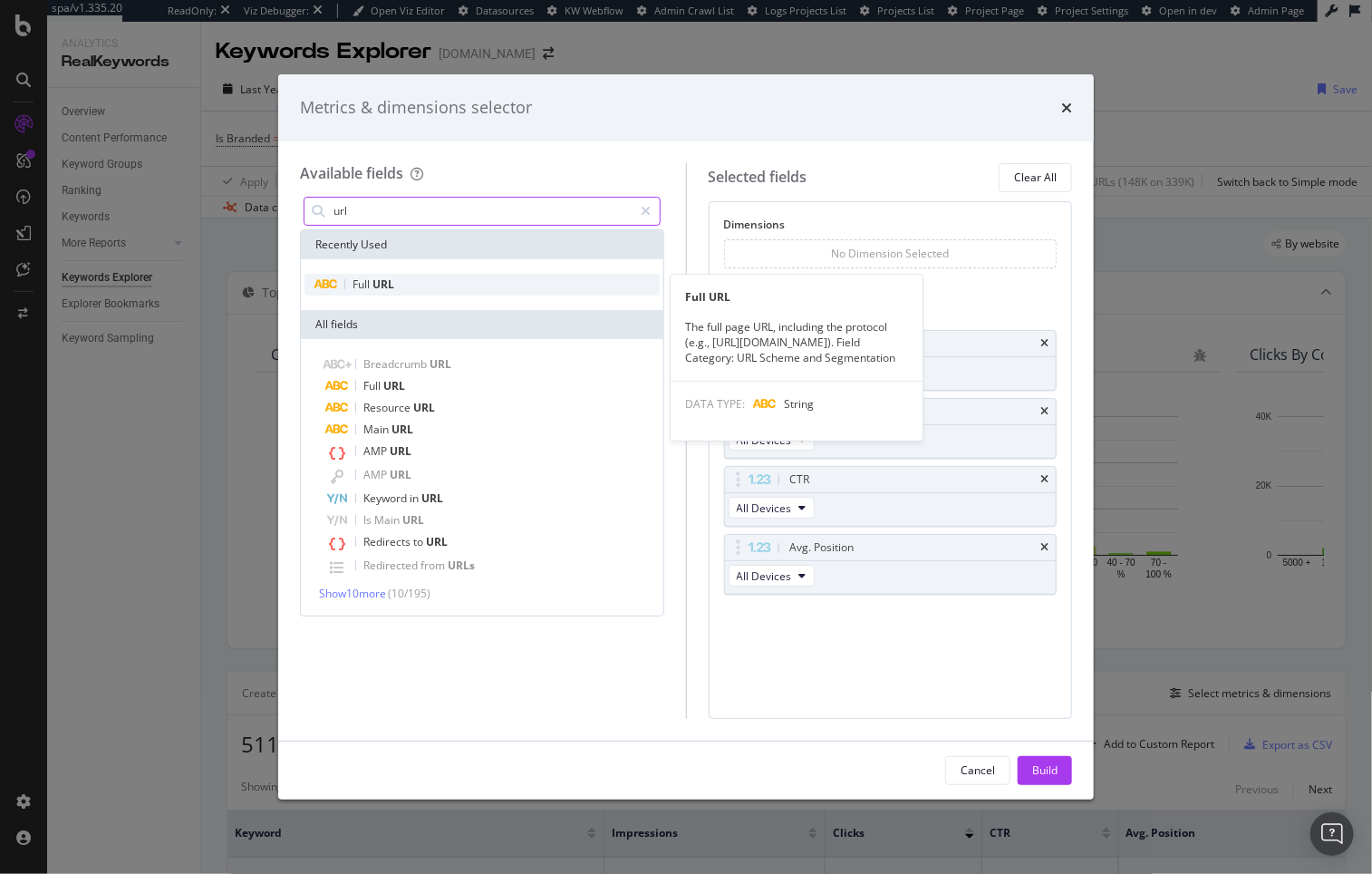
type input "url"
click at [425, 276] on div "Full URL" at bounding box center [482, 285] width 356 height 22
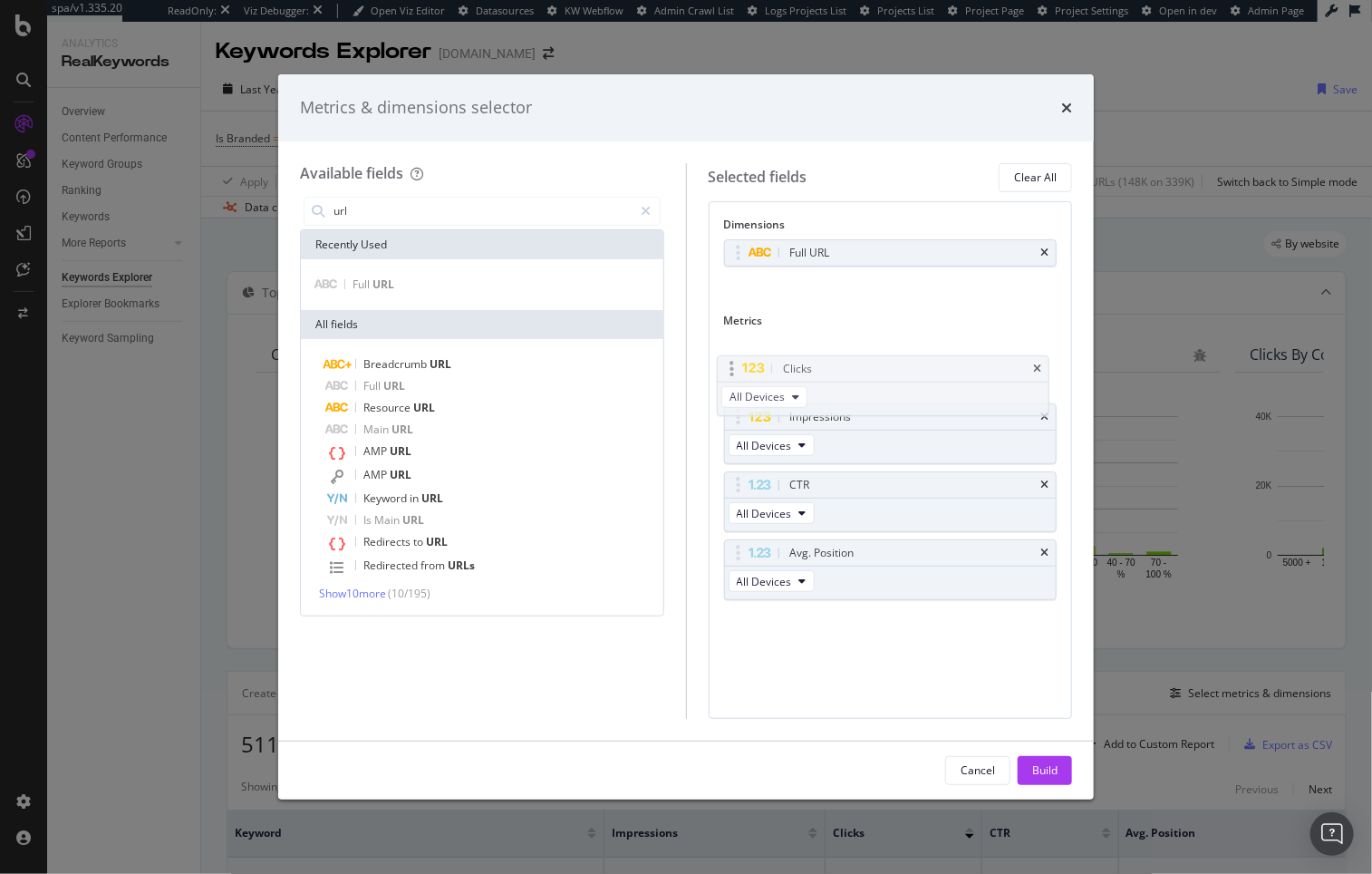
drag, startPoint x: 741, startPoint y: 418, endPoint x: 731, endPoint y: 354, distance: 64.8
click at [731, 354] on body "spa/v1.335.20 ReadOnly: Viz Debugger: Open Viz Editor Datasources KW Webflow Ad…" at bounding box center [686, 437] width 1372 height 874
click at [1044, 480] on icon "times" at bounding box center [1045, 484] width 8 height 11
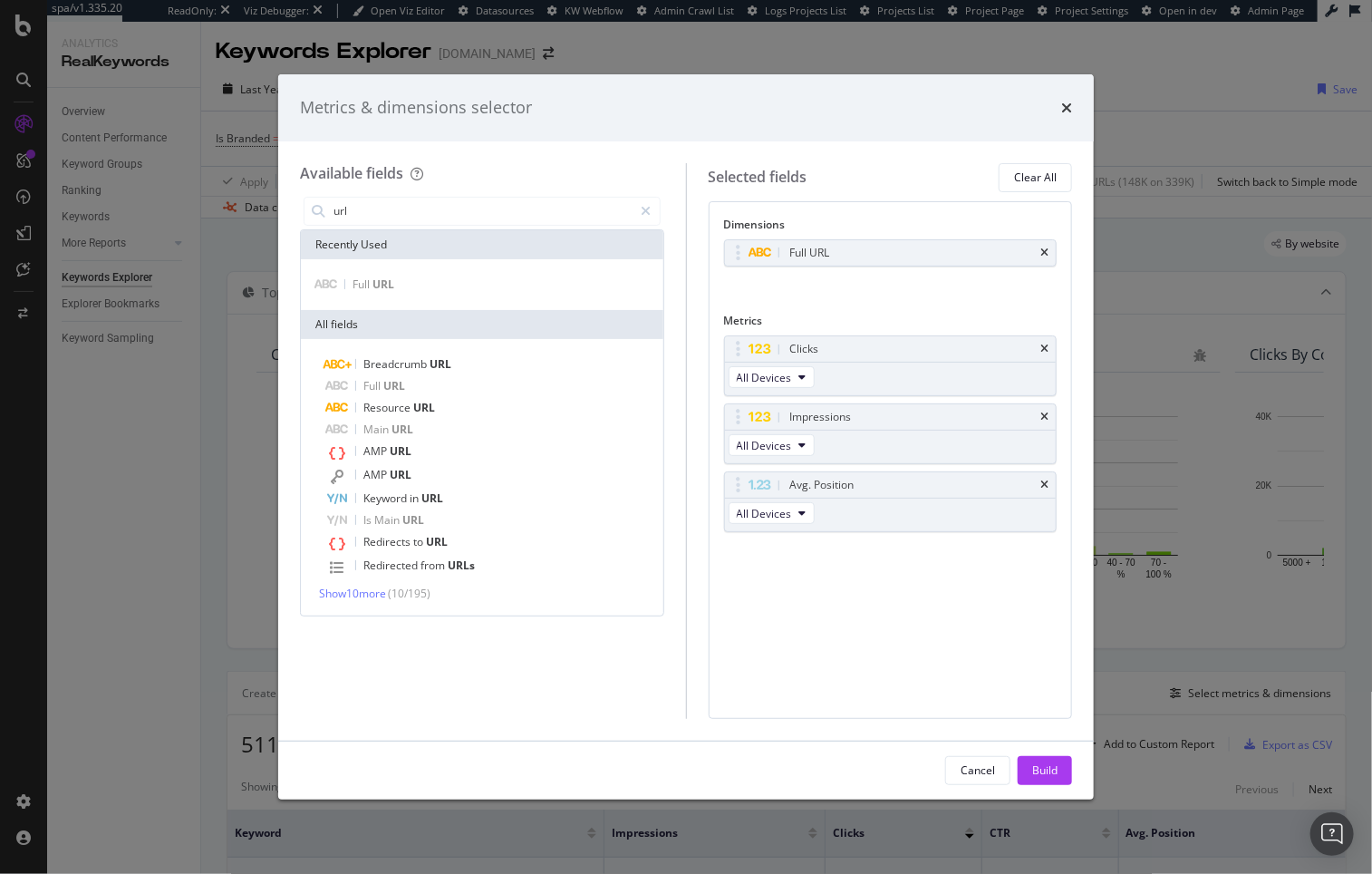
click at [1044, 480] on icon "times" at bounding box center [1045, 484] width 8 height 11
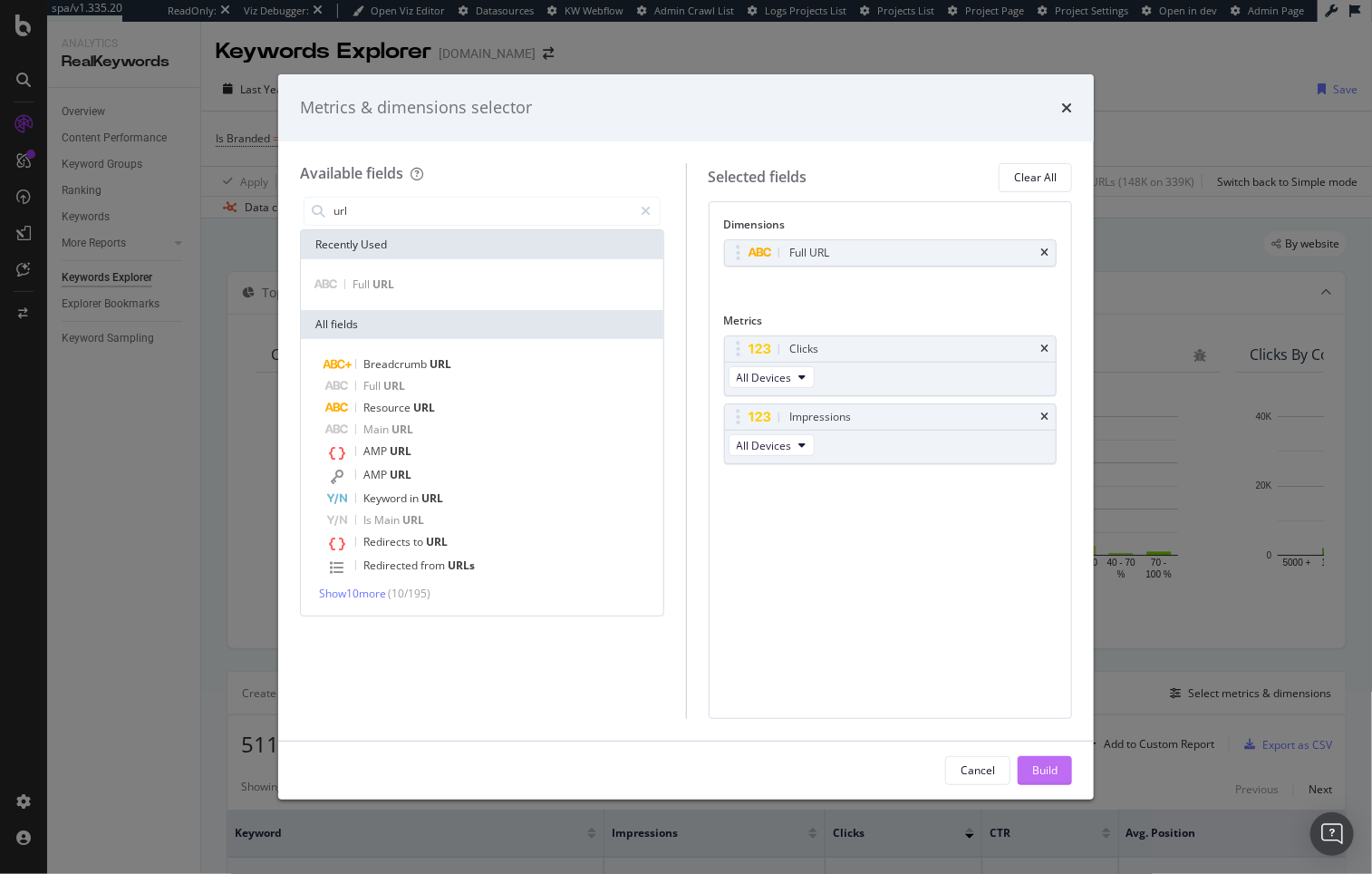
click at [1043, 777] on div "Build" at bounding box center [1045, 770] width 26 height 16
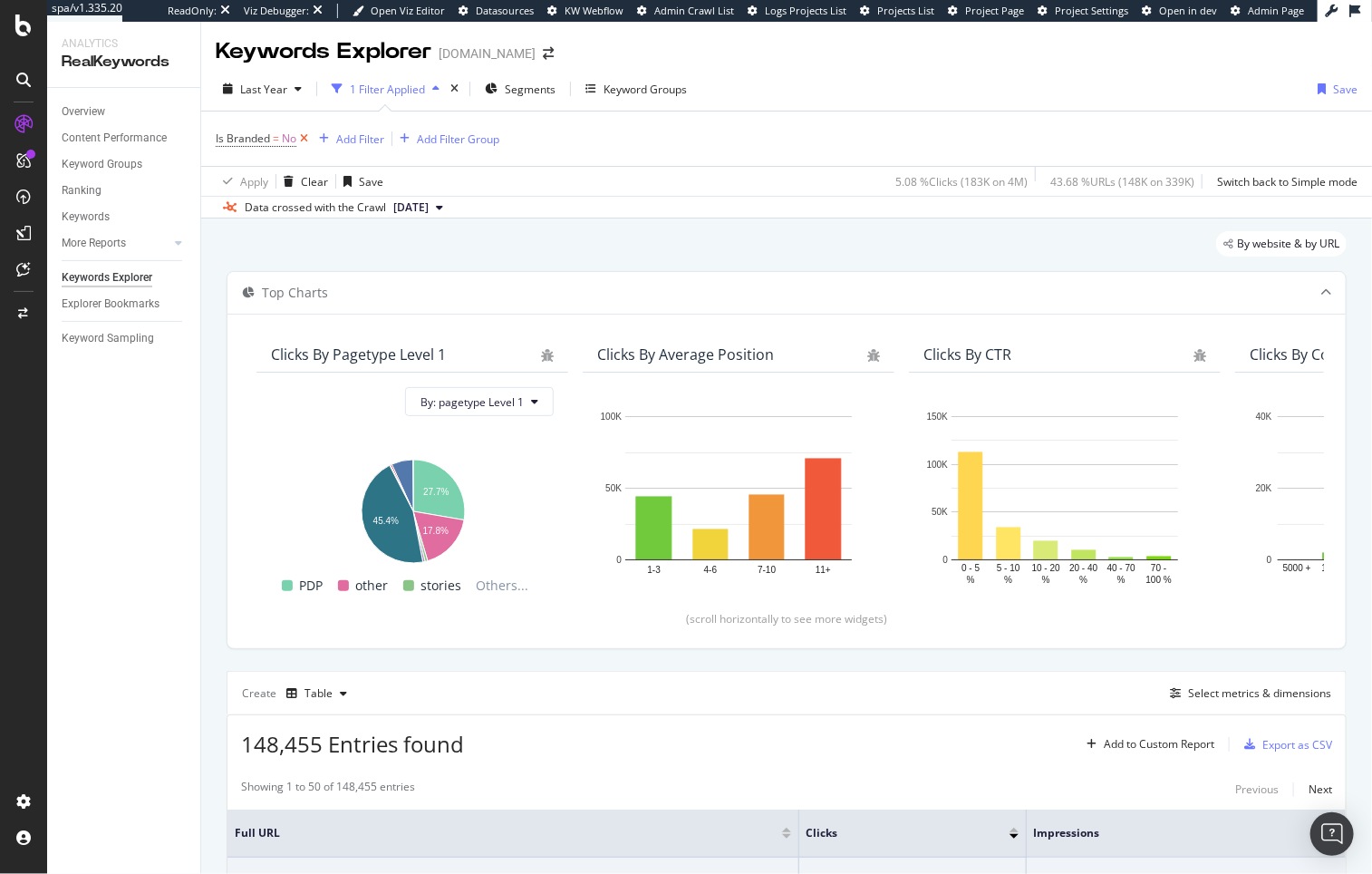
click at [306, 133] on icon at bounding box center [304, 138] width 16 height 18
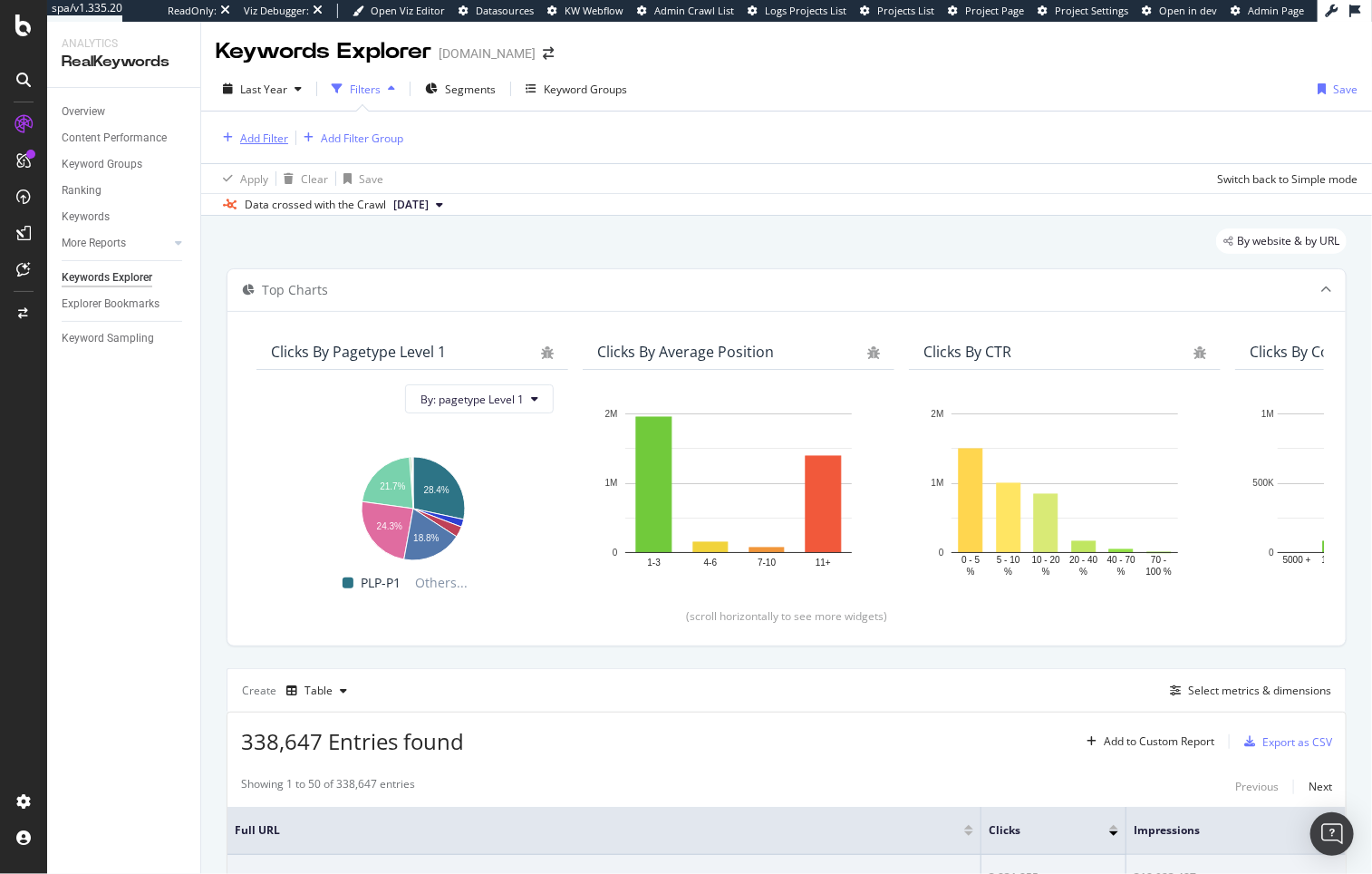
click at [272, 136] on div "Add Filter" at bounding box center [264, 138] width 48 height 16
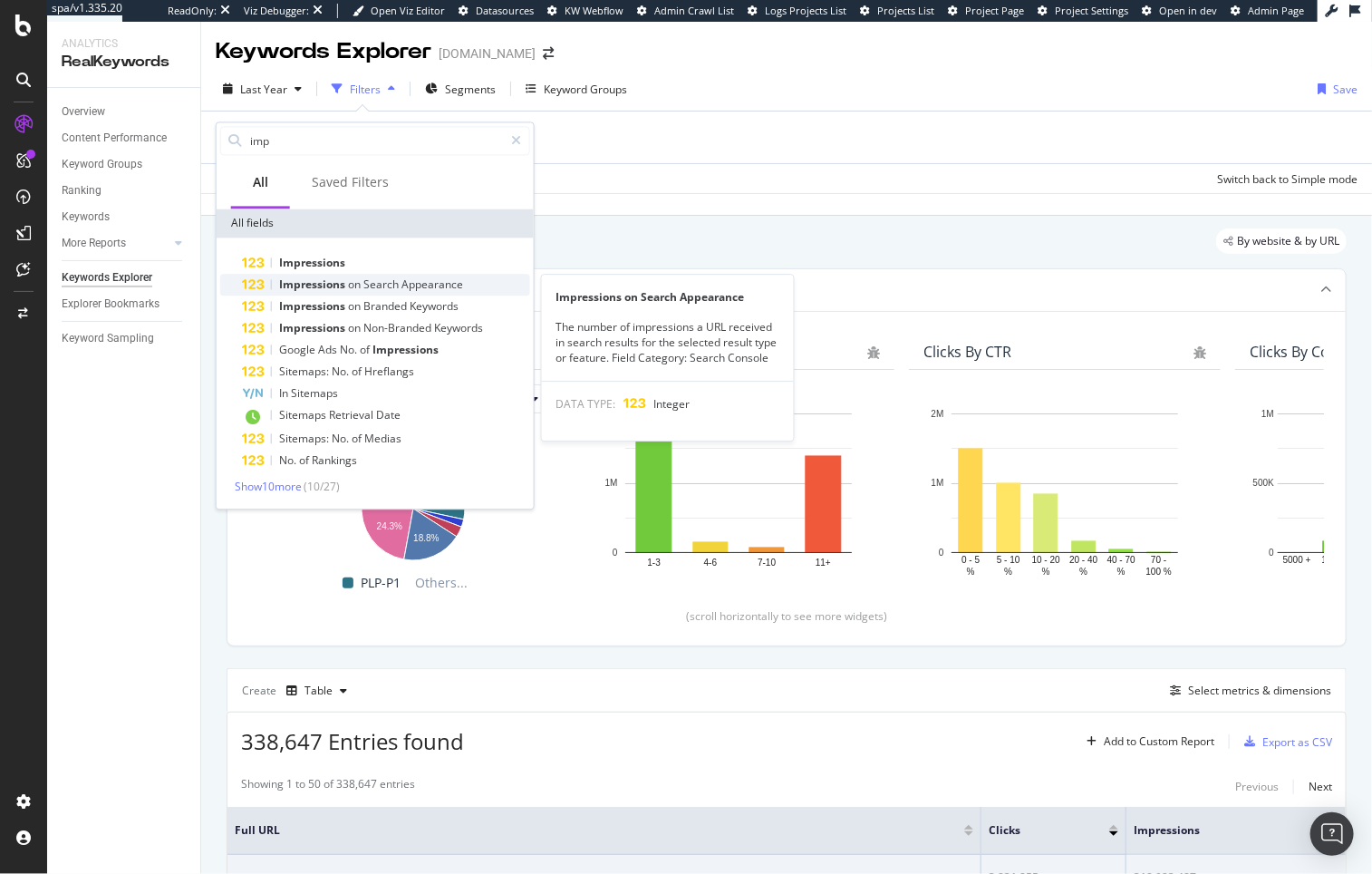
type input "imp"
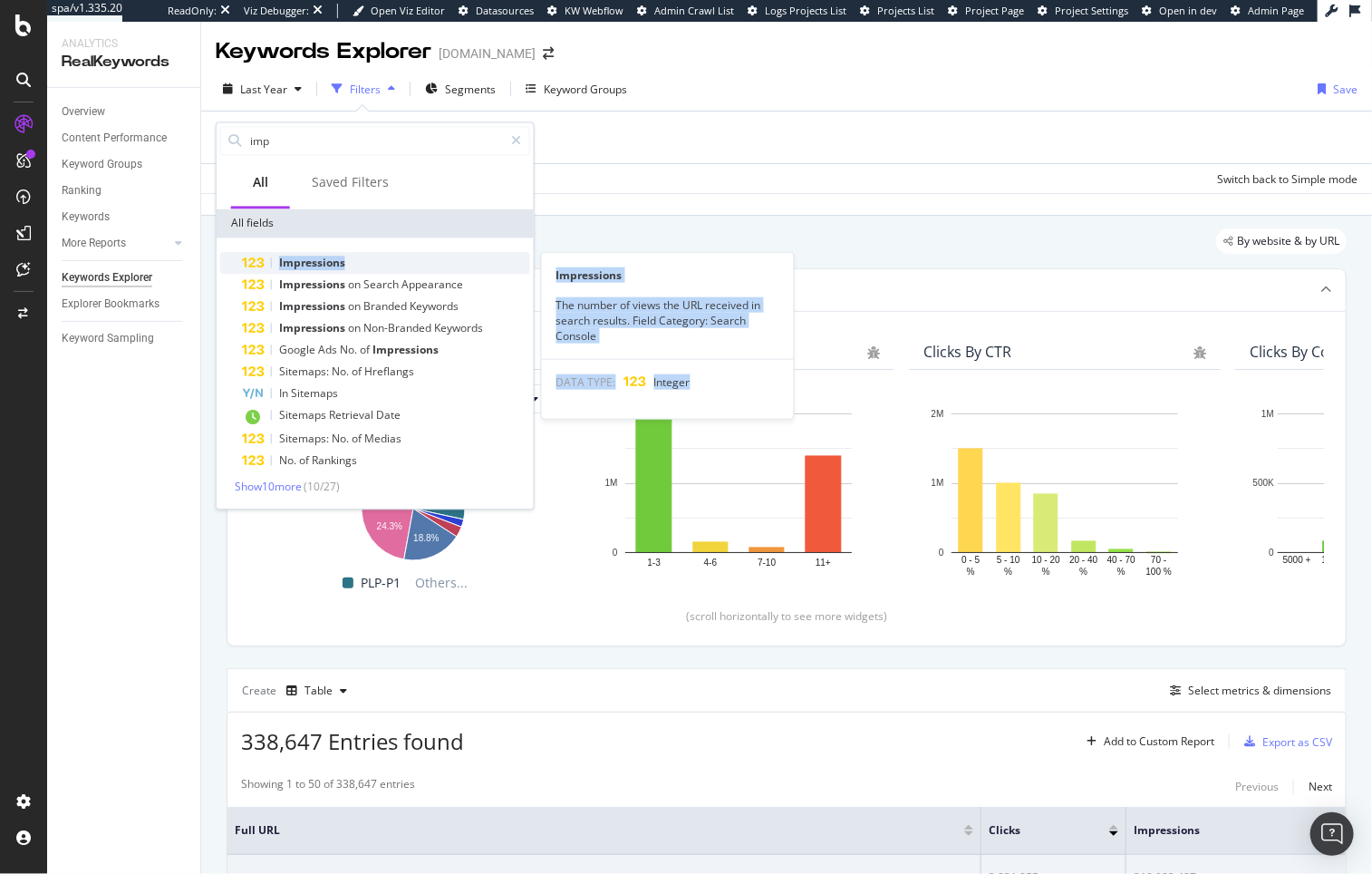
drag, startPoint x: 417, startPoint y: 275, endPoint x: 414, endPoint y: 252, distance: 23.2
click at [414, 252] on div "Impressions Impressions The number of views the URL received in search results.…" at bounding box center [375, 361] width 310 height 219
click at [414, 252] on div "Impressions" at bounding box center [386, 263] width 289 height 22
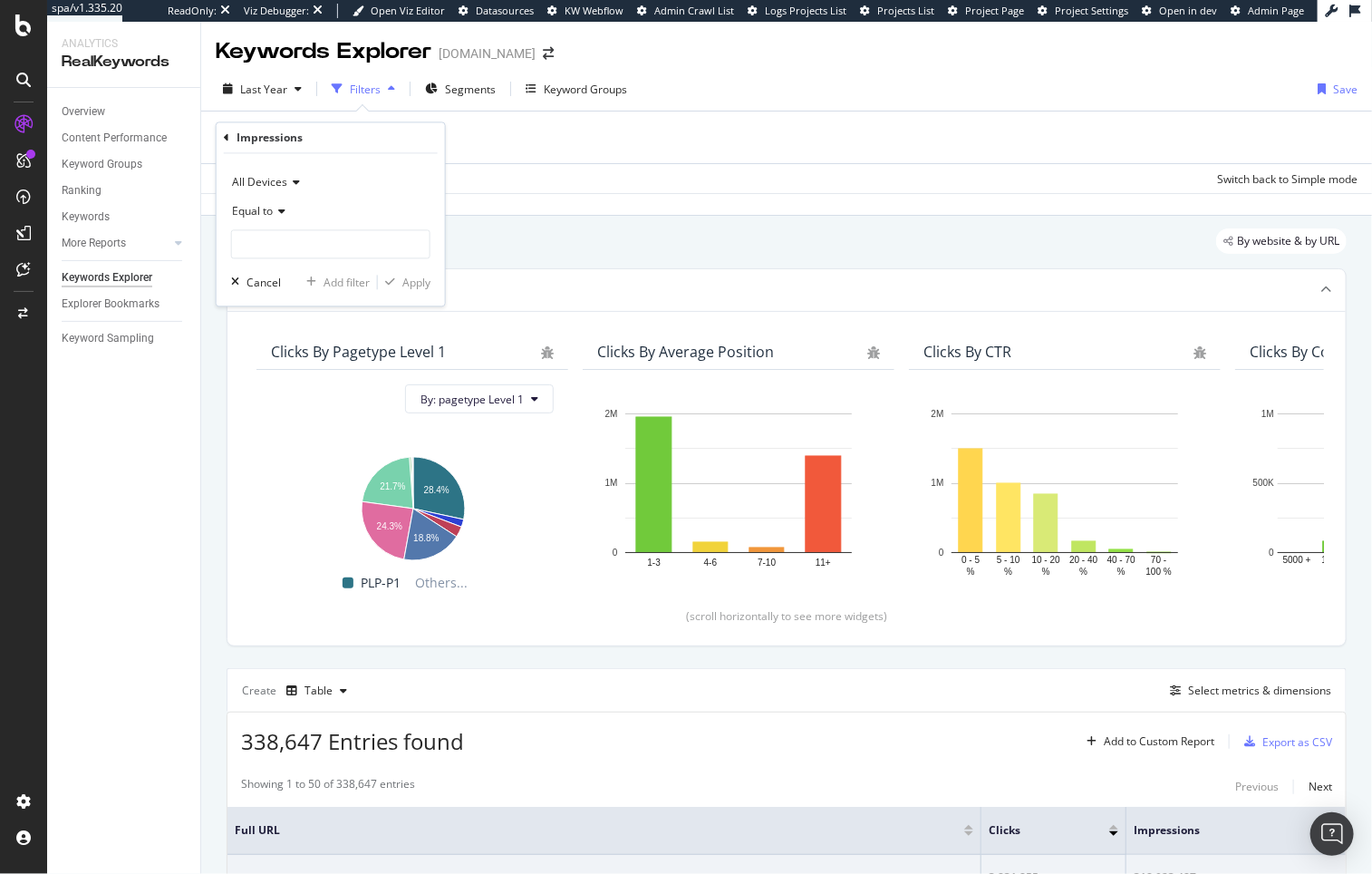
click at [249, 212] on span "Equal to" at bounding box center [252, 212] width 41 height 16
click at [302, 347] on span "Greater than" at bounding box center [273, 344] width 65 height 16
click at [296, 213] on span "Greater than" at bounding box center [264, 212] width 65 height 16
click at [342, 359] on span "Greater than or equal to" at bounding box center [302, 367] width 123 height 16
click at [281, 252] on input "number" at bounding box center [330, 245] width 199 height 29
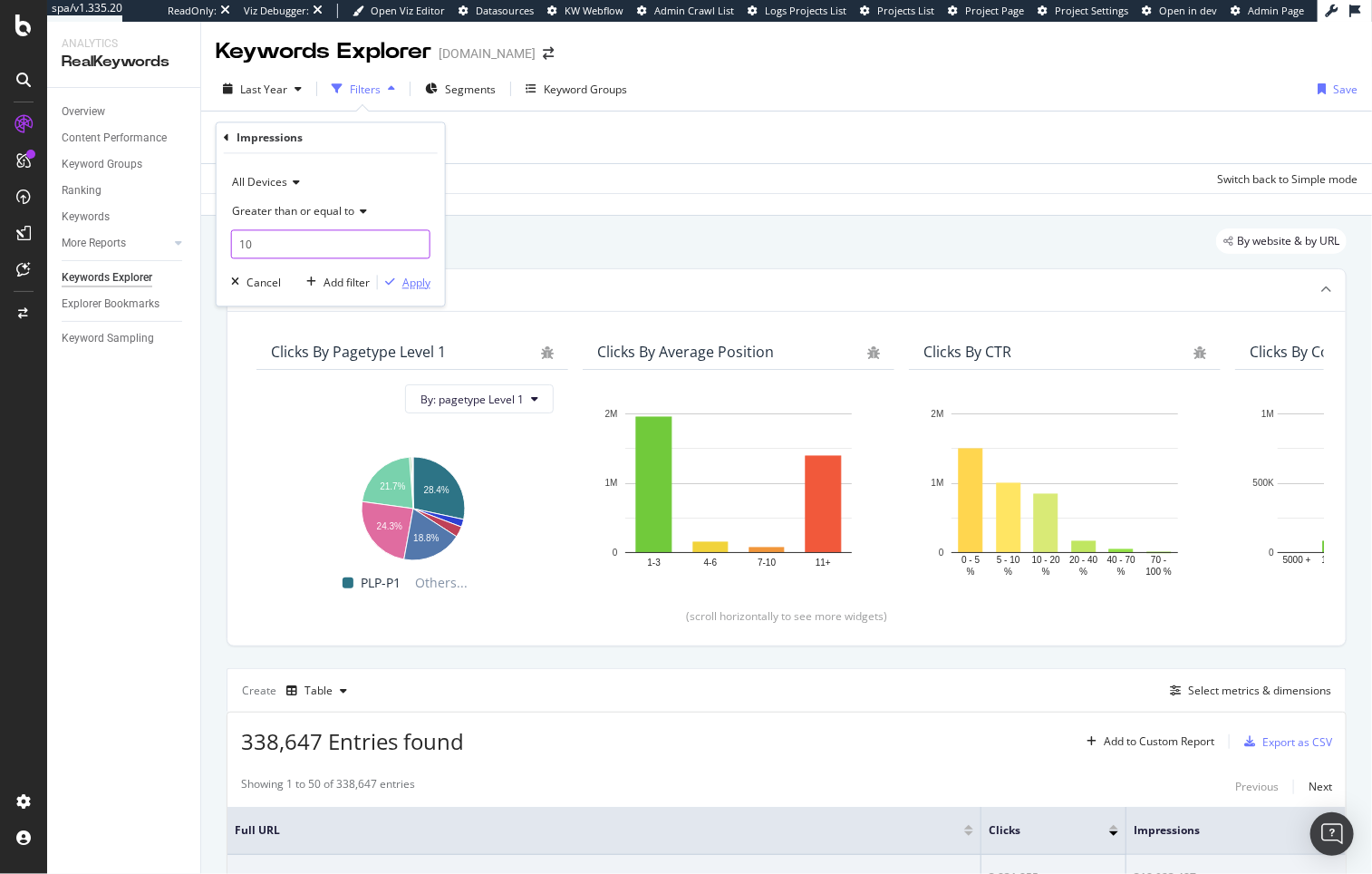
type input "10"
click at [411, 290] on button "Apply" at bounding box center [405, 283] width 53 height 18
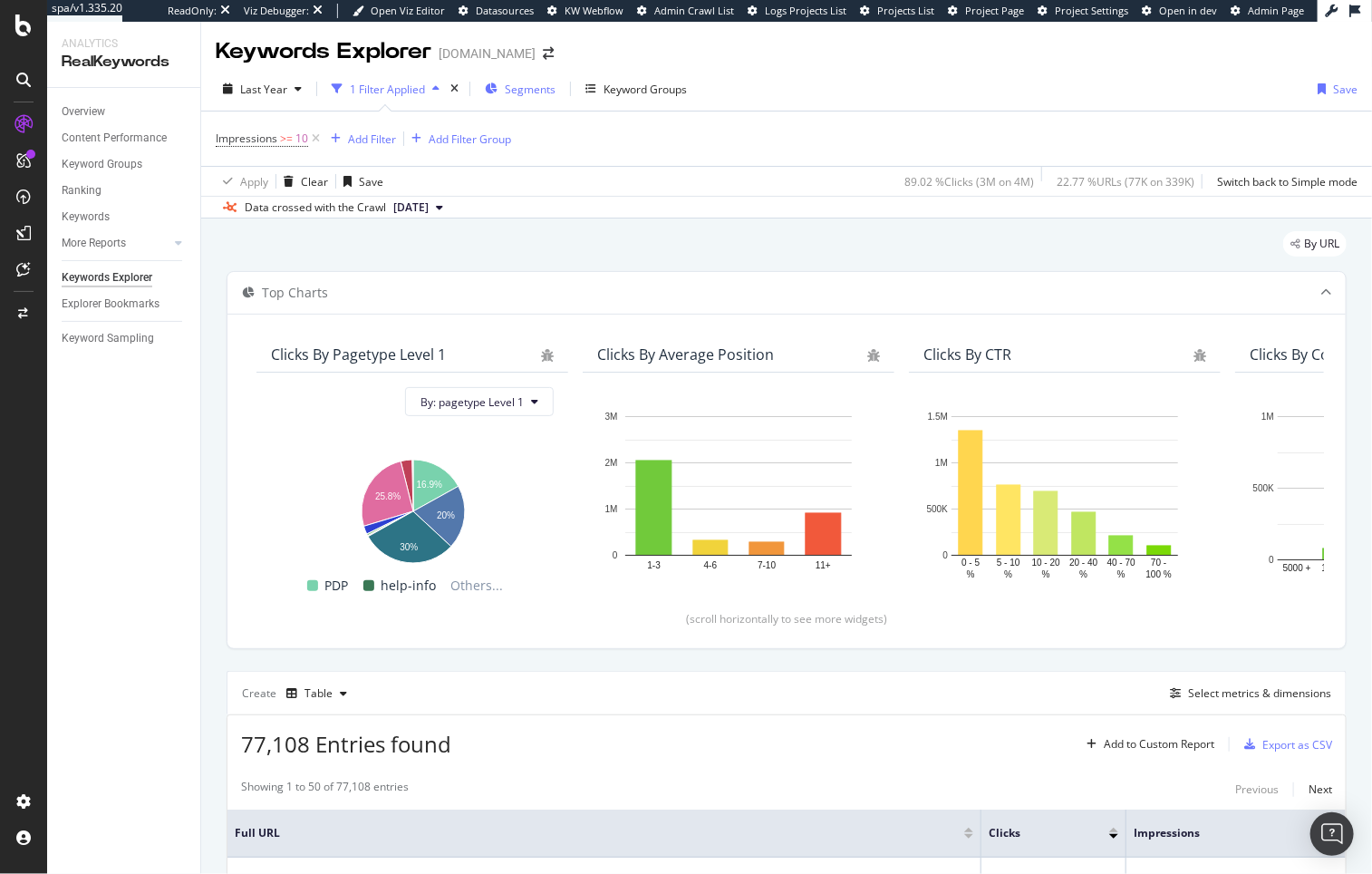
click at [498, 84] on div "Segments" at bounding box center [521, 89] width 71 height 27
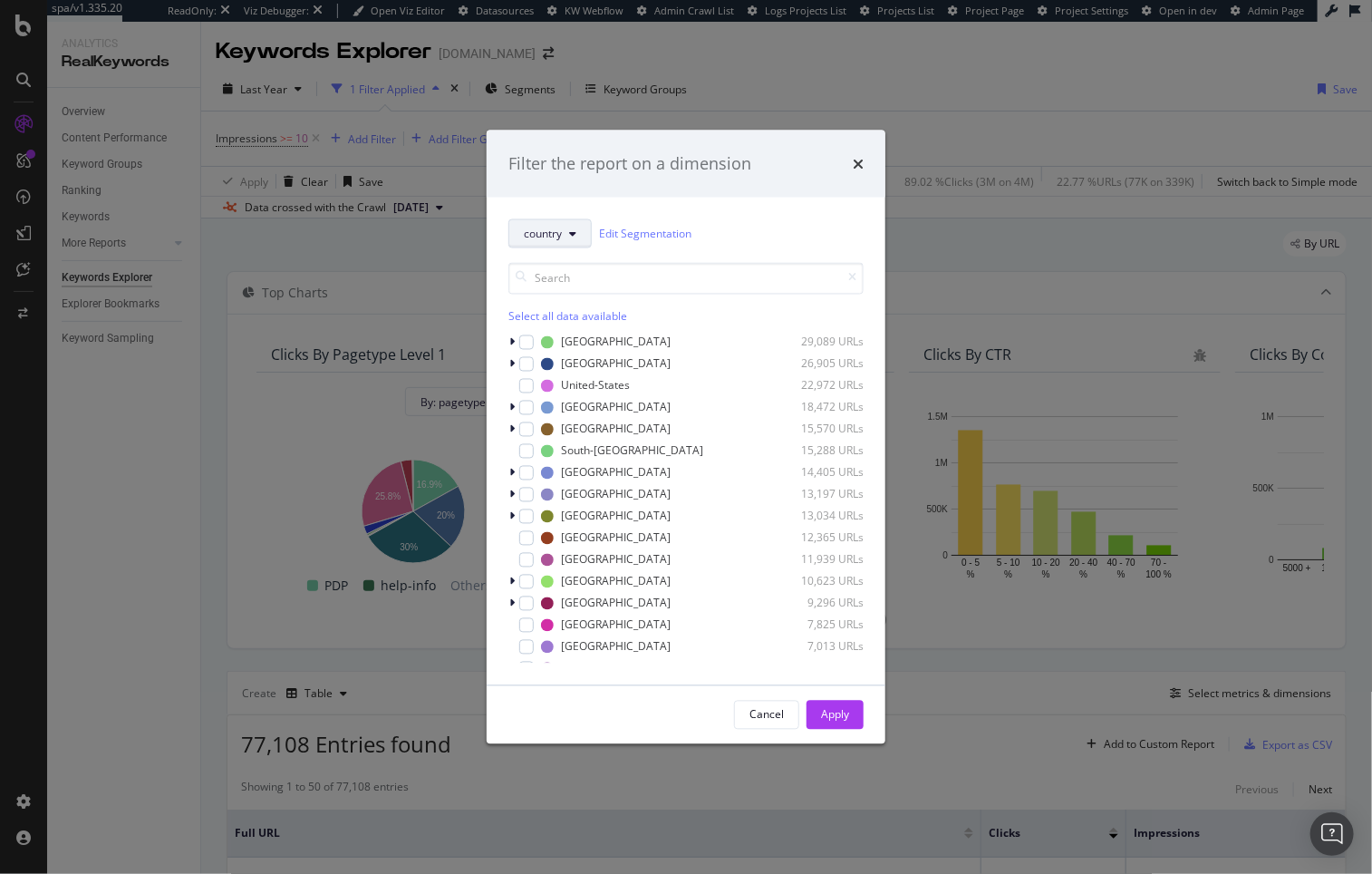
click at [546, 235] on span "country" at bounding box center [543, 234] width 38 height 16
click at [579, 300] on span "pagetype" at bounding box center [582, 298] width 117 height 17
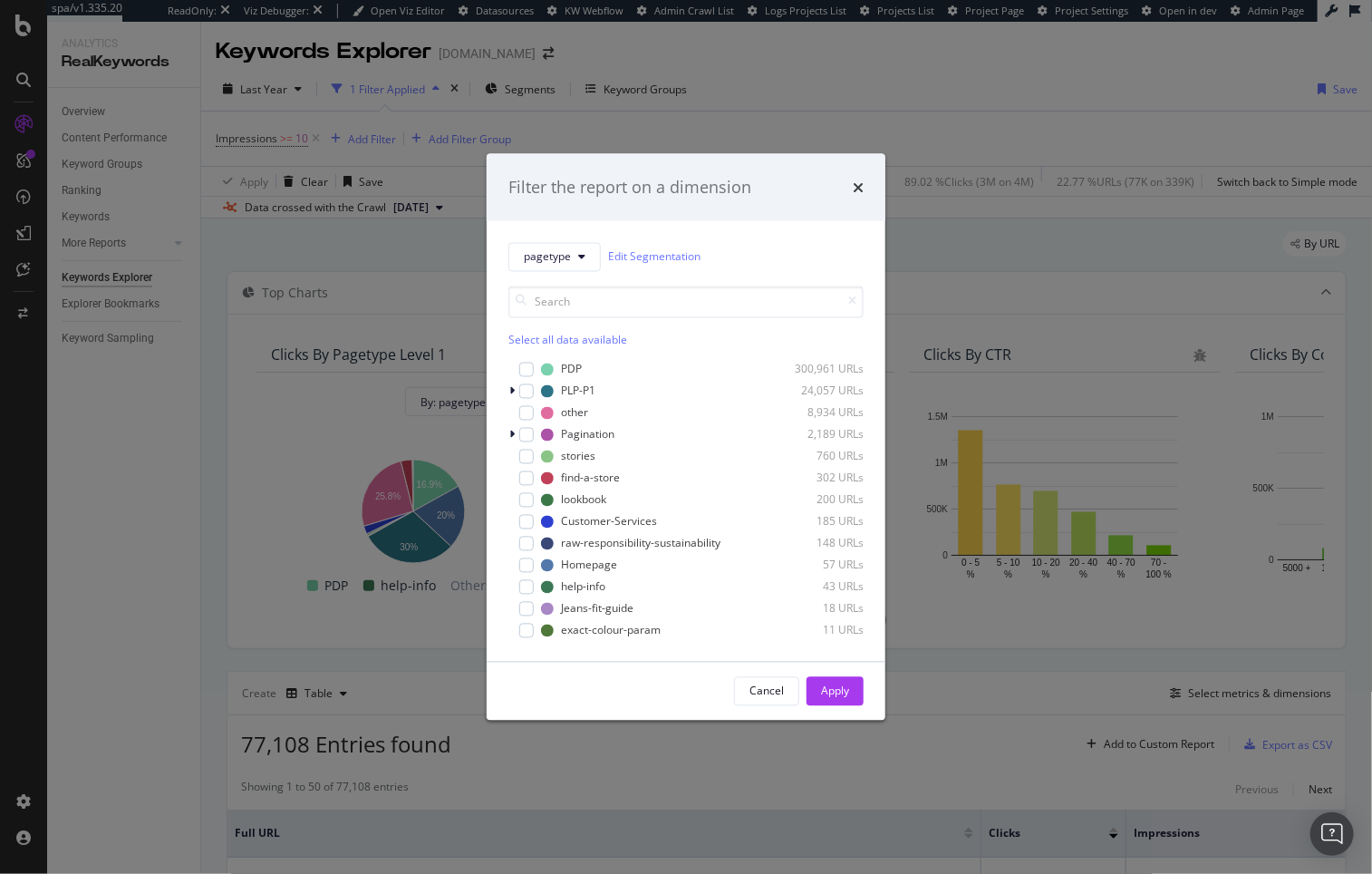
click at [552, 344] on div "Select all data available" at bounding box center [686, 340] width 356 height 16
click at [523, 368] on icon "modal" at bounding box center [527, 368] width 8 height 9
click at [524, 565] on icon "modal" at bounding box center [527, 564] width 8 height 9
click at [588, 343] on div "Select all data available" at bounding box center [686, 340] width 356 height 16
click at [588, 343] on div "Unselect all data available" at bounding box center [686, 340] width 356 height 16
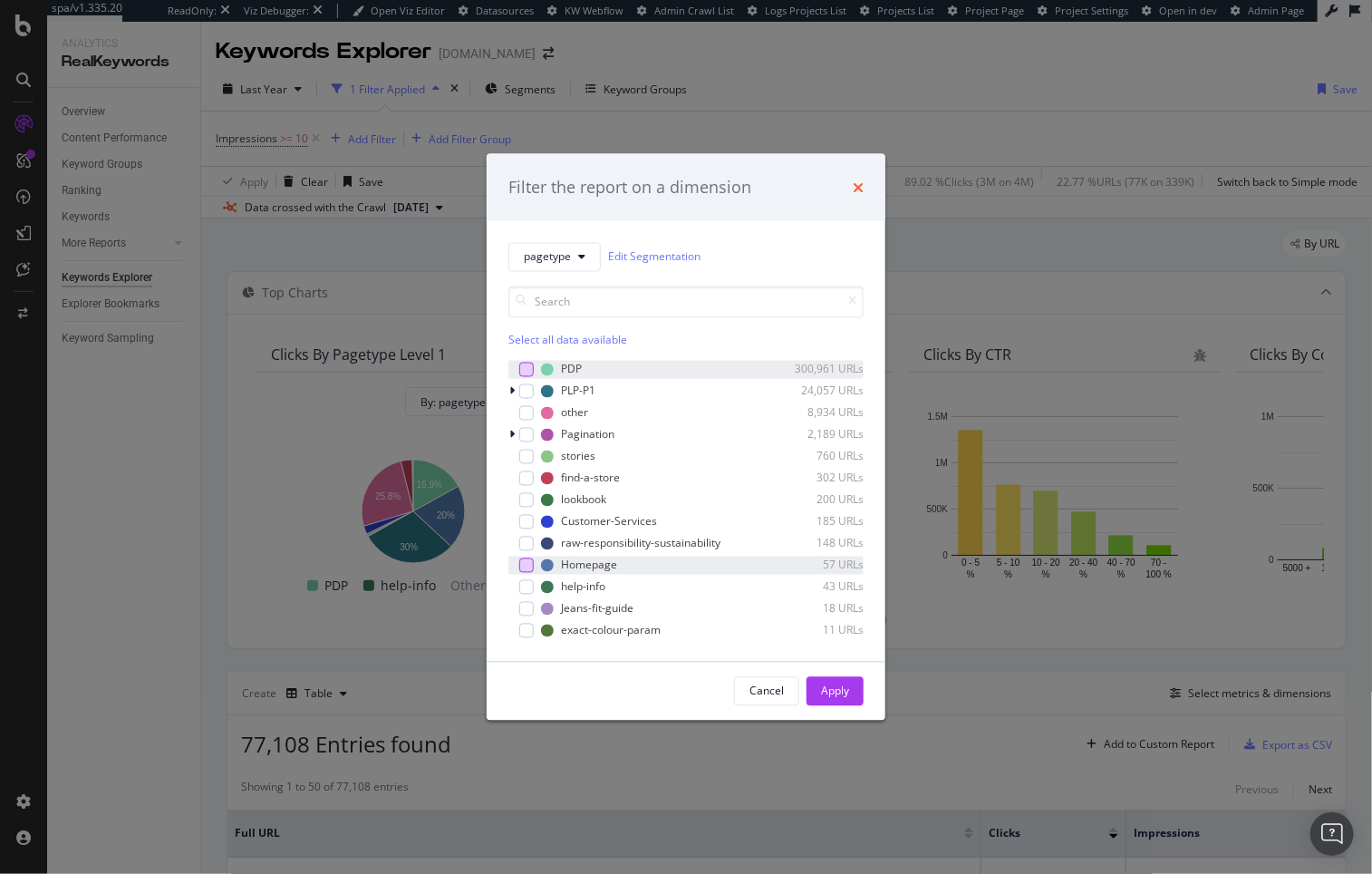
click at [856, 185] on icon "times" at bounding box center [858, 187] width 11 height 15
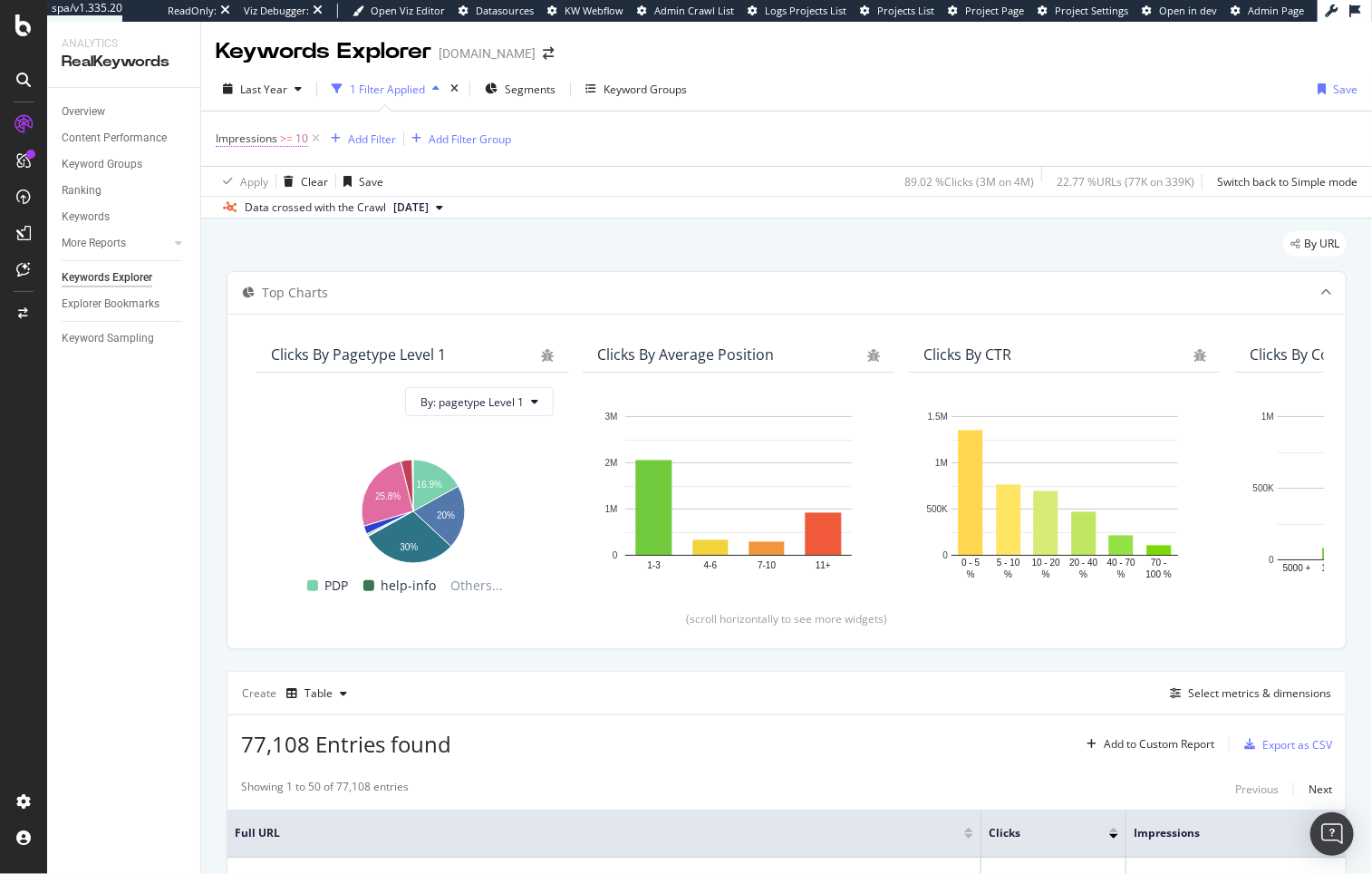
click at [291, 141] on span ">=" at bounding box center [286, 138] width 13 height 16
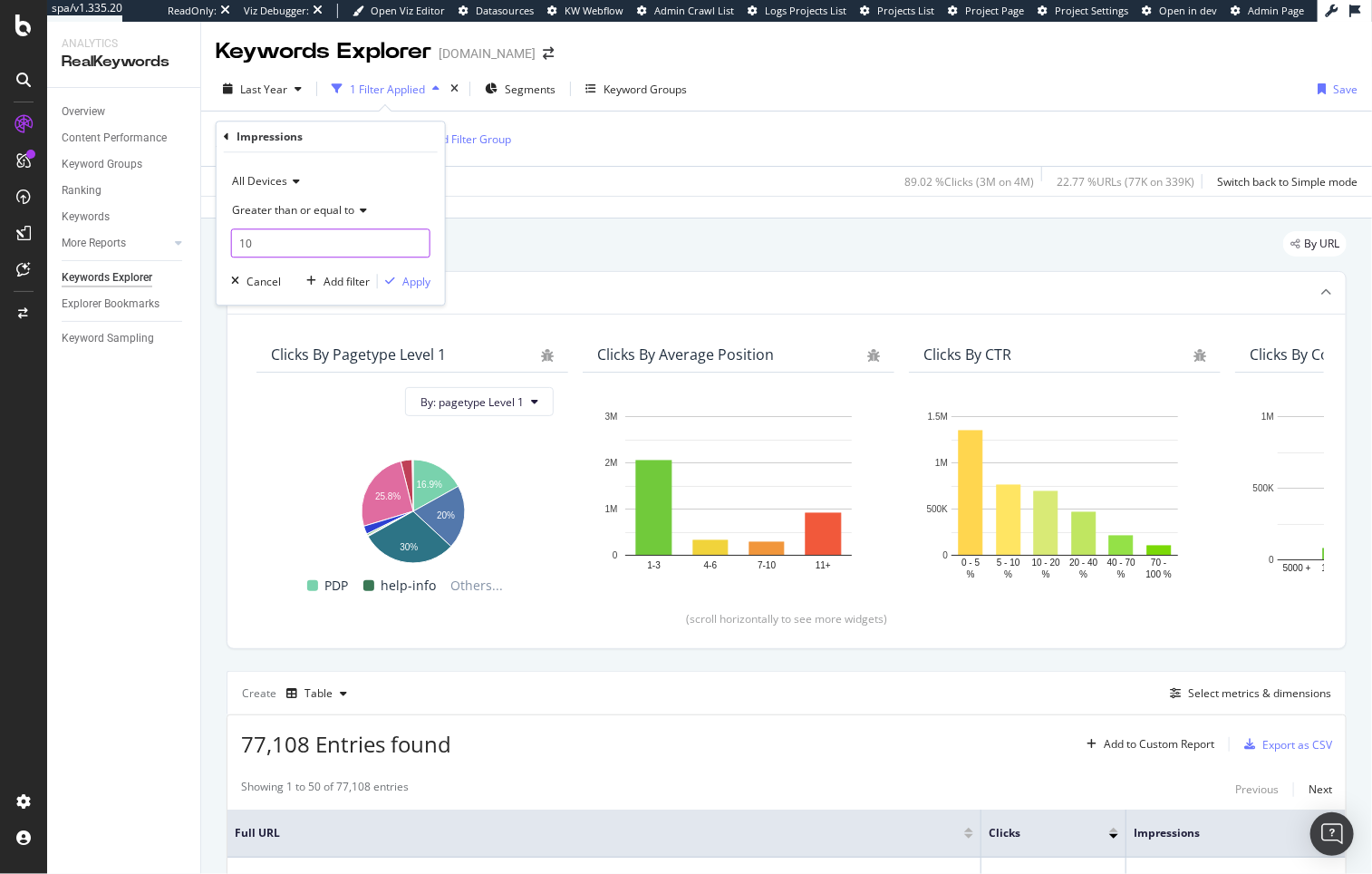
click at [271, 234] on input "10" at bounding box center [330, 244] width 199 height 29
type input "5"
click at [422, 286] on div "Apply" at bounding box center [416, 282] width 28 height 16
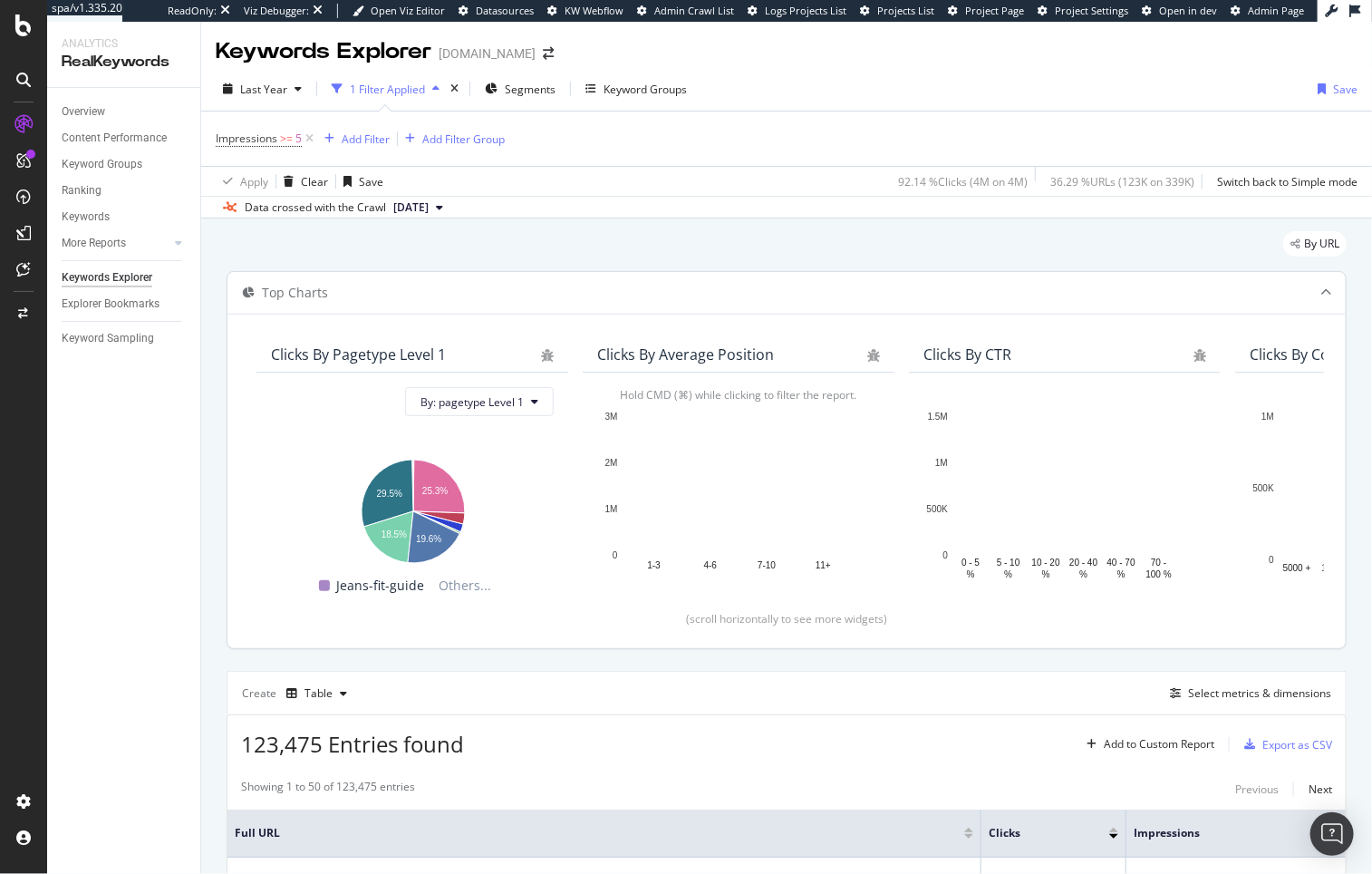
scroll to position [367, 0]
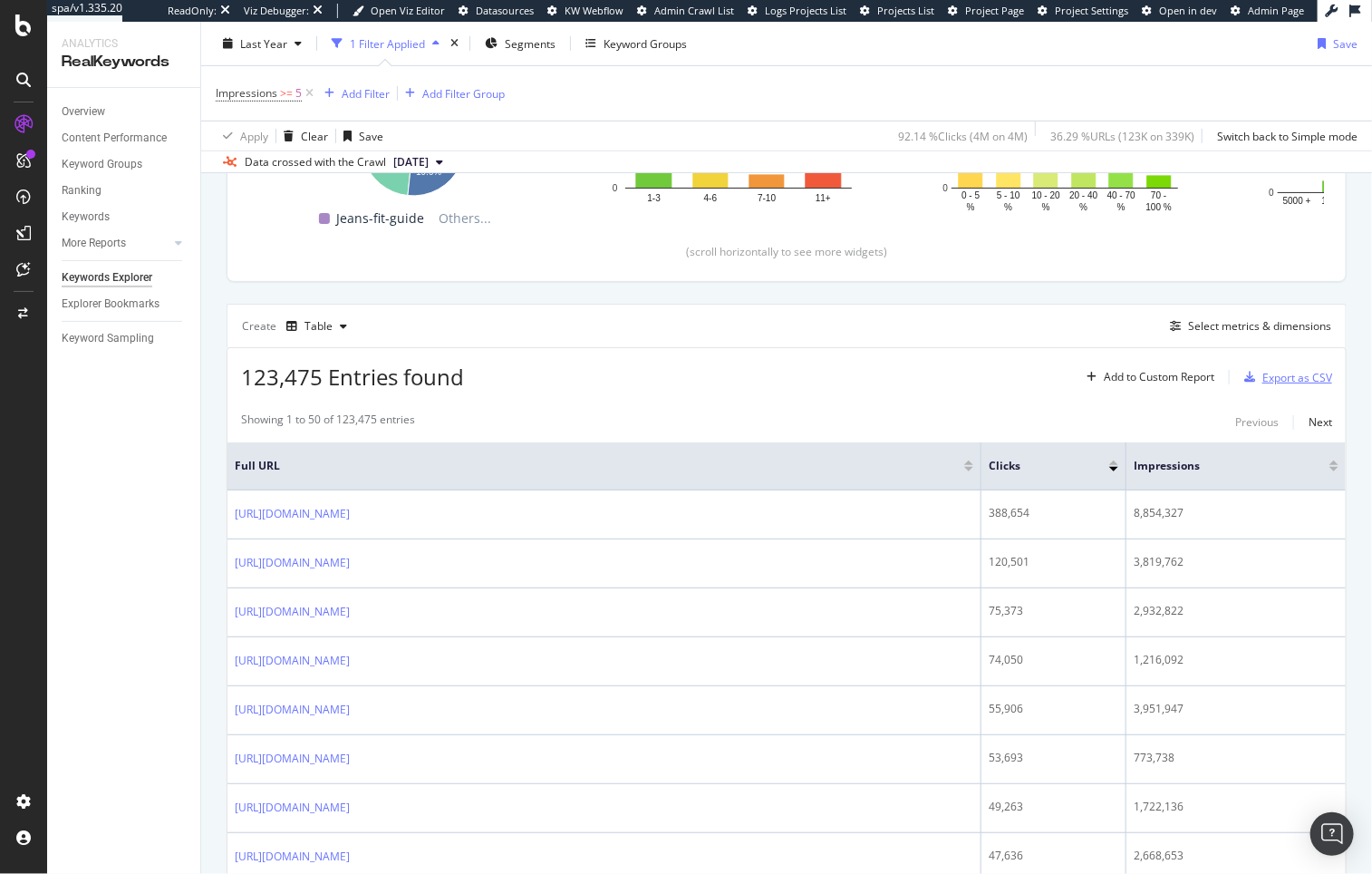
click at [1263, 375] on div "Export as CSV" at bounding box center [1297, 378] width 70 height 16
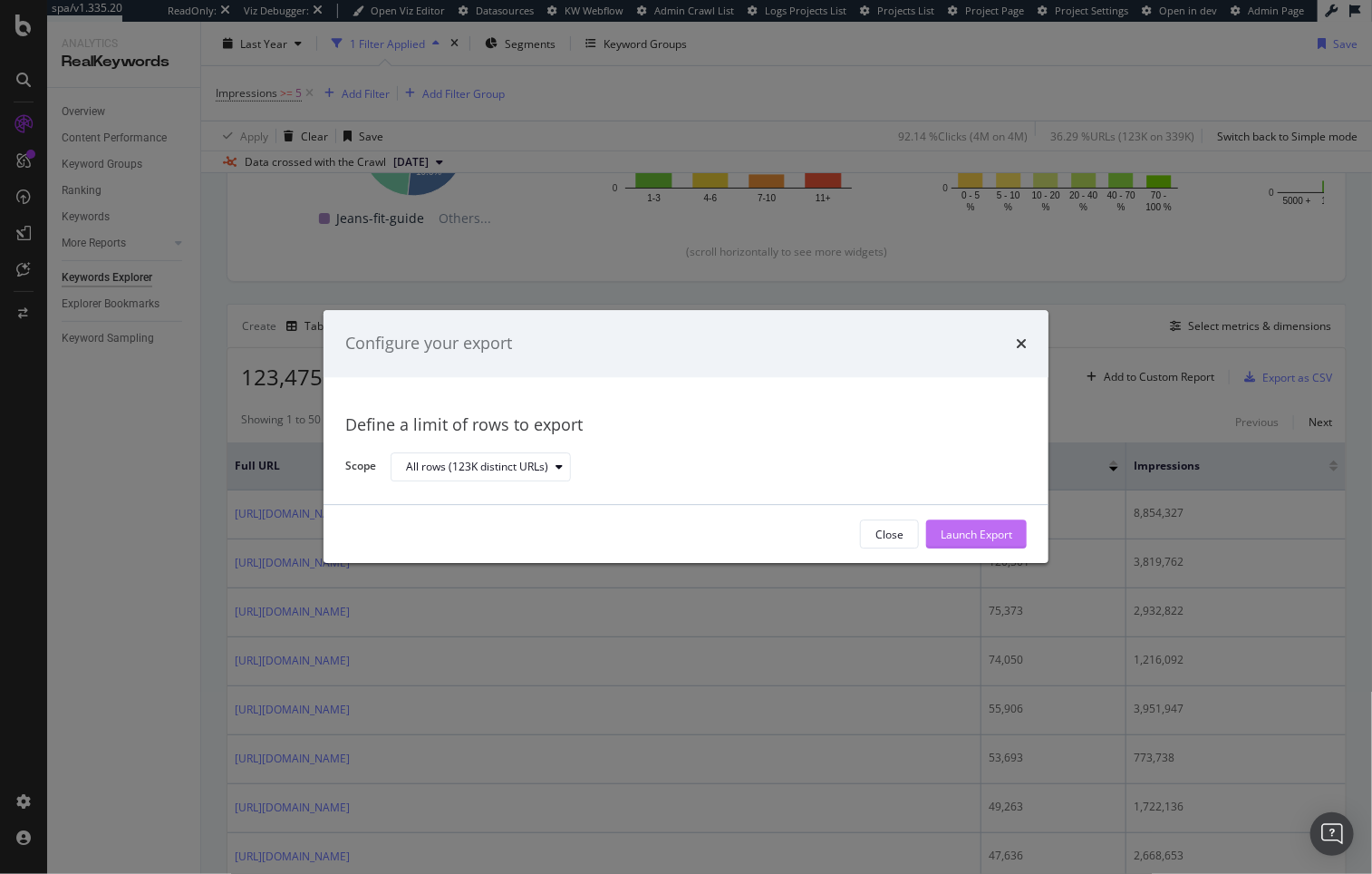
click at [996, 536] on div "Launch Export" at bounding box center [976, 534] width 72 height 16
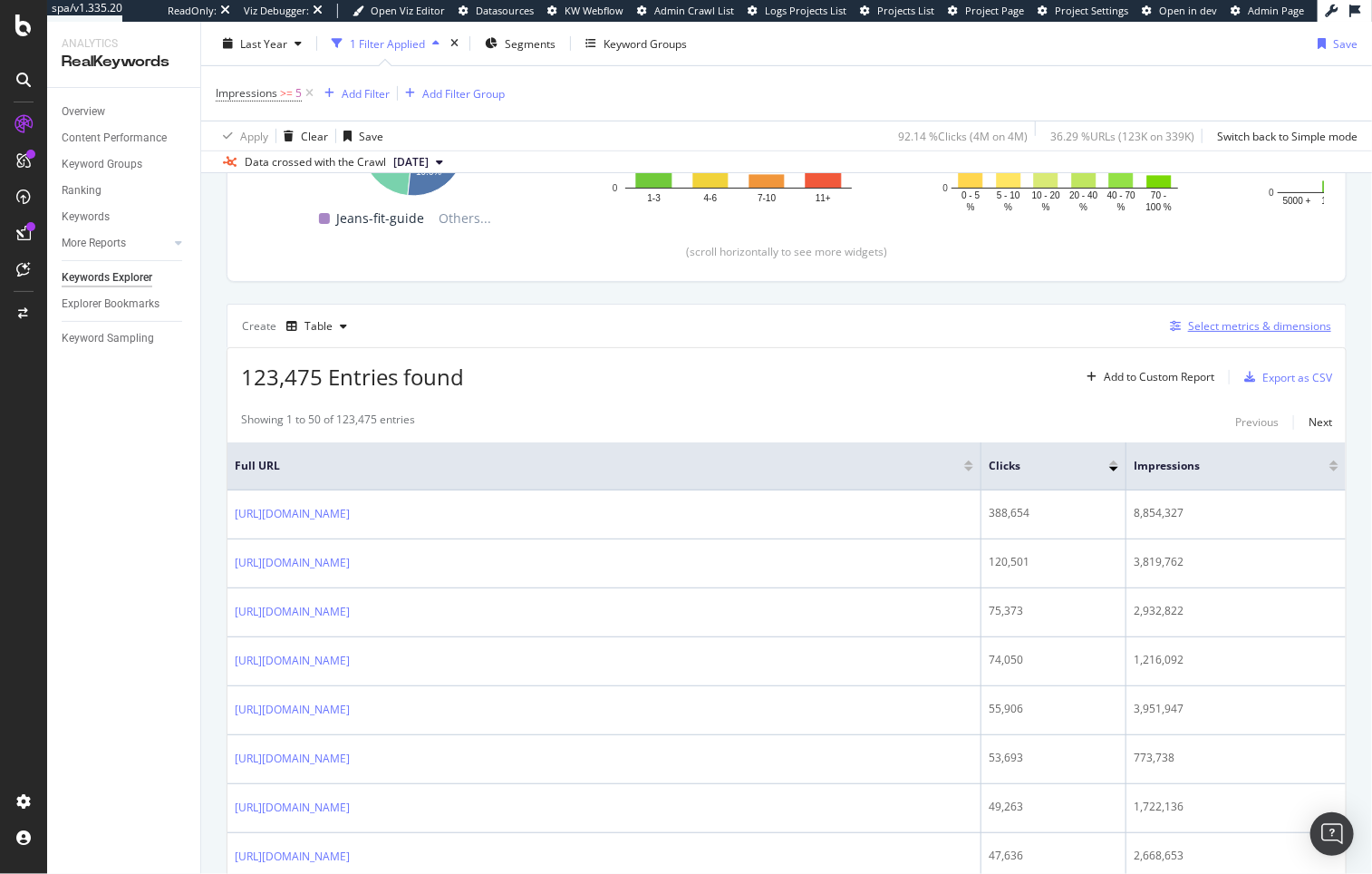
click at [1230, 329] on div "Select metrics & dimensions" at bounding box center [1260, 326] width 143 height 16
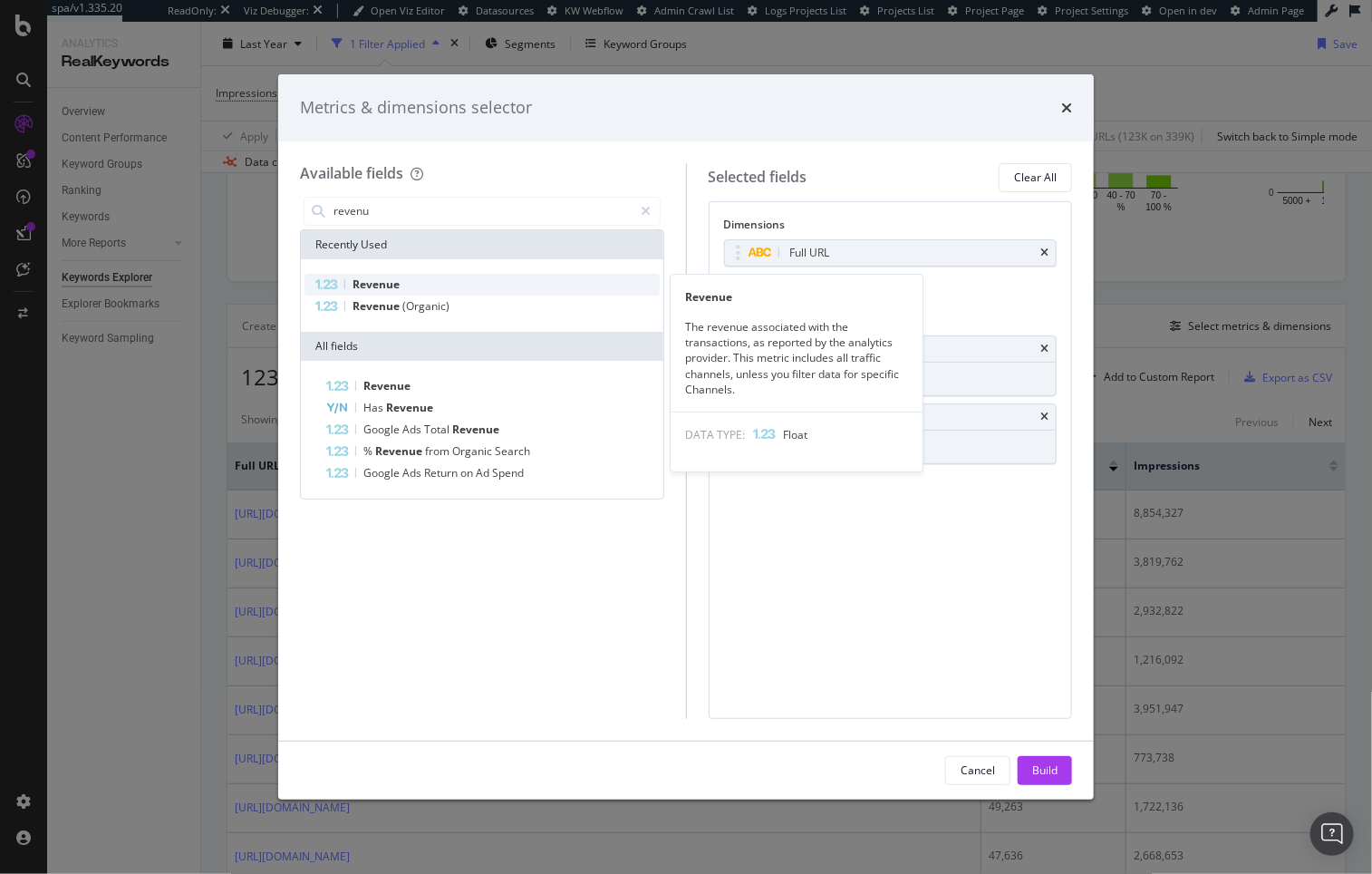
type input "revenu"
click at [401, 288] on div "Revenue" at bounding box center [482, 285] width 356 height 22
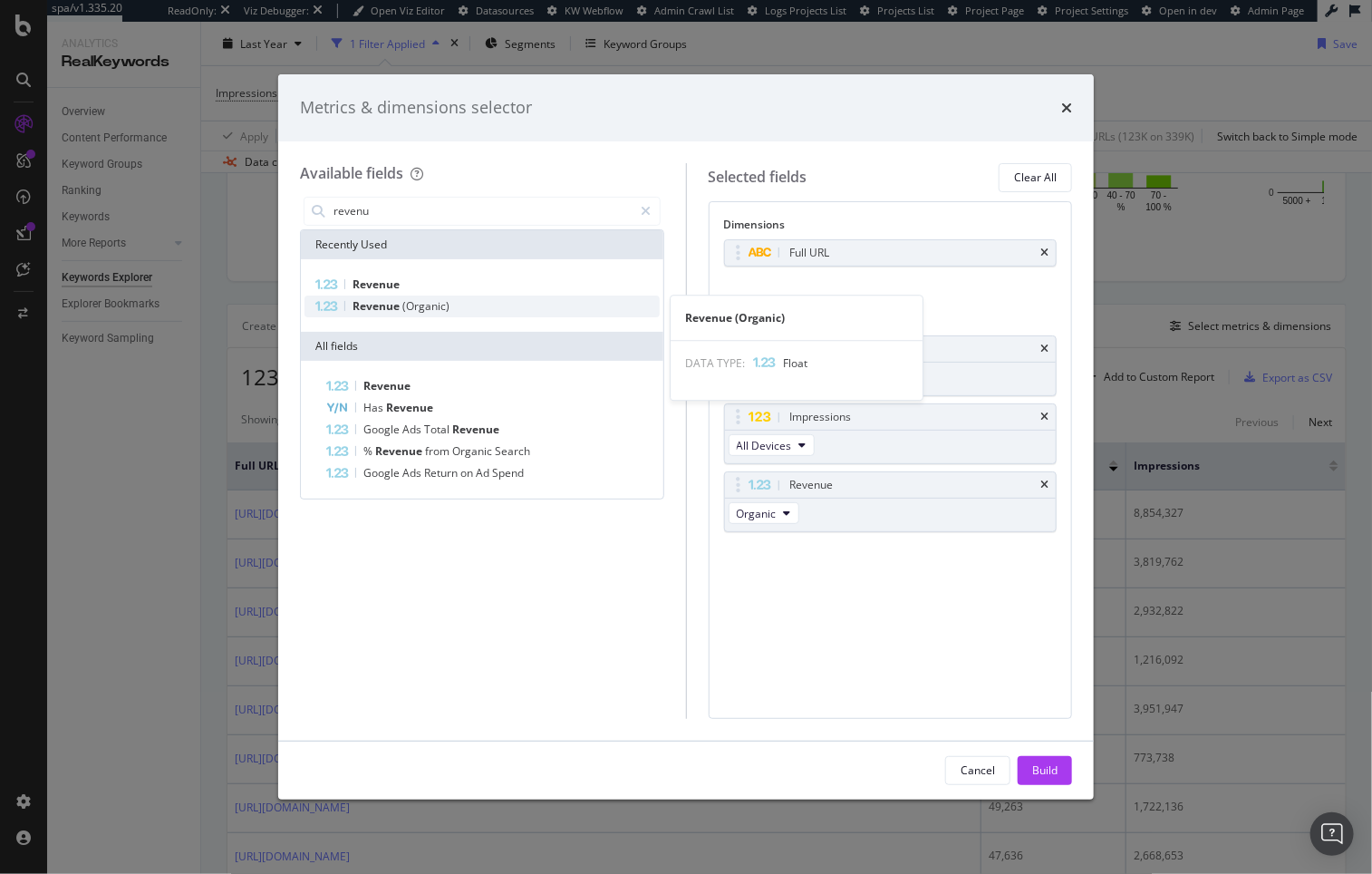
click at [392, 305] on span "Revenue" at bounding box center [377, 306] width 50 height 16
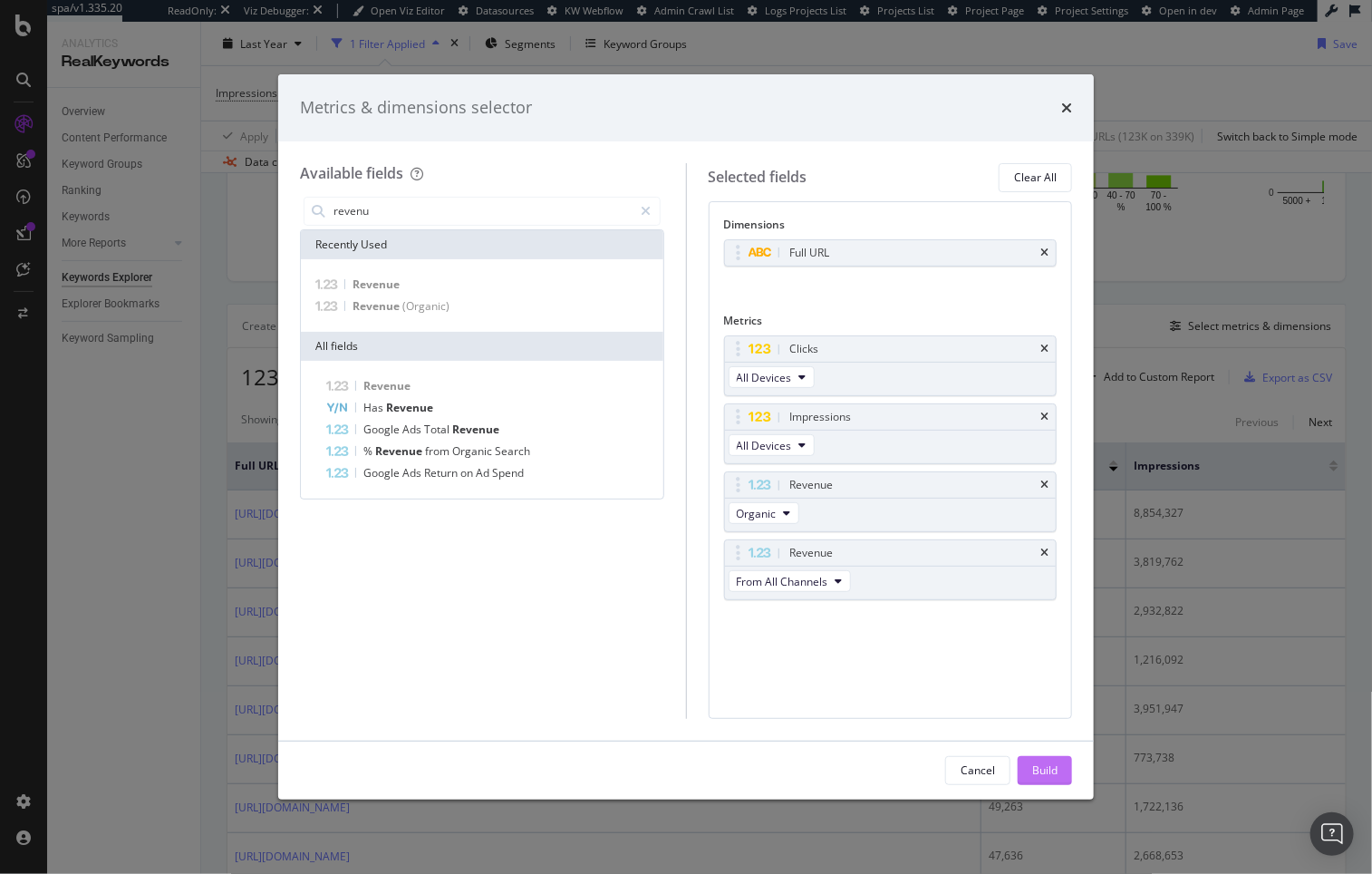
click at [1051, 770] on div "Build" at bounding box center [1045, 770] width 26 height 16
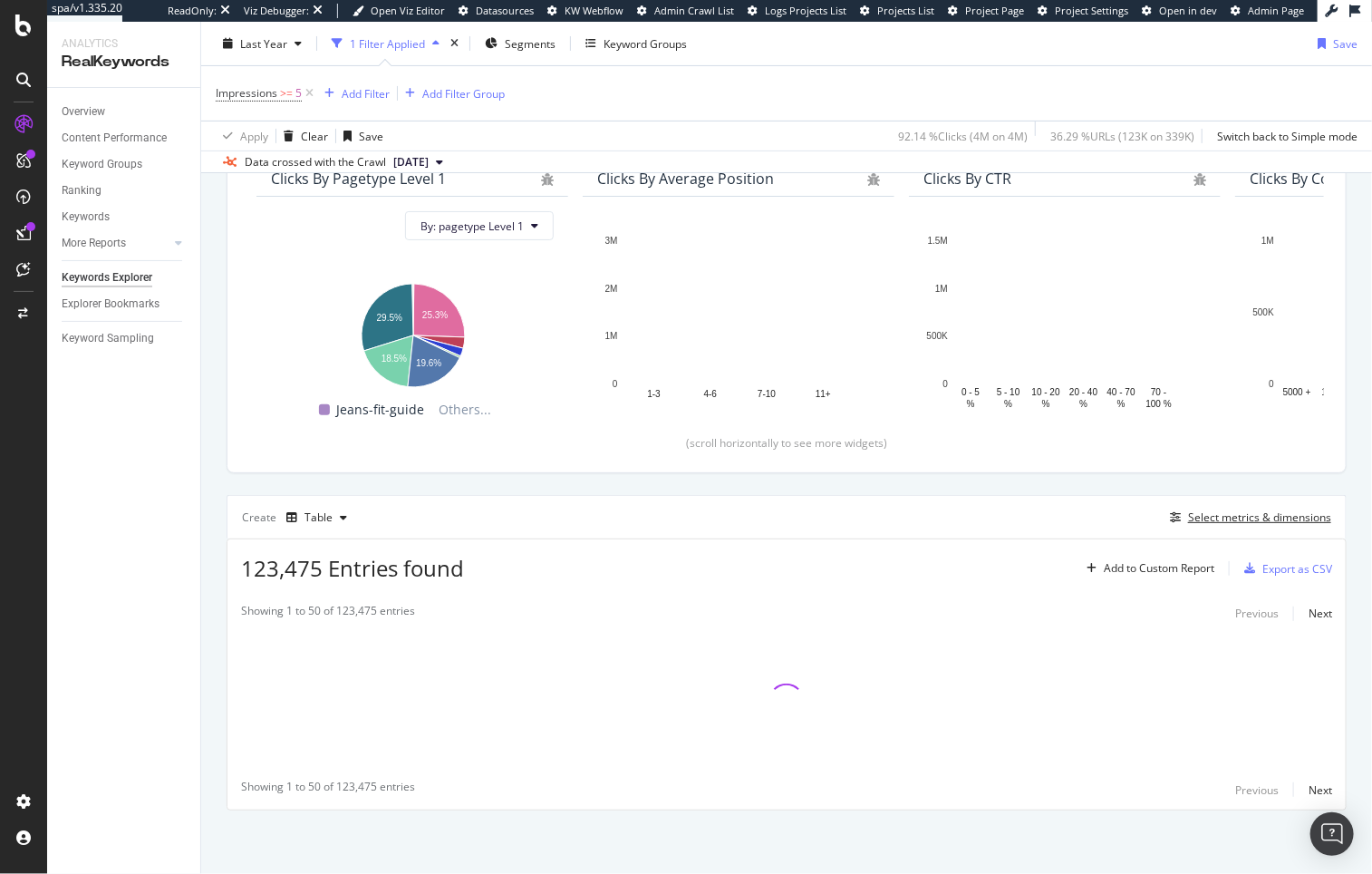
scroll to position [177, 0]
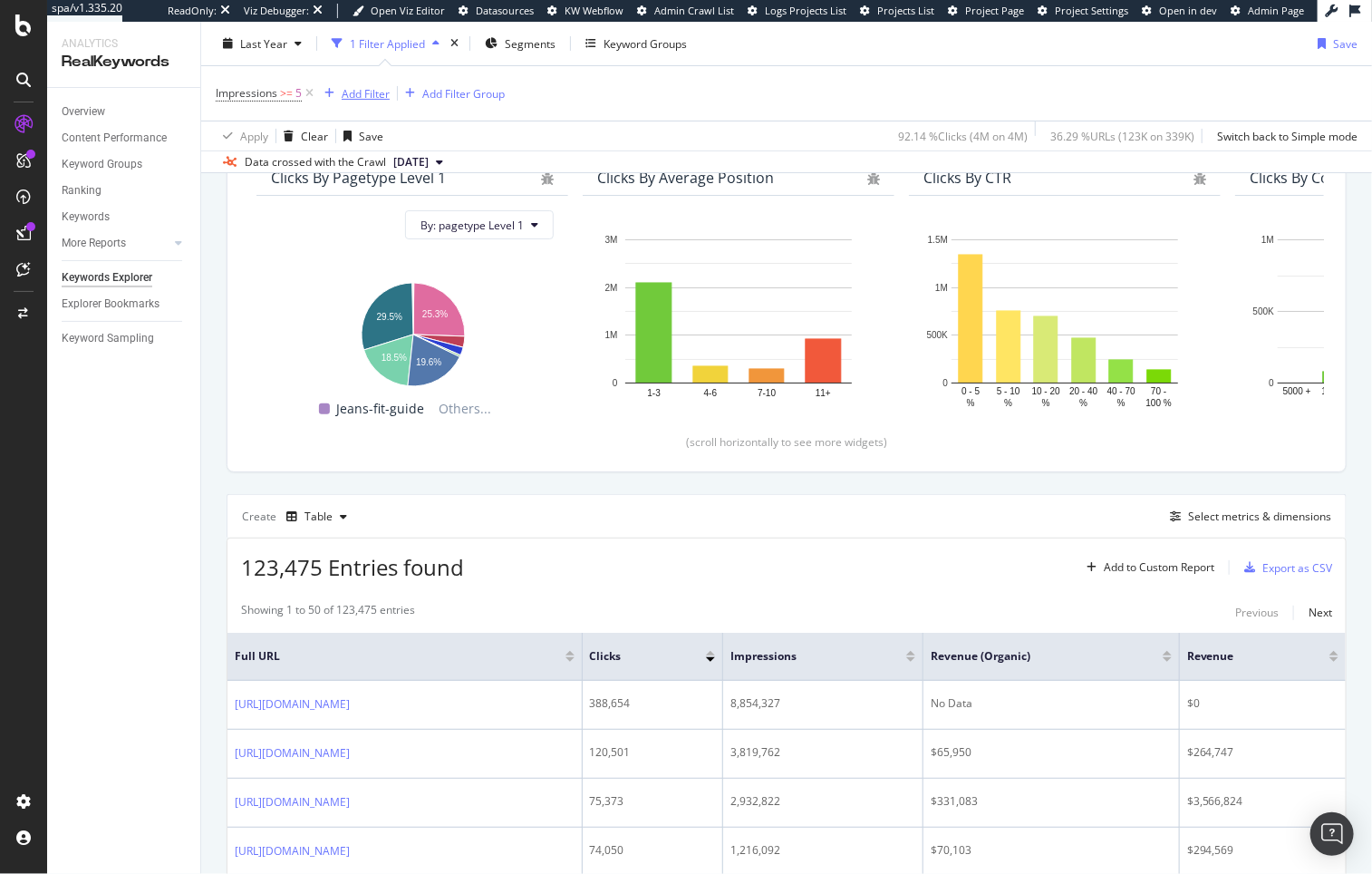
click at [366, 101] on div "Add Filter" at bounding box center [354, 93] width 73 height 20
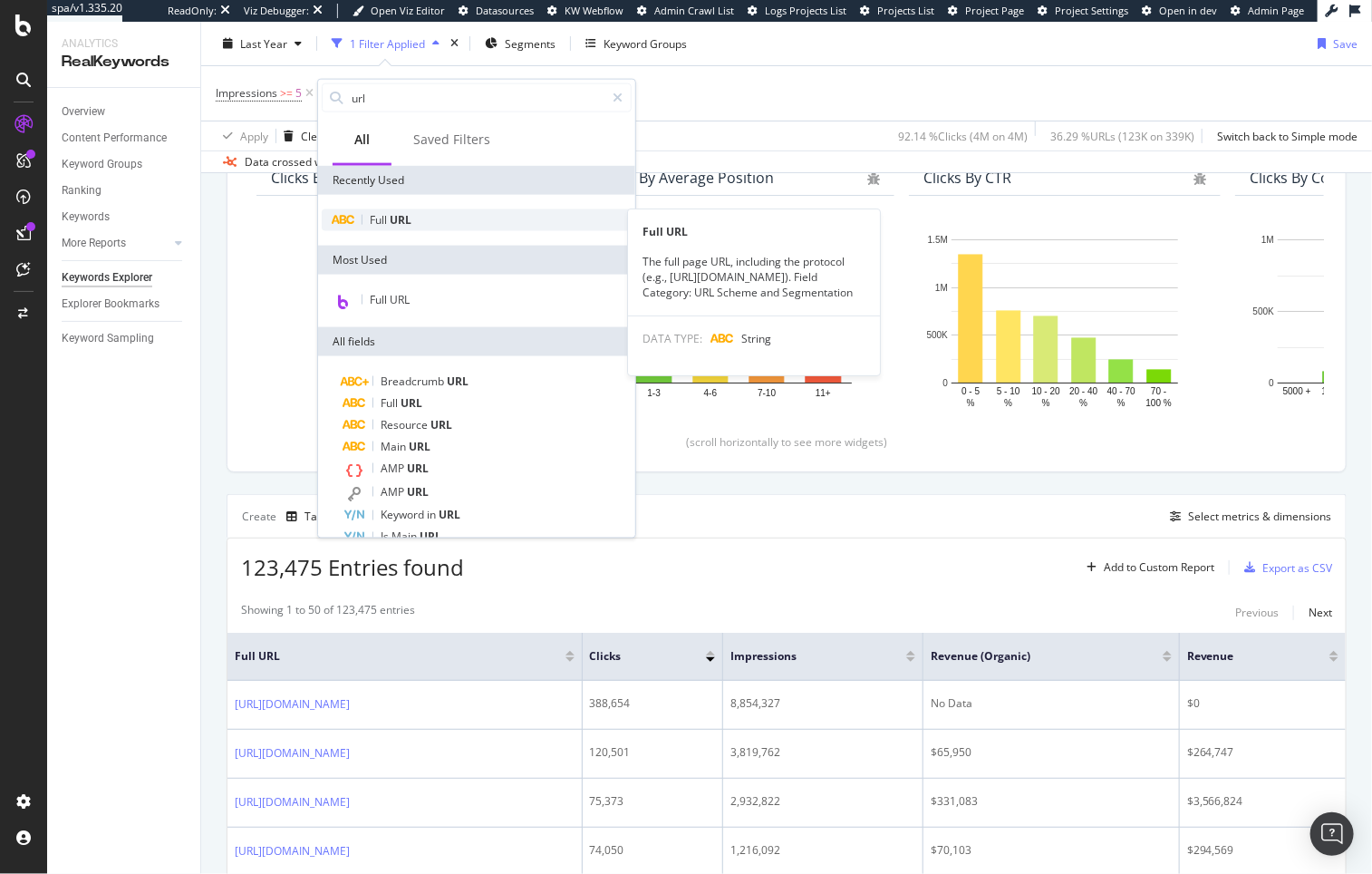
type input "url"
click at [414, 218] on div "Full URL" at bounding box center [477, 220] width 310 height 22
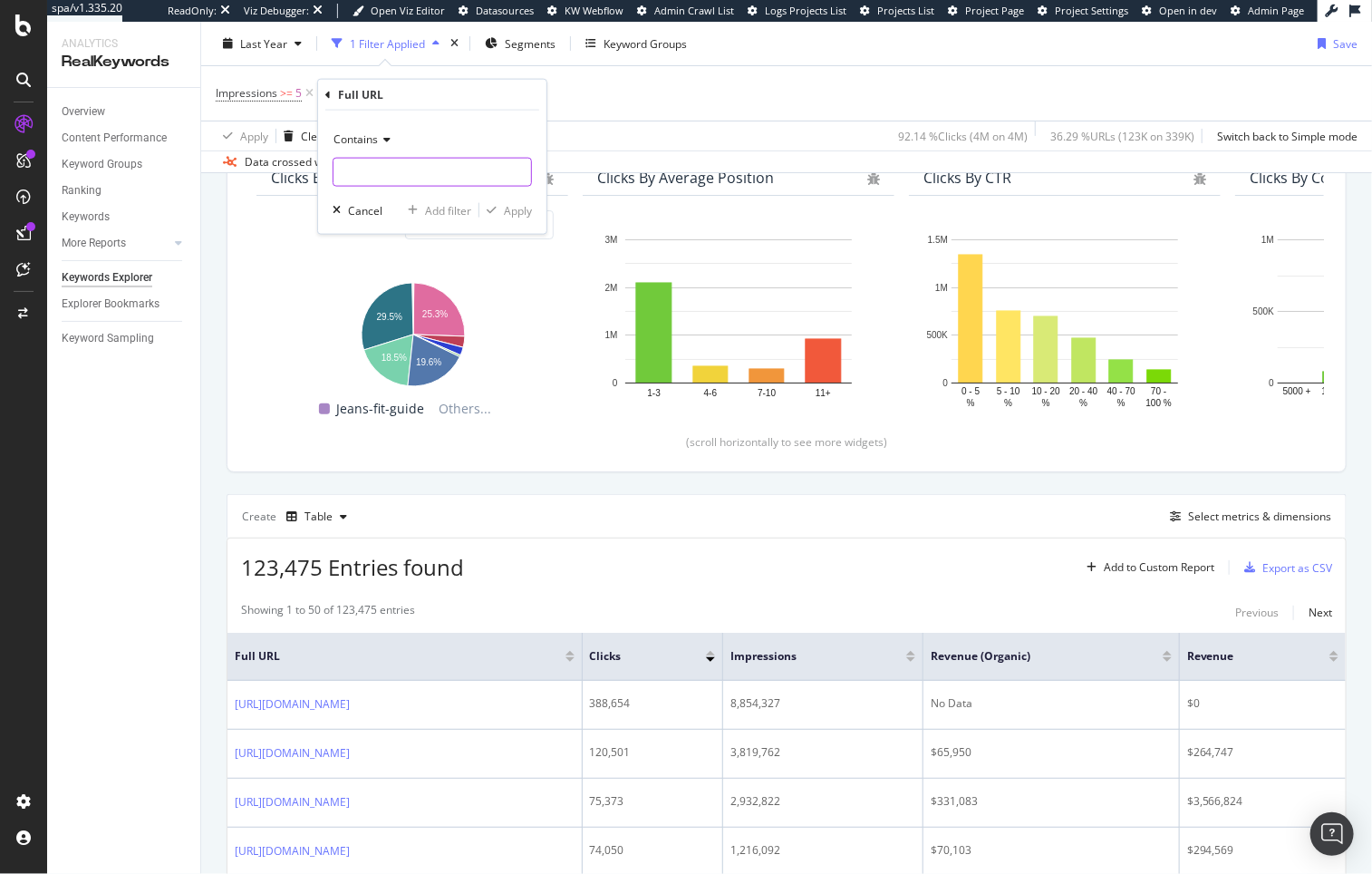
click at [371, 167] on input "text" at bounding box center [432, 173] width 197 height 29
type input "www."
click at [517, 210] on div "Apply" at bounding box center [518, 210] width 28 height 16
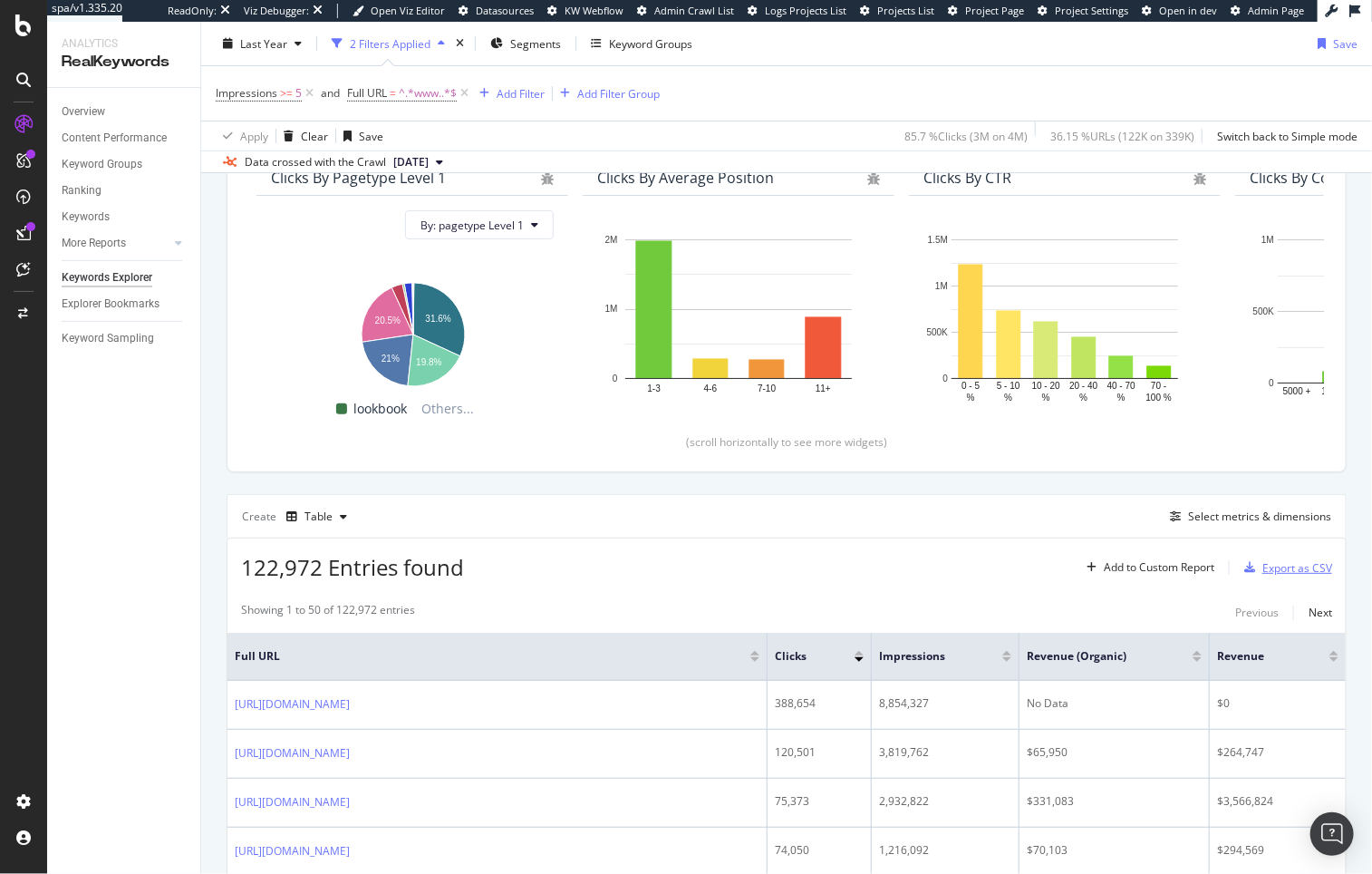
click at [1263, 567] on div "Export as CSV" at bounding box center [1297, 568] width 70 height 16
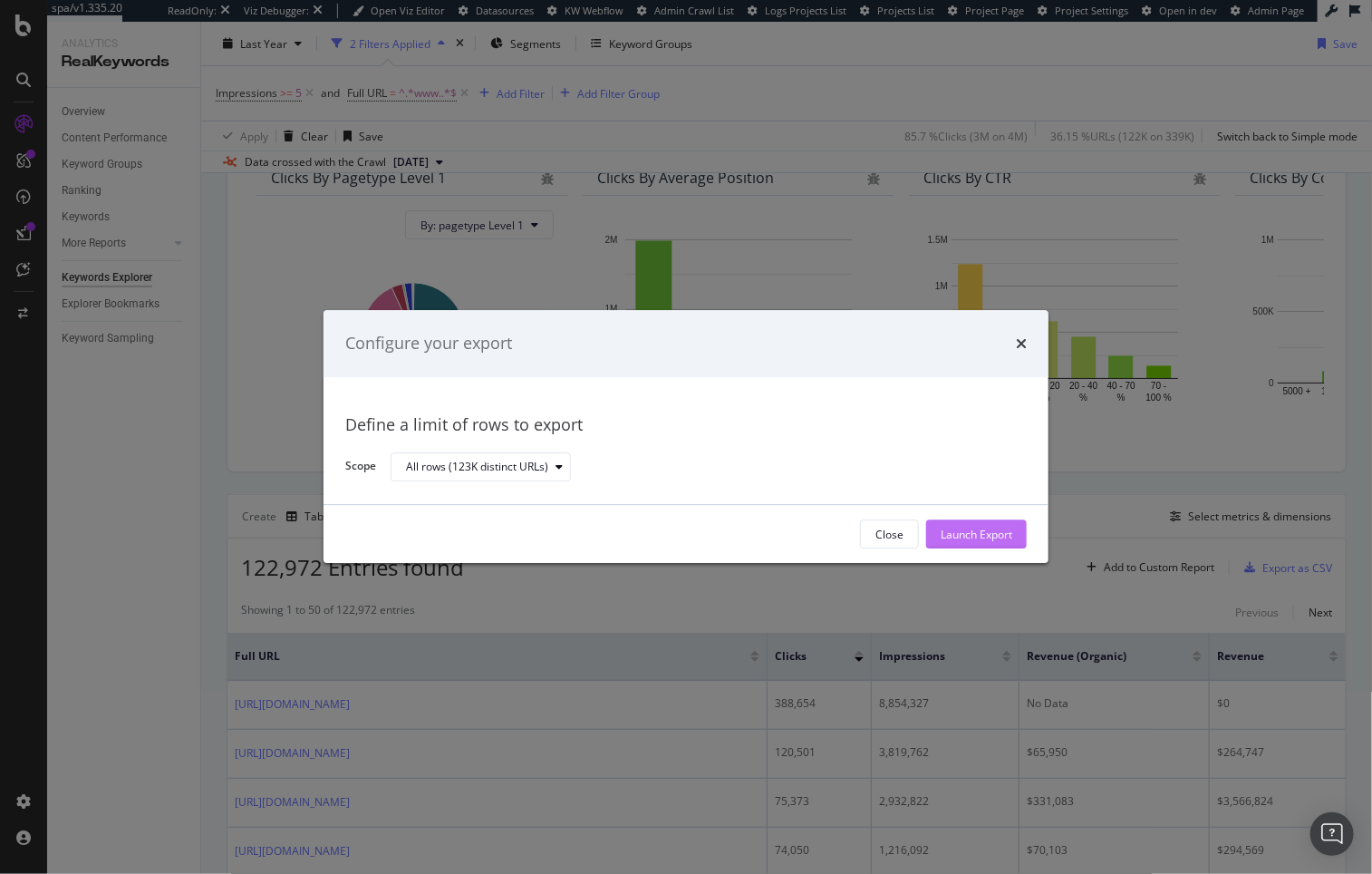
click at [974, 539] on div "Launch Export" at bounding box center [976, 534] width 72 height 16
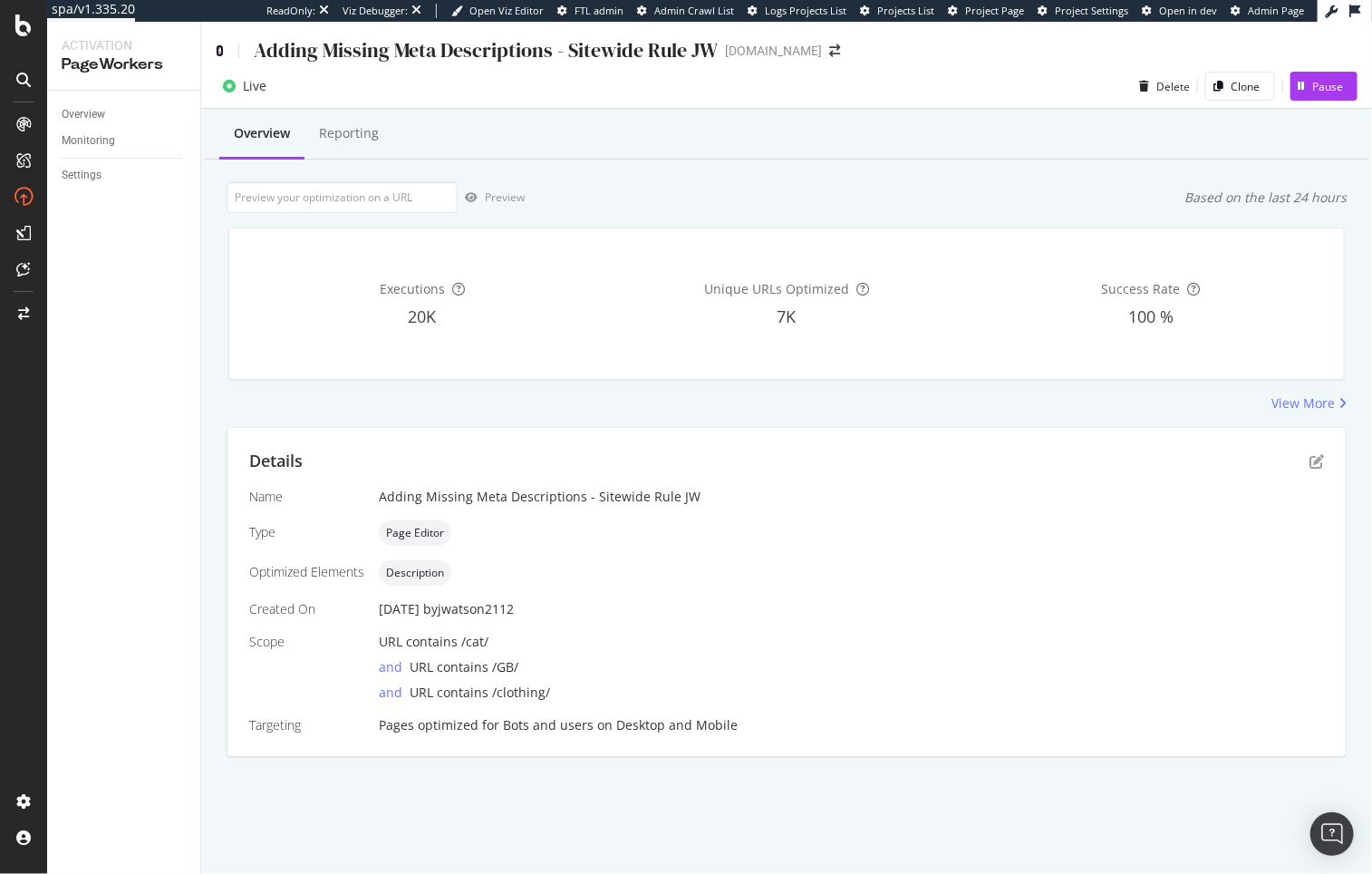
click at [217, 51] on icon at bounding box center [220, 50] width 8 height 13
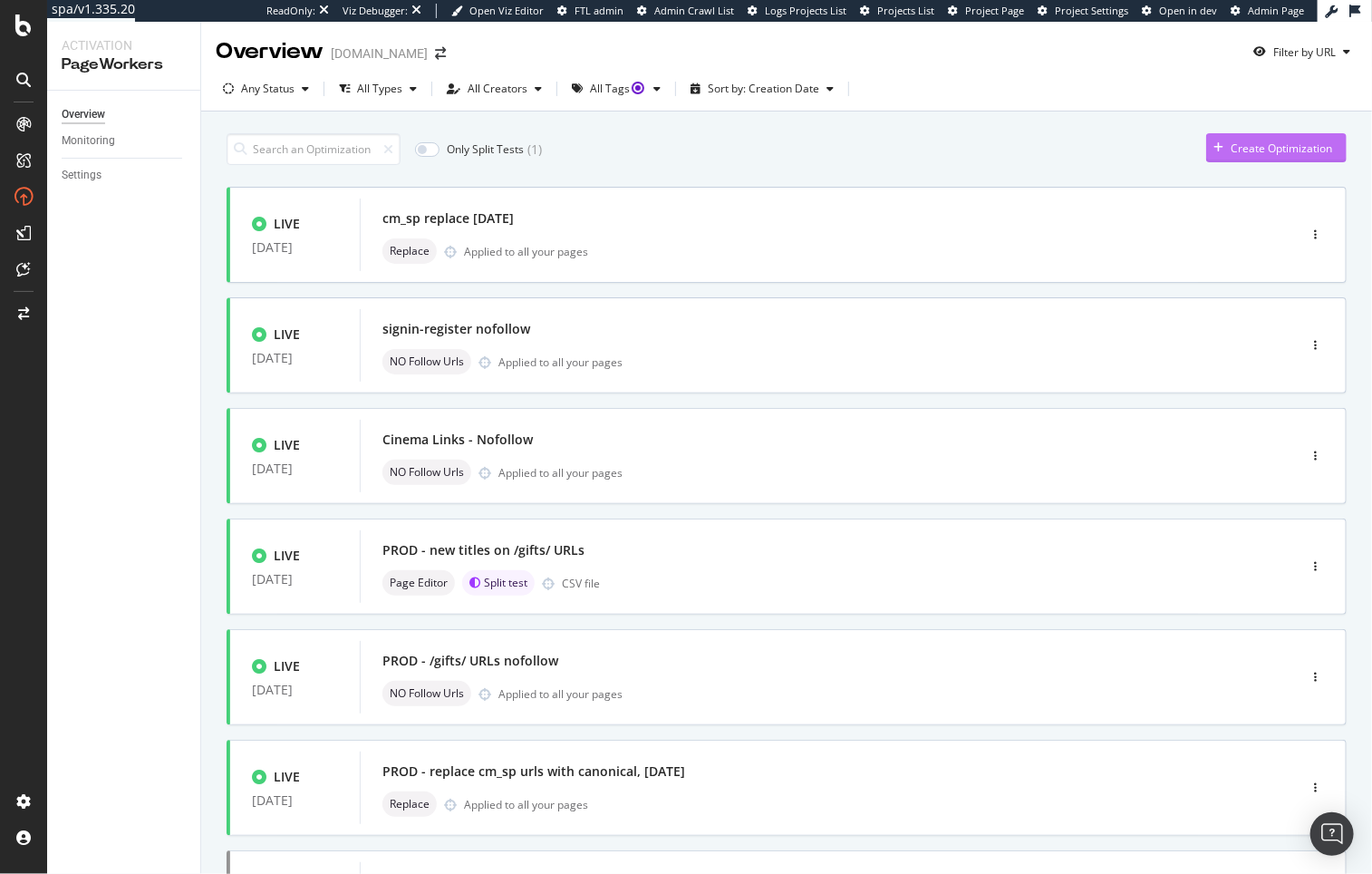
click at [1243, 144] on div "Create Optimization" at bounding box center [1282, 148] width 101 height 16
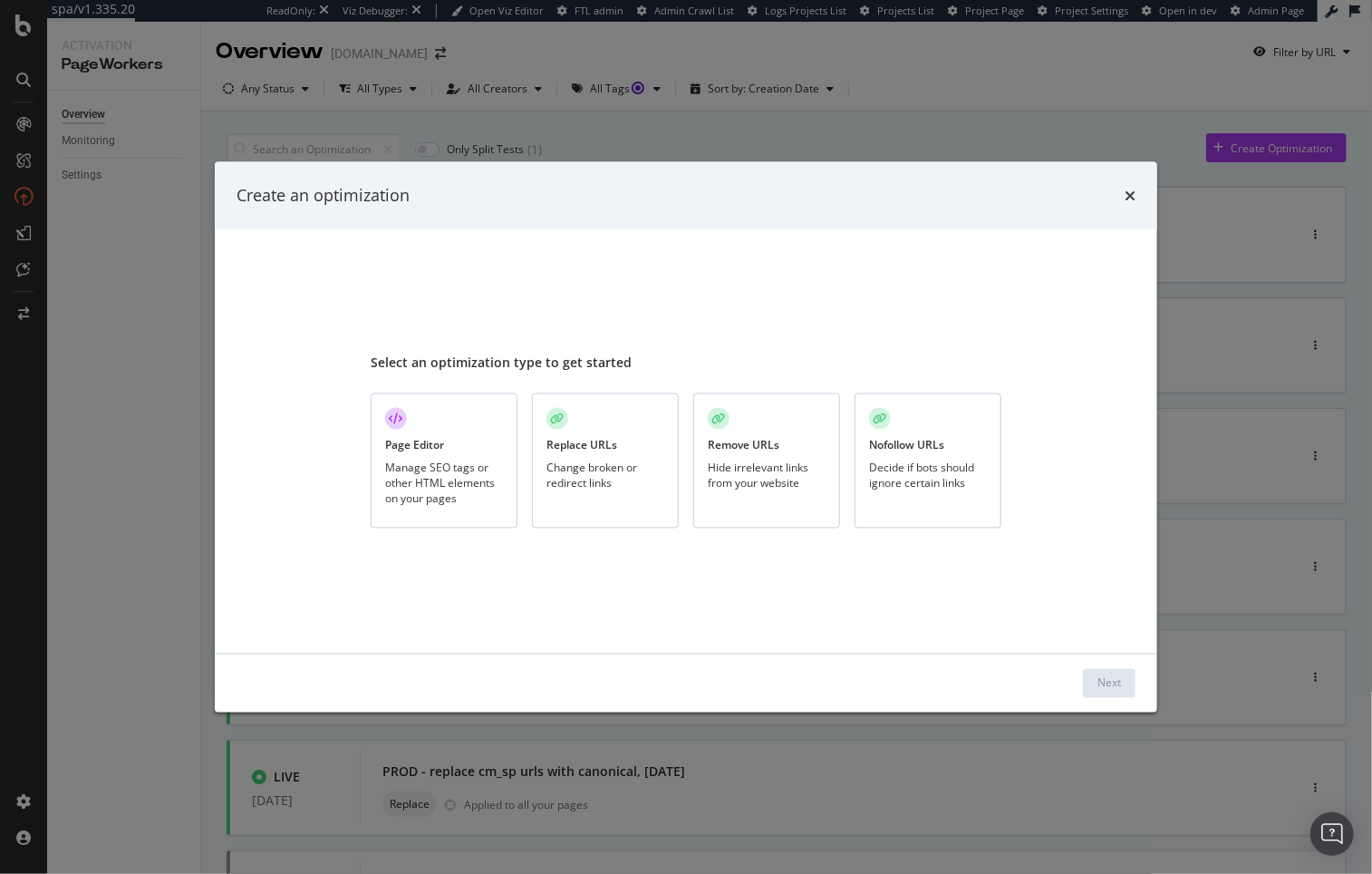
click at [458, 426] on div "Page Editor Manage SEO tags or other HTML elements on your pages" at bounding box center [445, 462] width 147 height 136
click at [1096, 681] on button "Next" at bounding box center [1110, 683] width 53 height 29
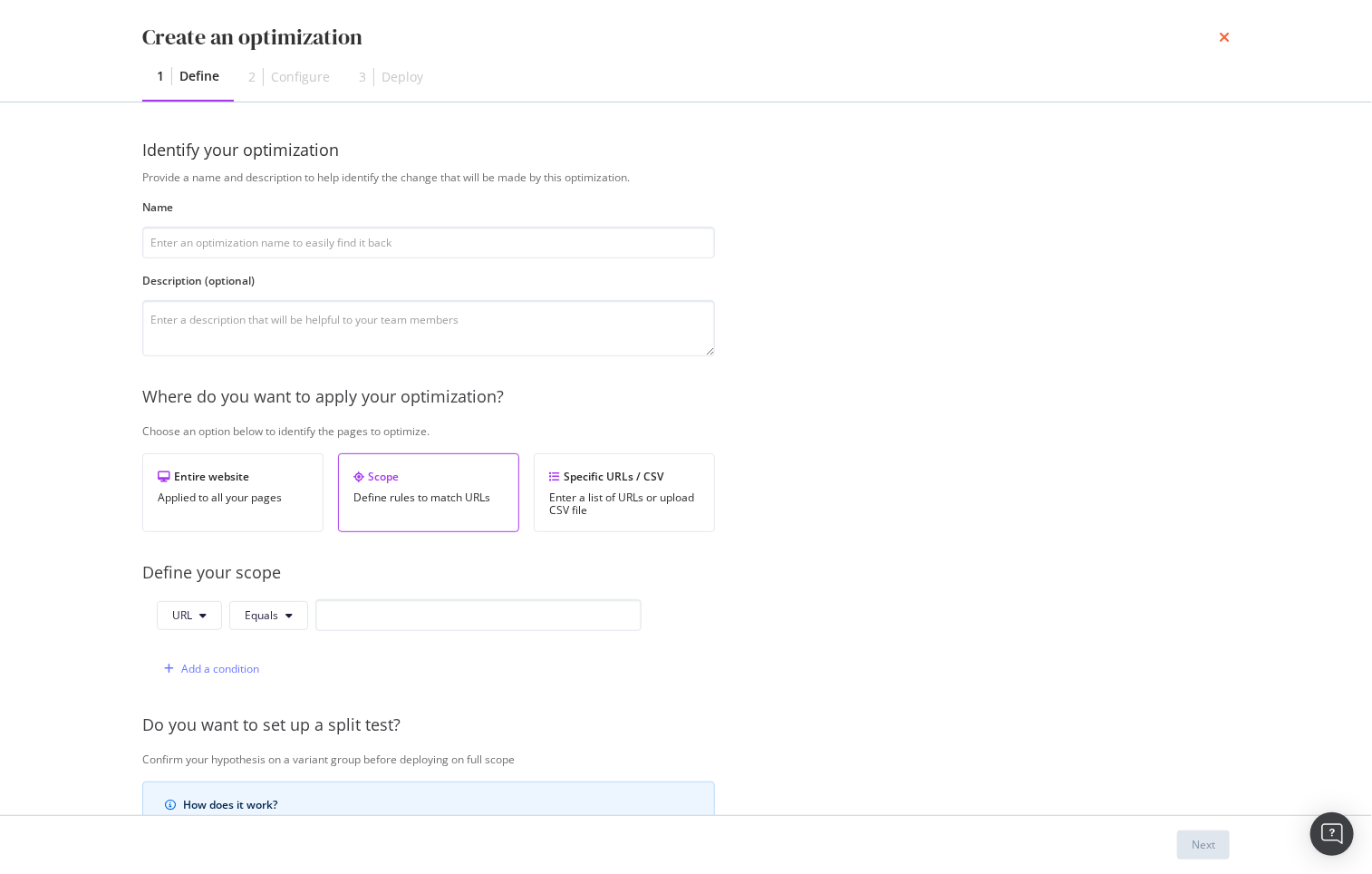
click at [1226, 36] on icon "times" at bounding box center [1225, 36] width 11 height 15
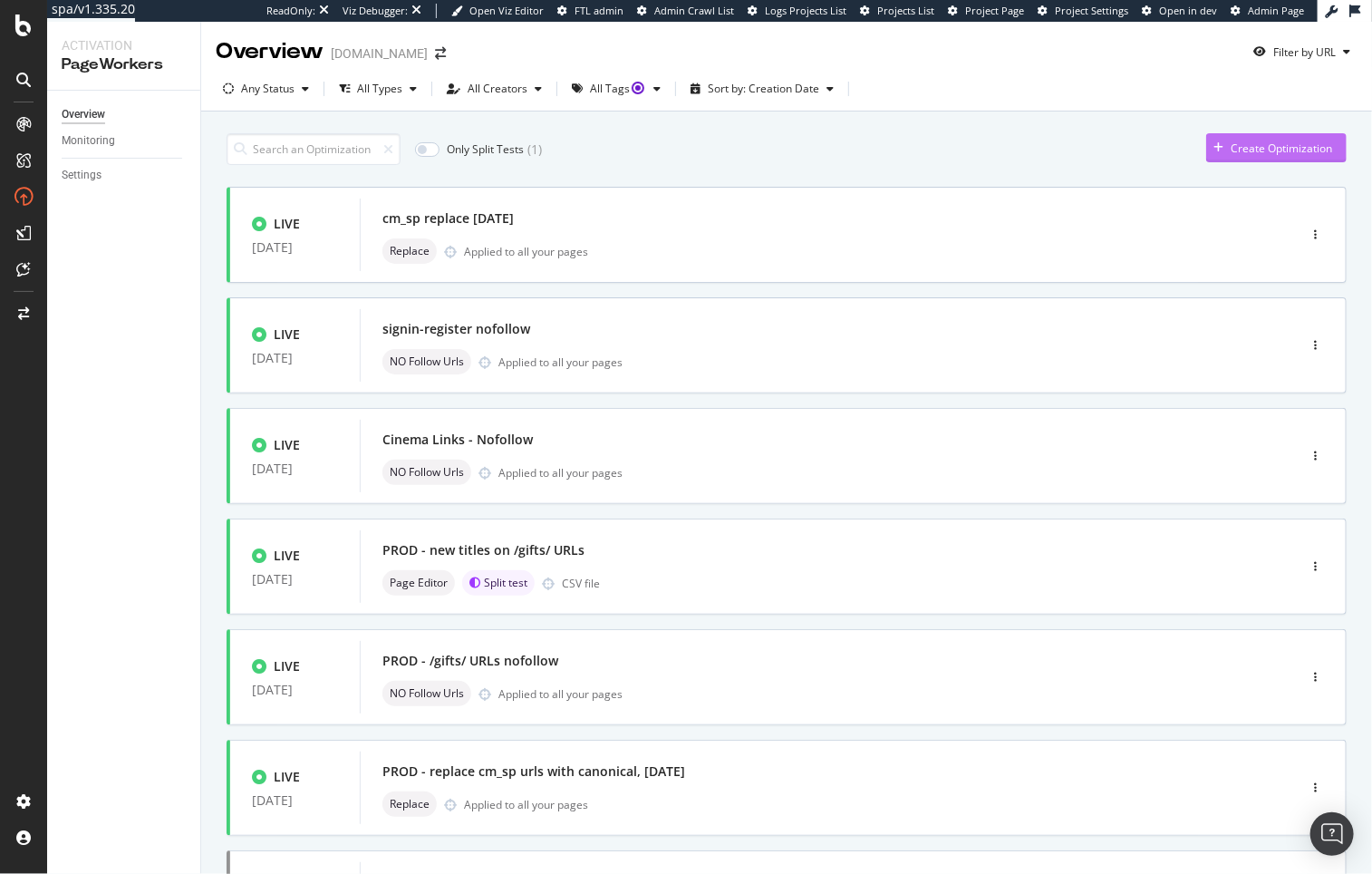
click at [1213, 137] on div "Create Optimization" at bounding box center [1270, 148] width 126 height 27
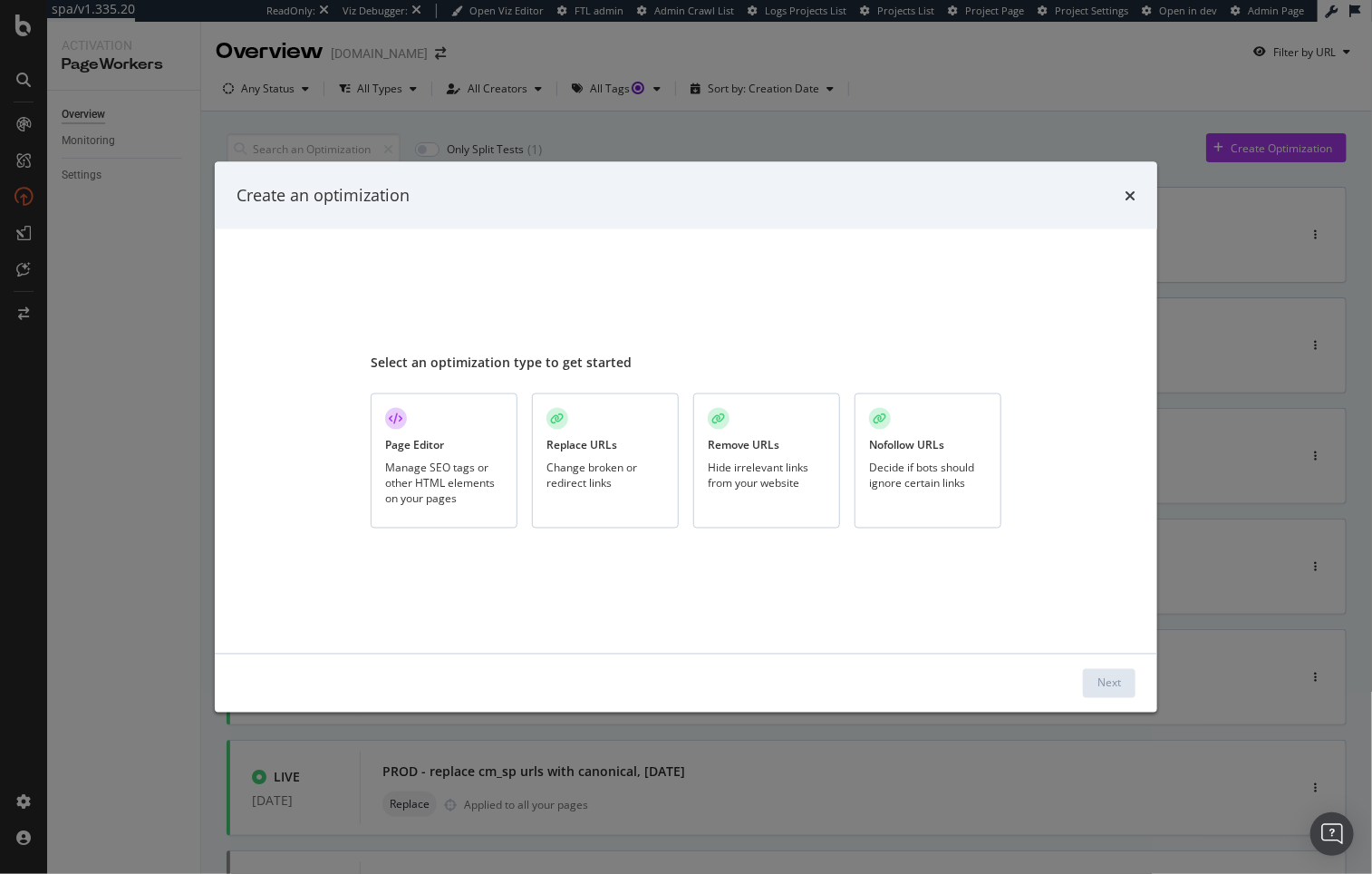
click at [954, 477] on div "Decide if bots should ignore certain links" at bounding box center [928, 474] width 118 height 30
click at [740, 456] on div "Remove URLs Hide irrelevant links from your website" at bounding box center [767, 462] width 147 height 136
click at [395, 463] on div "Manage SEO tags or other HTML elements on your pages" at bounding box center [444, 482] width 118 height 46
click at [1093, 687] on button "Next" at bounding box center [1110, 683] width 53 height 29
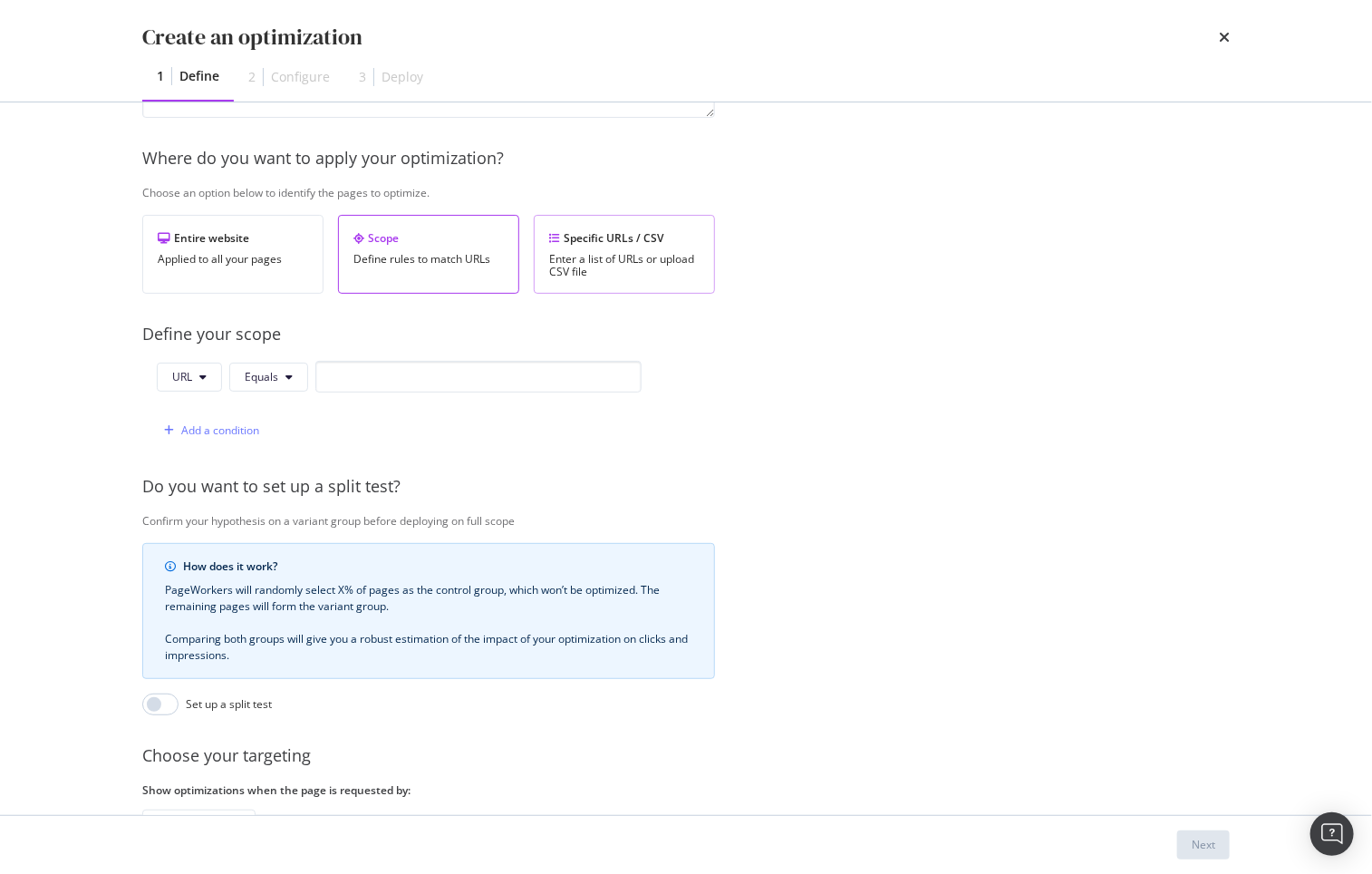
type input "dd"
click at [598, 244] on div "Specific URLs / CSV" at bounding box center [624, 238] width 150 height 16
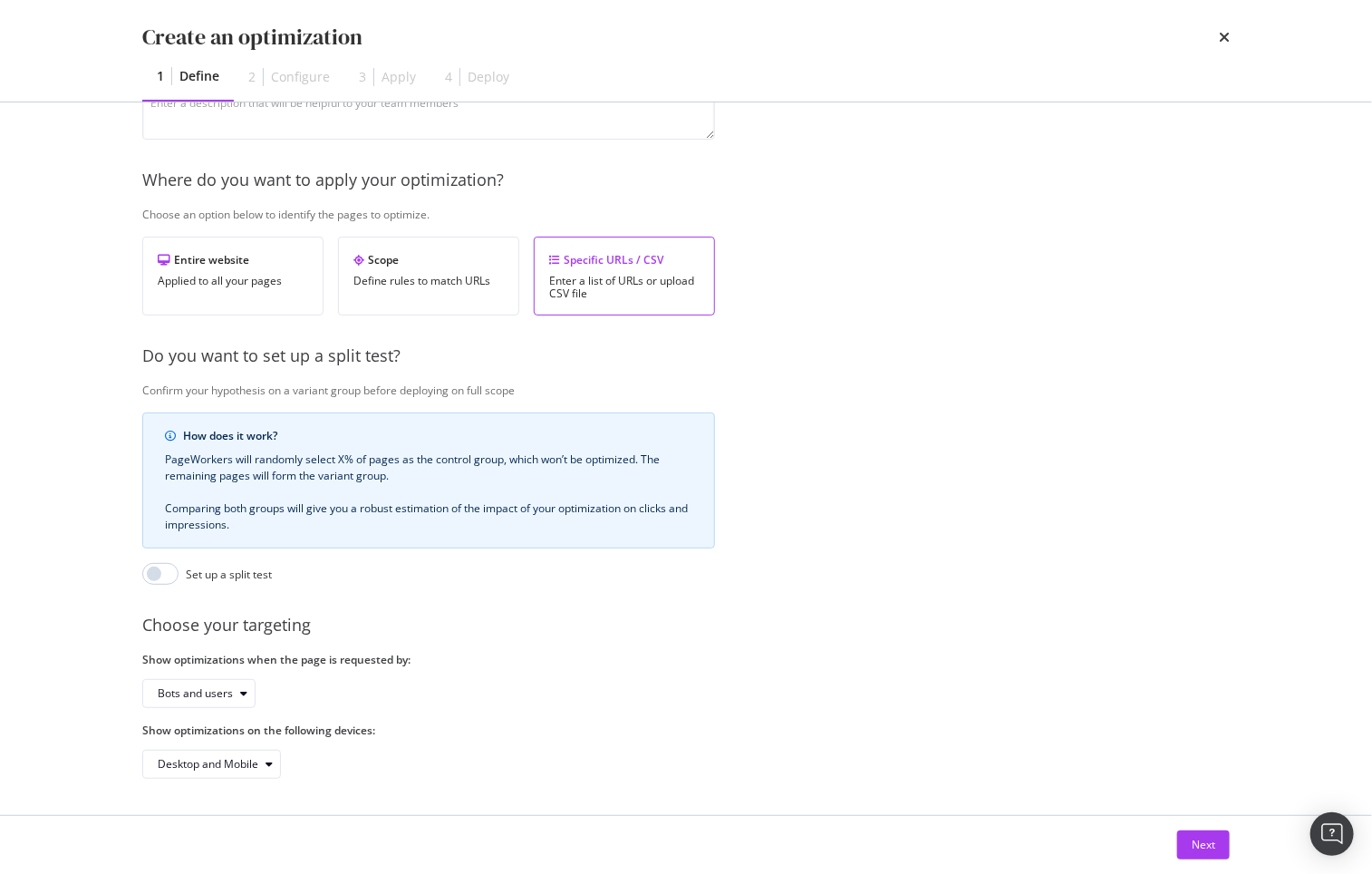
scroll to position [231, 0]
click at [1207, 846] on div "Next" at bounding box center [1204, 845] width 24 height 16
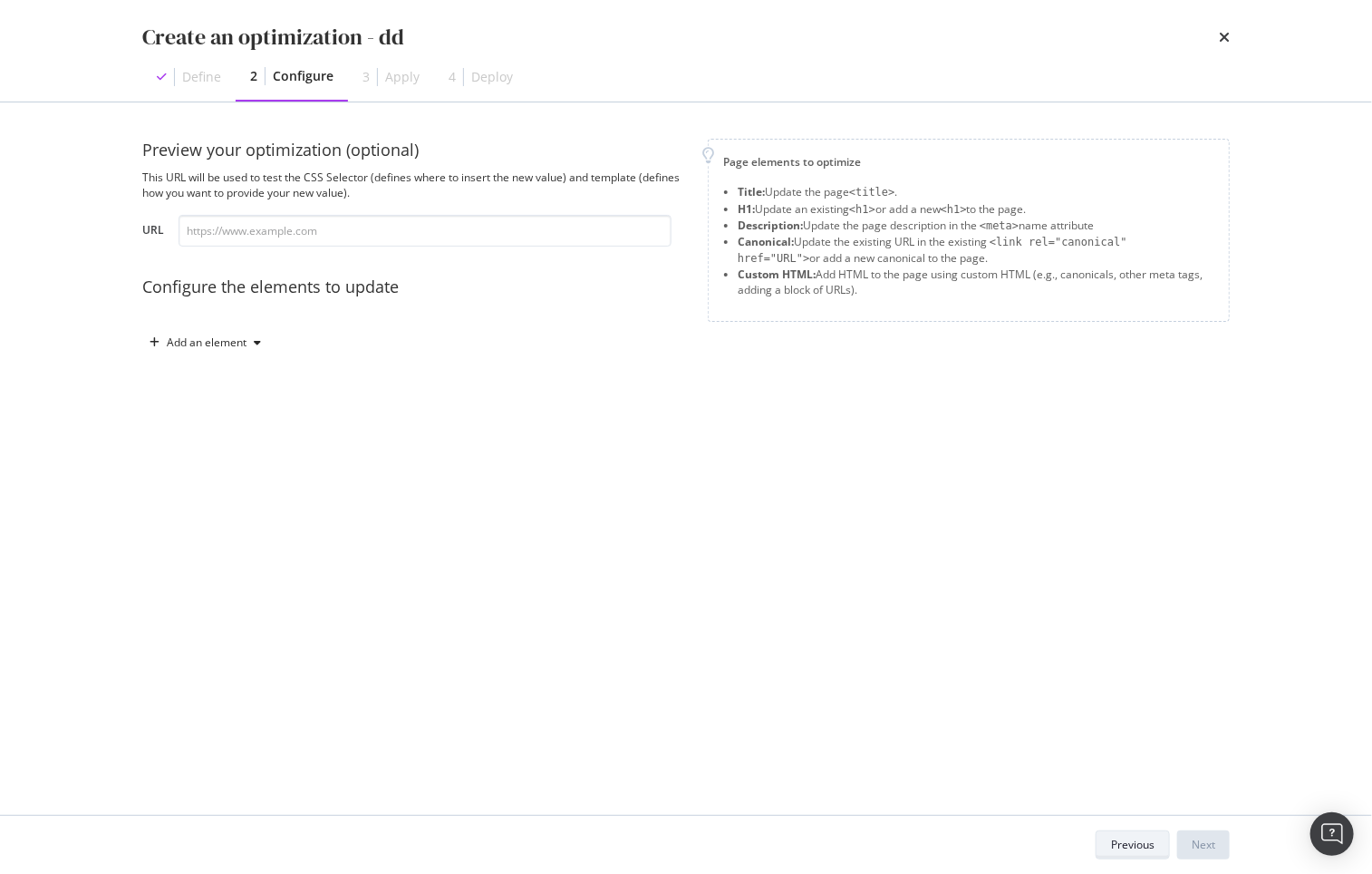
scroll to position [0, 0]
click at [146, 320] on div "Preview your optimization (optional) This URL will be used to test the CSS Sele…" at bounding box center [414, 247] width 544 height 218
click at [161, 329] on div "Add an element" at bounding box center [205, 343] width 126 height 27
click at [1218, 30] on div "Create an optimization - dd" at bounding box center [686, 36] width 1088 height 30
click at [1229, 34] on icon "times" at bounding box center [1225, 36] width 11 height 15
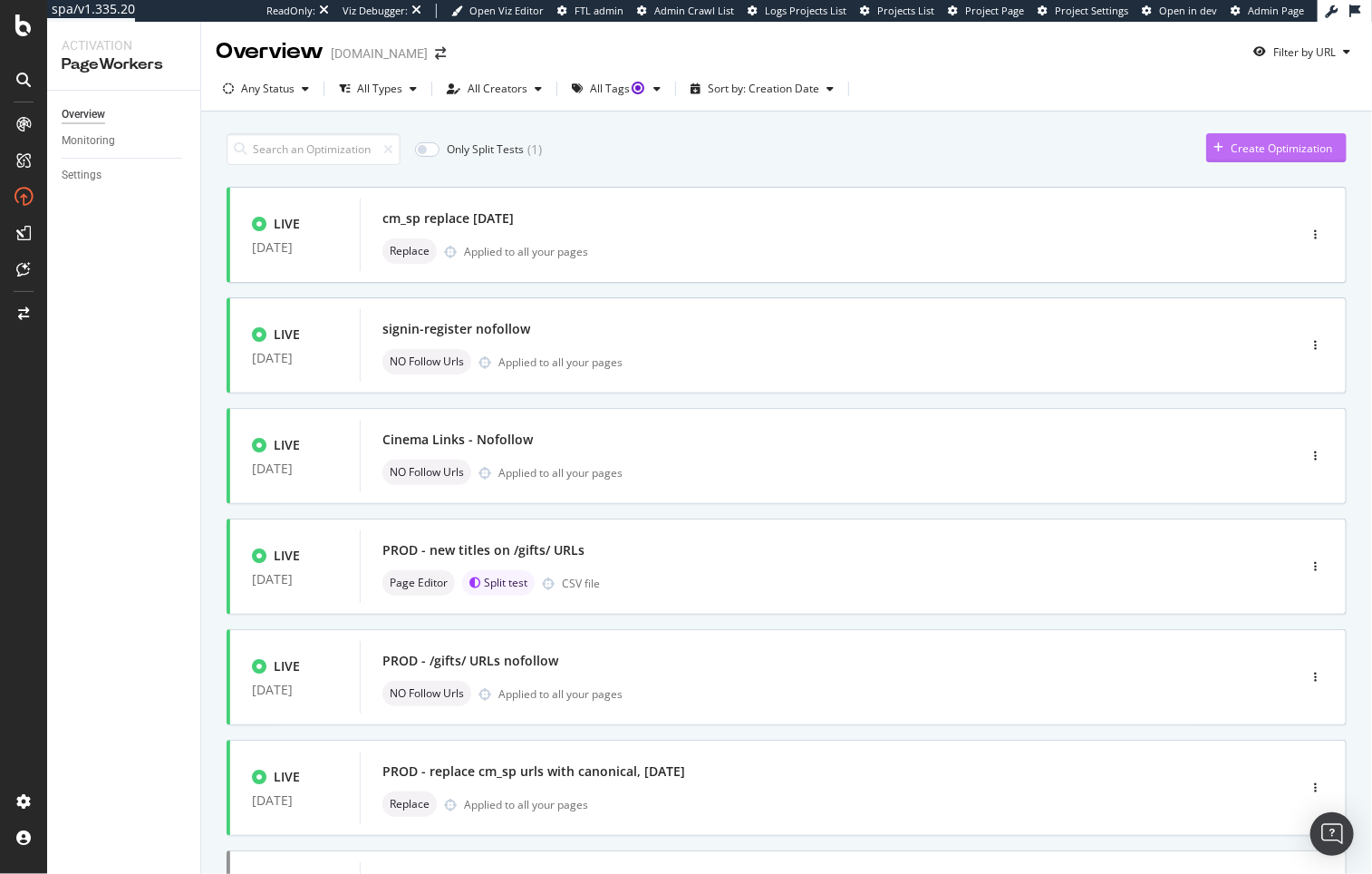
click at [1289, 149] on div "Create Optimization" at bounding box center [1282, 148] width 101 height 16
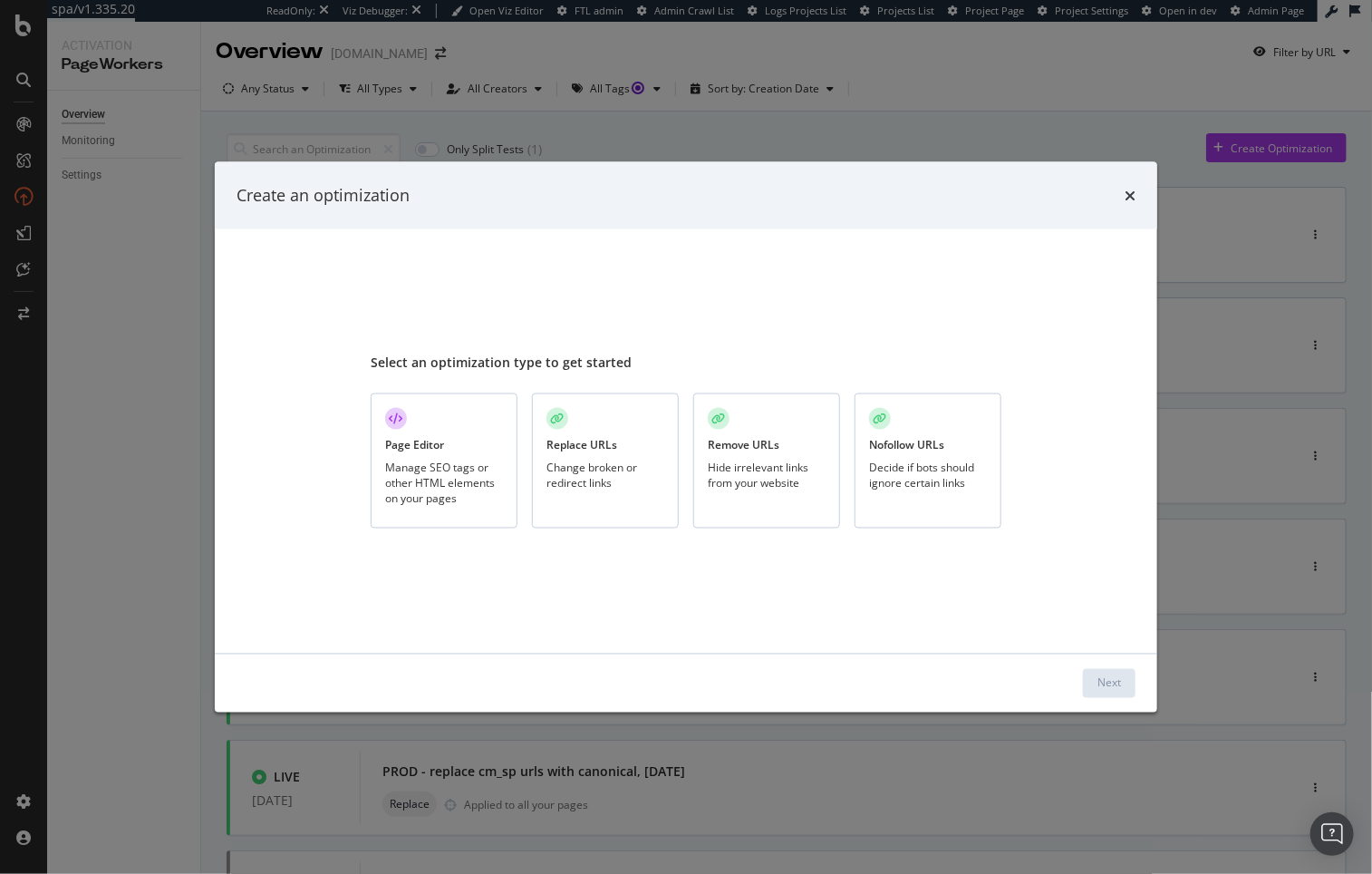
click at [919, 475] on div "Decide if bots should ignore certain links" at bounding box center [928, 474] width 118 height 30
click at [1107, 683] on div "Next" at bounding box center [1110, 683] width 24 height 16
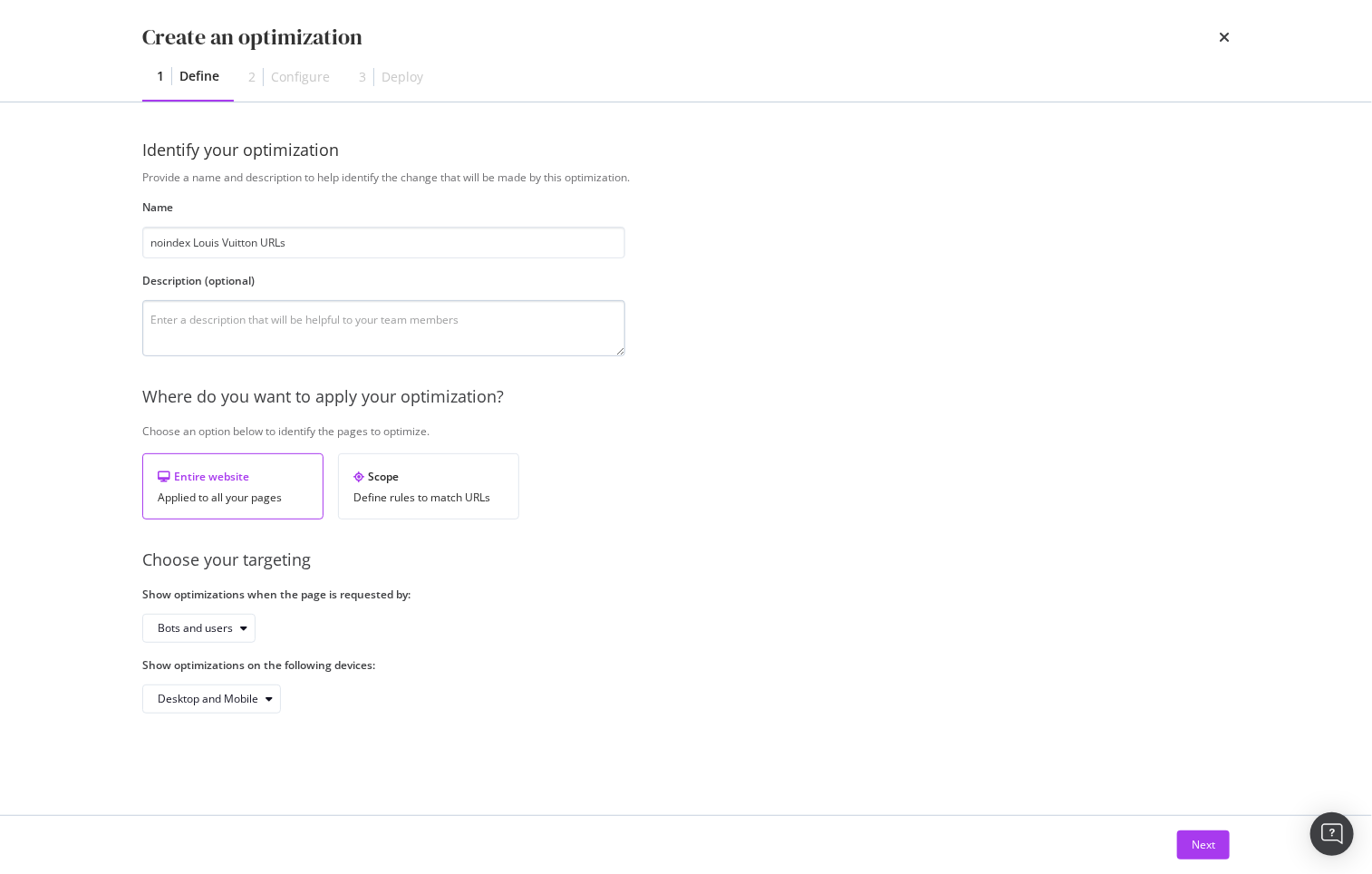
type input "noindex Louis Vuitton URLs"
click at [307, 317] on textarea "modal" at bounding box center [384, 328] width 483 height 56
type textarea "request from LV team to remove from the SERP"
click at [454, 464] on div "Scope Define rules to match URLs" at bounding box center [428, 486] width 182 height 66
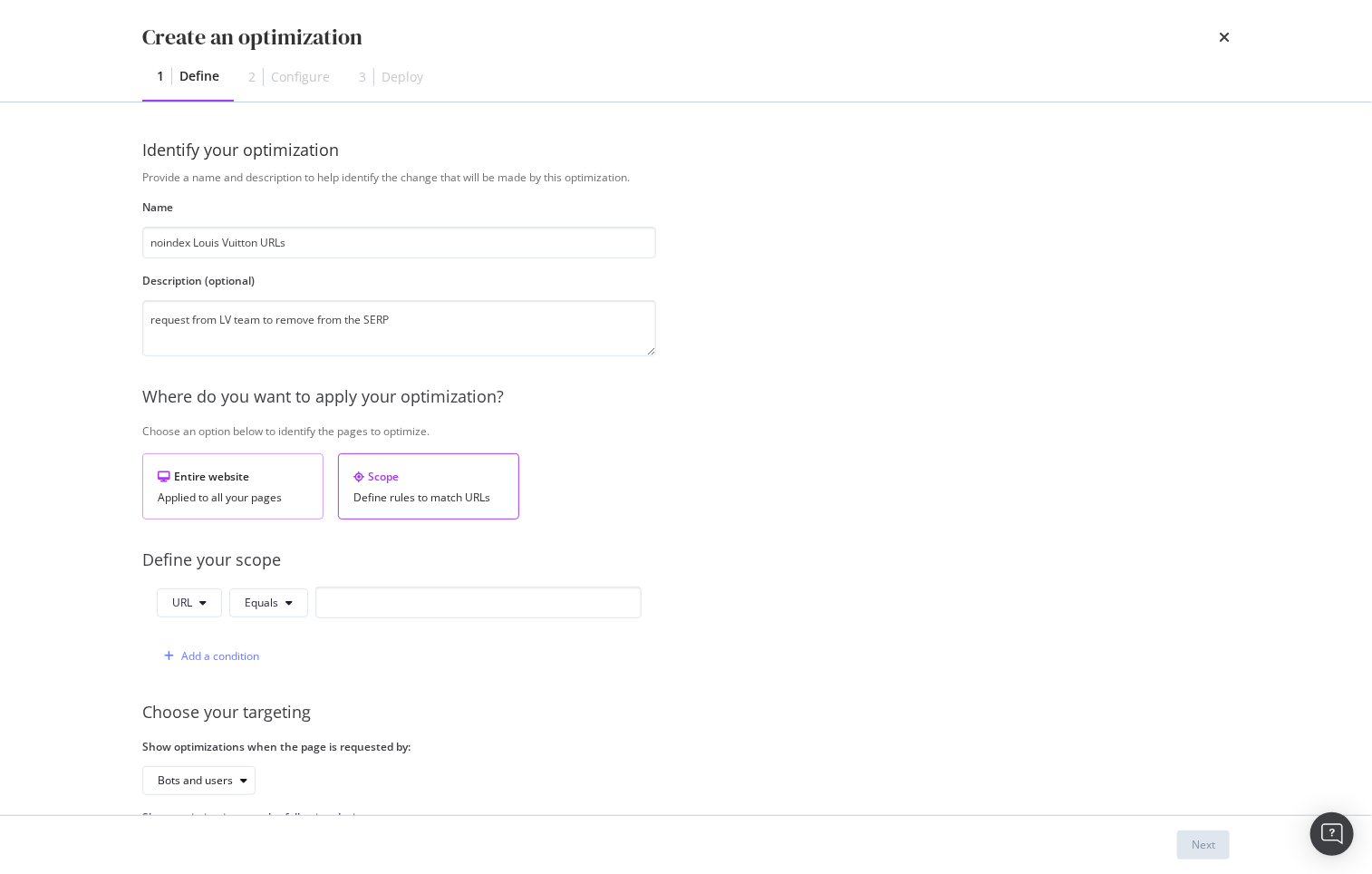
click at [239, 477] on div "Entire website" at bounding box center [233, 476] width 150 height 16
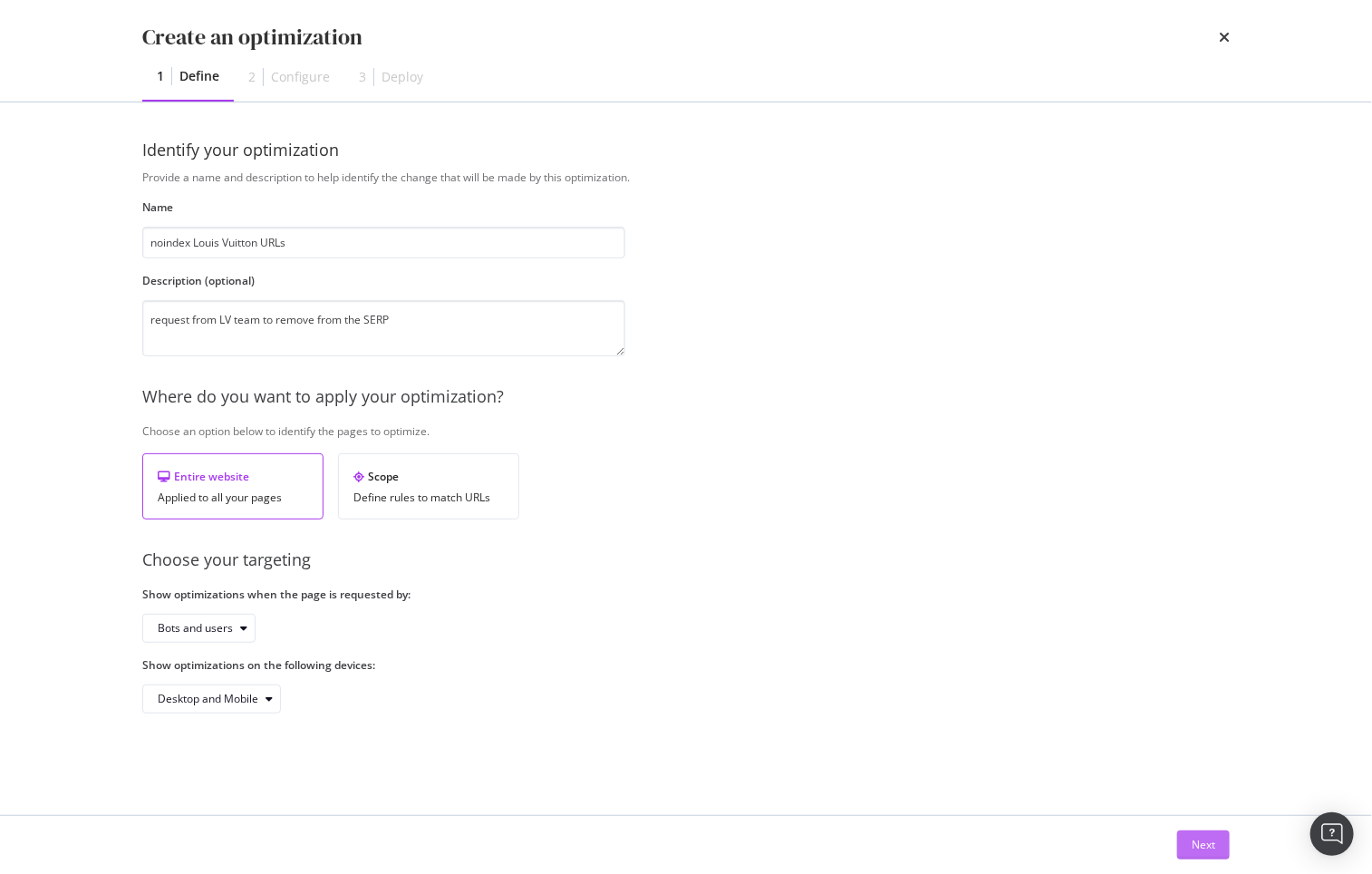
click at [1187, 840] on button "Next" at bounding box center [1204, 846] width 53 height 29
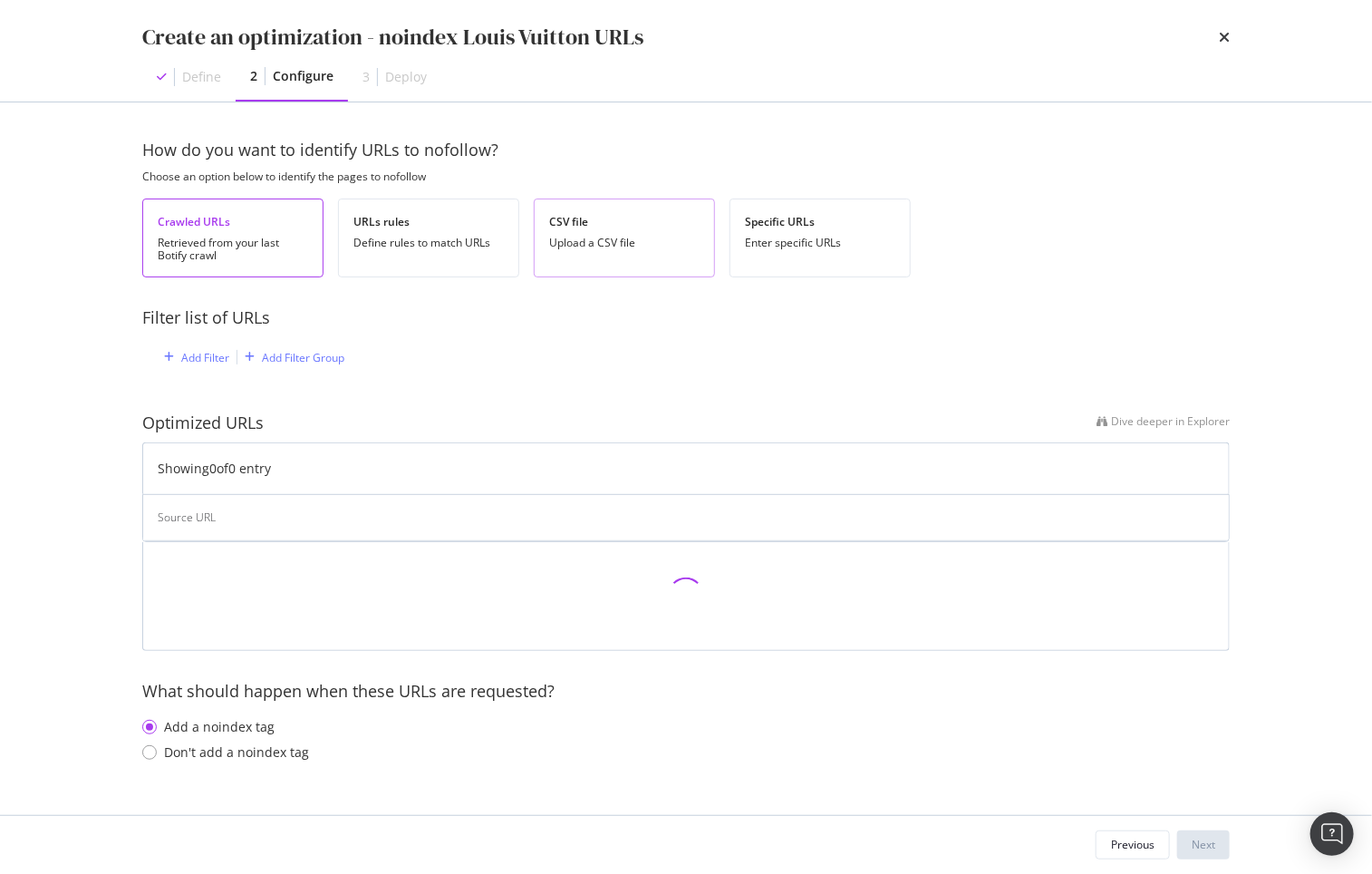
click at [595, 233] on div "CSV file Upload a CSV file" at bounding box center [625, 238] width 182 height 79
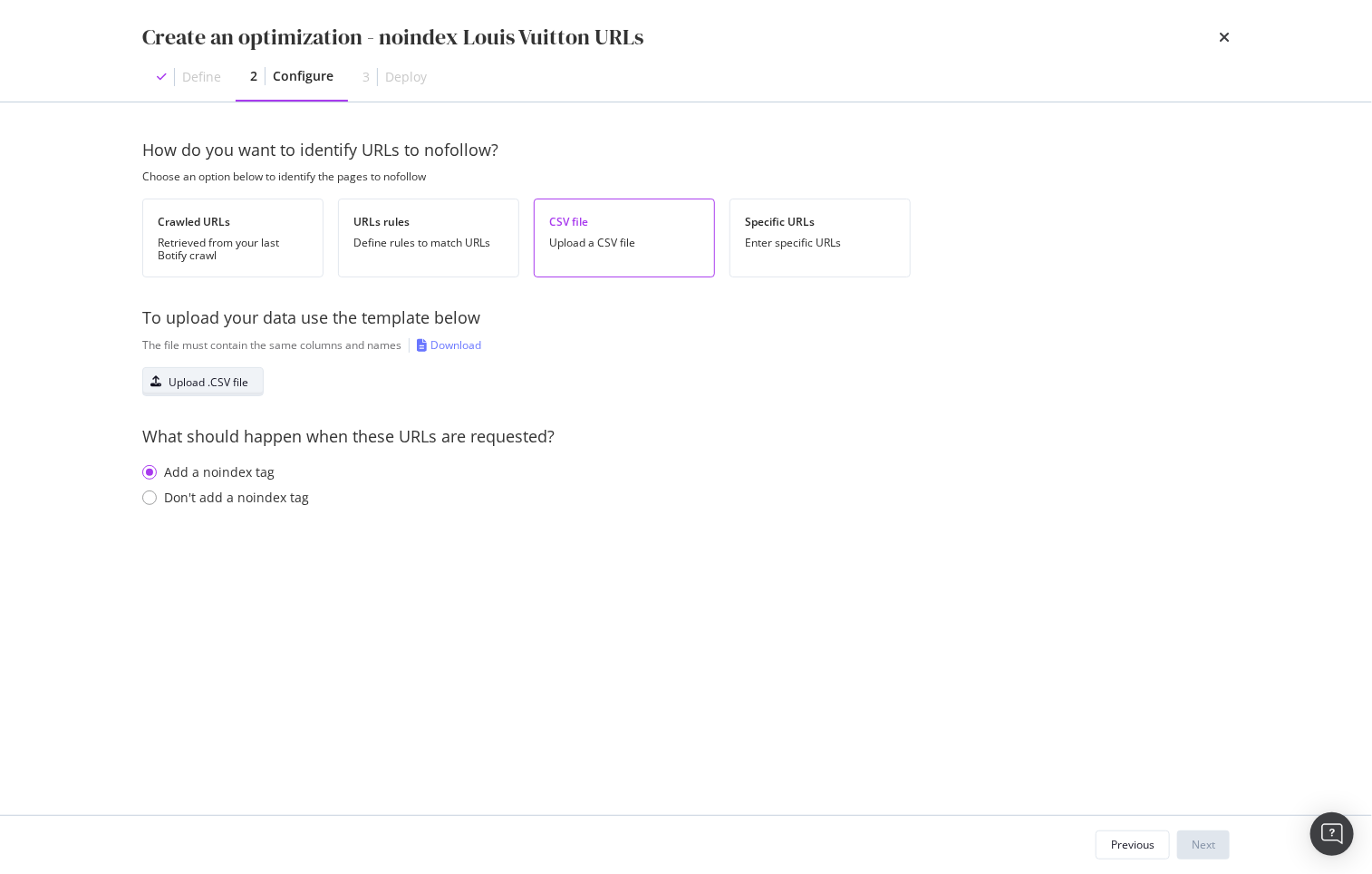
click at [235, 384] on div "Upload .CSV file" at bounding box center [208, 382] width 80 height 16
click at [204, 387] on div "Upload .CSV file" at bounding box center [208, 382] width 80 height 16
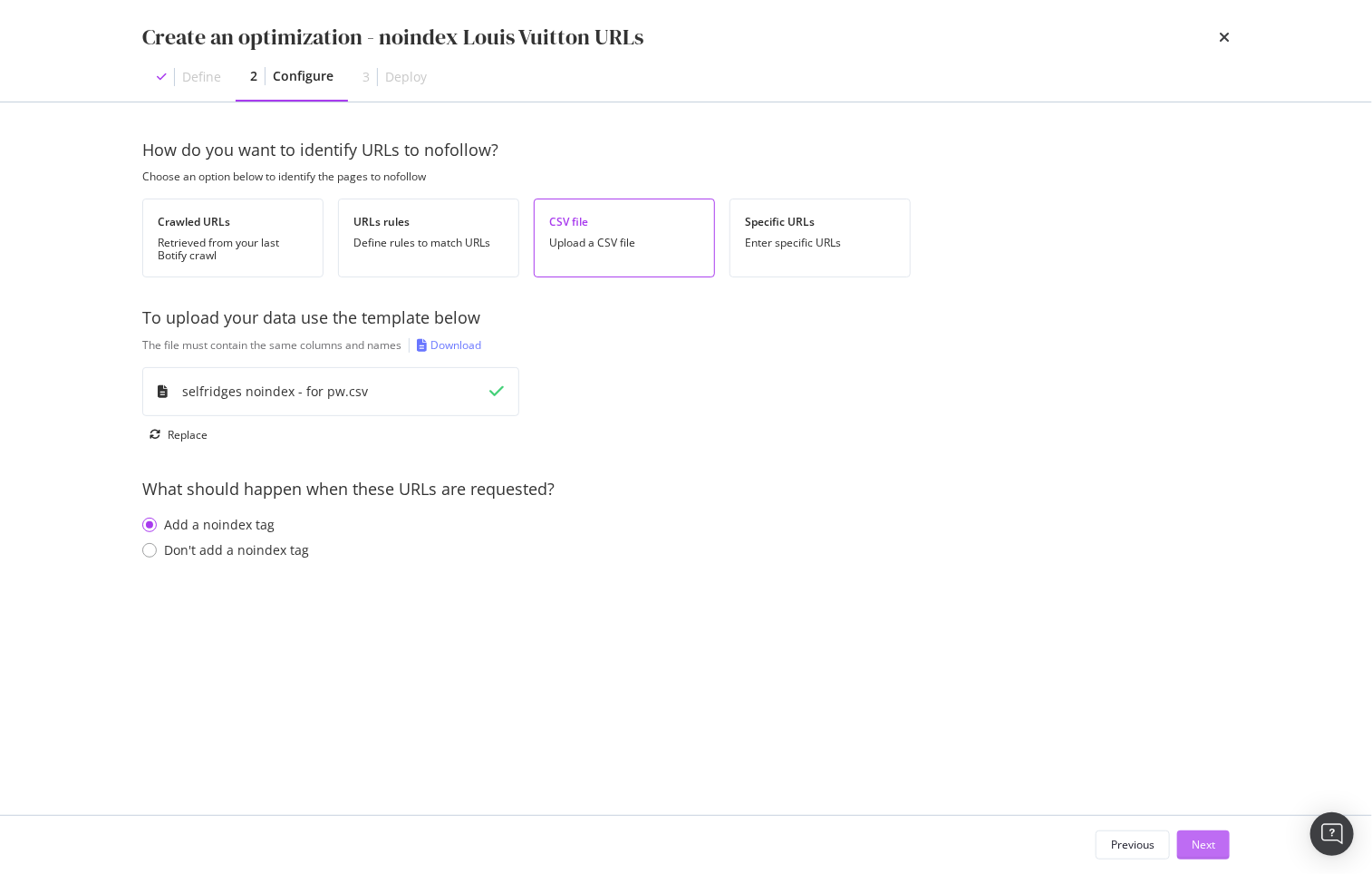
click at [1212, 845] on div "Next" at bounding box center [1204, 845] width 24 height 16
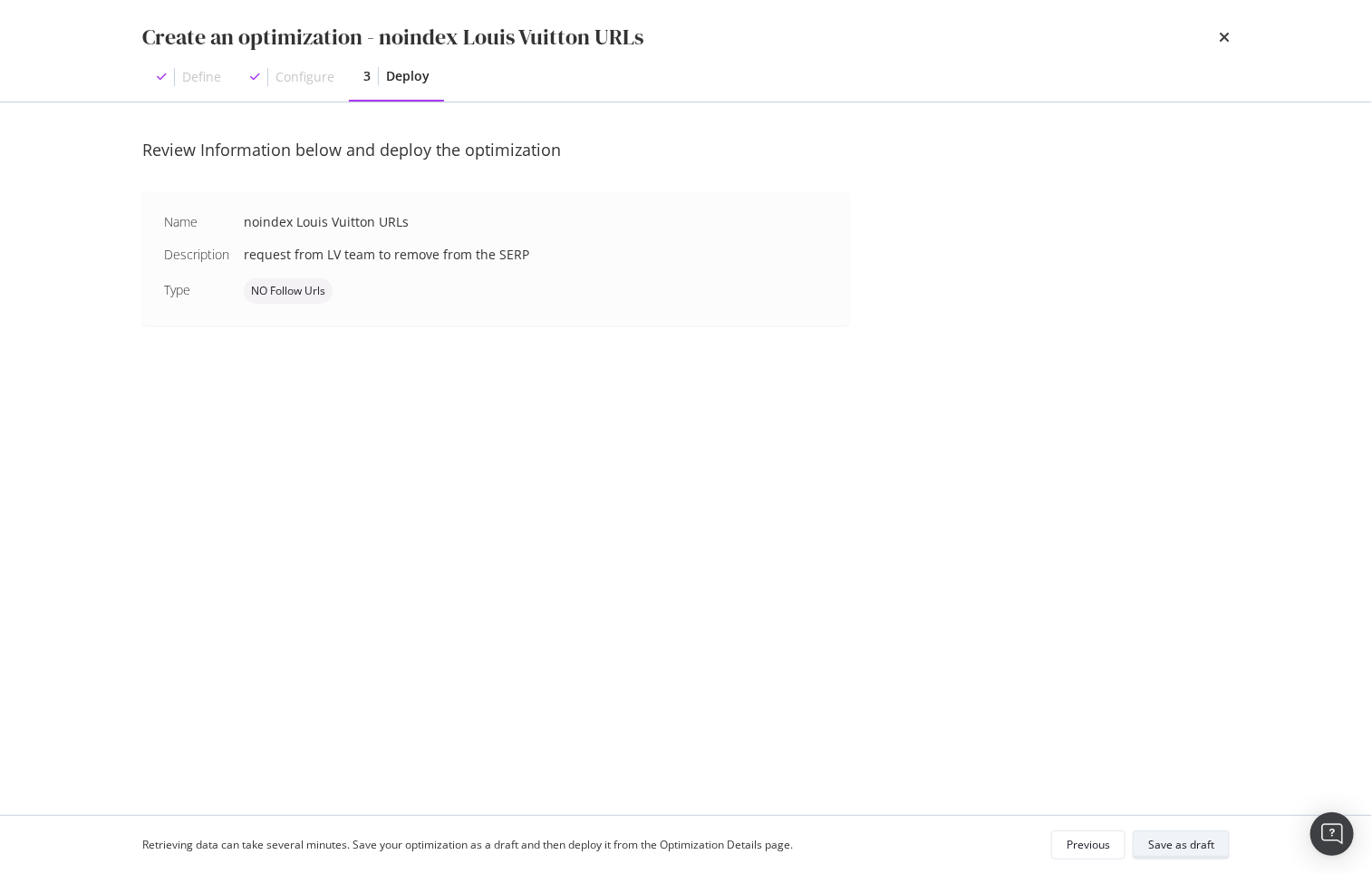
click at [1161, 843] on div "Save as draft" at bounding box center [1181, 845] width 66 height 16
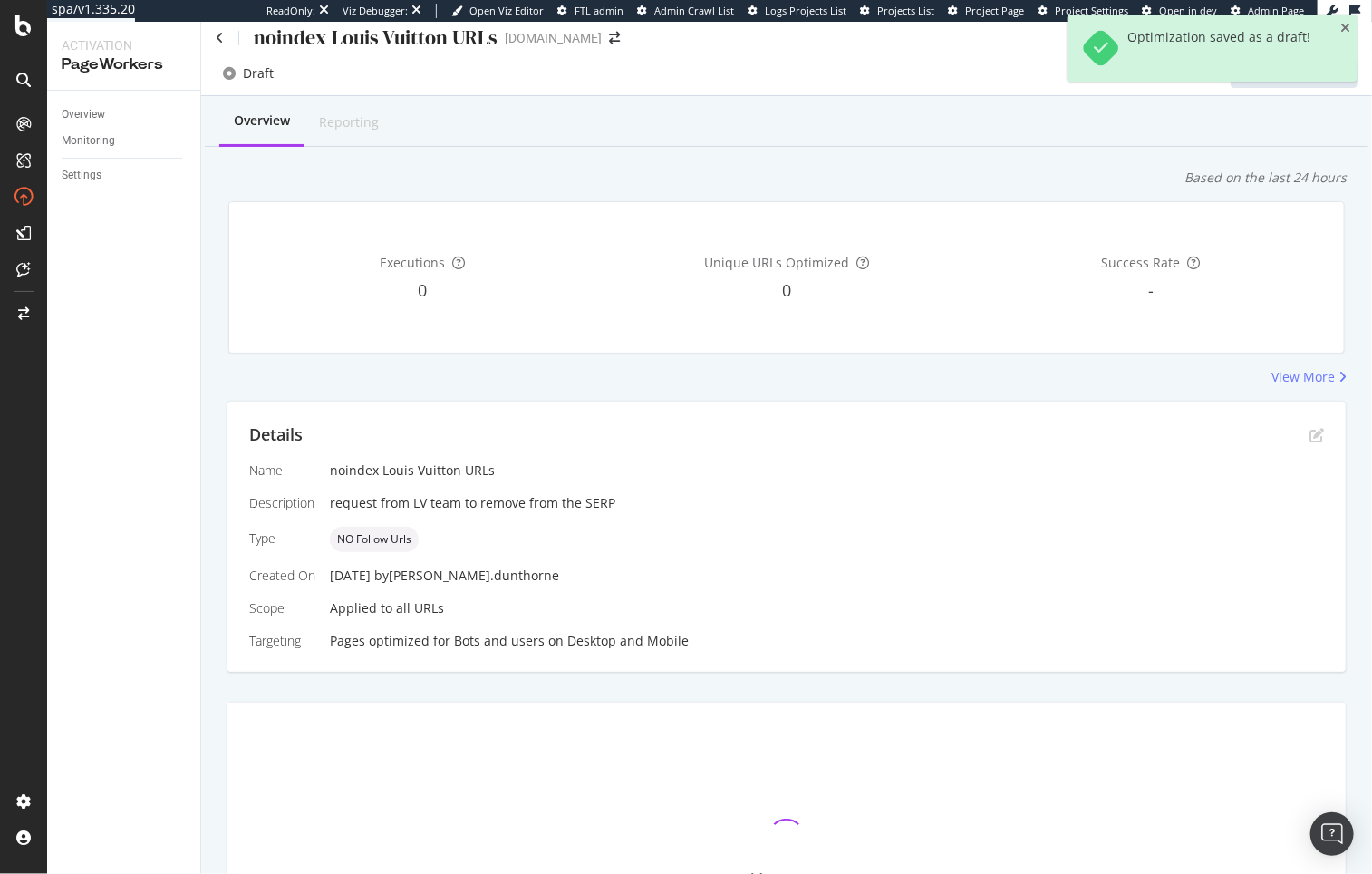
scroll to position [233, 0]
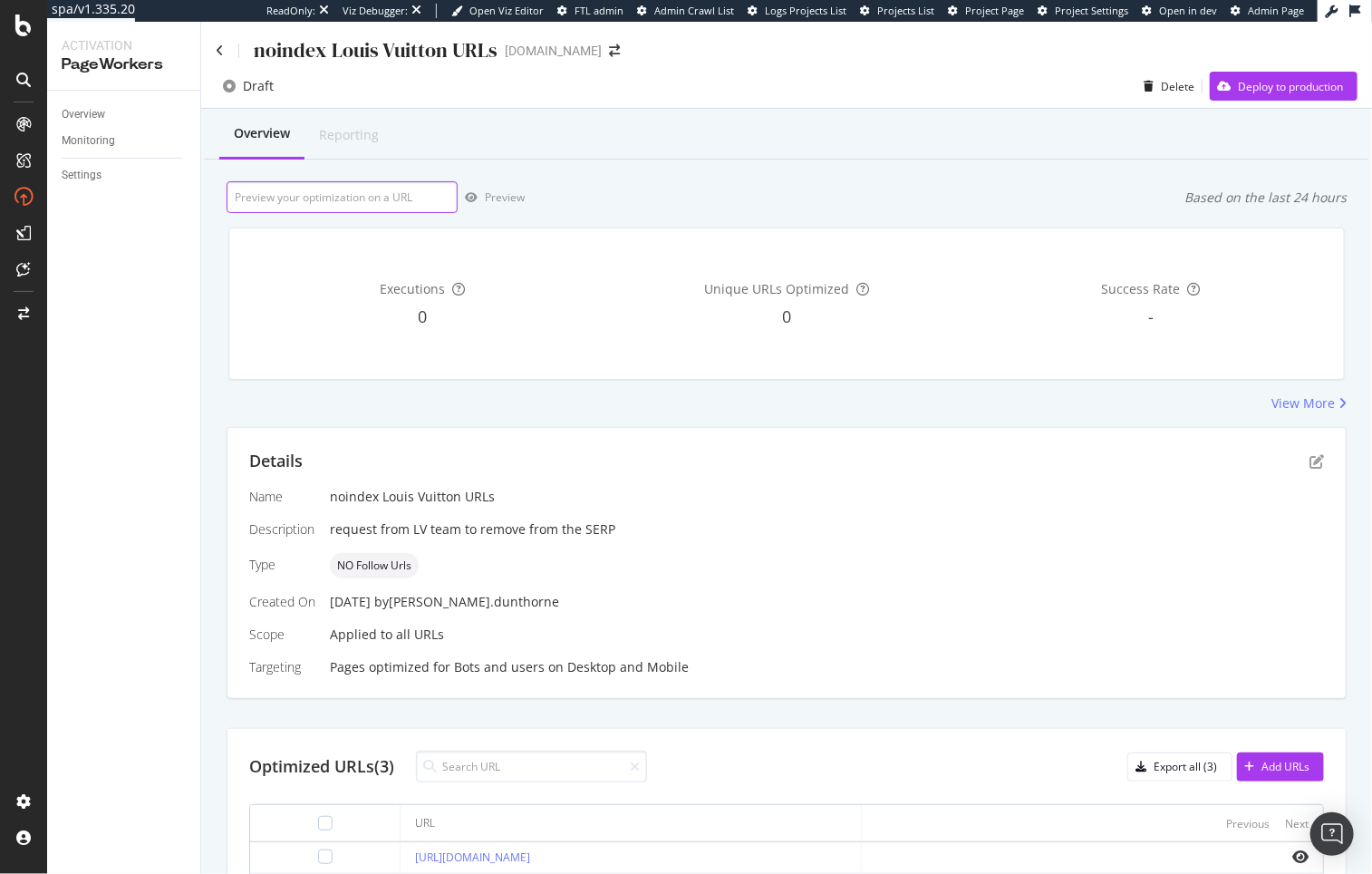
click at [319, 200] on input "url" at bounding box center [342, 197] width 231 height 31
paste input "[URL][DOMAIN_NAME]"
click at [501, 202] on div "Preview" at bounding box center [505, 197] width 40 height 16
click at [327, 195] on input "[URL][DOMAIN_NAME]" at bounding box center [342, 197] width 231 height 31
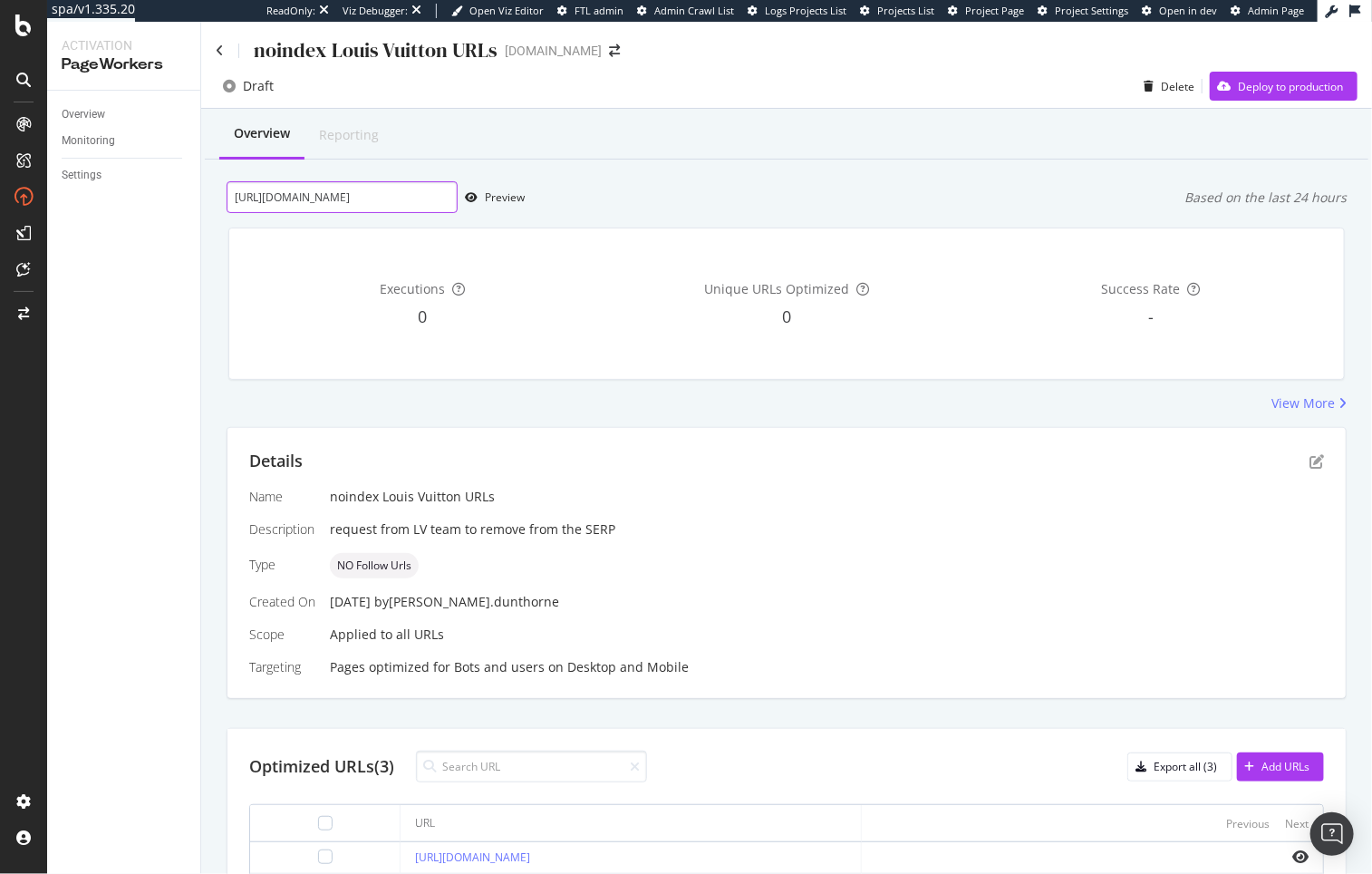
click at [327, 195] on input "[URL][DOMAIN_NAME]" at bounding box center [342, 197] width 231 height 31
paste input "cat/home-tech/technology/headphones"
click at [496, 197] on div "Preview" at bounding box center [505, 197] width 40 height 16
click at [367, 205] on input "[URL][DOMAIN_NAME]" at bounding box center [342, 197] width 231 height 31
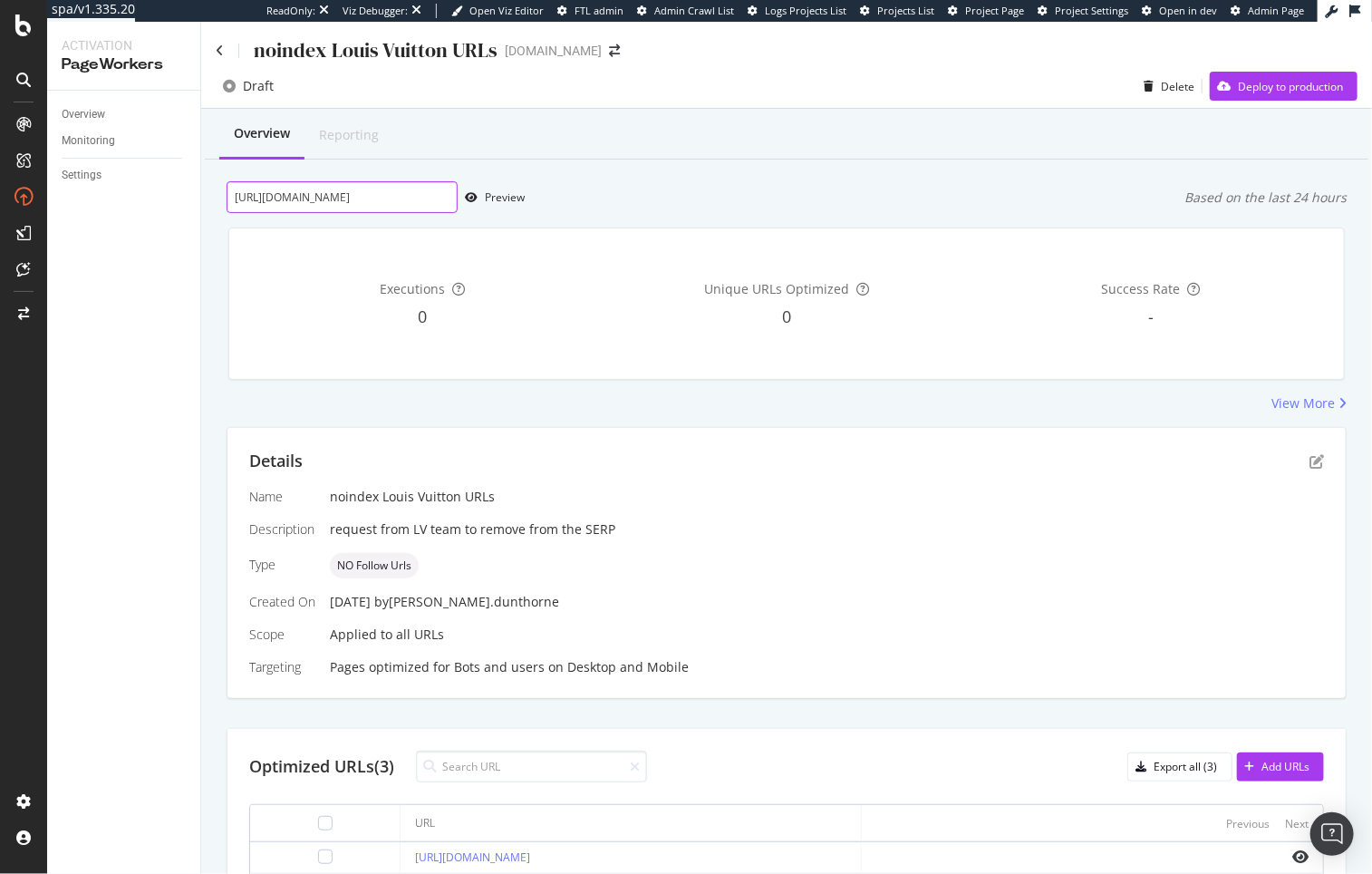
click at [367, 205] on input "[URL][DOMAIN_NAME]" at bounding box center [342, 197] width 231 height 31
paste input "product/louis-vuitton-on-my-side-mm-leather-tote-bag_R03883115"
click at [505, 199] on div "Preview" at bounding box center [505, 197] width 40 height 16
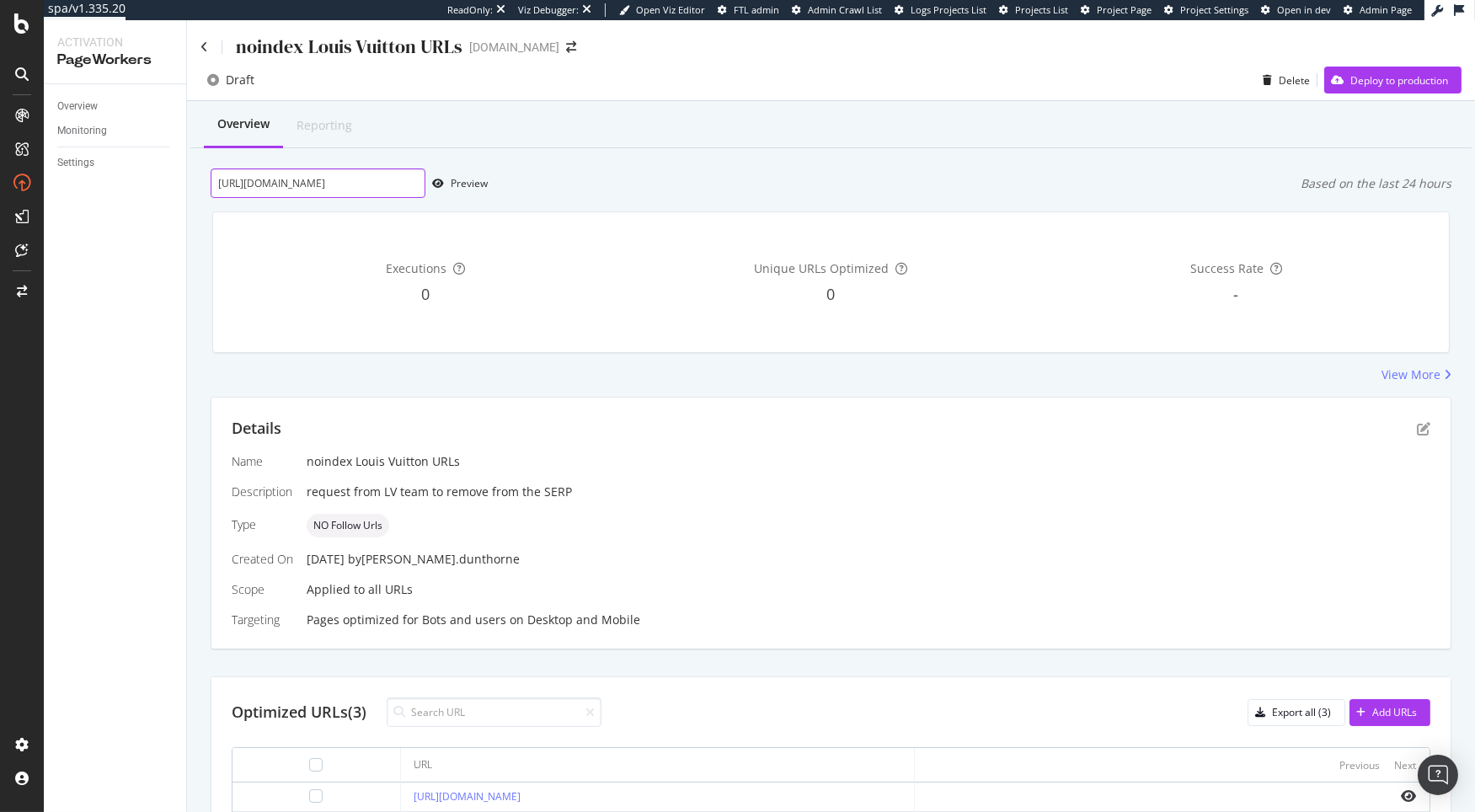
click at [382, 179] on input "[URL][DOMAIN_NAME]" at bounding box center [318, 183] width 214 height 29
paste input "stores/louis-vuitton-store-boutique"
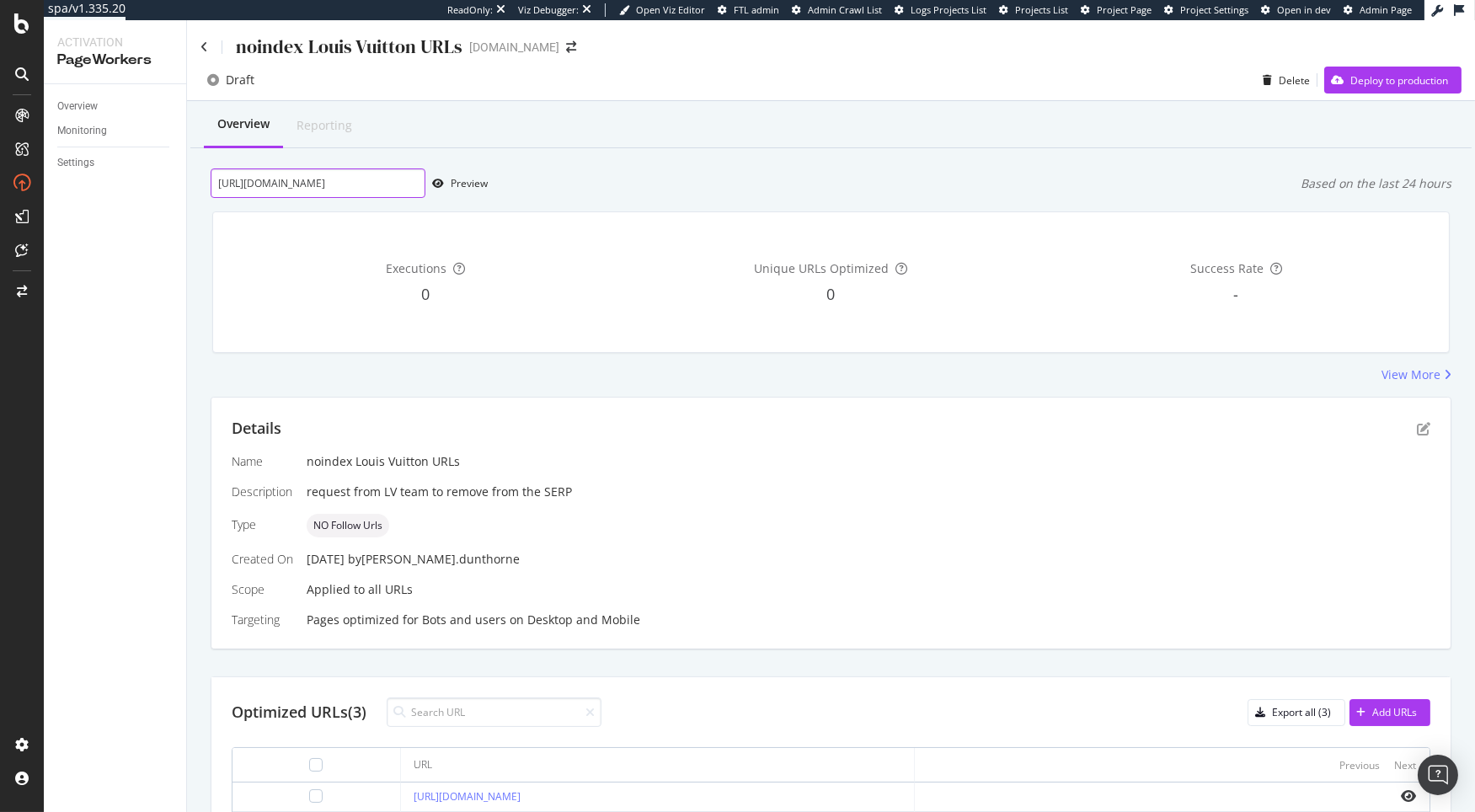
scroll to position [0, 135]
type input "[URL][DOMAIN_NAME]"
click at [468, 192] on div "Preview" at bounding box center [456, 183] width 62 height 26
click at [1275, 91] on div "Deploy to production" at bounding box center [1386, 80] width 124 height 26
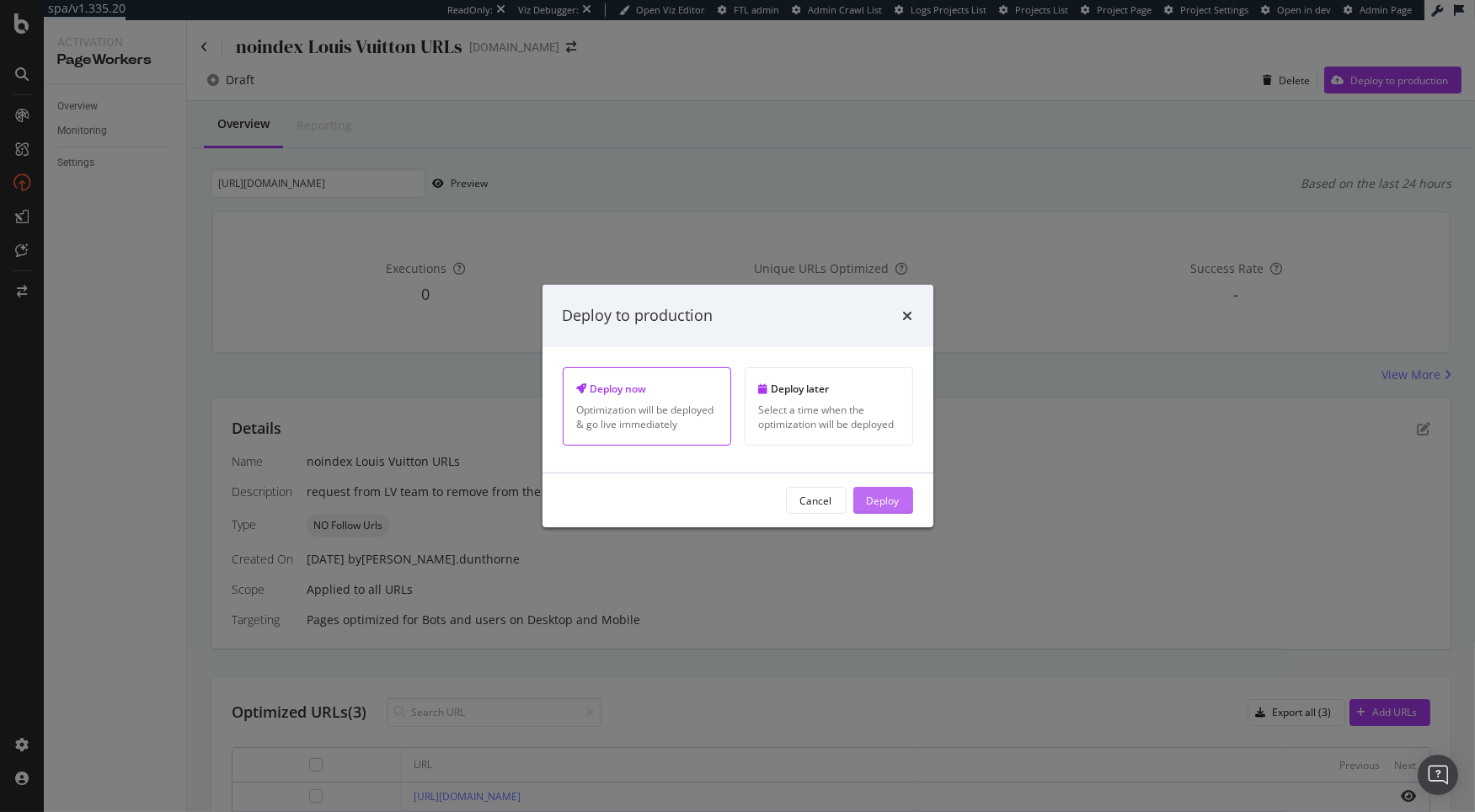
click at [888, 502] on div "Deploy" at bounding box center [884, 500] width 33 height 15
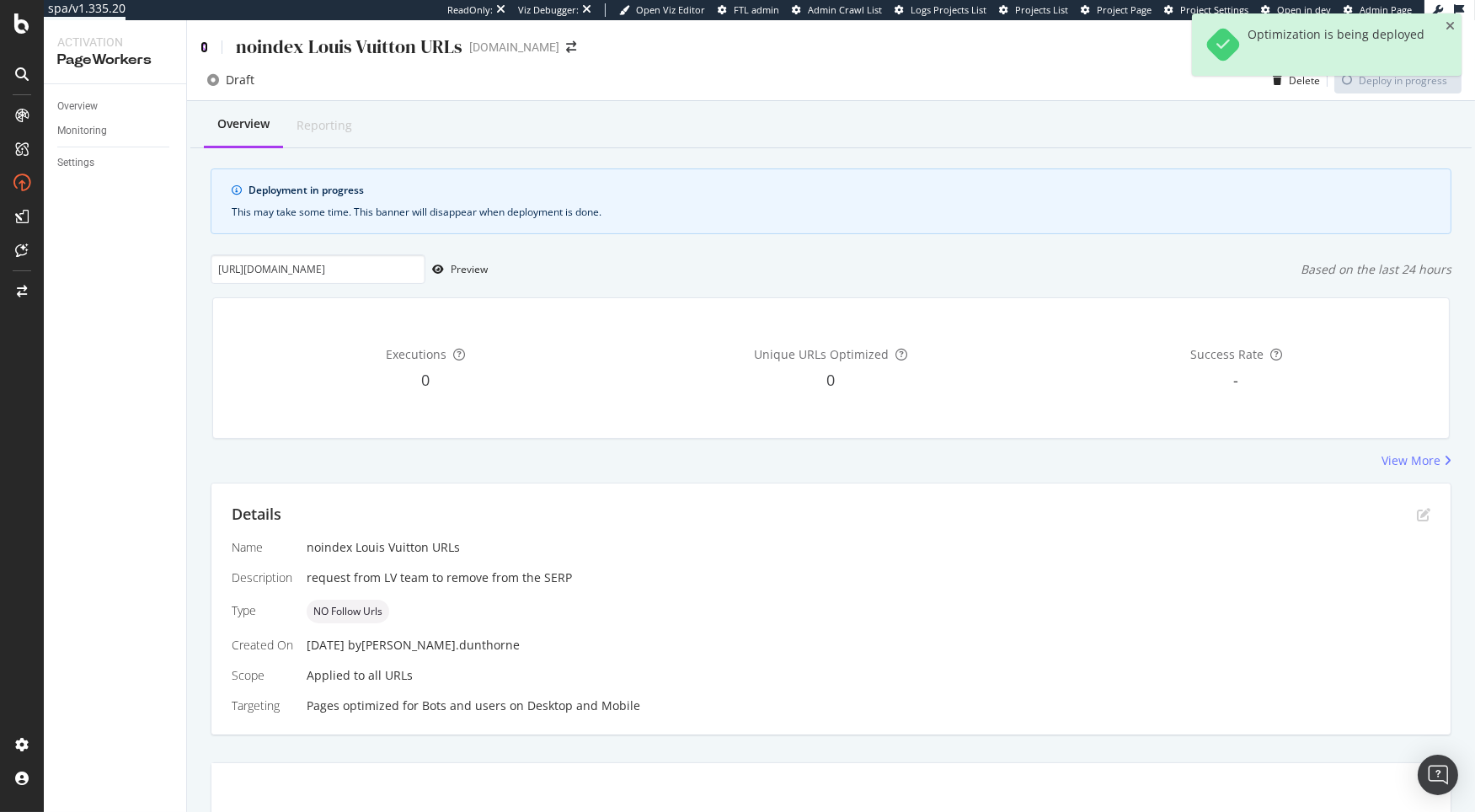
click at [201, 45] on icon at bounding box center [204, 47] width 7 height 12
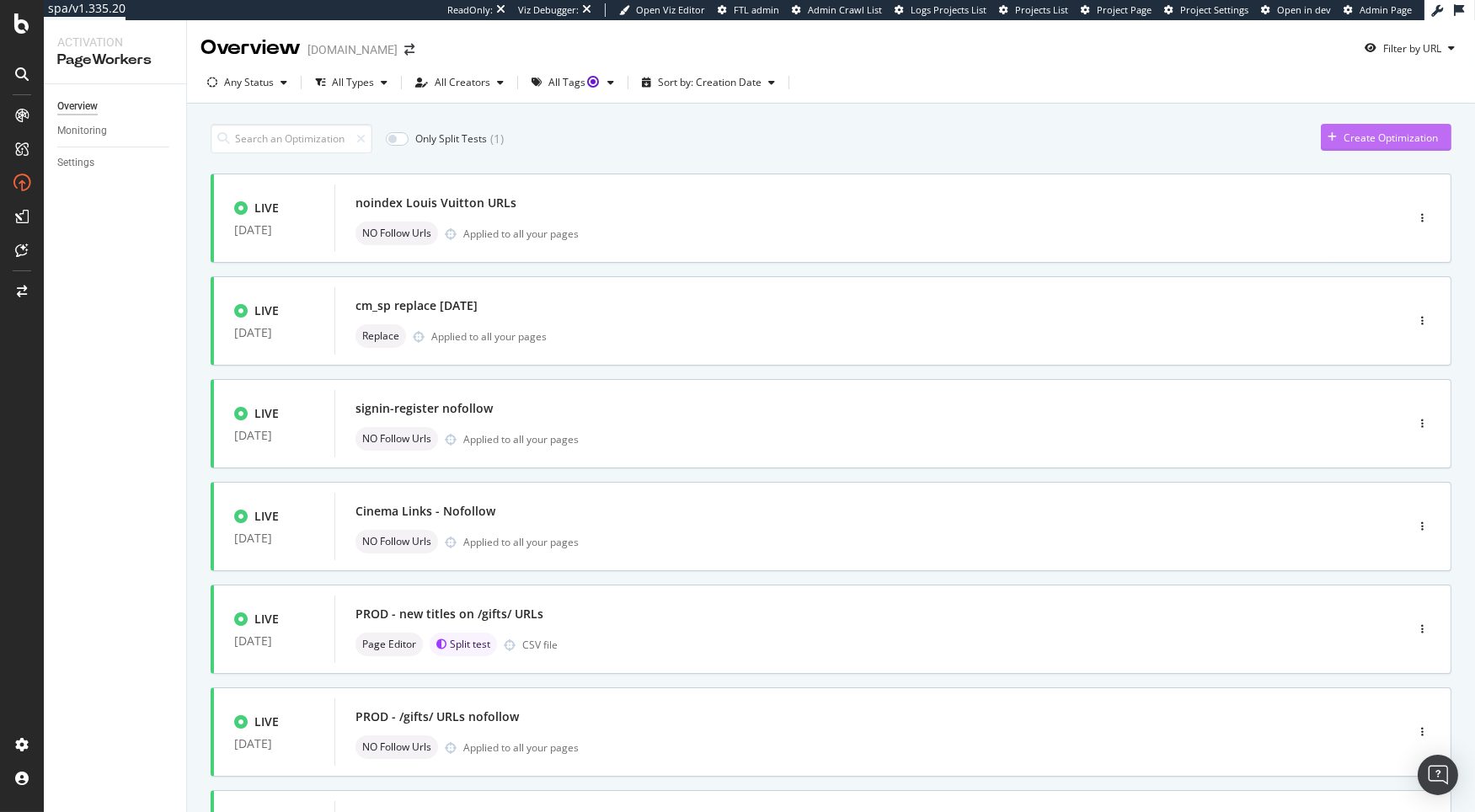
click at [1344, 141] on div "Create Optimization" at bounding box center [1390, 138] width 94 height 15
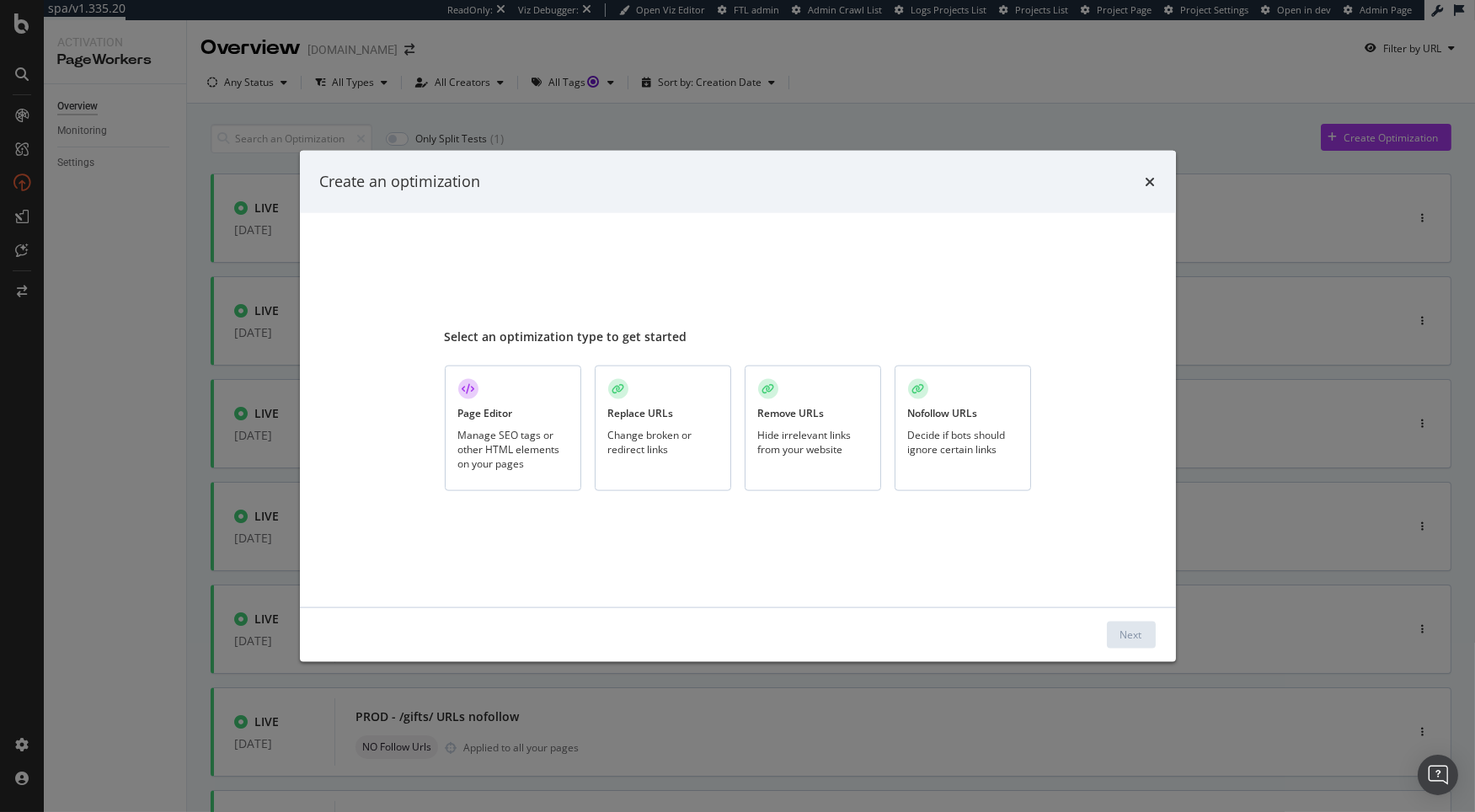
click at [520, 439] on div "Manage SEO tags or other HTML elements on your pages" at bounding box center [513, 448] width 110 height 43
click at [1114, 630] on button "Next" at bounding box center [1132, 634] width 49 height 27
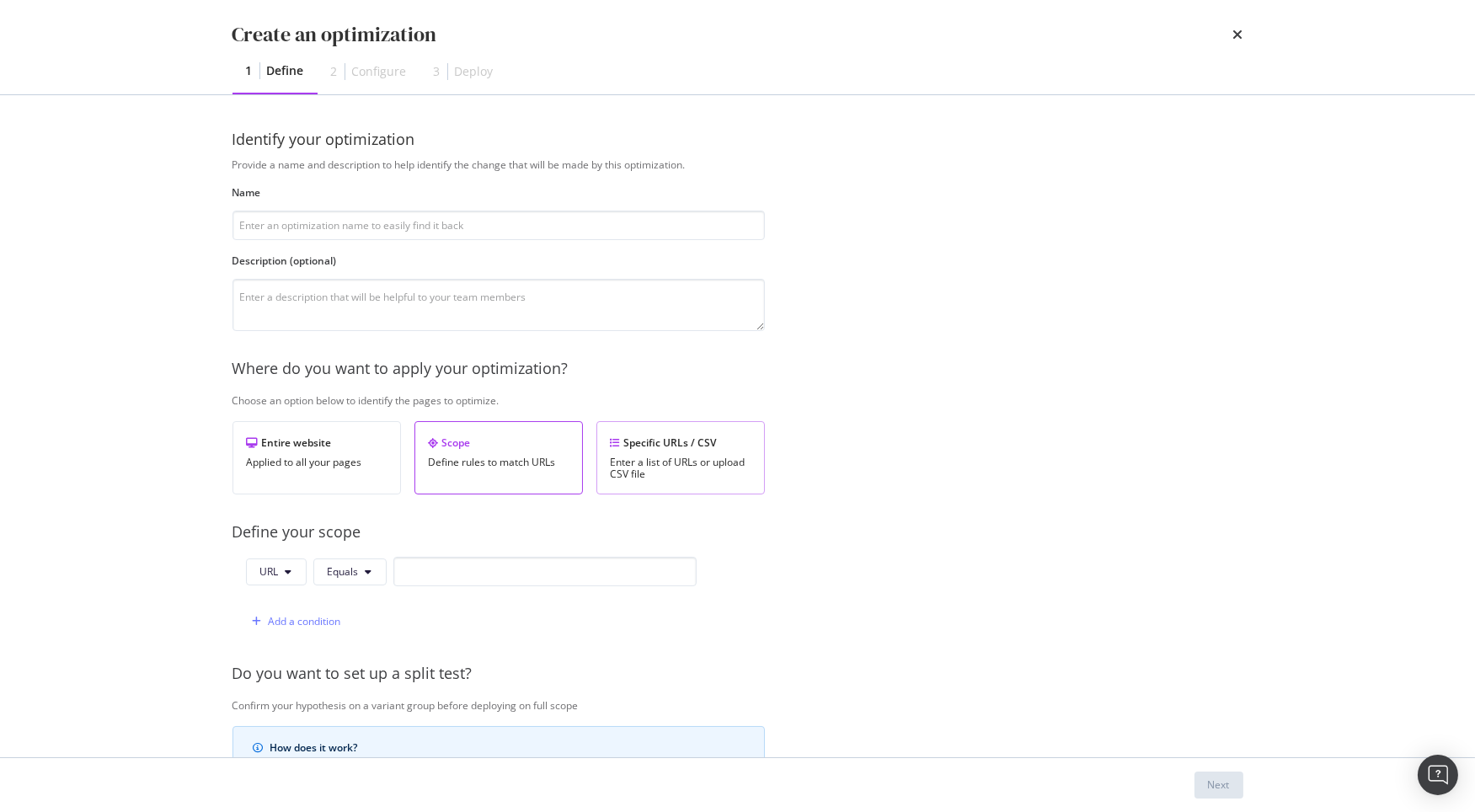
click at [658, 443] on div "Specific URLs / CSV" at bounding box center [680, 442] width 140 height 15
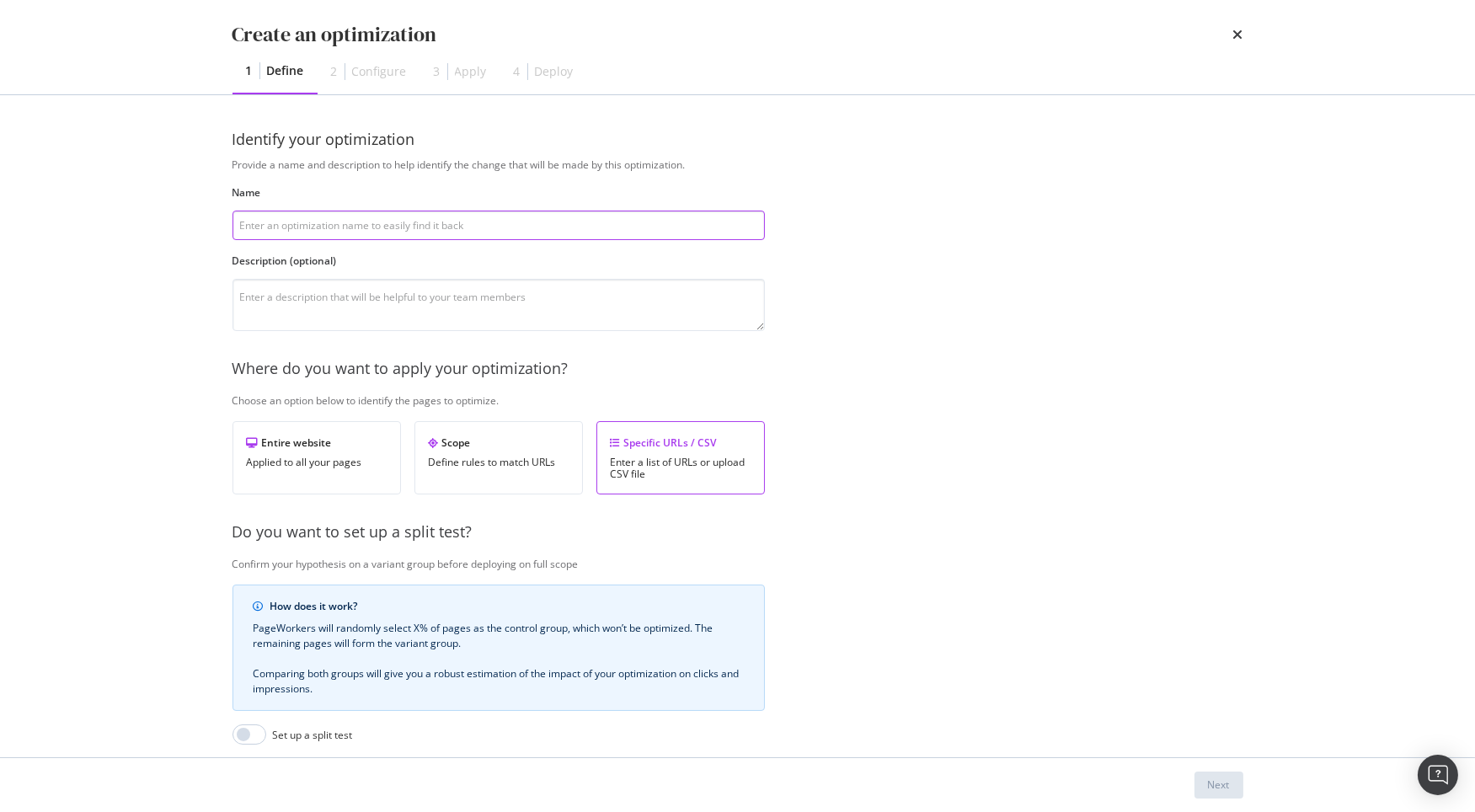
click at [347, 217] on input "modal" at bounding box center [498, 225] width 532 height 29
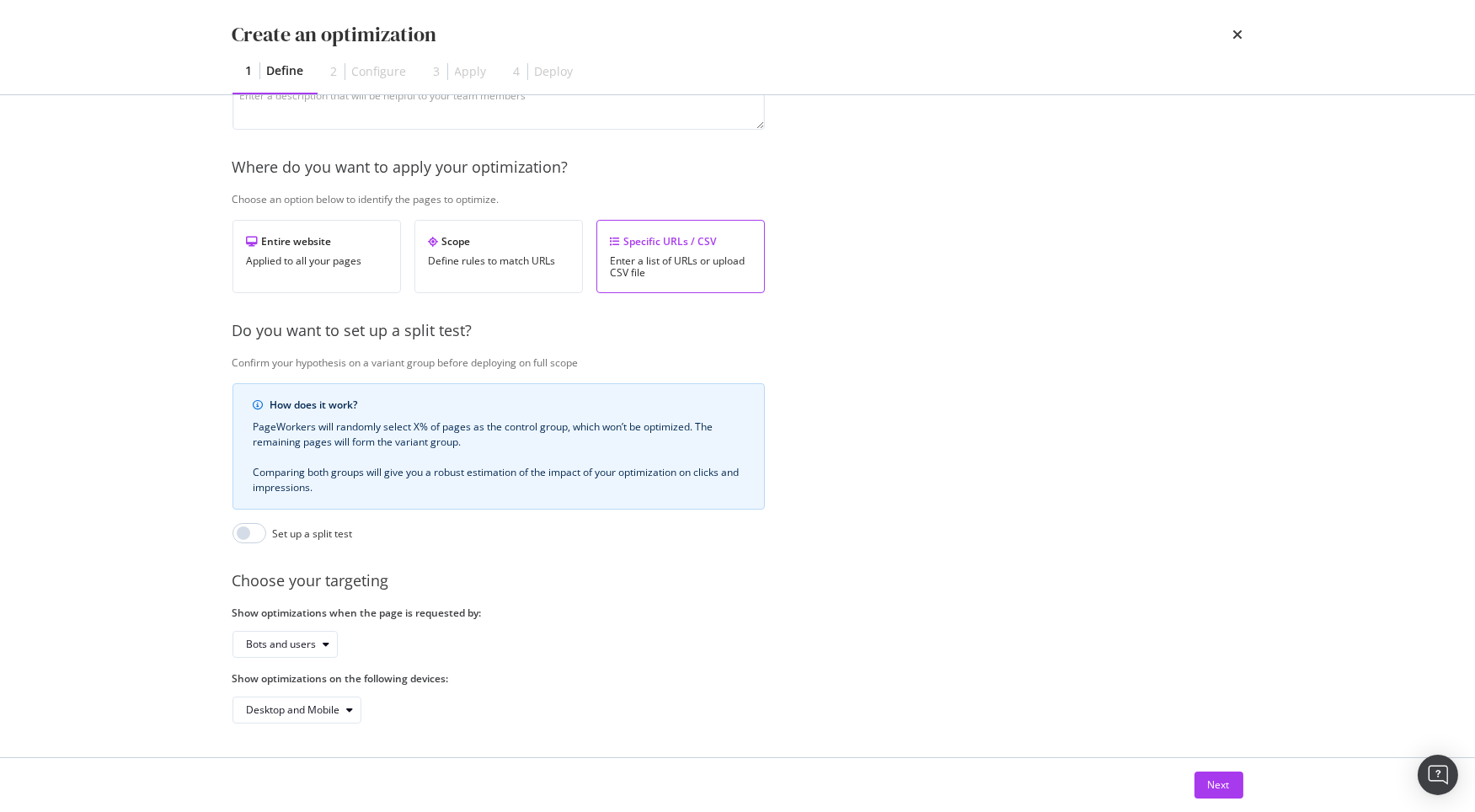
scroll to position [214, 0]
type input "Louis Vuitton boutique title tag"
click at [1223, 785] on div "Next" at bounding box center [1219, 785] width 22 height 15
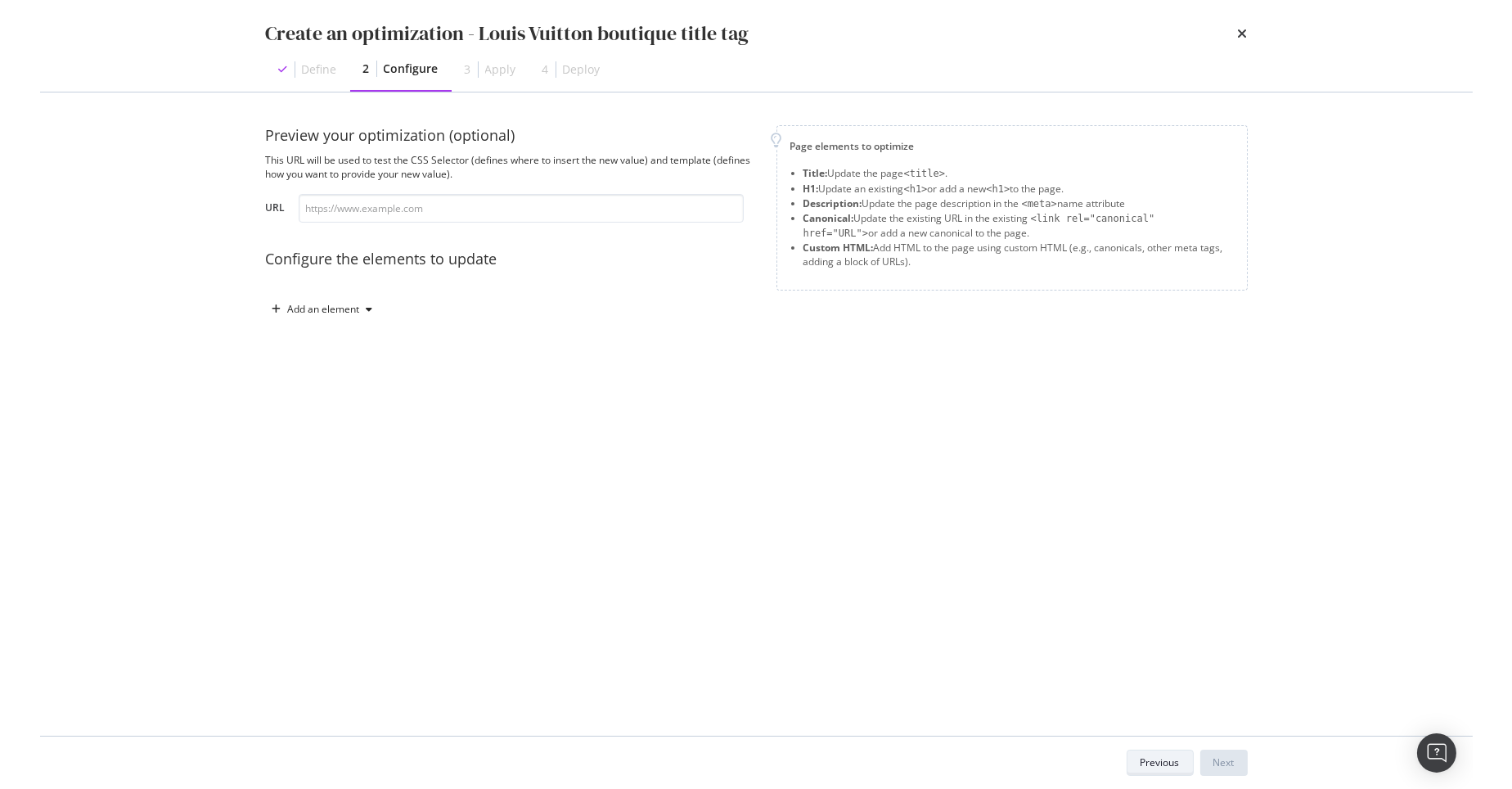
scroll to position [0, 0]
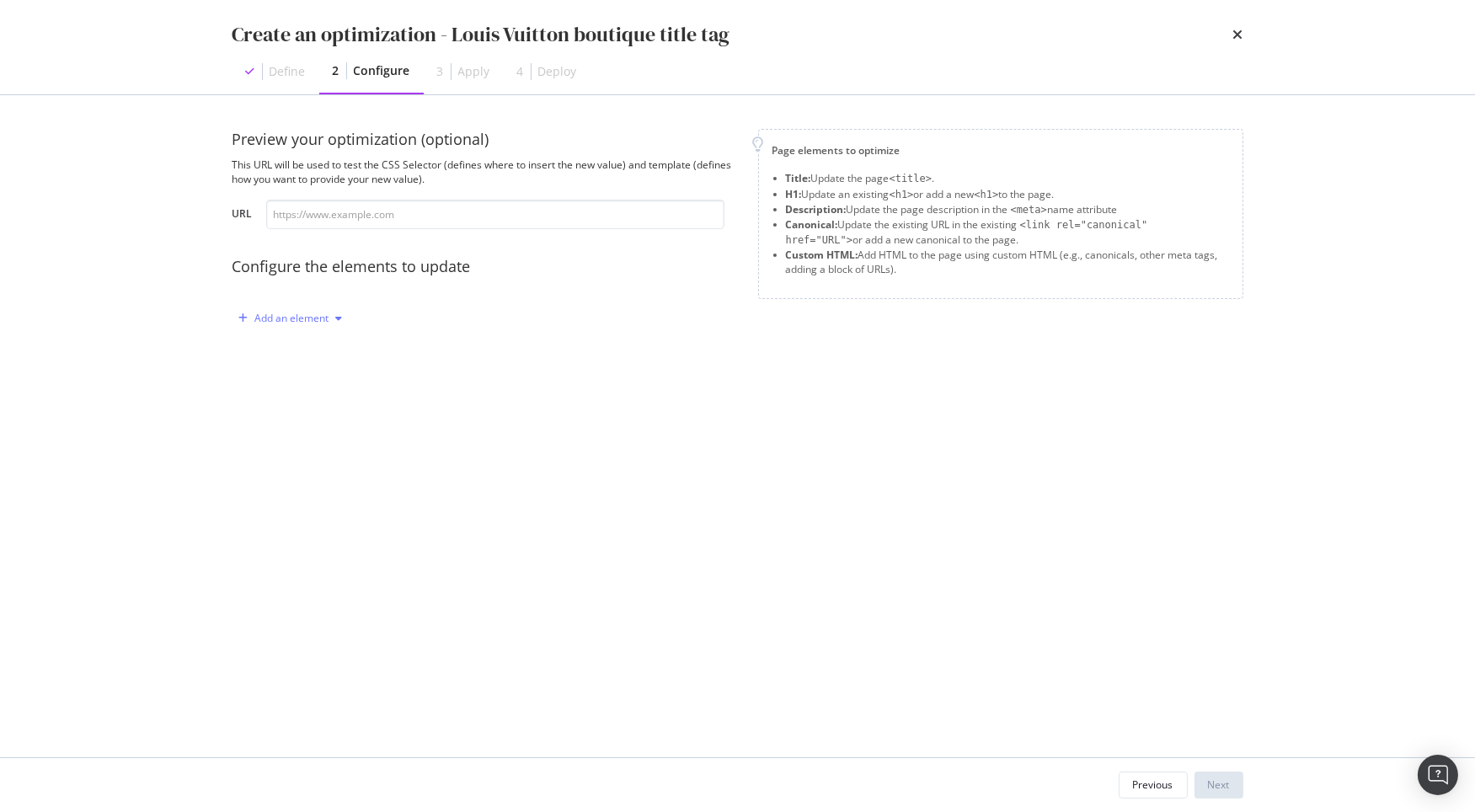
click at [297, 325] on div "Add an element" at bounding box center [291, 318] width 117 height 26
click at [298, 352] on div "Title" at bounding box center [299, 349] width 114 height 21
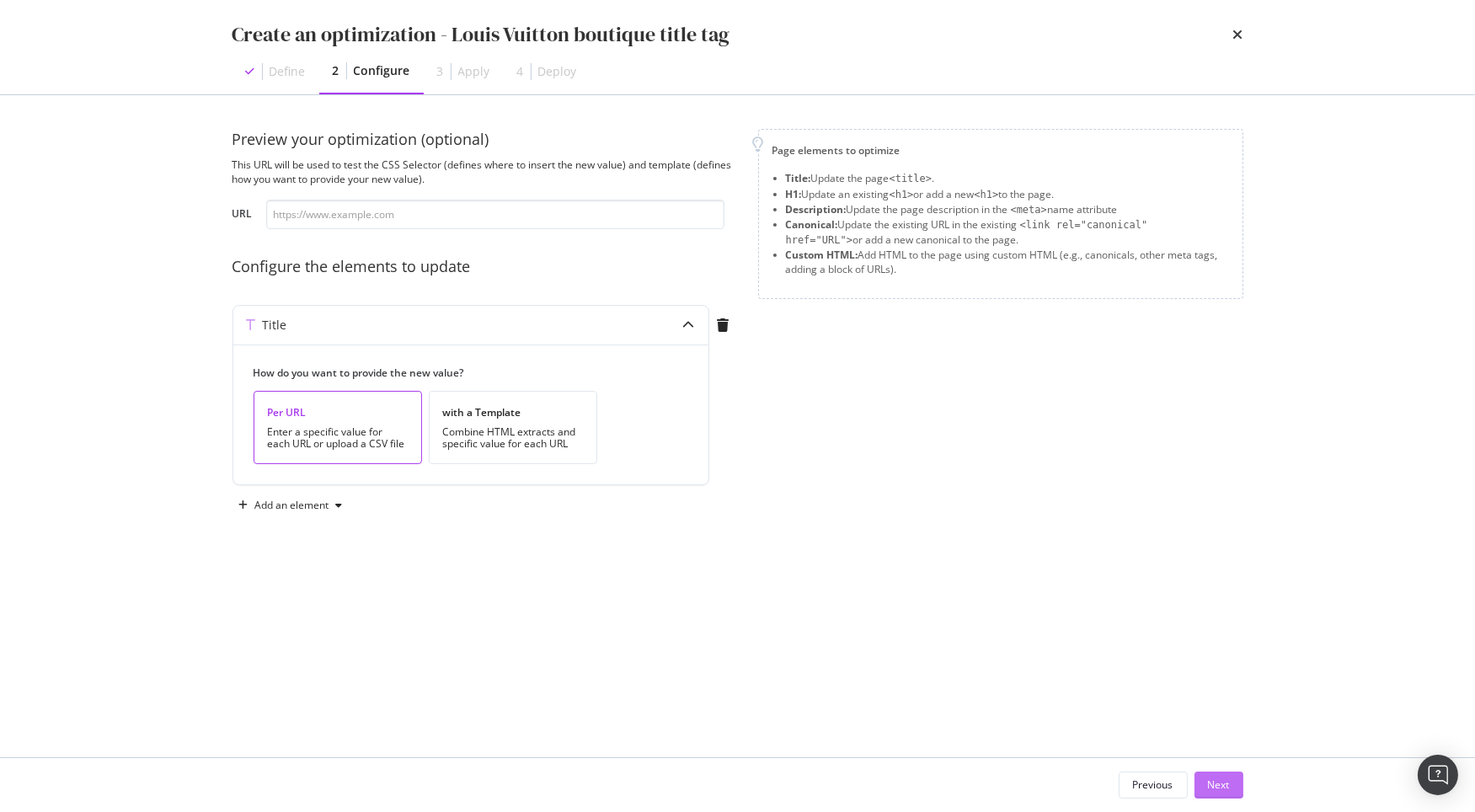
click at [1219, 783] on div "Next" at bounding box center [1219, 785] width 22 height 15
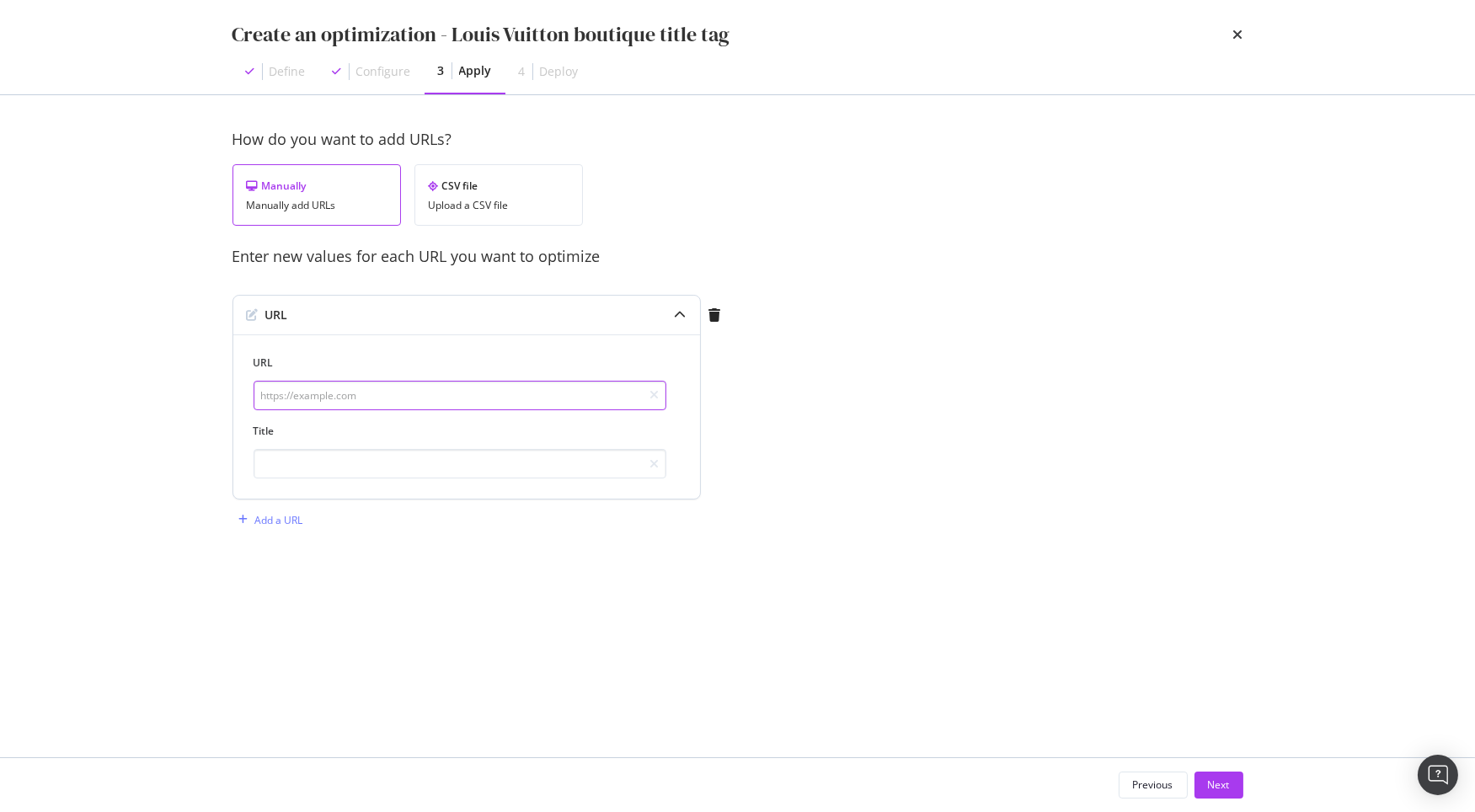
click at [321, 401] on input "modal" at bounding box center [460, 395] width 413 height 29
paste input "Louis Vuitton Store Boutique"
type input "Louis Vuitton Store Boutique"
click at [352, 465] on input "modal" at bounding box center [460, 463] width 413 height 29
paste input "Louis Vuitton Store Boutique"
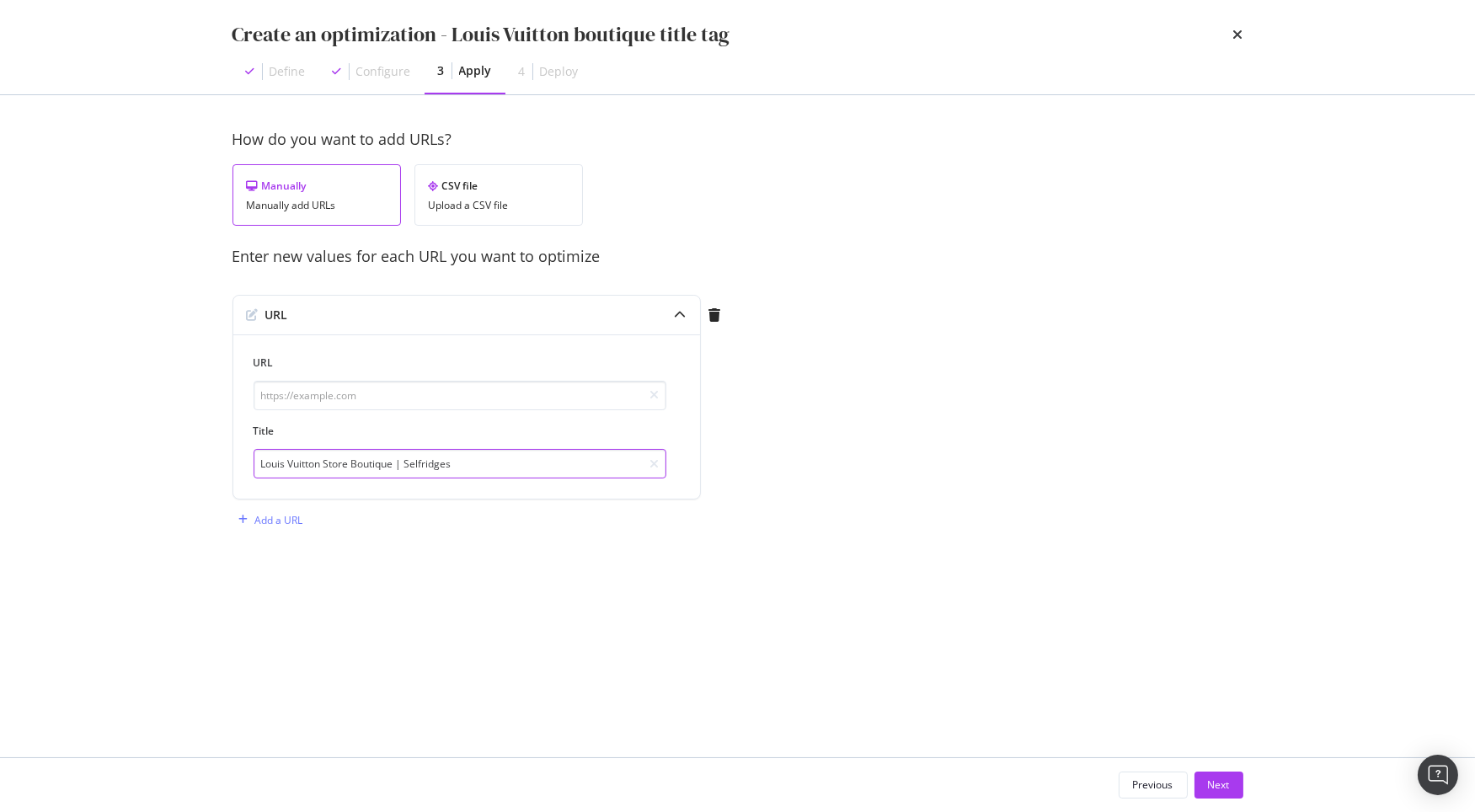
type input "Louis Vuitton Store Boutique | Selfridges"
click at [596, 572] on div "How do you want to add URLs? Manually Manually add URLs CSV file Upload a CSV f…" at bounding box center [738, 426] width 1011 height 595
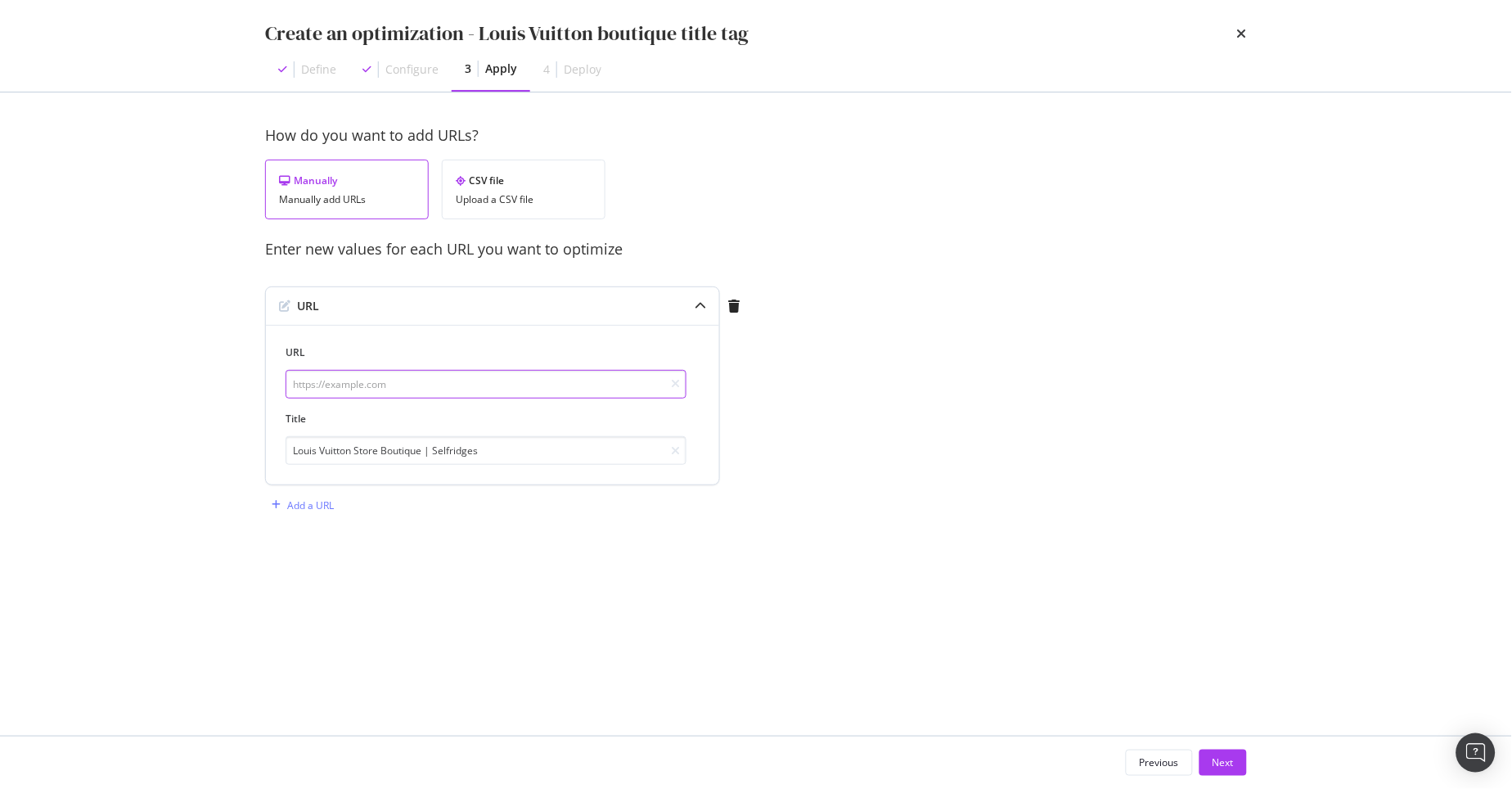
click at [318, 378] on input "modal" at bounding box center [486, 384] width 401 height 28
paste input "[URL][DOMAIN_NAME]"
type input "[URL][DOMAIN_NAME]"
click at [1235, 757] on button "Next" at bounding box center [1223, 763] width 48 height 27
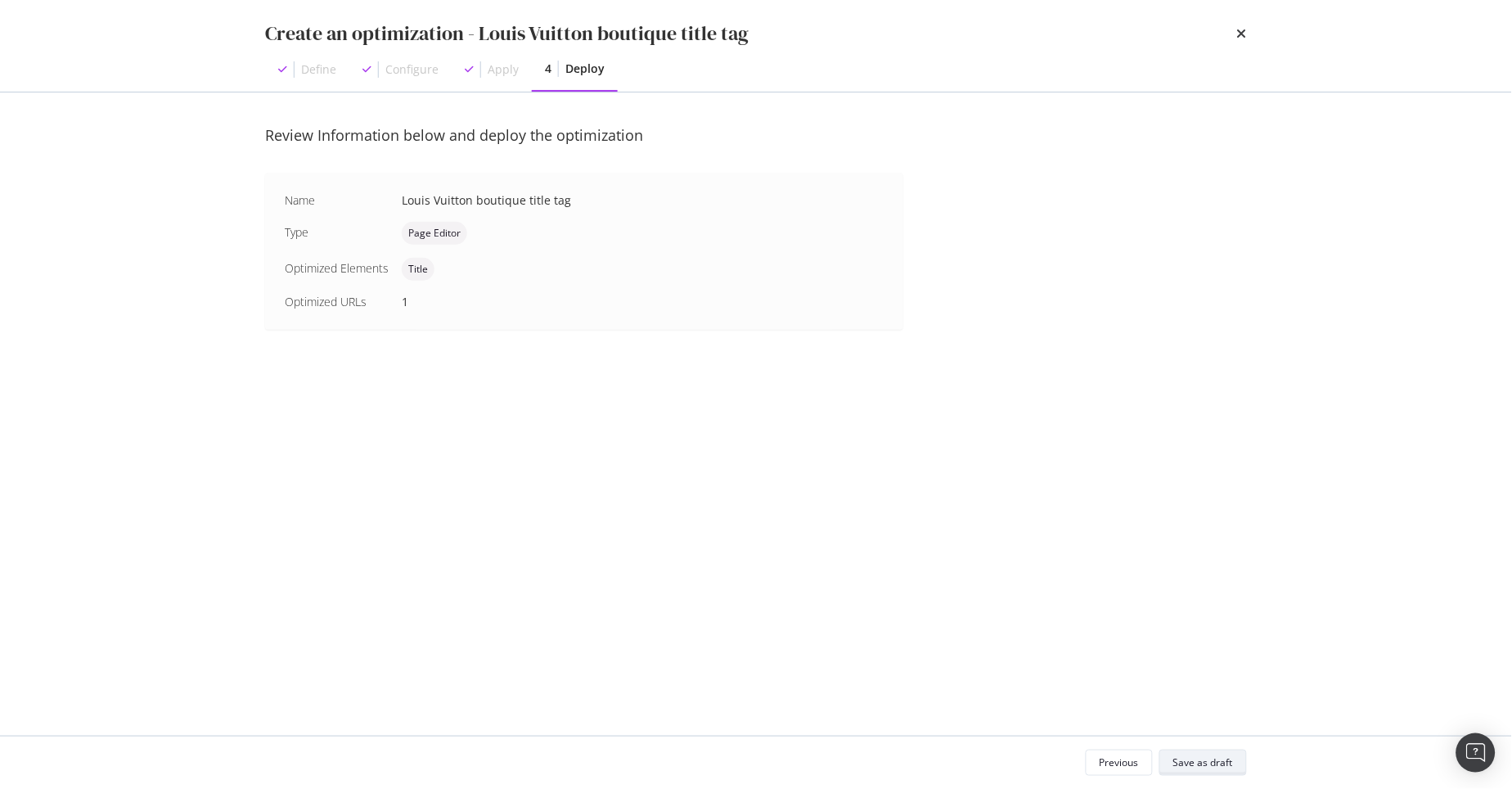
click at [1229, 758] on div "Save as draft" at bounding box center [1203, 762] width 59 height 14
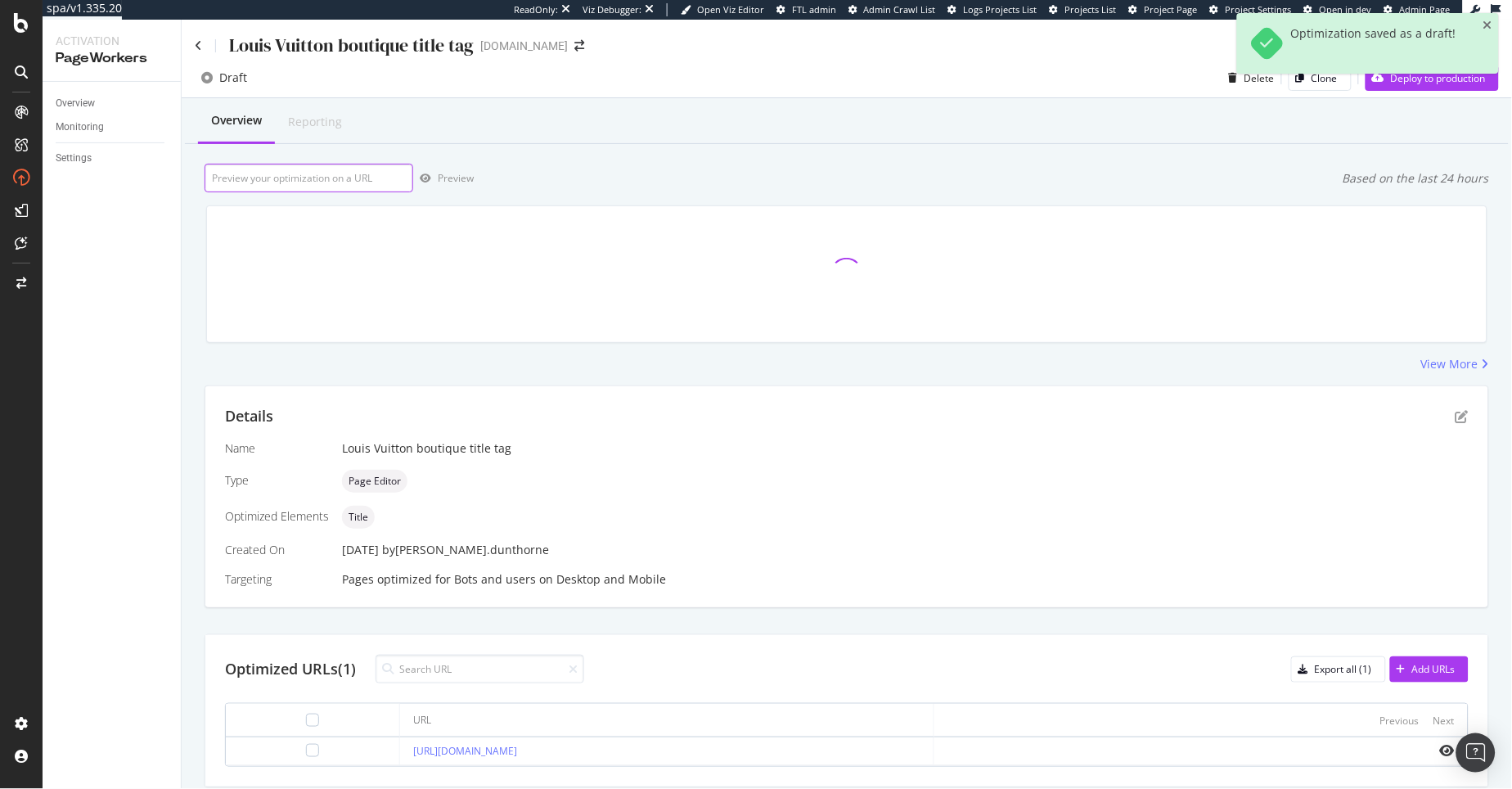
click at [324, 178] on input "url" at bounding box center [308, 178] width 208 height 28
paste input "[URL][DOMAIN_NAME]"
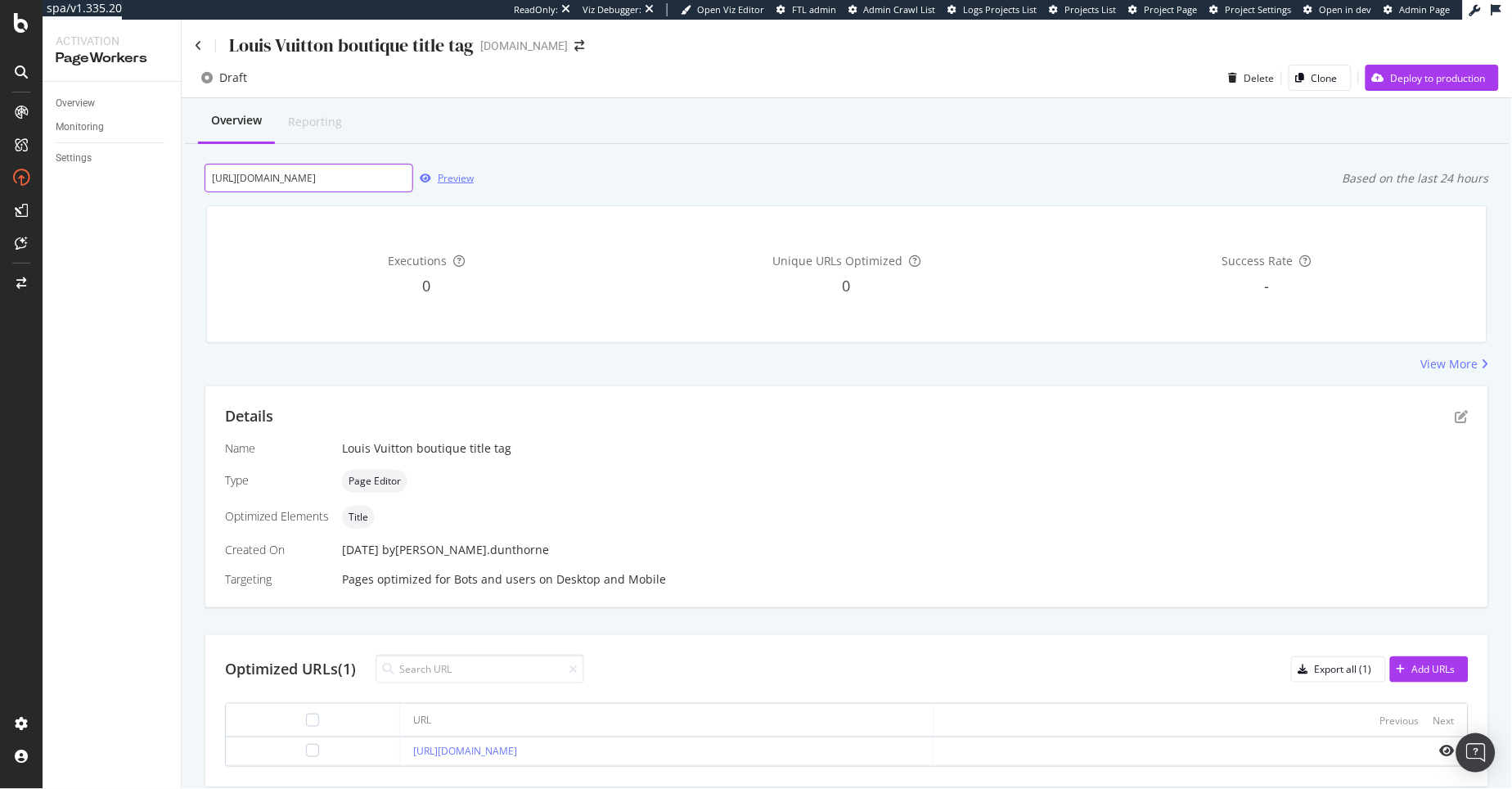
type input "[URL][DOMAIN_NAME]"
click at [466, 176] on div "Preview" at bounding box center [456, 178] width 36 height 14
click at [1413, 81] on div "Deploy to production" at bounding box center [1438, 78] width 95 height 14
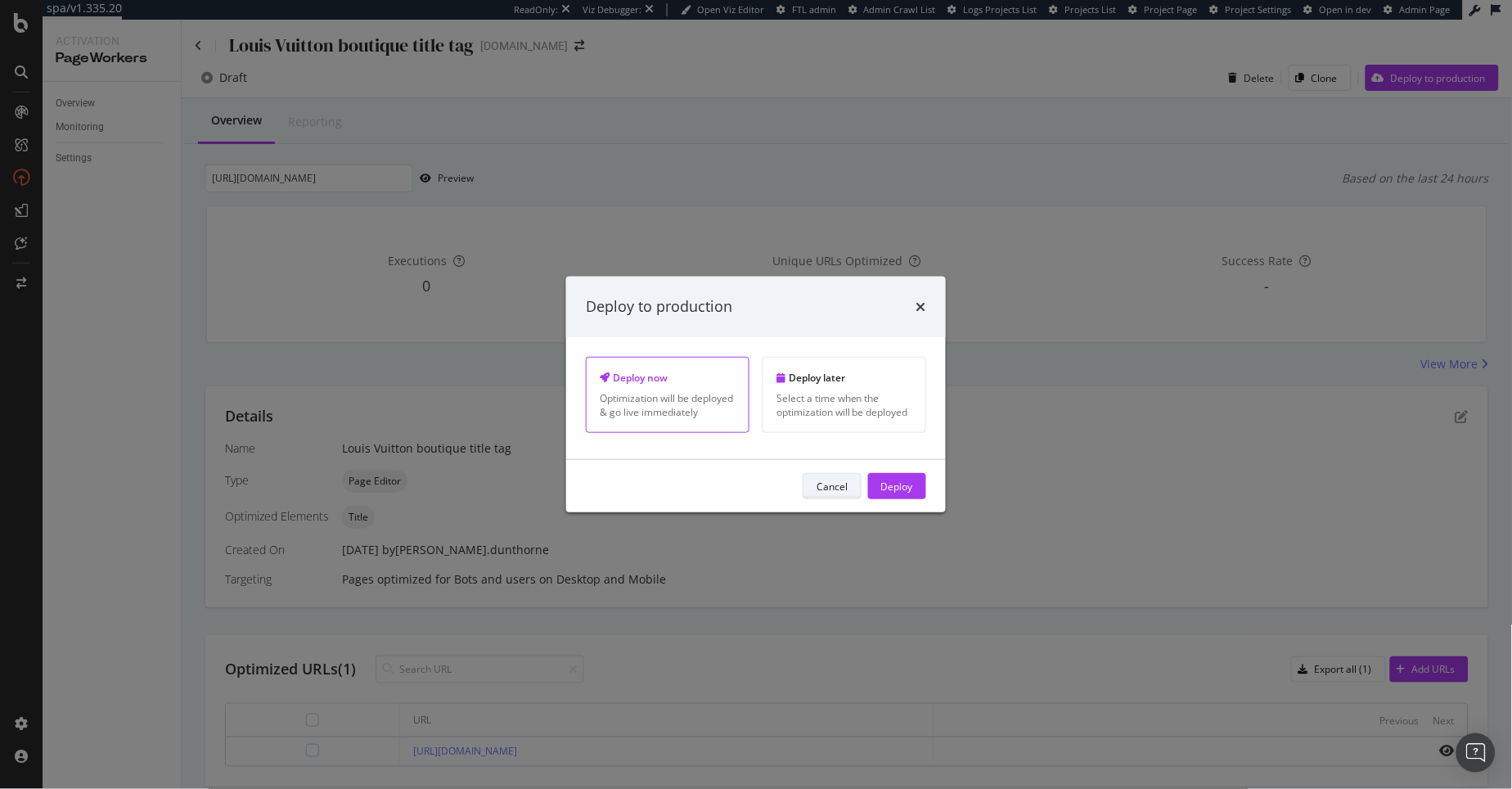
click at [830, 481] on div "Cancel" at bounding box center [831, 486] width 31 height 14
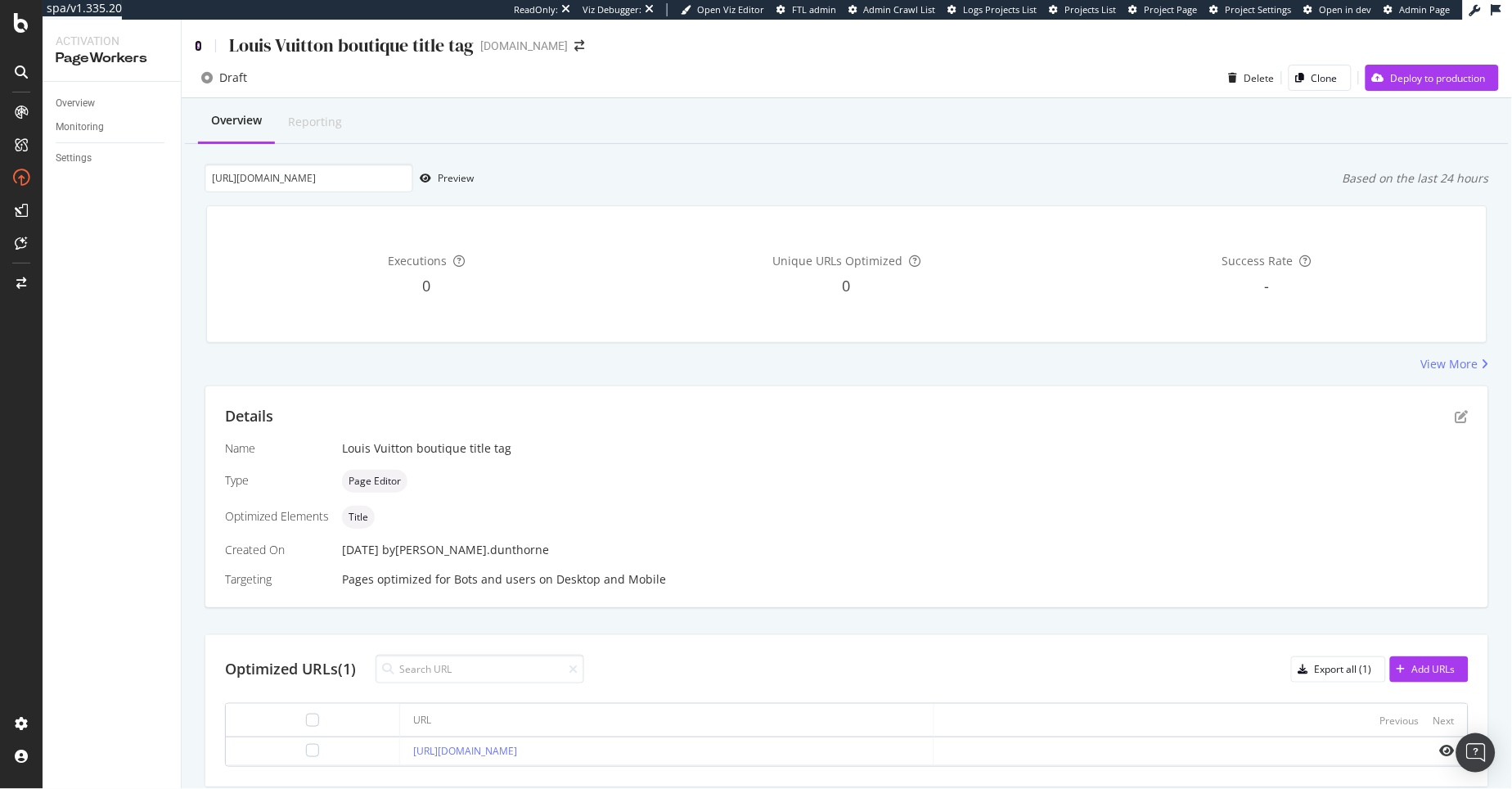
click at [196, 45] on icon at bounding box center [199, 45] width 7 height 12
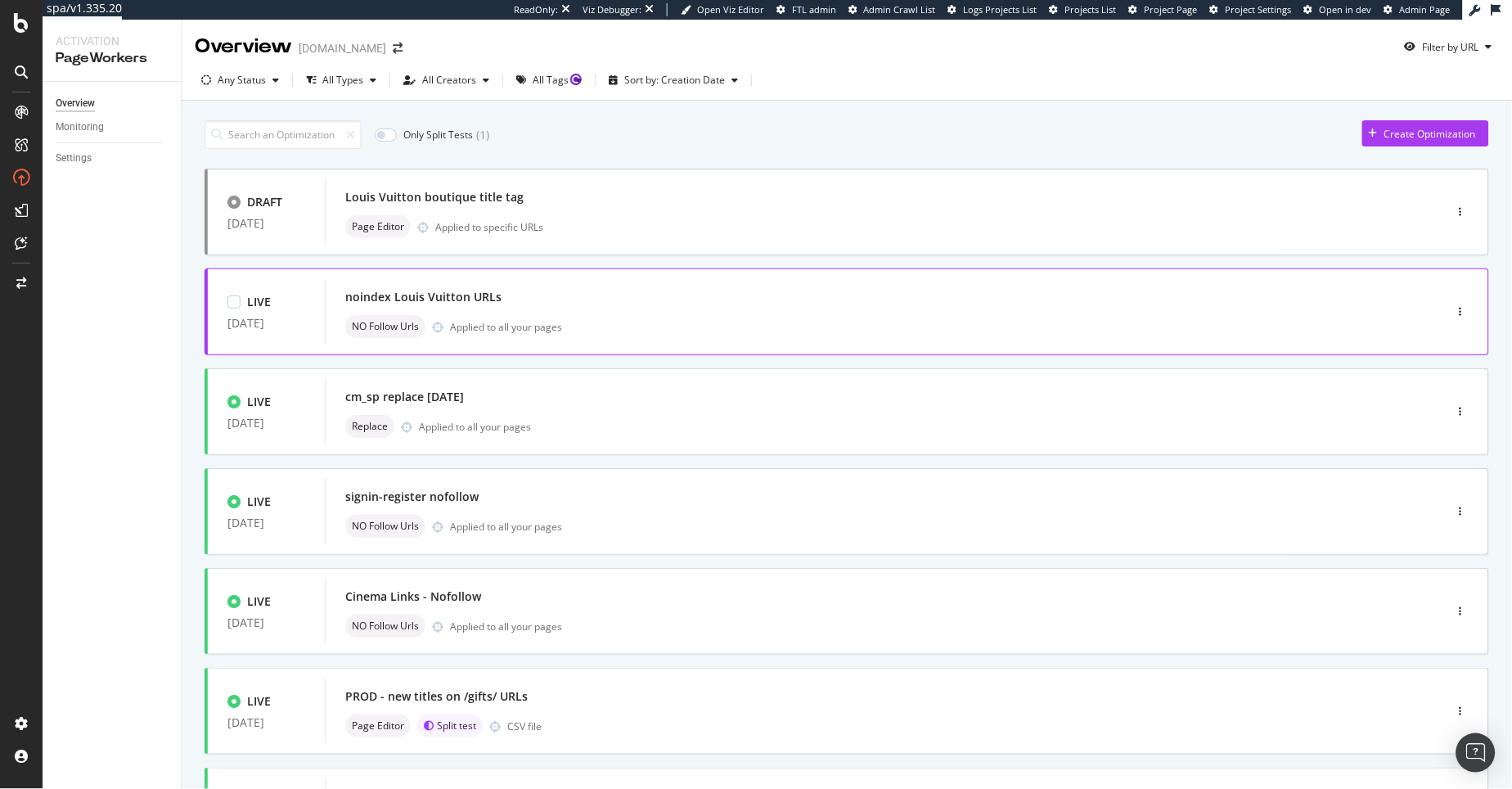
click at [558, 303] on div "noindex Louis Vuitton URLs" at bounding box center [860, 297] width 1029 height 23
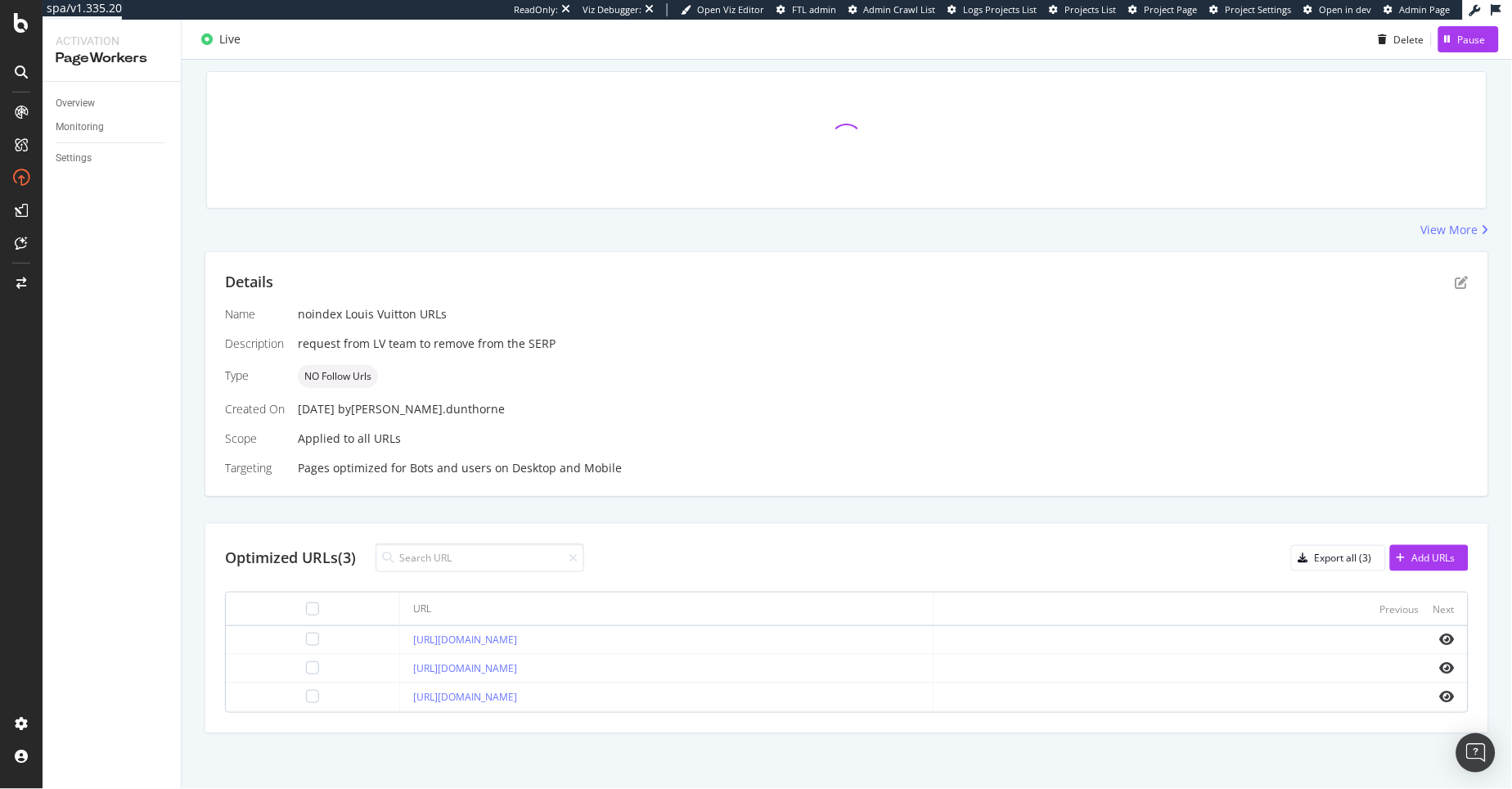
scroll to position [136, 0]
drag, startPoint x: 853, startPoint y: 668, endPoint x: 352, endPoint y: 661, distance: 501.0
click at [400, 661] on td "[URL][DOMAIN_NAME]" at bounding box center [666, 668] width 534 height 28
copy link "[URL][DOMAIN_NAME]"
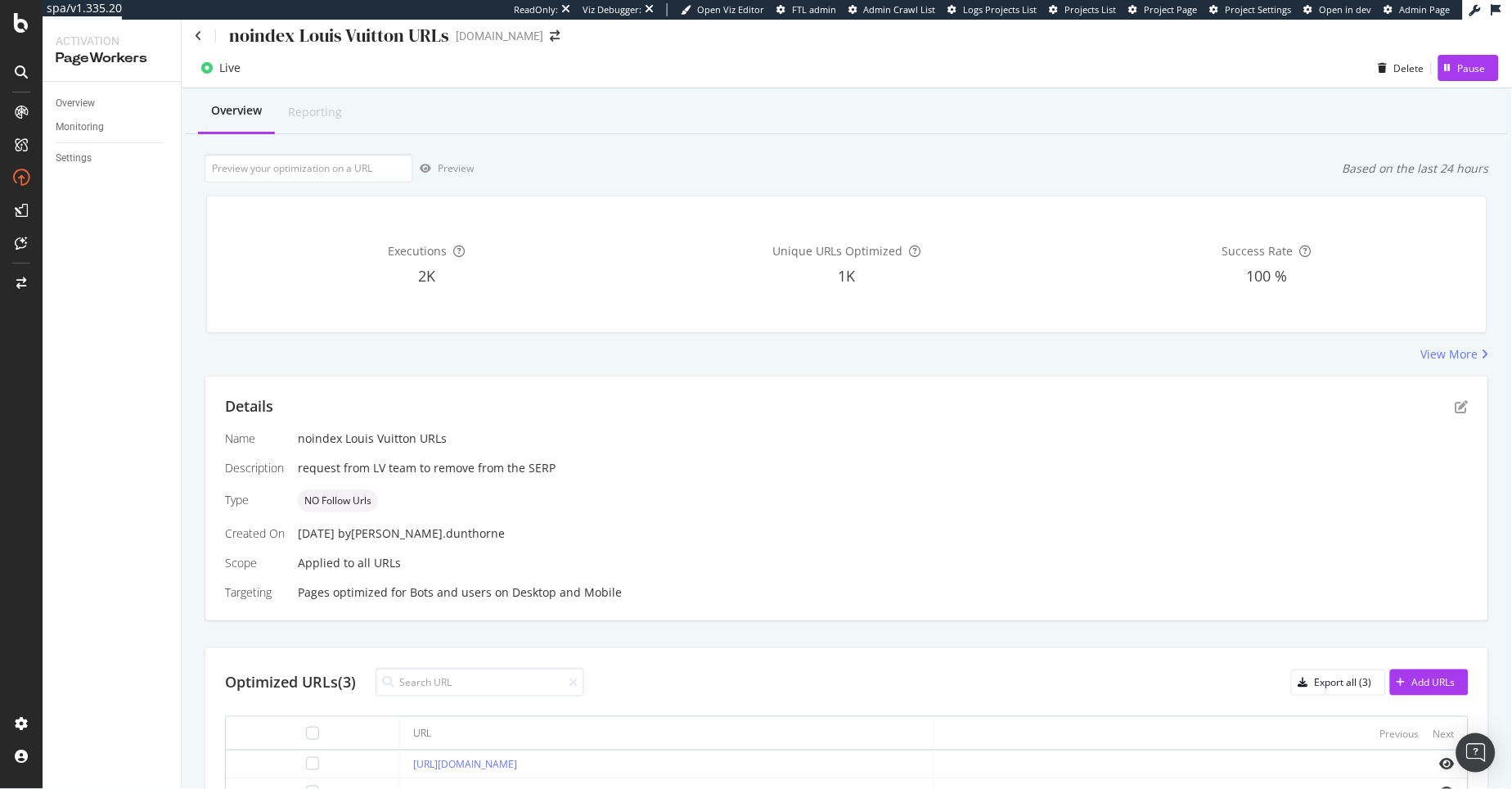
scroll to position [0, 0]
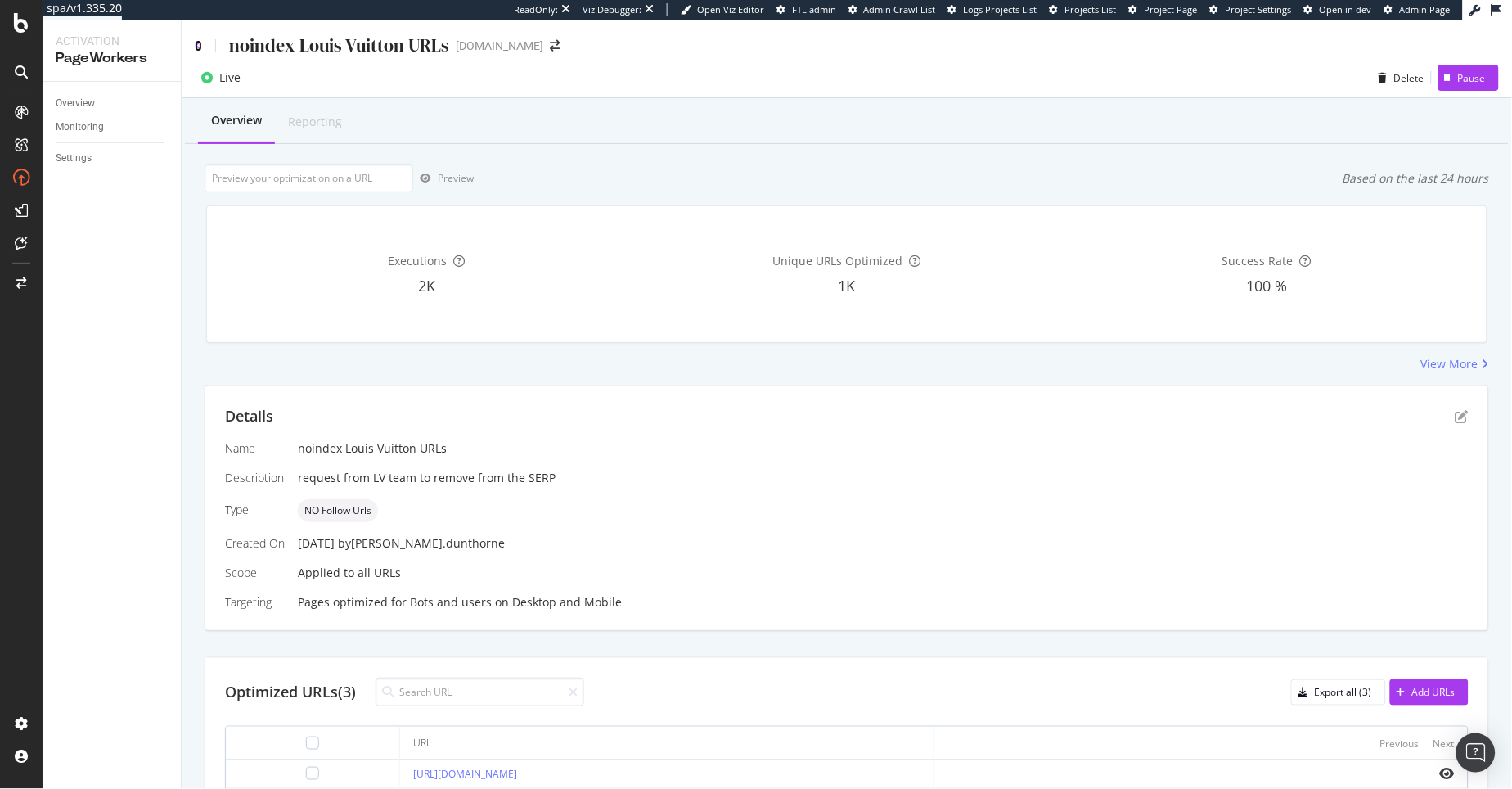
click at [198, 44] on icon at bounding box center [199, 45] width 7 height 12
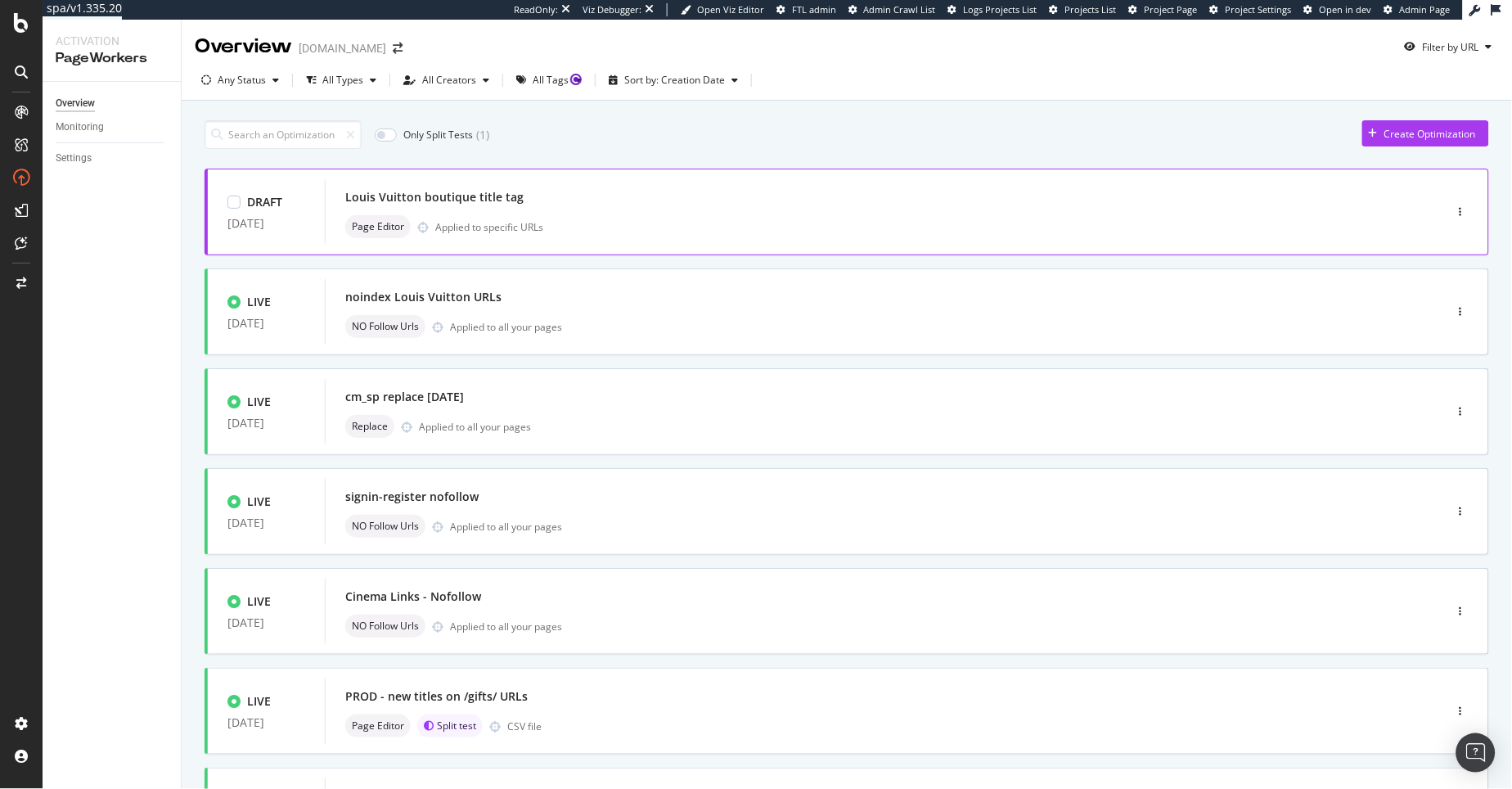
click at [768, 214] on div "Louis Vuitton boutique title tag Page Editor Applied to specific URLs" at bounding box center [860, 212] width 1029 height 52
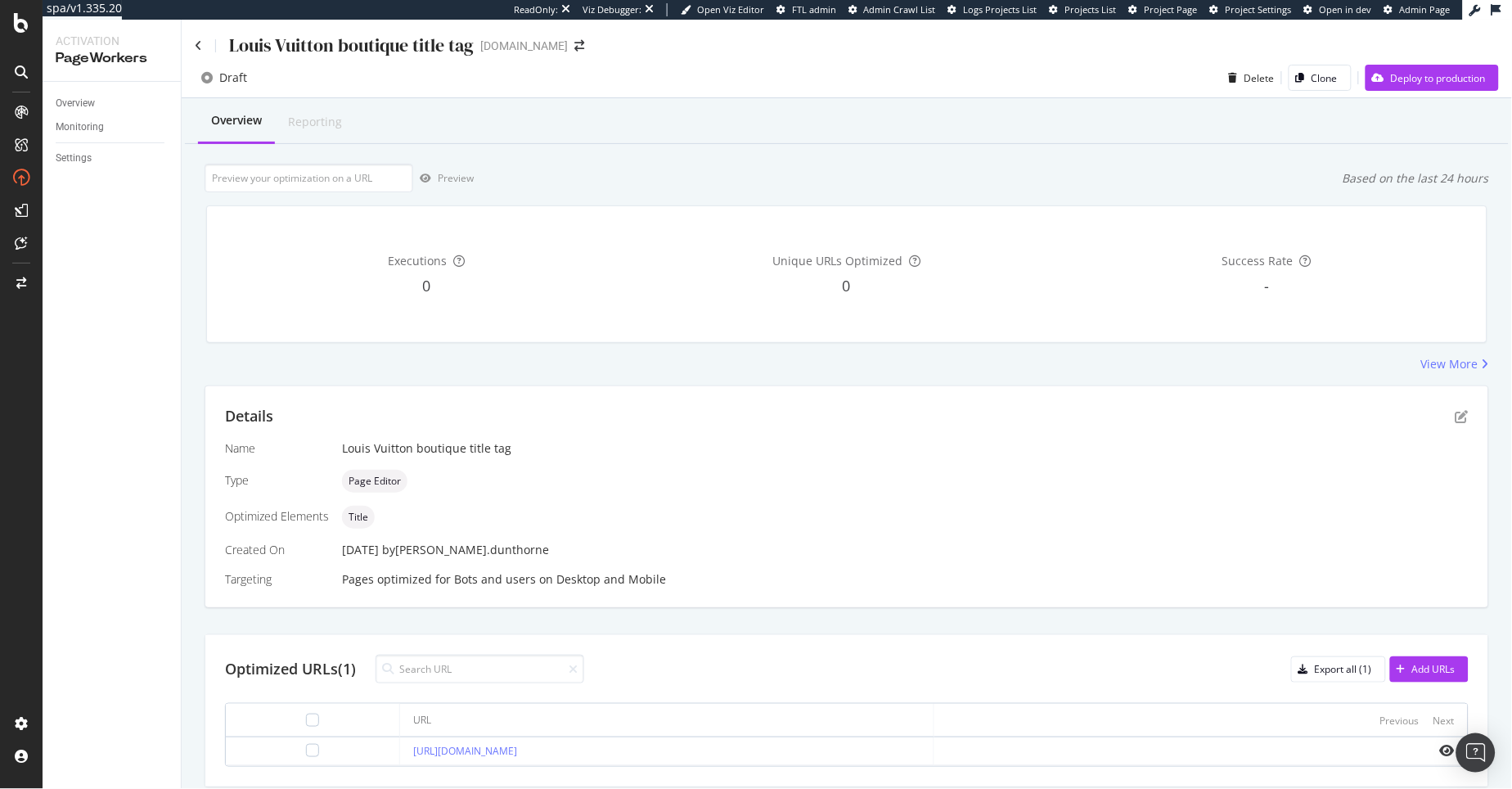
scroll to position [4, 0]
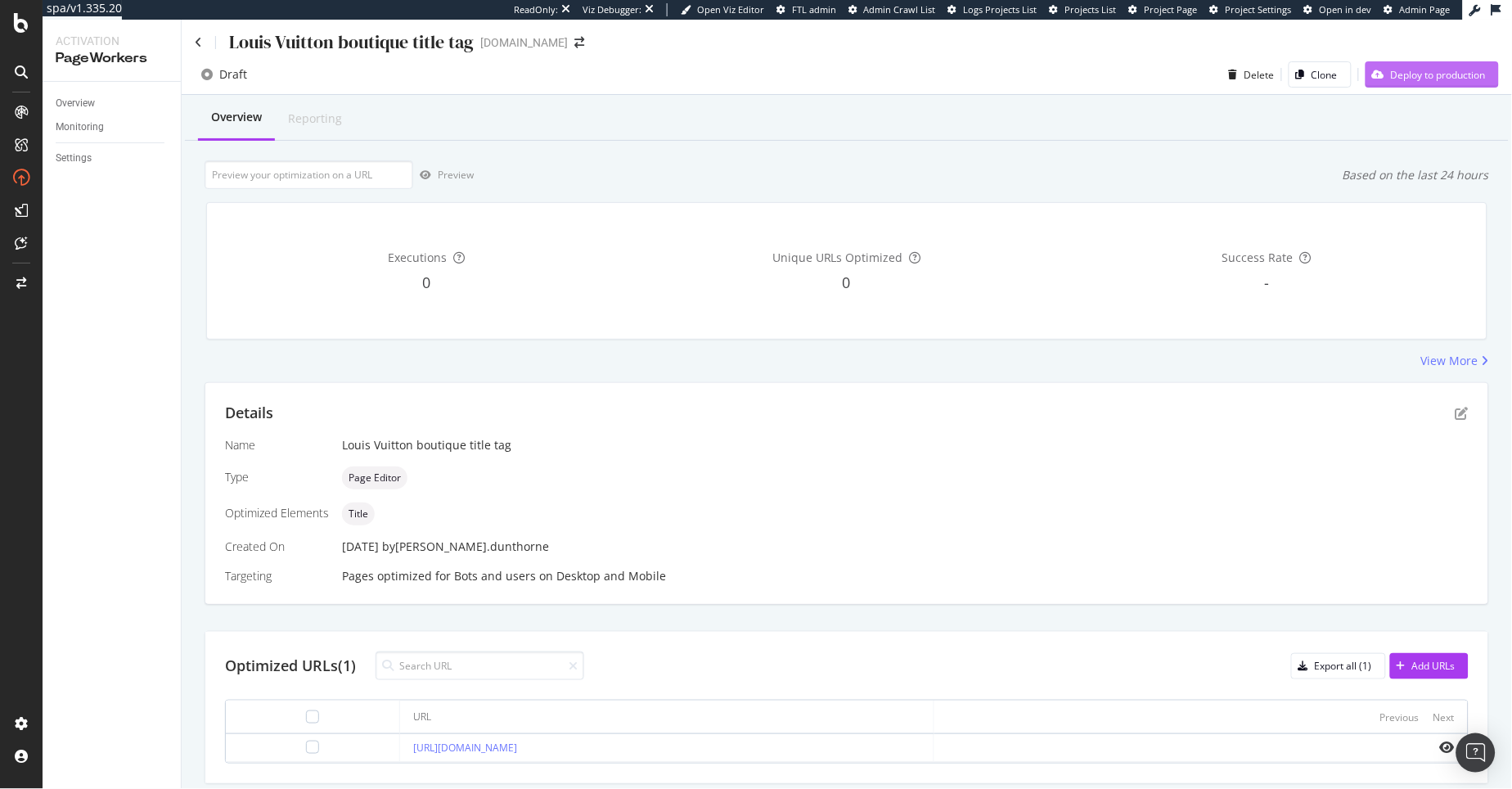
click at [1391, 77] on div "Deploy to production" at bounding box center [1438, 75] width 95 height 14
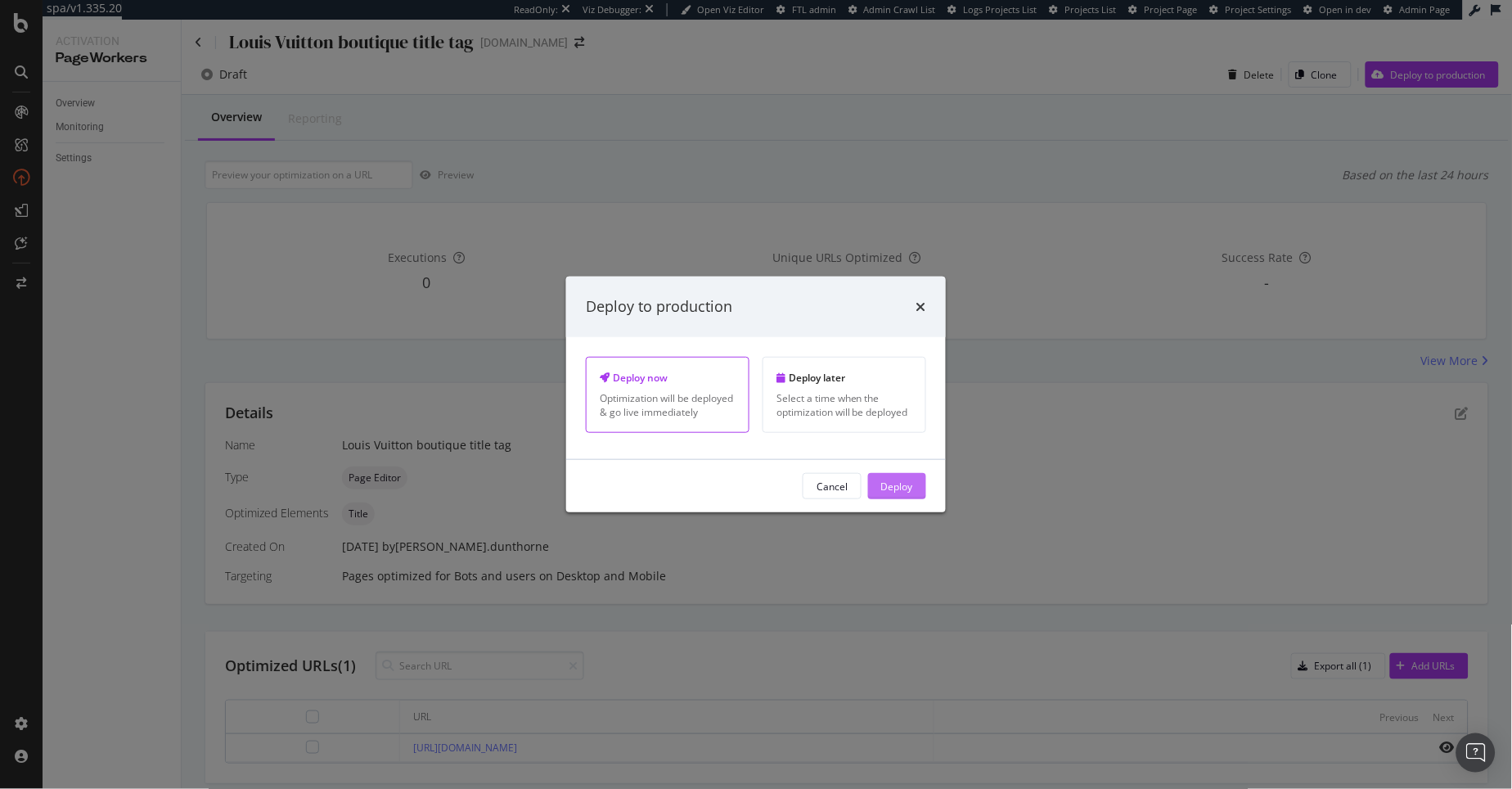
click at [886, 484] on div "Deploy" at bounding box center [897, 486] width 32 height 14
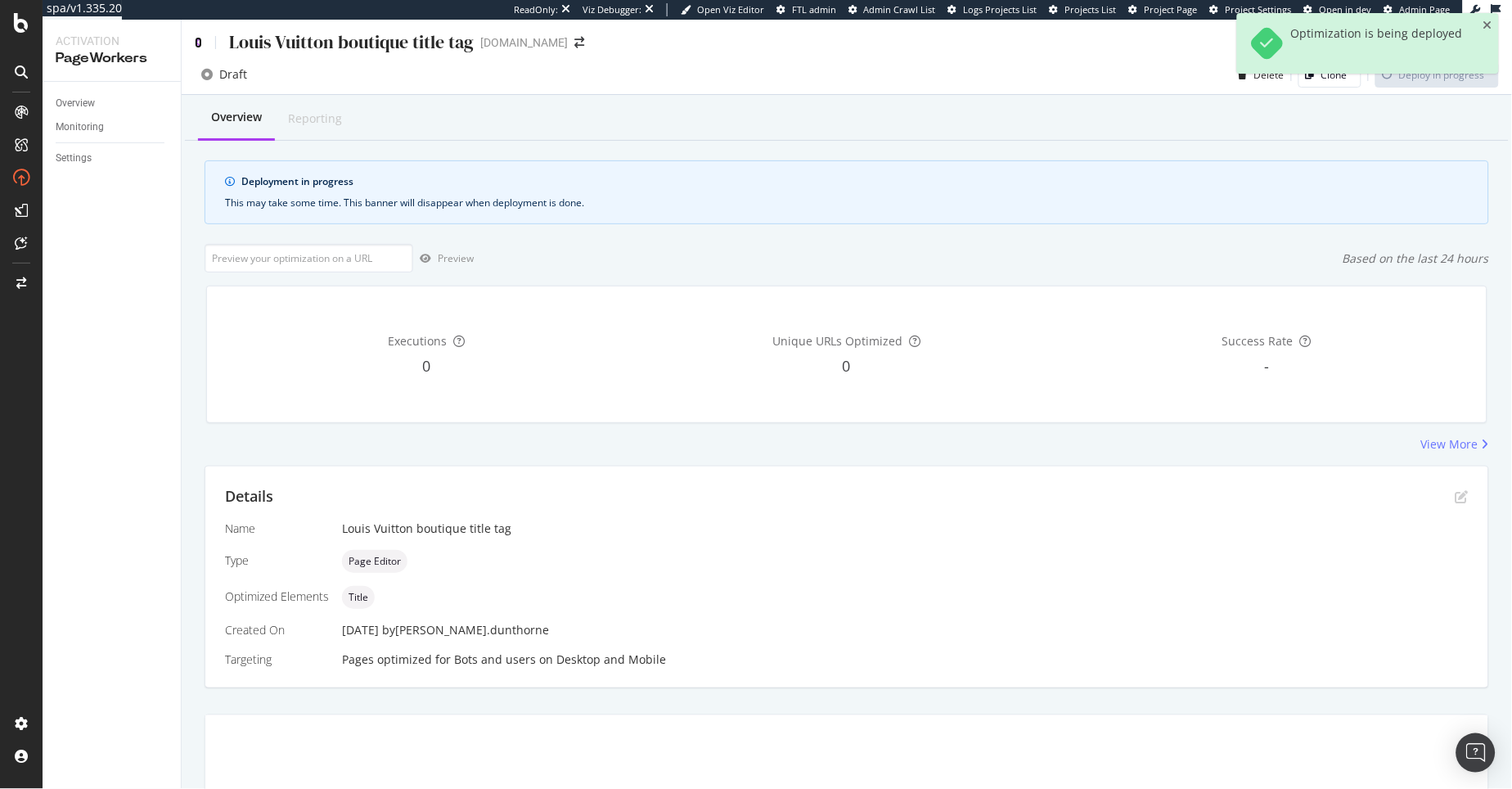
click at [198, 37] on icon at bounding box center [199, 43] width 7 height 12
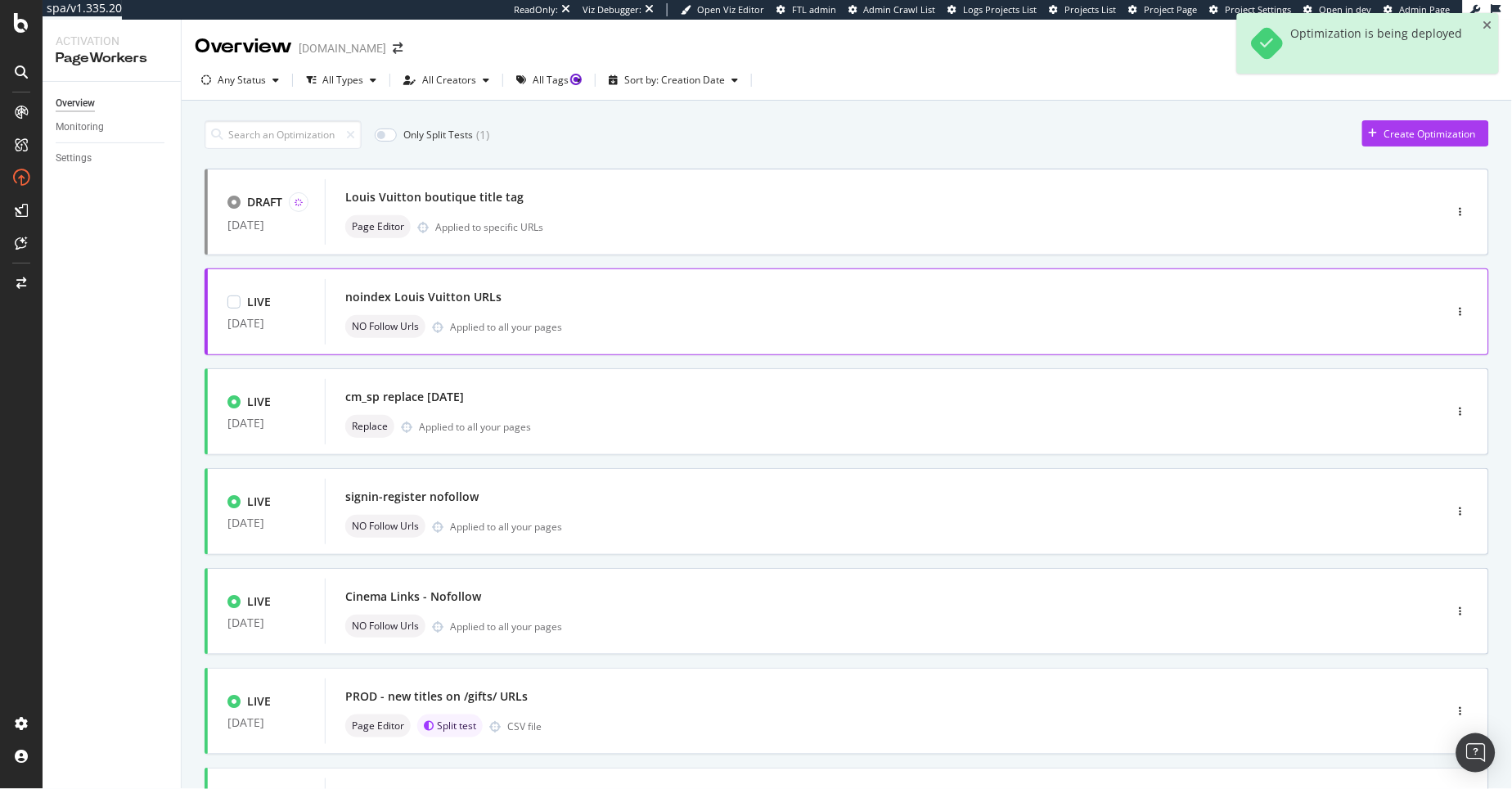
click at [516, 315] on div "NO Follow Urls Applied to all your pages" at bounding box center [860, 326] width 1029 height 23
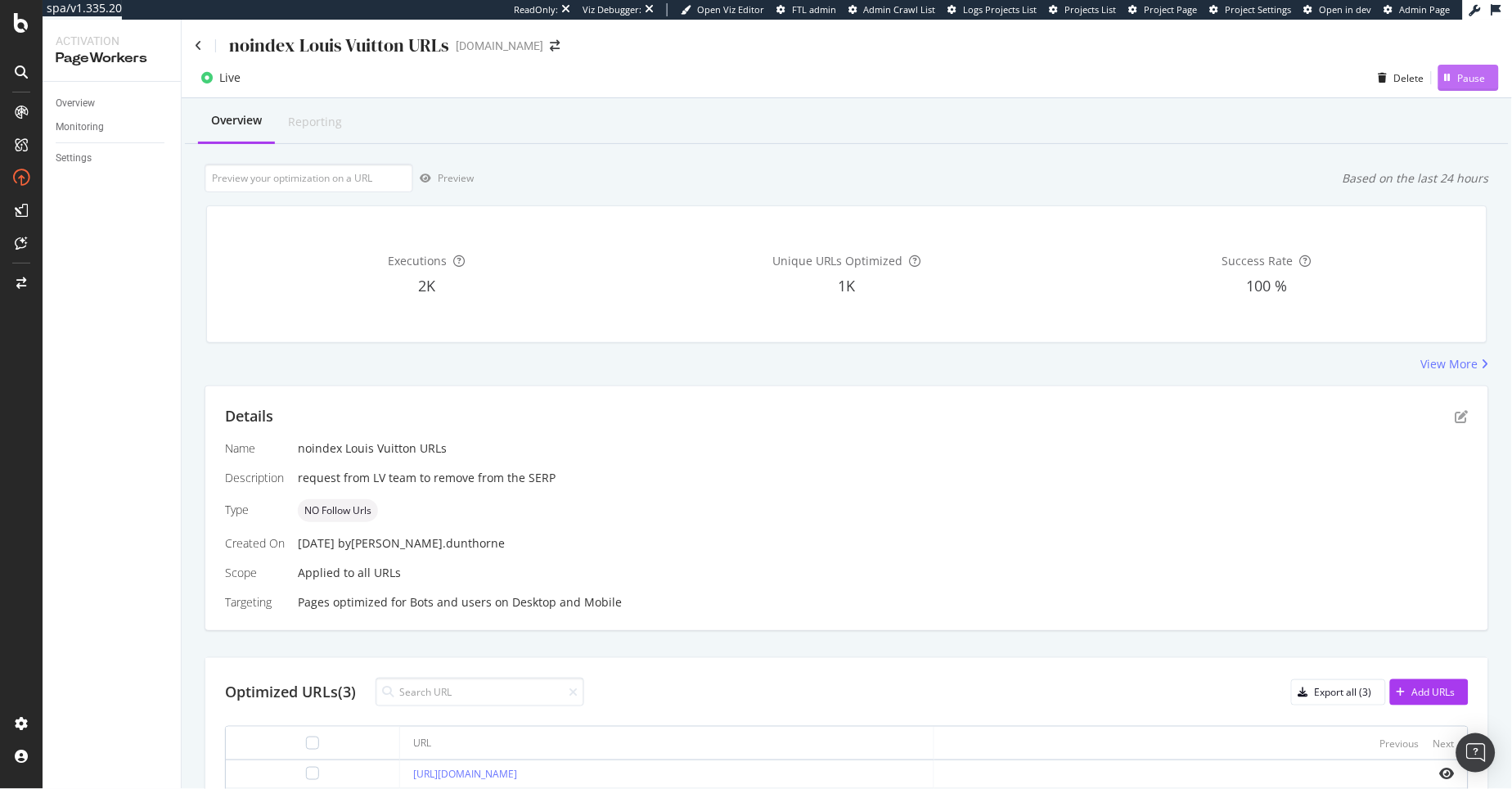
click at [1431, 74] on div "Pause" at bounding box center [1471, 78] width 27 height 14
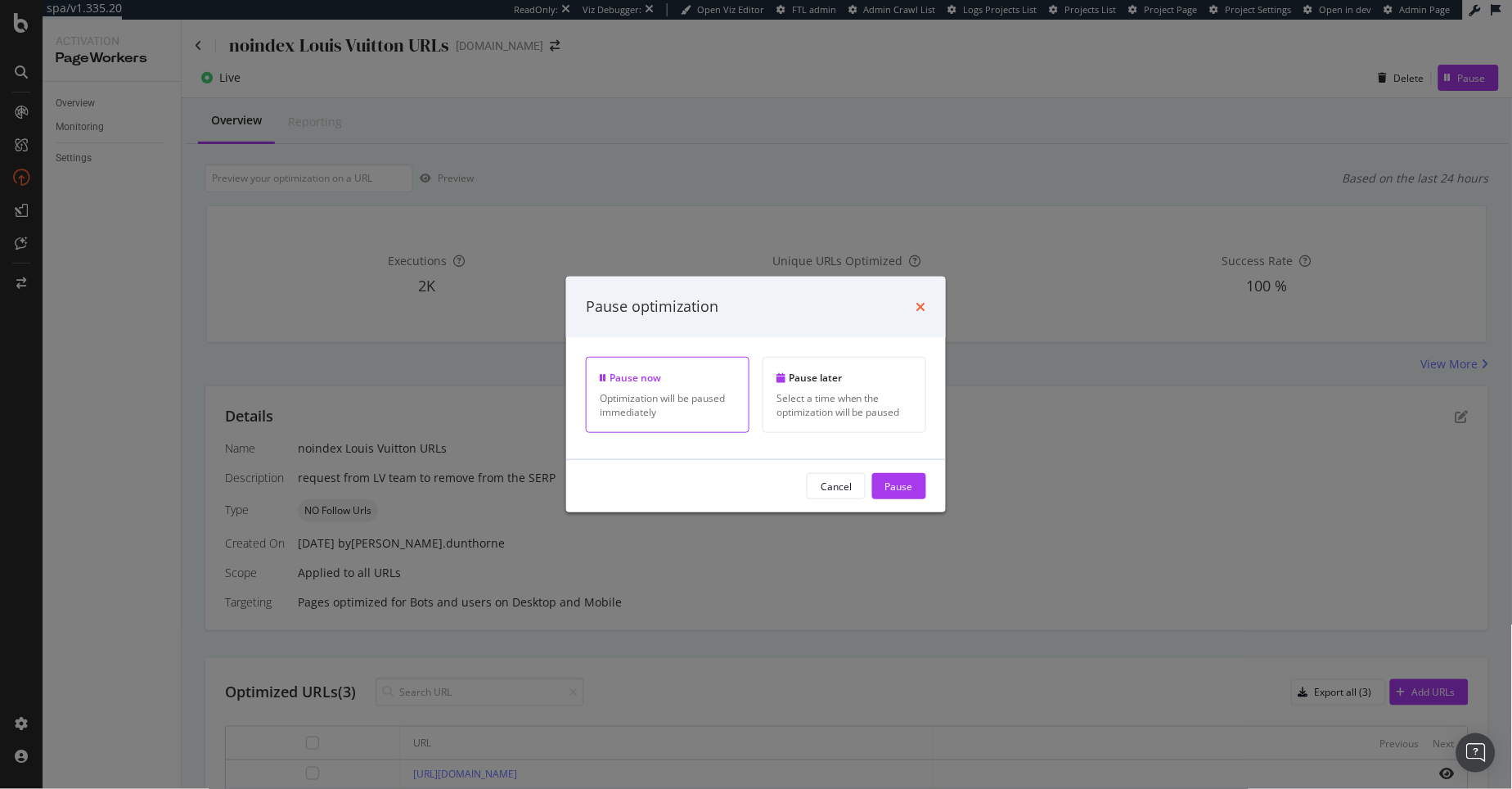
click at [922, 303] on icon "times" at bounding box center [921, 307] width 10 height 13
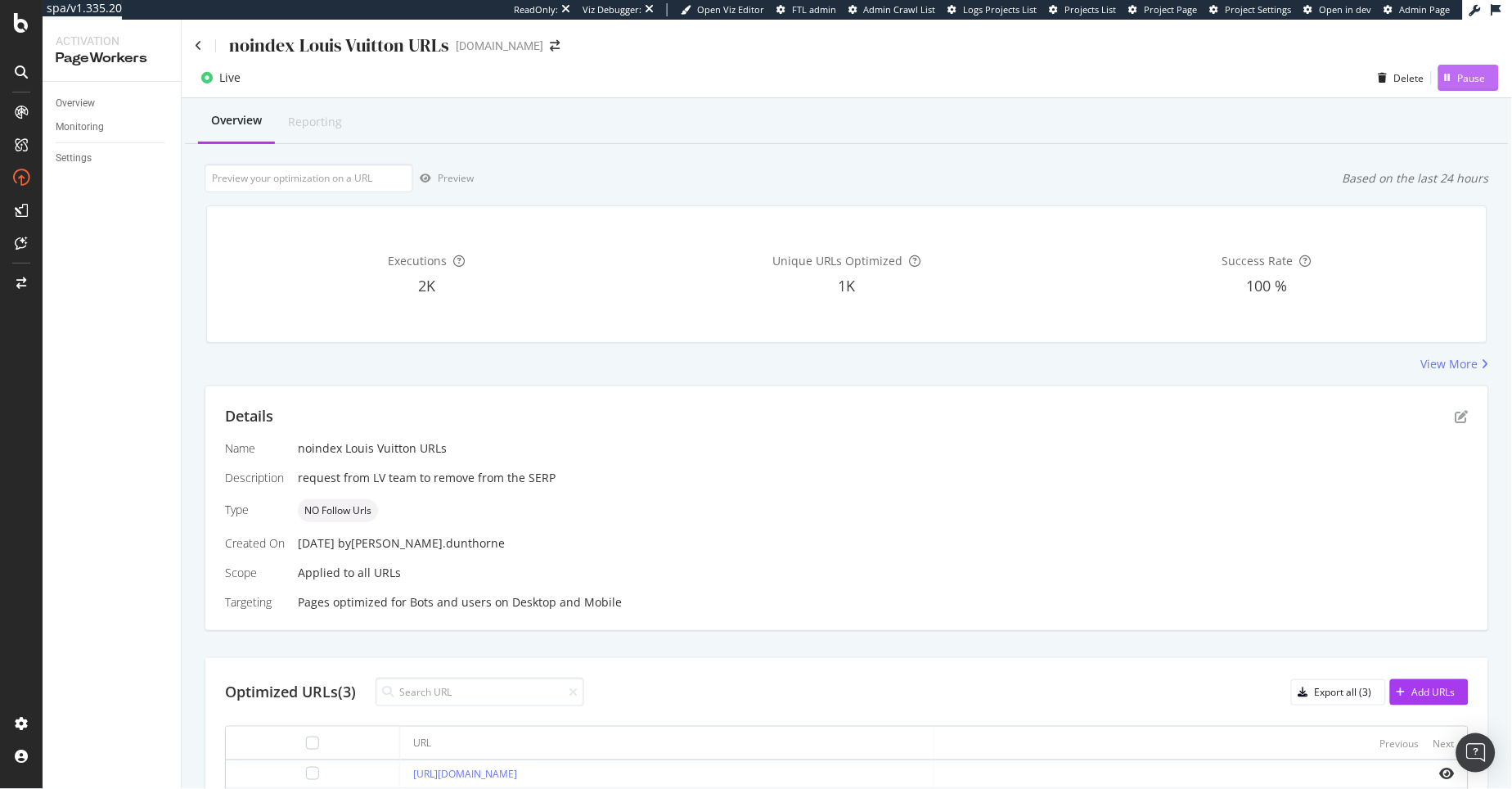
click at [1431, 80] on div "Pause" at bounding box center [1471, 78] width 27 height 14
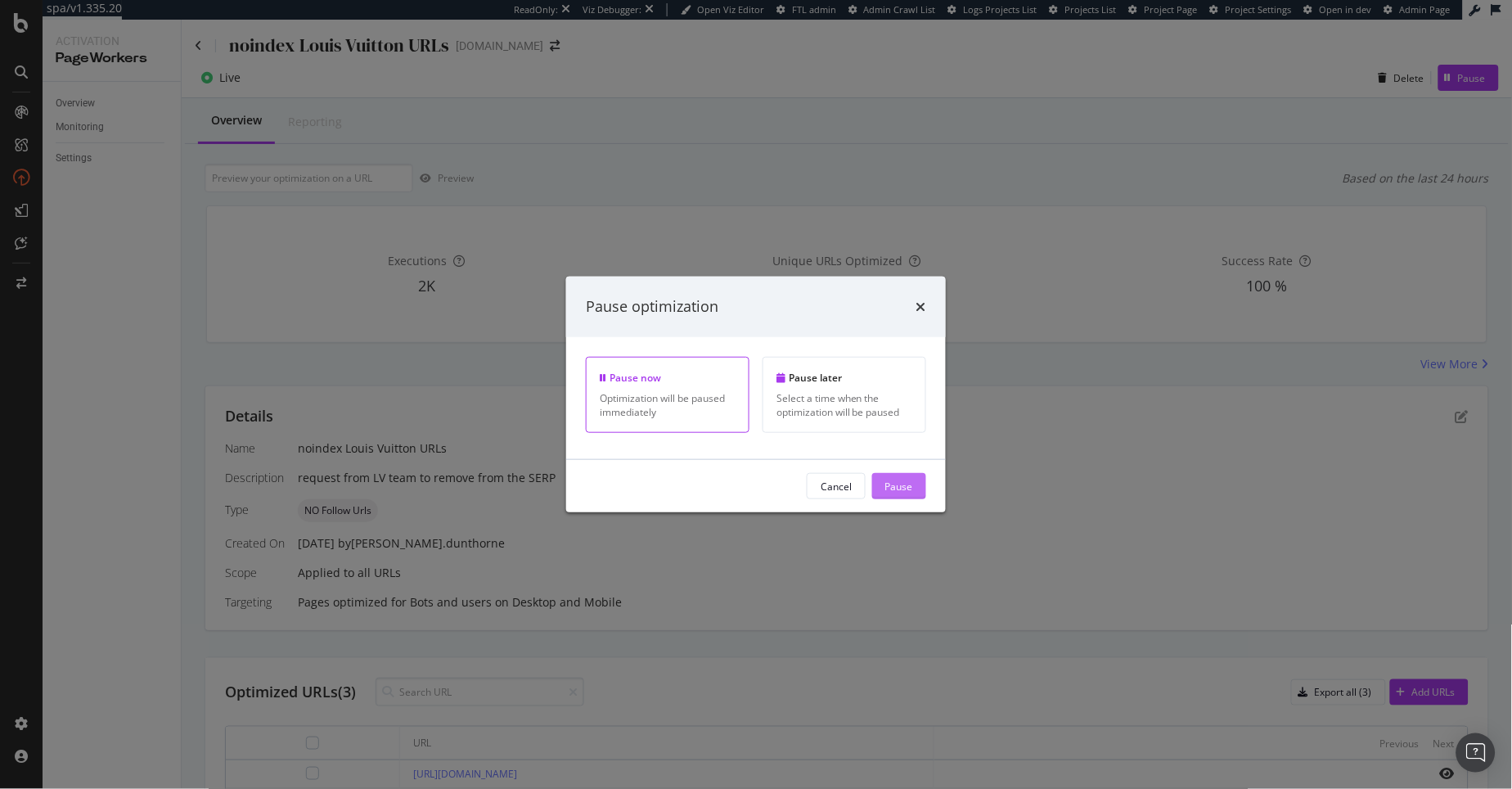
click at [911, 495] on div "Pause" at bounding box center [899, 486] width 27 height 25
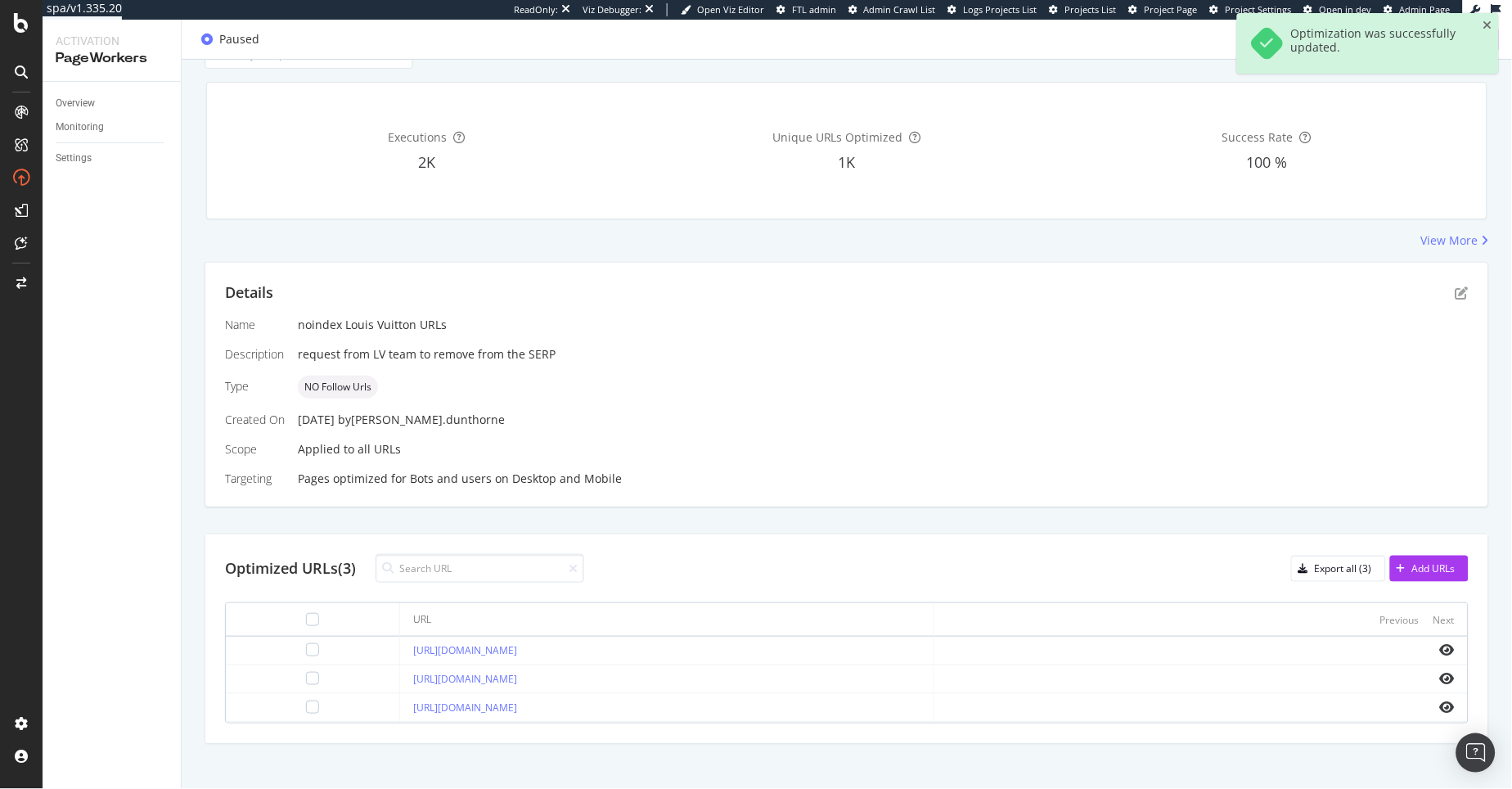
scroll to position [136, 0]
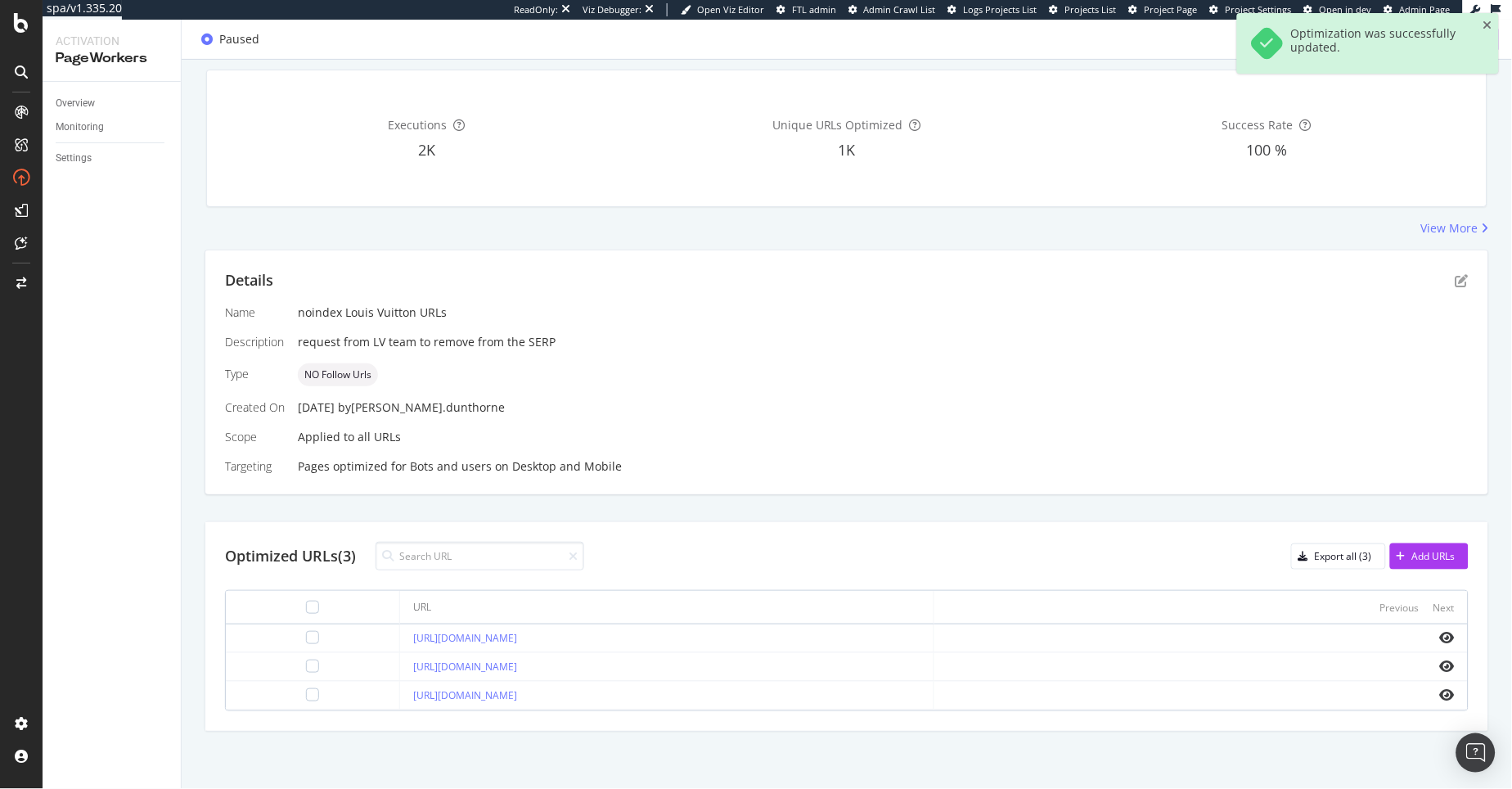
drag, startPoint x: 908, startPoint y: 633, endPoint x: 374, endPoint y: 628, distance: 534.0
click at [400, 628] on td "[URL][DOMAIN_NAME]" at bounding box center [666, 638] width 534 height 28
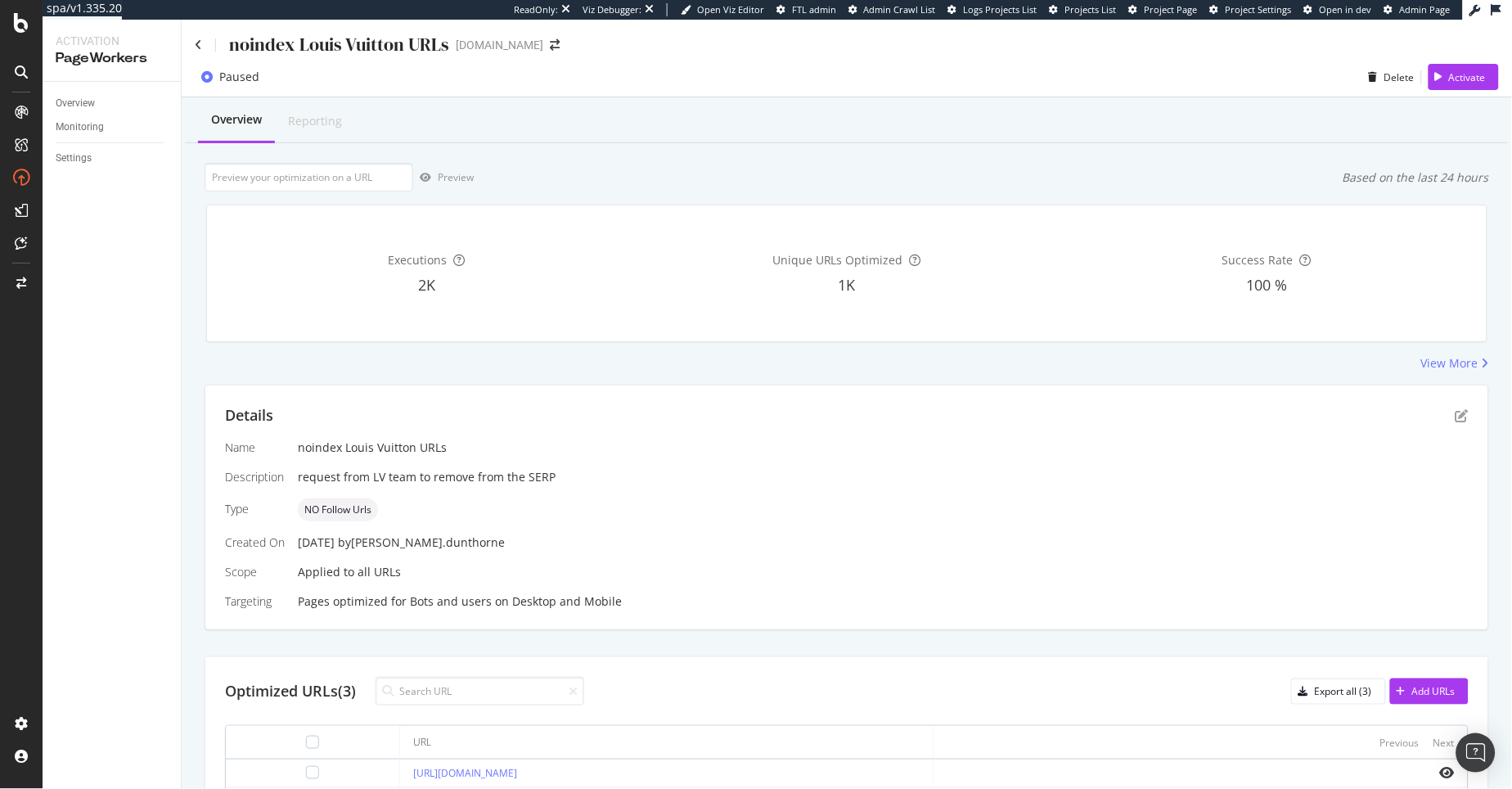
scroll to position [0, 0]
click at [1431, 420] on icon "pen-to-square" at bounding box center [1461, 416] width 13 height 13
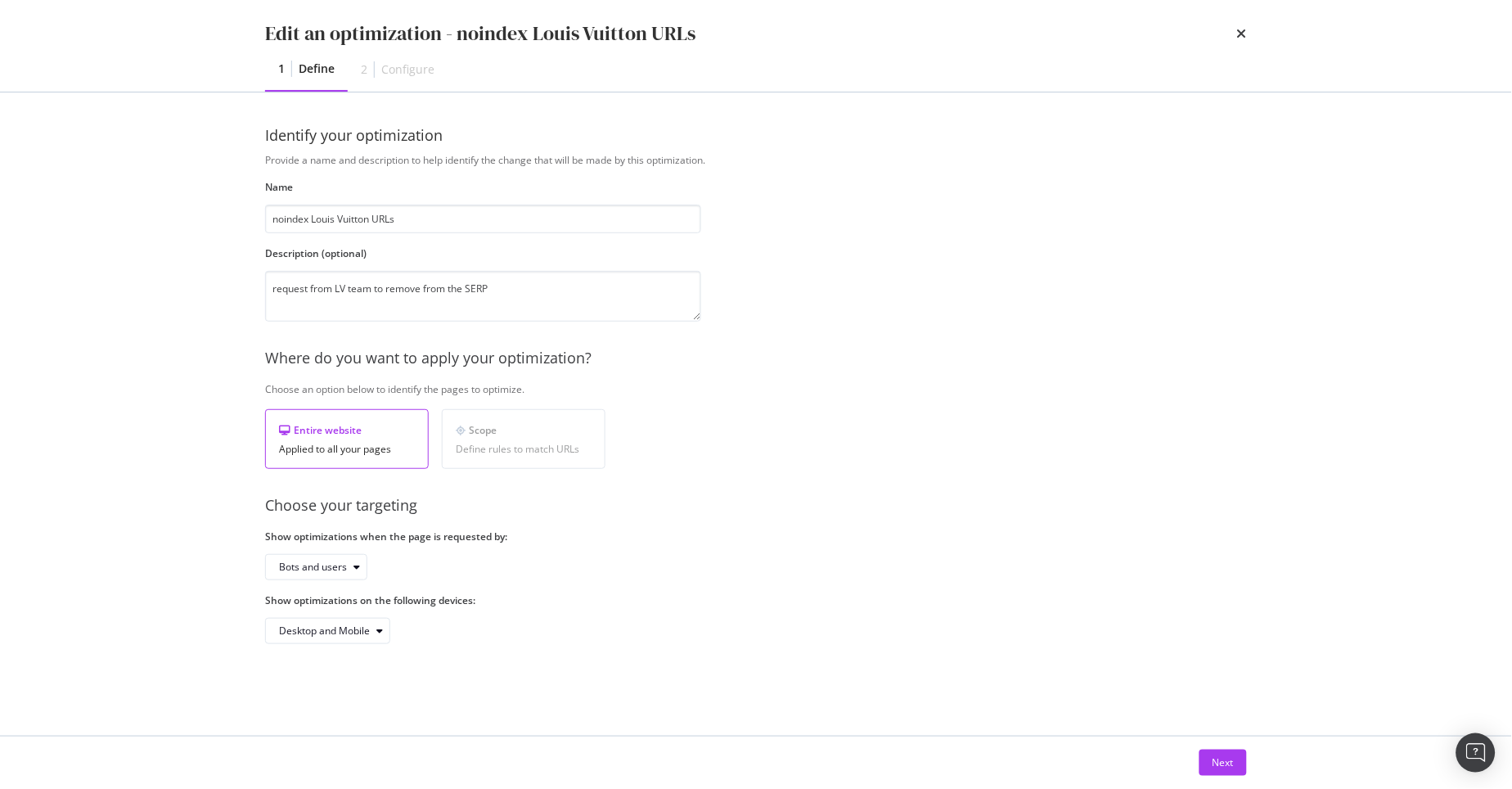
click at [503, 451] on div "Define rules to match URLs" at bounding box center [523, 449] width 136 height 12
click at [791, 317] on div "Provide a name and description to help identify the change that will be made by…" at bounding box center [756, 399] width 982 height 491
click at [533, 431] on div "Scope" at bounding box center [523, 430] width 136 height 14
click at [1241, 32] on icon "times" at bounding box center [1242, 33] width 10 height 13
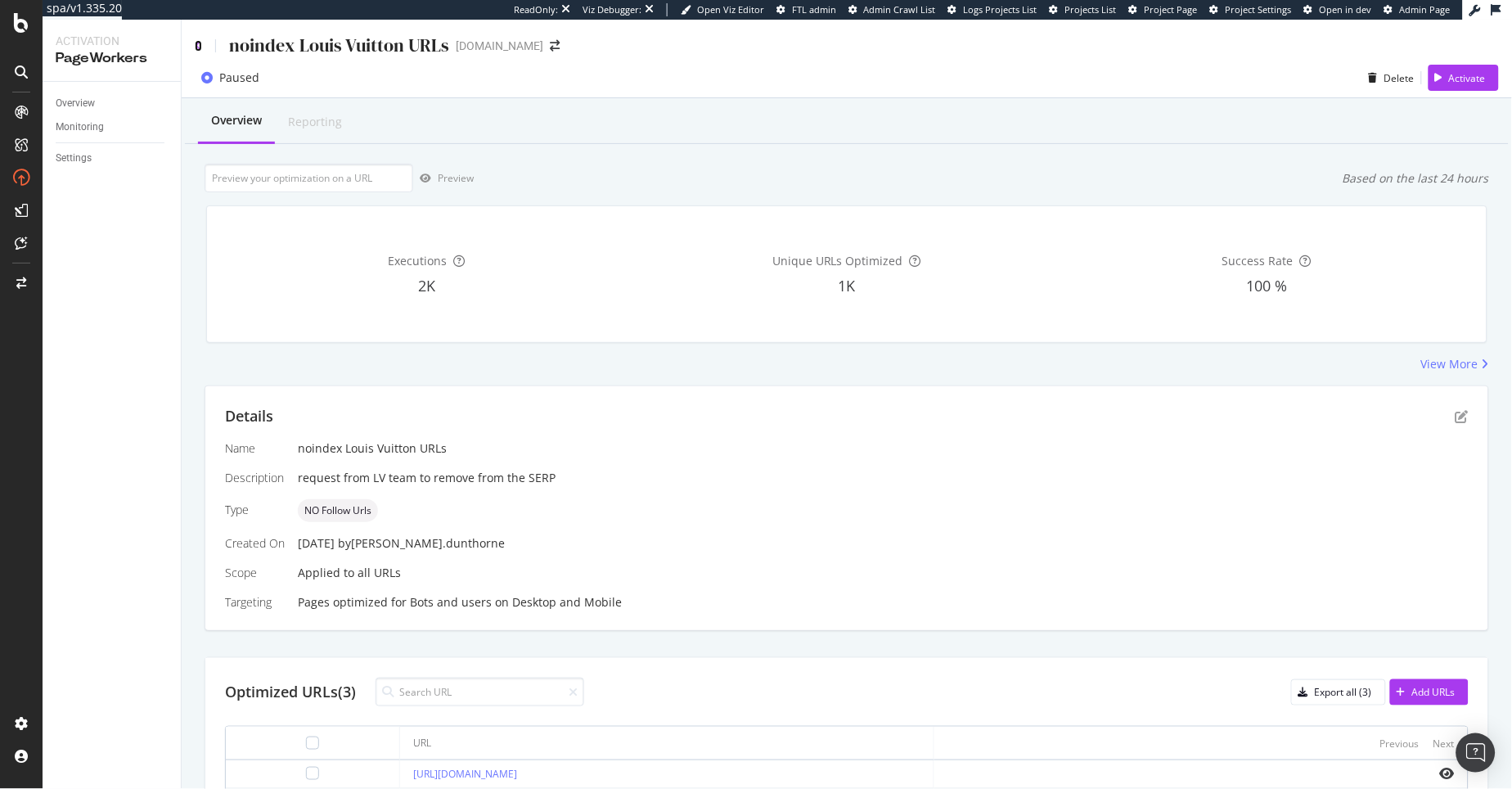
click at [195, 45] on icon at bounding box center [199, 45] width 7 height 12
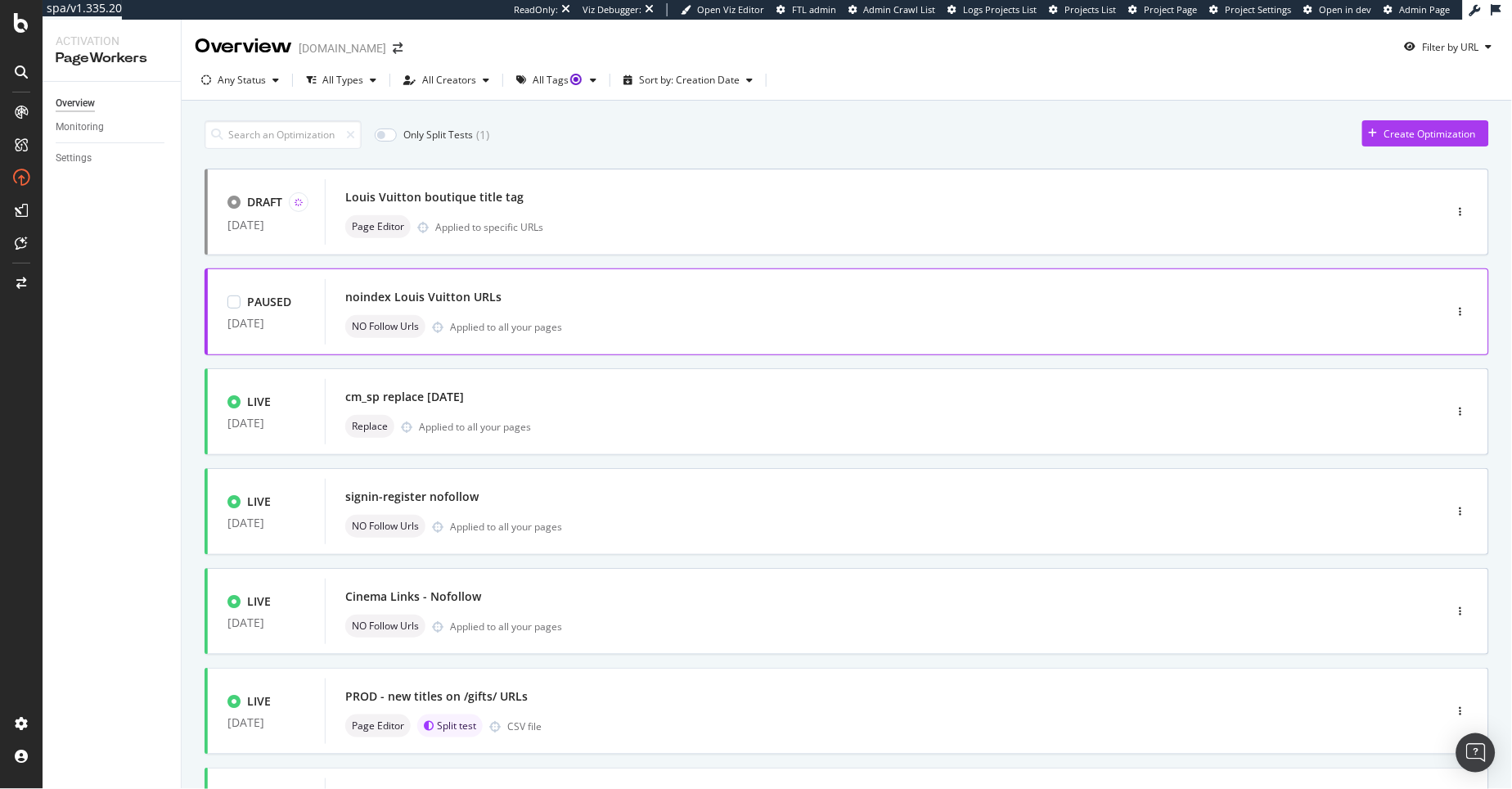
click at [678, 285] on div "noindex Louis Vuitton URLs" at bounding box center [860, 297] width 1029 height 23
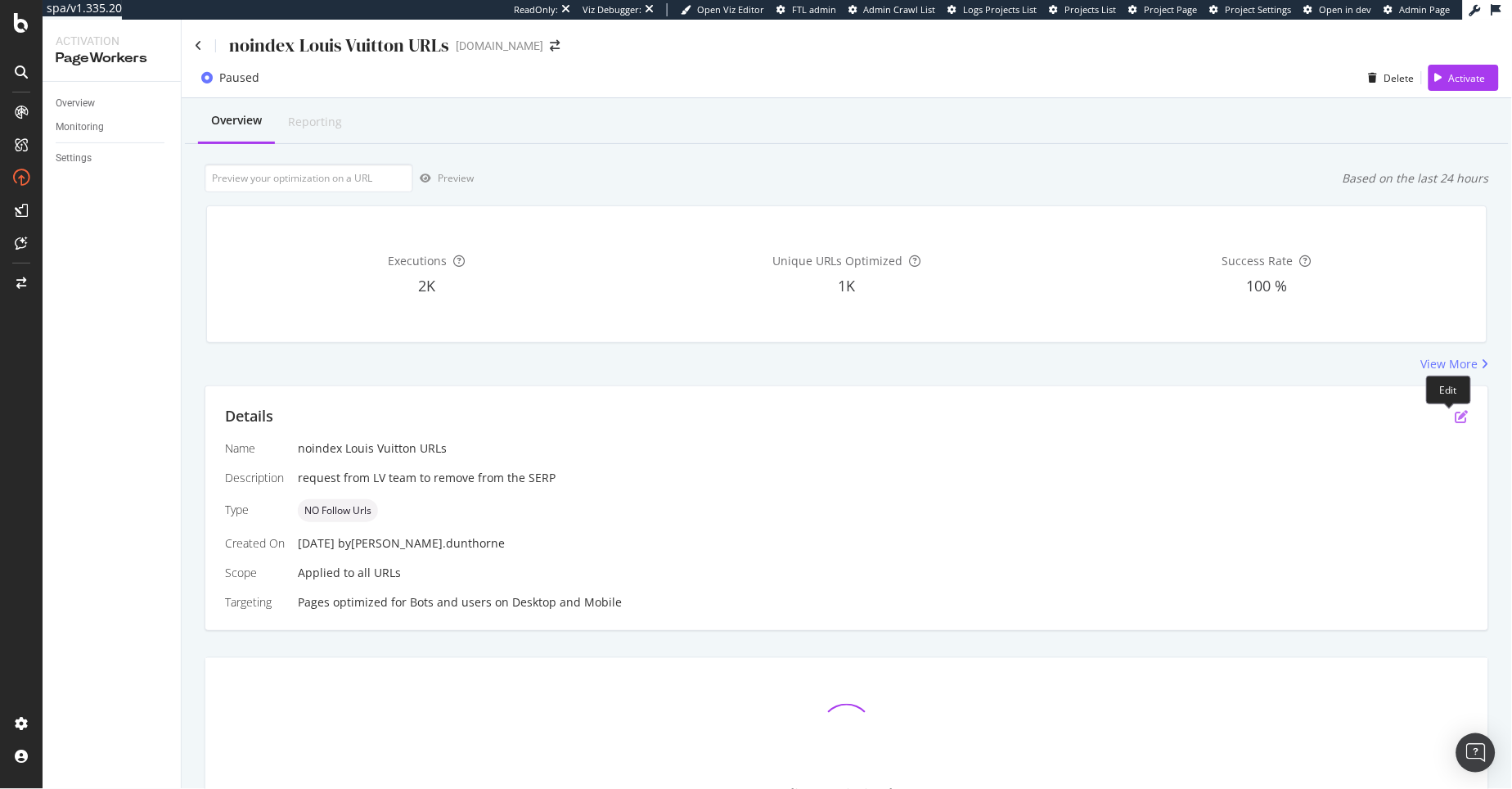
click at [1431, 419] on icon "pen-to-square" at bounding box center [1461, 416] width 13 height 13
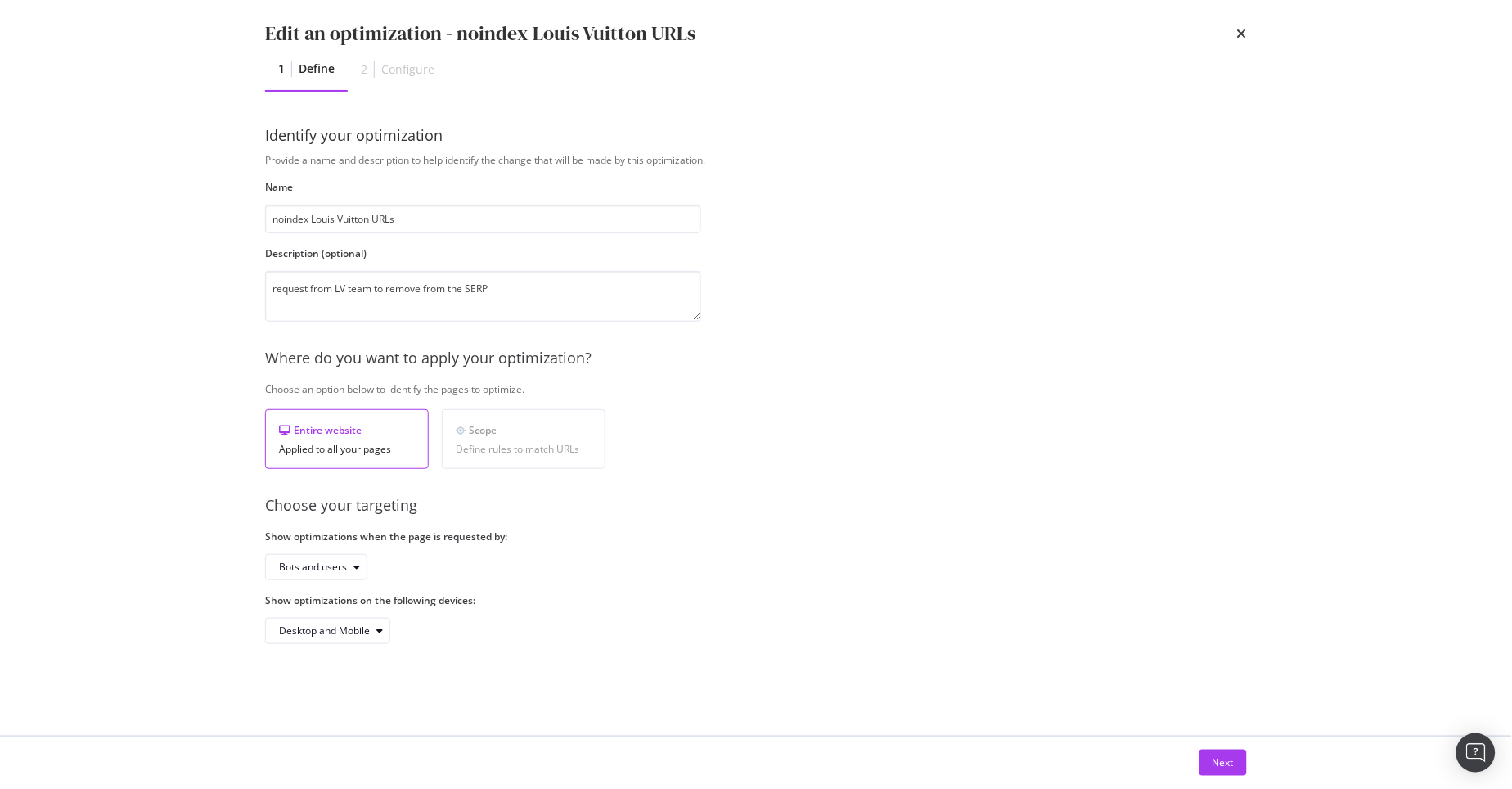
click at [371, 443] on div "Applied to all your pages" at bounding box center [347, 449] width 136 height 12
click at [485, 444] on div "Define rules to match URLs" at bounding box center [523, 449] width 136 height 12
click at [1243, 34] on icon "times" at bounding box center [1242, 33] width 10 height 13
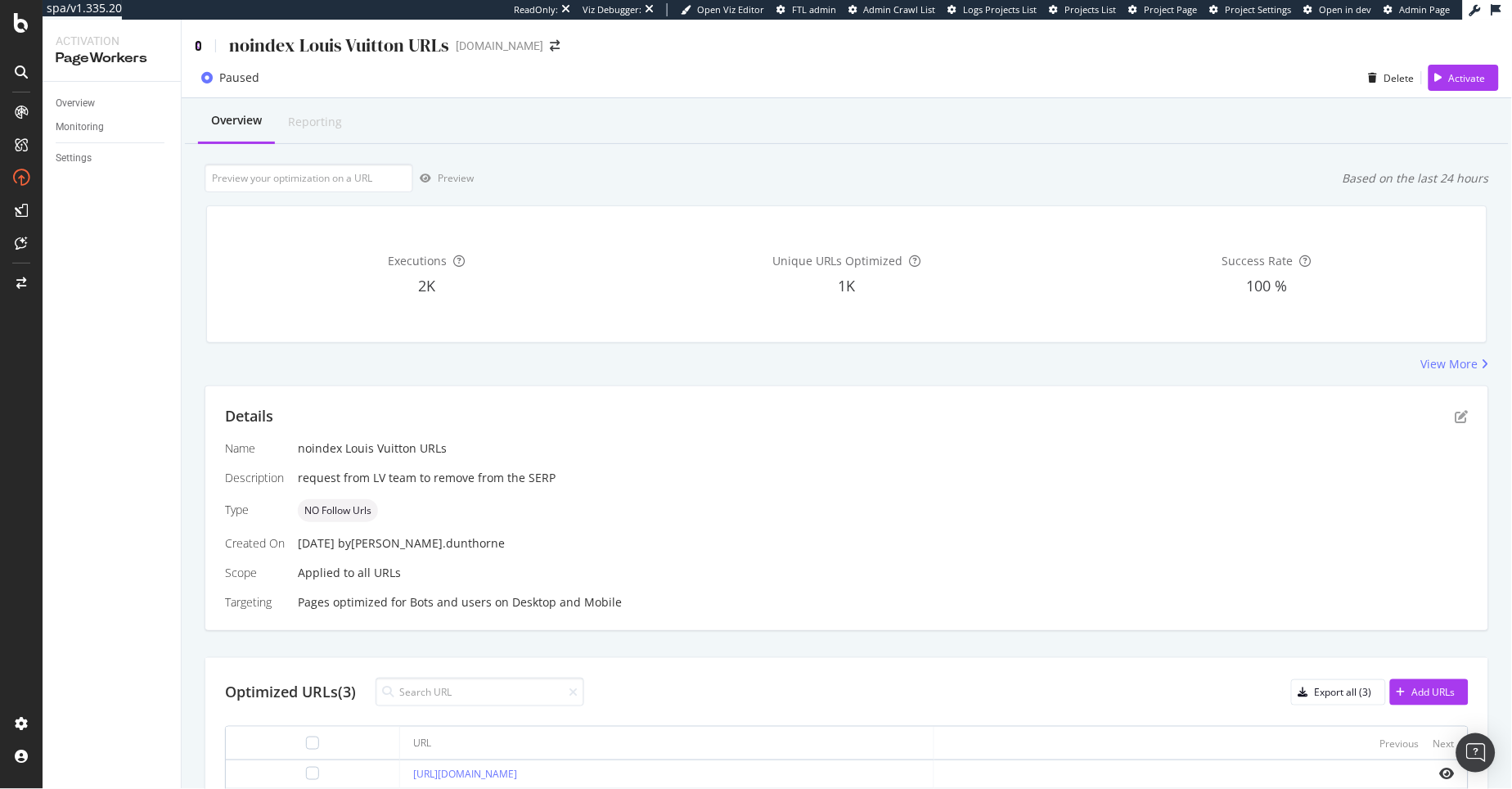
click at [198, 43] on icon at bounding box center [199, 45] width 7 height 12
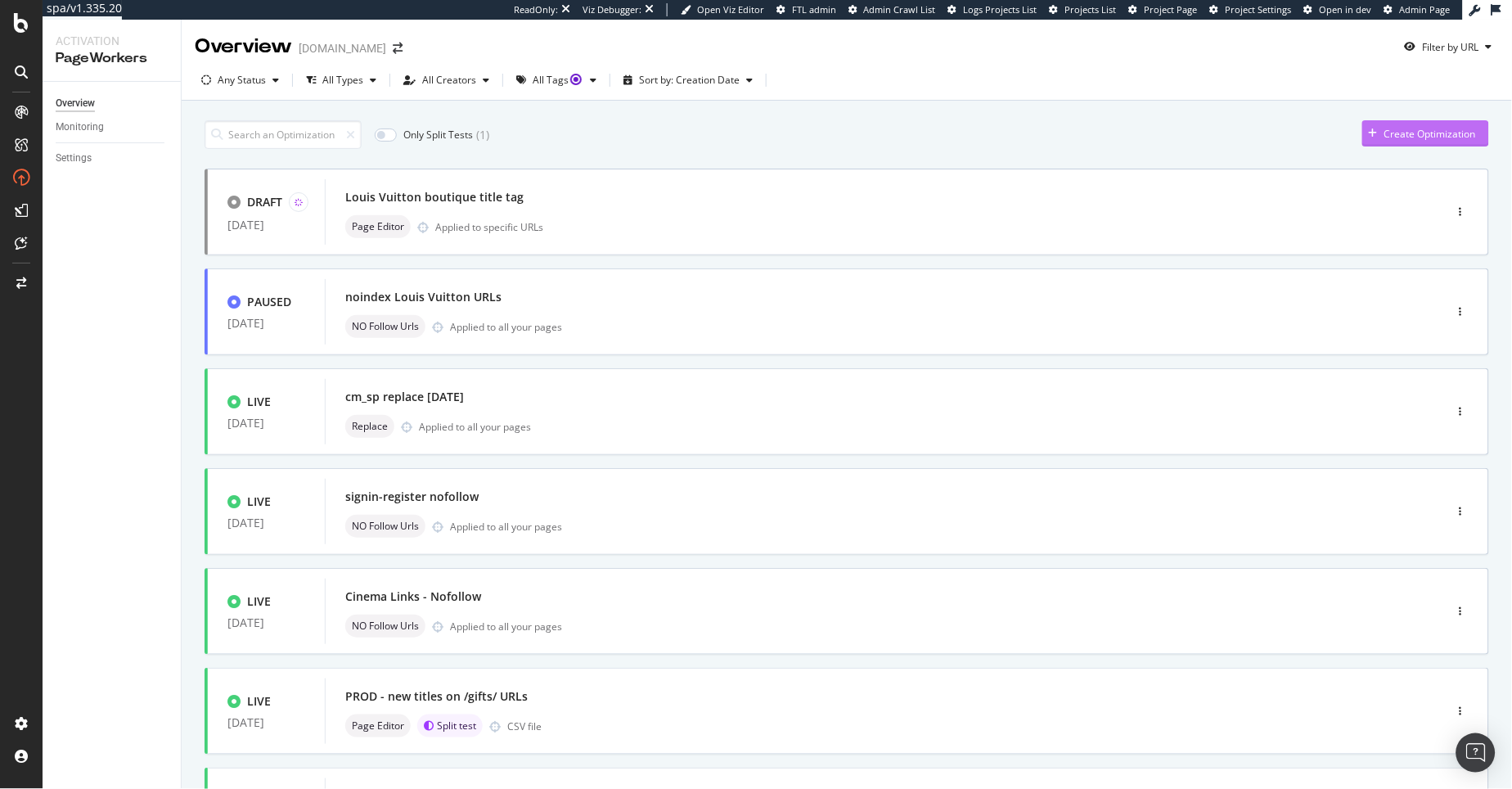
click at [1398, 137] on div "Create Optimization" at bounding box center [1430, 134] width 91 height 14
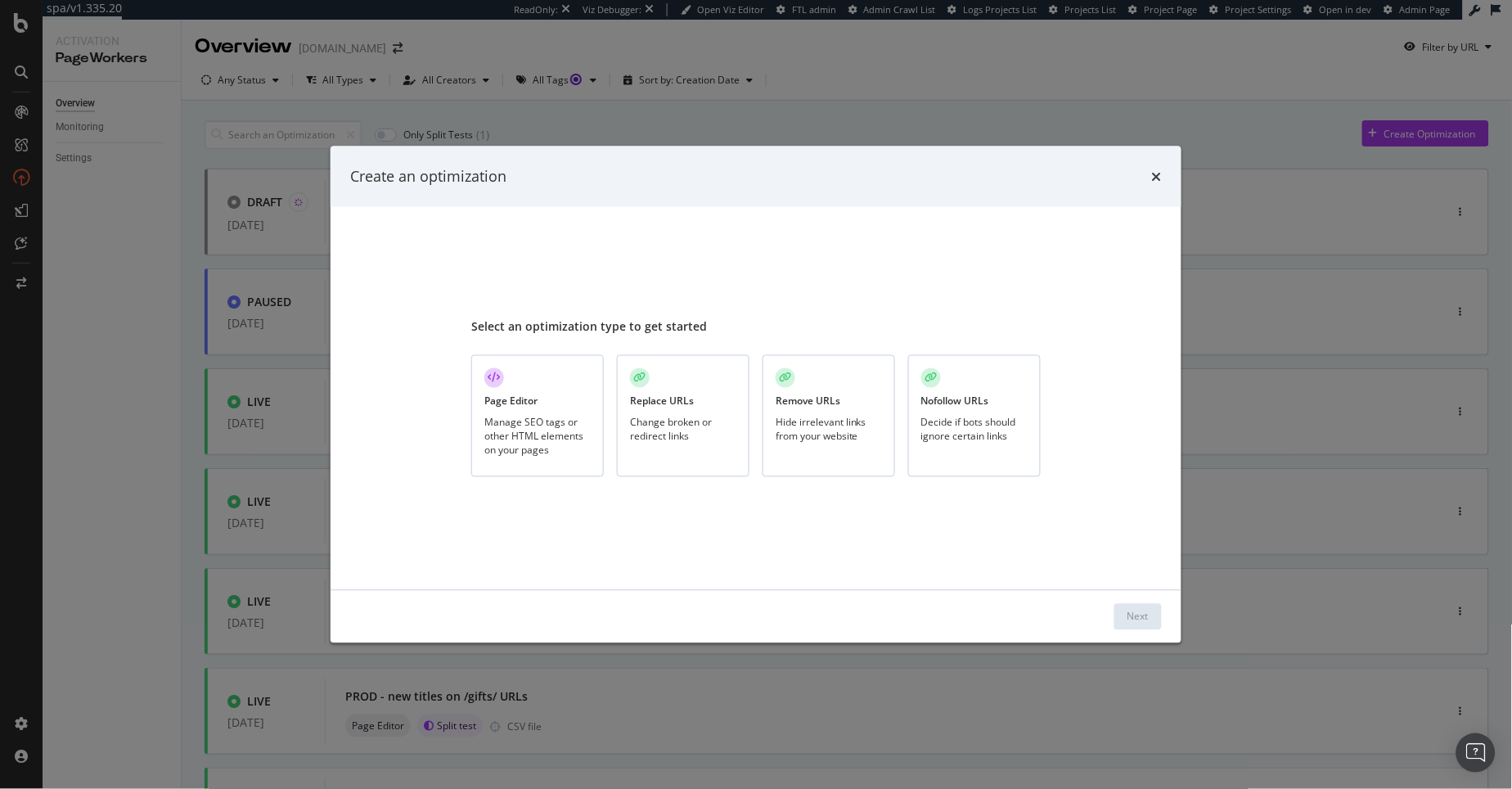
click at [280, 309] on div "Create an optimization Select an optimization type to get started Page Editor M…" at bounding box center [756, 394] width 1512 height 789
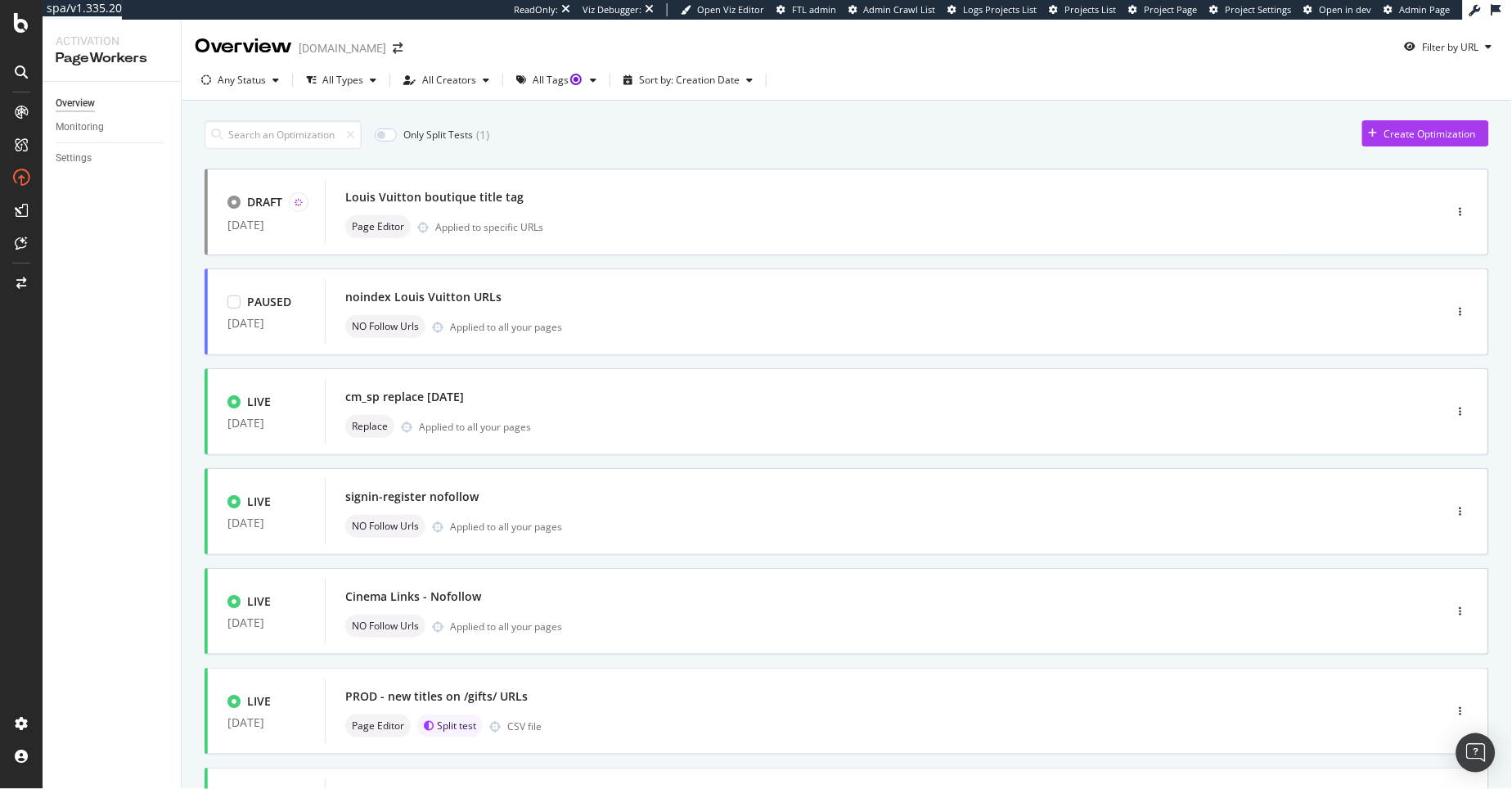
click at [280, 309] on div "PAUSED" at bounding box center [269, 301] width 44 height 16
click at [233, 302] on icon at bounding box center [234, 301] width 7 height 8
click at [1384, 129] on div "Create Optimization" at bounding box center [1430, 134] width 91 height 14
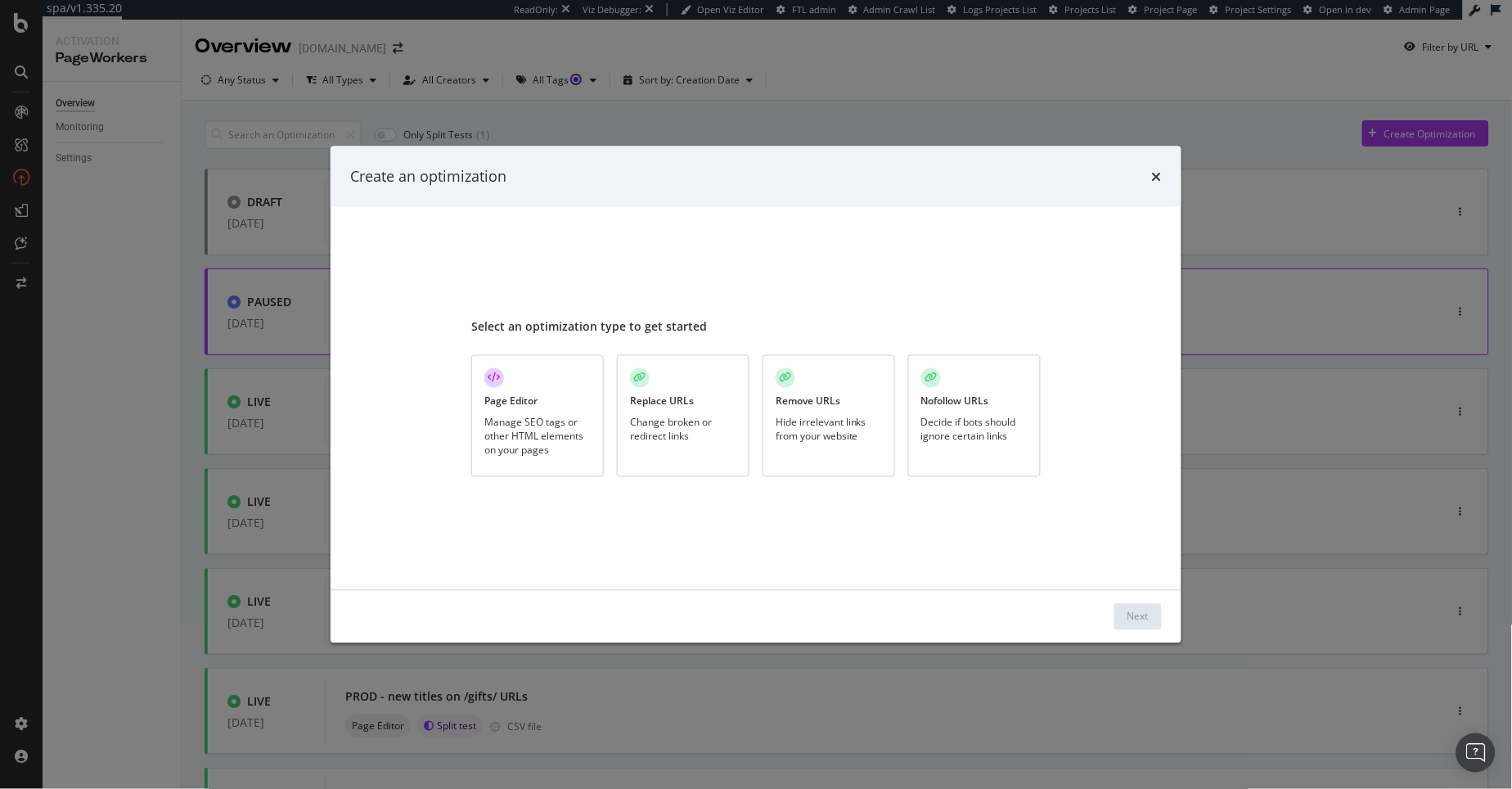
click at [950, 437] on div "Decide if bots should ignore certain links" at bounding box center [974, 428] width 106 height 27
click at [1135, 621] on div "Next" at bounding box center [1138, 617] width 21 height 14
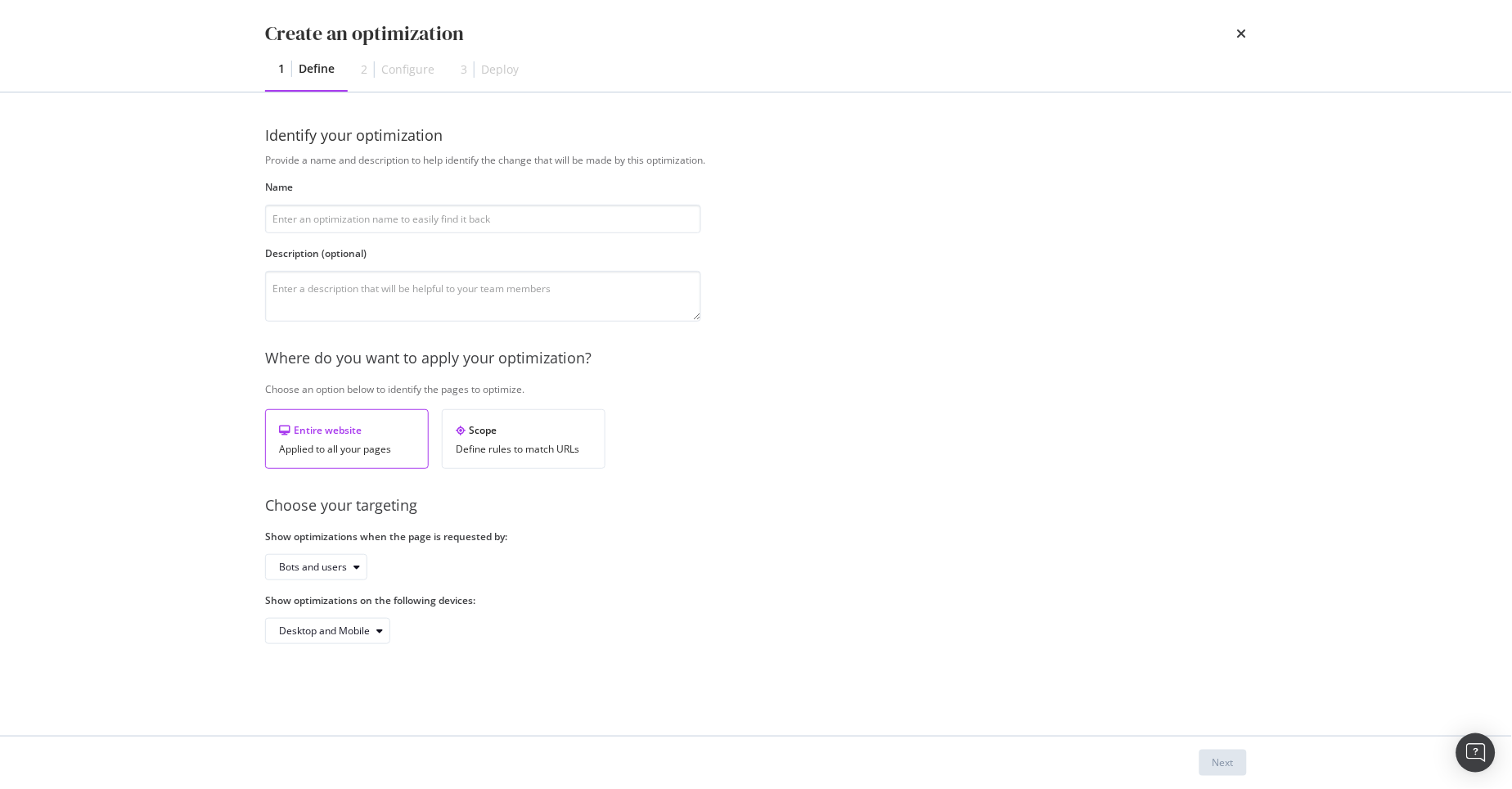
click at [1135, 621] on div "Create an optimization 1 Define 2 Configure 3 Deploy Identify your optimization…" at bounding box center [756, 394] width 1512 height 789
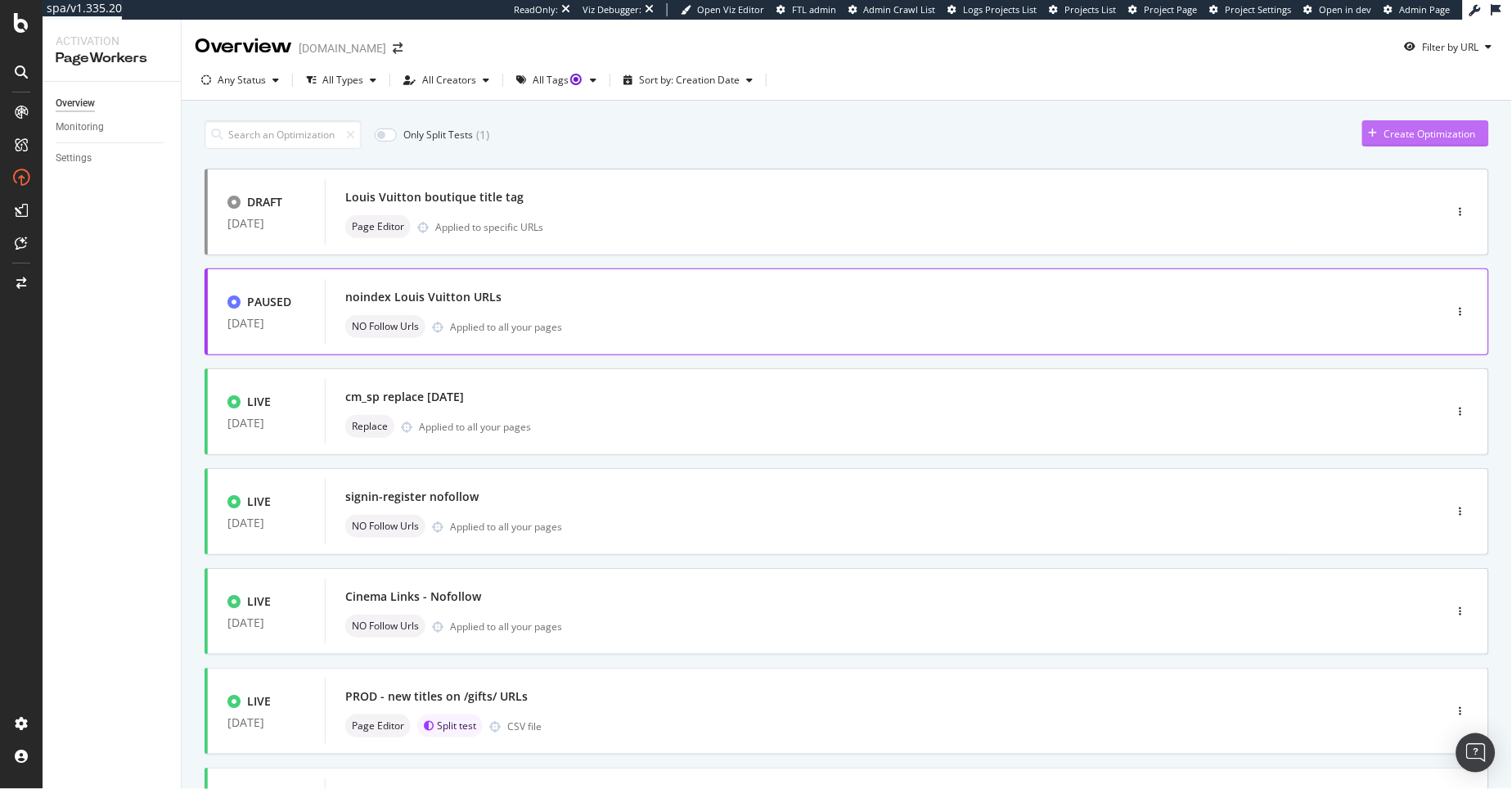
click at [1417, 132] on div "Create Optimization" at bounding box center [1430, 134] width 91 height 14
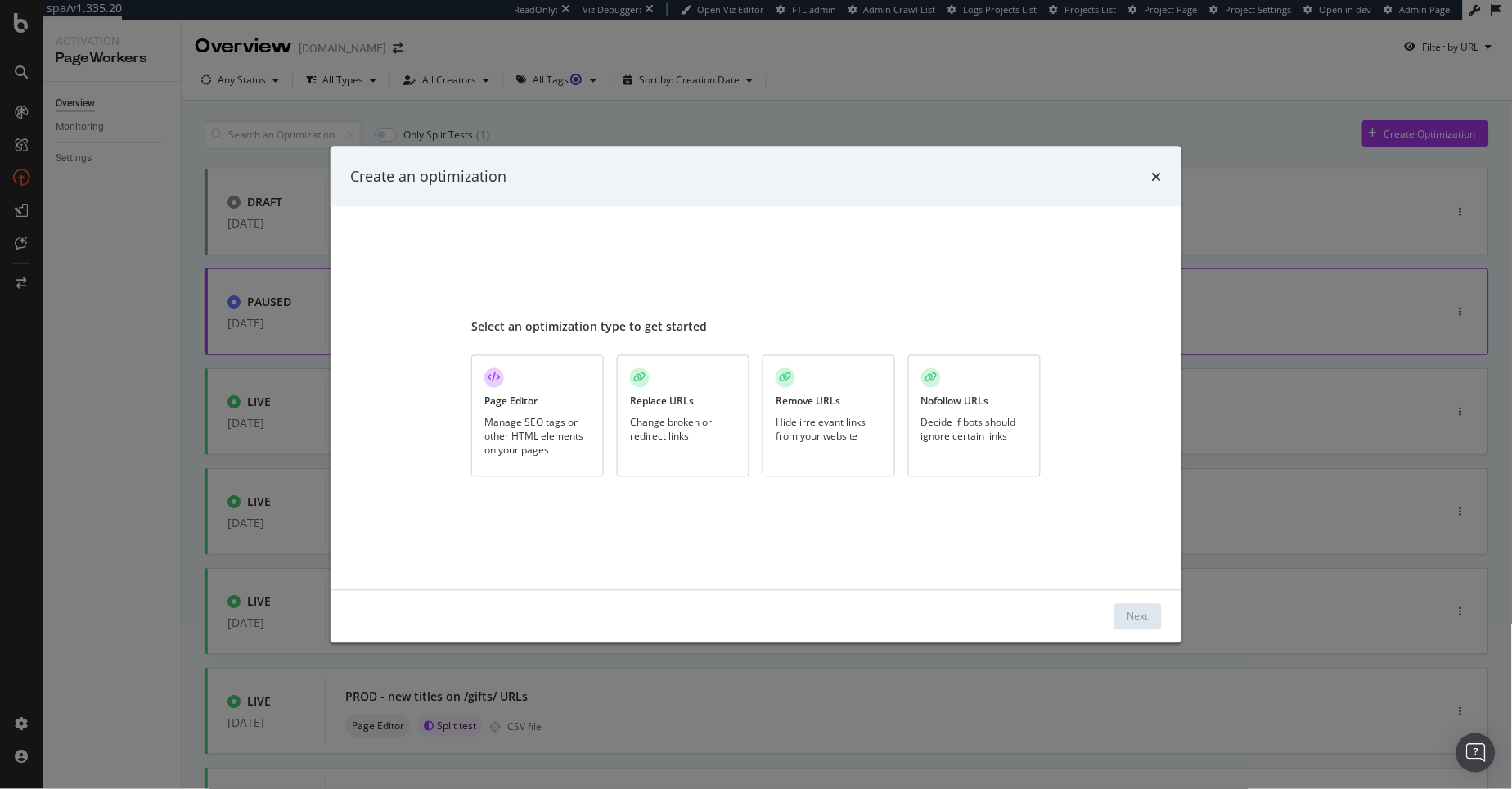
click at [1006, 402] on div "Nofollow URLs Decide if bots should ignore certain links" at bounding box center [975, 417] width 133 height 122
click at [1129, 614] on div "Next" at bounding box center [1138, 617] width 21 height 14
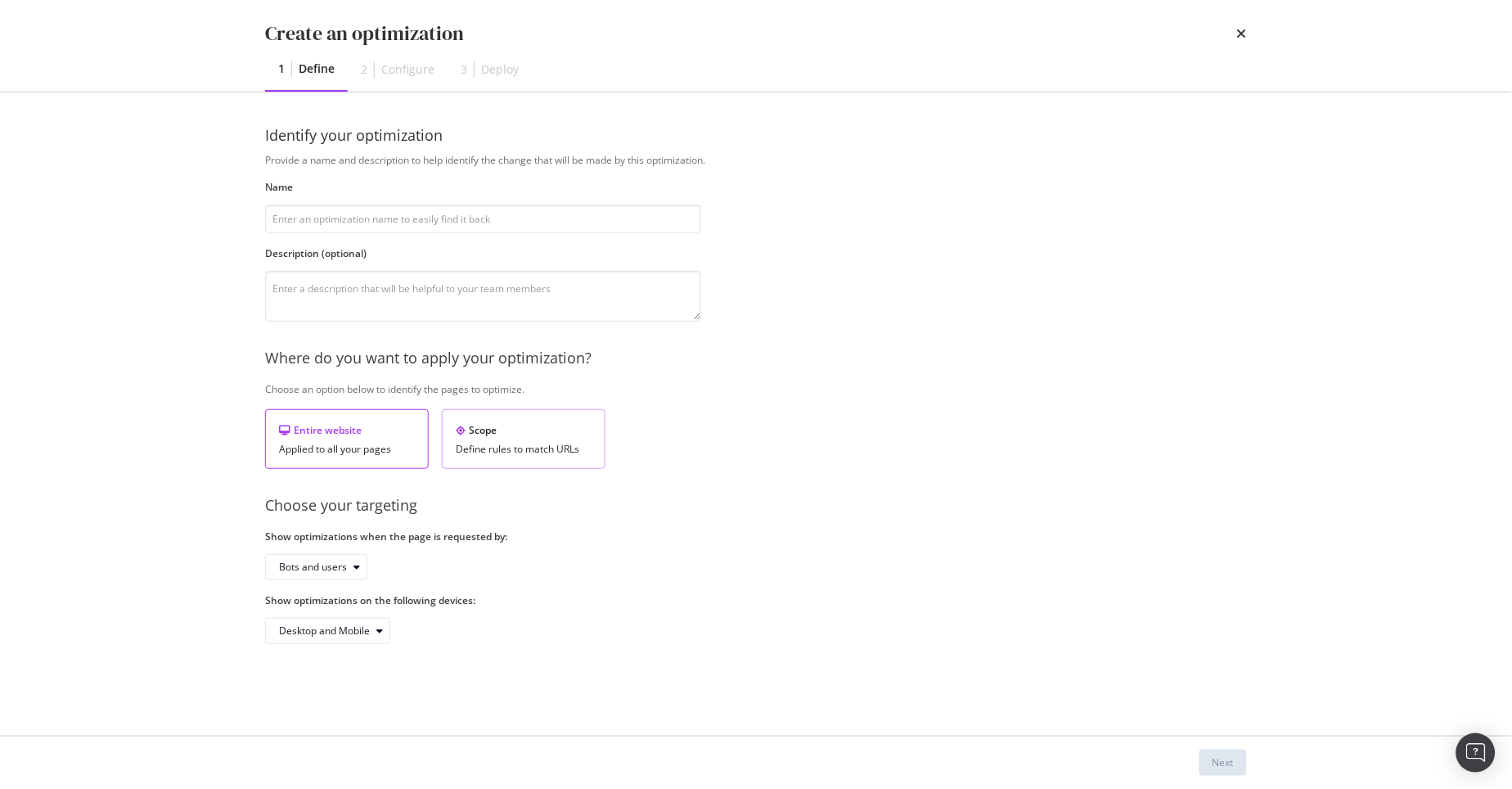
click at [514, 429] on div "Scope" at bounding box center [523, 430] width 136 height 14
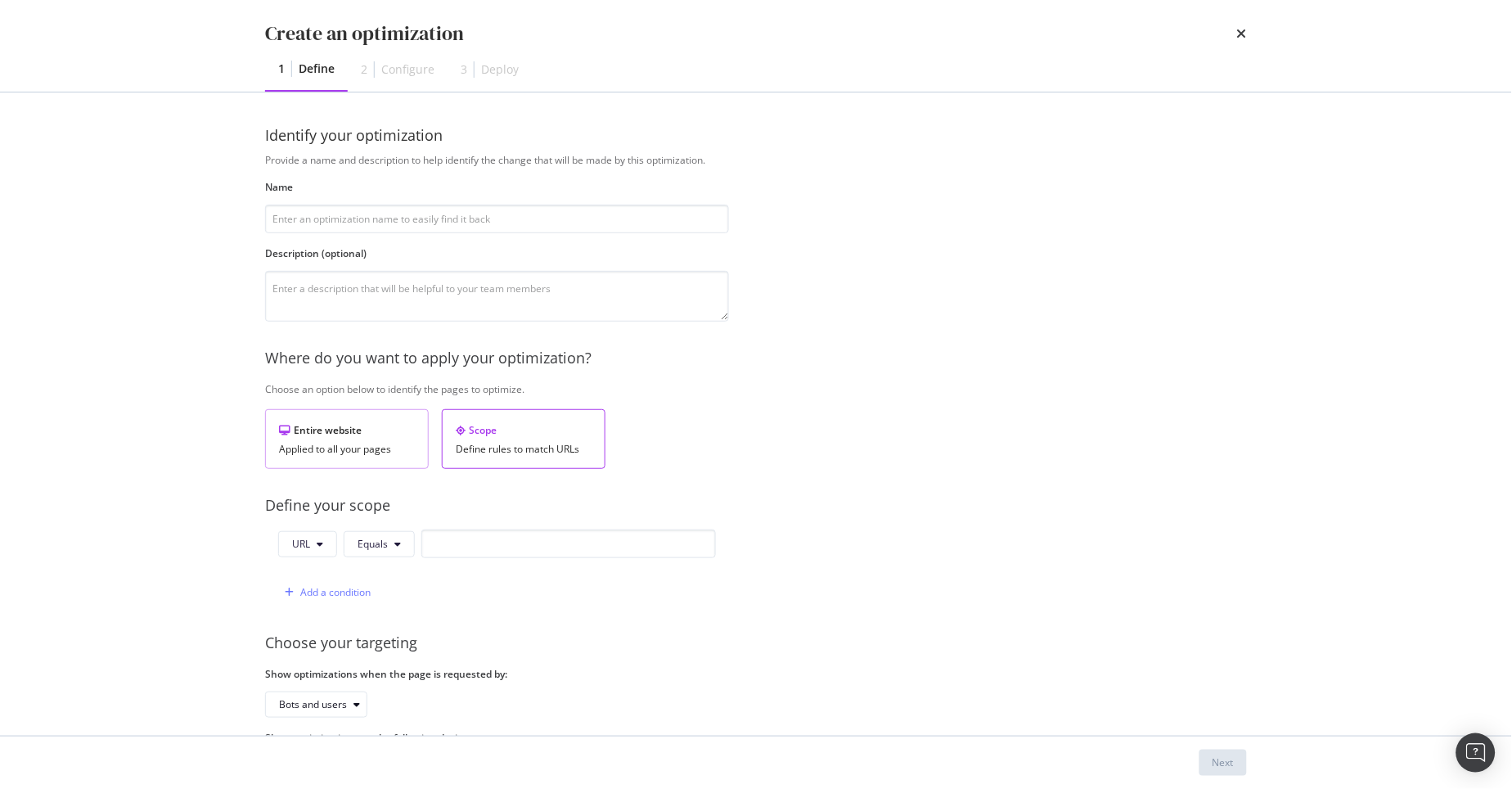
click at [340, 436] on div "Entire website" at bounding box center [347, 430] width 136 height 14
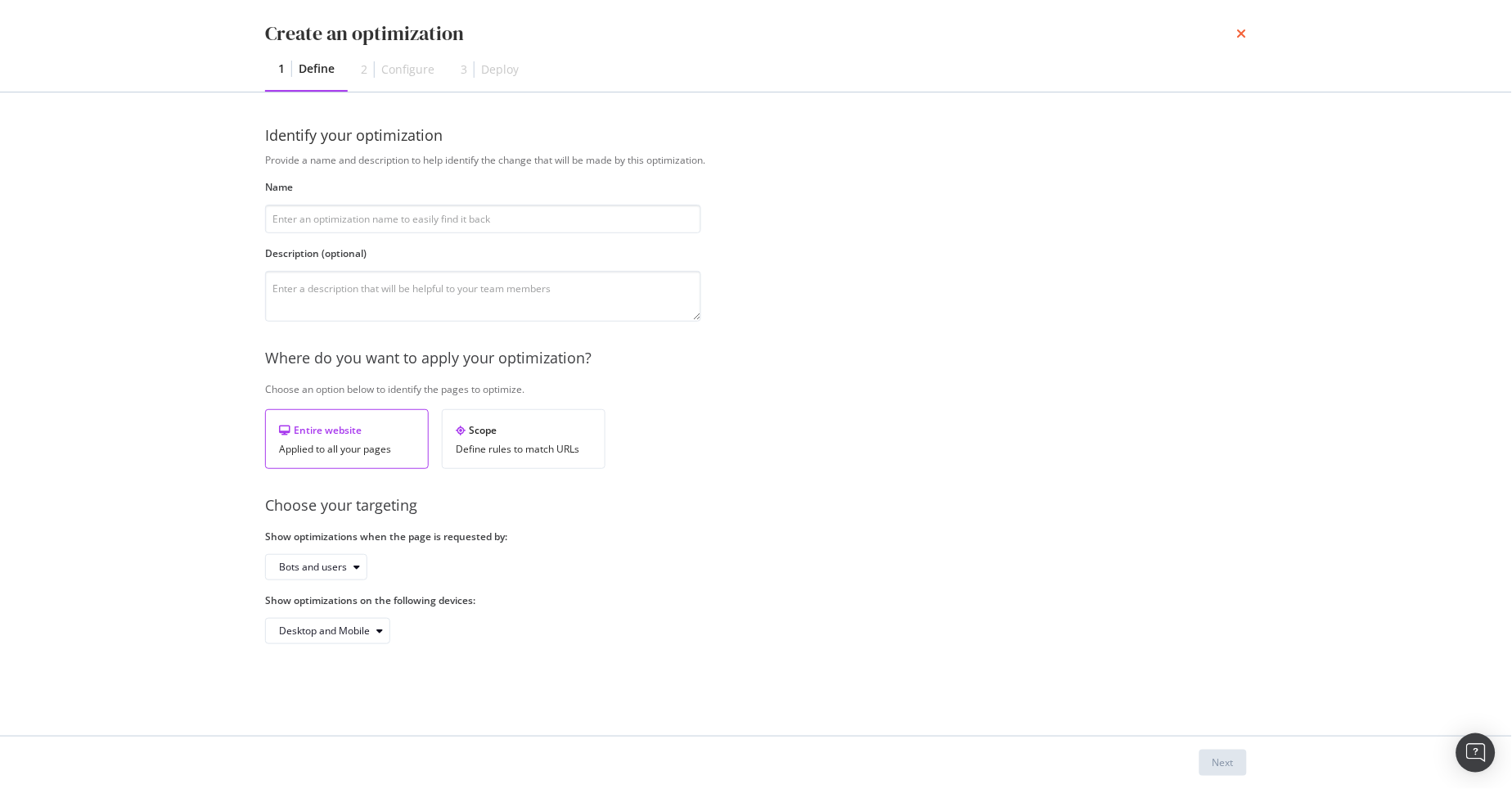
click at [1242, 34] on icon "times" at bounding box center [1242, 33] width 10 height 13
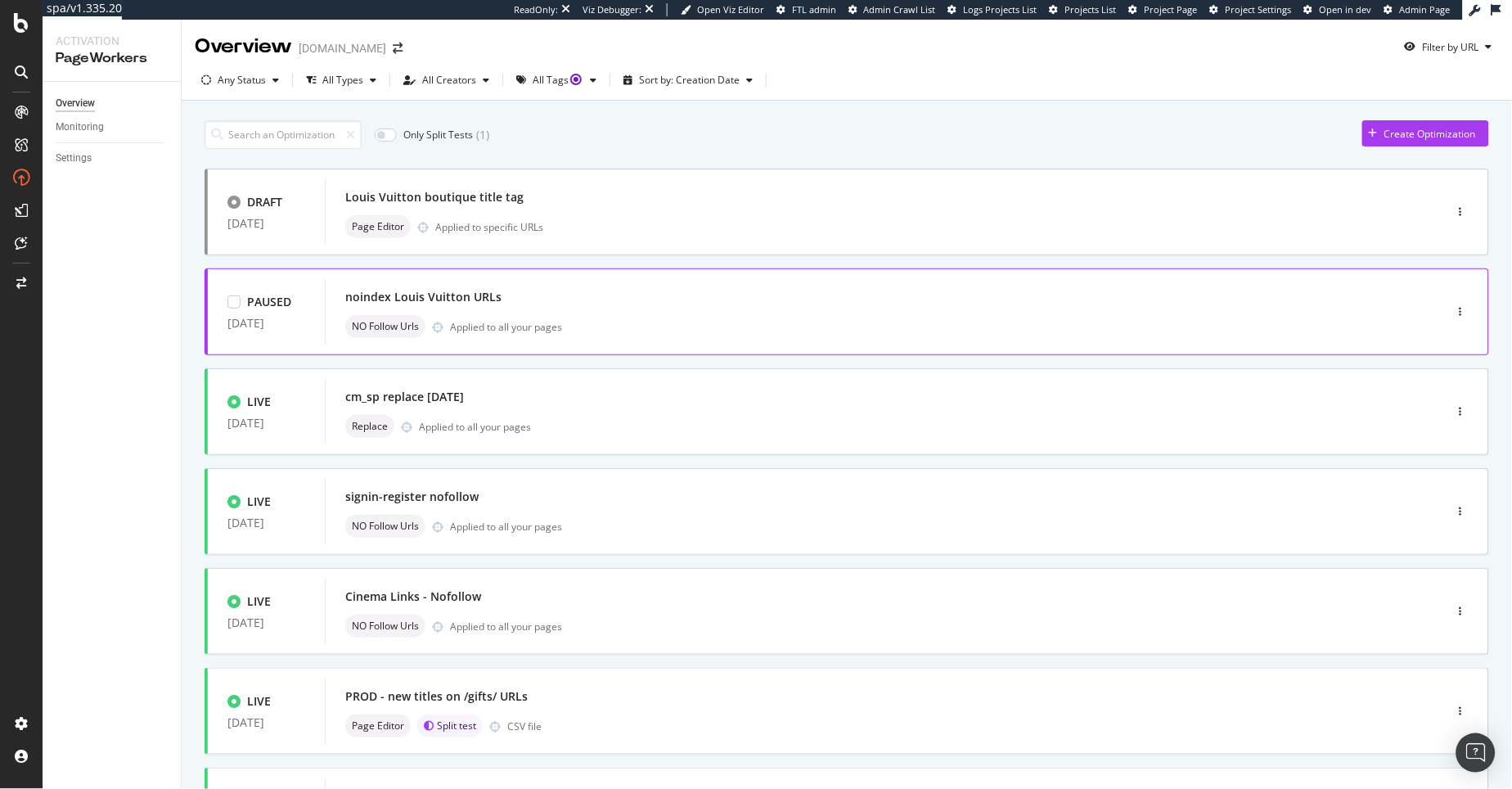
click at [681, 333] on div "NO Follow Urls Applied to all your pages" at bounding box center [860, 326] width 1029 height 23
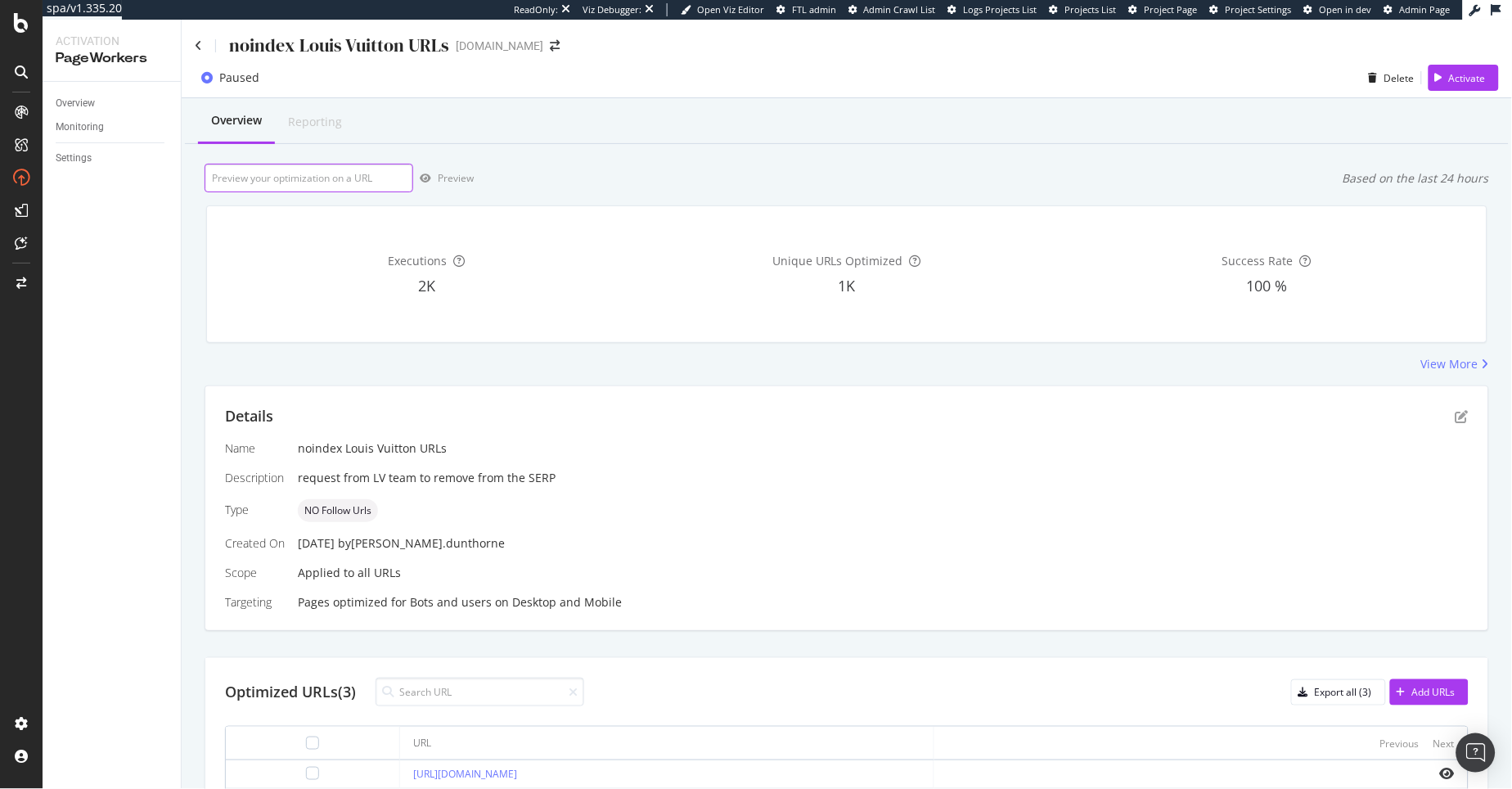
click at [271, 188] on input "url" at bounding box center [308, 178] width 208 height 28
paste input "https://www.selfridges.com/GB/en/cat/home-tech/technology/headphones/"
click at [434, 182] on div "button" at bounding box center [425, 178] width 25 height 10
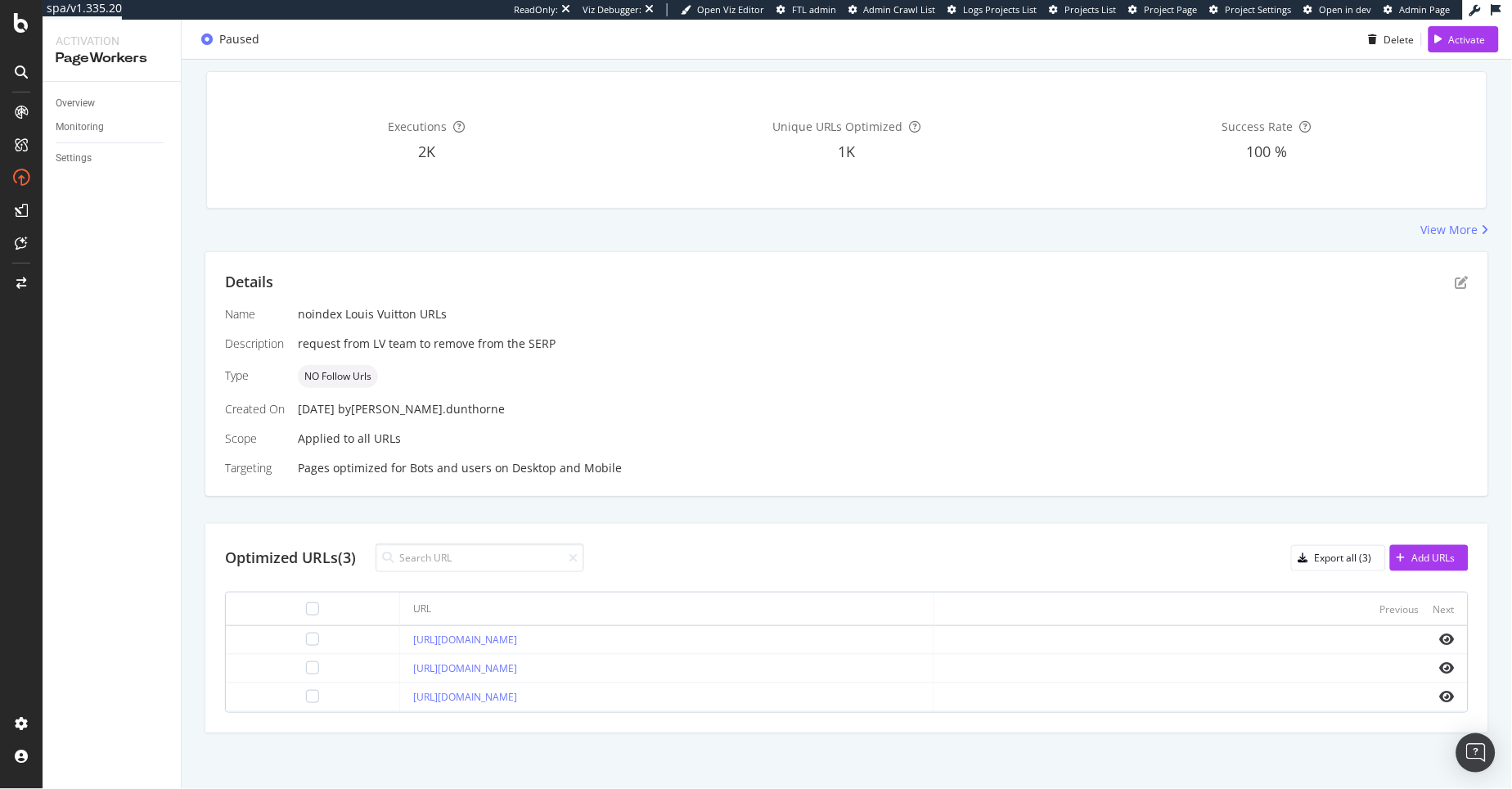
scroll to position [136, 0]
click at [853, 667] on div "[URL][DOMAIN_NAME]" at bounding box center [666, 667] width 506 height 15
drag, startPoint x: 853, startPoint y: 667, endPoint x: 355, endPoint y: 667, distance: 498.0
click at [400, 667] on td "[URL][DOMAIN_NAME]" at bounding box center [666, 668] width 534 height 28
copy link "[URL][DOMAIN_NAME]"
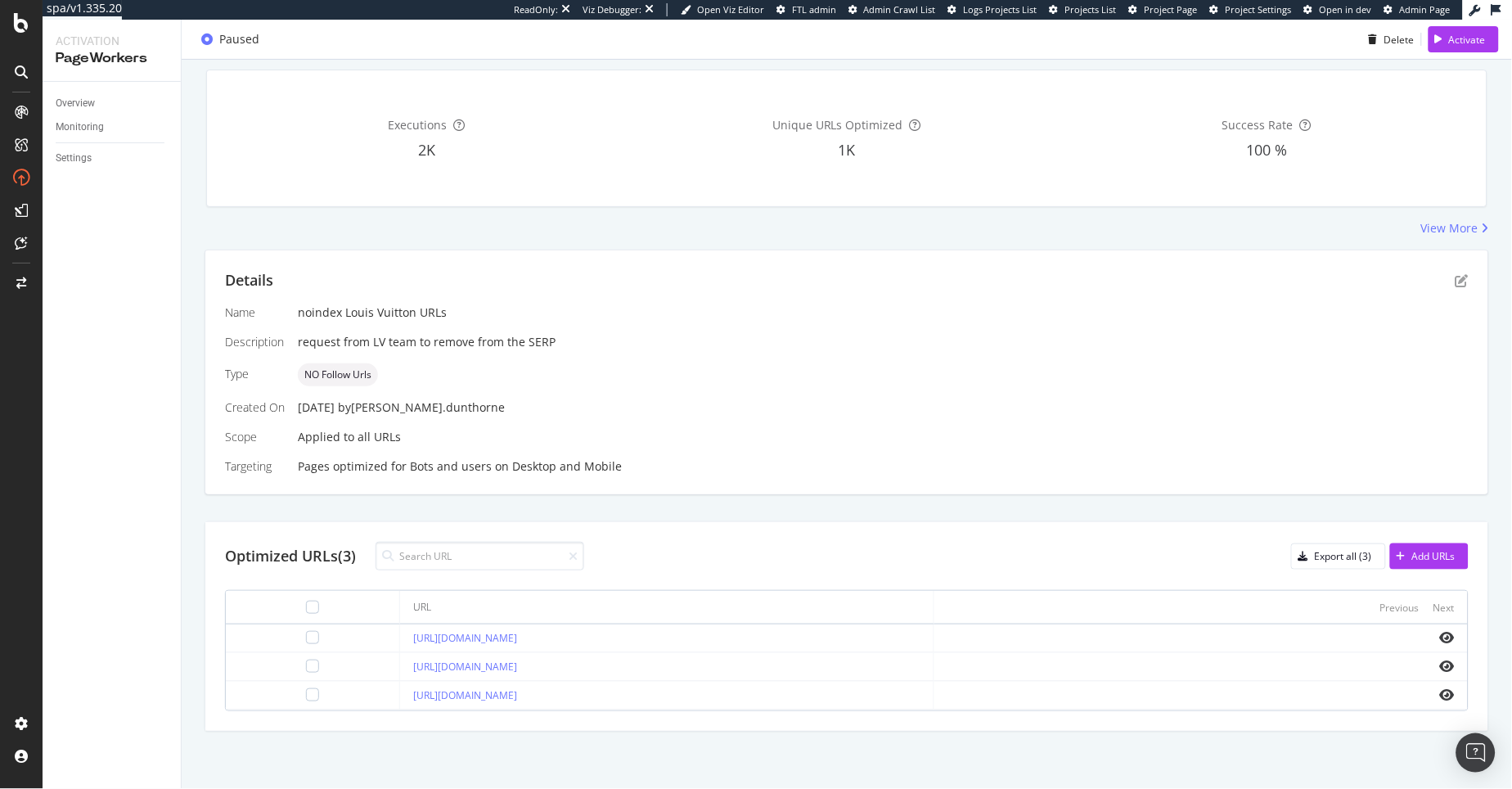
click at [770, 389] on div "Name noindex Louis Vuitton URLs Description request from LV team to remove from…" at bounding box center [846, 389] width 1243 height 170
copy link "[URL][DOMAIN_NAME]"
drag, startPoint x: 851, startPoint y: 668, endPoint x: 357, endPoint y: 670, distance: 494.0
click at [413, 670] on div "[URL][DOMAIN_NAME]" at bounding box center [666, 667] width 506 height 15
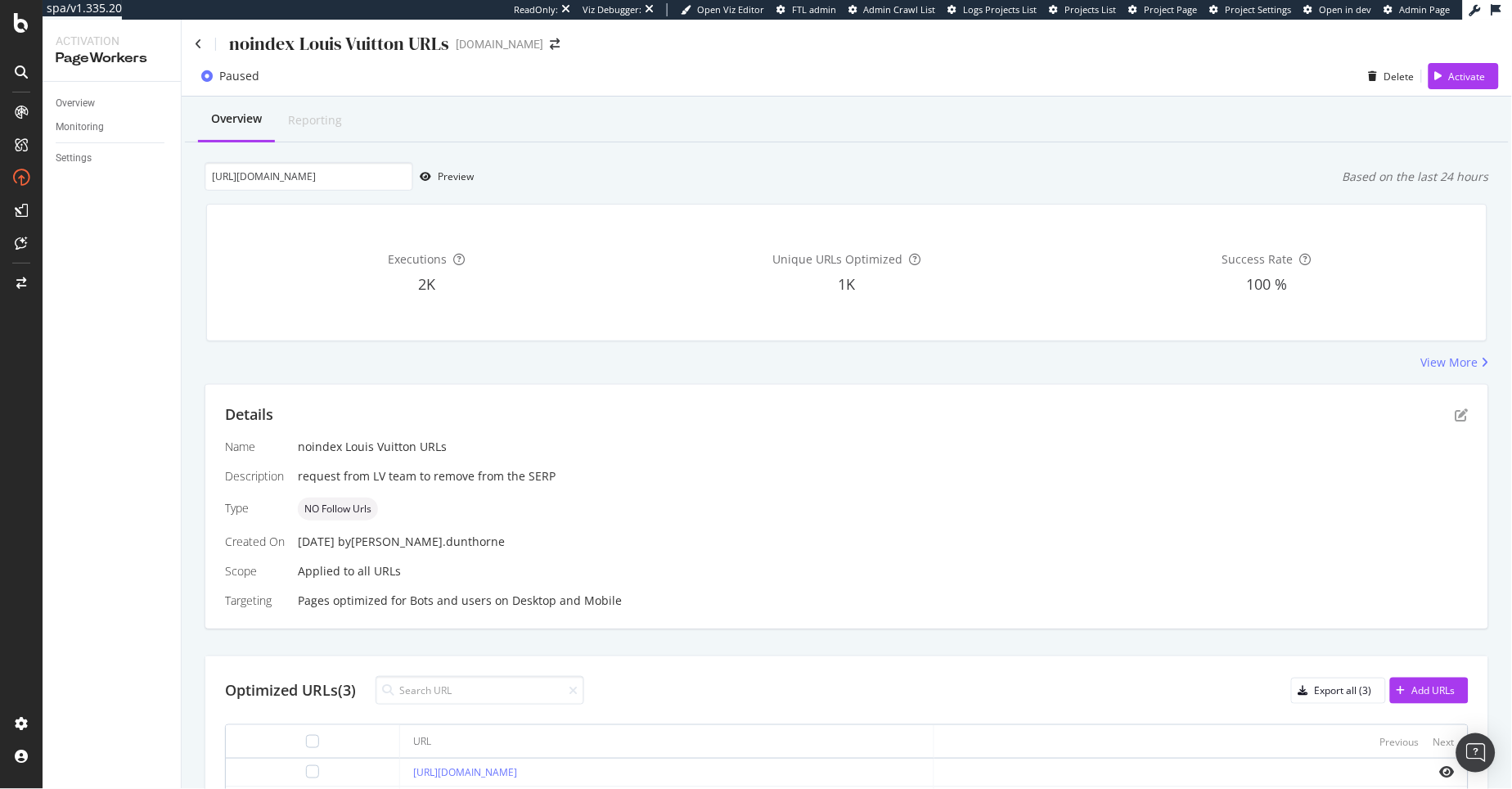
scroll to position [0, 0]
click at [638, 367] on div "View More" at bounding box center [846, 364] width 1284 height 16
drag, startPoint x: 370, startPoint y: 178, endPoint x: 760, endPoint y: 210, distance: 391.3
click at [760, 210] on div "Overview Reporting https://www.selfridges.com/GB/en/cat/home-tech/technology/he…" at bounding box center [846, 512] width 1330 height 826
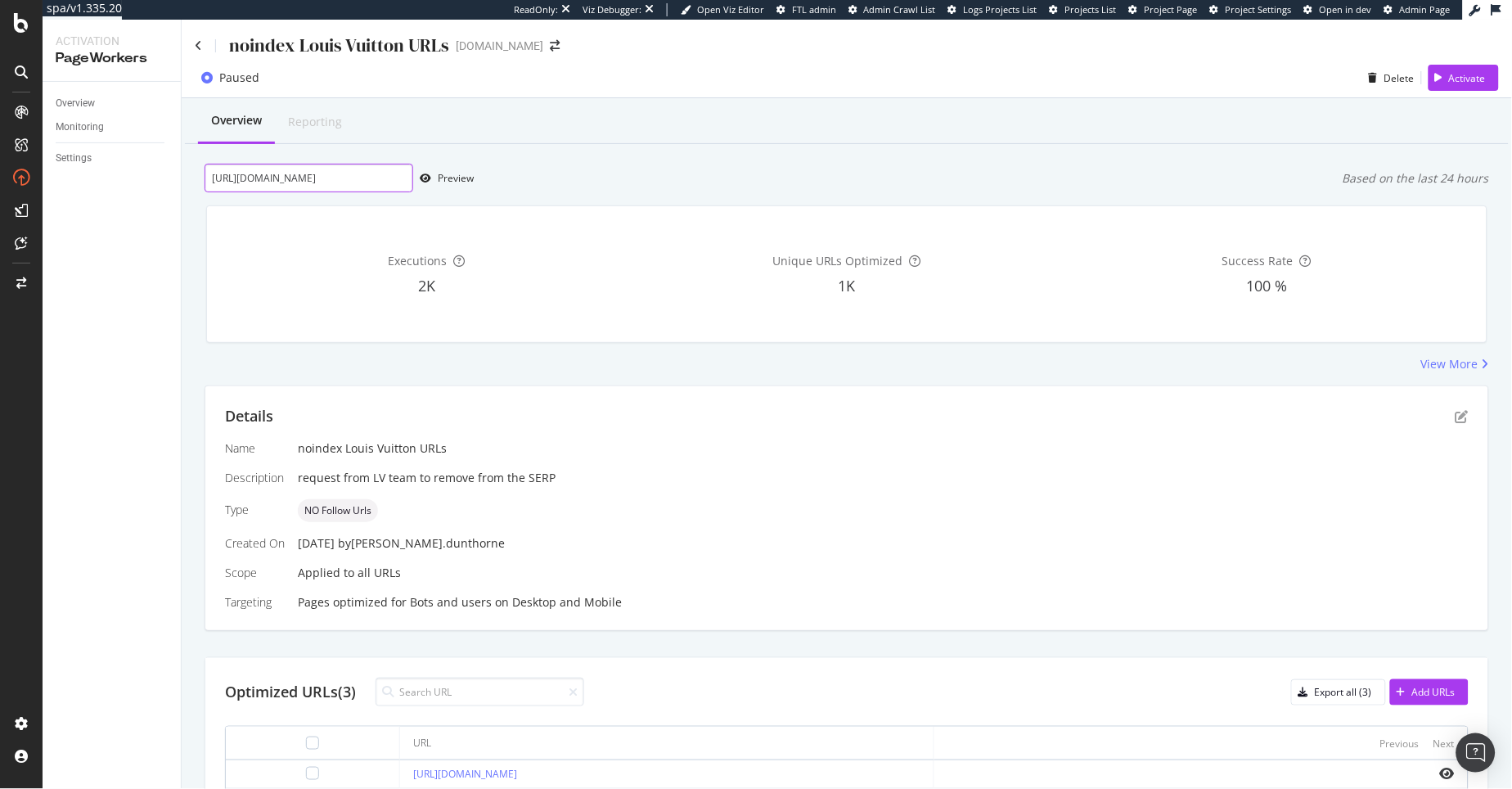
drag, startPoint x: 372, startPoint y: 182, endPoint x: 566, endPoint y: 186, distance: 194.0
click at [566, 186] on div "https://www.selfridges.com/GB/en/cat/home-tech/technology/headphones/ Preview B…" at bounding box center [846, 178] width 1284 height 28
type input "https://www.selfridges.com/GB/en/"
click at [430, 175] on icon "button" at bounding box center [425, 178] width 12 height 10
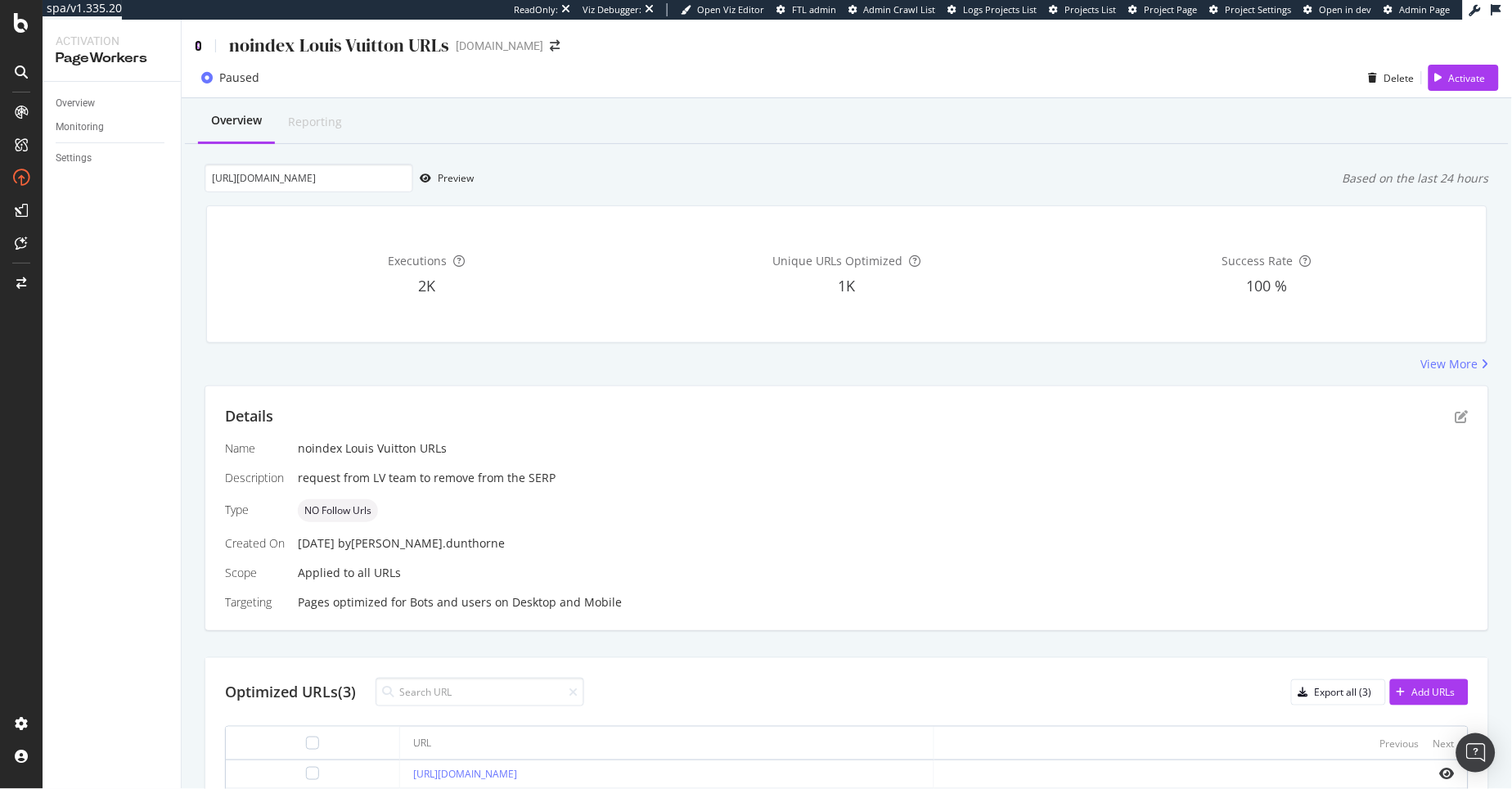
click at [199, 43] on icon at bounding box center [199, 45] width 7 height 12
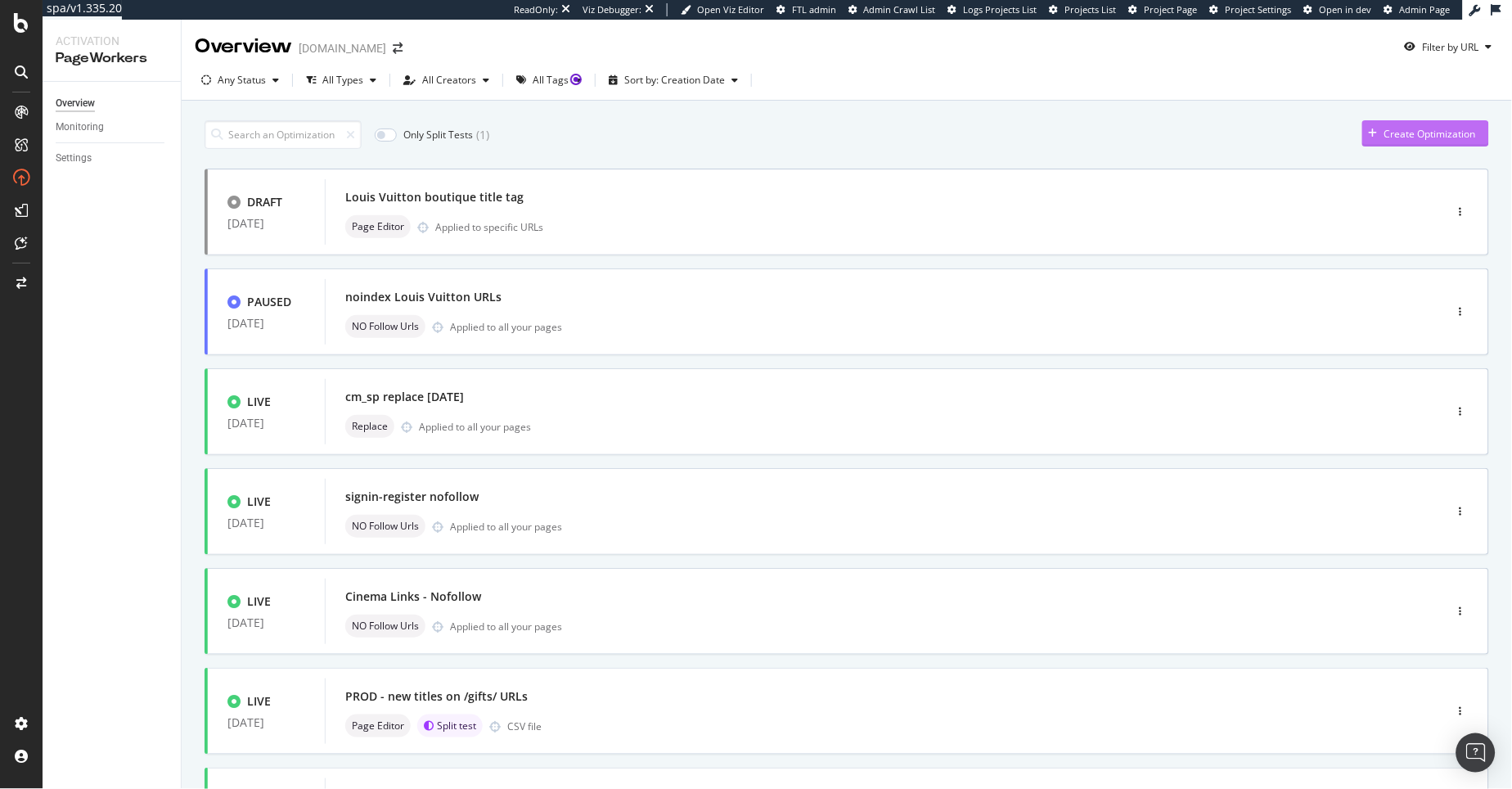
click at [1384, 136] on div "Create Optimization" at bounding box center [1430, 134] width 91 height 14
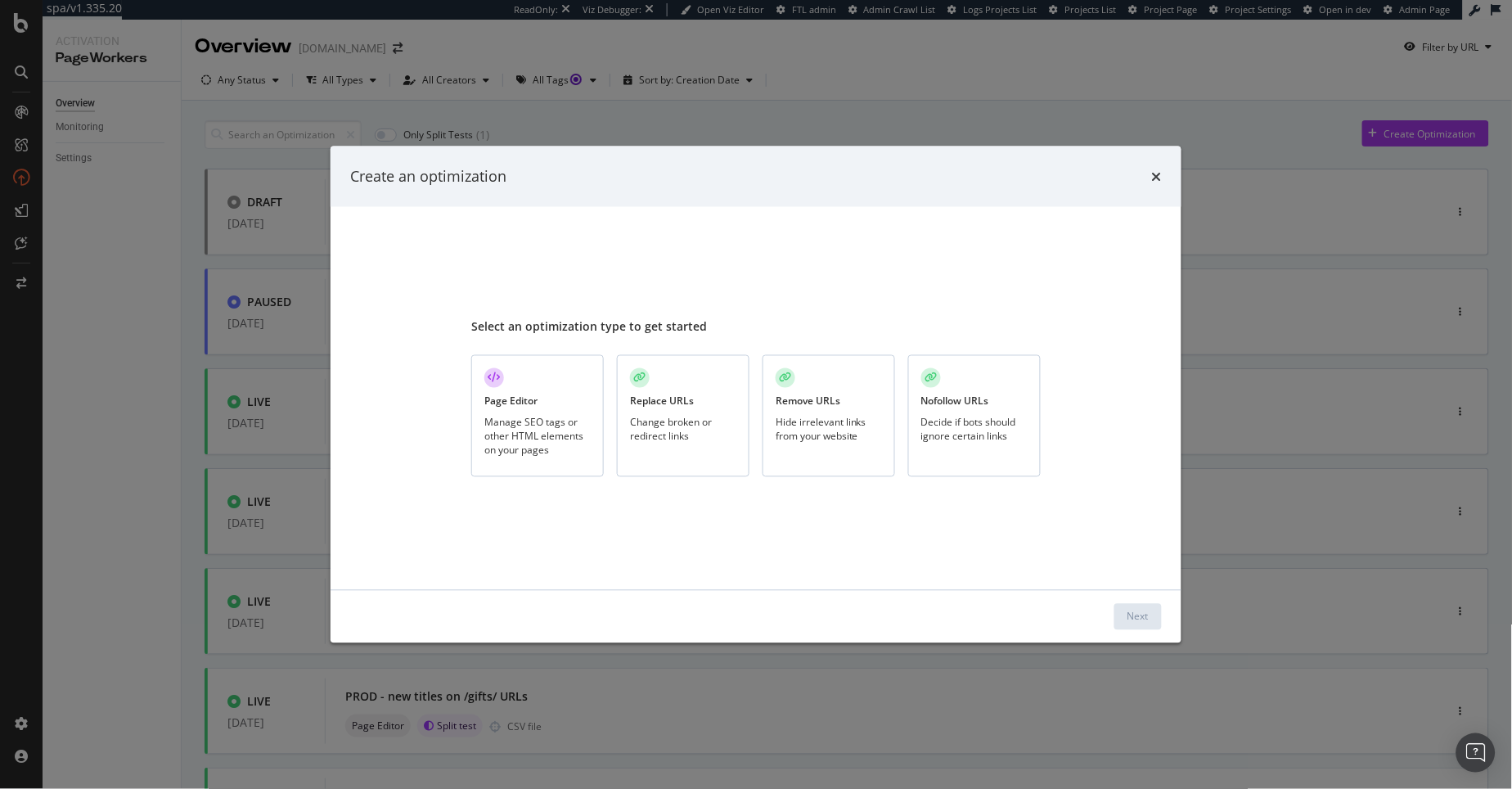
click at [965, 398] on div "Nofollow URLs" at bounding box center [955, 402] width 68 height 14
click at [1149, 612] on button "Next" at bounding box center [1138, 616] width 48 height 27
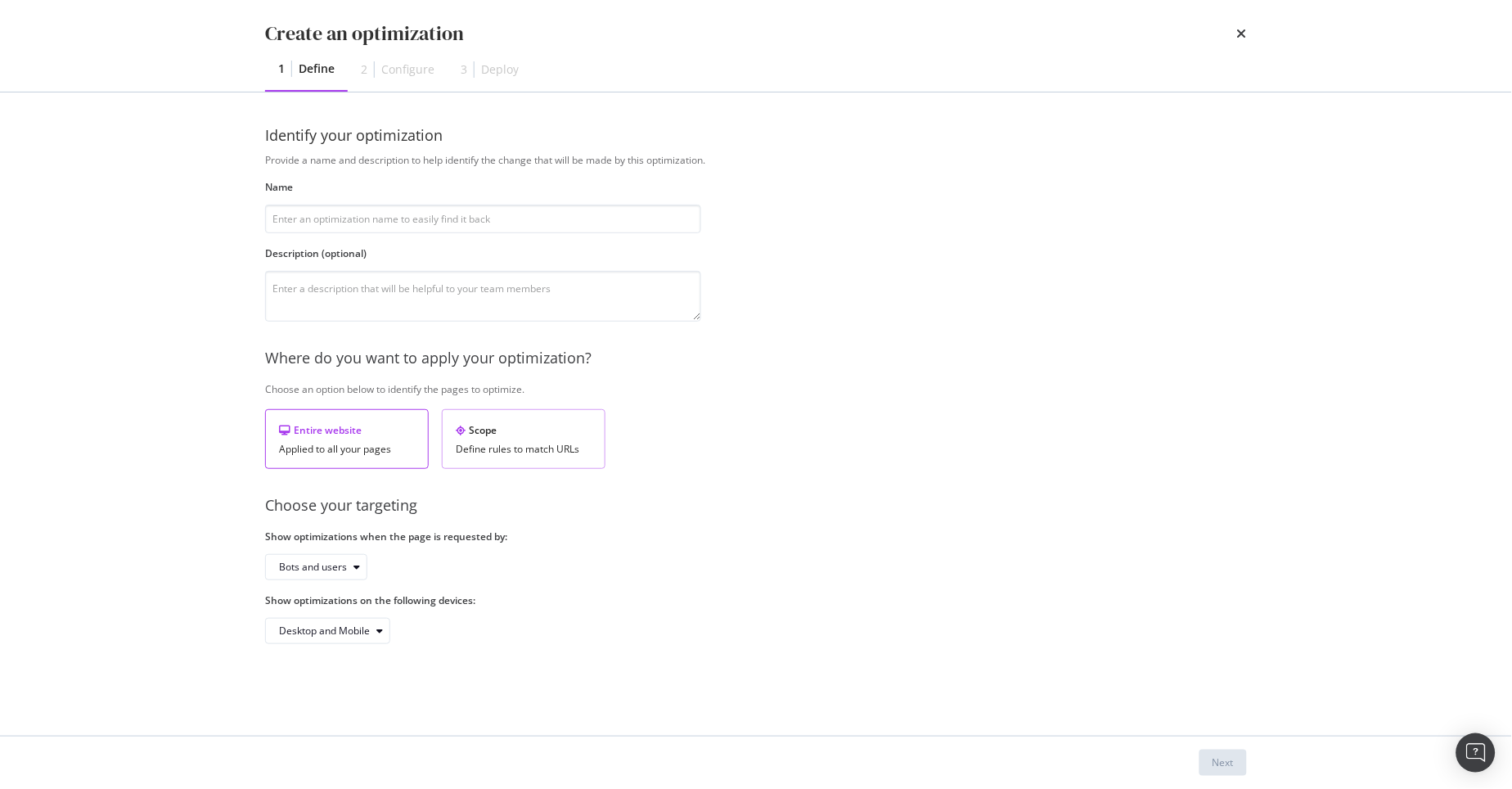
click at [532, 444] on div "Define rules to match URLs" at bounding box center [523, 449] width 136 height 12
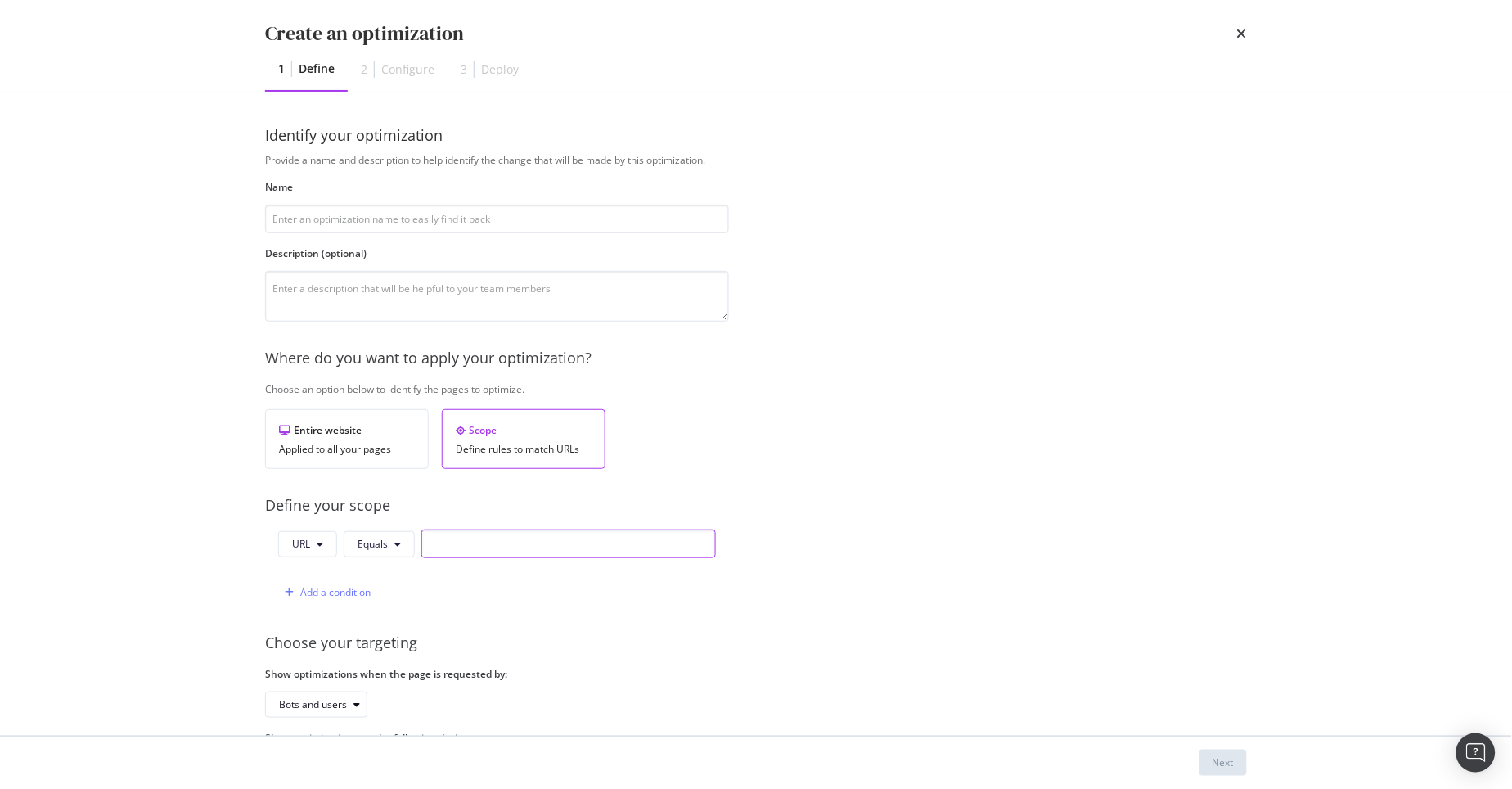
click at [435, 550] on input "modal" at bounding box center [568, 543] width 294 height 28
paste input "[URL][DOMAIN_NAME]"
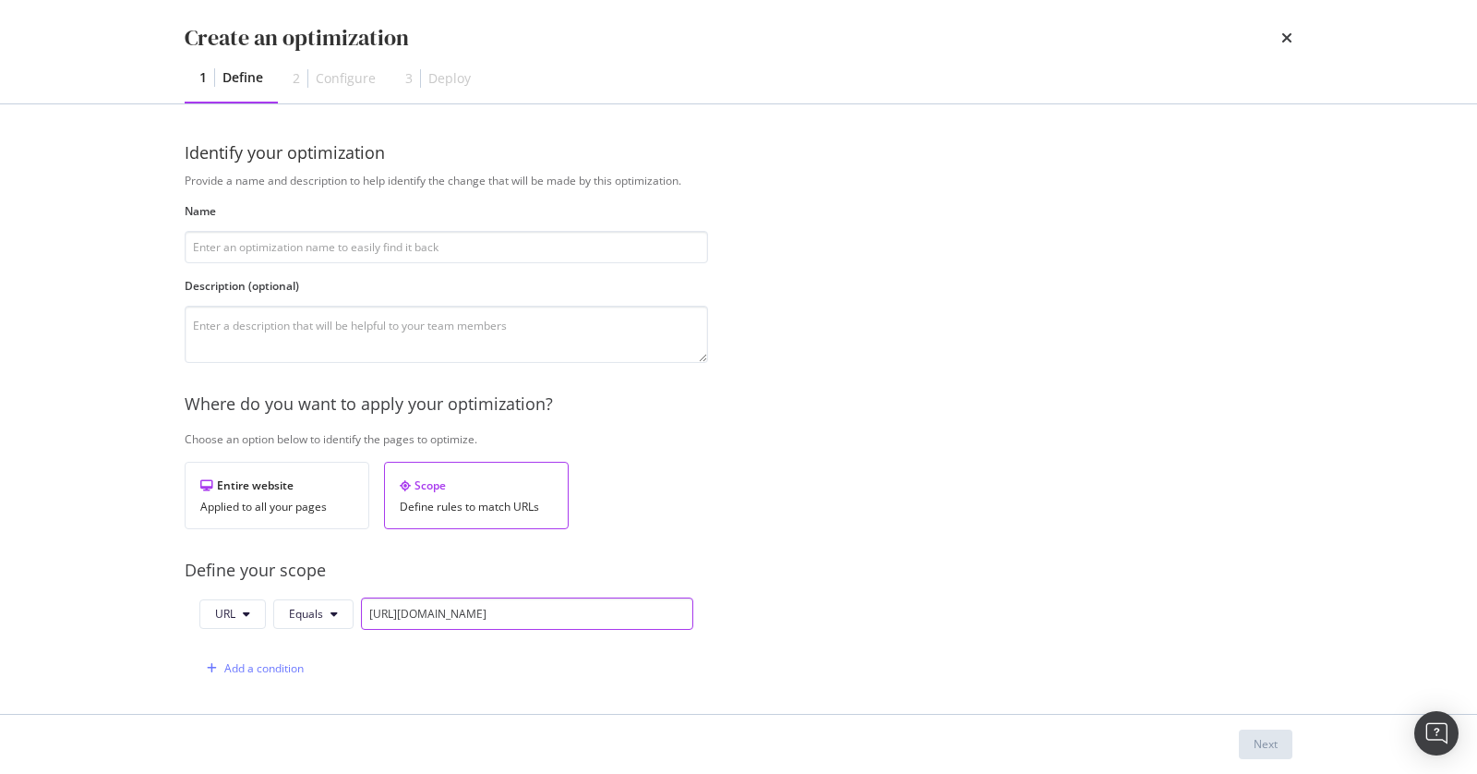
type input "[URL][DOMAIN_NAME]"
click at [464, 609] on input "[URL][DOMAIN_NAME]" at bounding box center [527, 613] width 332 height 32
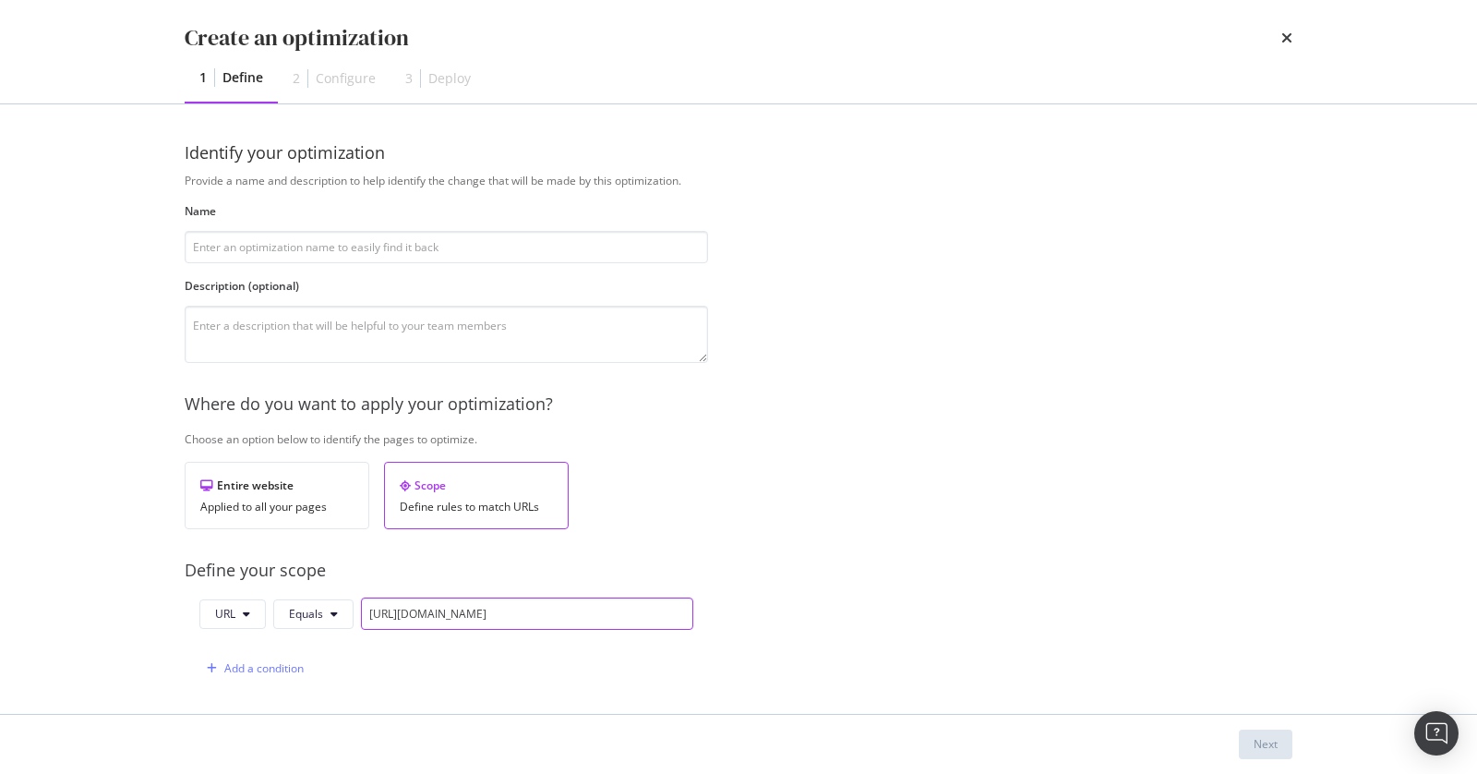
scroll to position [0, 212]
click at [256, 663] on div "Add a condition" at bounding box center [263, 668] width 79 height 16
click at [205, 665] on div "and" at bounding box center [209, 668] width 20 height 16
click at [415, 668] on input "modal" at bounding box center [555, 668] width 332 height 32
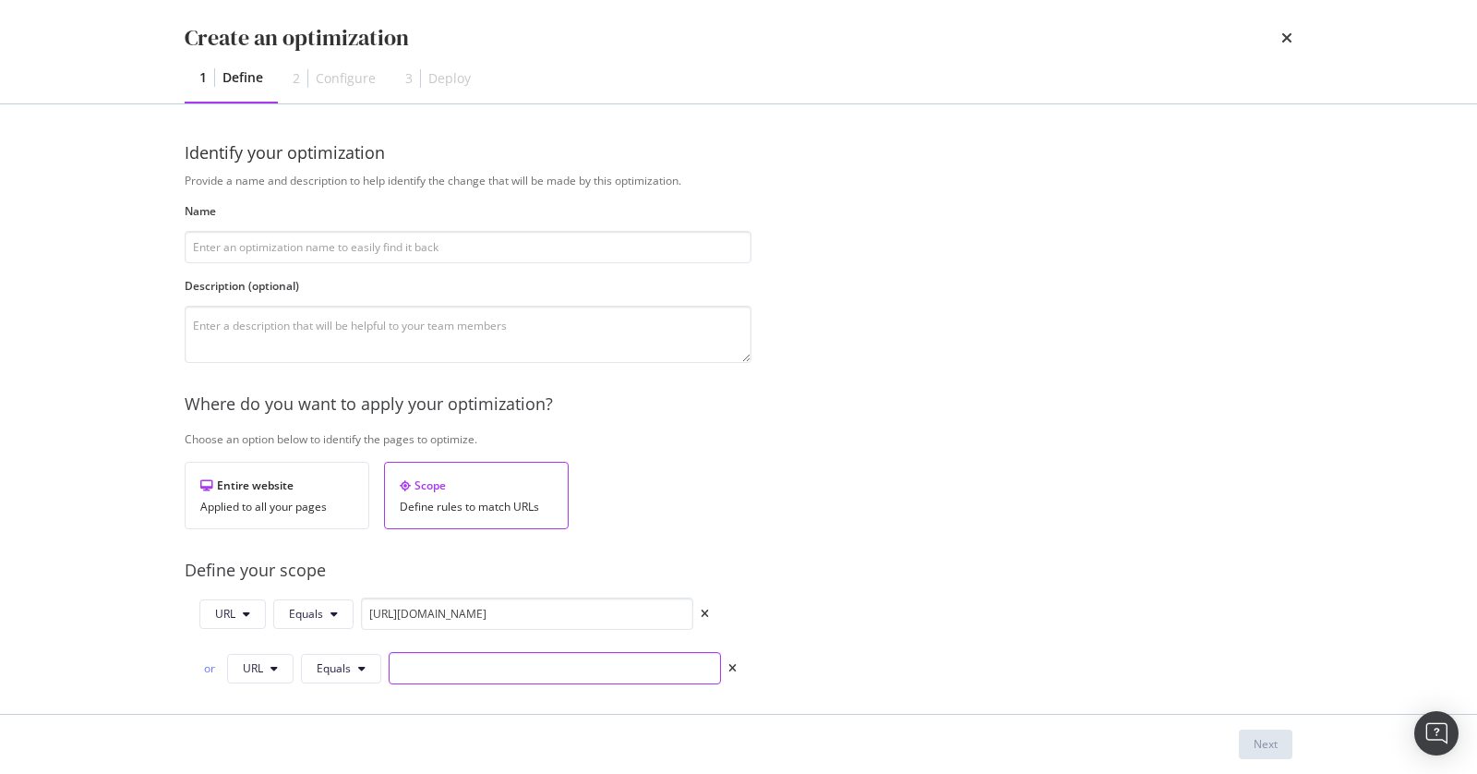
paste input "[URL][DOMAIN_NAME]"
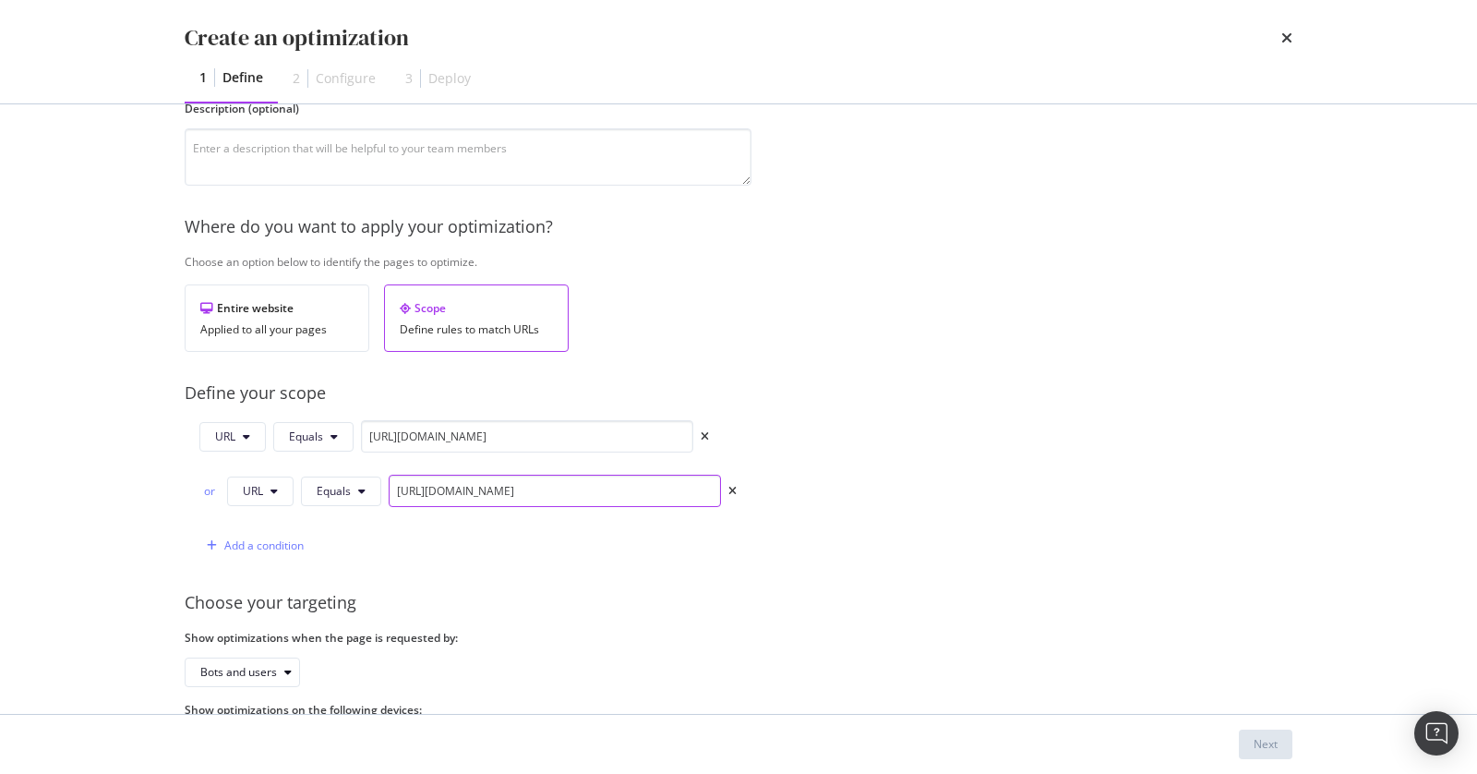
scroll to position [270, 0]
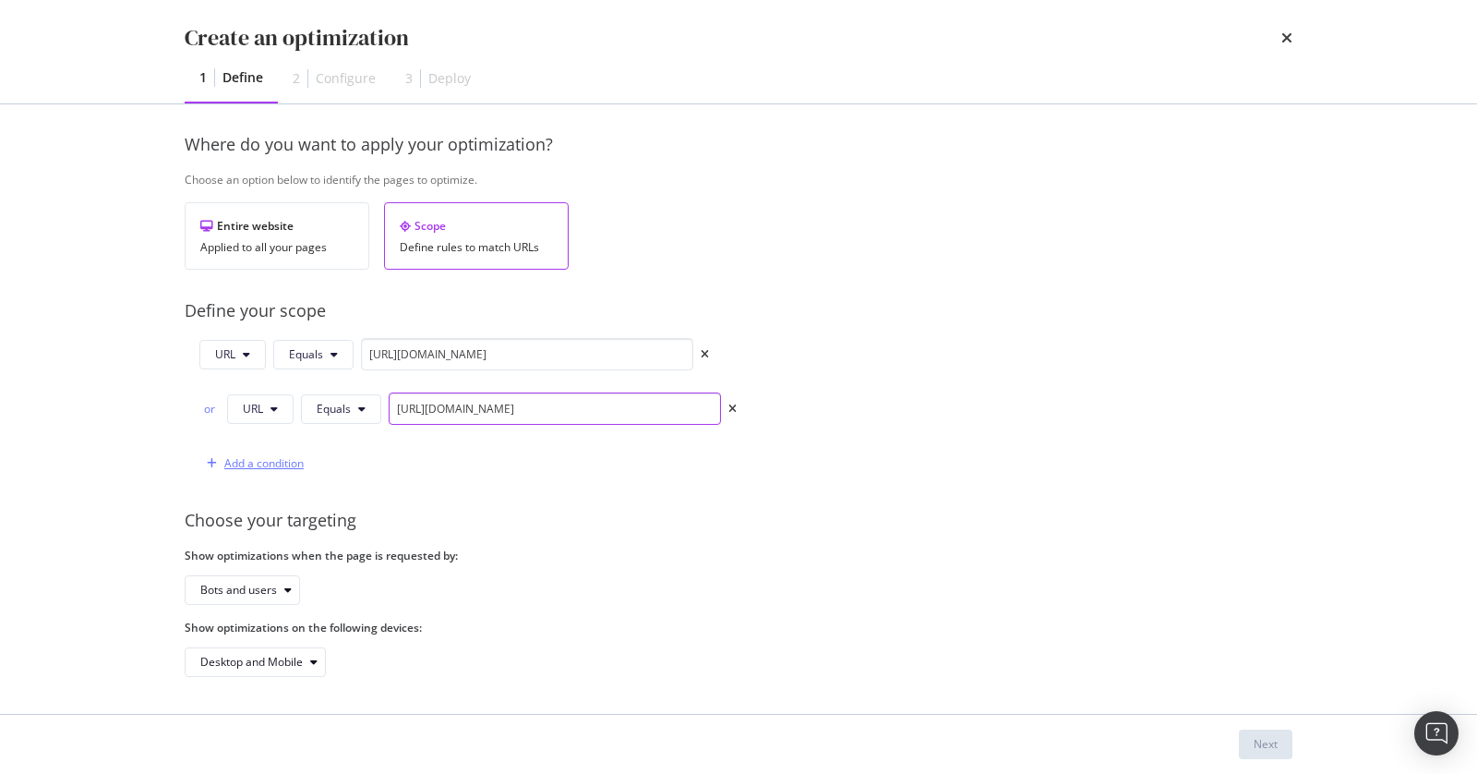
type input "[URL][DOMAIN_NAME]"
click at [234, 457] on div "Add a condition" at bounding box center [251, 464] width 104 height 28
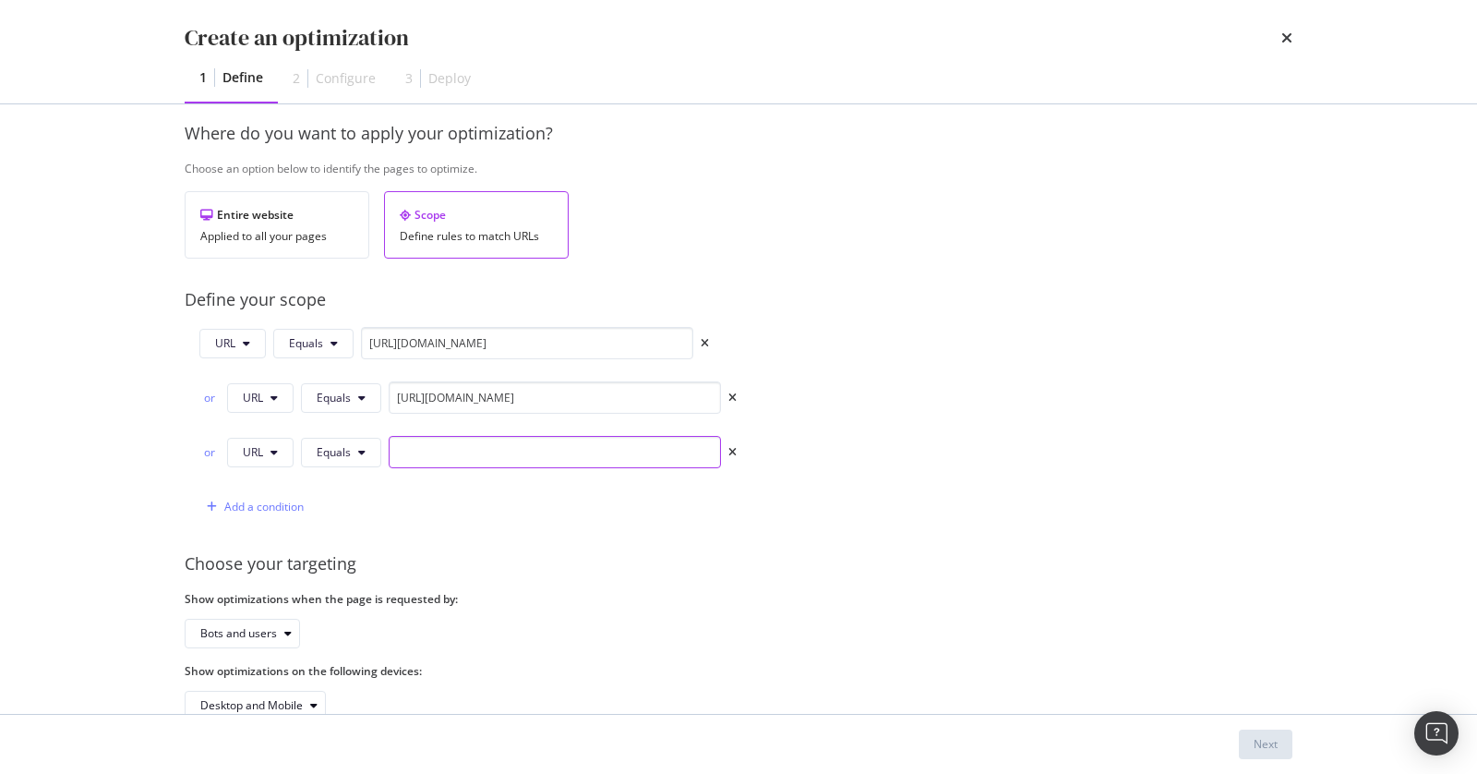
click at [586, 459] on input "modal" at bounding box center [555, 452] width 332 height 32
click at [417, 443] on input "modal" at bounding box center [555, 452] width 332 height 32
paste input "[URL][DOMAIN_NAME]"
type input "[URL][DOMAIN_NAME]"
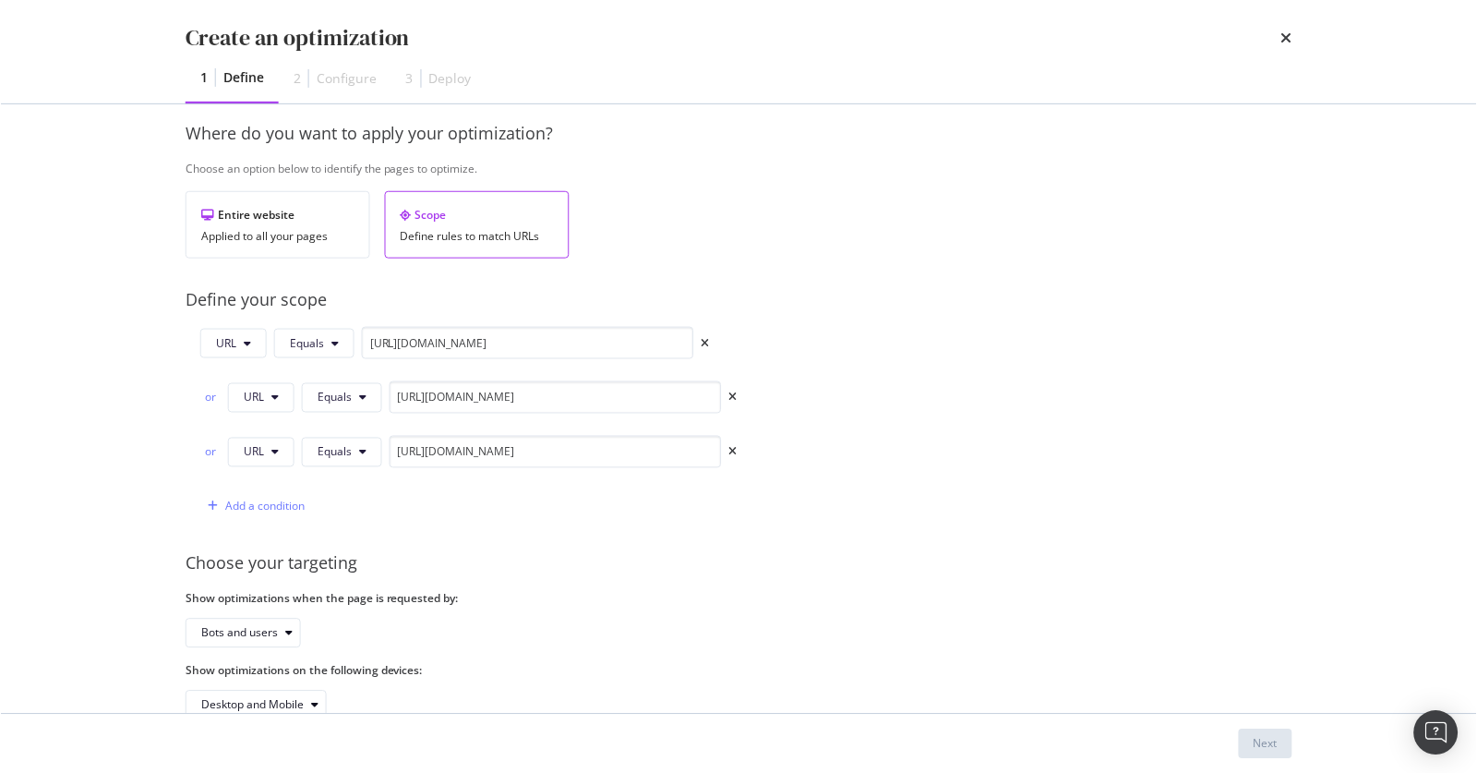
scroll to position [0, 0]
click at [701, 552] on div "Choose your targeting" at bounding box center [776, 564] width 1182 height 24
click at [510, 456] on input "[URL][DOMAIN_NAME]" at bounding box center [555, 452] width 332 height 32
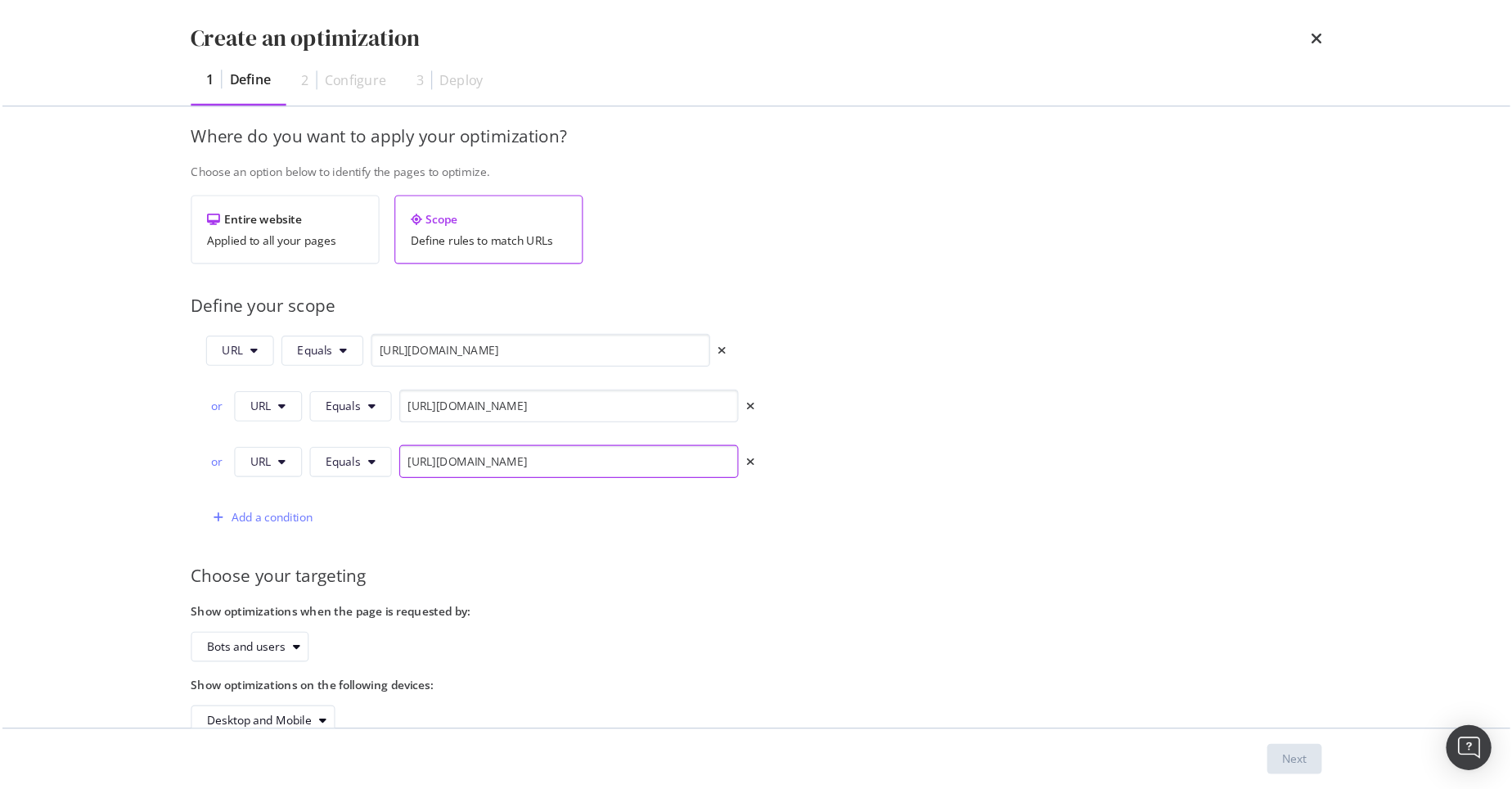
scroll to position [189, 0]
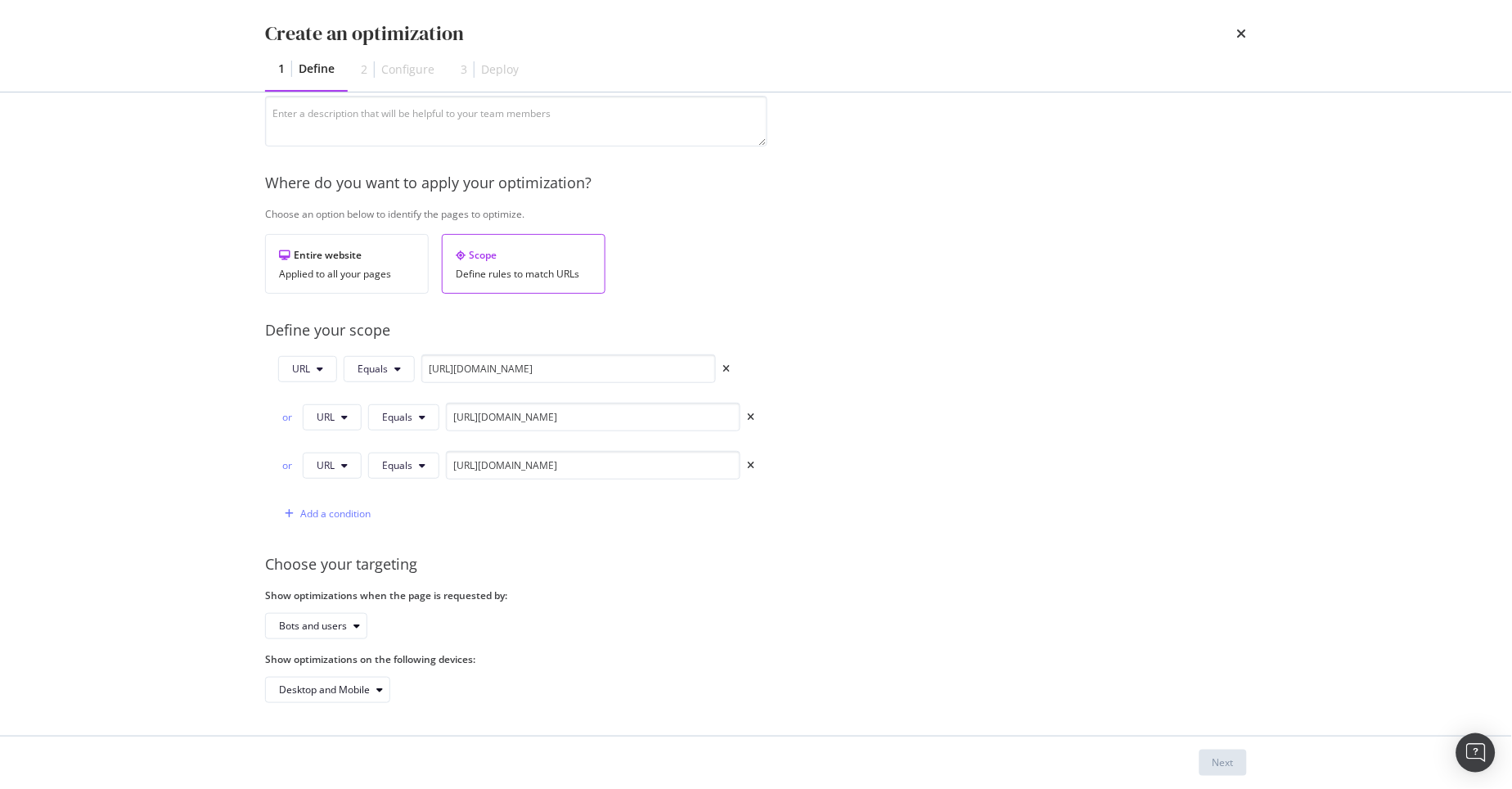
click at [942, 289] on div "Provide a name and description to help identify the change that will be made by…" at bounding box center [756, 340] width 982 height 725
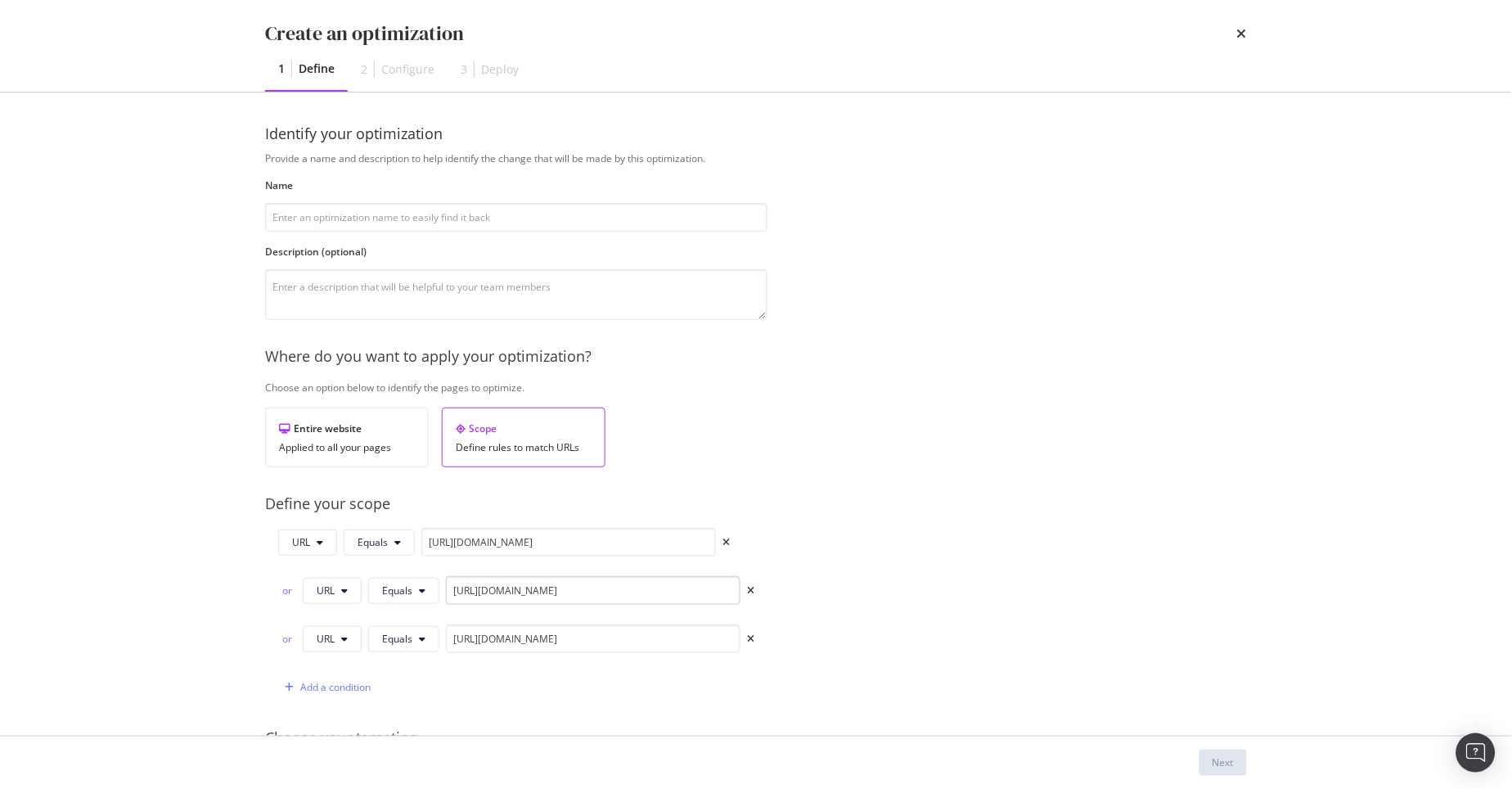
scroll to position [0, 0]
click at [399, 224] on input "modal" at bounding box center [516, 219] width 503 height 28
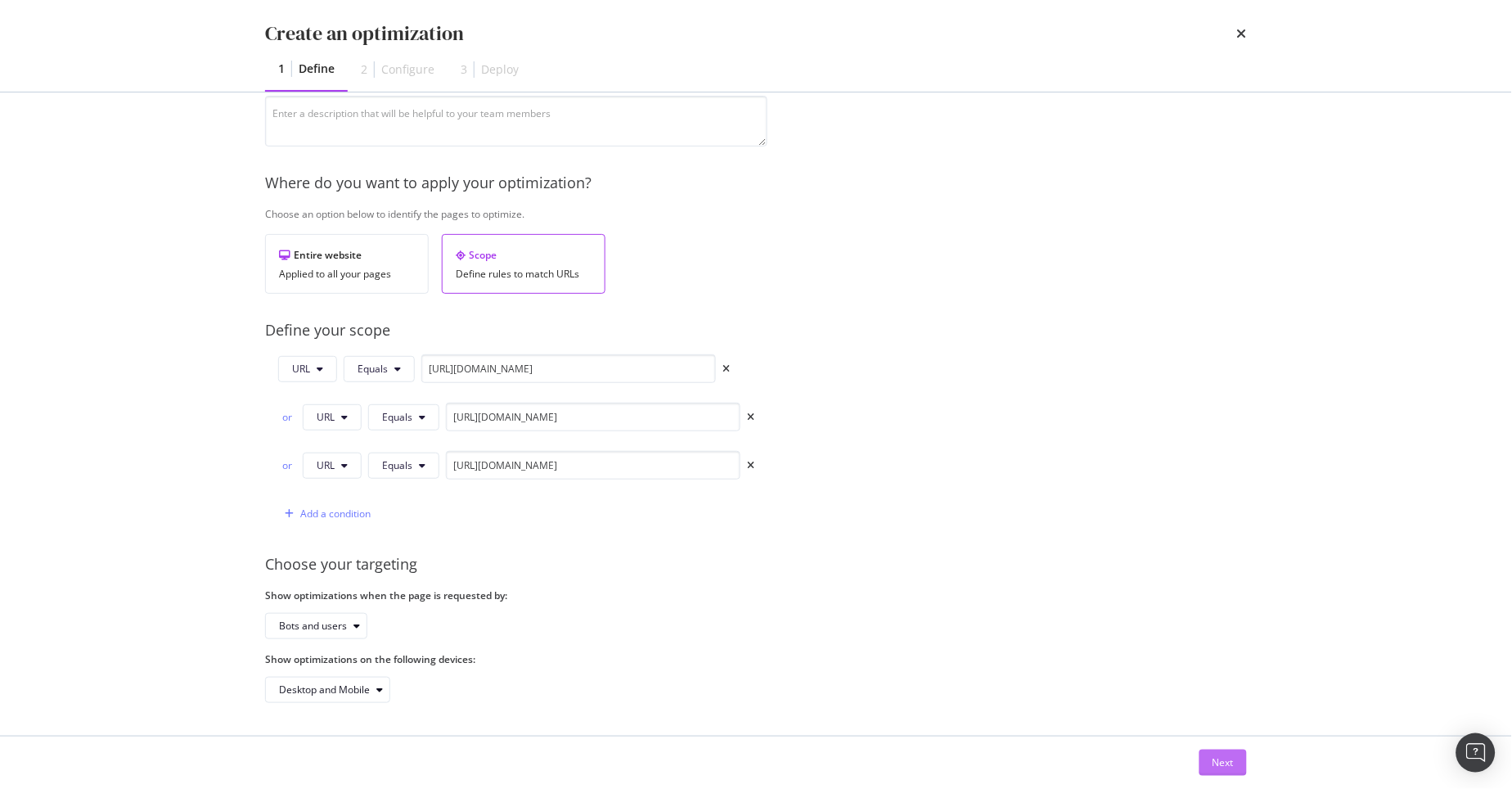
scroll to position [189, 0]
type input "v2 - noindex LV URLs"
click at [1225, 771] on div "Next" at bounding box center [1223, 762] width 21 height 25
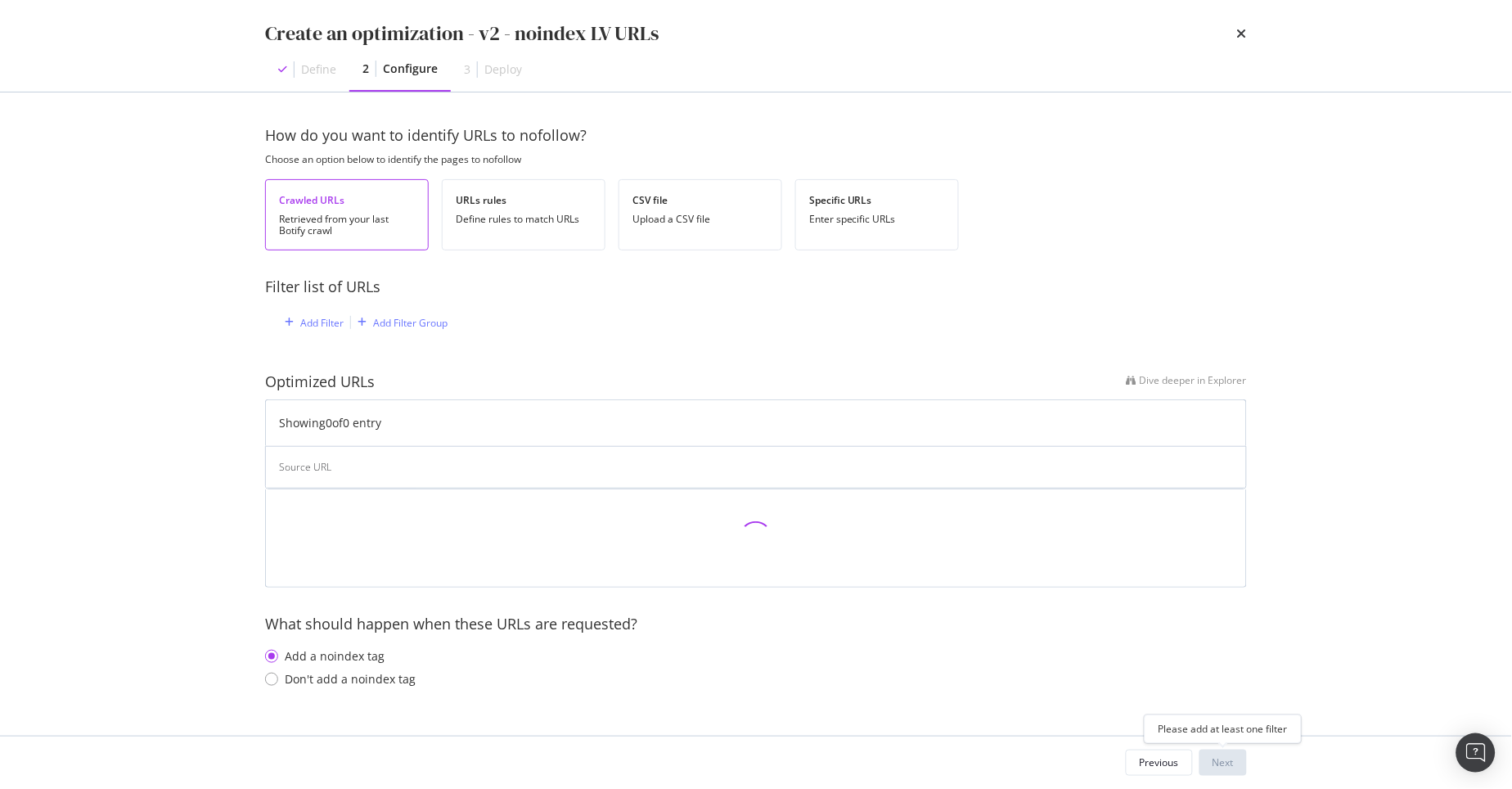
scroll to position [0, 0]
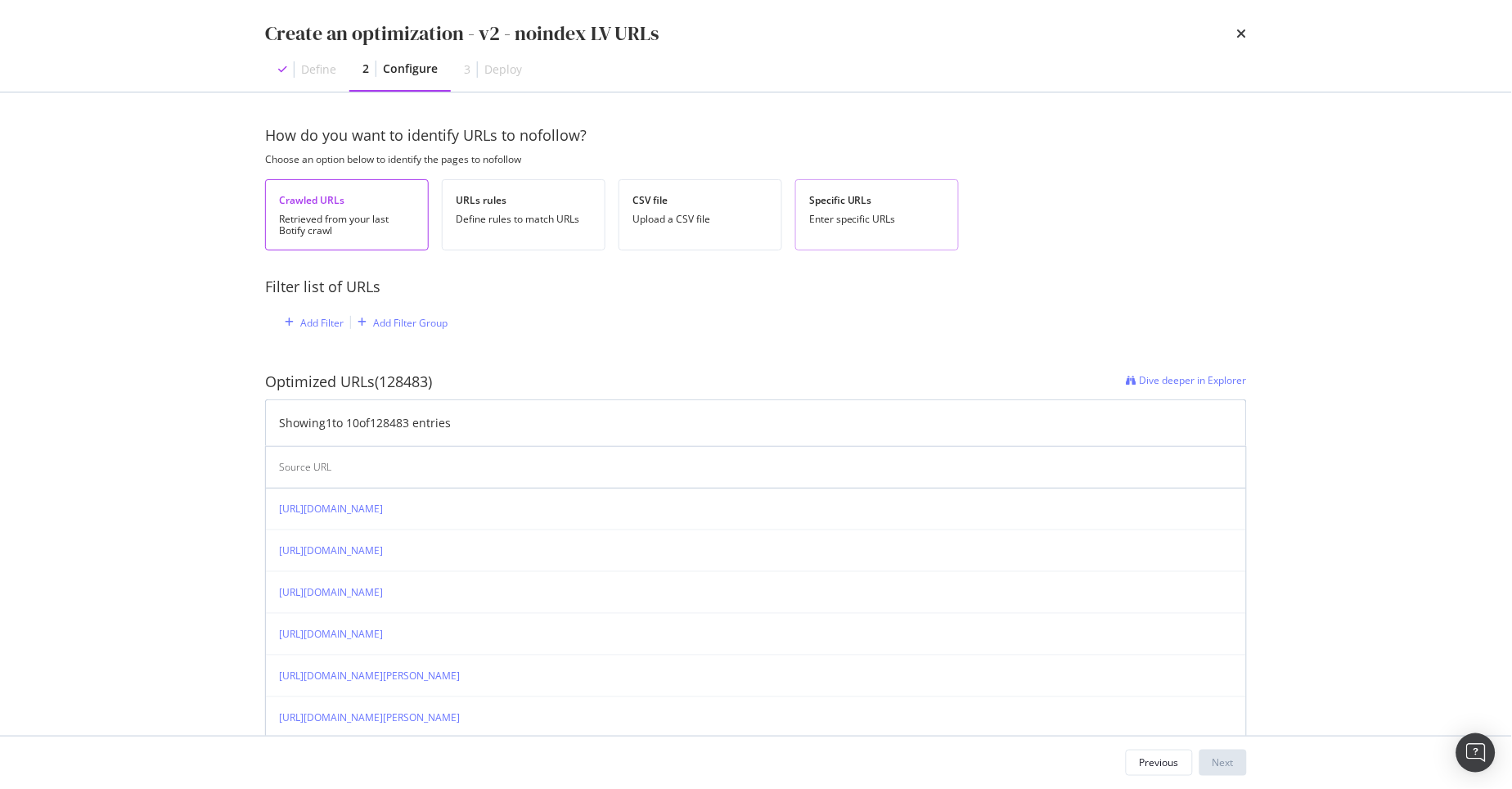
click at [831, 219] on div "Enter specific URLs" at bounding box center [877, 219] width 136 height 12
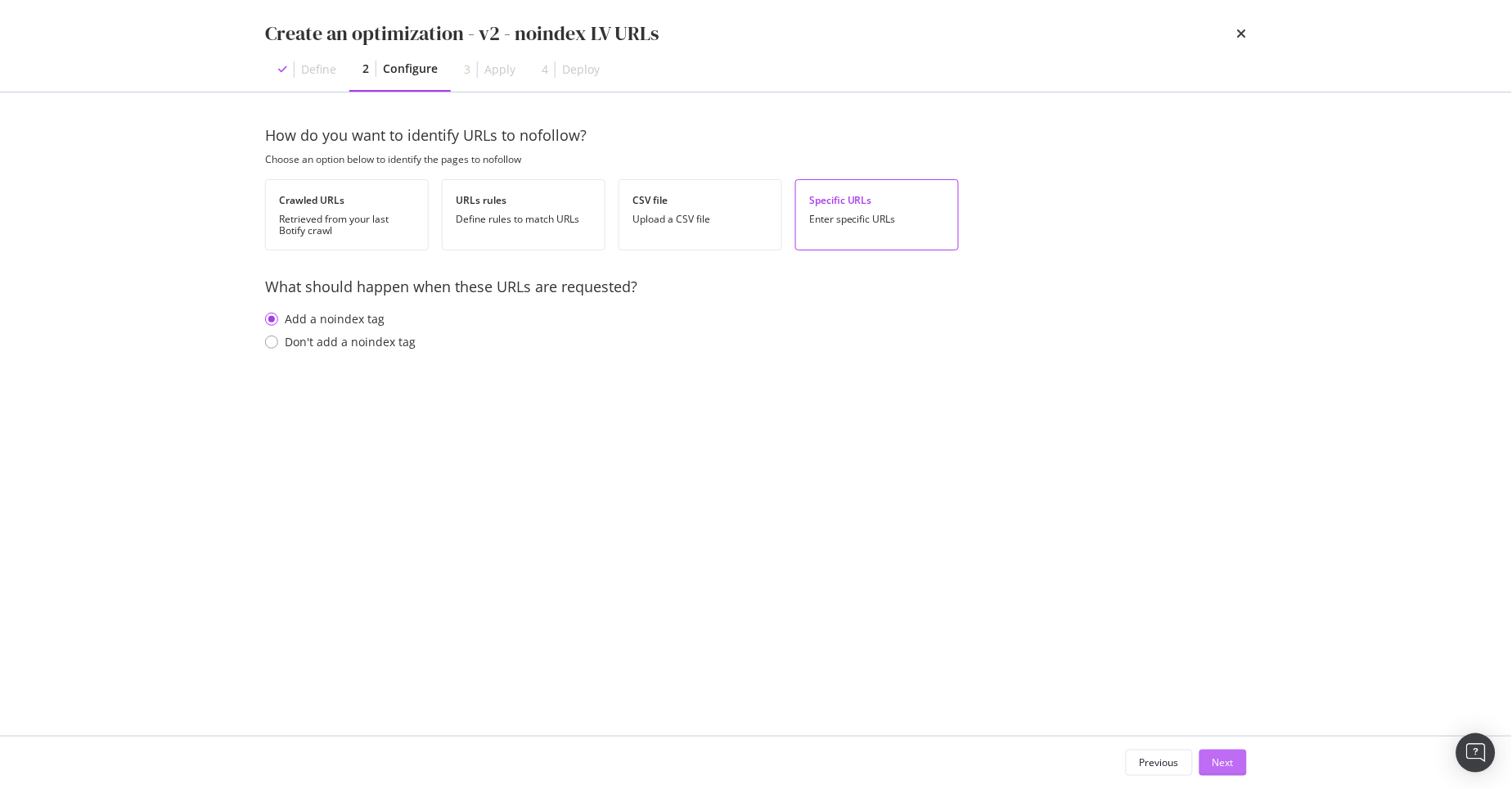
click at [1221, 754] on div "Next" at bounding box center [1223, 762] width 21 height 25
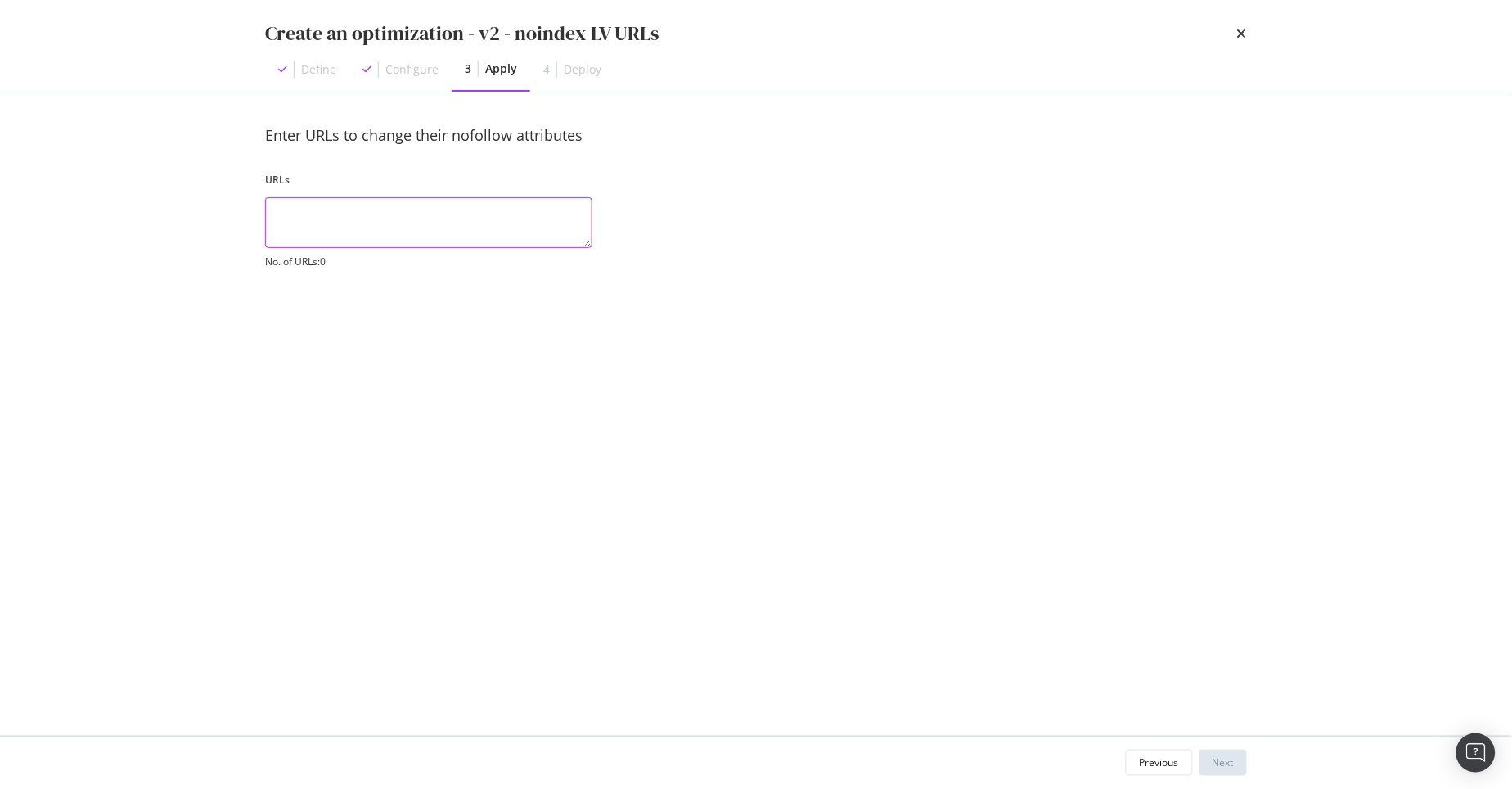
click at [383, 224] on textarea "modal" at bounding box center [428, 222] width 327 height 51
paste textarea "https://www.selfridges.com/GB/en/product/louis-vuitton-neverfull-mm-coated-canv…"
type textarea "https://www.selfridges.com/GB/en/product/louis-vuitton-neverfull-mm-coated-canv…"
click at [1212, 764] on div "Next" at bounding box center [1223, 762] width 21 height 14
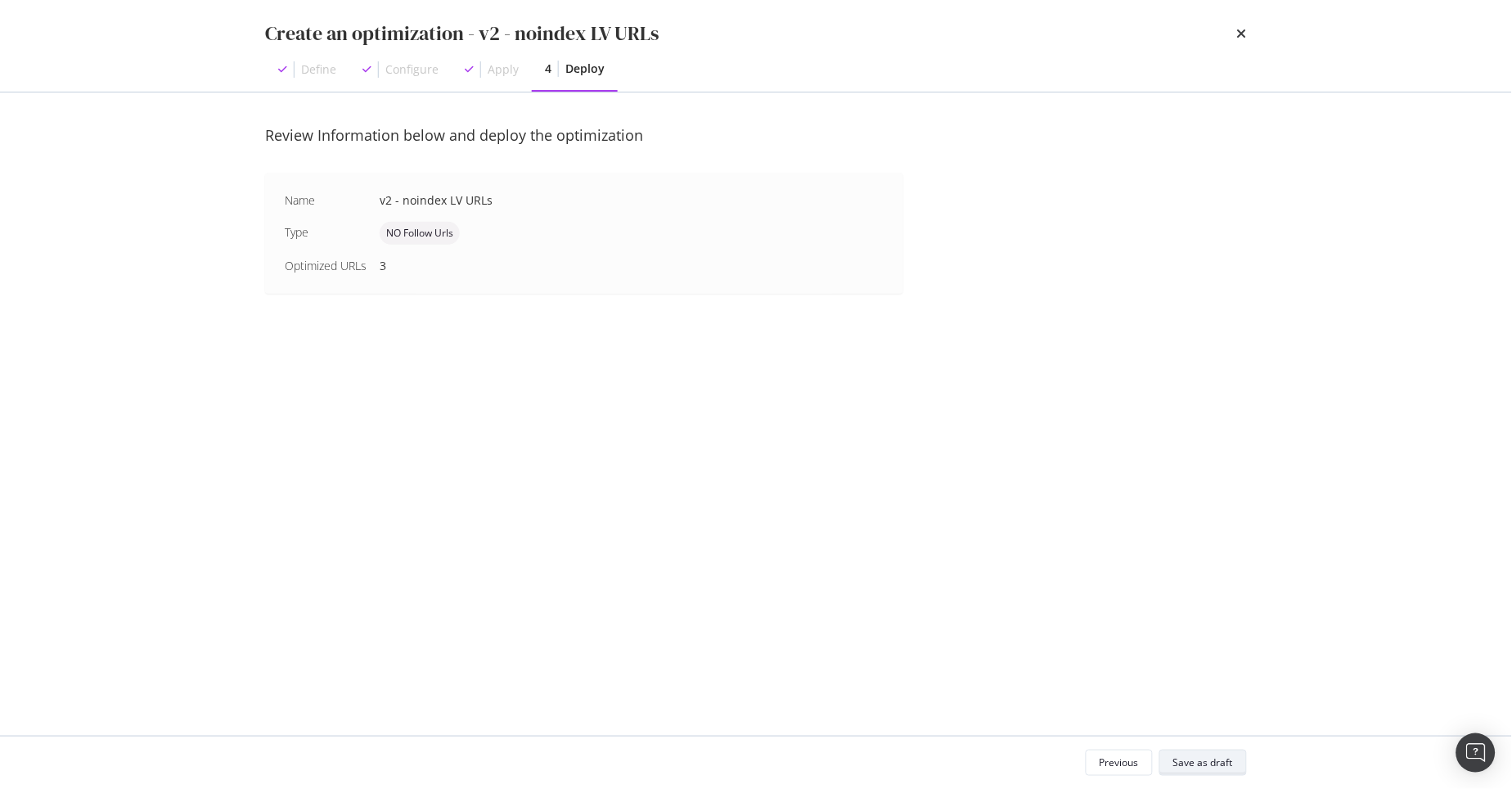
click at [1209, 759] on div "Save as draft" at bounding box center [1203, 762] width 59 height 14
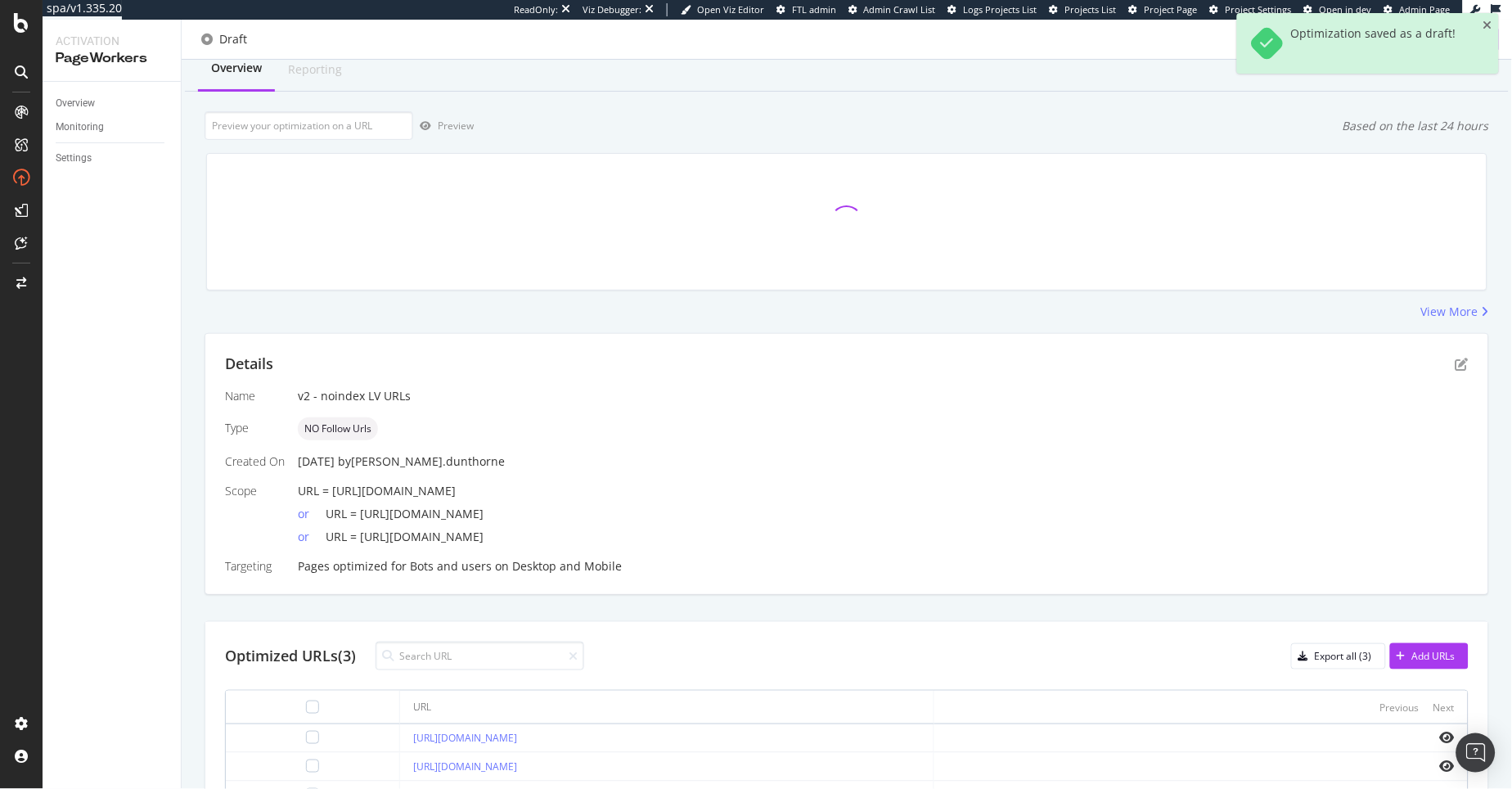
scroll to position [152, 0]
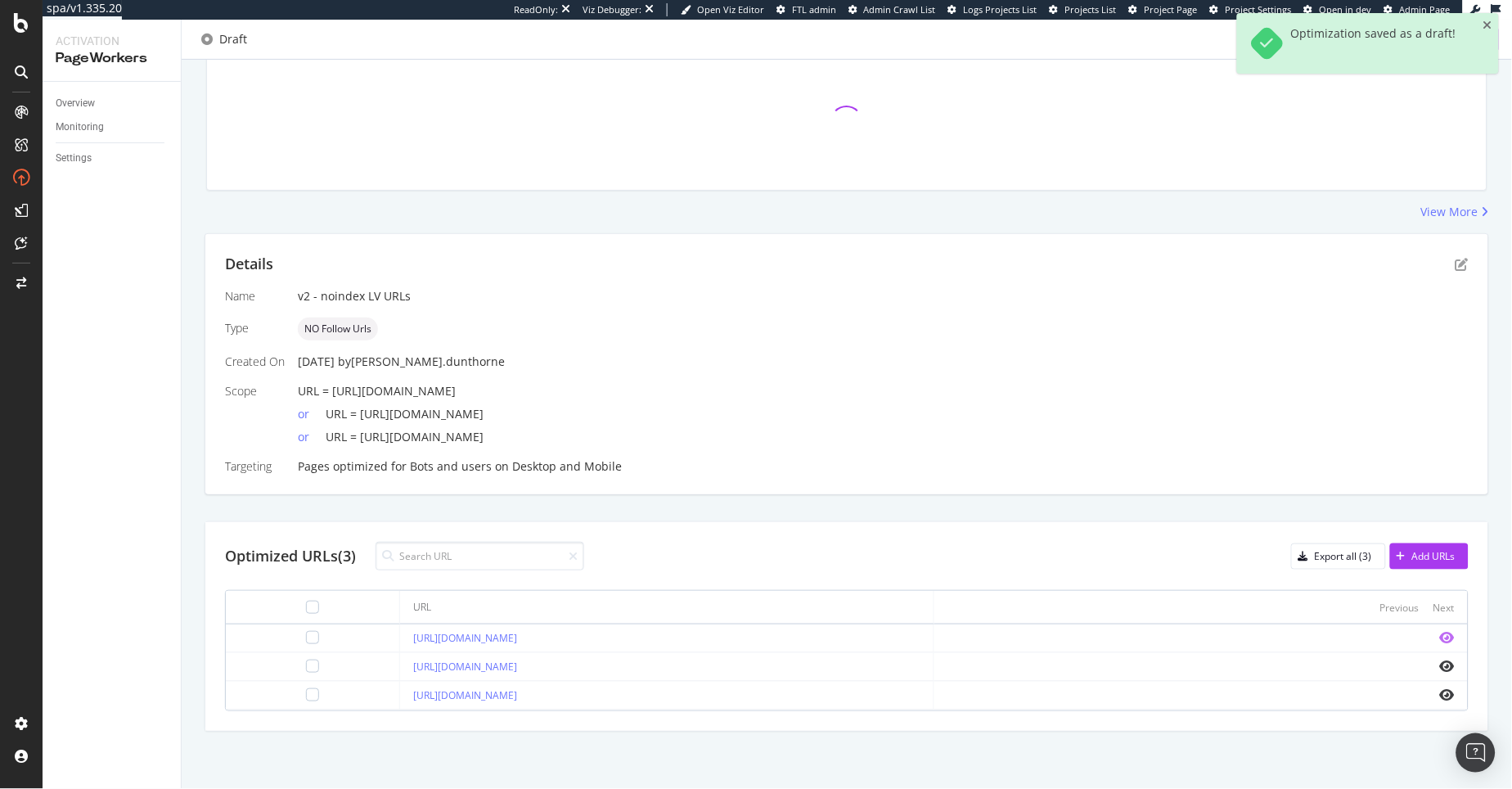
click at [1431, 642] on icon "eye" at bounding box center [1447, 637] width 15 height 13
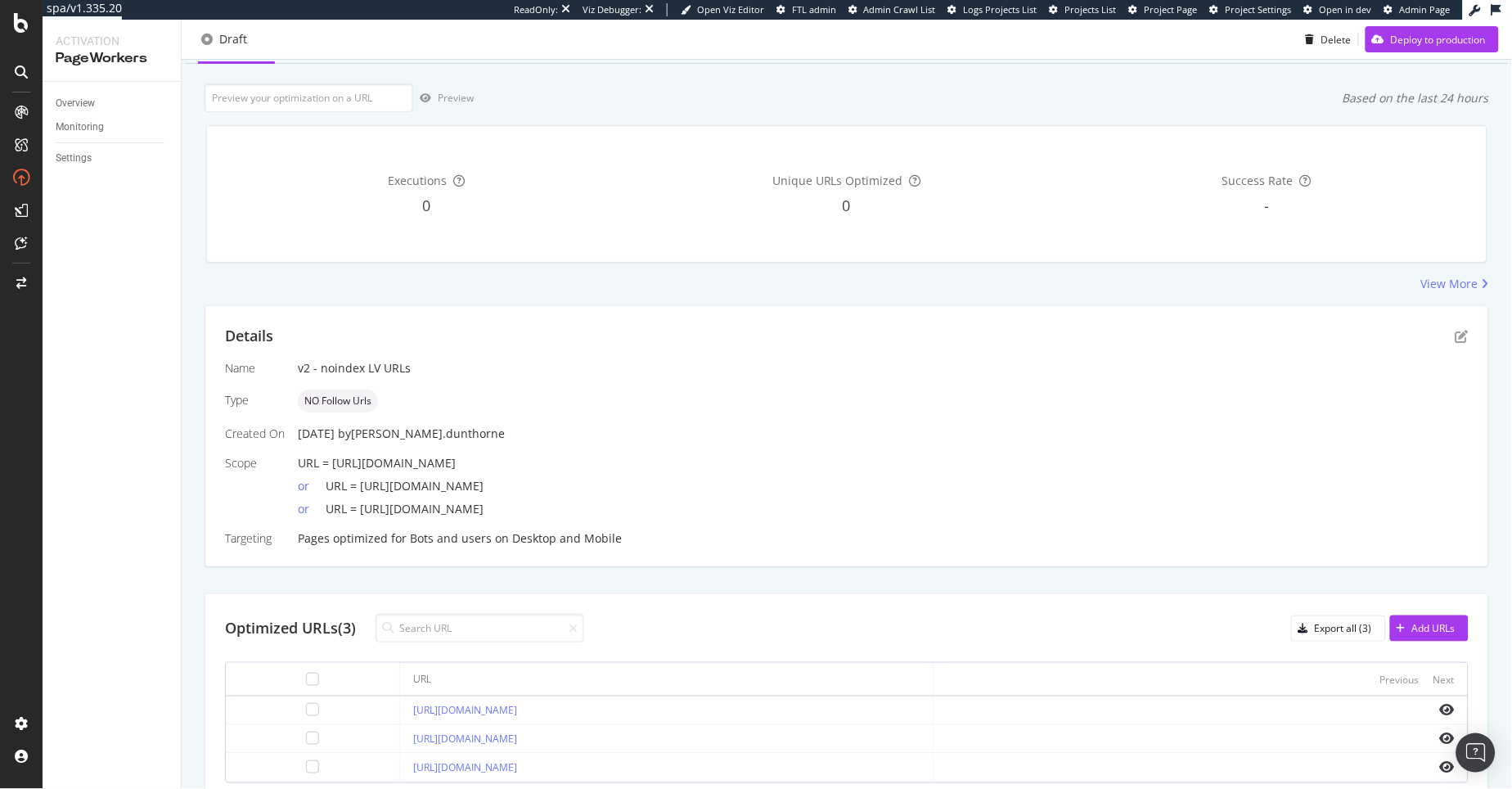
scroll to position [0, 0]
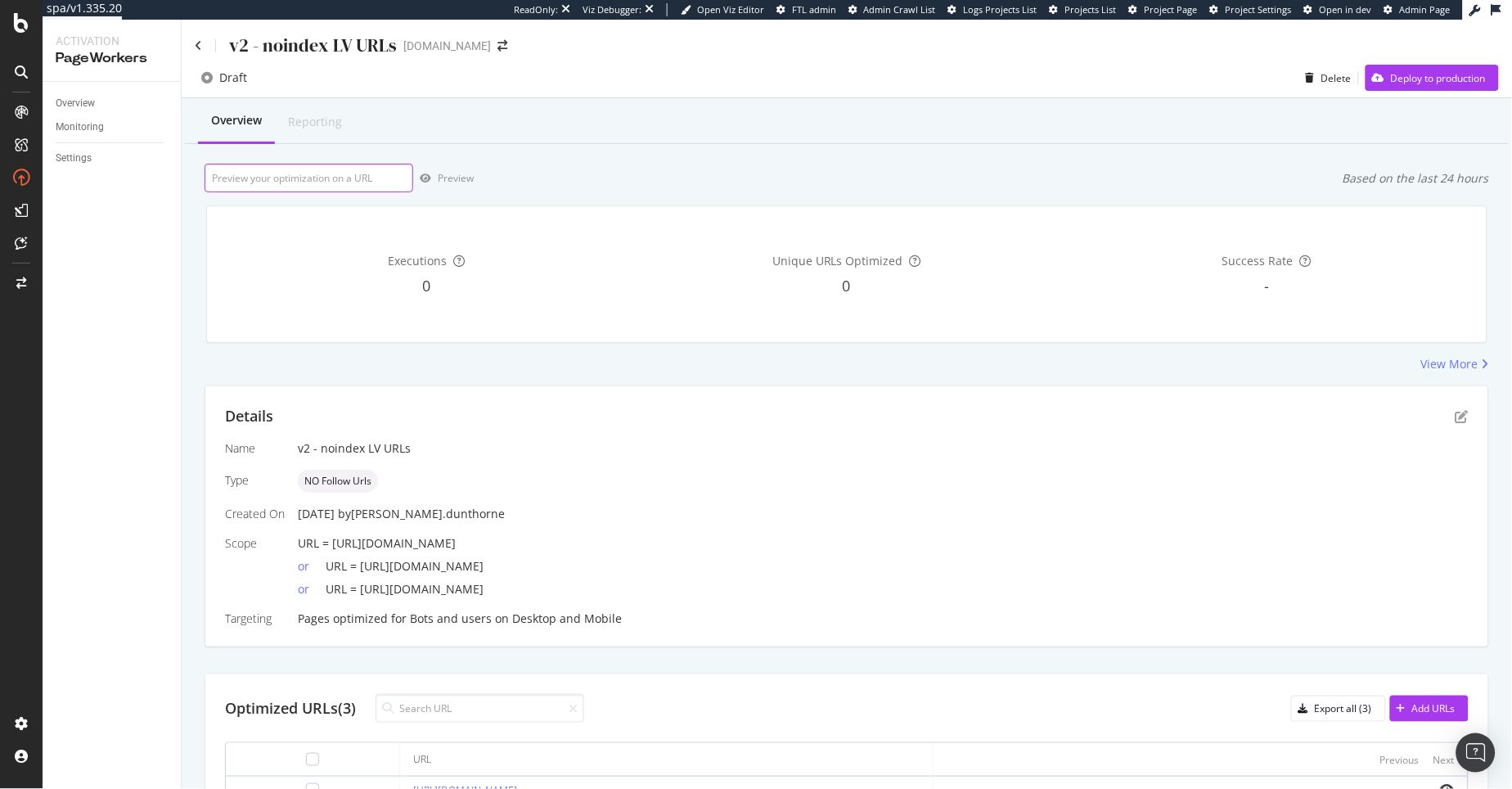
click at [276, 183] on input "url" at bounding box center [308, 178] width 208 height 28
paste input "https://www.selfridges.com/GB/en/cat/mens/clothing/tops-t-shirts/"
click at [443, 181] on div "Preview" at bounding box center [456, 178] width 36 height 14
click at [1431, 413] on icon "pen-to-square" at bounding box center [1461, 416] width 13 height 13
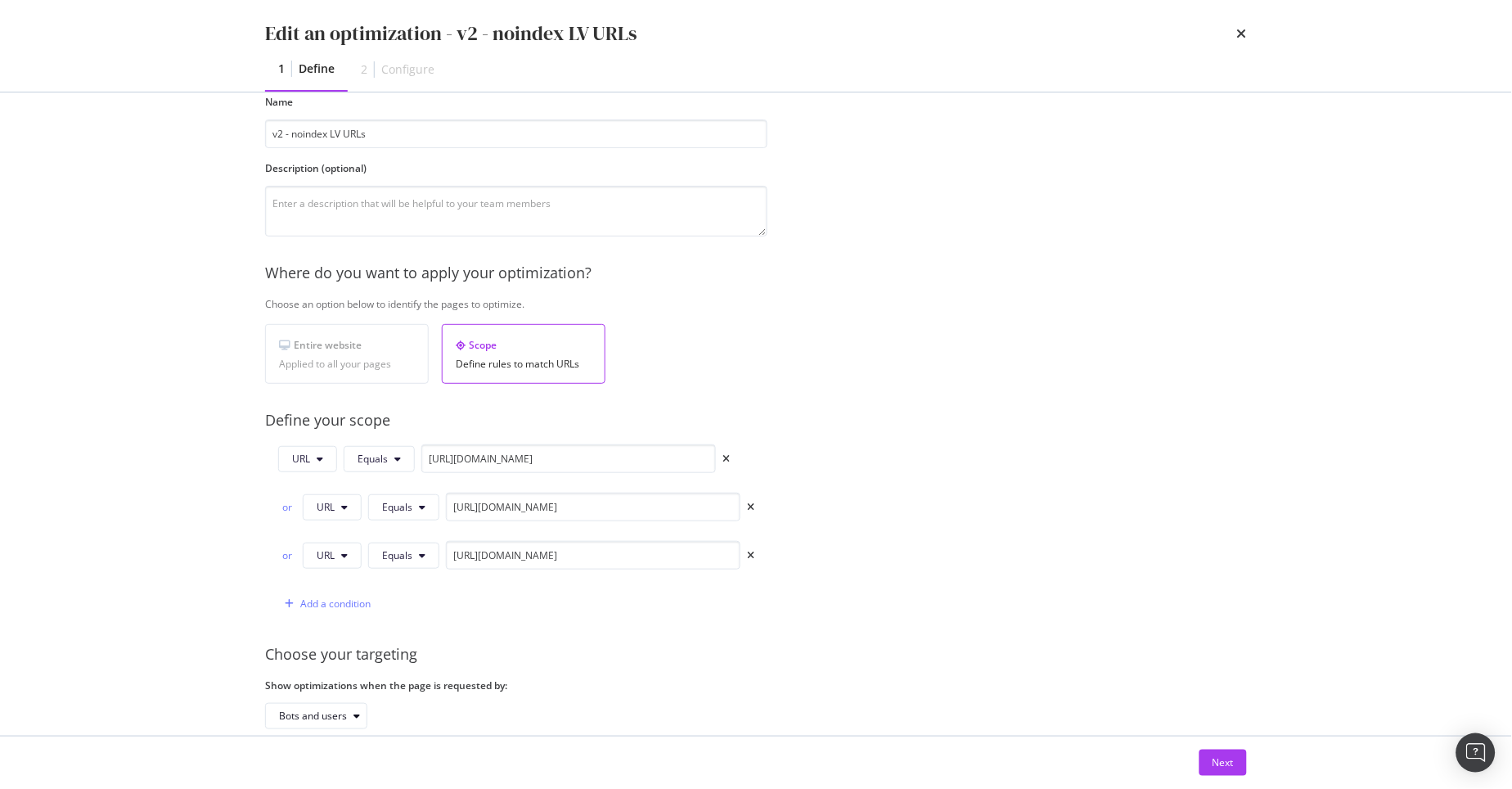
scroll to position [189, 0]
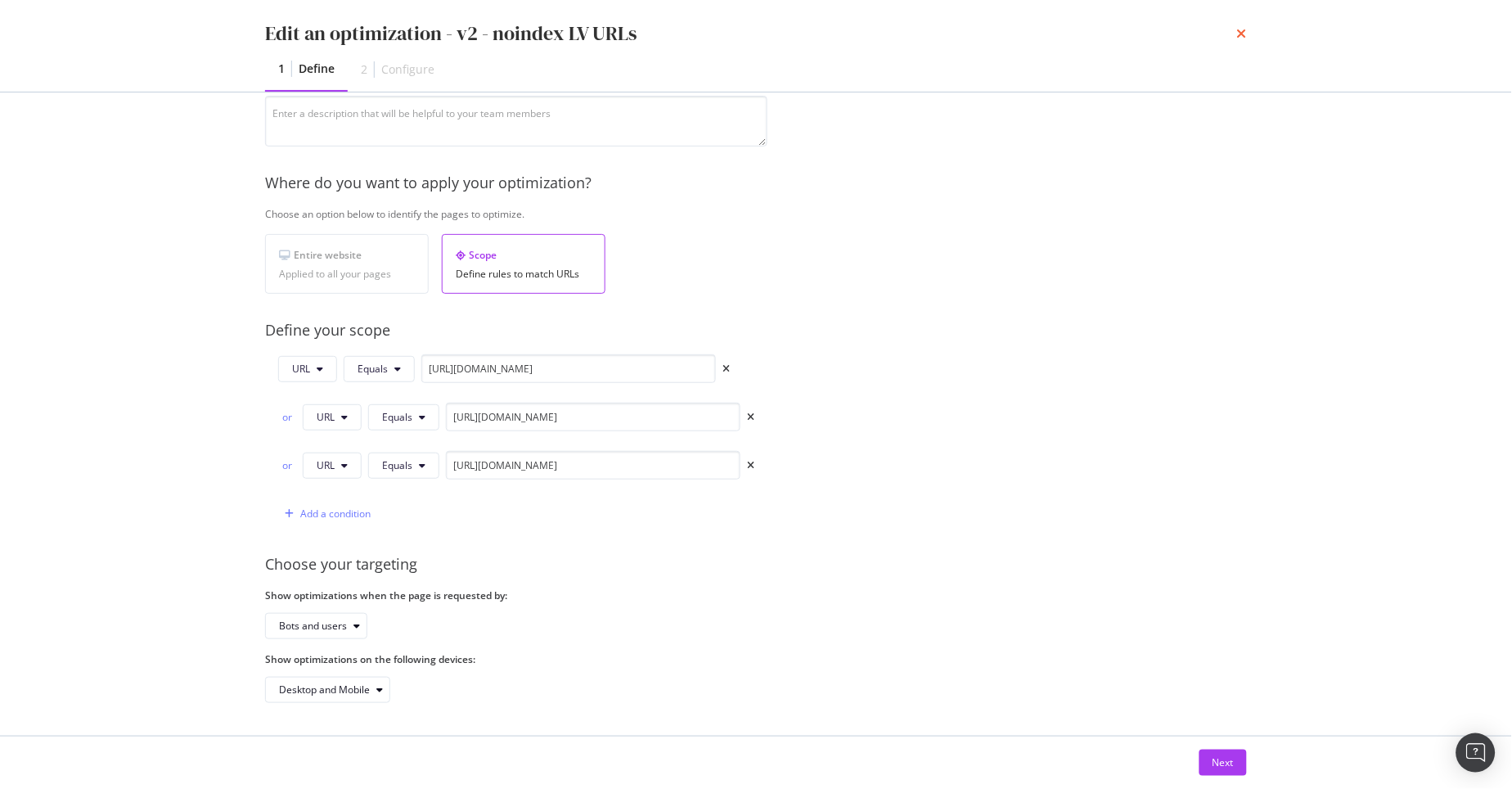
click at [1243, 34] on icon "times" at bounding box center [1242, 33] width 10 height 13
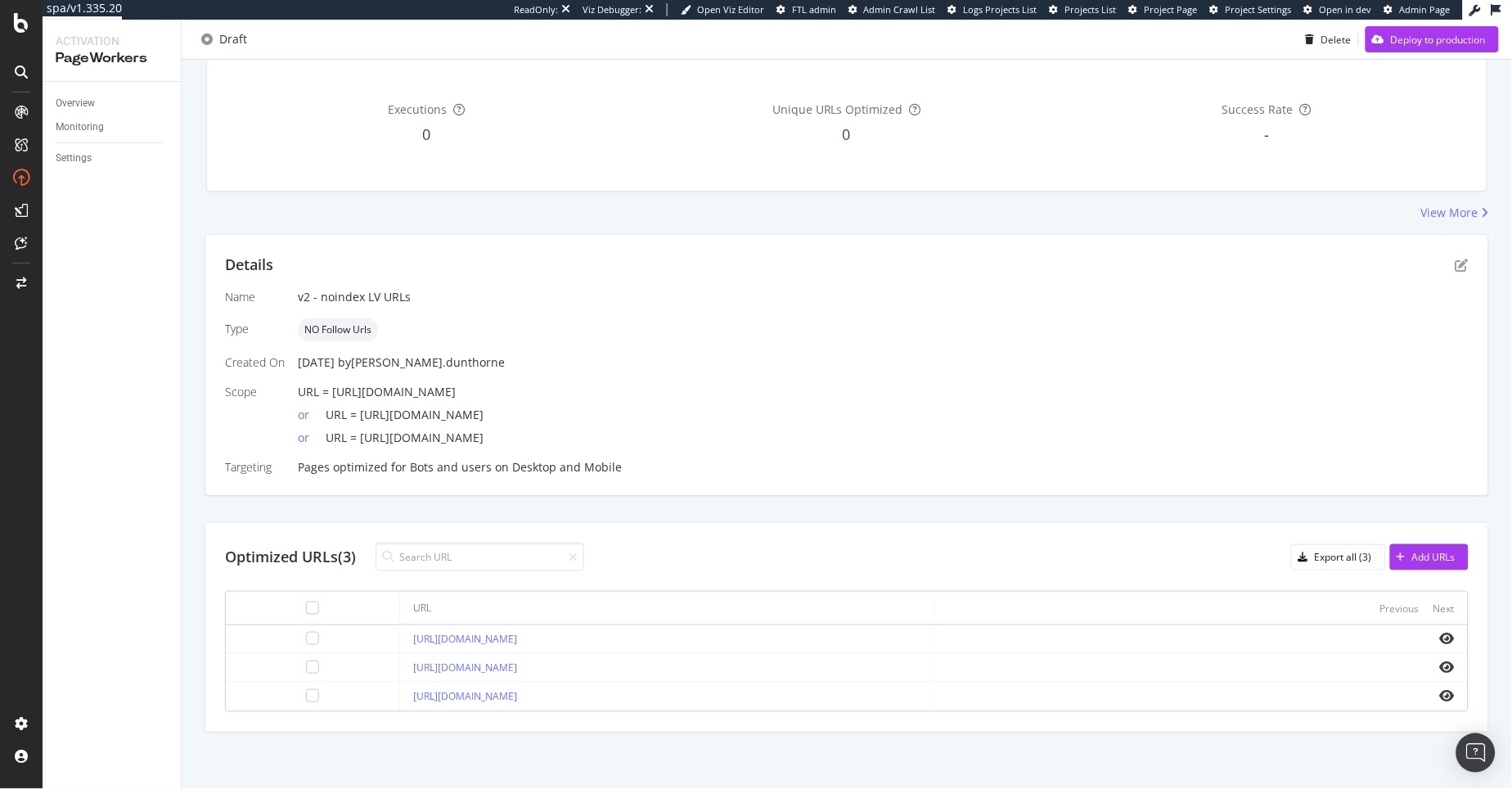
scroll to position [152, 0]
drag, startPoint x: 849, startPoint y: 673, endPoint x: 358, endPoint y: 663, distance: 491.1
click at [413, 663] on div "[URL][DOMAIN_NAME]" at bounding box center [666, 667] width 506 height 15
copy link "[URL][DOMAIN_NAME]"
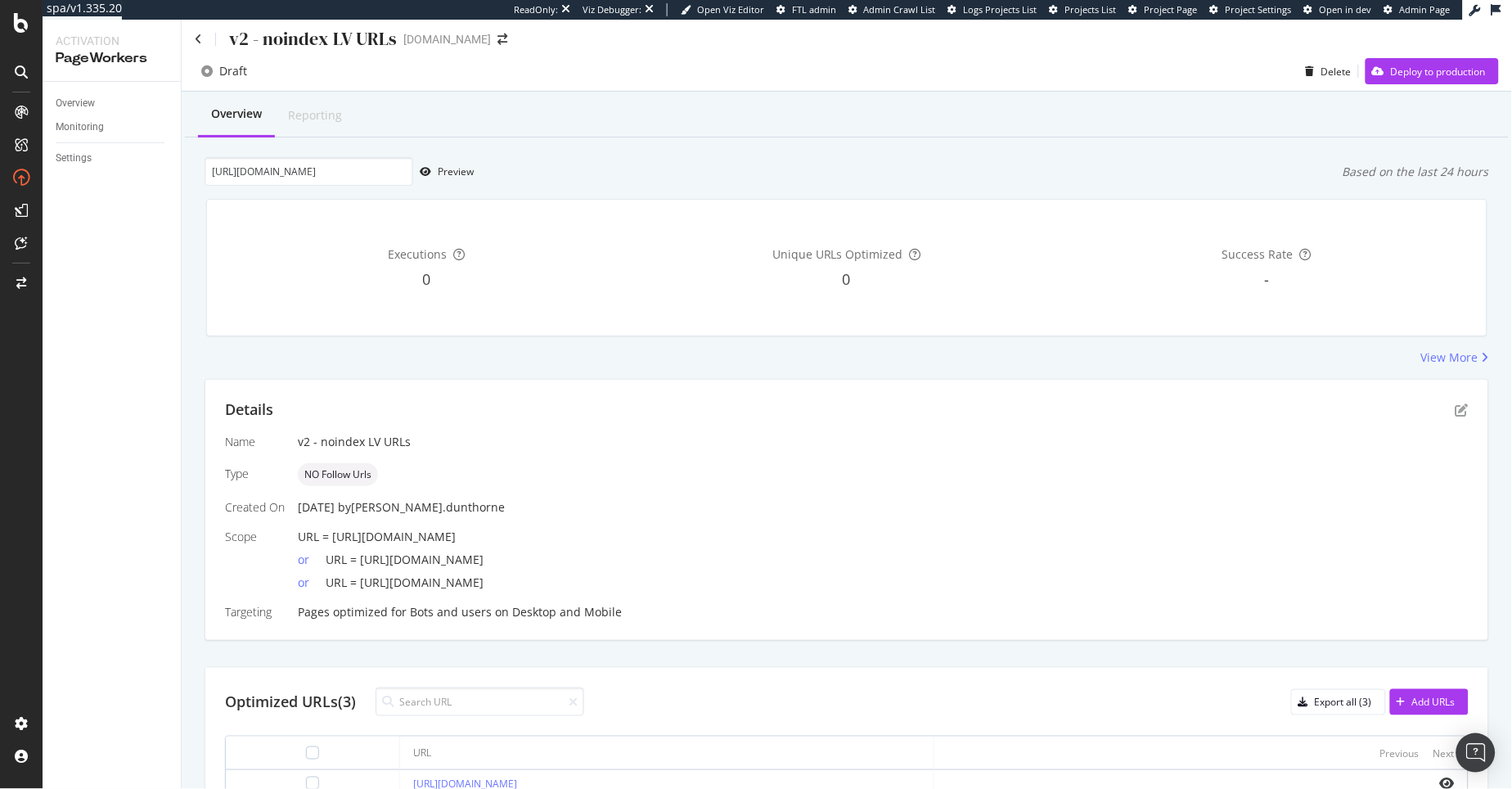
scroll to position [0, 0]
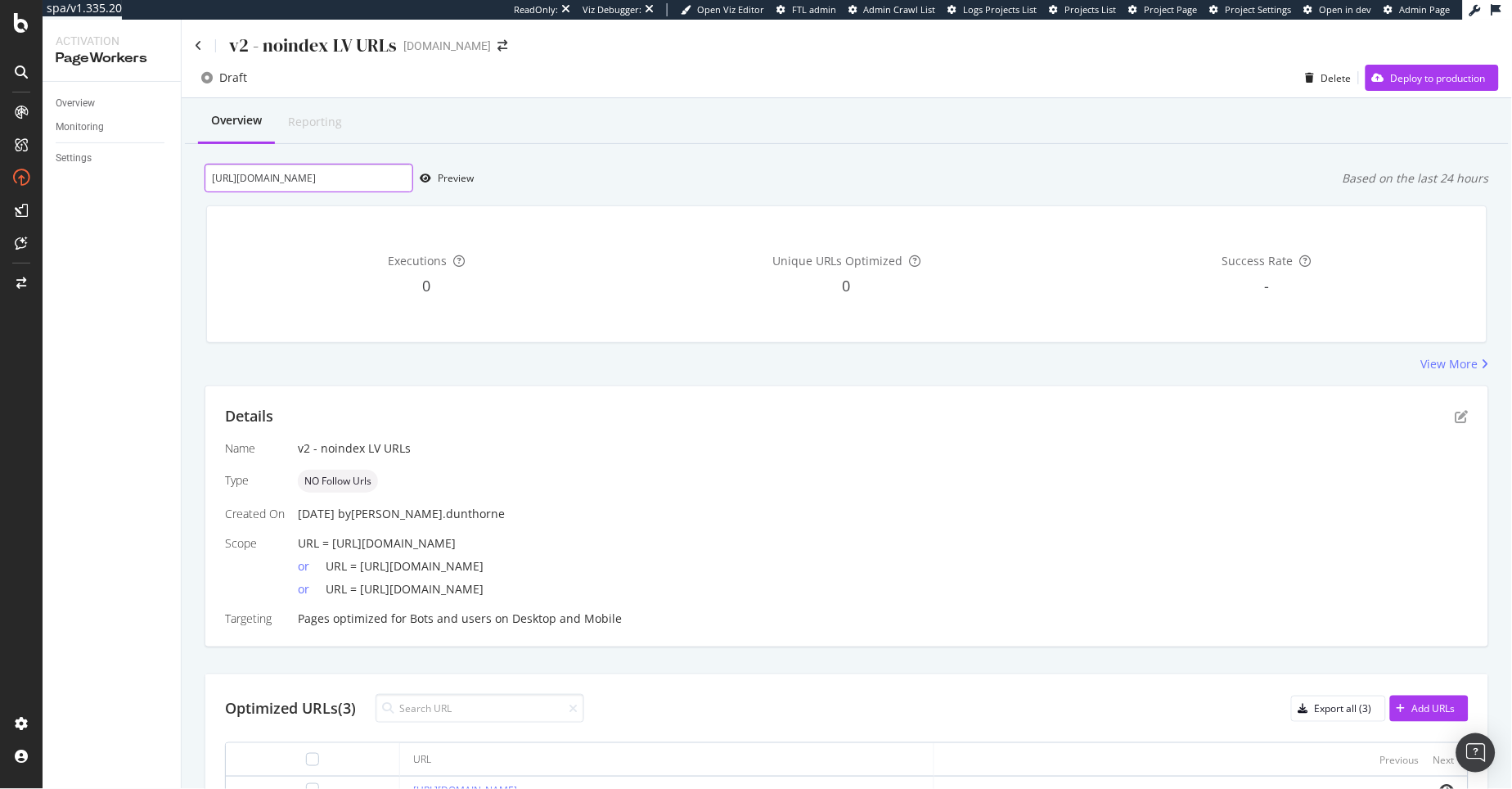
click at [328, 186] on input "https://www.selfridges.com/GB/en/cat/mens/clothing/tops-t-shirts/" at bounding box center [308, 178] width 208 height 28
paste input "product/louis-vuitton-on-my-side-mm-leather-tote-bag_R03883115"
click at [452, 182] on div "Preview" at bounding box center [456, 178] width 36 height 14
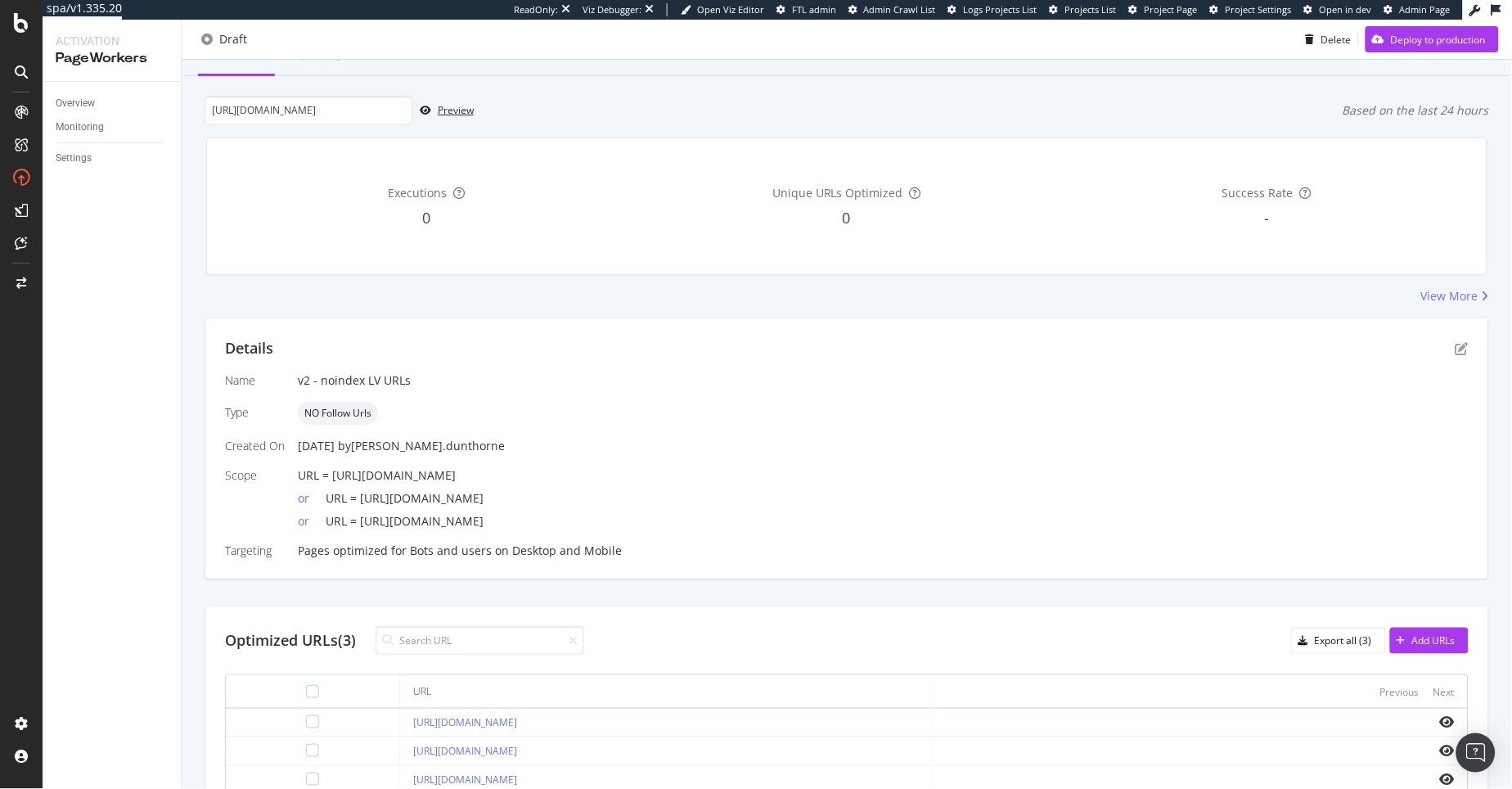
scroll to position [152, 0]
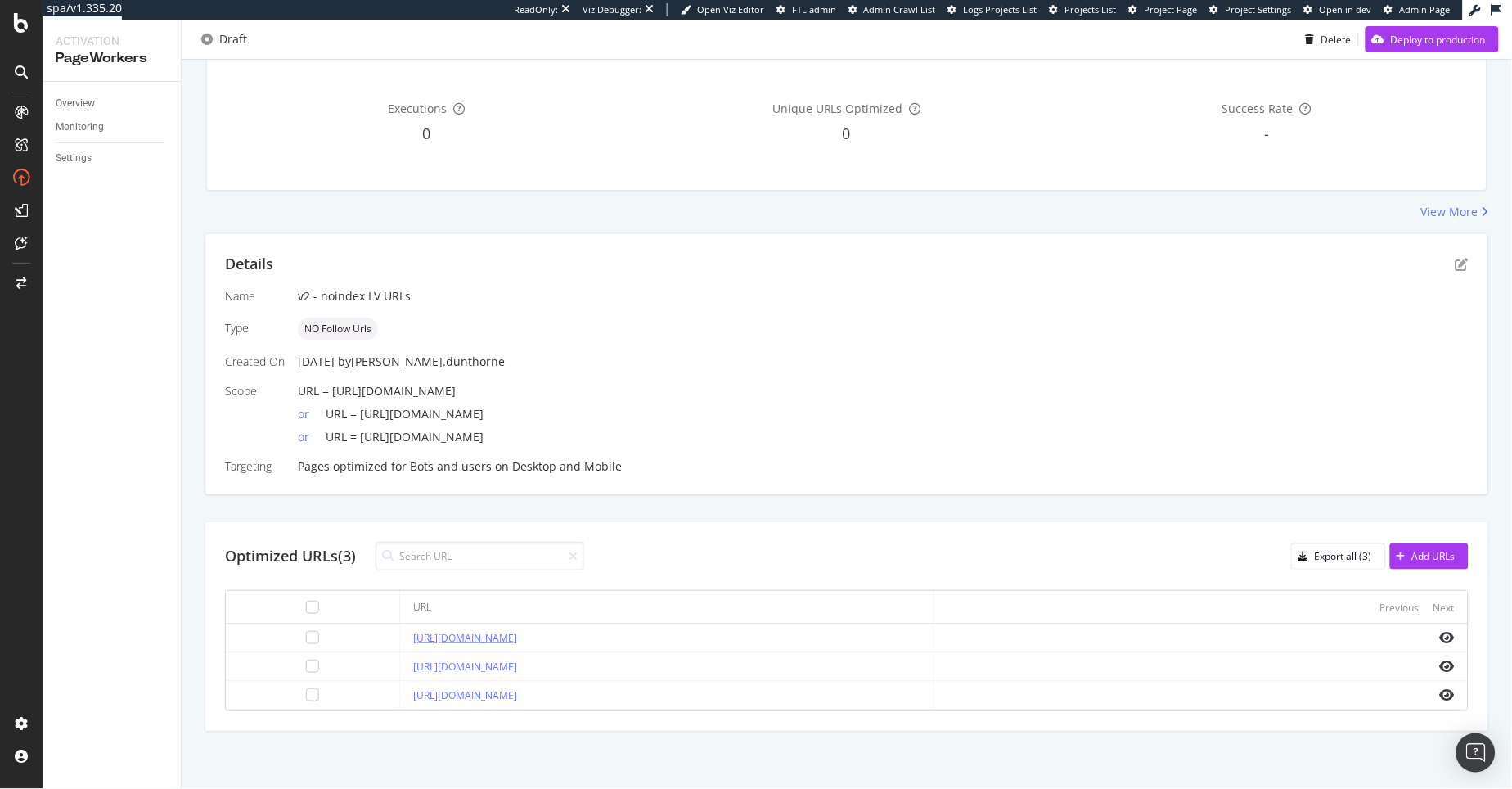
drag, startPoint x: 828, startPoint y: 638, endPoint x: 362, endPoint y: 637, distance: 466.0
click at [413, 637] on div "[URL][DOMAIN_NAME]" at bounding box center [666, 638] width 506 height 15
copy link "[URL][DOMAIN_NAME]"
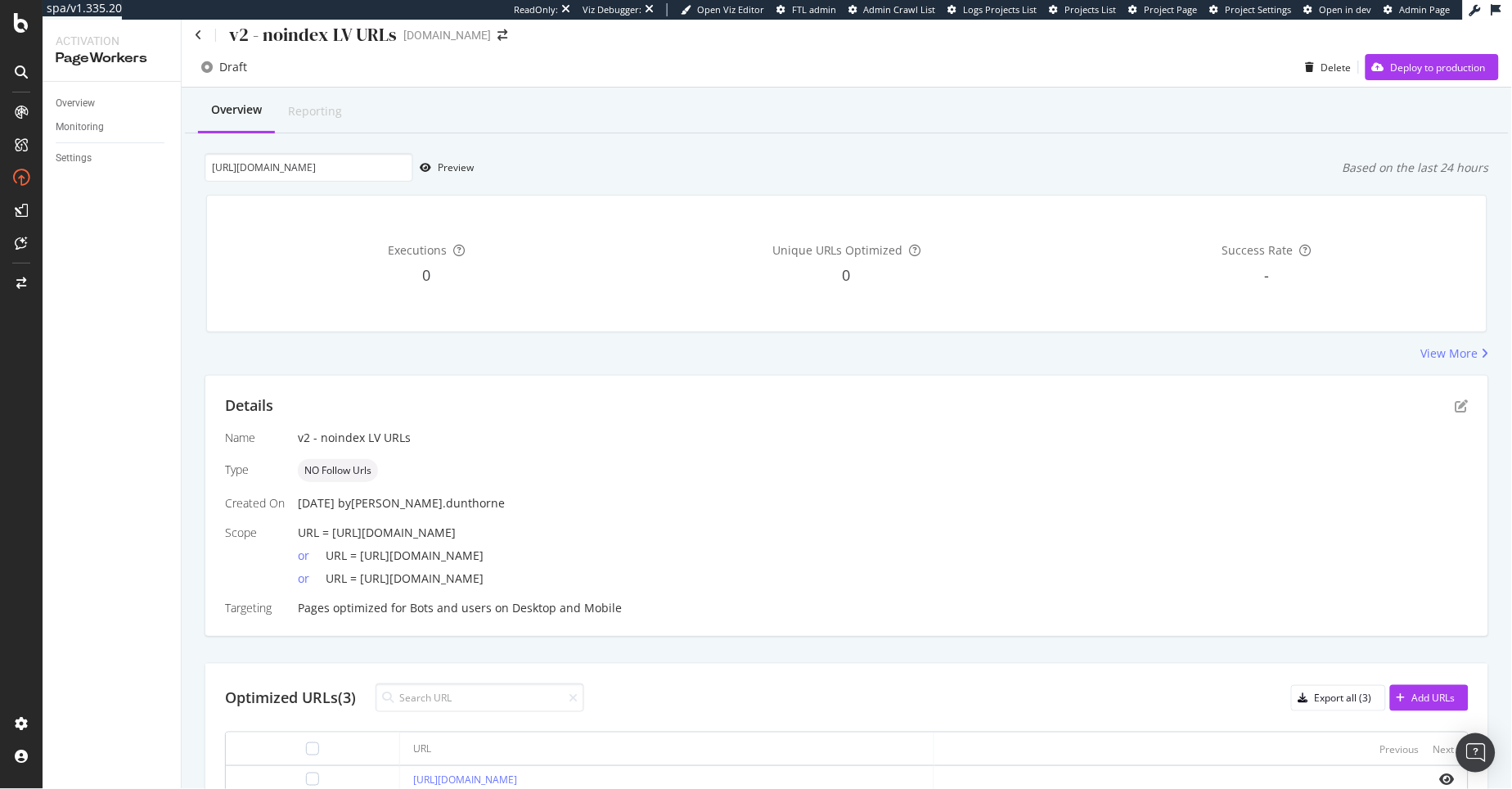
scroll to position [0, 0]
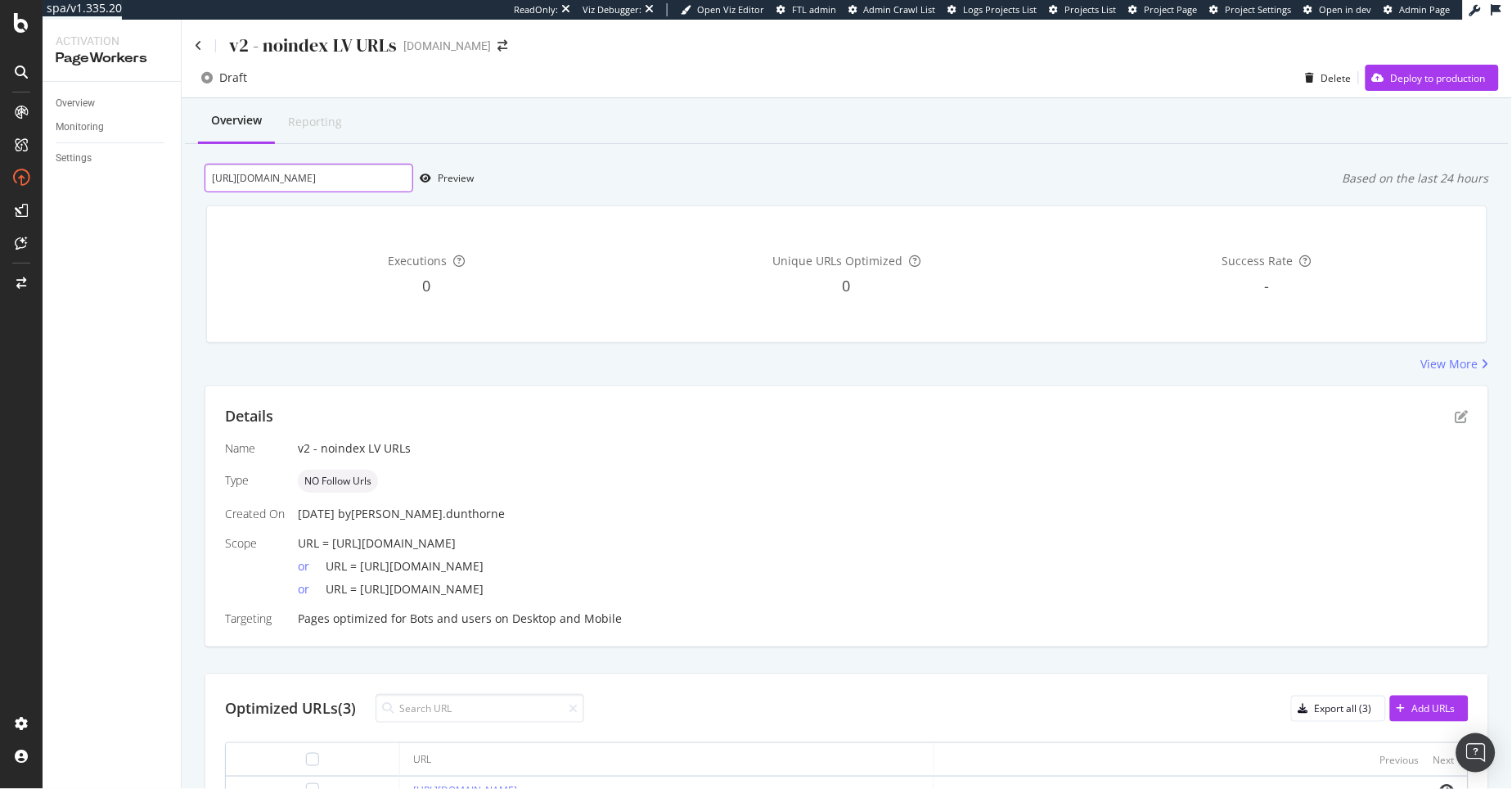
click at [336, 179] on input "[URL][DOMAIN_NAME]" at bounding box center [308, 178] width 208 height 28
paste input "neverfull-mm-coated-canvas-tote-bag_R04199112"
click at [441, 179] on div "Preview" at bounding box center [456, 178] width 36 height 14
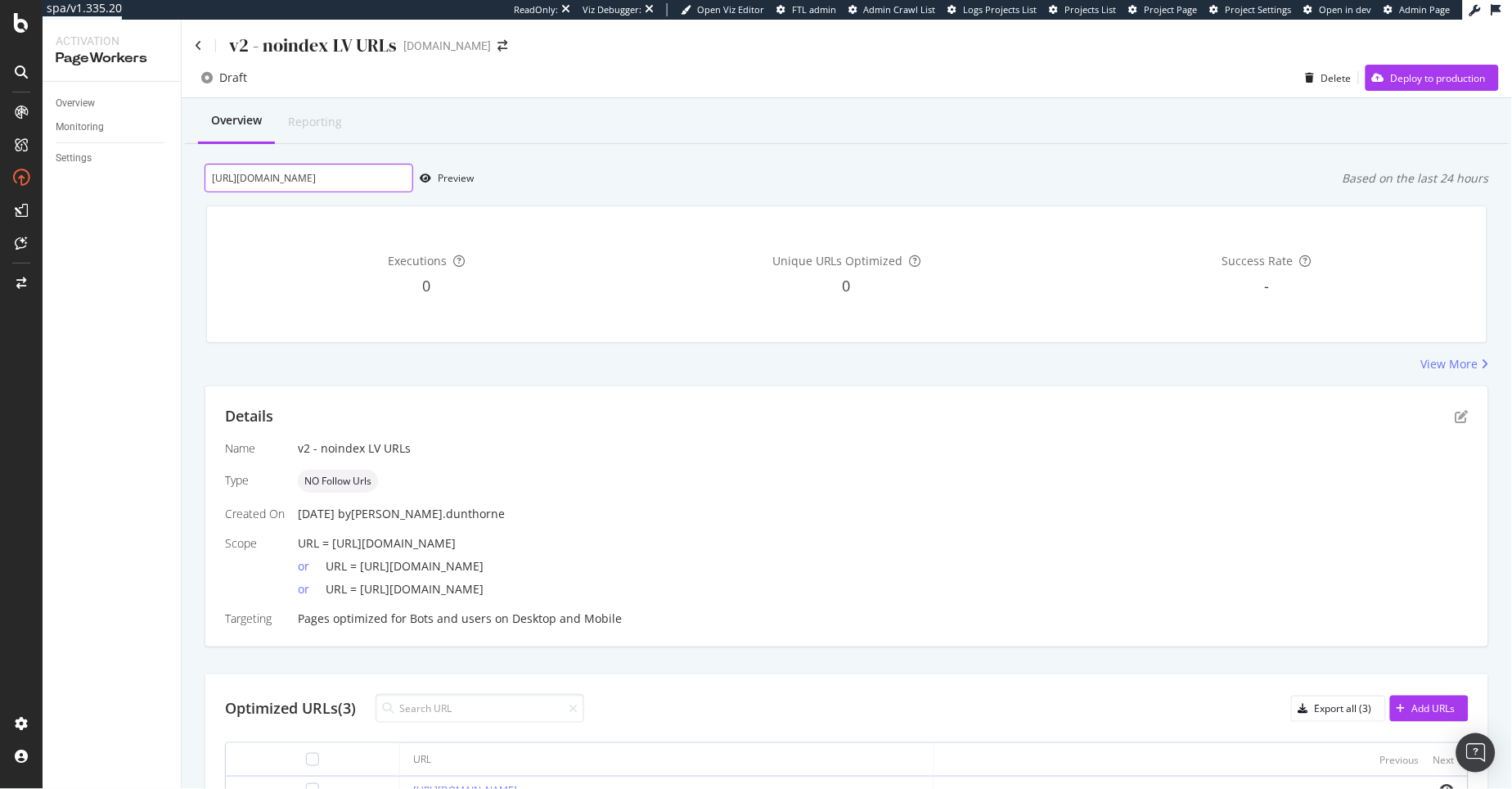
click at [333, 186] on input "[URL][DOMAIN_NAME]" at bounding box center [308, 178] width 208 height 28
paste input "stores/louis-vuitton-store-boutique"
click at [467, 179] on div "Preview" at bounding box center [456, 178] width 36 height 14
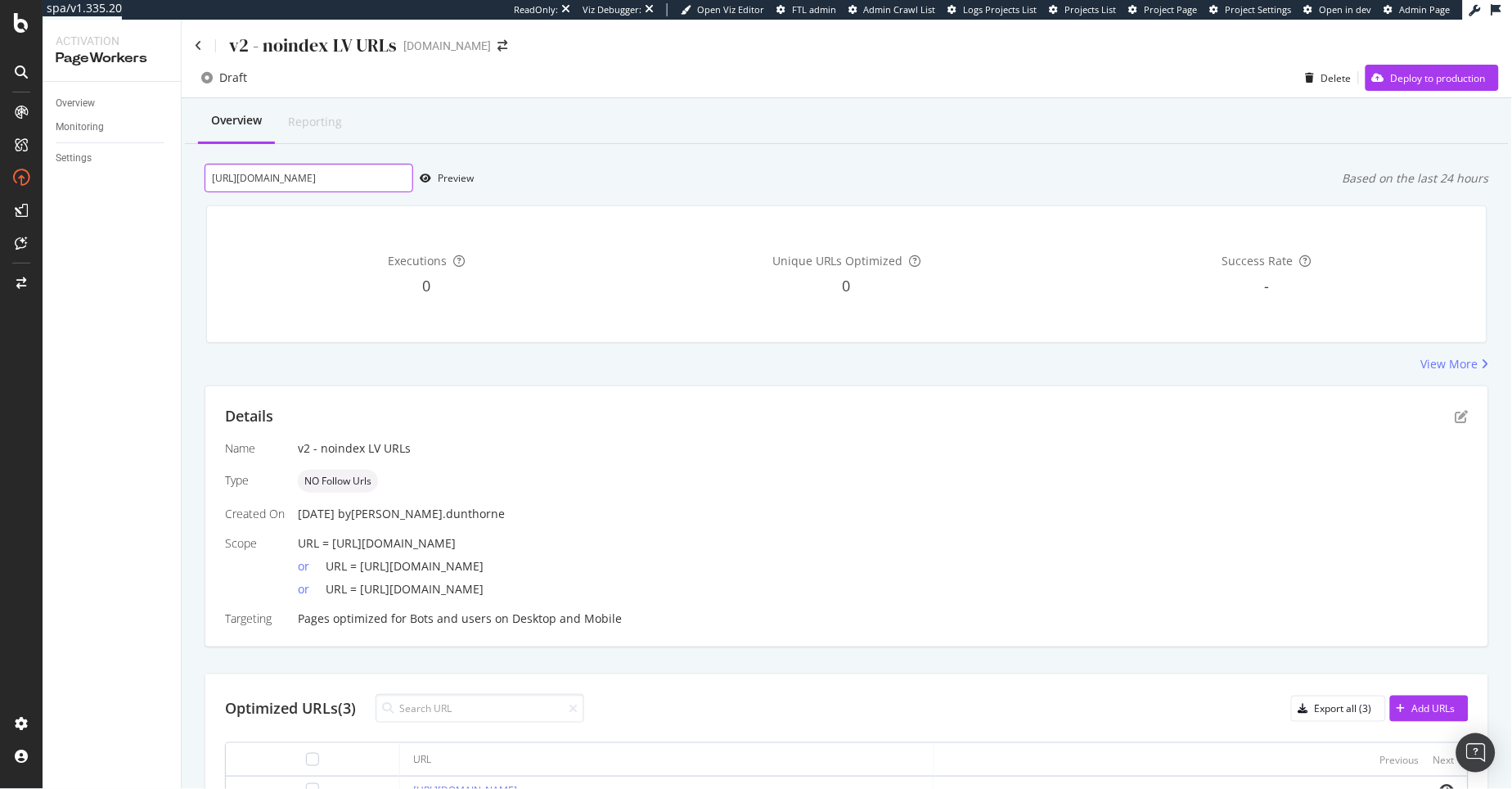
click at [313, 172] on input "[URL][DOMAIN_NAME]" at bounding box center [308, 178] width 208 height 28
paste input "product/louis-vuitton-neverfull-mm-coated-canvas-tote-bag_R04199112"
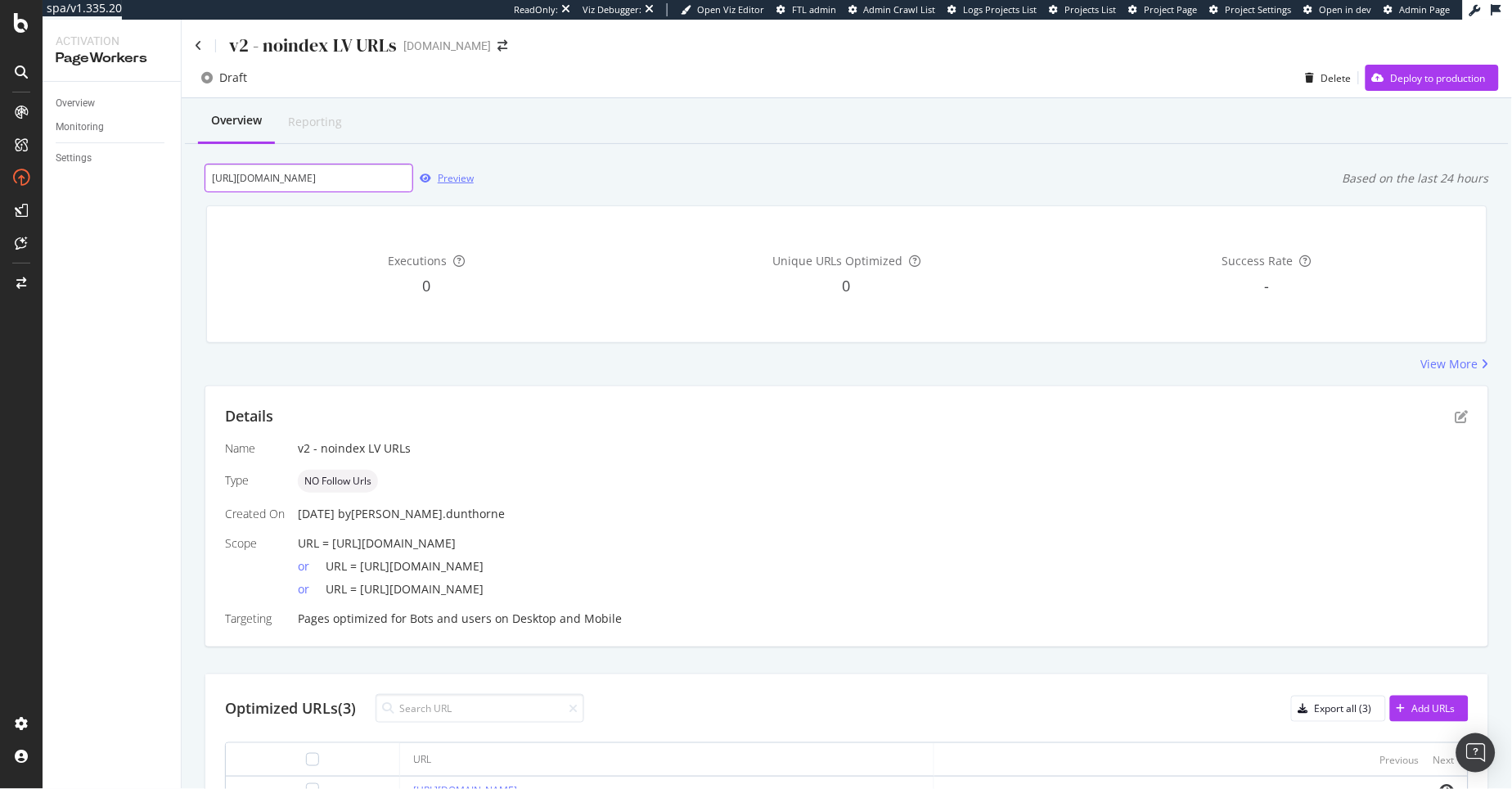
type input "[URL][DOMAIN_NAME]"
click at [445, 175] on div "Preview" at bounding box center [456, 178] width 36 height 14
click at [1421, 83] on div "Deploy to production" at bounding box center [1438, 78] width 95 height 14
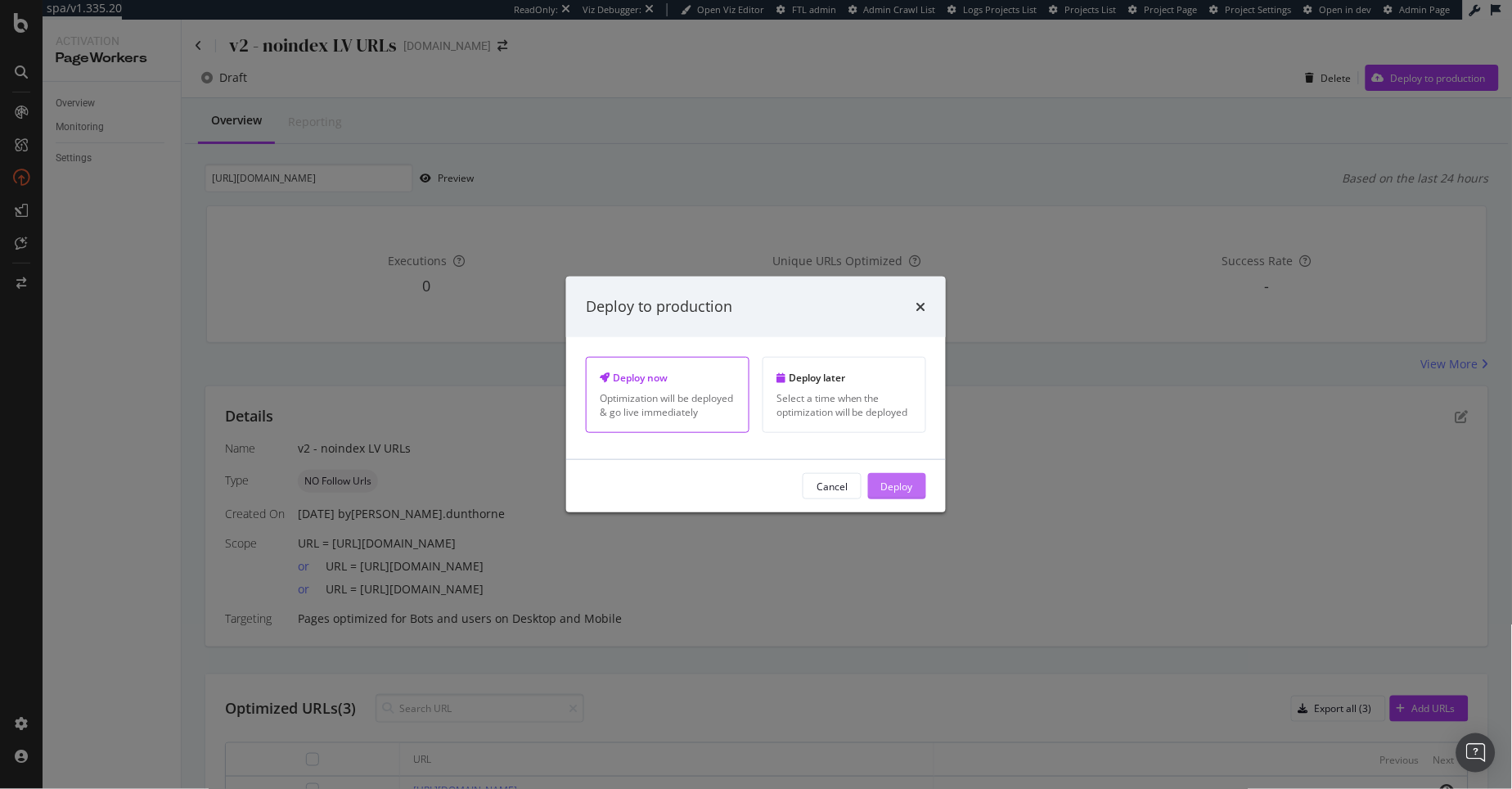
click at [914, 486] on button "Deploy" at bounding box center [897, 487] width 58 height 27
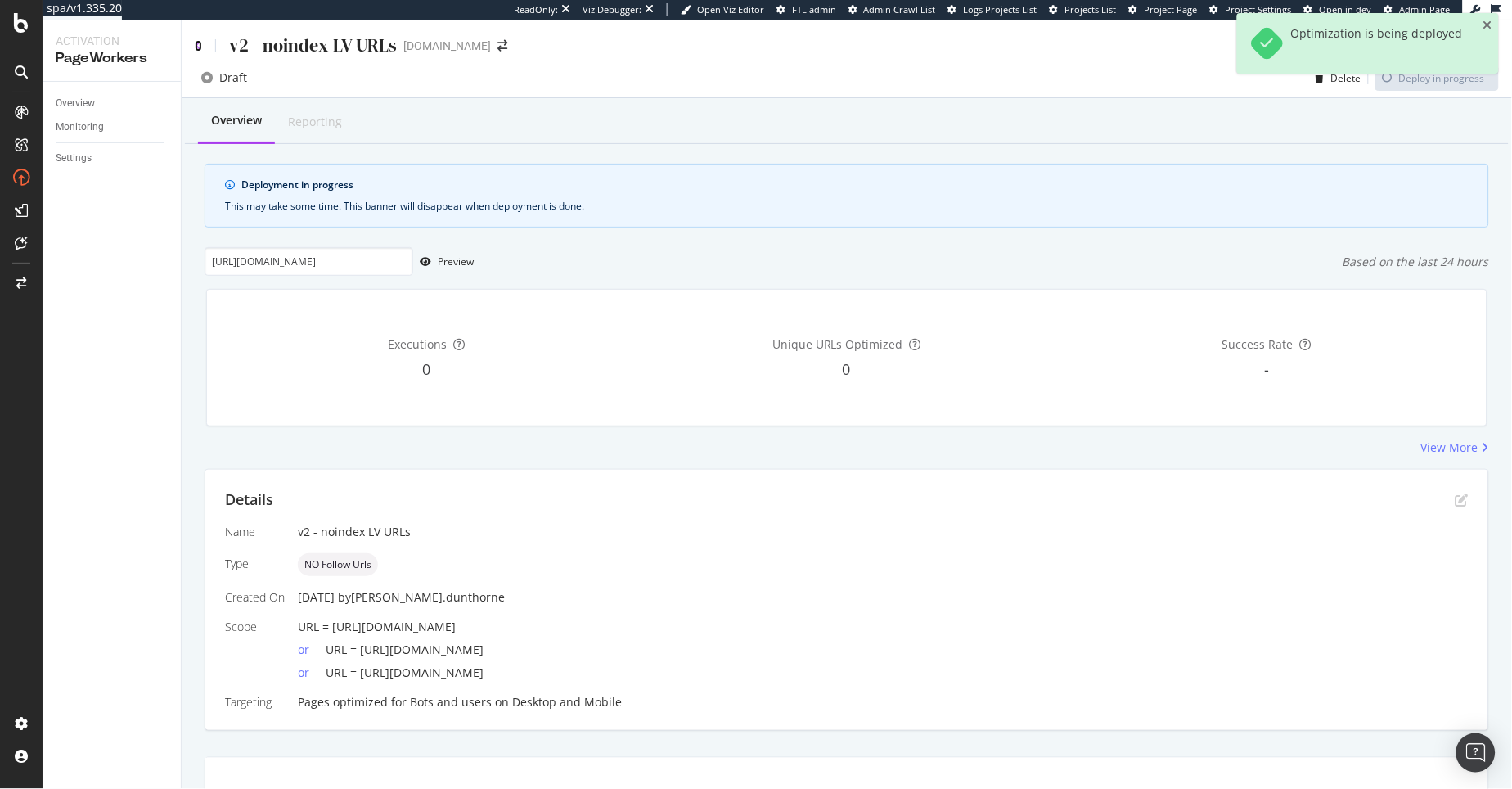
click at [198, 42] on icon at bounding box center [199, 45] width 7 height 12
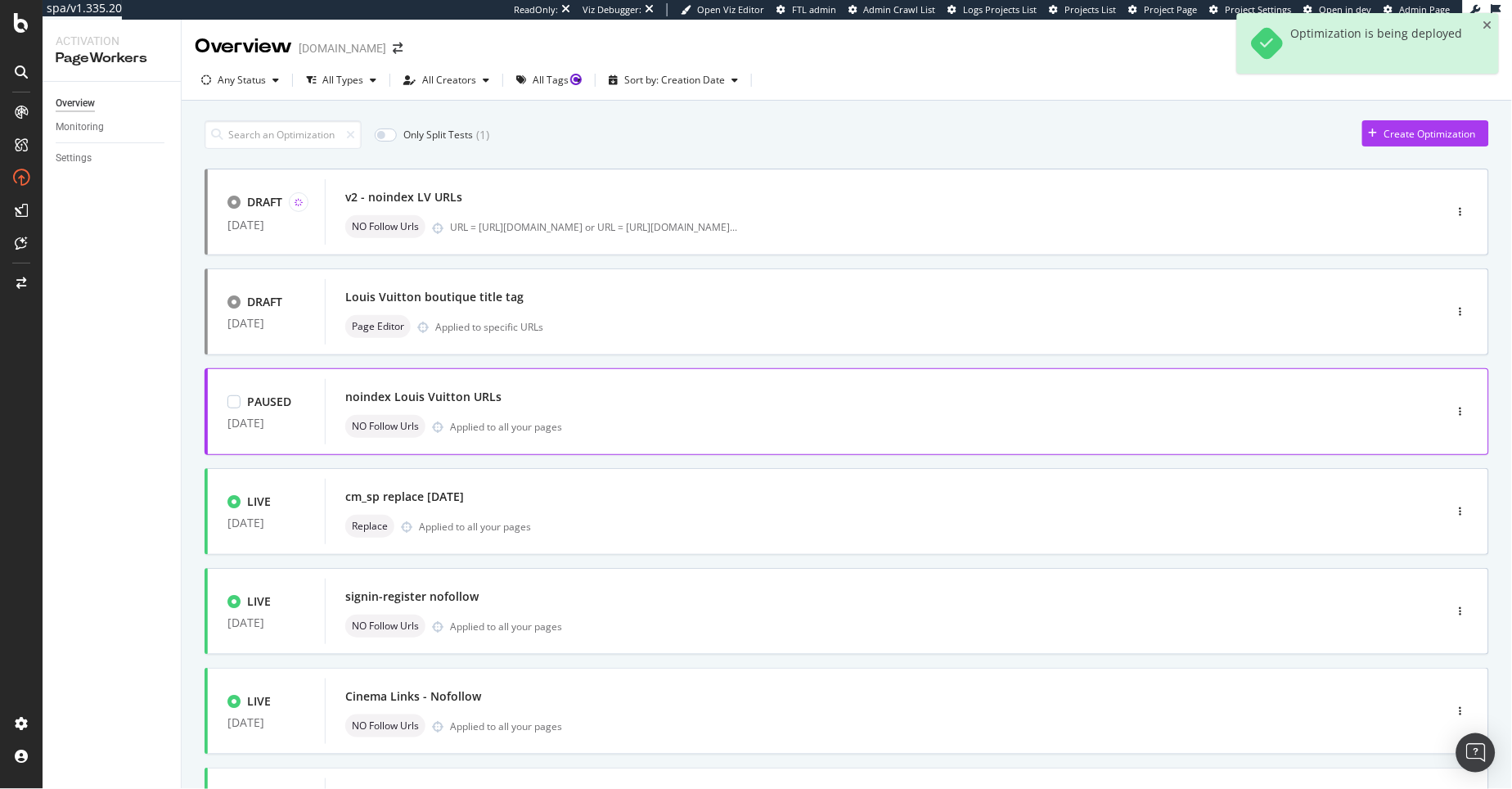
click at [632, 451] on div "PAUSED 13 Aug. 2025 noindex Louis Vuitton URLs NO Follow Urls Applied to all yo…" at bounding box center [846, 411] width 1284 height 87
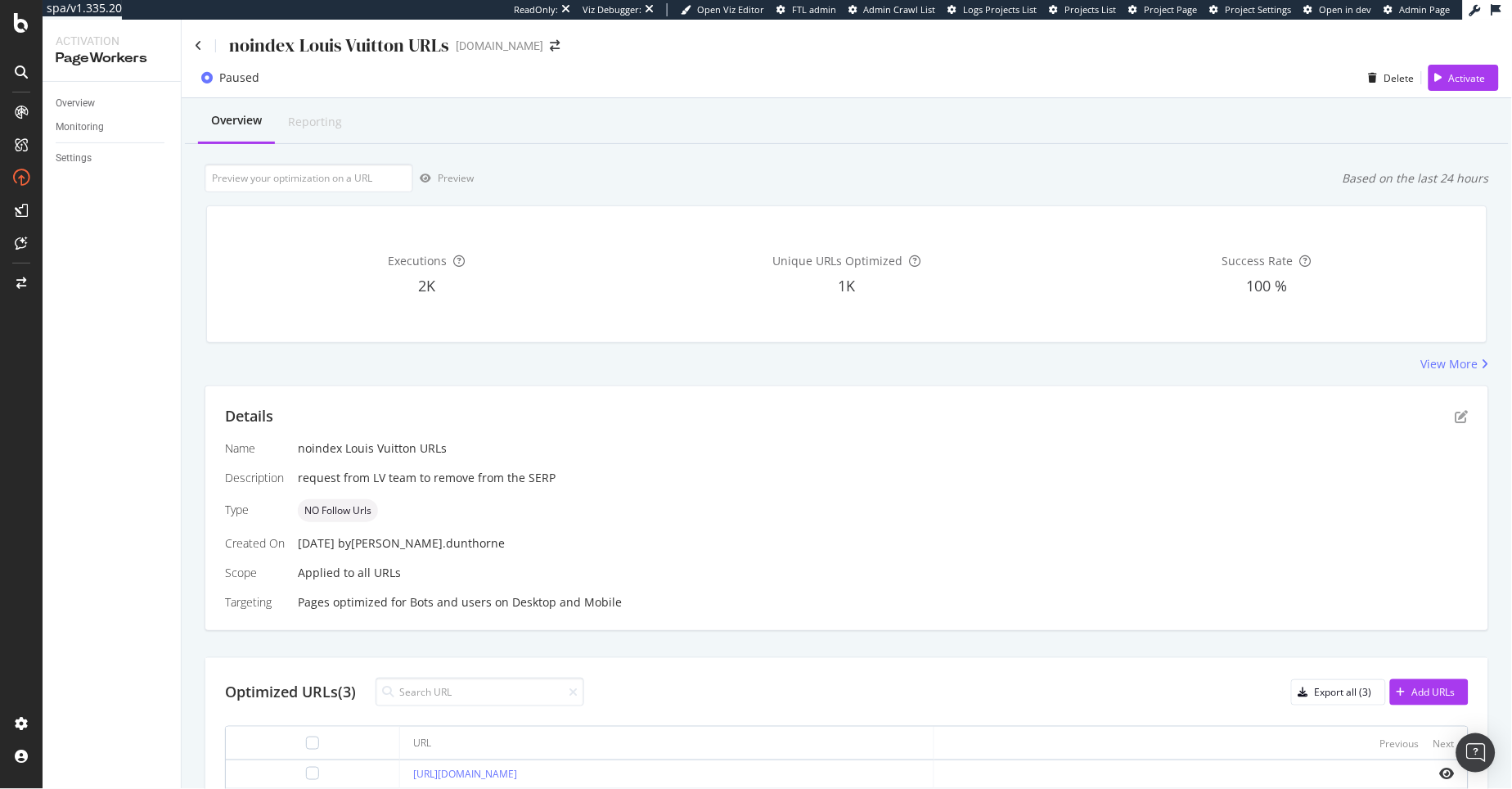
click at [193, 45] on div "noindex Louis Vuitton URLs www.selfridges.com" at bounding box center [846, 38] width 1330 height 38
click at [196, 43] on icon at bounding box center [199, 45] width 7 height 12
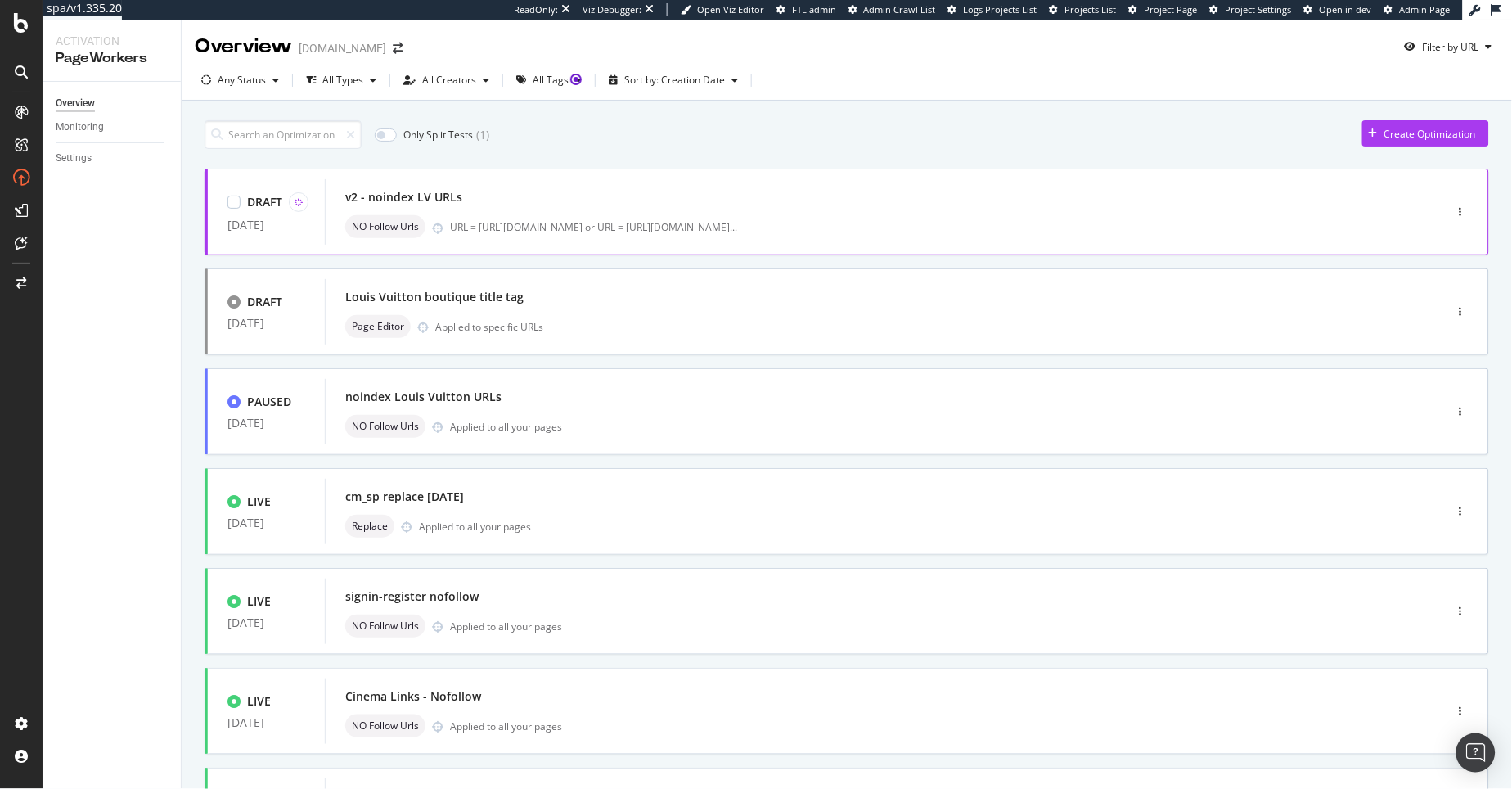
click at [576, 209] on div "v2 - noindex LV URLs NO Follow Urls URL = https://www.selfridges.com/GB/en/prod…" at bounding box center [860, 212] width 1029 height 52
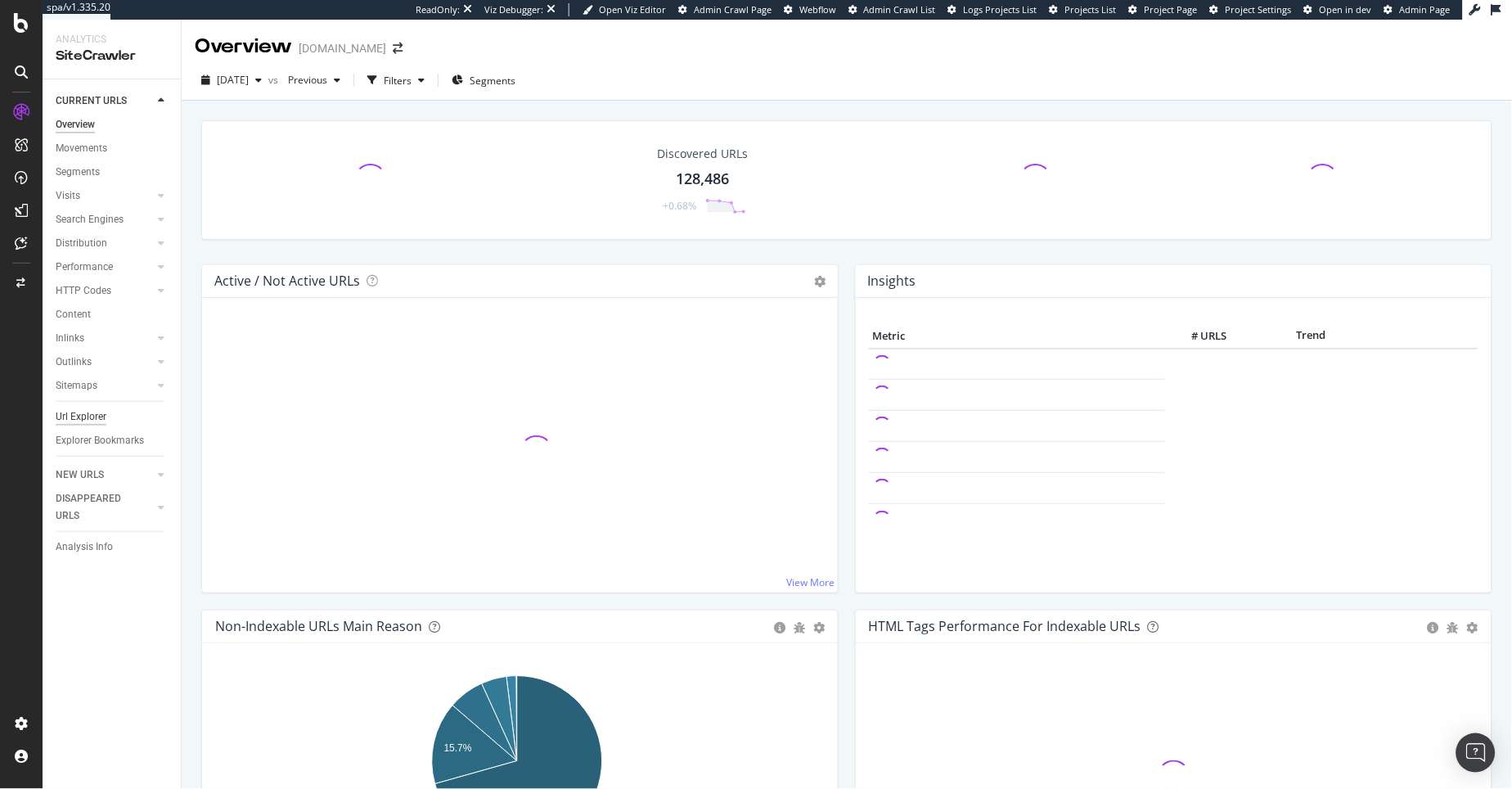
click at [90, 418] on div "Url Explorer" at bounding box center [81, 417] width 51 height 17
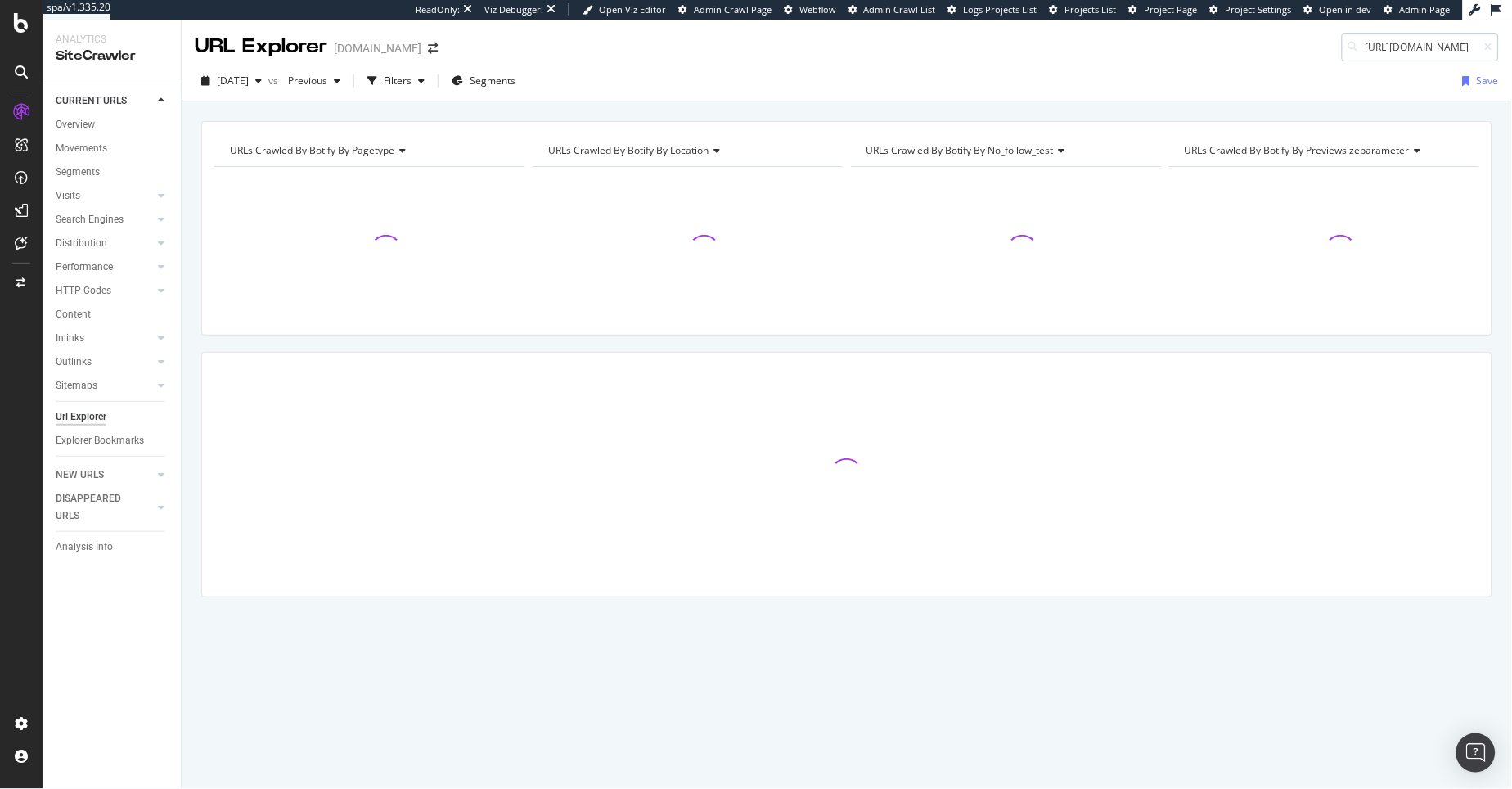
scroll to position [0, 355]
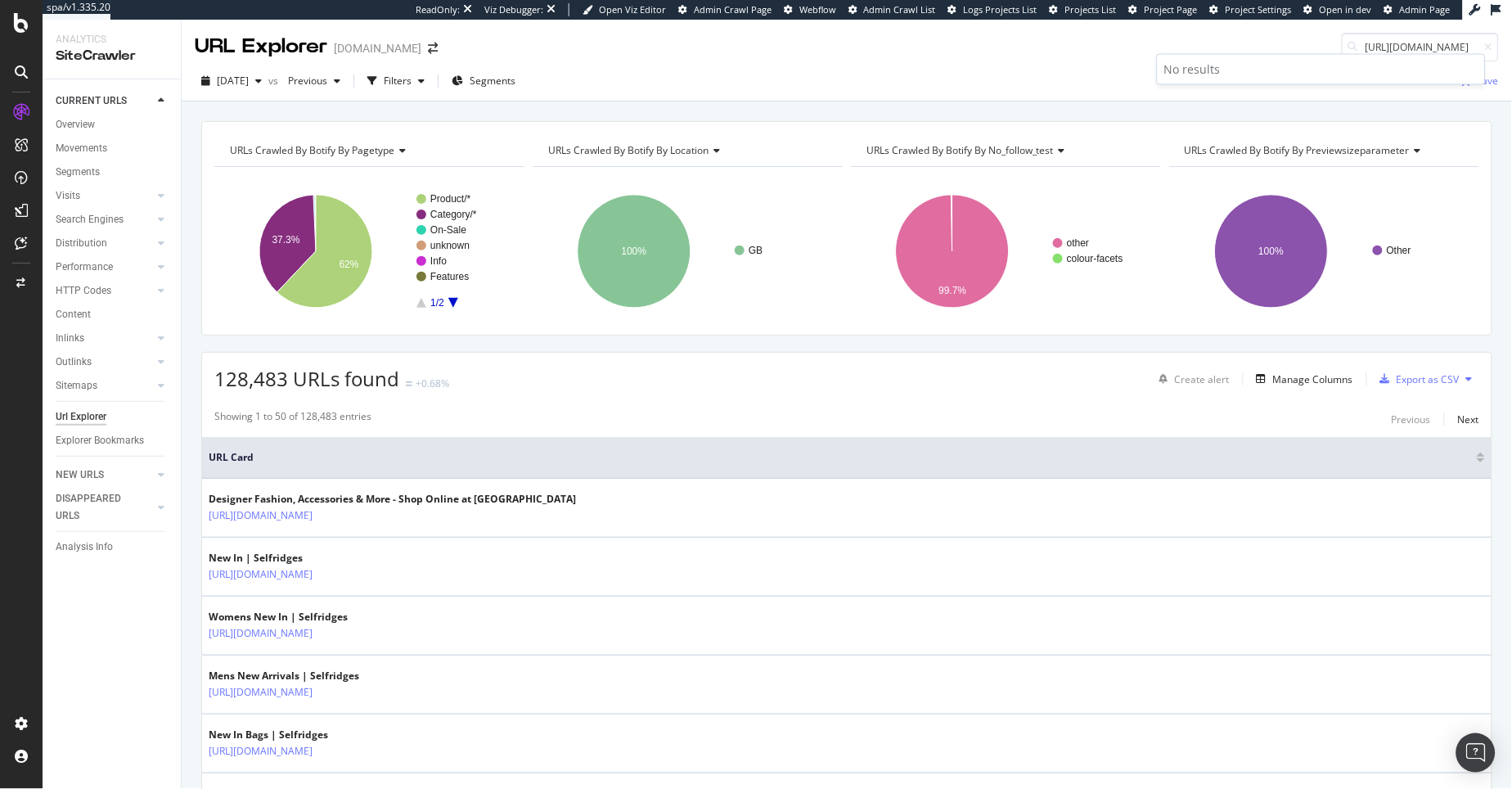
click at [87, 421] on div "Url Explorer" at bounding box center [81, 417] width 51 height 17
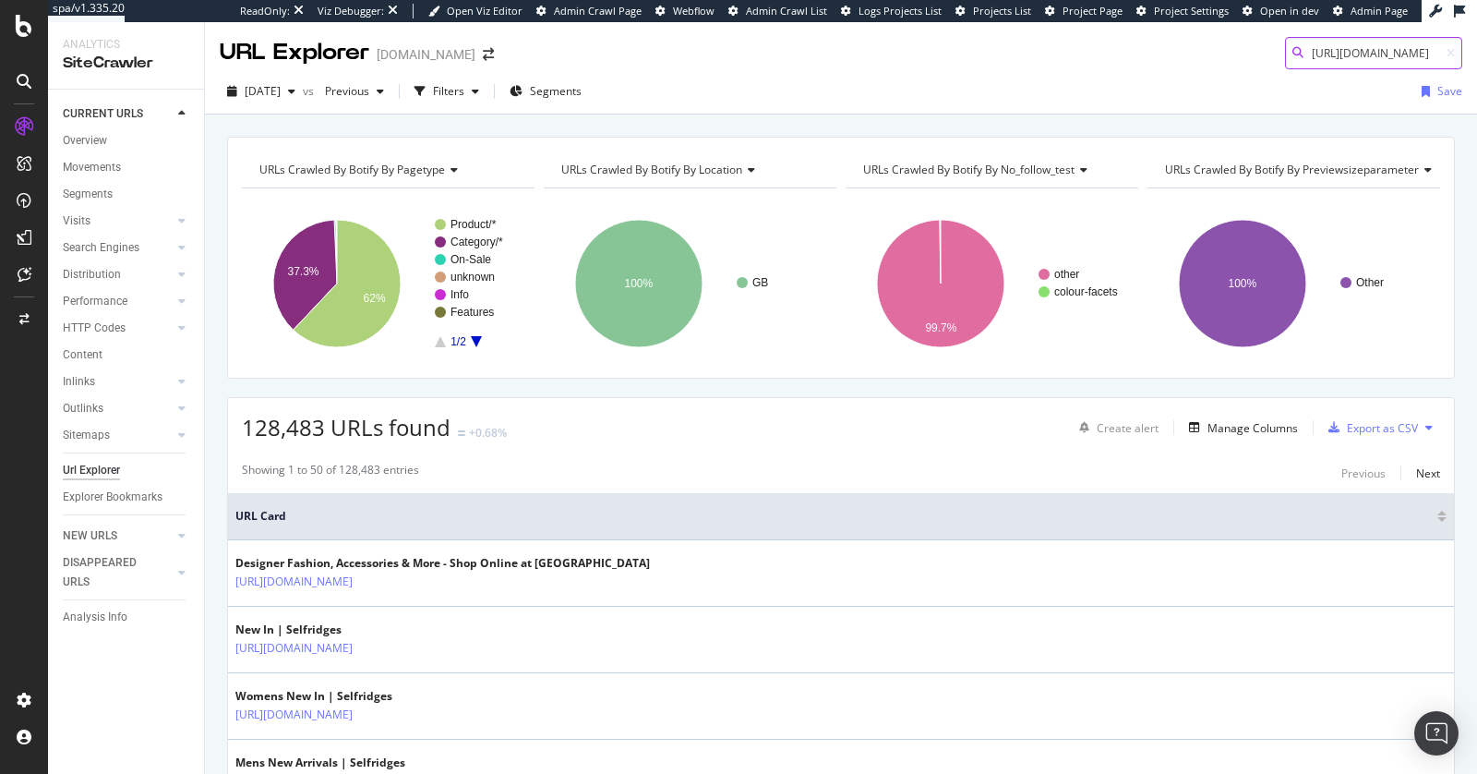
click at [1356, 54] on input "[URL][DOMAIN_NAME]" at bounding box center [1373, 53] width 177 height 32
paste input "neverfull-mm-coated-canvas-tote-bag_R04199112"
click at [1313, 55] on input "[URL][DOMAIN_NAME]" at bounding box center [1373, 53] width 177 height 32
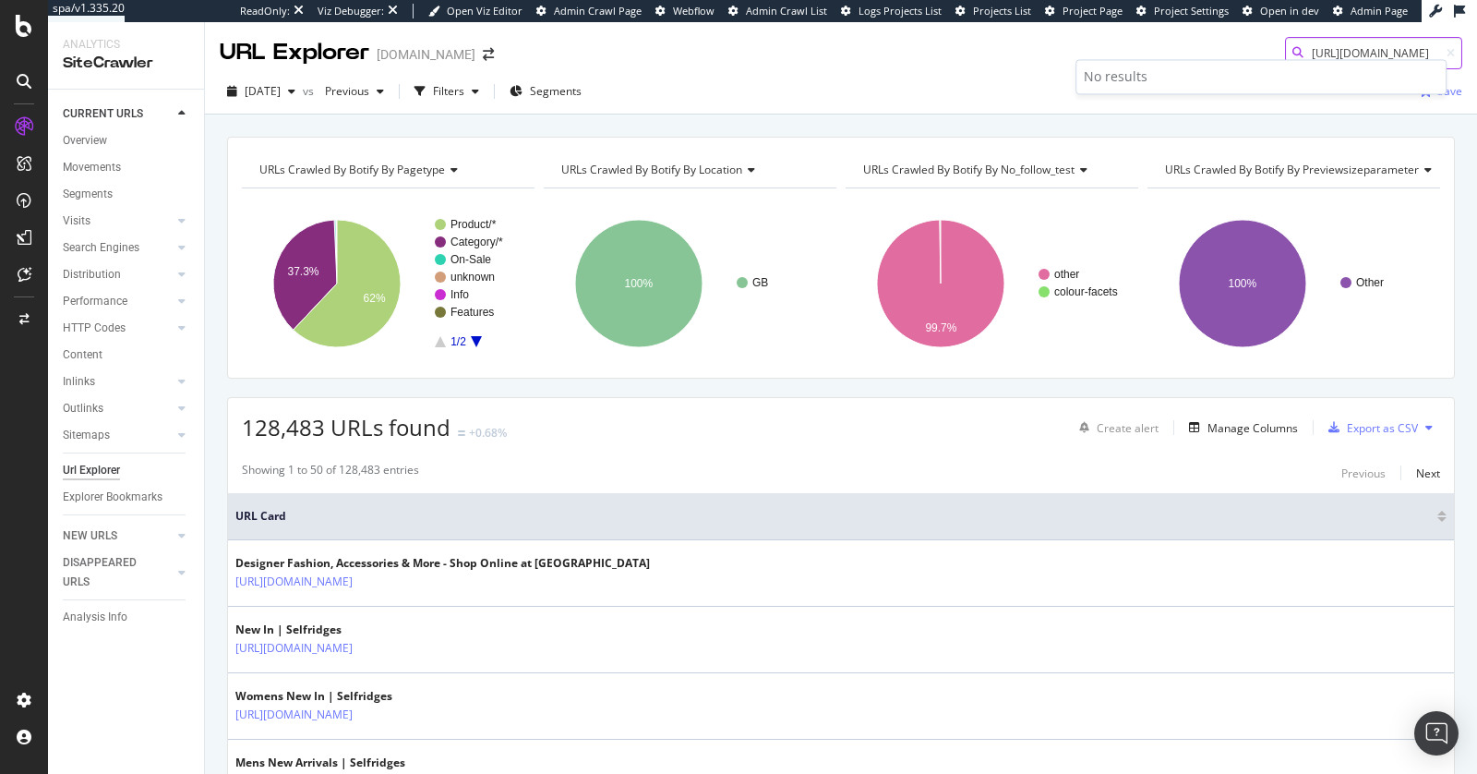
click at [1313, 55] on input "[URL][DOMAIN_NAME]" at bounding box center [1373, 53] width 177 height 32
paste input "shopper-bag-MM-leather-tote-bag_R04273580"
click at [1322, 56] on input "[URL][DOMAIN_NAME]" at bounding box center [1373, 53] width 177 height 32
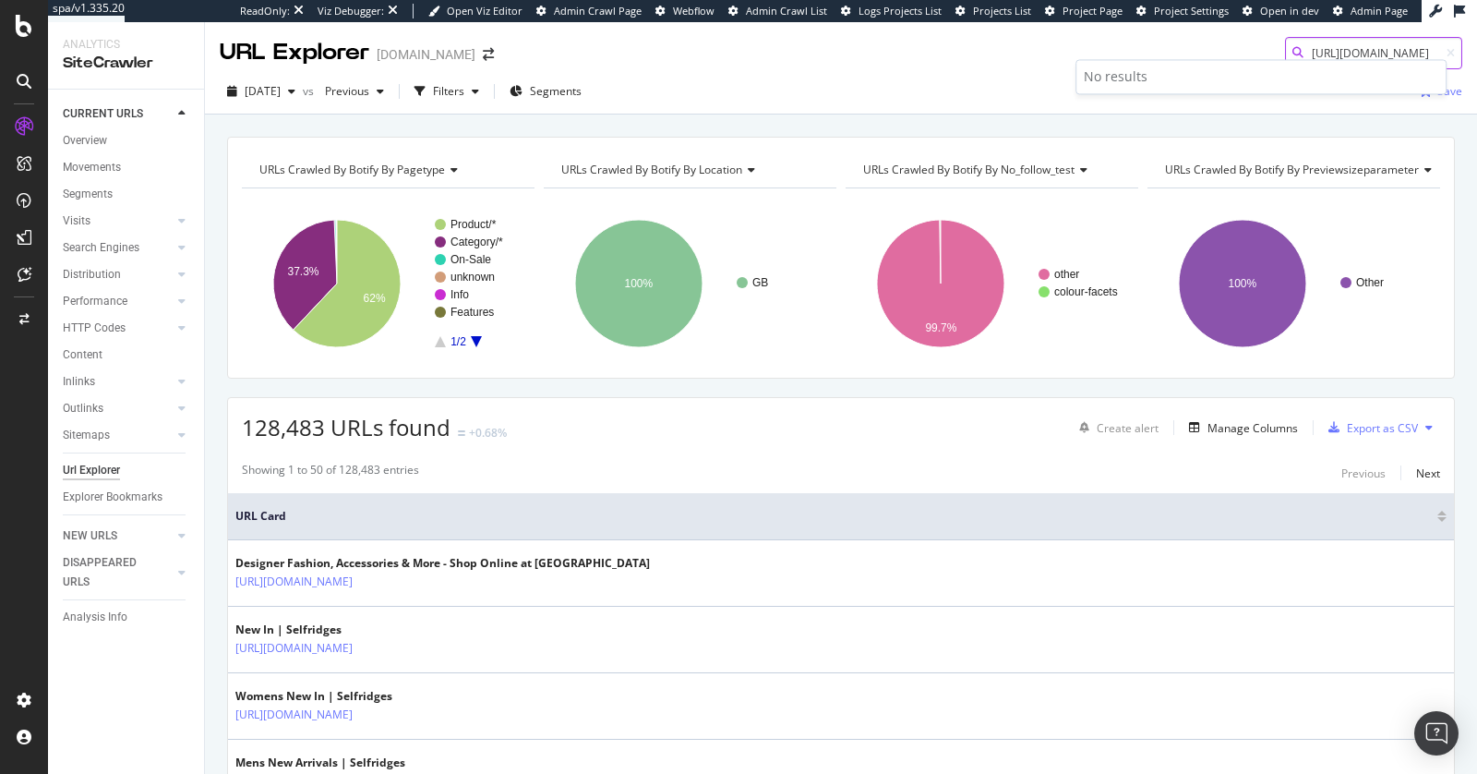
click at [1322, 56] on input "[URL][DOMAIN_NAME]" at bounding box center [1373, 53] width 177 height 32
paste input "on-my-side-mm-leather-tote-bag_R03883115"
type input "[URL][DOMAIN_NAME]"
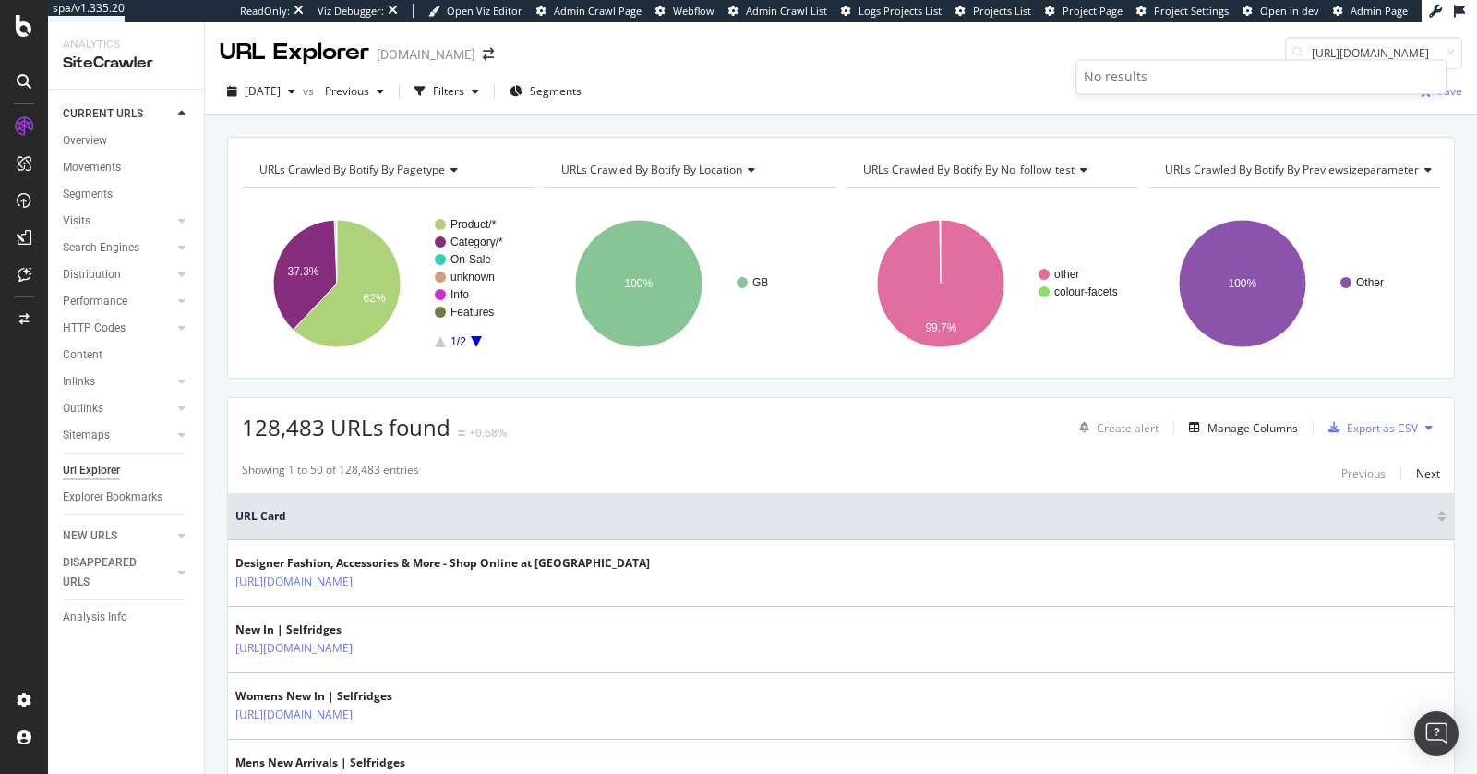
scroll to position [0, 0]
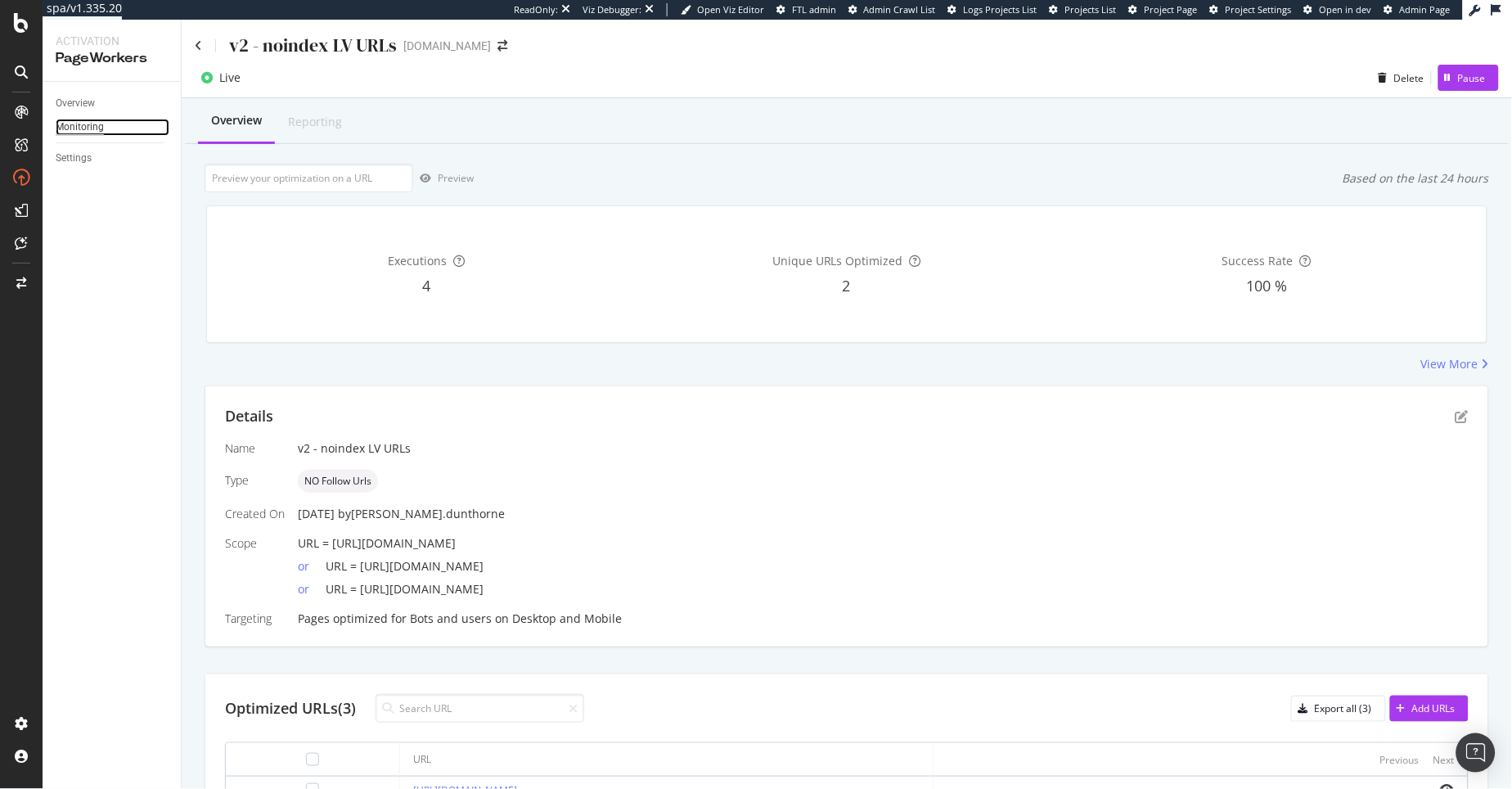
click at [85, 128] on div "Monitoring" at bounding box center [80, 127] width 48 height 17
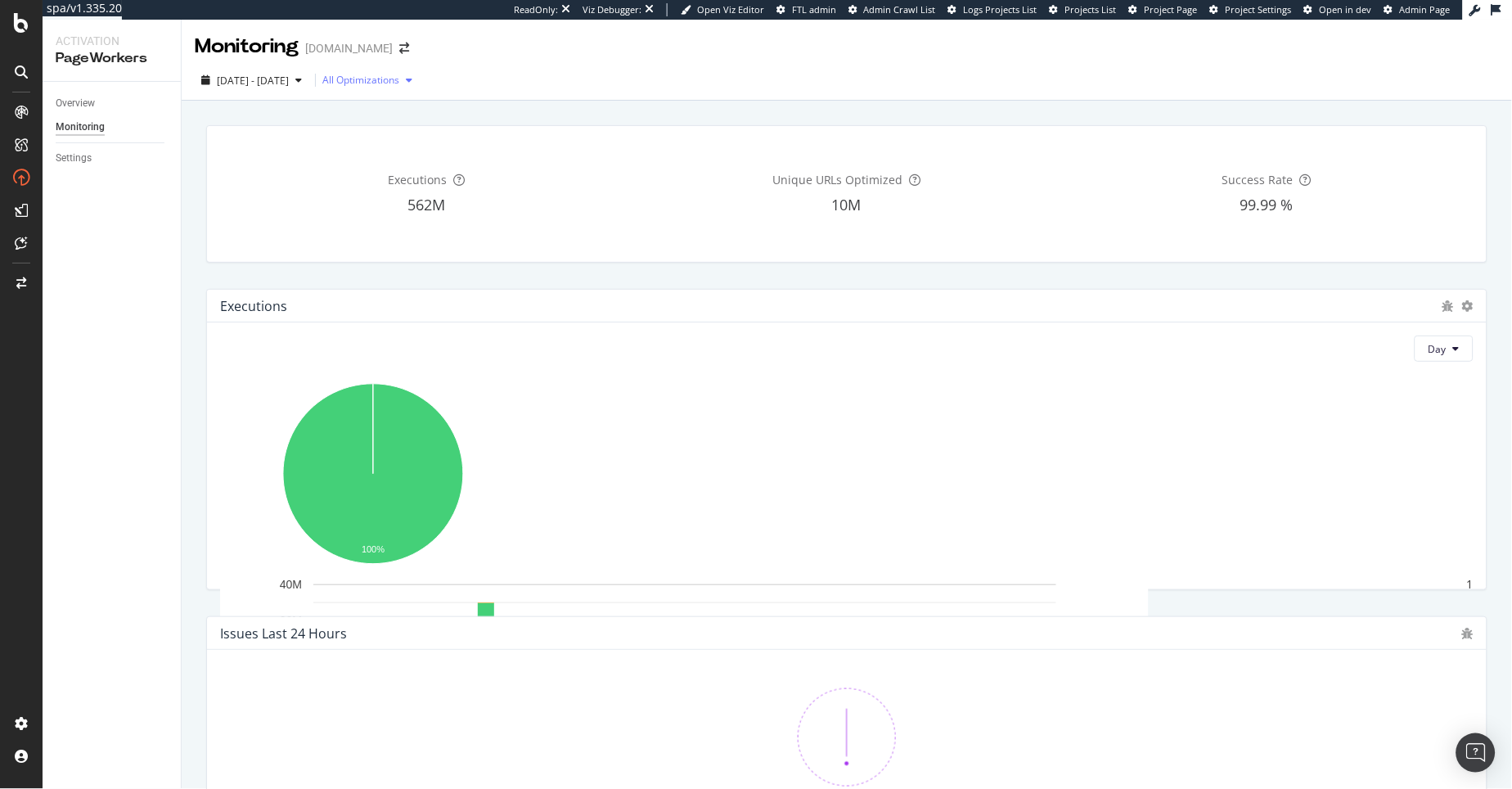
click at [399, 85] on div "All Optimizations" at bounding box center [361, 80] width 77 height 10
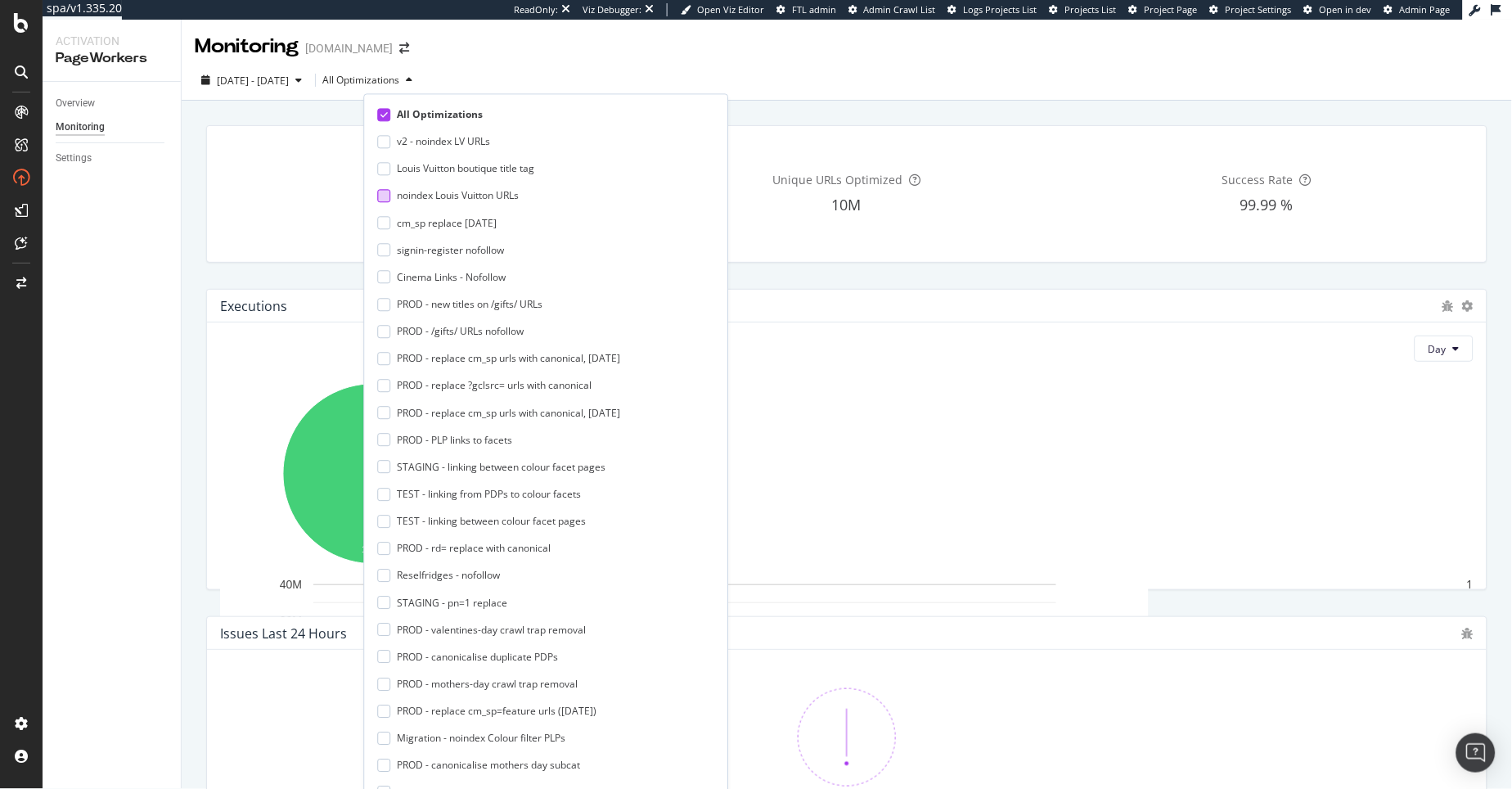
click at [464, 197] on div "noindex Louis Vuitton URLs" at bounding box center [458, 196] width 122 height 14
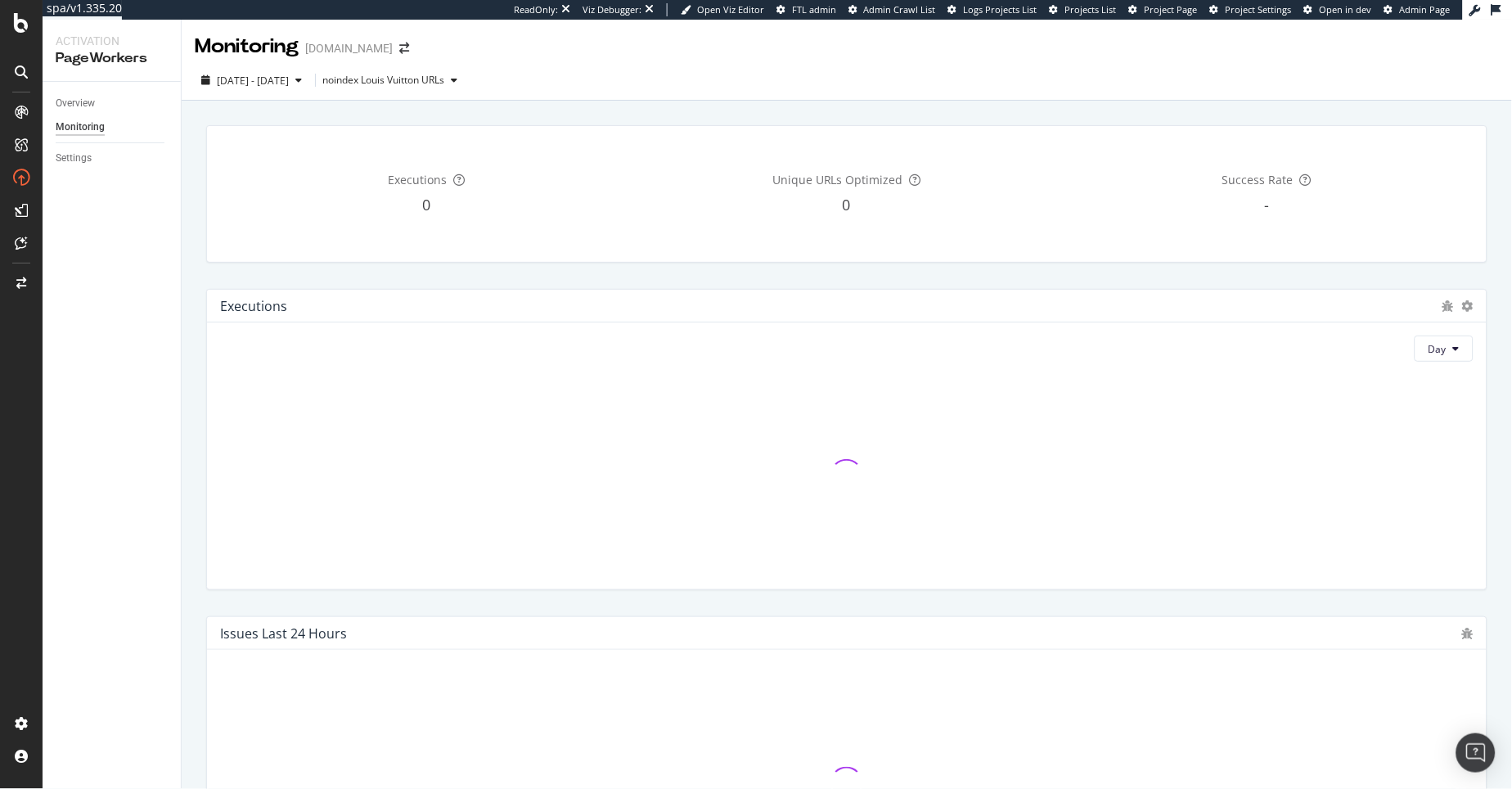
click at [292, 270] on div "Executions 0 Unique URLs Optimized 0 Success Rate -" at bounding box center [847, 193] width 1301 height 164
click at [421, 82] on div "noindex Louis Vuitton URLs" at bounding box center [384, 80] width 122 height 10
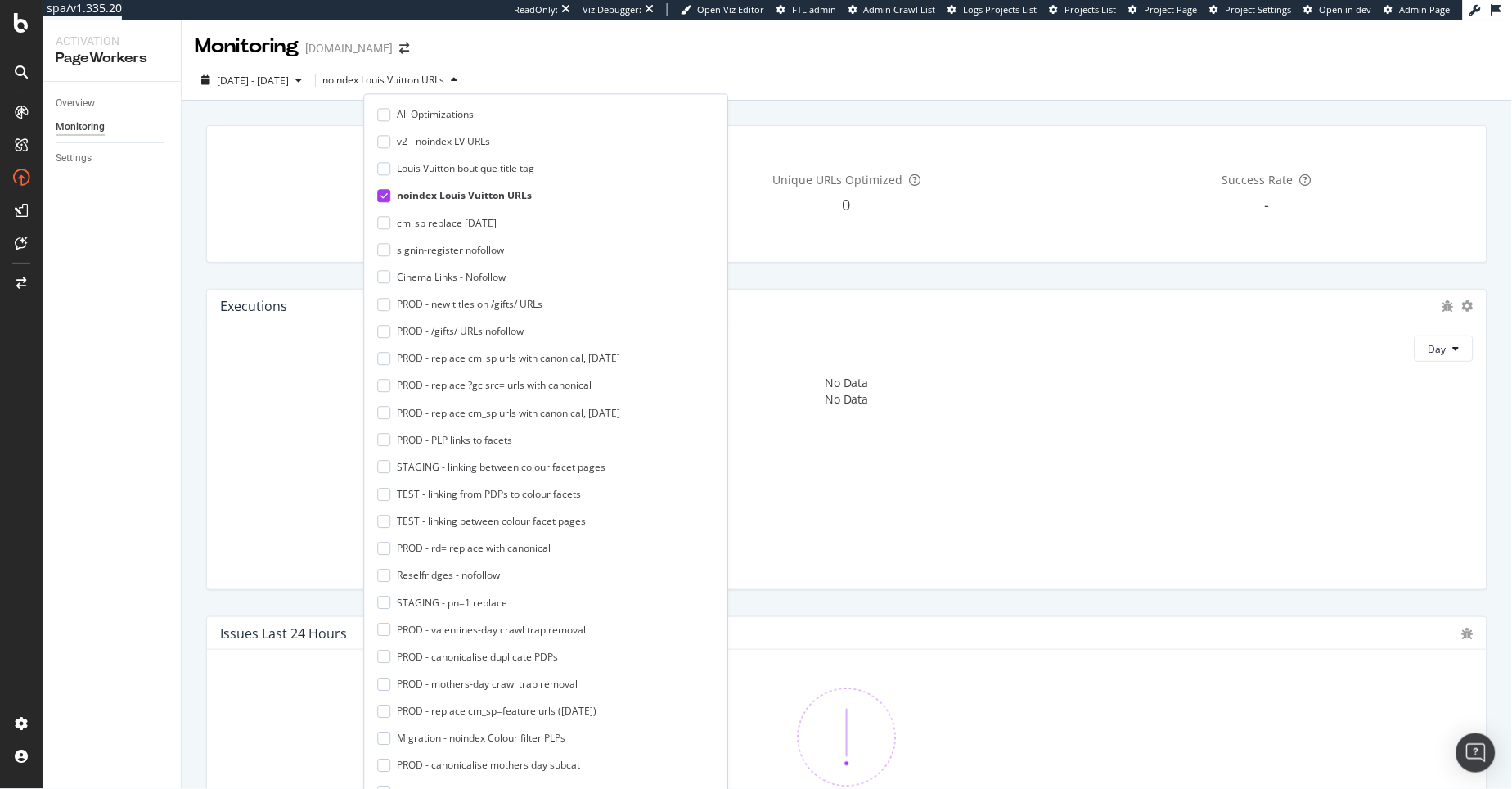
click at [292, 169] on div "Executions 0" at bounding box center [426, 194] width 413 height 110
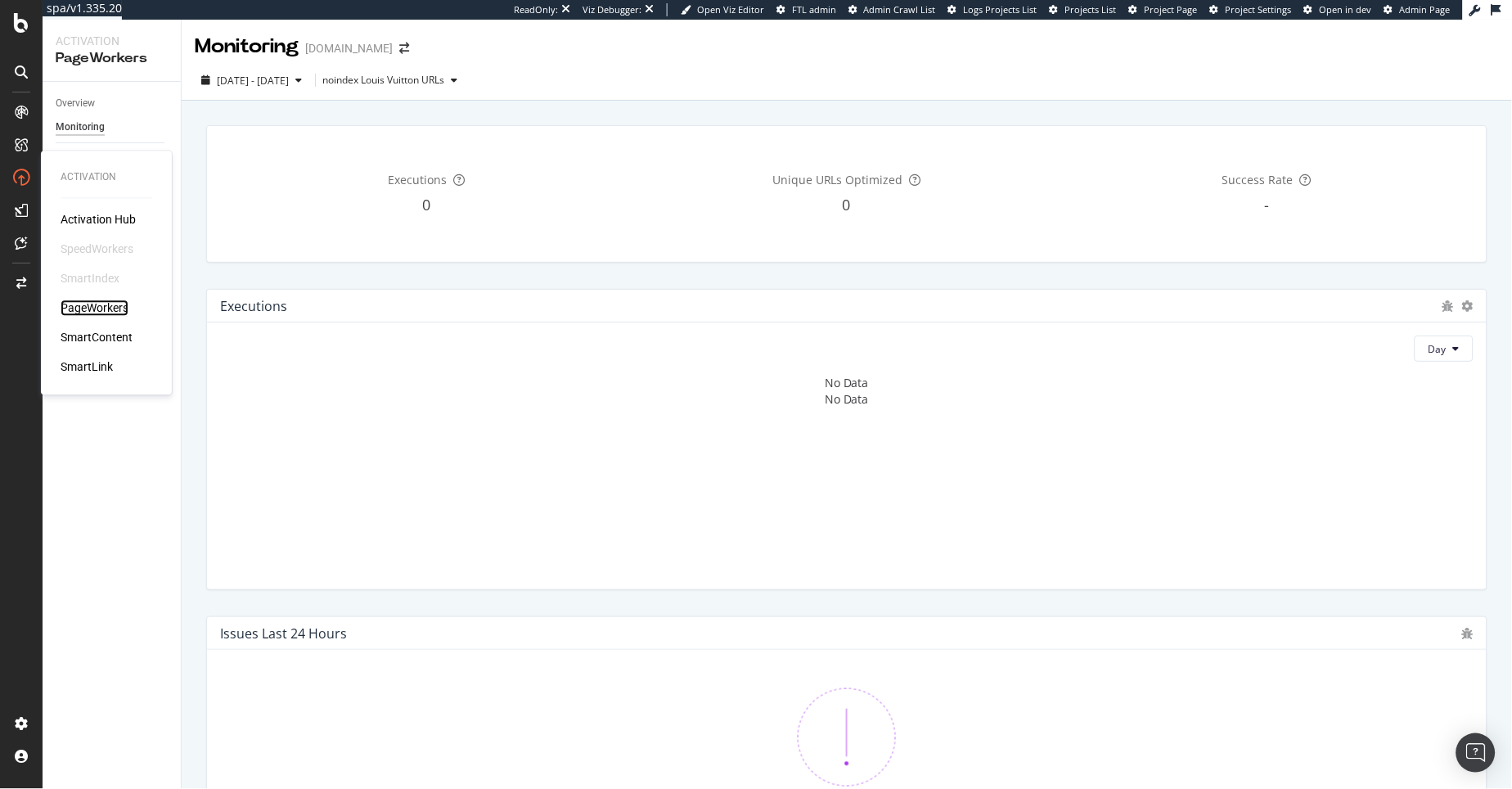
click at [91, 303] on div "PageWorkers" at bounding box center [94, 309] width 68 height 16
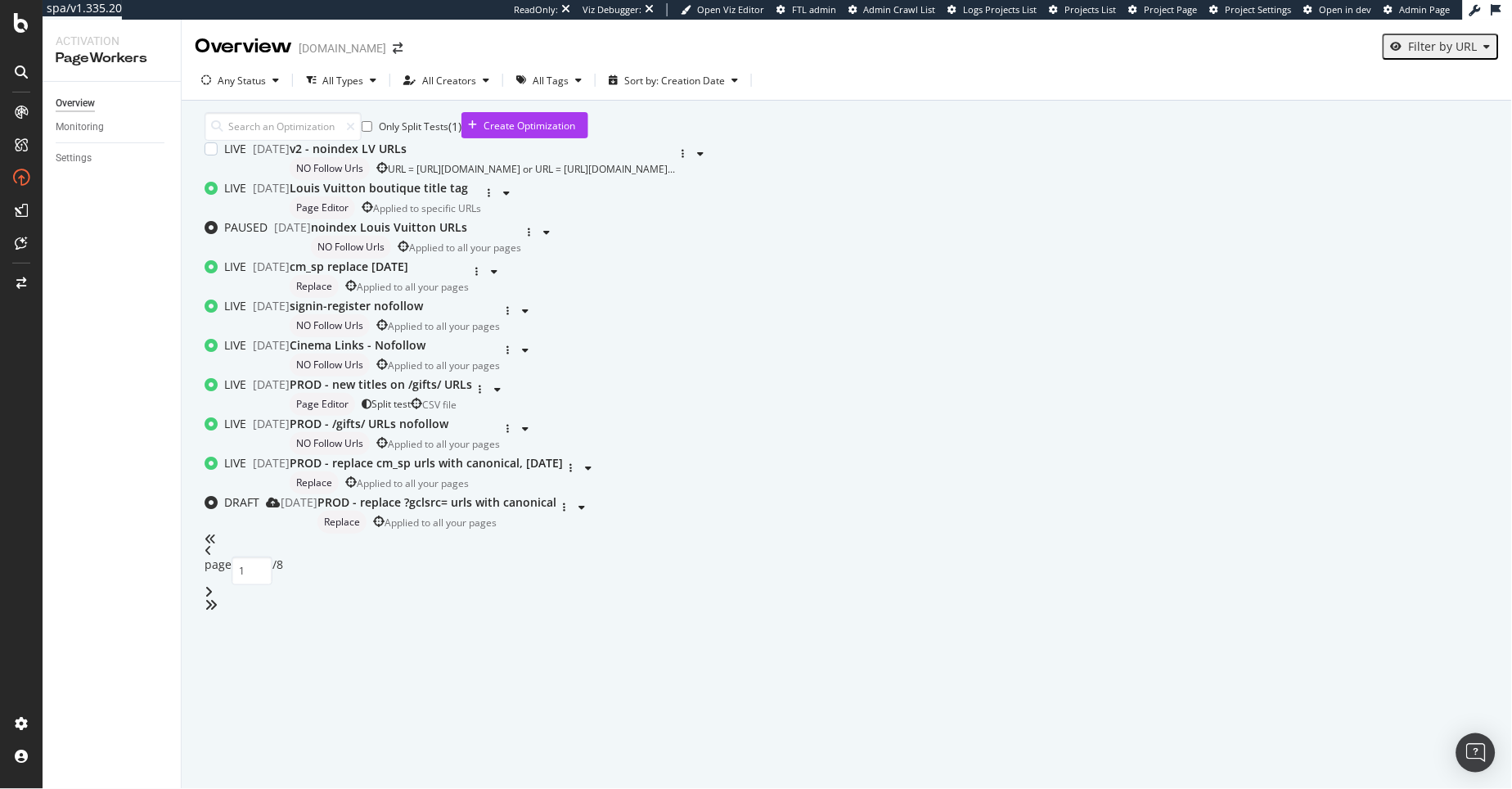
click at [540, 180] on div "v2 - noindex LV URLs NO Follow Urls URL = [URL][DOMAIN_NAME] or URL = [URL][DOM…" at bounding box center [482, 160] width 386 height 39
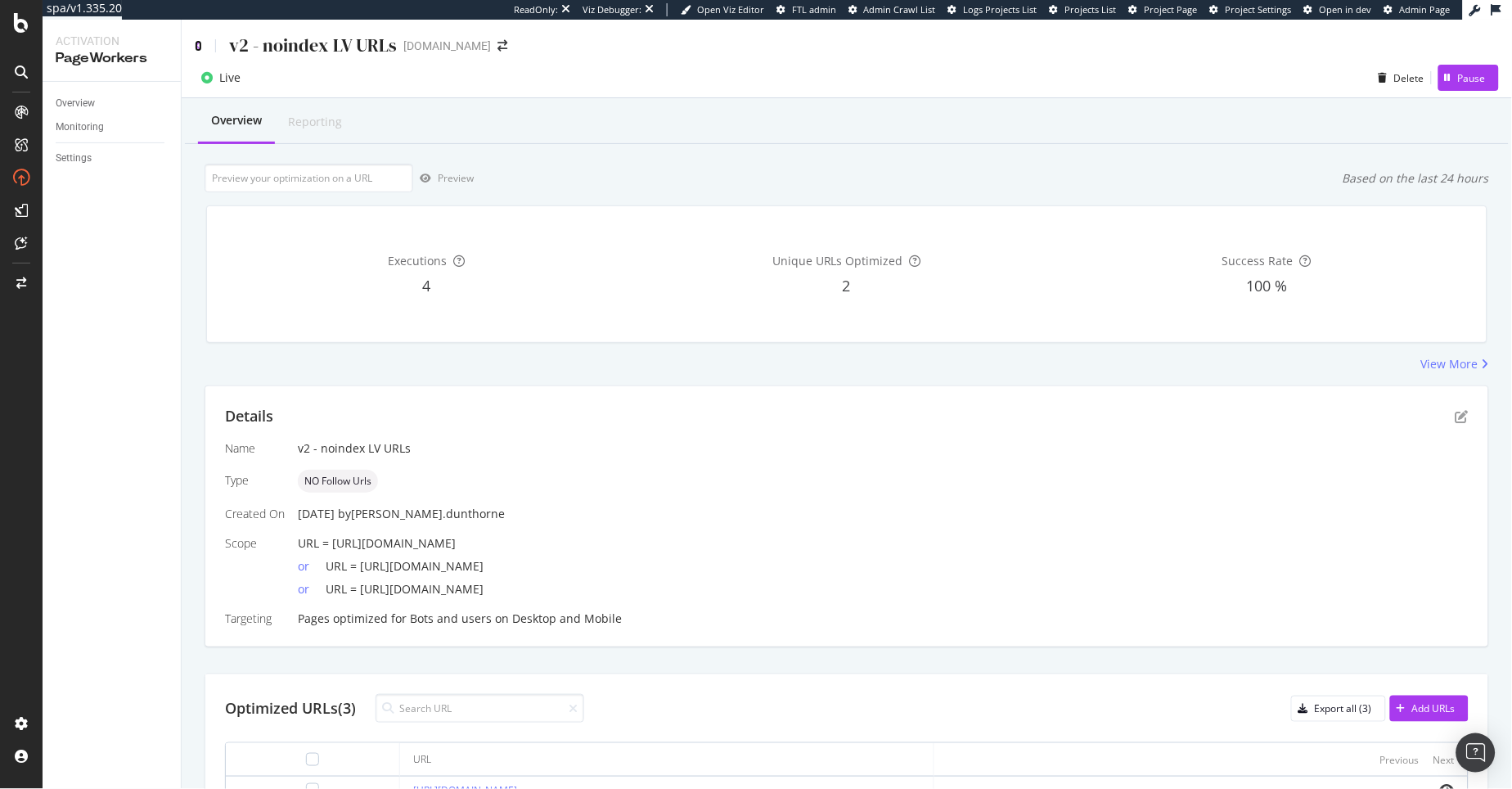
click at [198, 41] on icon at bounding box center [199, 45] width 7 height 12
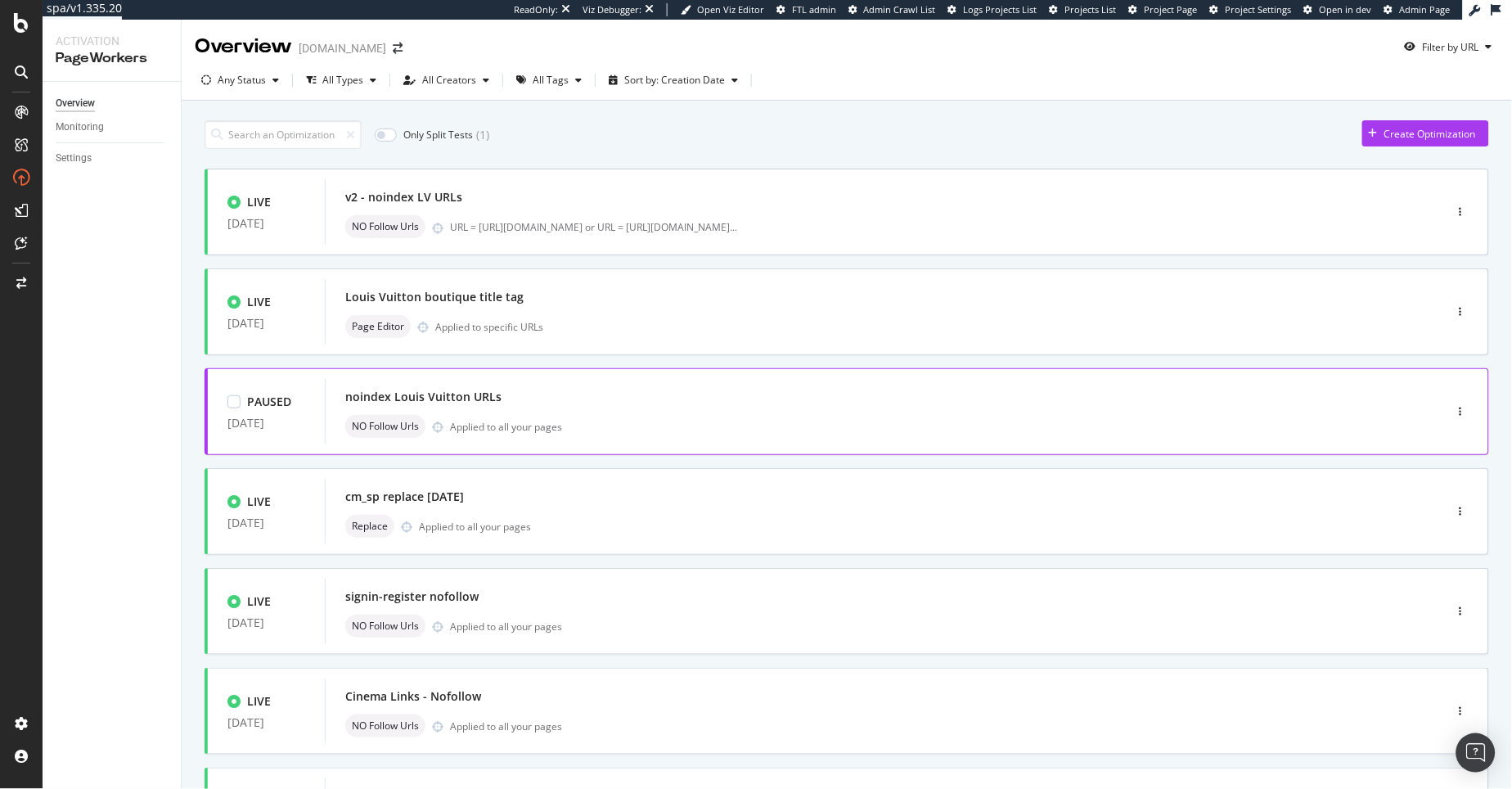
click at [612, 402] on div "noindex Louis Vuitton URLs" at bounding box center [860, 397] width 1029 height 23
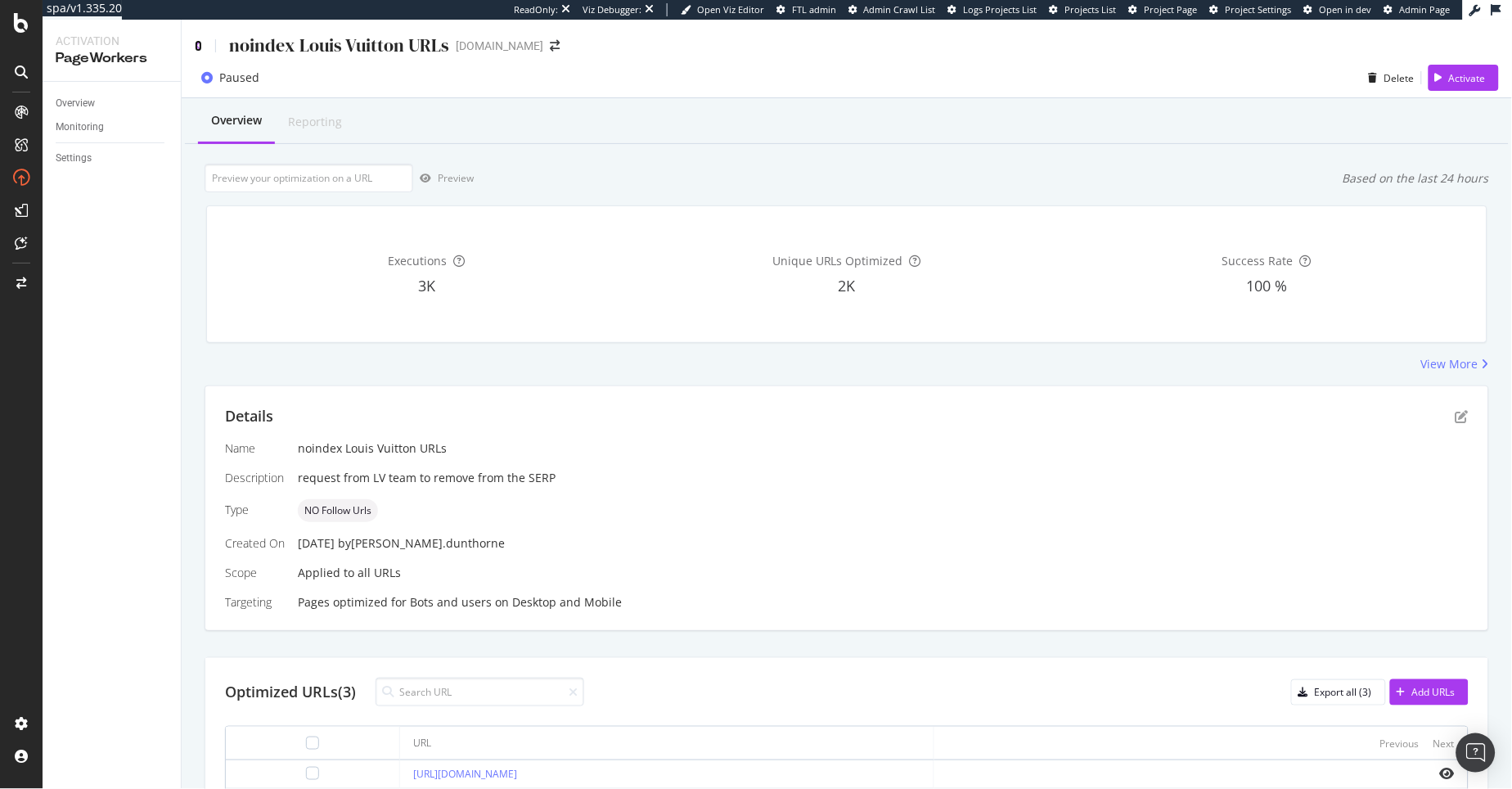
click at [200, 48] on icon at bounding box center [199, 45] width 7 height 12
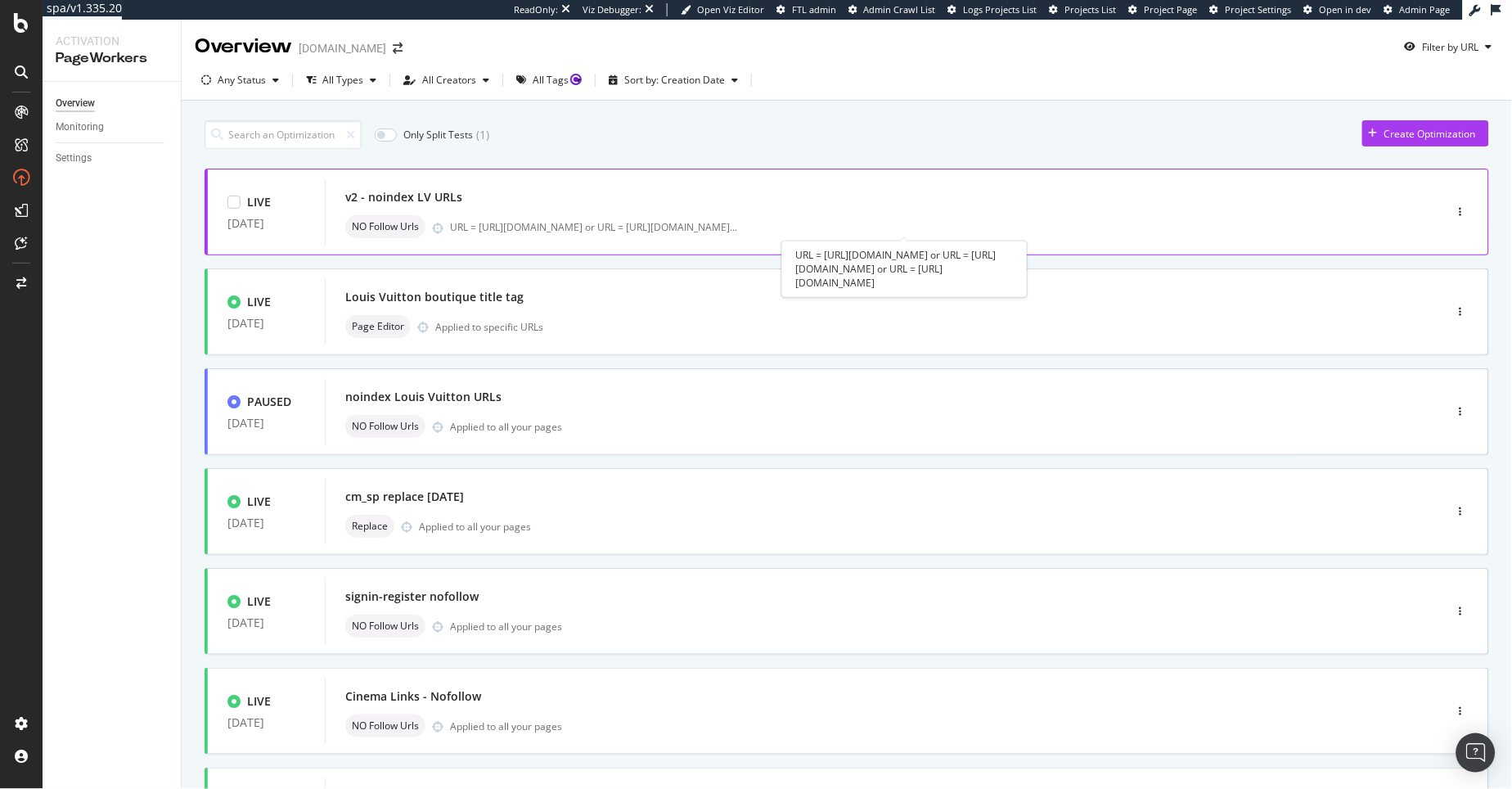
click at [561, 223] on div "URL = [URL][DOMAIN_NAME] or URL = [URL][DOMAIN_NAME] ..." at bounding box center [594, 227] width 287 height 14
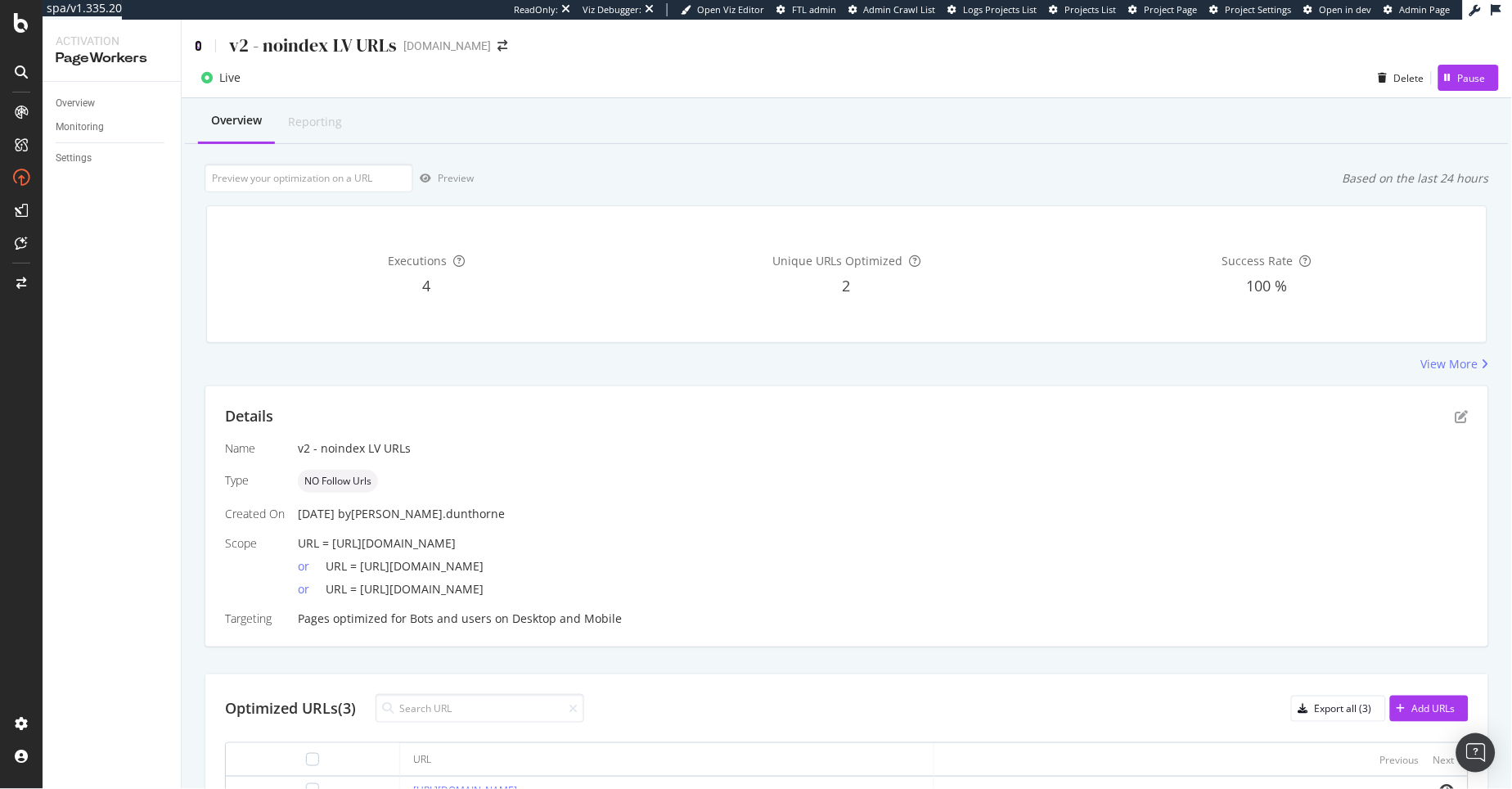
click at [200, 42] on icon at bounding box center [199, 45] width 7 height 12
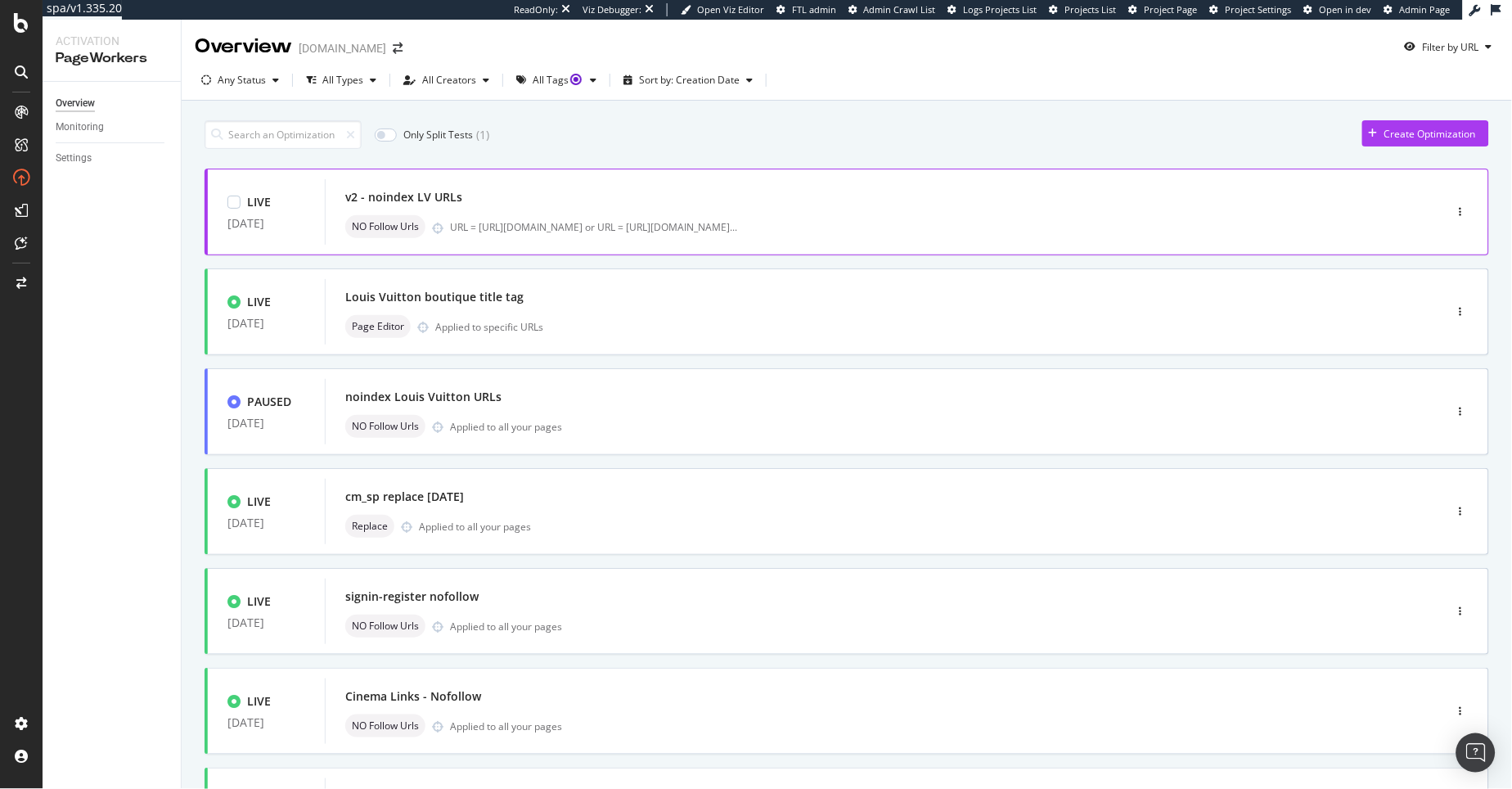
click at [729, 205] on div "v2 - noindex LV URLs" at bounding box center [860, 198] width 1029 height 23
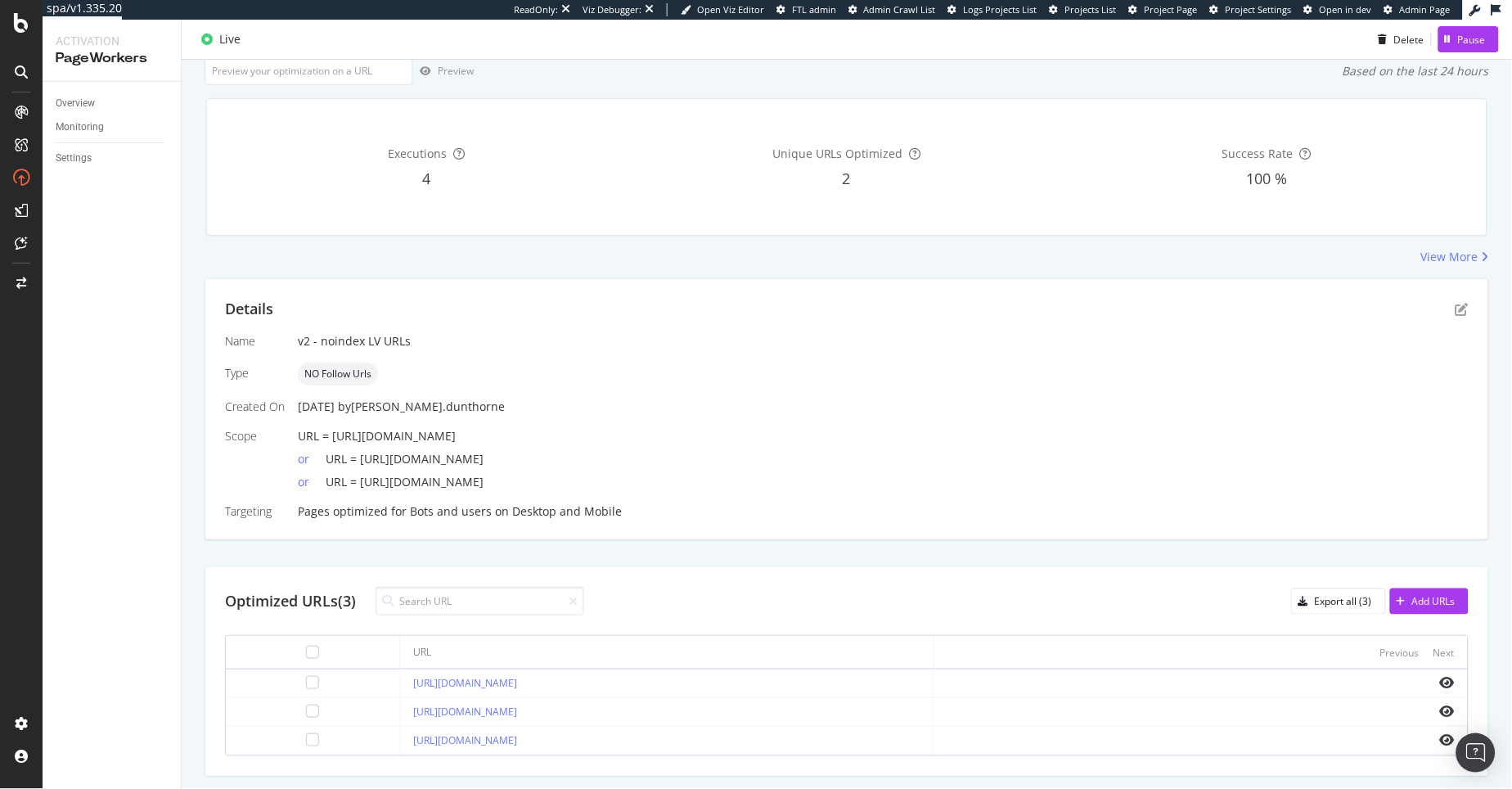
scroll to position [152, 0]
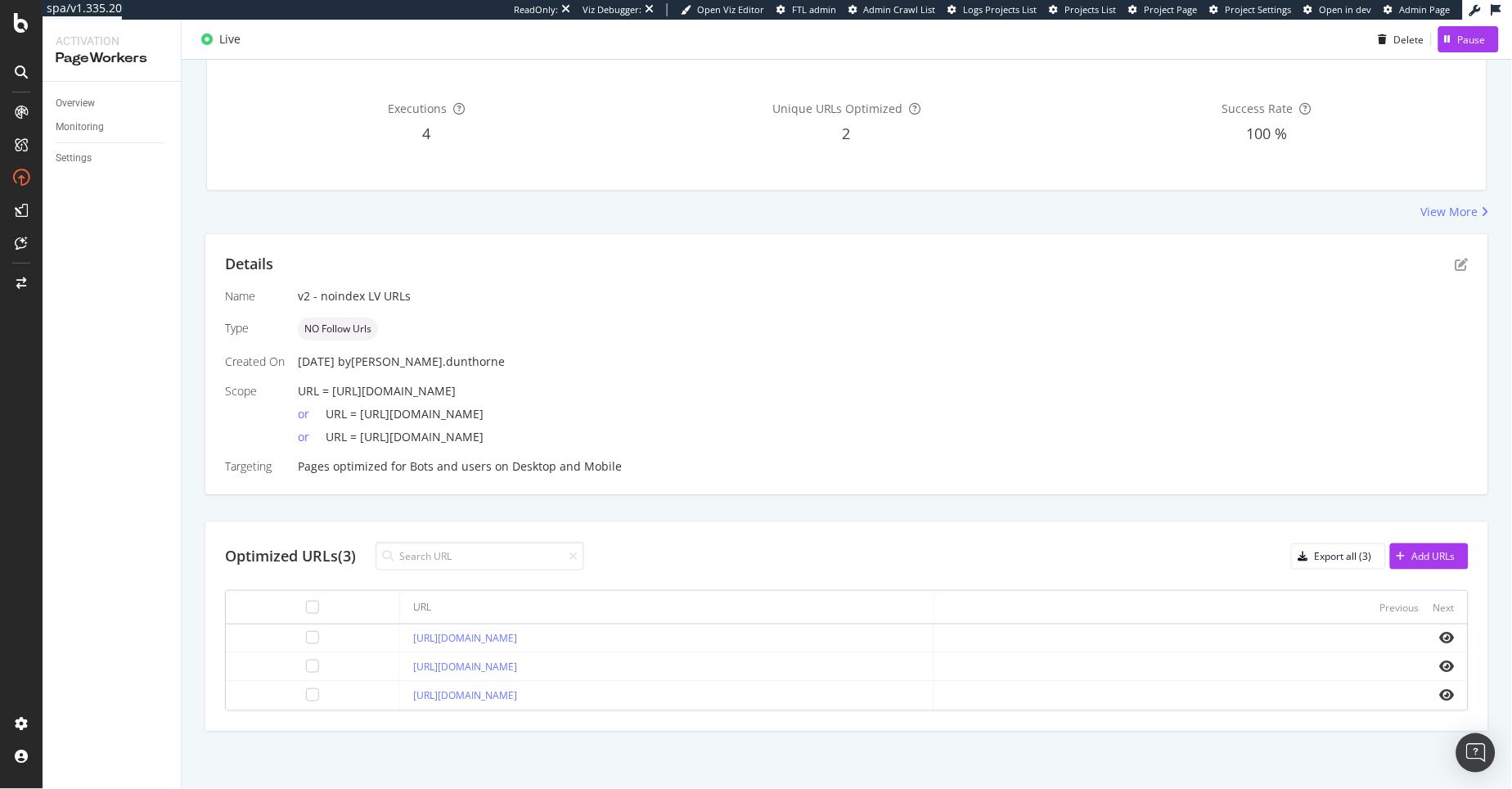
drag, startPoint x: 351, startPoint y: 691, endPoint x: 854, endPoint y: 690, distance: 503.0
click at [854, 690] on td "[URL][DOMAIN_NAME]" at bounding box center [666, 696] width 534 height 28
copy link "[URL][DOMAIN_NAME]"
drag, startPoint x: 862, startPoint y: 665, endPoint x: 384, endPoint y: 658, distance: 478.1
click at [400, 658] on td "[URL][DOMAIN_NAME]" at bounding box center [666, 668] width 534 height 28
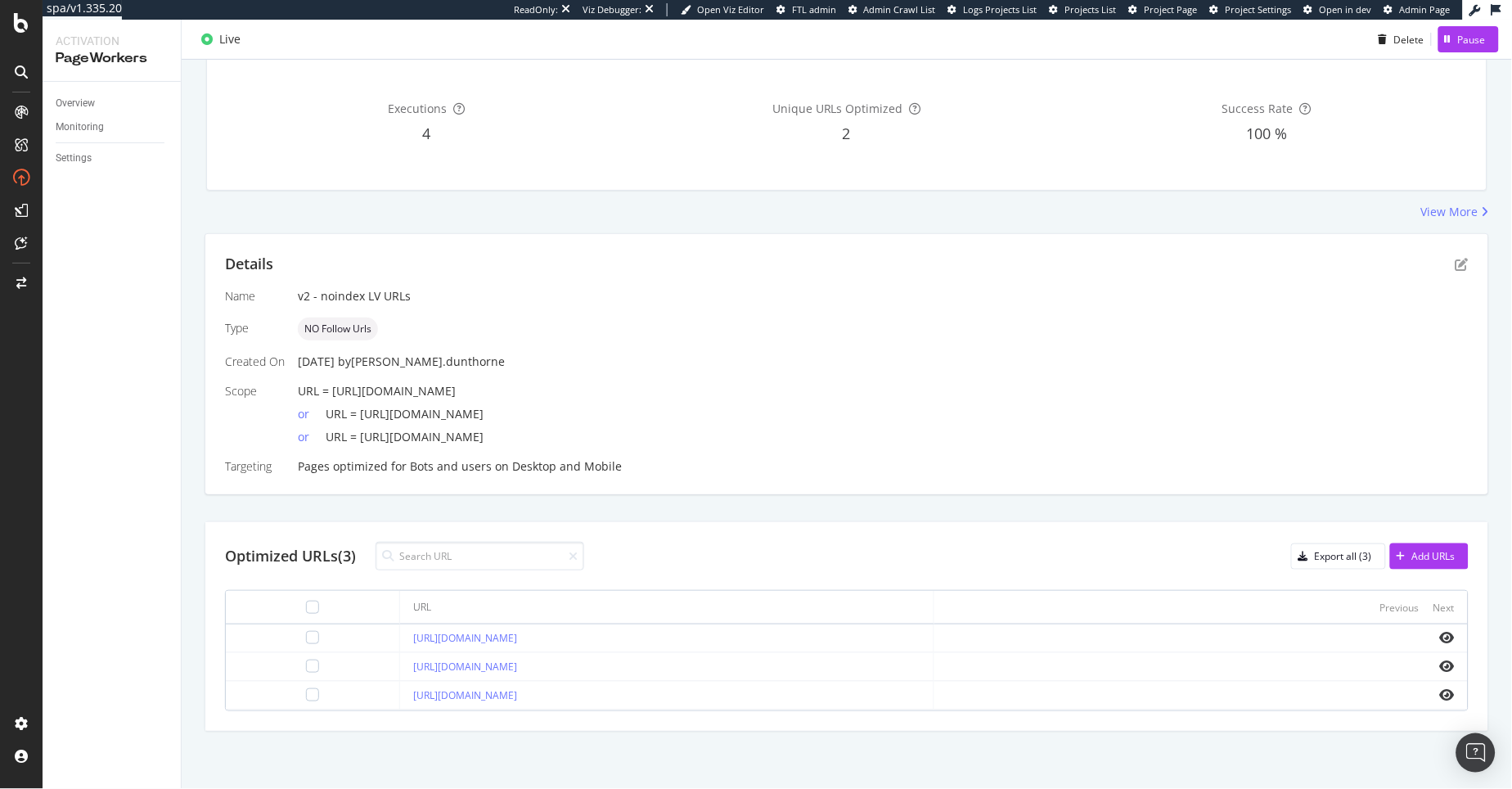
copy link "[URL][DOMAIN_NAME]"
drag, startPoint x: 895, startPoint y: 637, endPoint x: 335, endPoint y: 637, distance: 560.0
click at [335, 637] on tr "[URL][DOMAIN_NAME]" at bounding box center [846, 638] width 1242 height 28
copy tr "[URL][DOMAIN_NAME]"
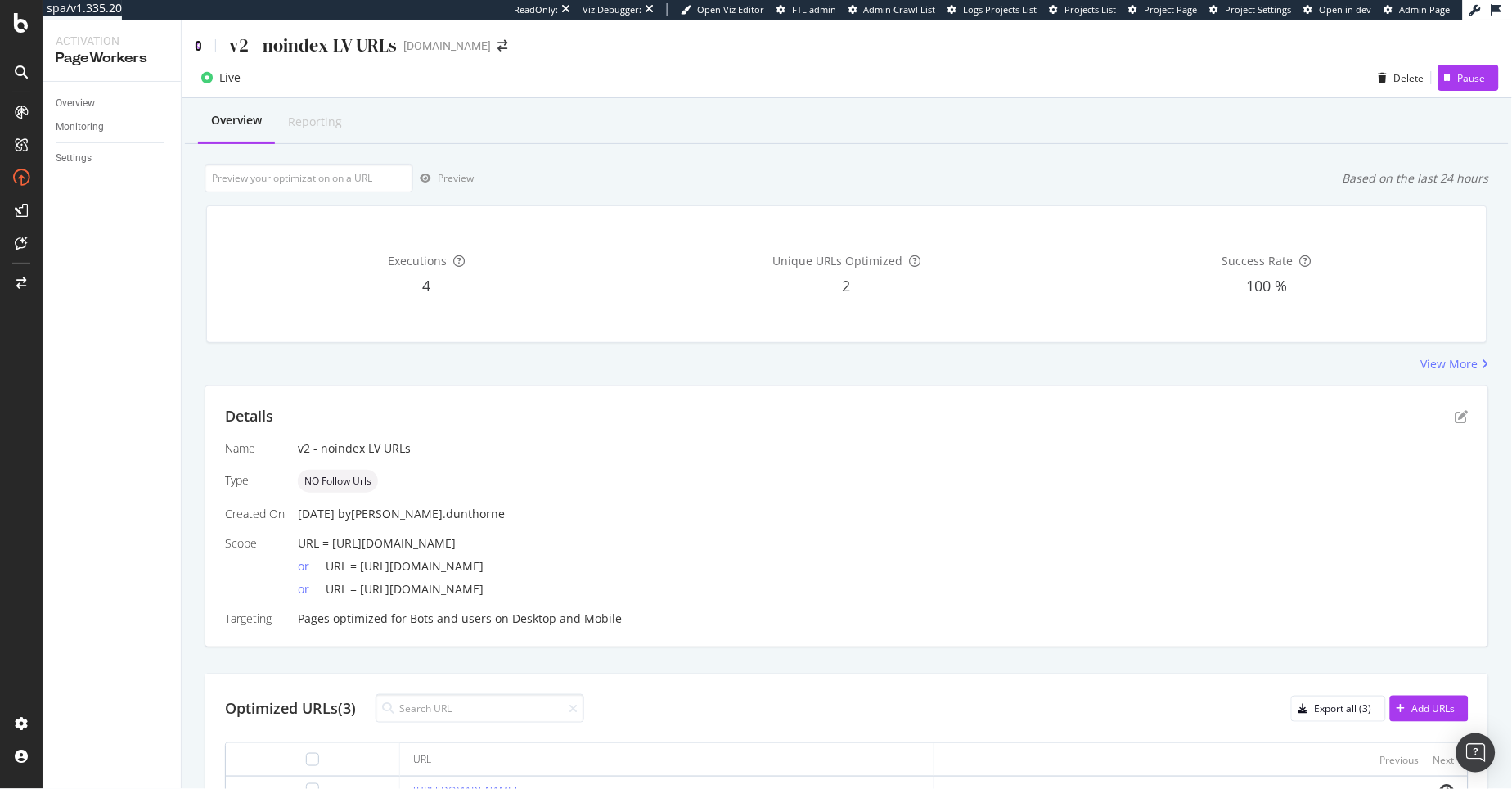
click at [197, 43] on icon at bounding box center [199, 45] width 7 height 12
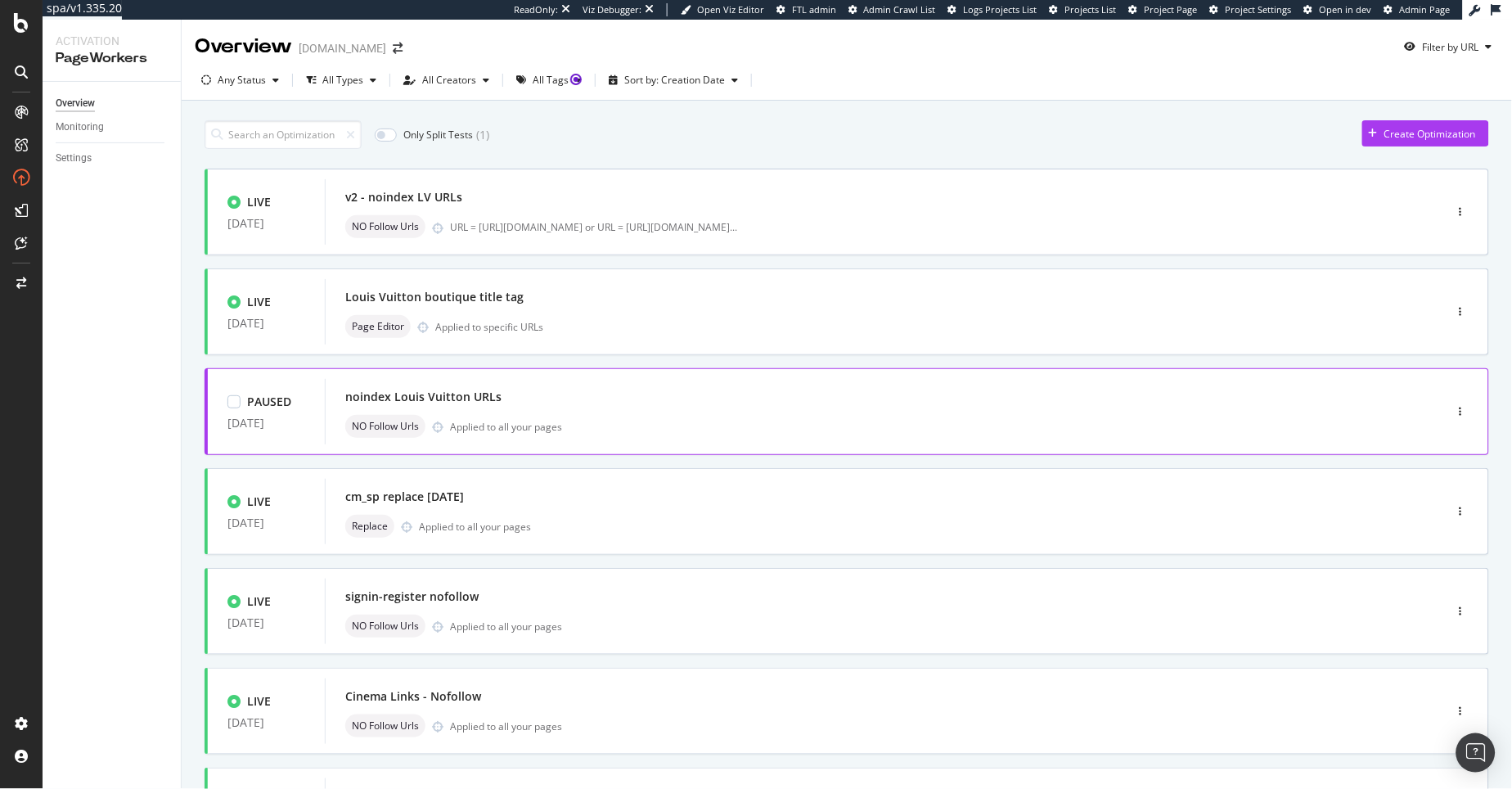
click at [569, 410] on div "noindex Louis Vuitton URLs NO Follow Urls Applied to all your pages" at bounding box center [860, 411] width 1029 height 52
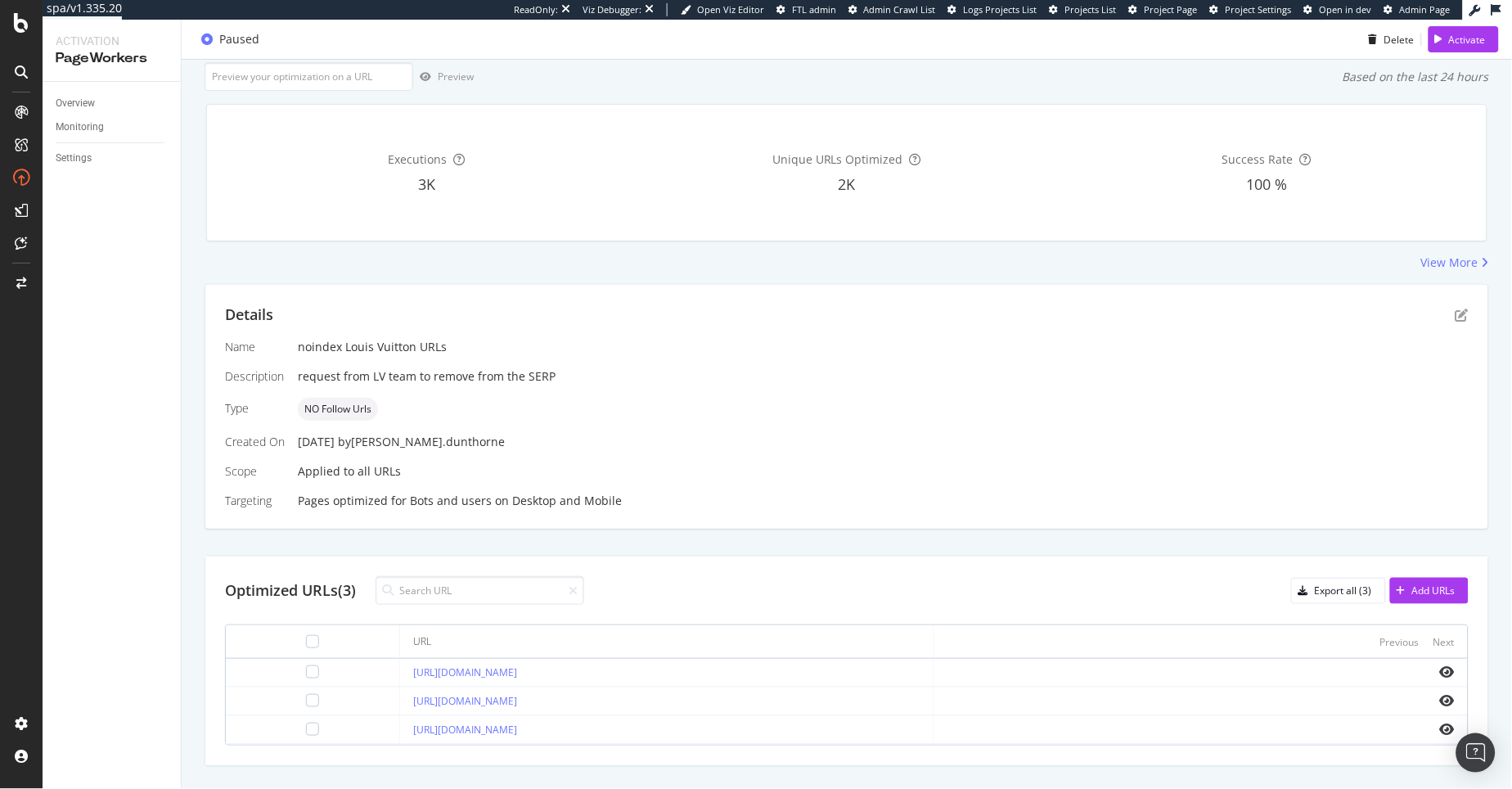
scroll to position [136, 0]
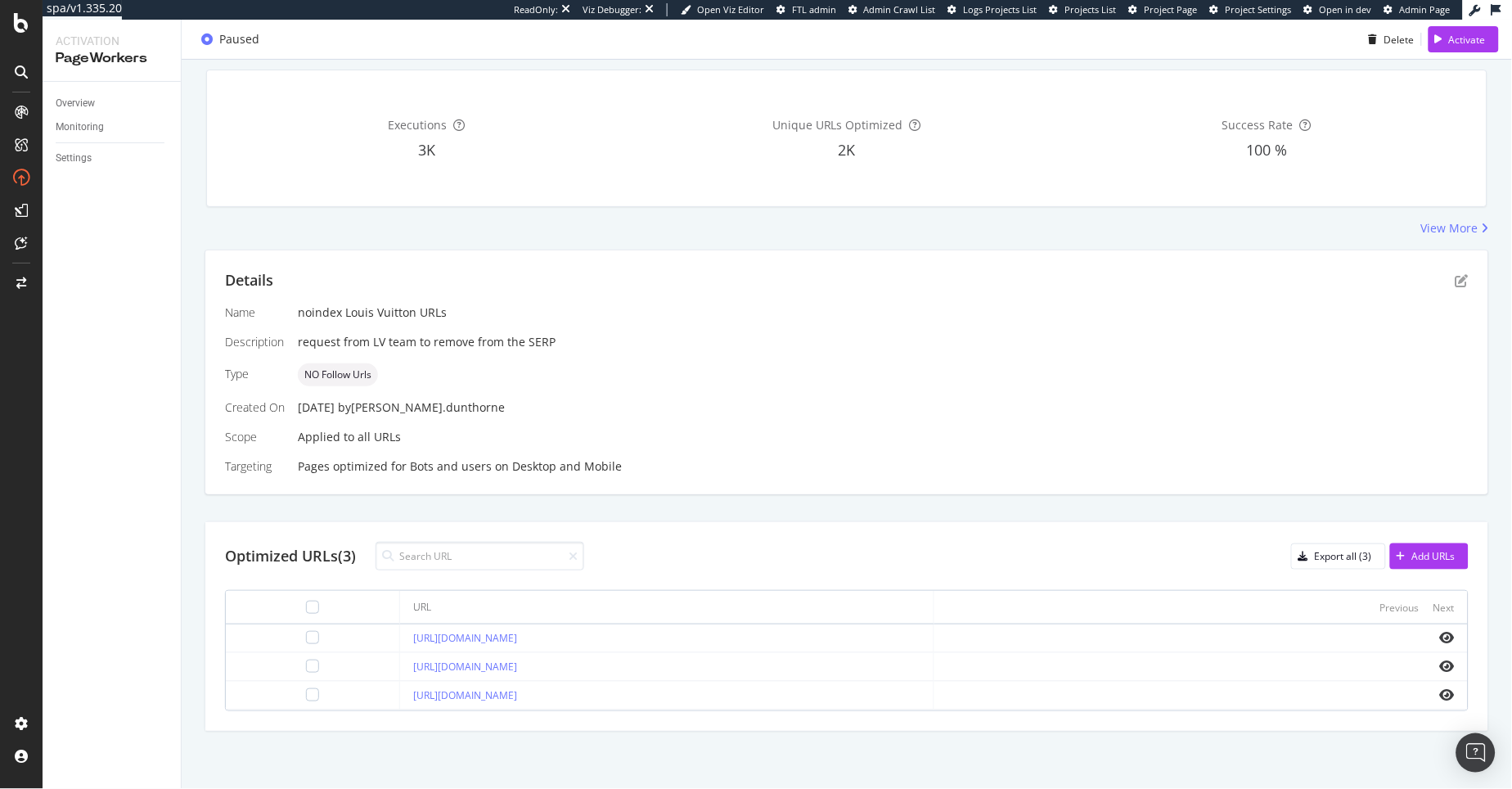
click at [889, 634] on div "[URL][DOMAIN_NAME]" at bounding box center [666, 638] width 506 height 15
drag, startPoint x: 861, startPoint y: 638, endPoint x: 314, endPoint y: 640, distance: 547.0
click at [314, 640] on tr "[URL][DOMAIN_NAME]" at bounding box center [846, 638] width 1242 height 28
copy tr "[URL][DOMAIN_NAME]"
click at [855, 473] on div "Details Name noindex Louis Vuitton URLs Description request from LV team to rem…" at bounding box center [846, 371] width 1282 height 244
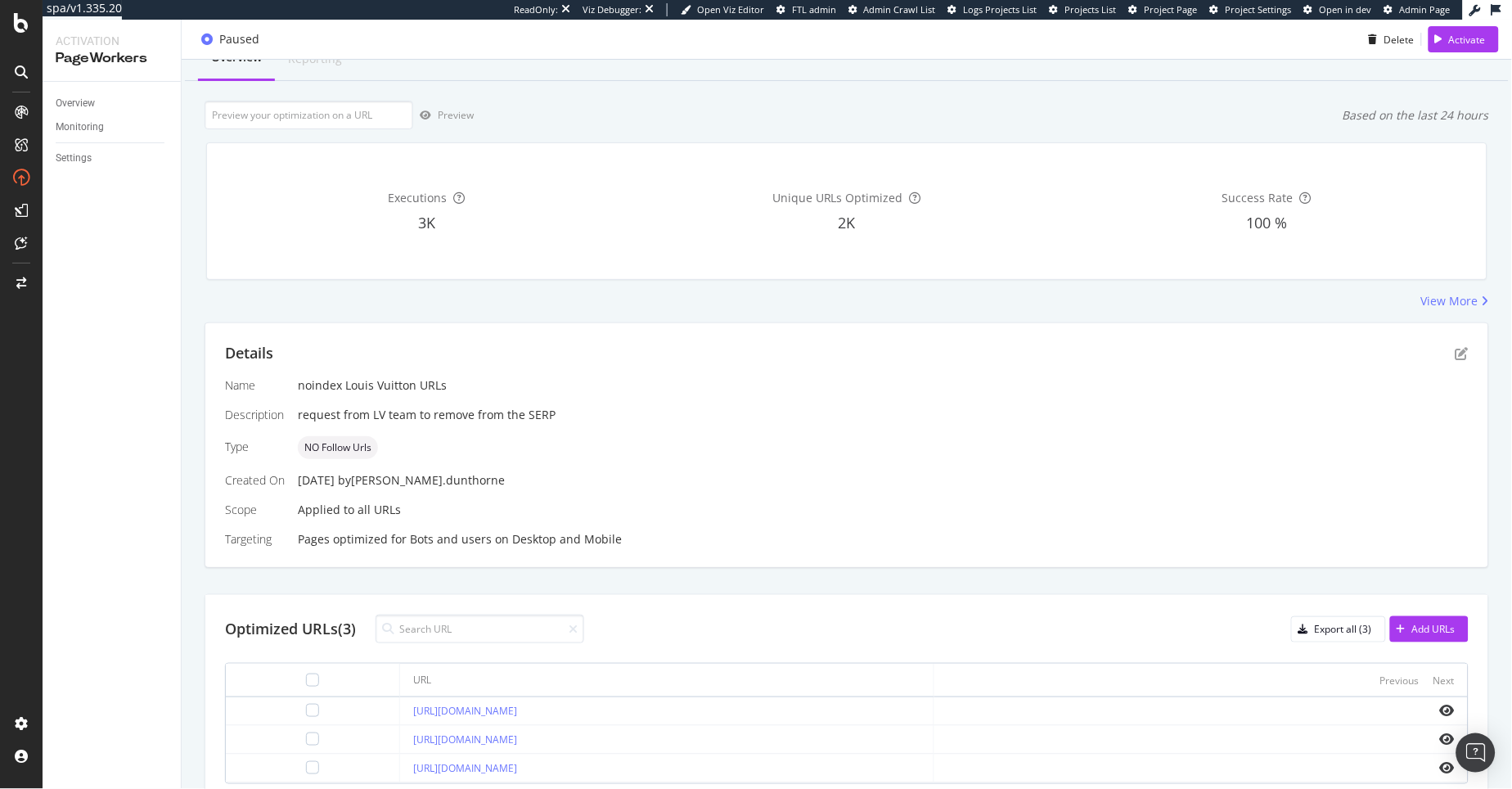
scroll to position [0, 0]
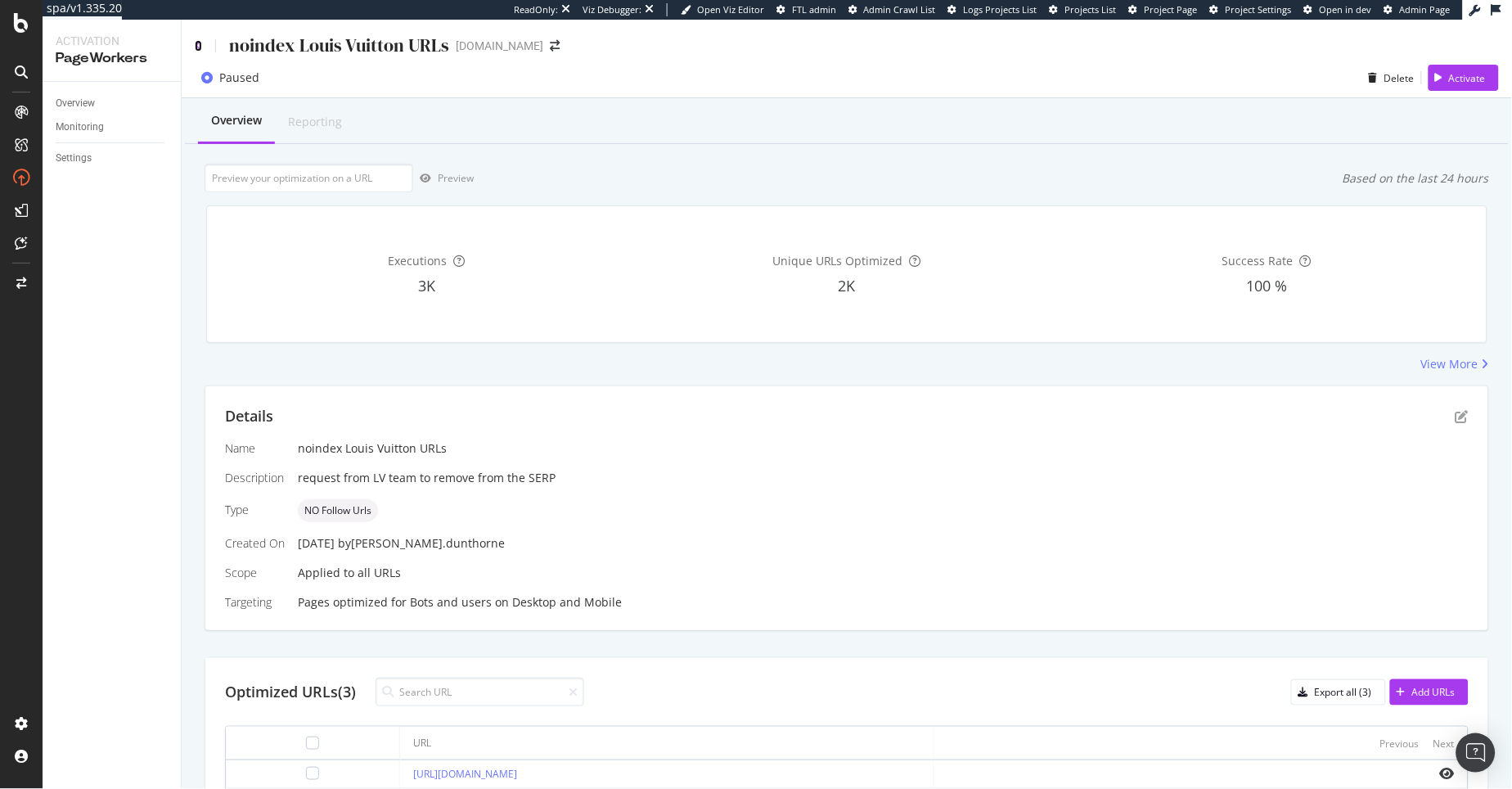
click at [197, 40] on icon at bounding box center [199, 45] width 7 height 12
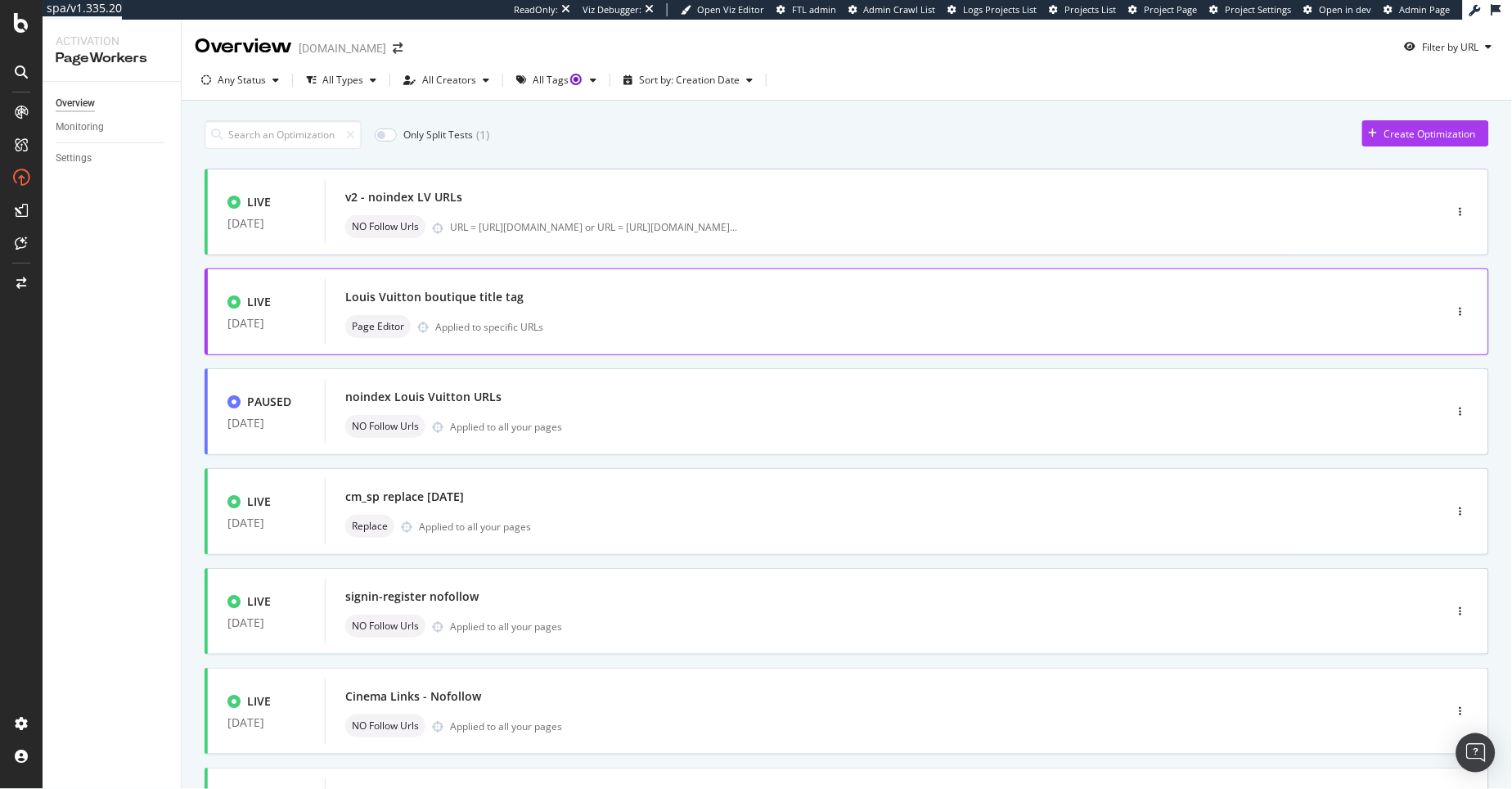
click at [650, 270] on div "LIVE [DATE] Louis Vuitton boutique title tag Page Editor Applied to specific UR…" at bounding box center [846, 312] width 1284 height 87
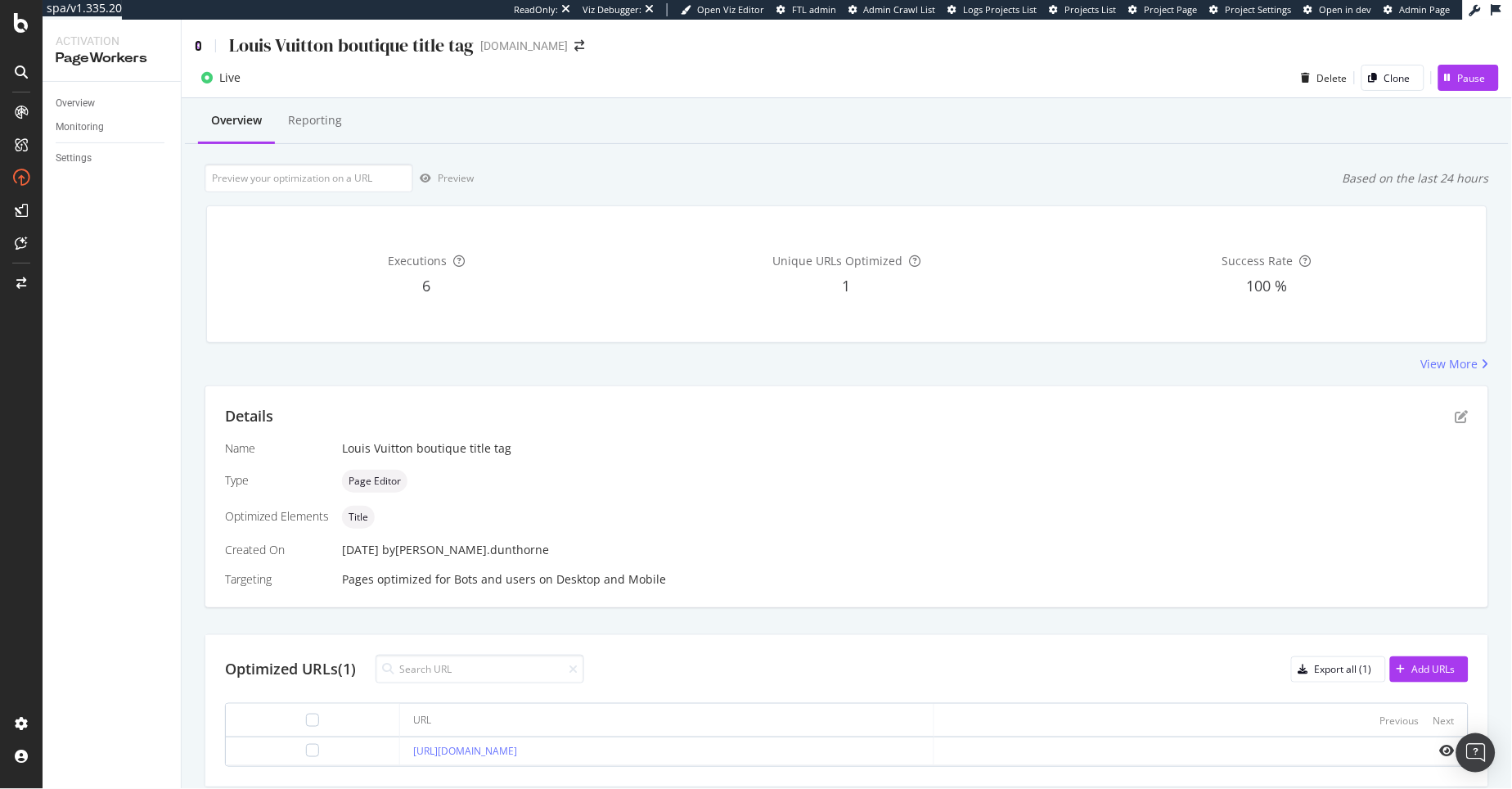
click at [195, 47] on icon at bounding box center [199, 45] width 7 height 12
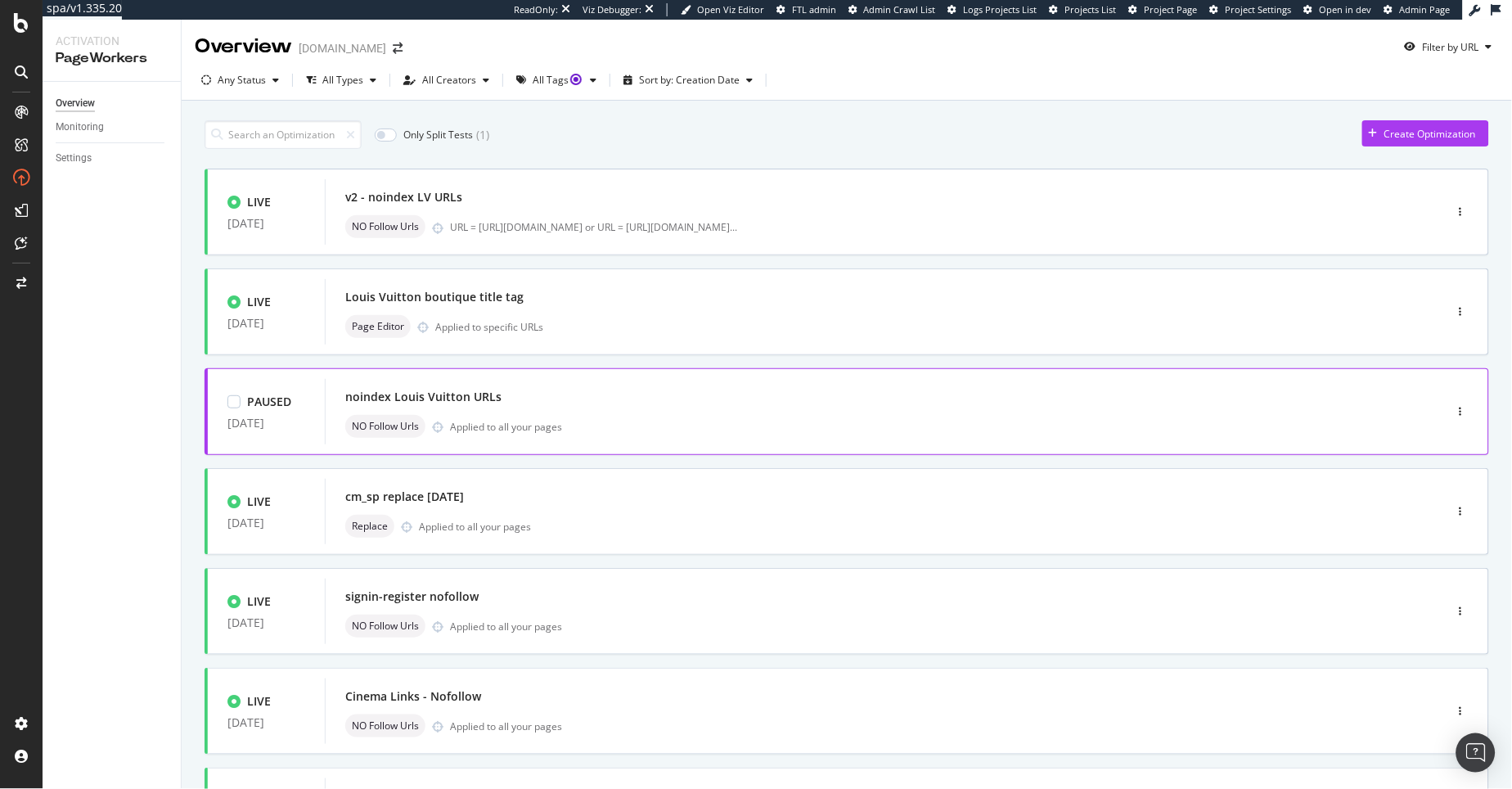
click at [696, 402] on div "noindex Louis Vuitton URLs" at bounding box center [860, 397] width 1029 height 23
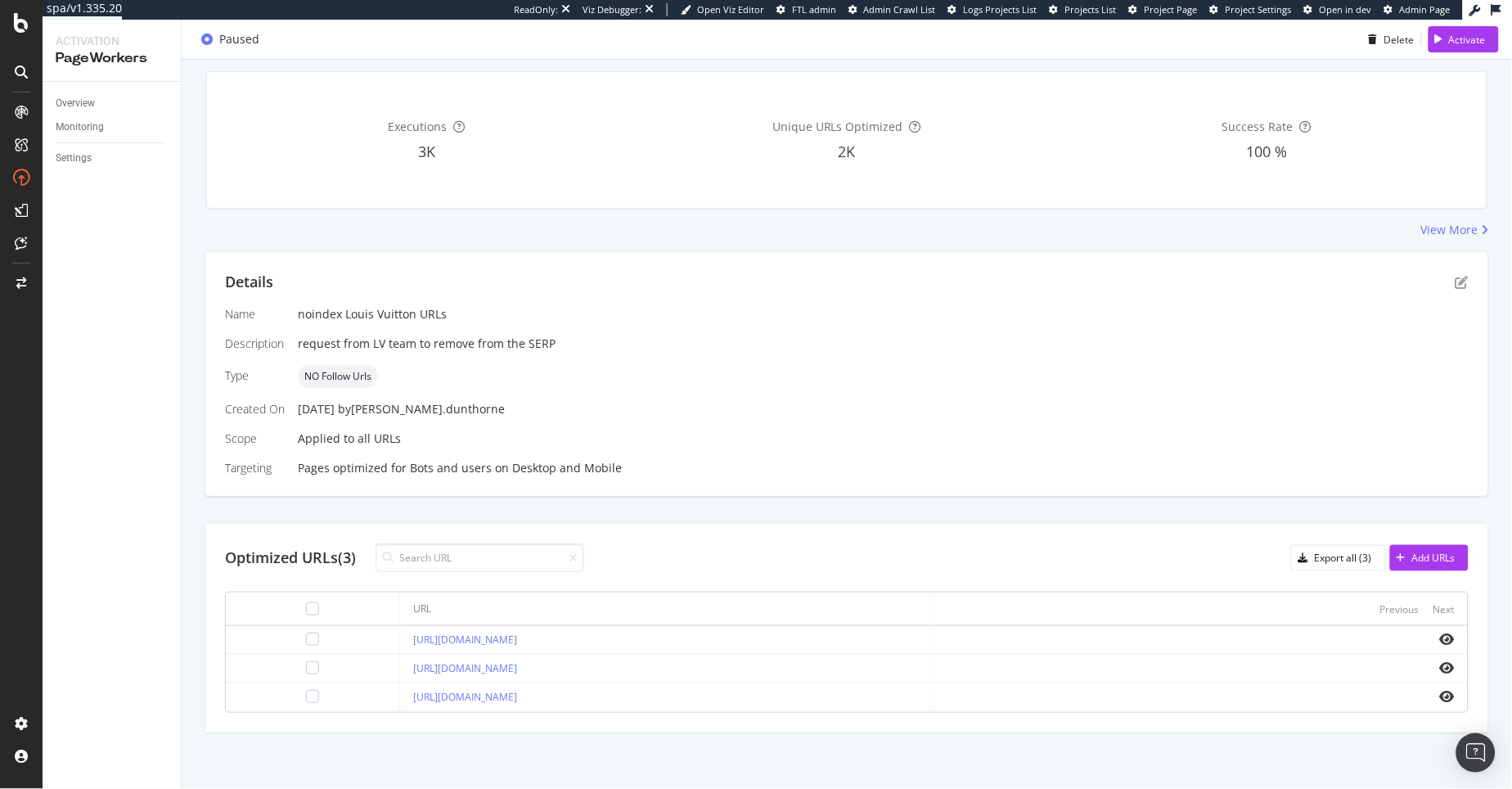
scroll to position [136, 0]
click at [1455, 276] on icon "pen-to-square" at bounding box center [1461, 280] width 13 height 13
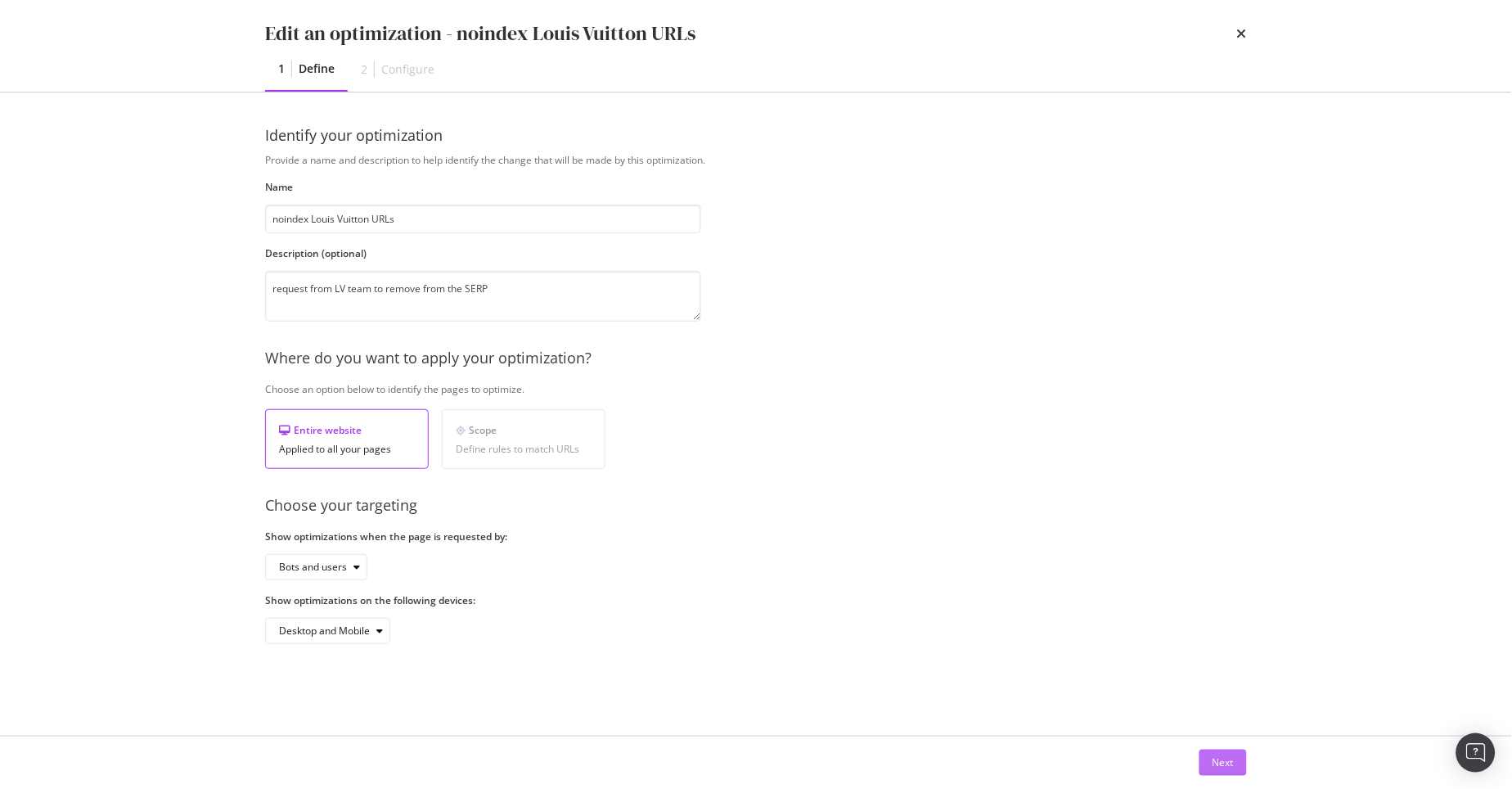
click at [1216, 760] on div "Next" at bounding box center [1223, 762] width 21 height 14
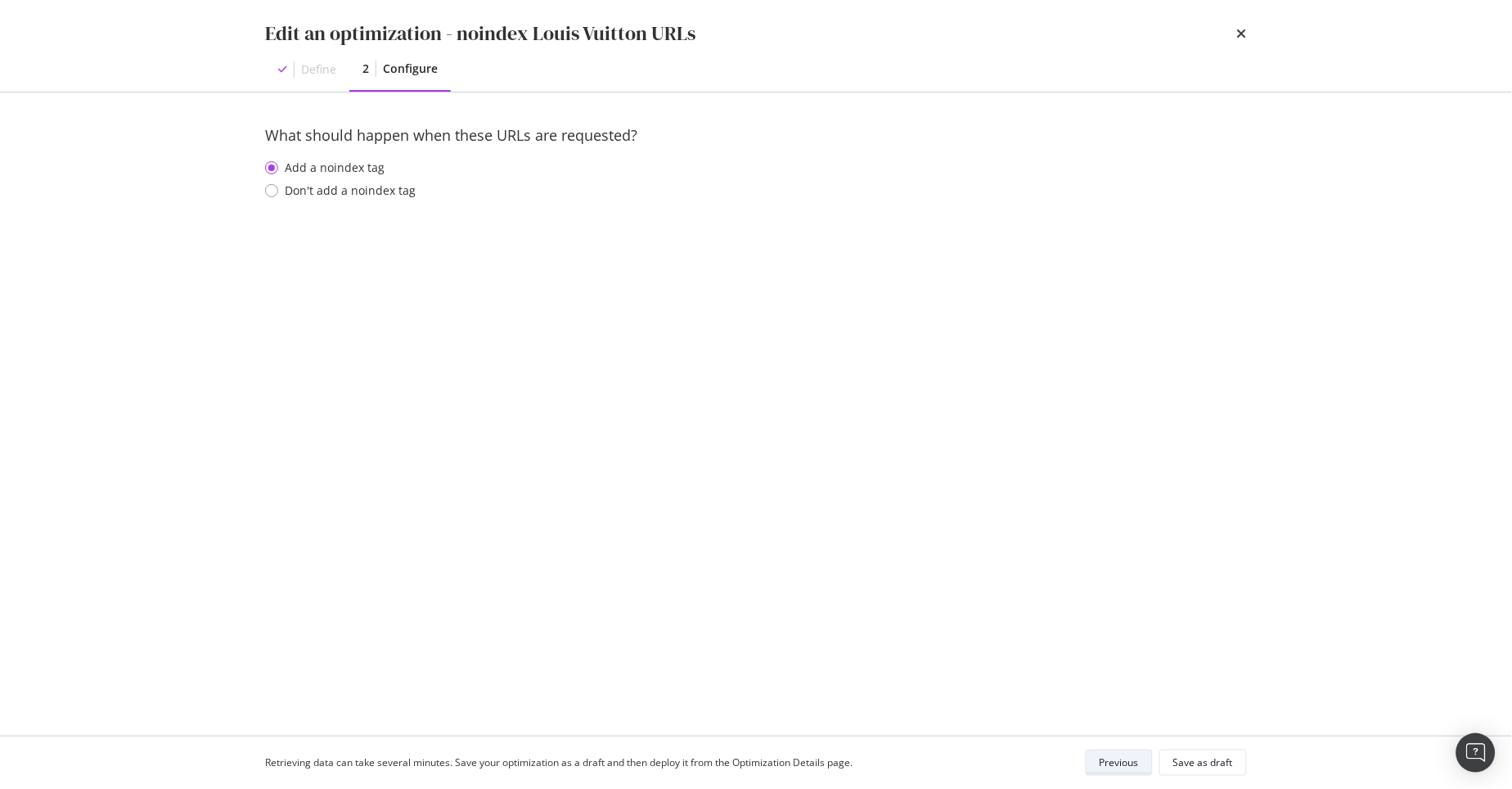
click at [1139, 769] on div "Previous" at bounding box center [1119, 762] width 39 height 14
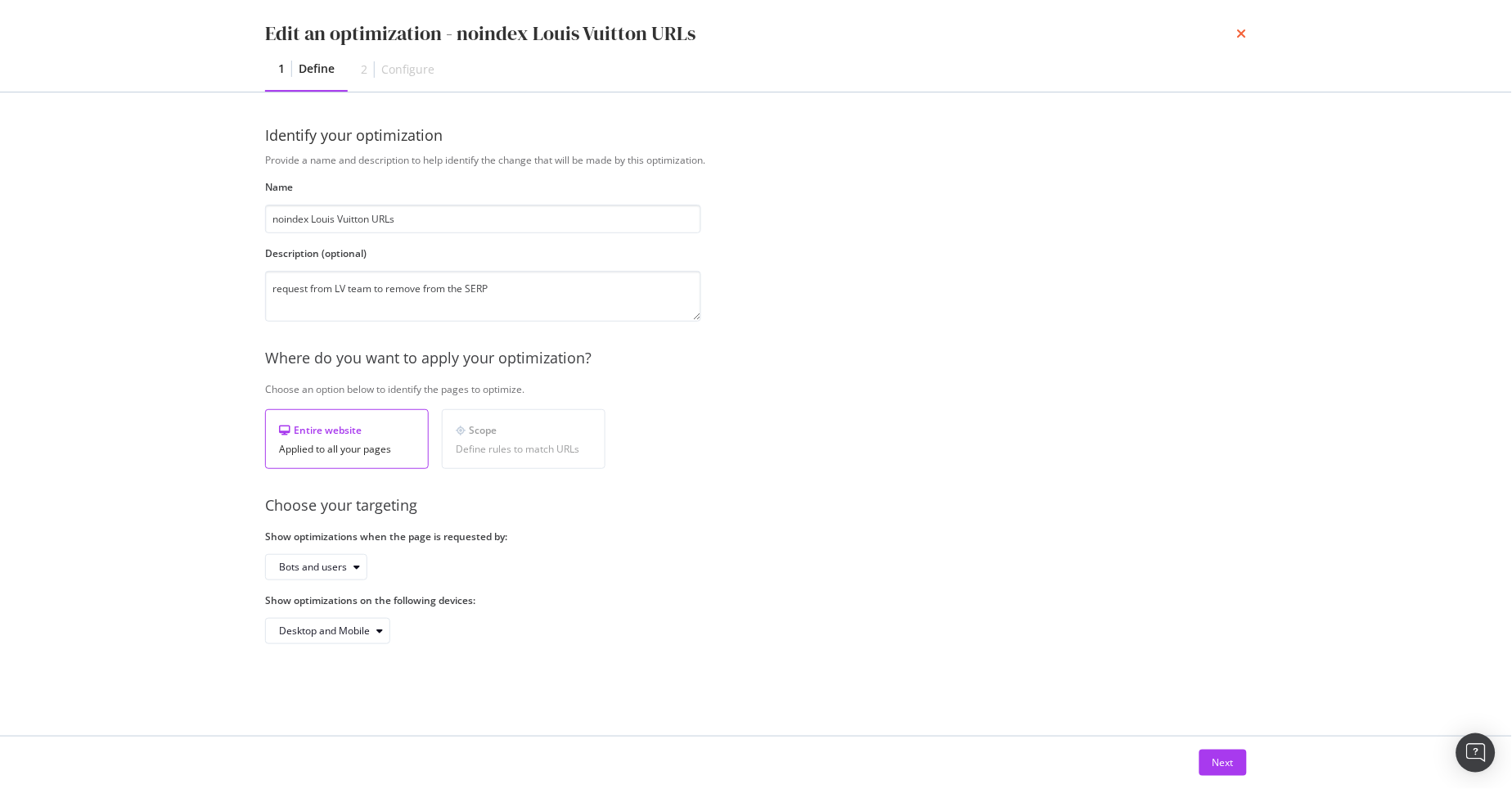
click at [1243, 35] on icon "times" at bounding box center [1242, 33] width 10 height 13
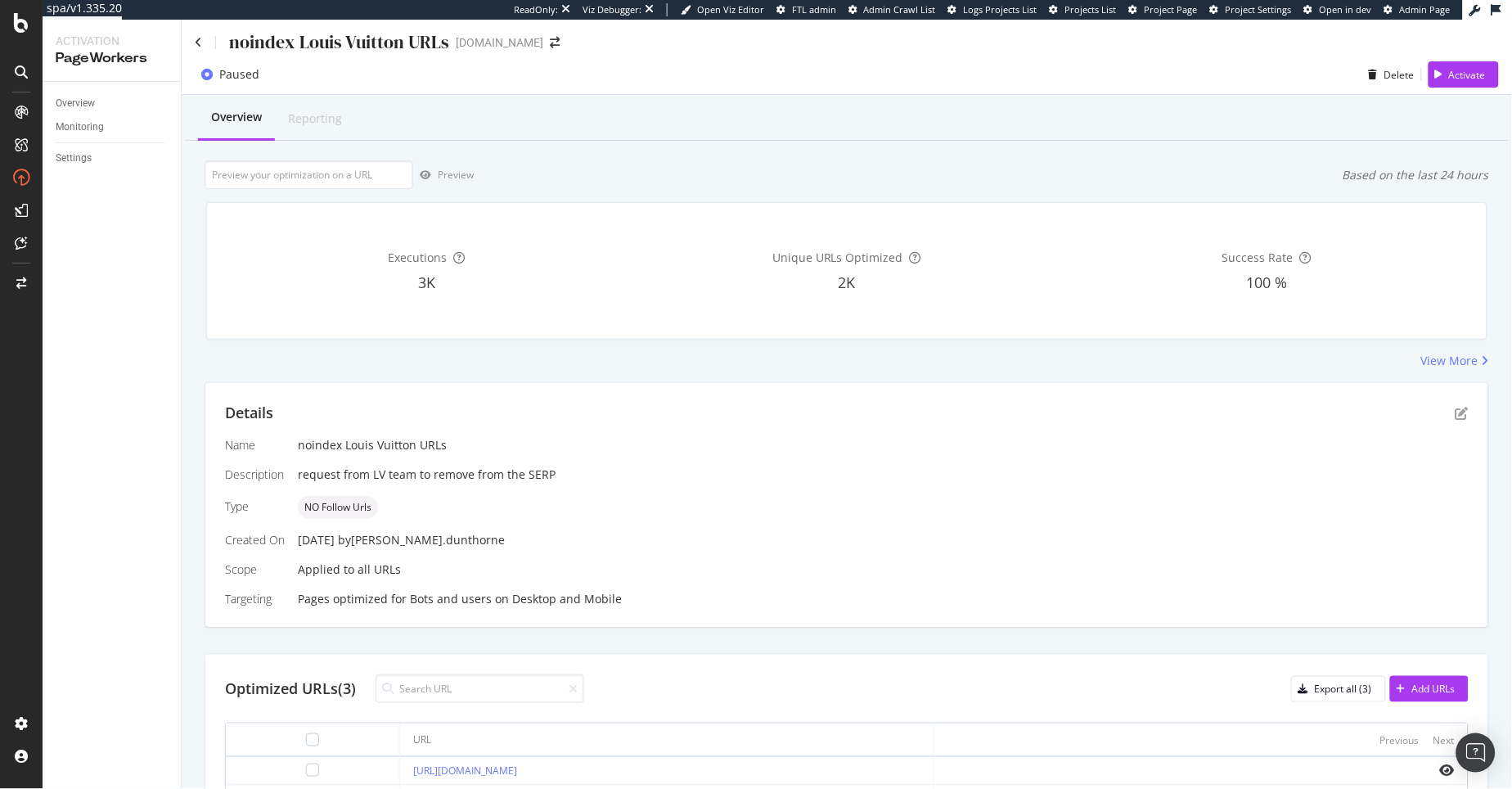
scroll to position [0, 0]
click at [1388, 69] on div "Delete" at bounding box center [1388, 78] width 52 height 25
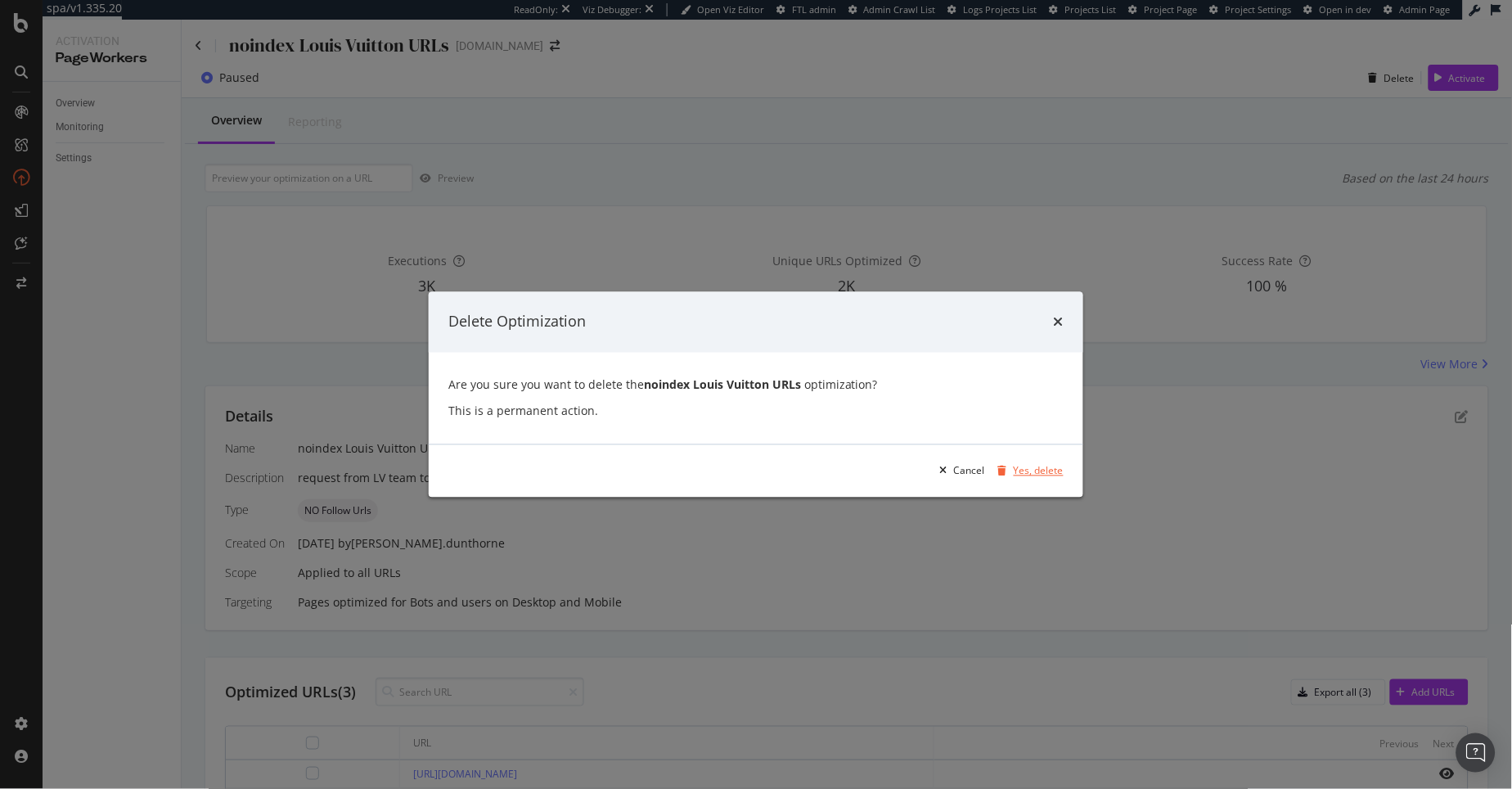
click at [1046, 470] on div "Yes, delete" at bounding box center [1039, 471] width 50 height 14
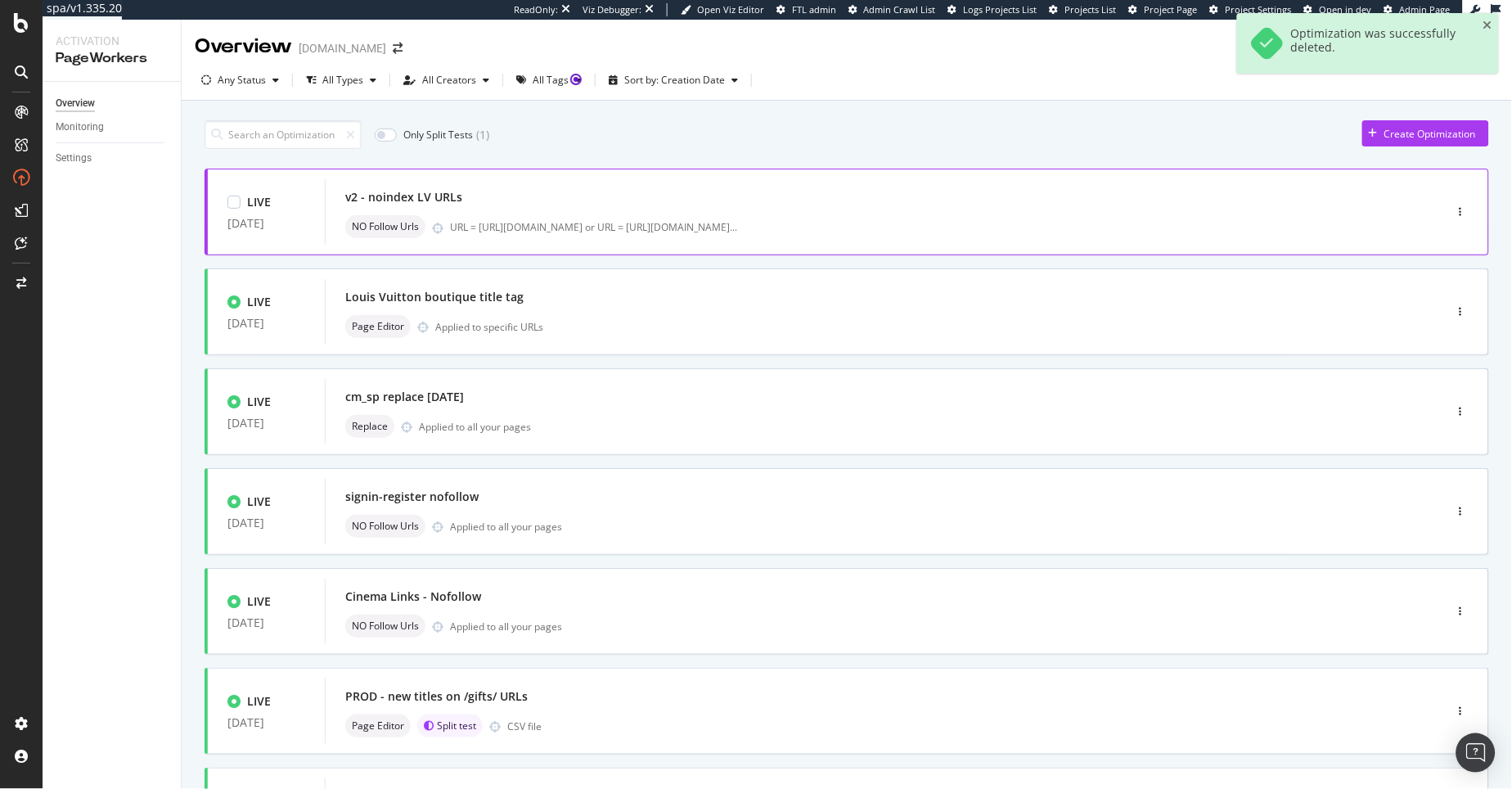
click at [600, 210] on div "v2 - noindex LV URLs NO Follow Urls URL = [URL][DOMAIN_NAME] or URL = [URL][DOM…" at bounding box center [860, 212] width 1029 height 52
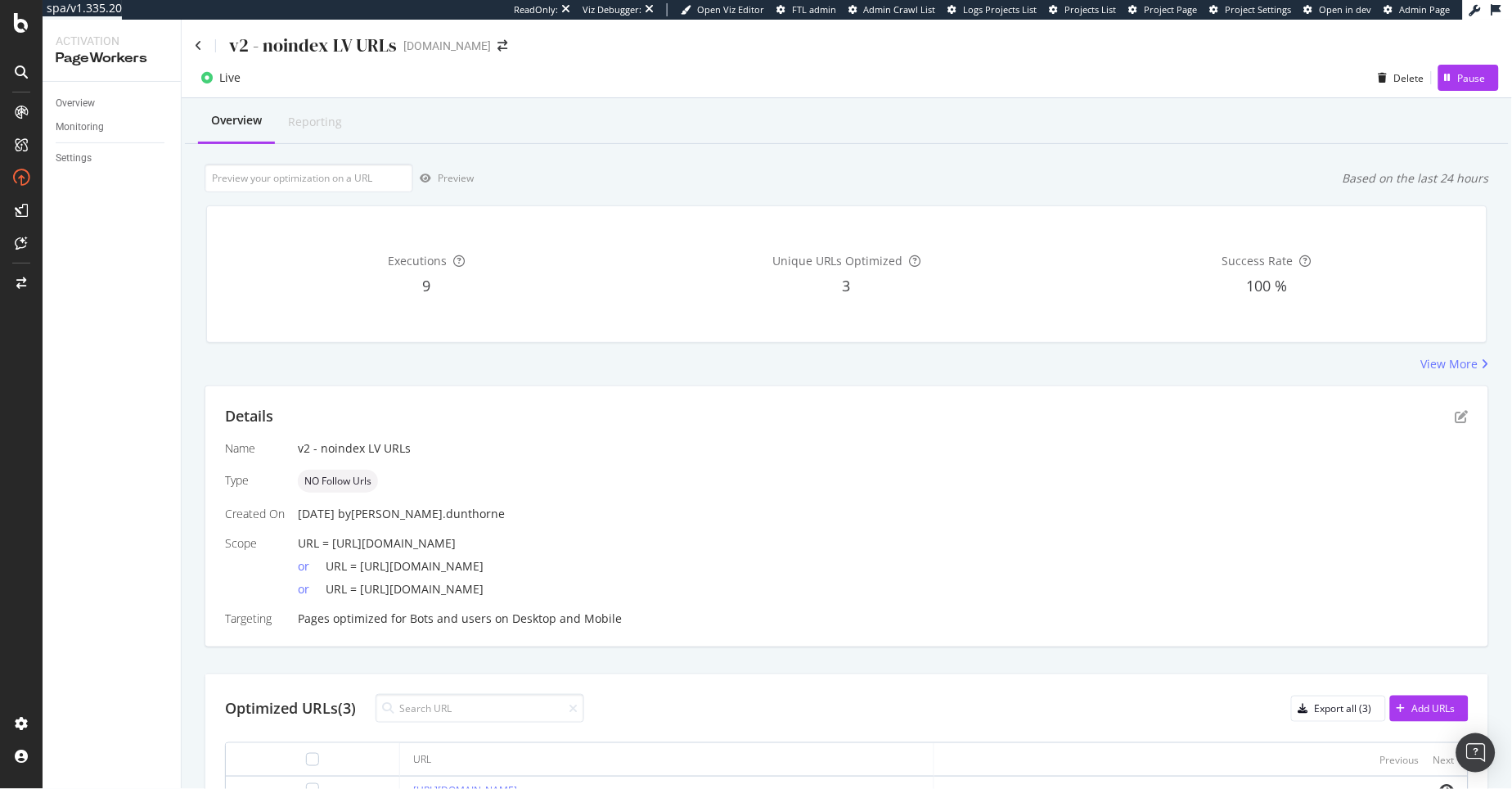
click at [574, 512] on div "[DATE] by [PERSON_NAME].dunthorne" at bounding box center [883, 513] width 1171 height 16
drag, startPoint x: 927, startPoint y: 588, endPoint x: 360, endPoint y: 586, distance: 567.0
click at [360, 586] on div "or URL = [URL][DOMAIN_NAME]" at bounding box center [883, 586] width 1171 height 23
copy span "[URL][DOMAIN_NAME]"
click at [454, 568] on span "URL = [URL][DOMAIN_NAME]" at bounding box center [404, 566] width 158 height 16
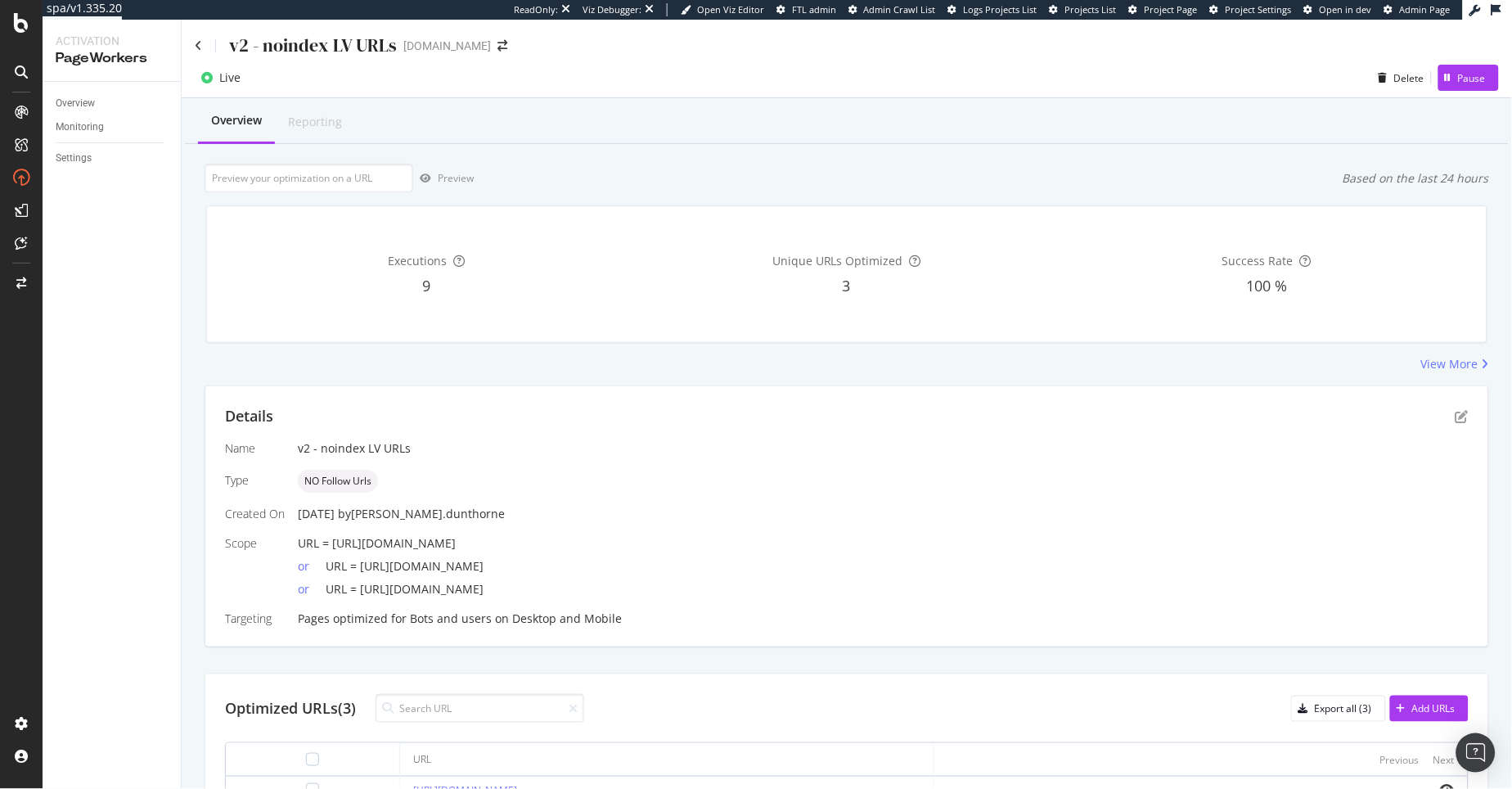
drag, startPoint x: 926, startPoint y: 566, endPoint x: 360, endPoint y: 563, distance: 566.0
click at [360, 563] on div "or URL = [URL][DOMAIN_NAME]" at bounding box center [883, 563] width 1171 height 23
copy span "[URL][DOMAIN_NAME]"
drag, startPoint x: 947, startPoint y: 590, endPoint x: 357, endPoint y: 580, distance: 590.1
click at [357, 580] on div "or URL = [URL][DOMAIN_NAME]" at bounding box center [883, 586] width 1171 height 23
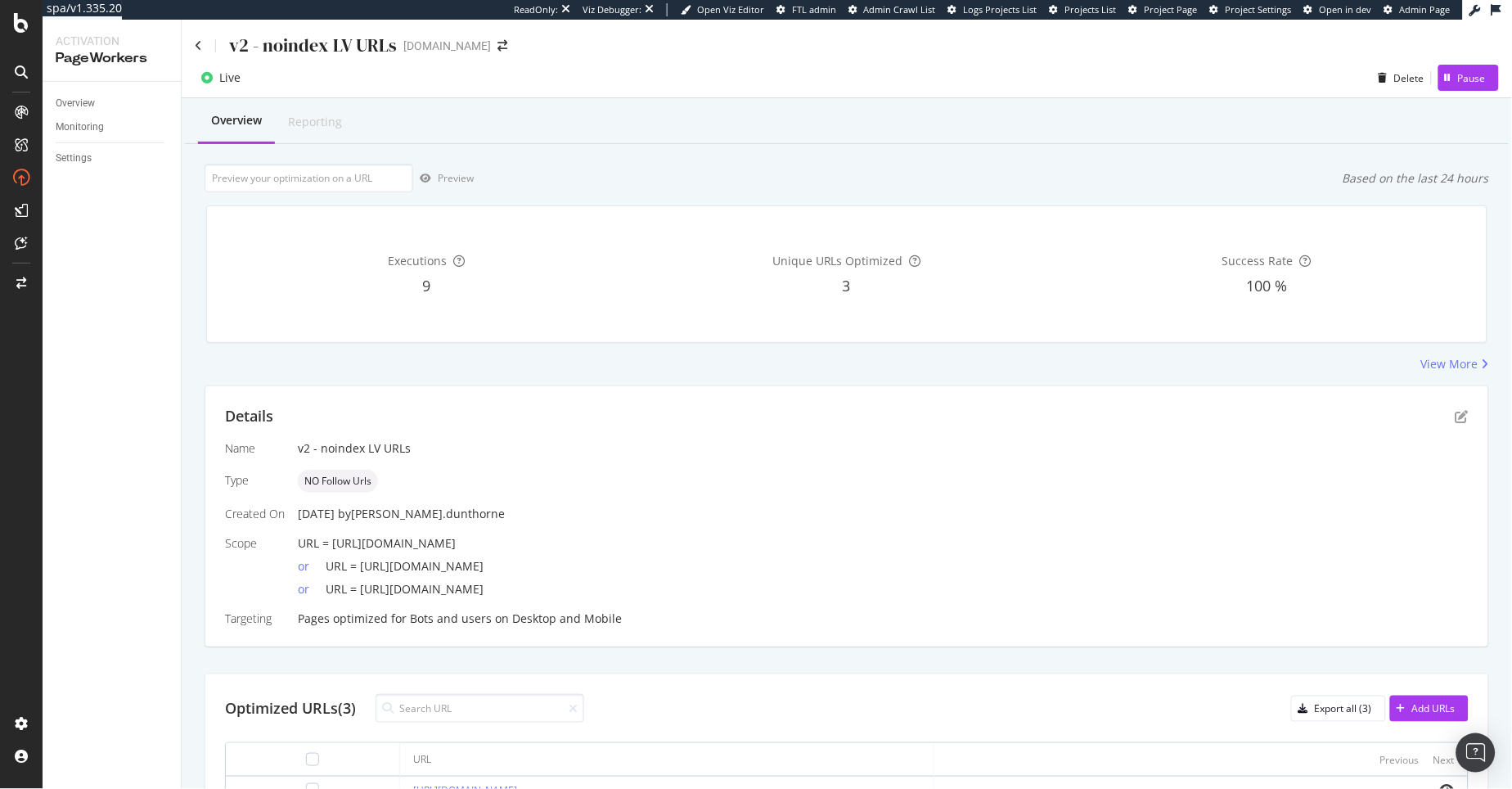
copy span "[URL][DOMAIN_NAME]"
click at [359, 586] on span "URL = [URL][DOMAIN_NAME]" at bounding box center [404, 589] width 158 height 16
drag, startPoint x: 361, startPoint y: 588, endPoint x: 955, endPoint y: 591, distance: 594.0
click at [955, 591] on div "or URL = [URL][DOMAIN_NAME]" at bounding box center [883, 586] width 1171 height 23
copy span "[URL][DOMAIN_NAME]"
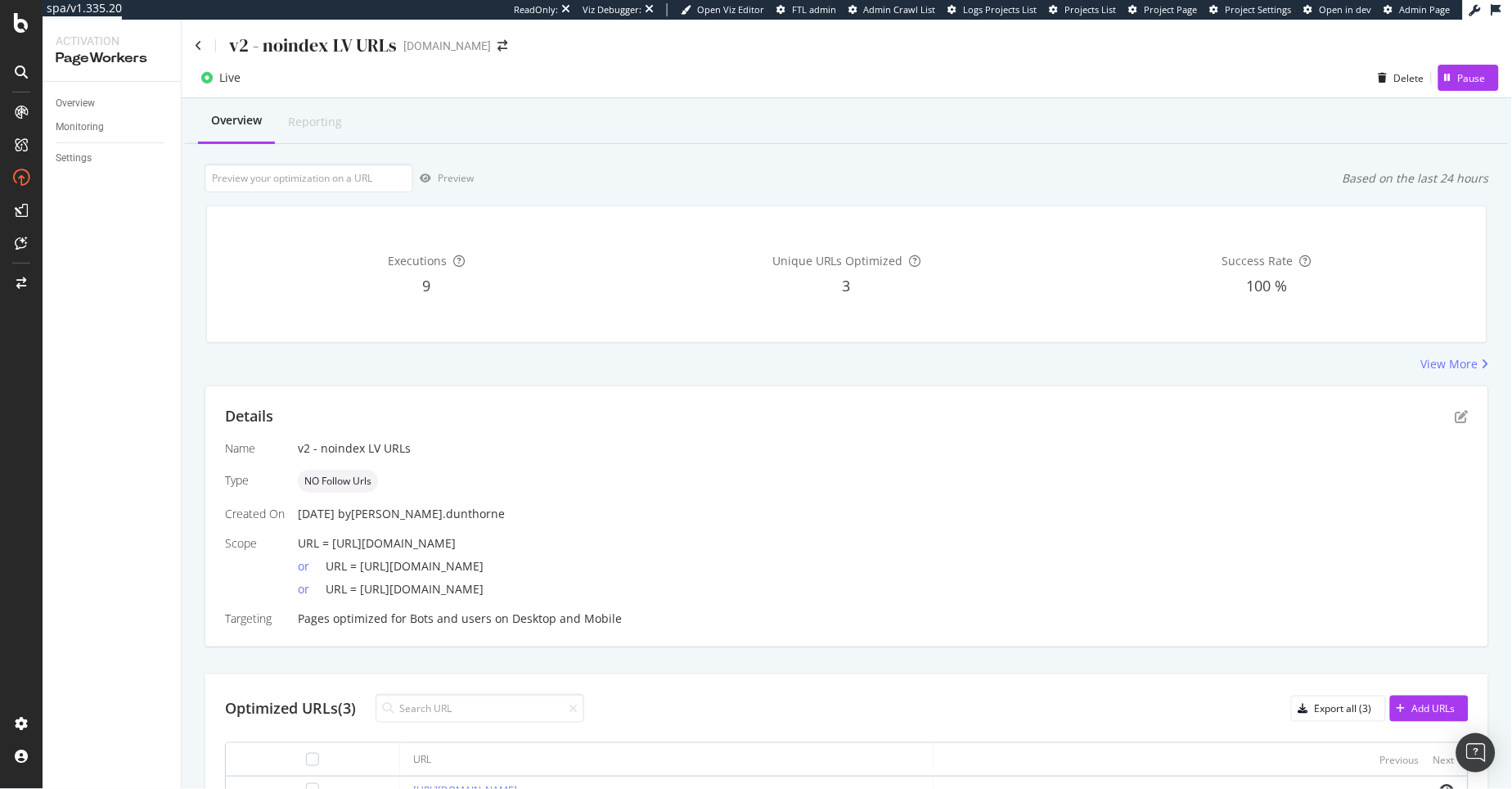
click at [484, 559] on span "URL = [URL][DOMAIN_NAME]" at bounding box center [404, 566] width 158 height 16
drag, startPoint x: 836, startPoint y: 546, endPoint x: 331, endPoint y: 542, distance: 505.0
click at [331, 542] on div "URL = [URL][DOMAIN_NAME]" at bounding box center [883, 543] width 1171 height 16
copy span "[URL][DOMAIN_NAME]"
drag, startPoint x: 962, startPoint y: 588, endPoint x: 359, endPoint y: 582, distance: 603.0
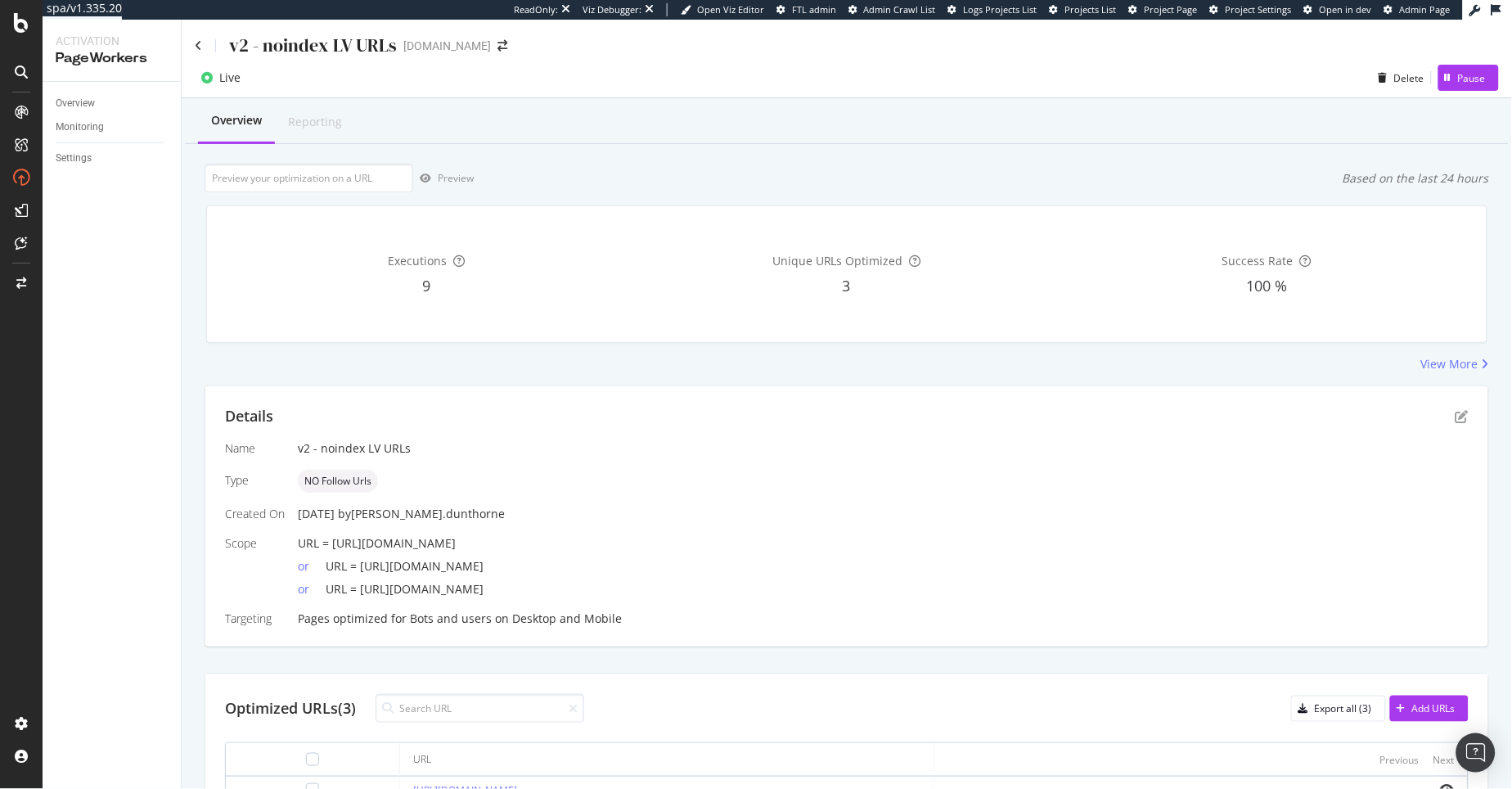
click at [359, 582] on div "or URL = [URL][DOMAIN_NAME]" at bounding box center [883, 586] width 1171 height 23
copy span "[URL][DOMAIN_NAME]"
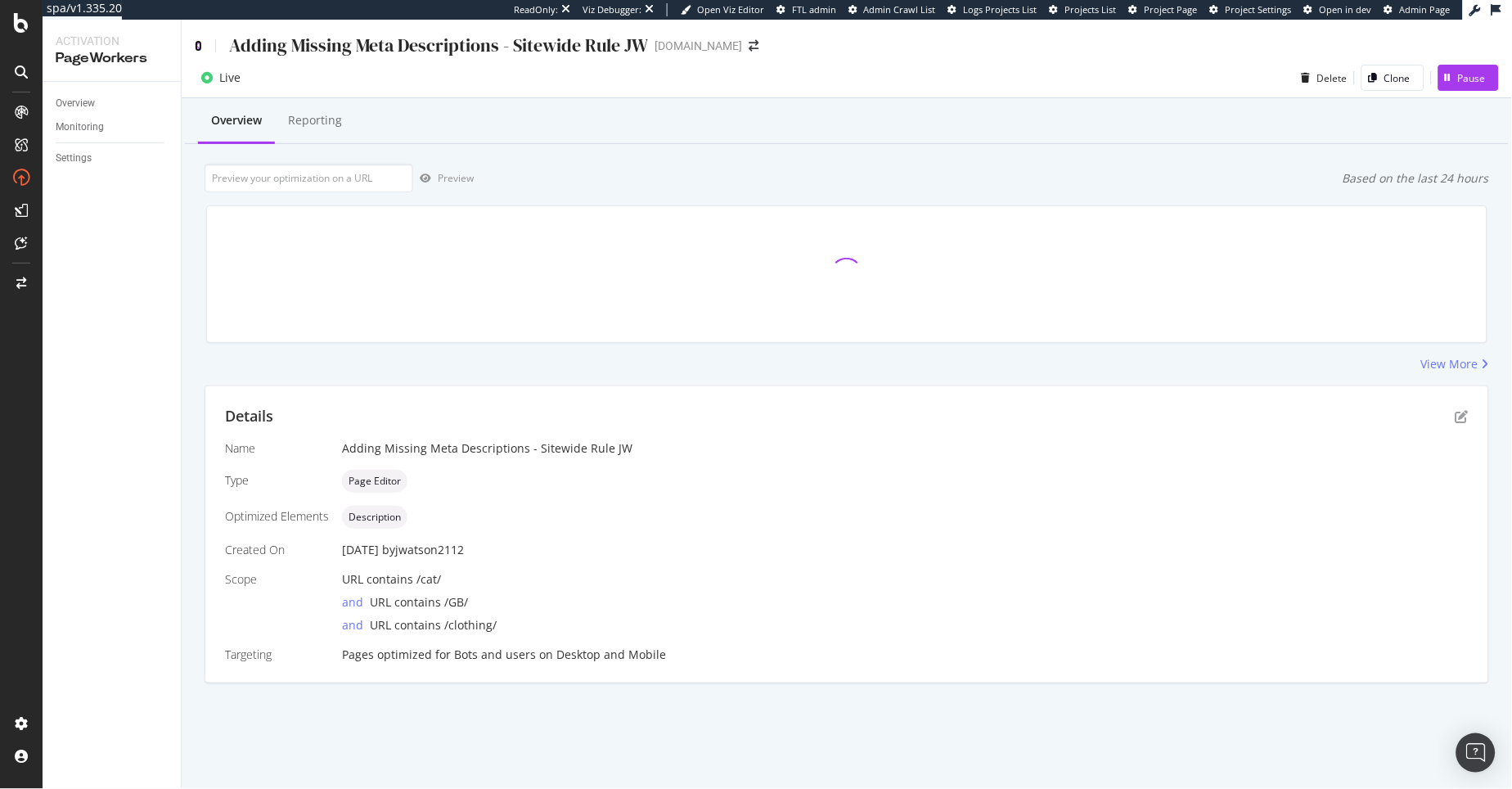
click at [195, 45] on icon at bounding box center [199, 45] width 7 height 12
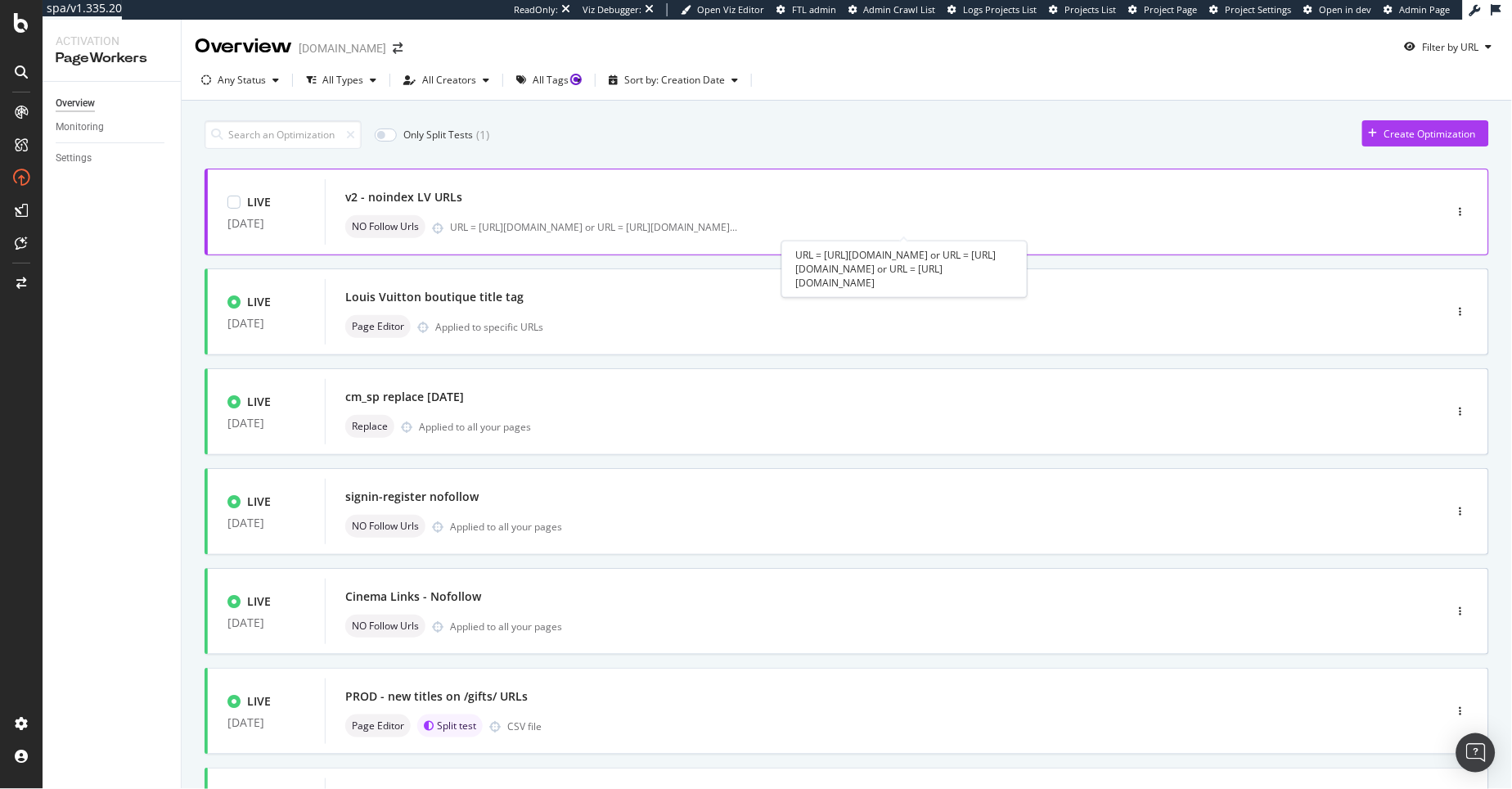
click at [625, 223] on div "URL = [URL][DOMAIN_NAME] or URL = [URL][DOMAIN_NAME] ..." at bounding box center [594, 227] width 287 height 14
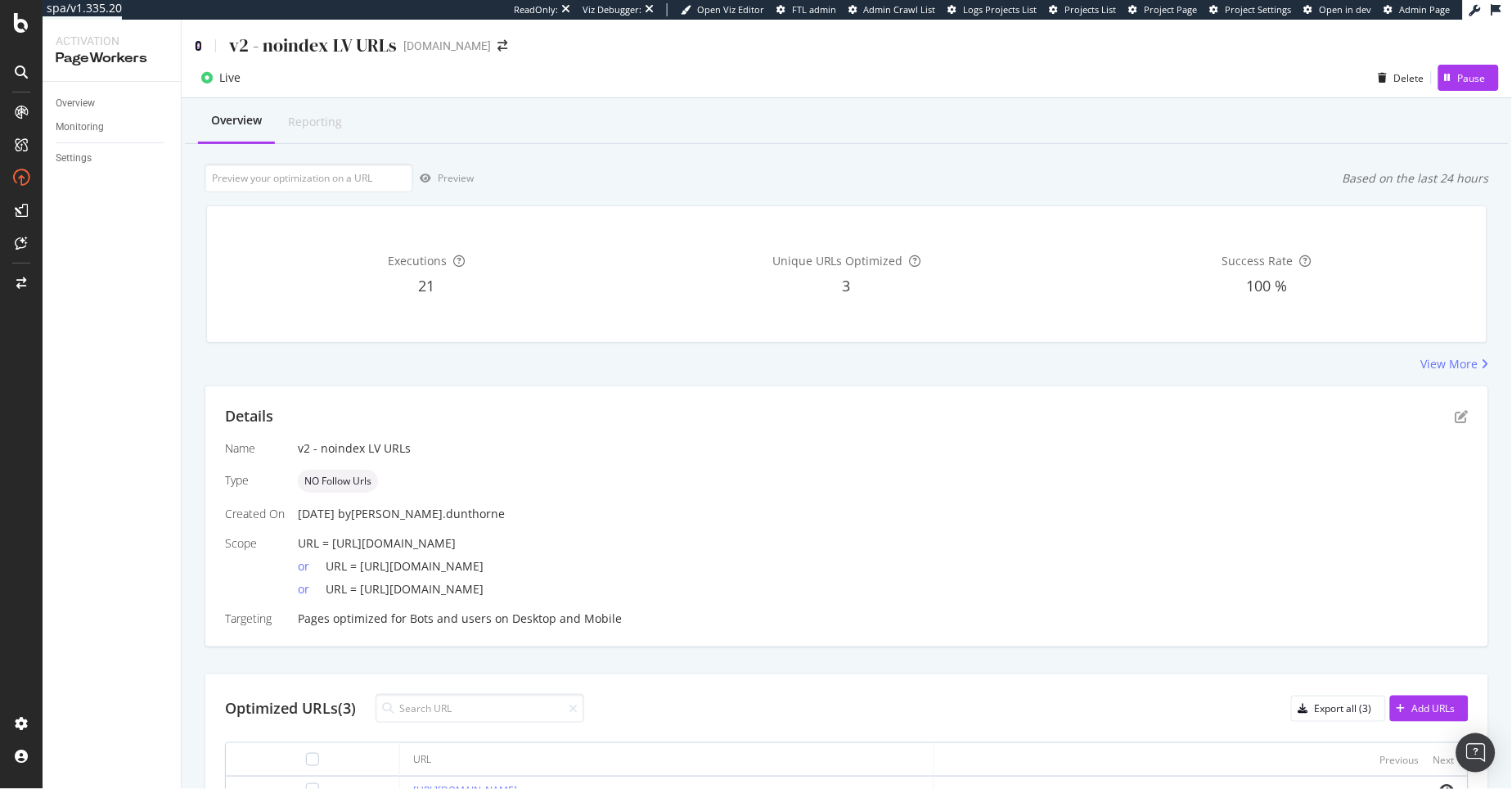
click at [197, 43] on icon at bounding box center [199, 45] width 7 height 12
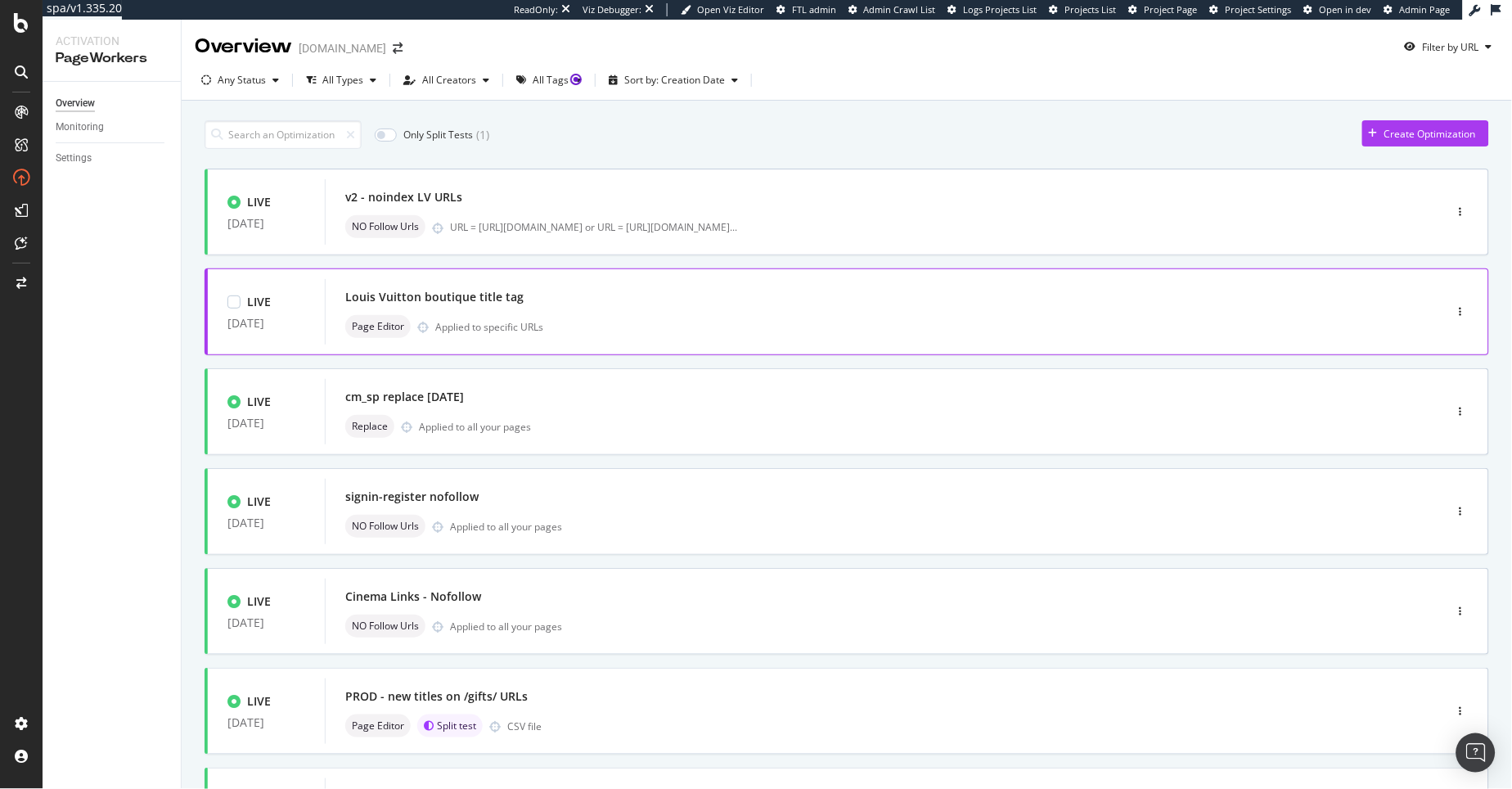
click at [548, 315] on div "Page Editor Applied to specific URLs" at bounding box center [860, 326] width 1029 height 23
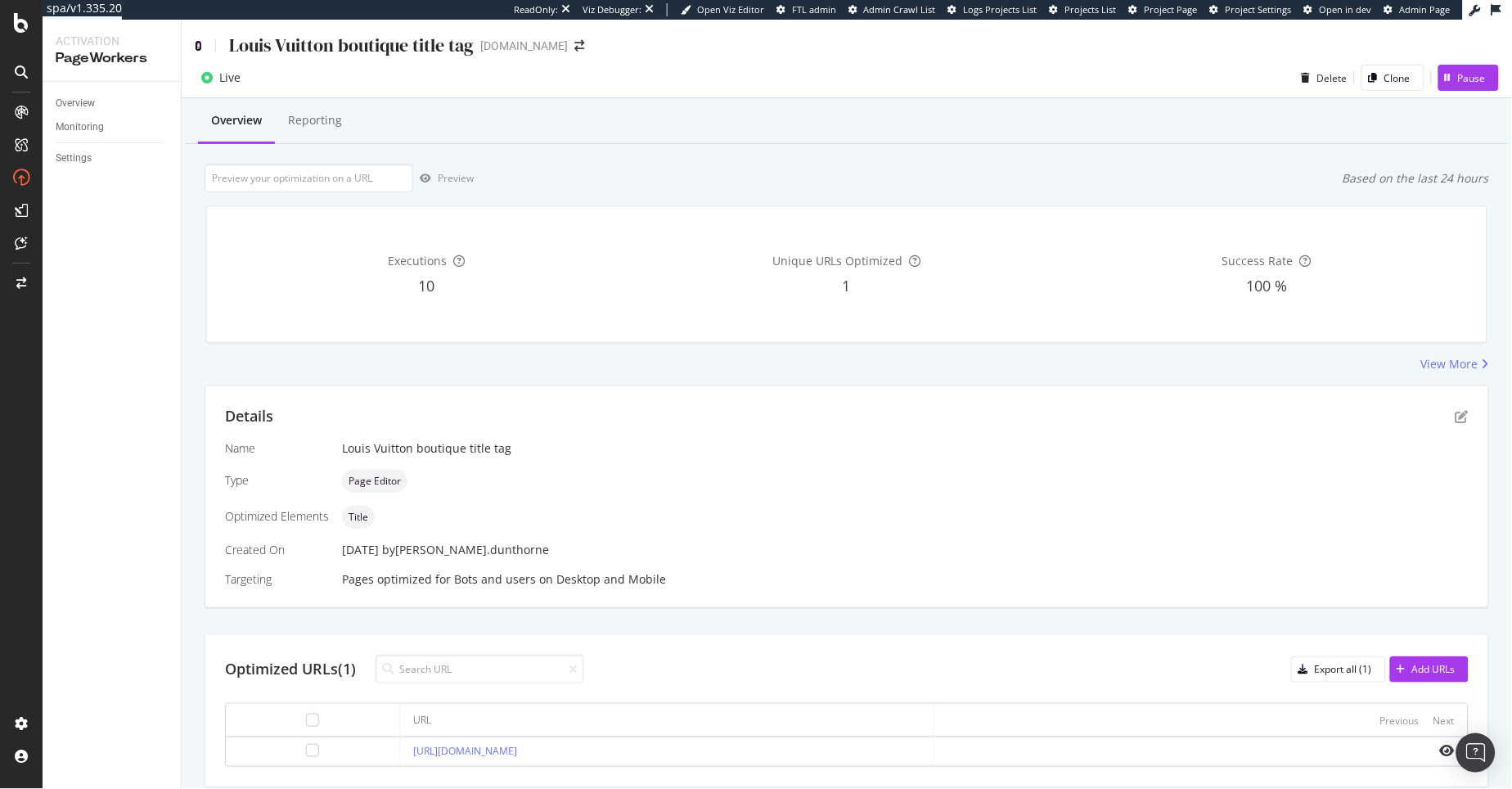
click at [199, 42] on icon at bounding box center [199, 45] width 7 height 12
